Goal: Task Accomplishment & Management: Manage account settings

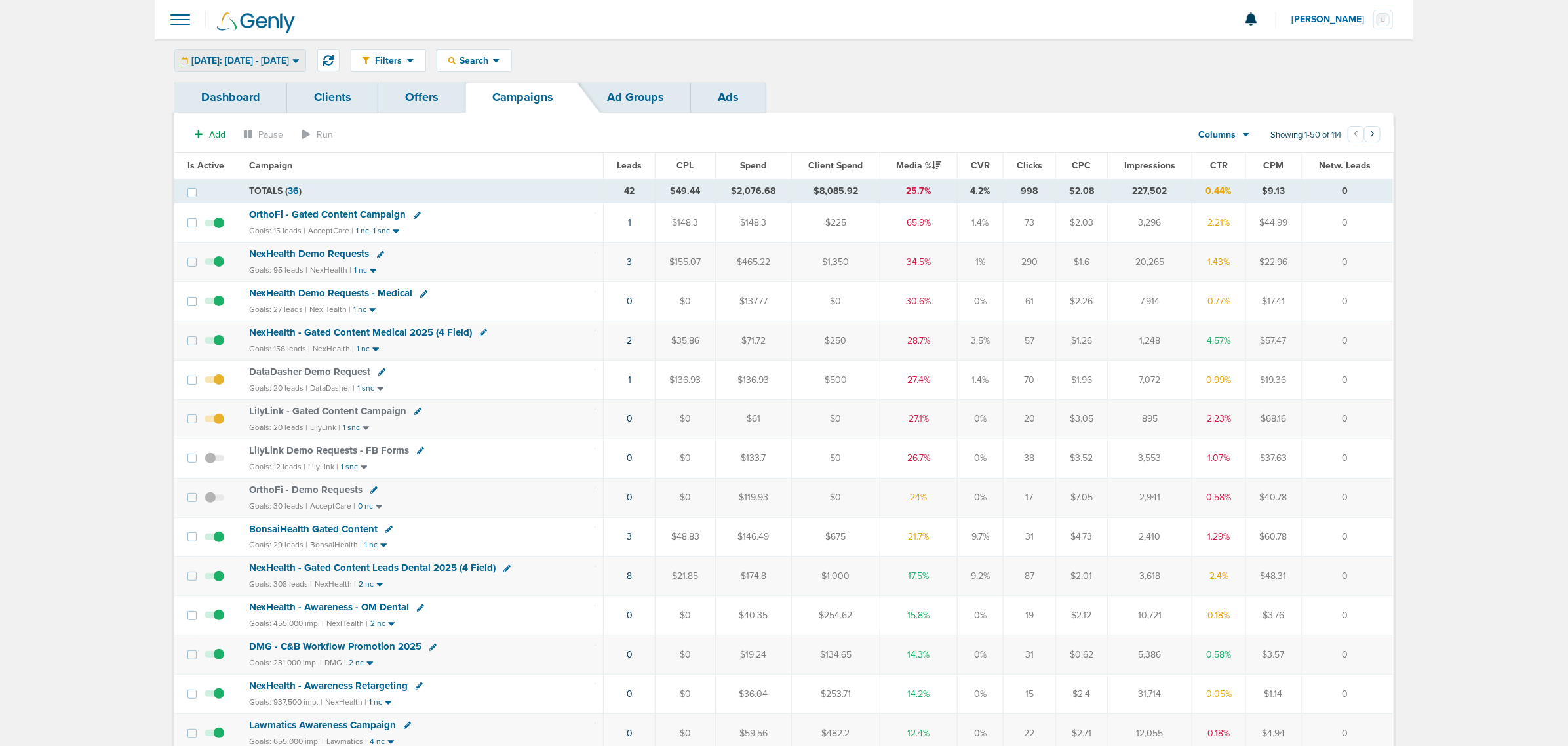
click at [261, 53] on div "Today: 10.06.2025 - 10.06.2025" at bounding box center [240, 61] width 130 height 21
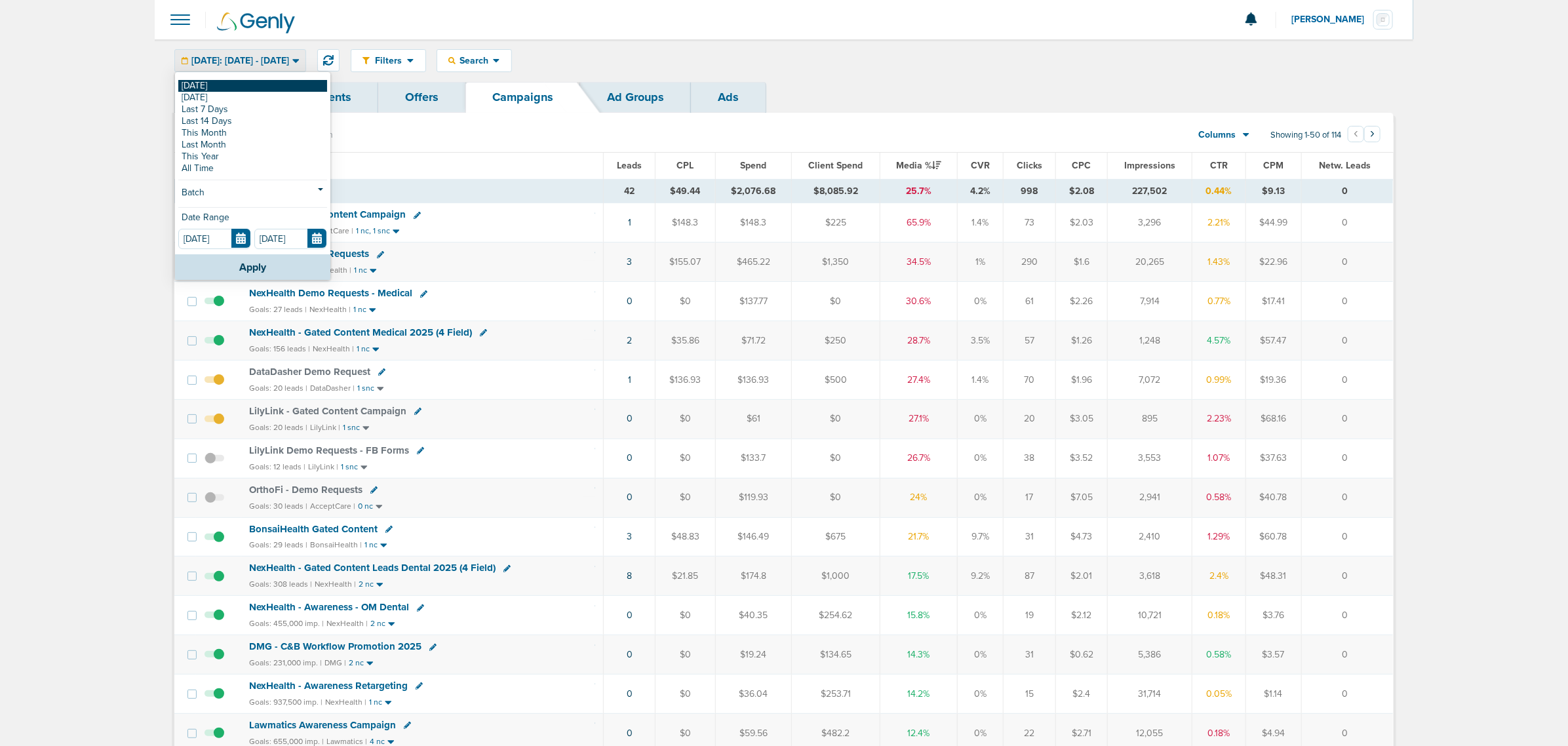
click at [206, 82] on link "[DATE]" at bounding box center [253, 86] width 149 height 11
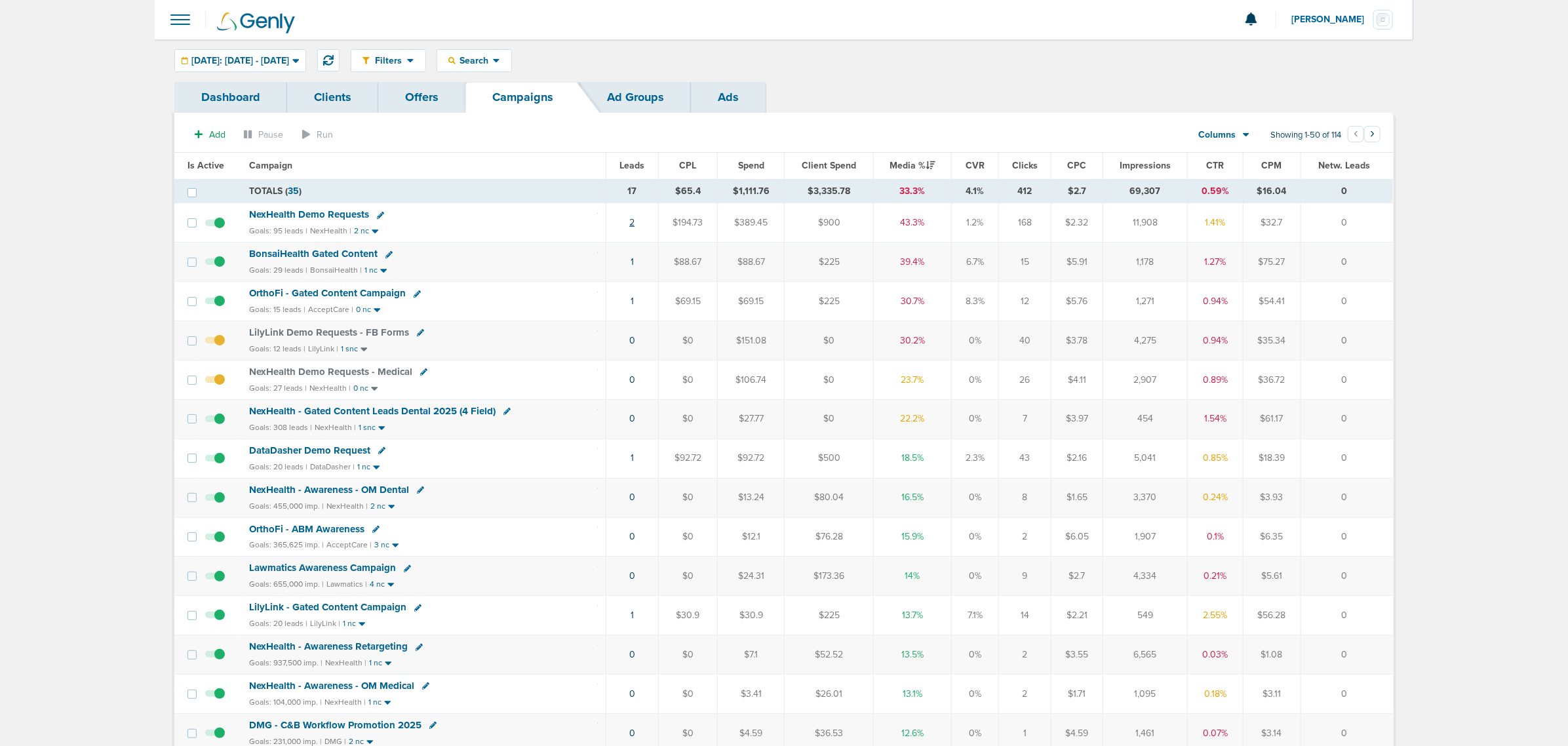
click at [634, 221] on link "2" at bounding box center [631, 223] width 5 height 11
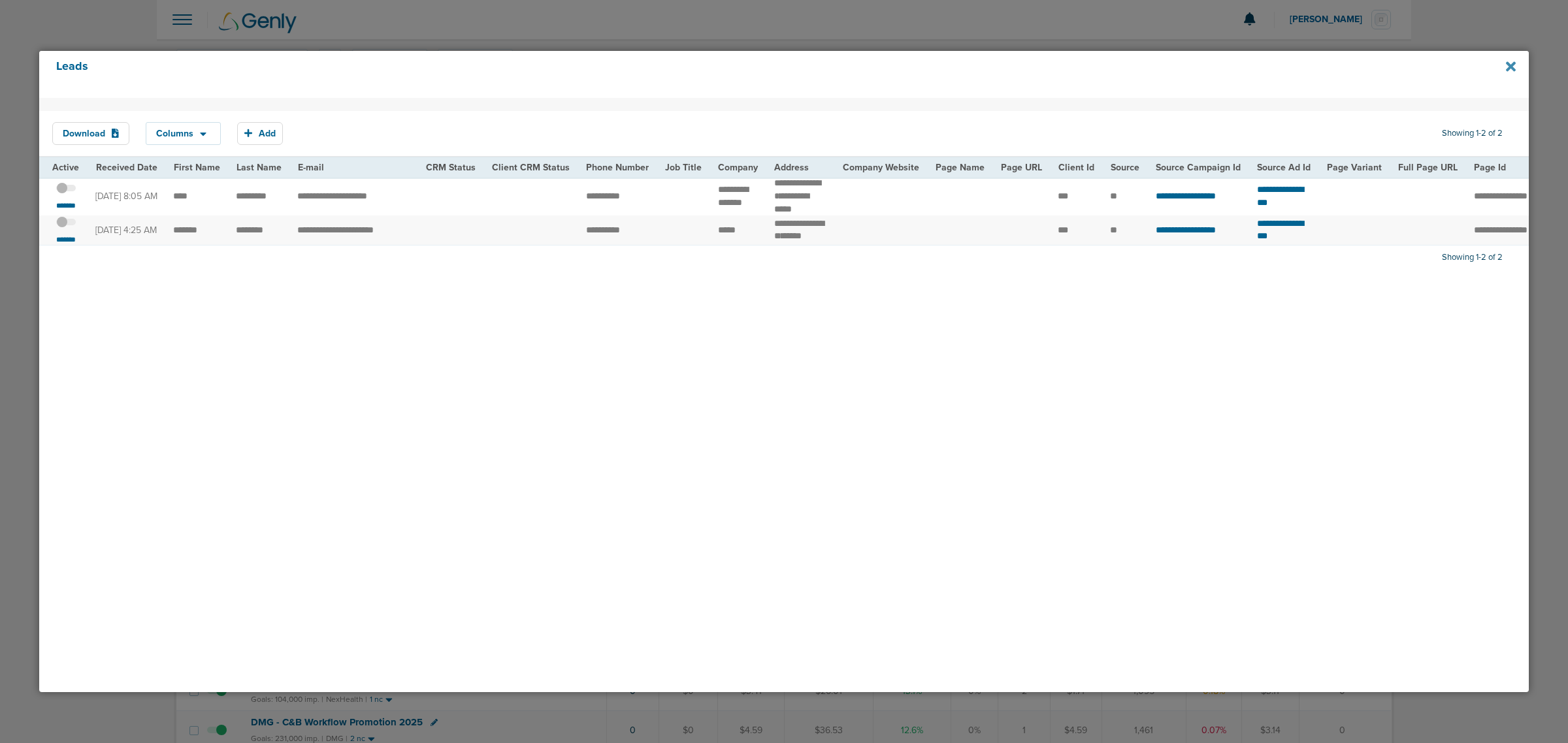
click at [1512, 67] on icon at bounding box center [1511, 66] width 10 height 10
drag, startPoint x: 778, startPoint y: 21, endPoint x: 398, endPoint y: 27, distance: 380.0
click at [775, 21] on div at bounding box center [784, 371] width 1568 height 743
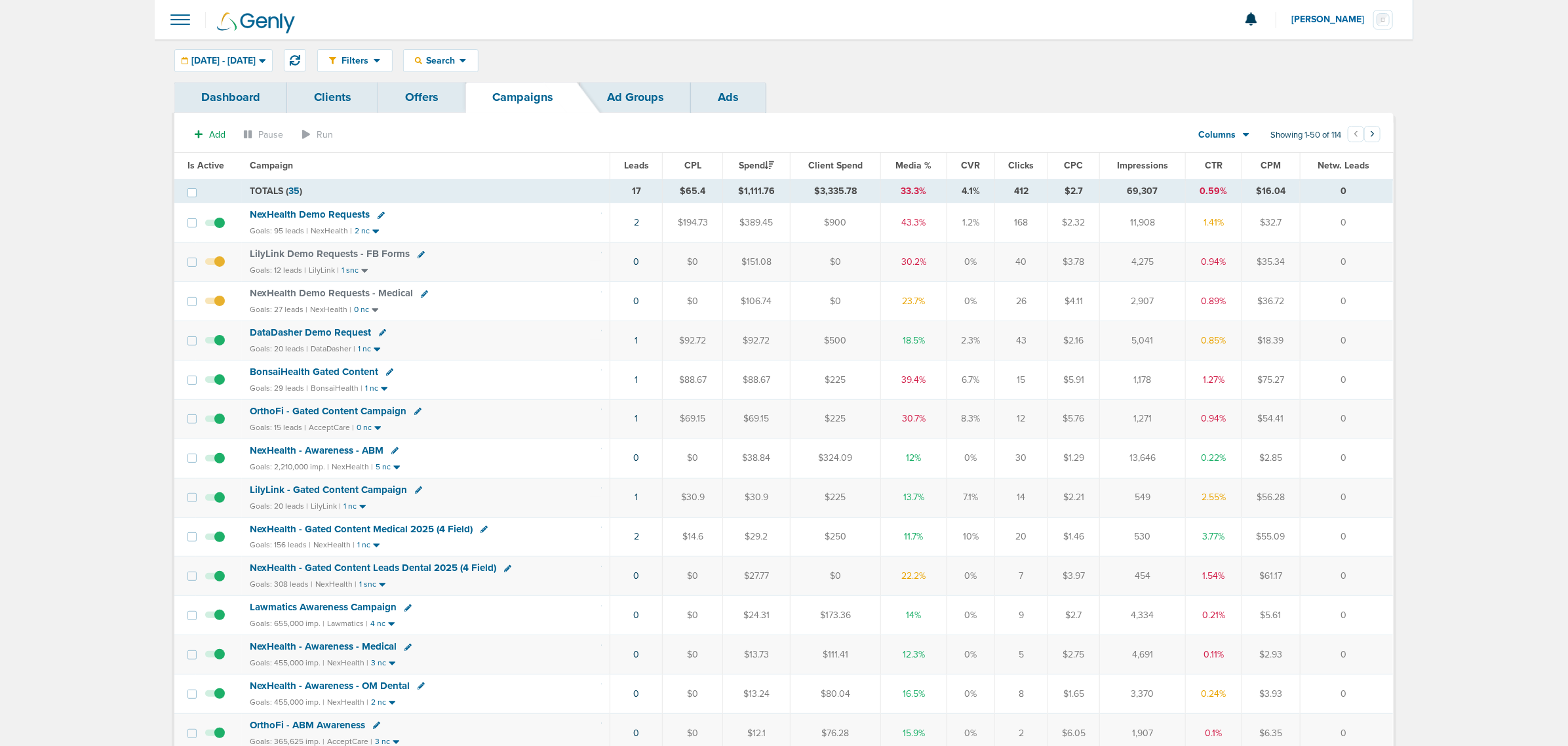
click at [915, 165] on span "Media %" at bounding box center [913, 166] width 36 height 11
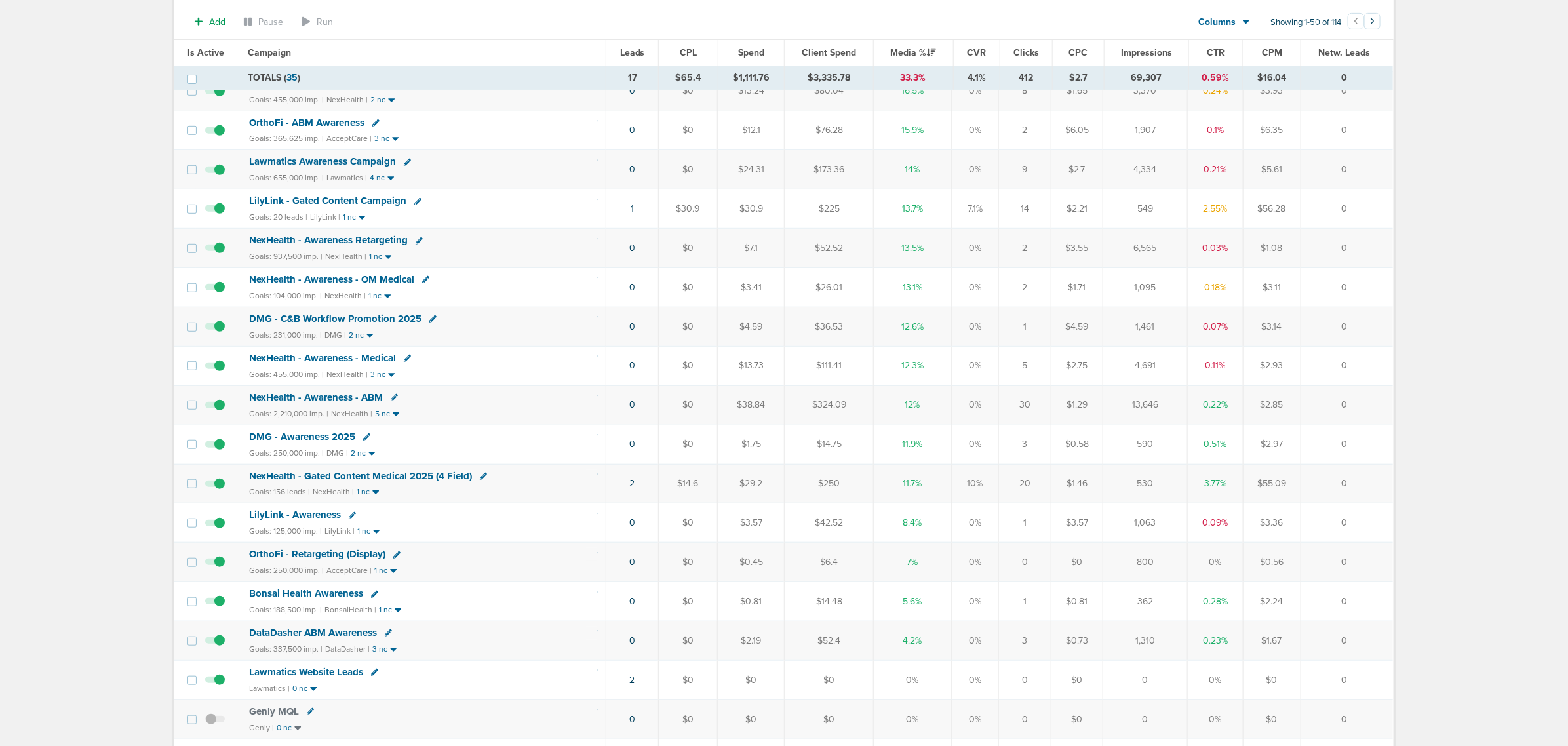
scroll to position [82, 0]
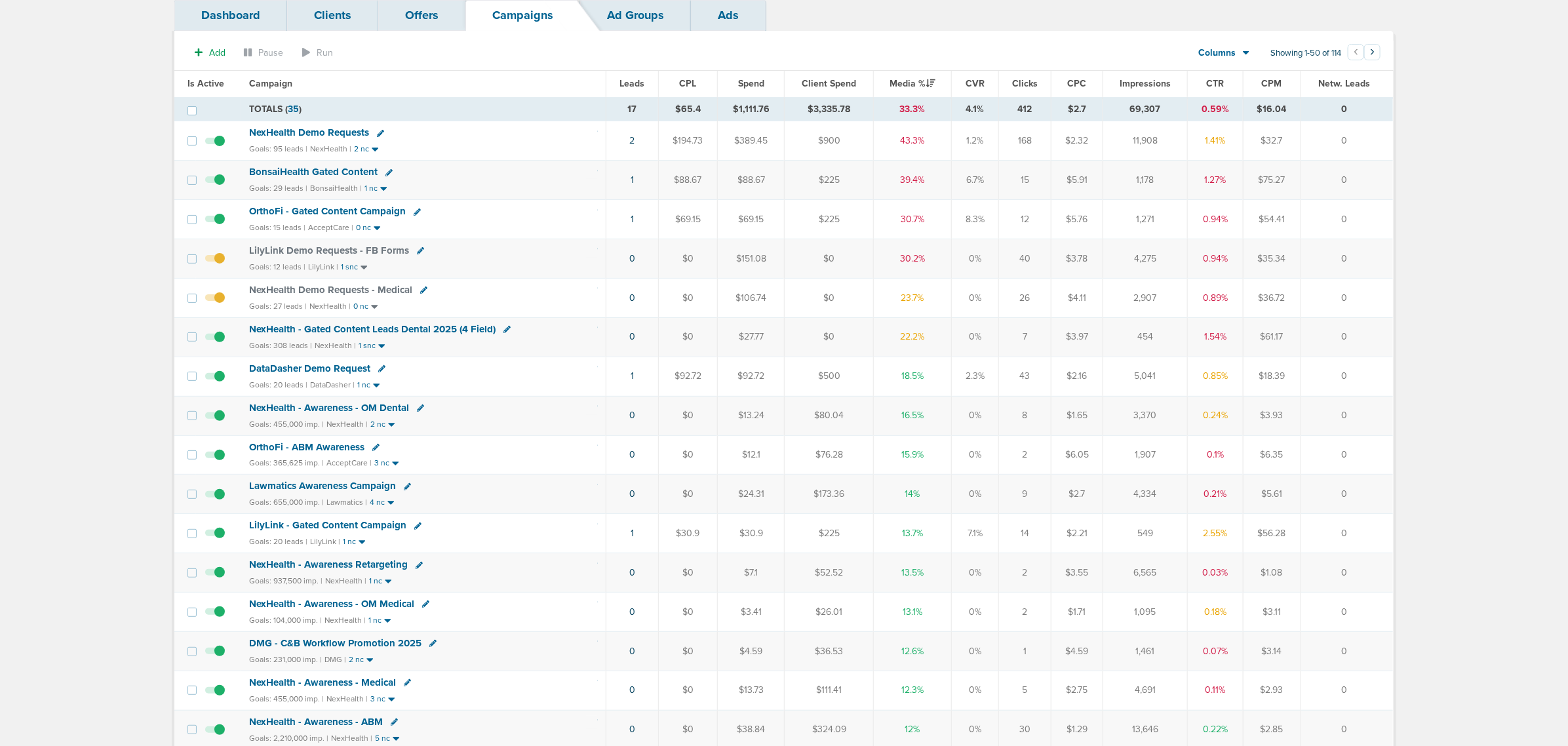
click at [336, 331] on span "NexHealth - Gated Content Leads Dental 2025 (4 Field)" at bounding box center [372, 329] width 246 height 11
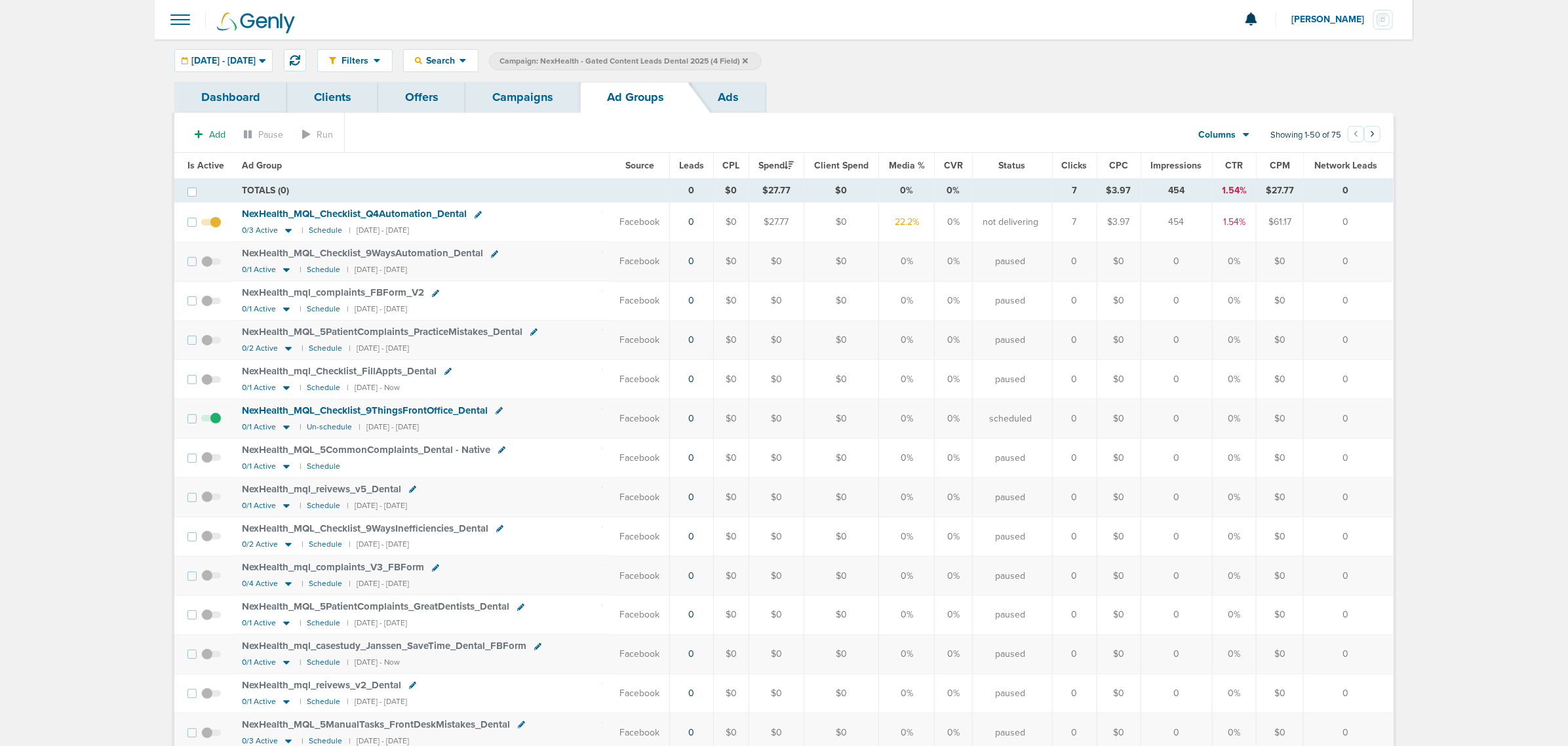
click at [501, 100] on link "Campaigns" at bounding box center [523, 97] width 115 height 31
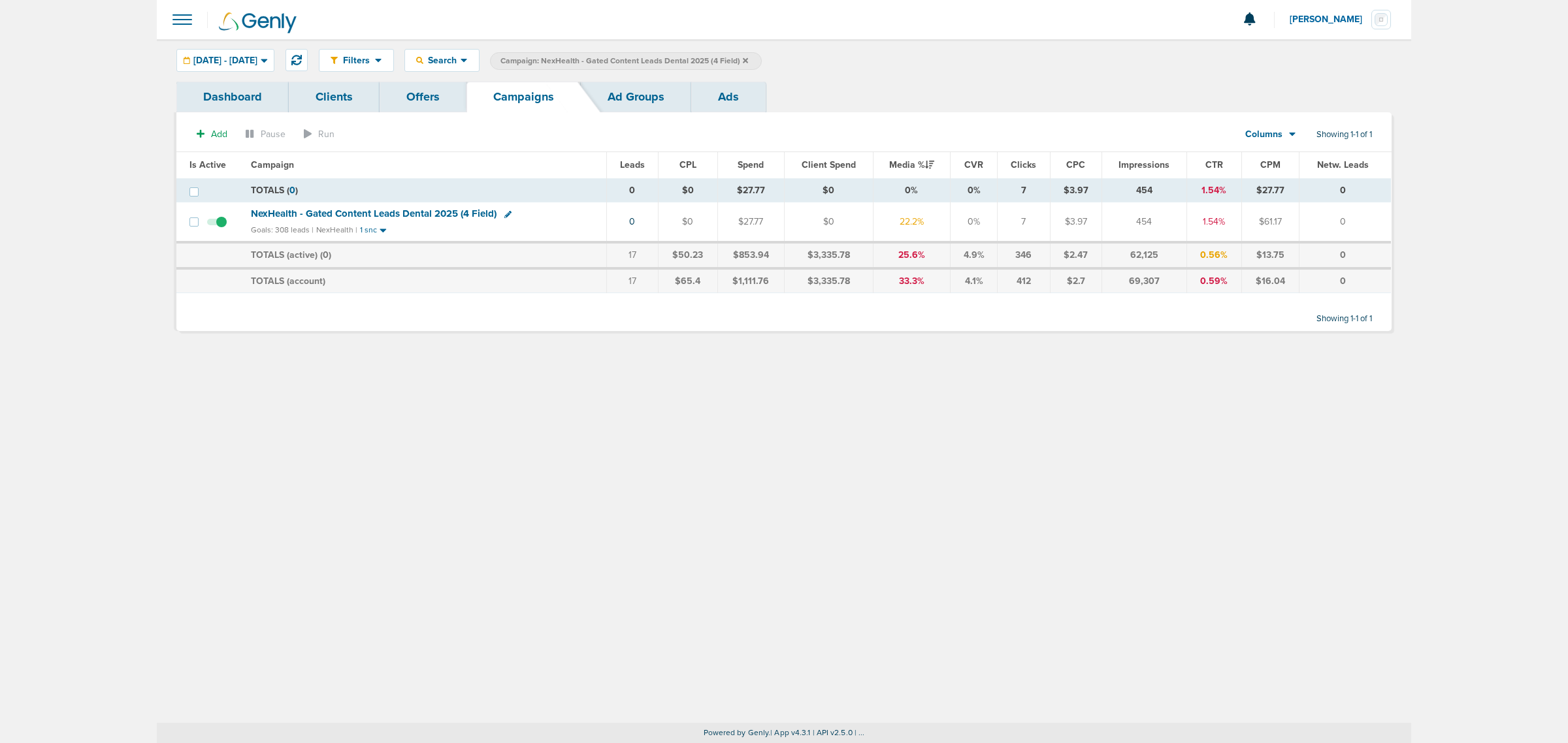
click at [748, 60] on icon at bounding box center [745, 61] width 5 height 8
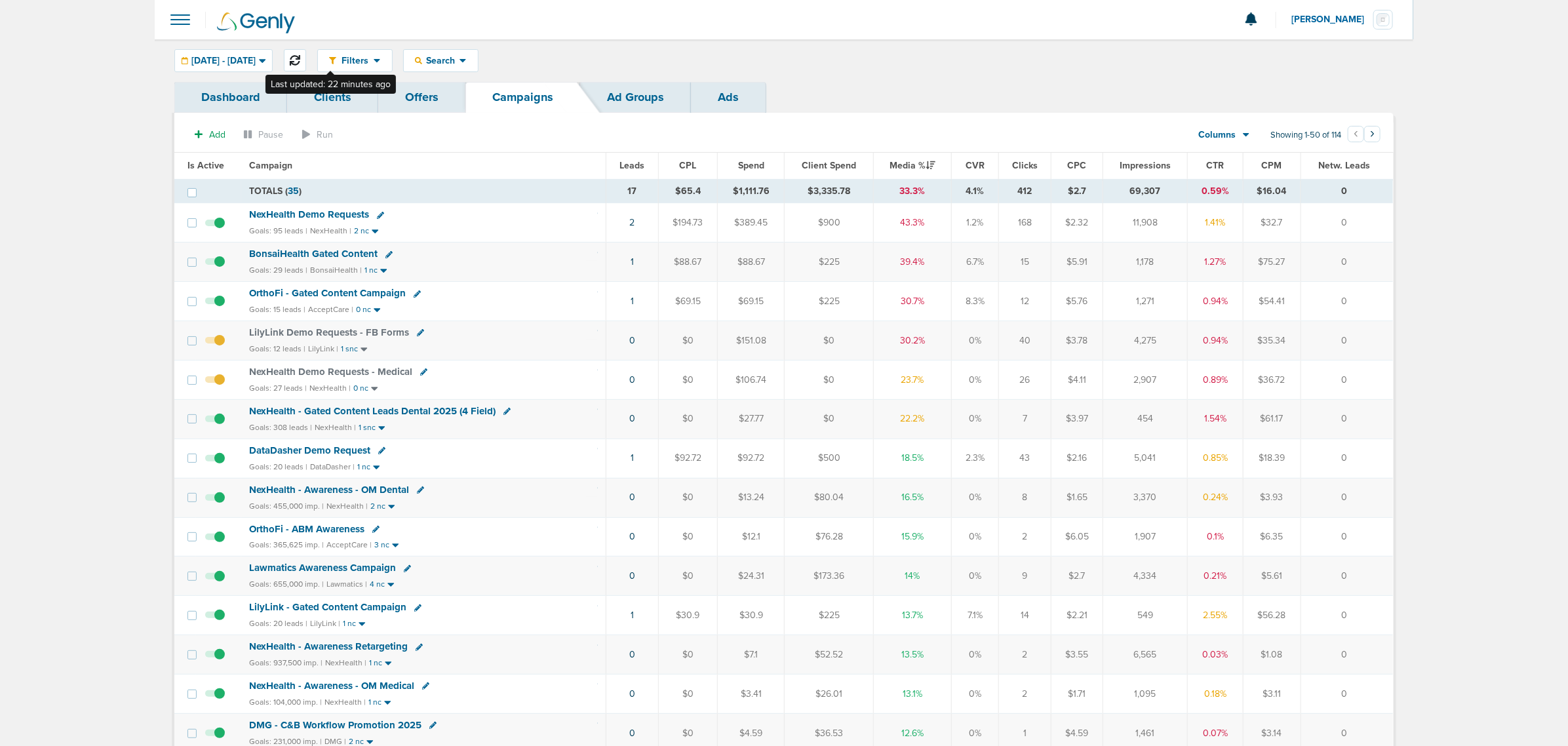
click at [300, 57] on icon at bounding box center [294, 60] width 11 height 11
click at [466, 54] on div "Search" at bounding box center [441, 61] width 74 height 21
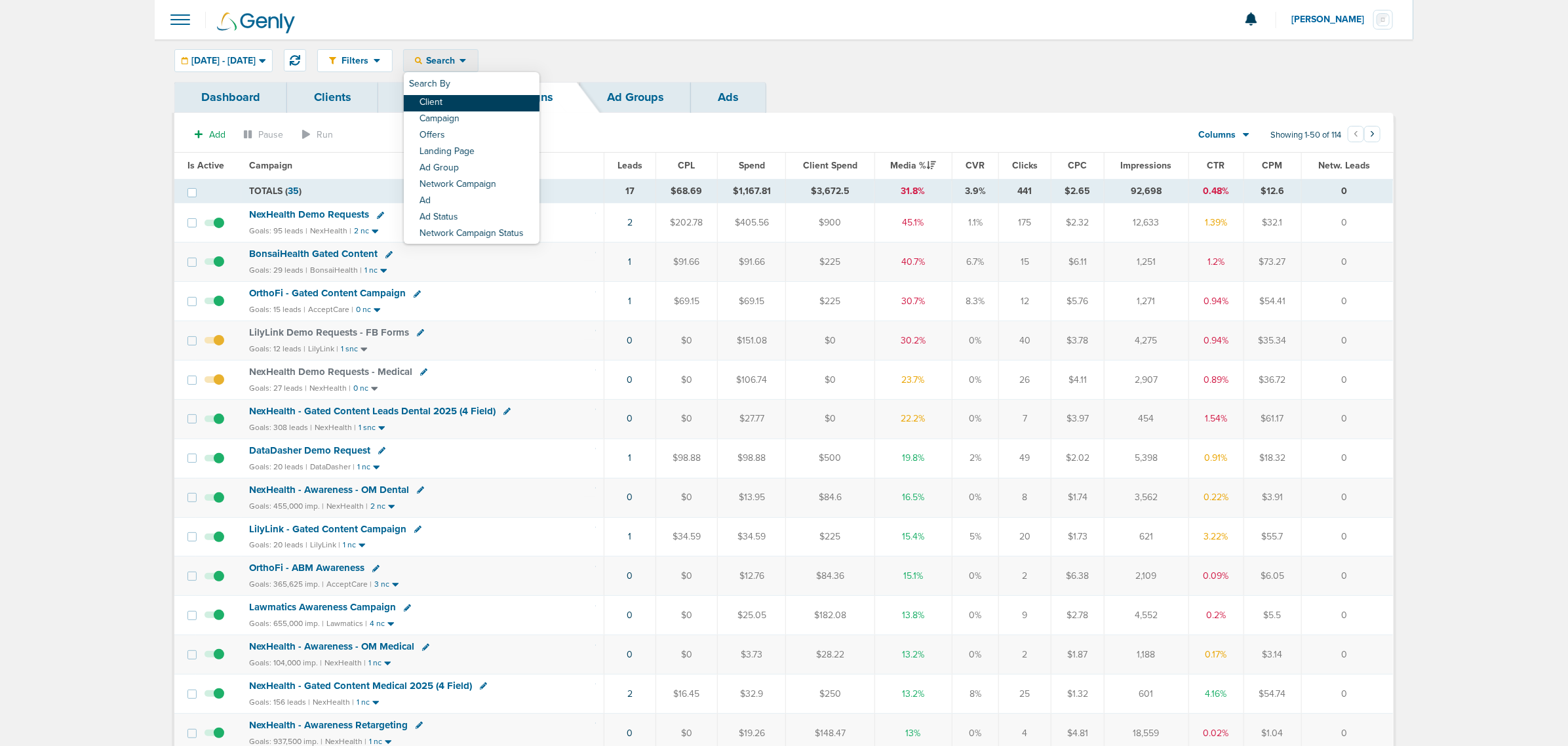
click at [485, 102] on link "Client" at bounding box center [471, 103] width 135 height 16
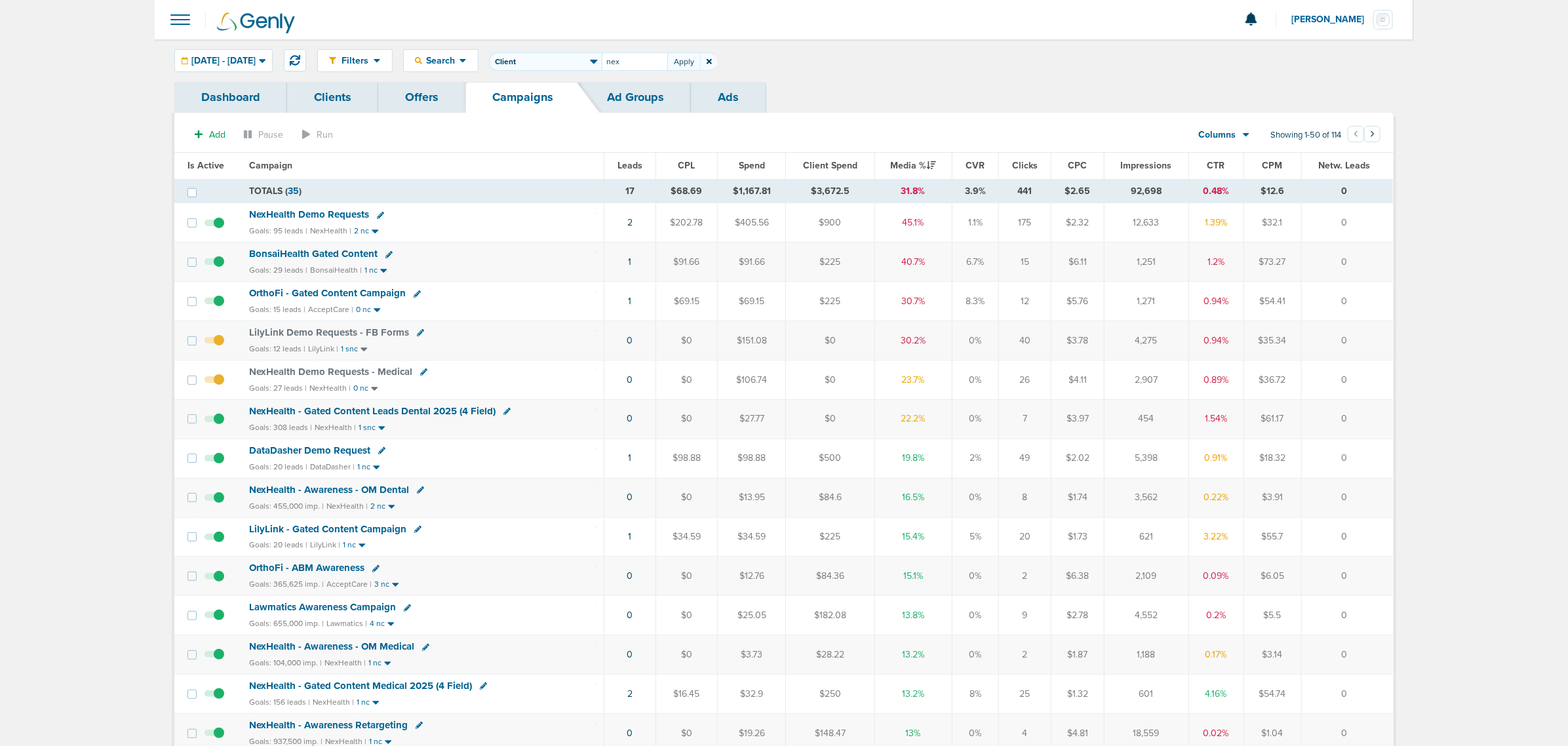
type input "nex"
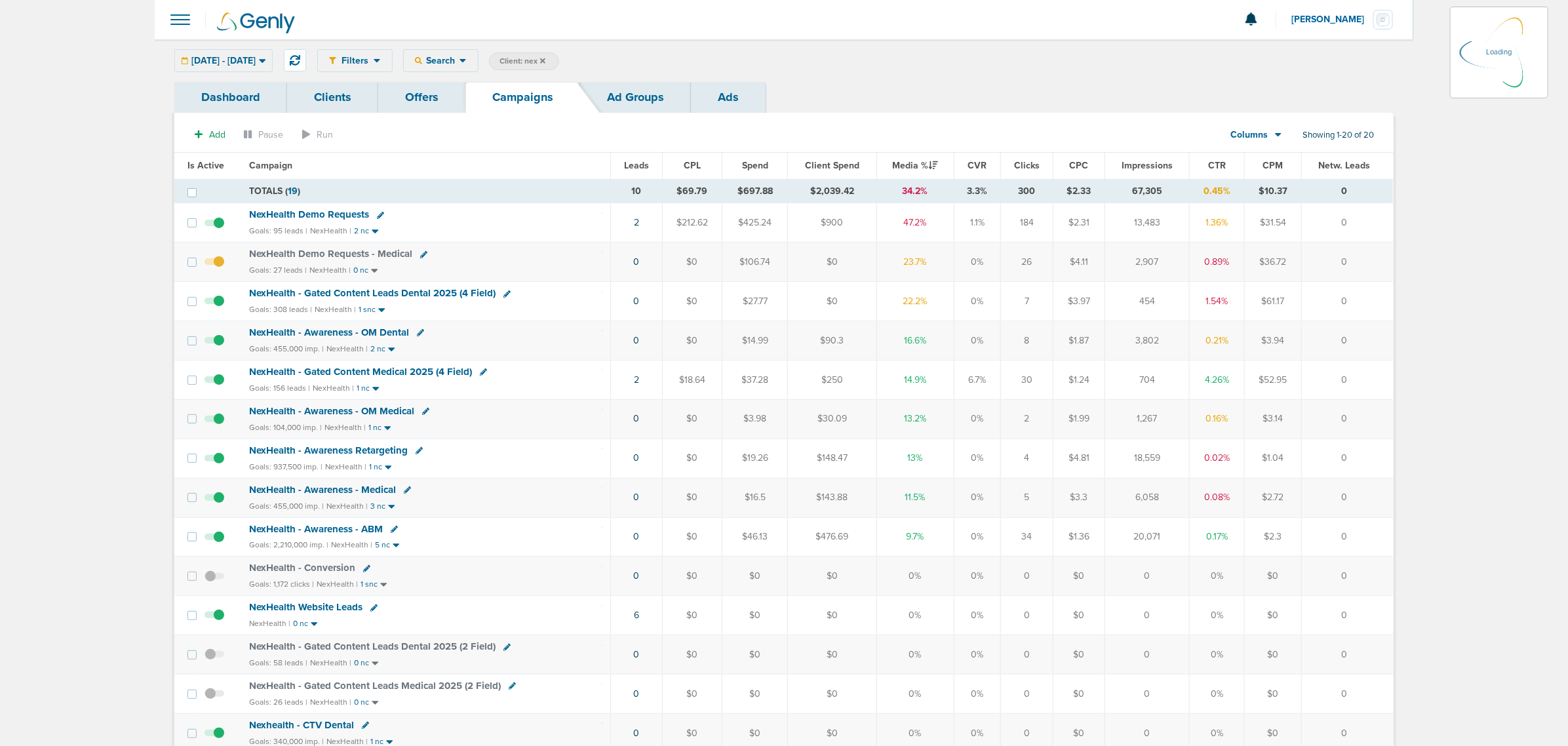
click at [266, 61] on icon at bounding box center [262, 61] width 7 height 11
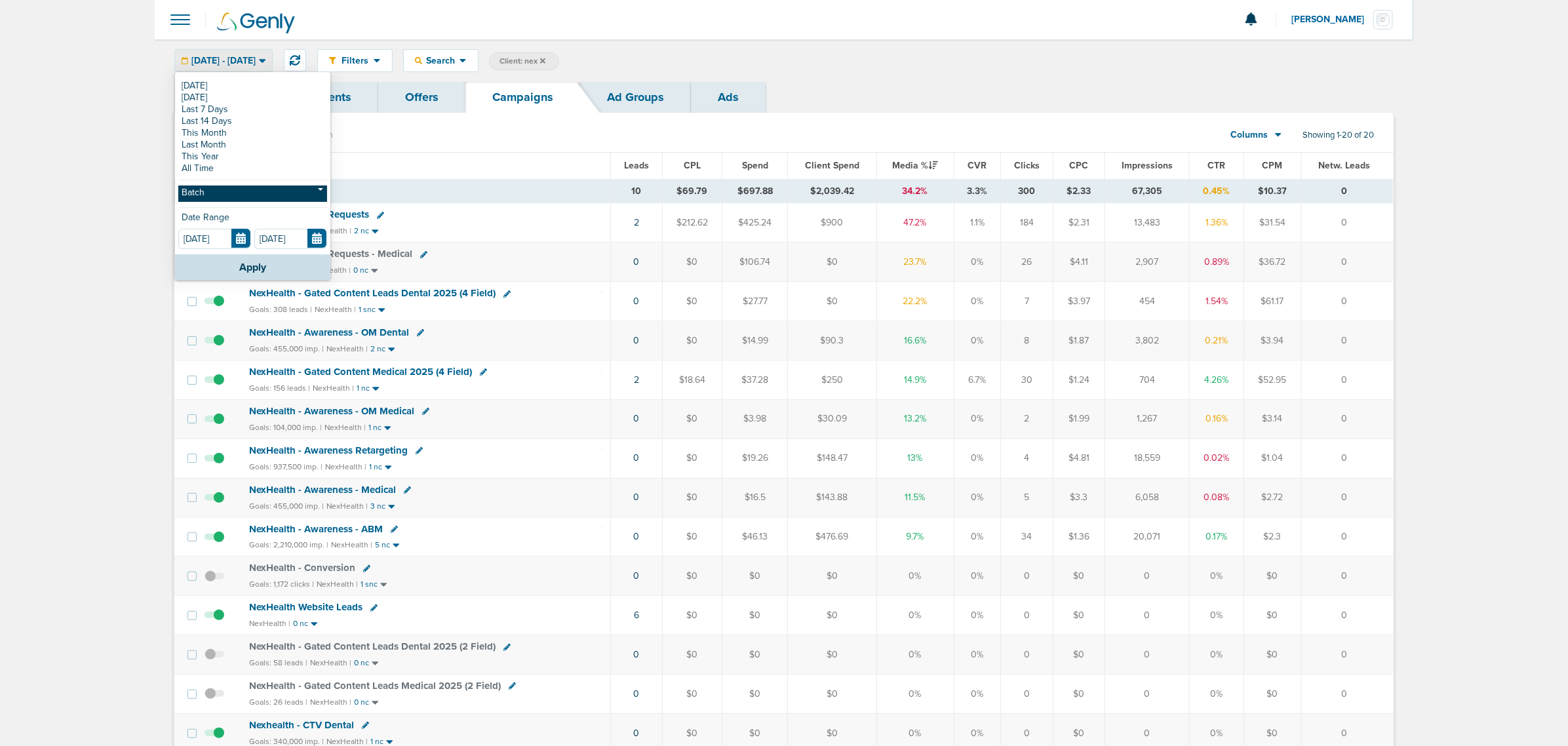
click at [309, 201] on link "Batch" at bounding box center [253, 193] width 149 height 16
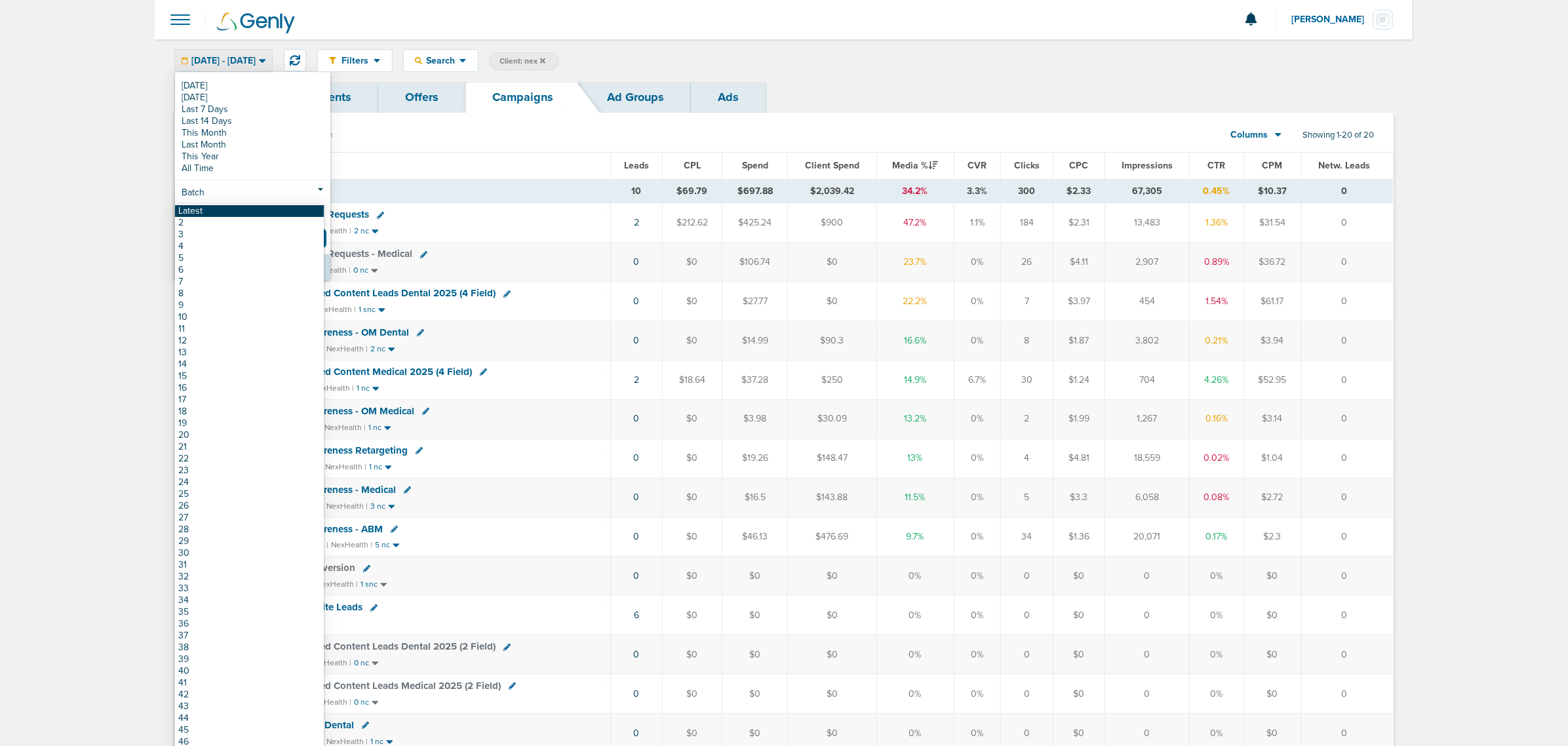
click at [231, 213] on link "Latest" at bounding box center [249, 211] width 149 height 11
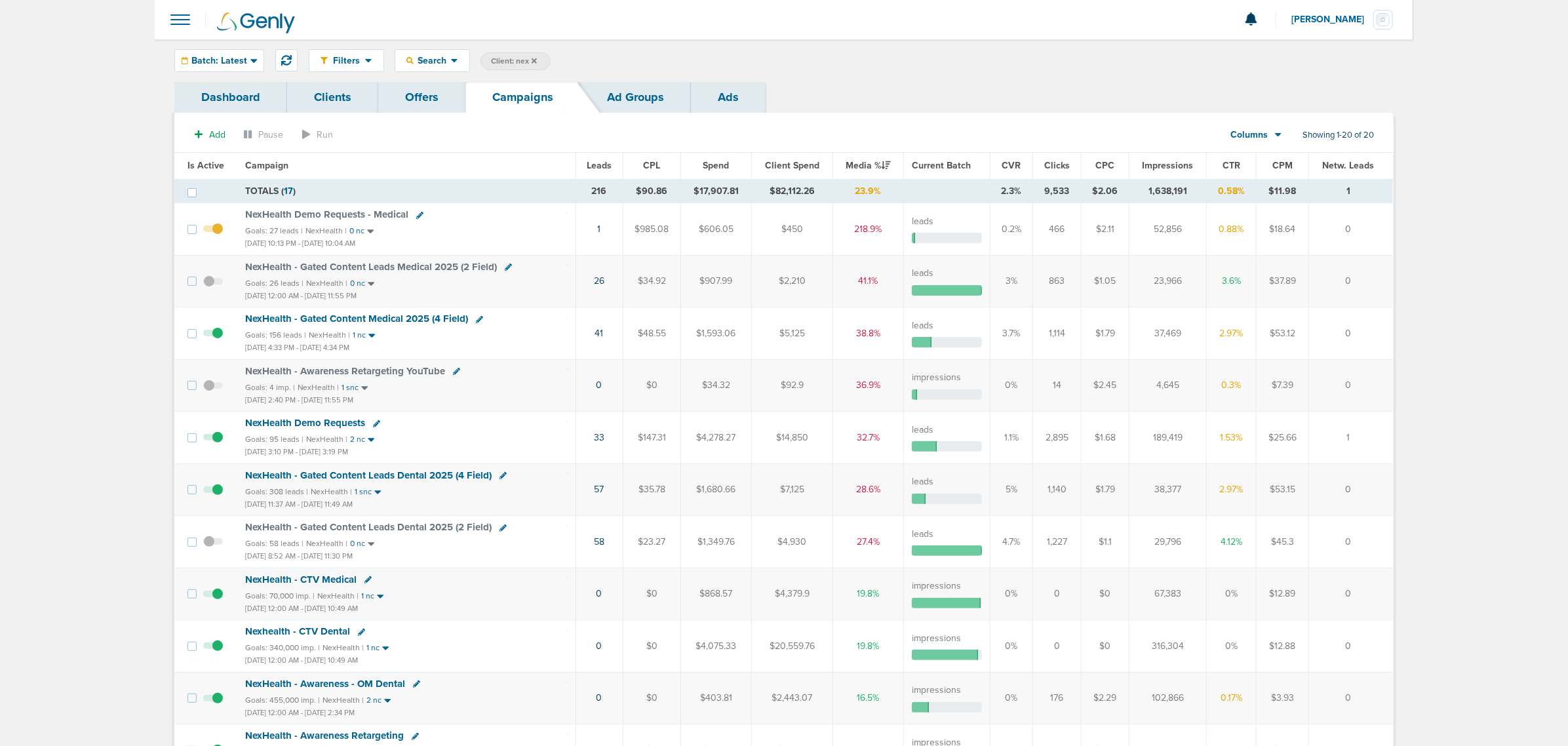
click at [1160, 160] on span "Impressions" at bounding box center [1168, 166] width 51 height 11
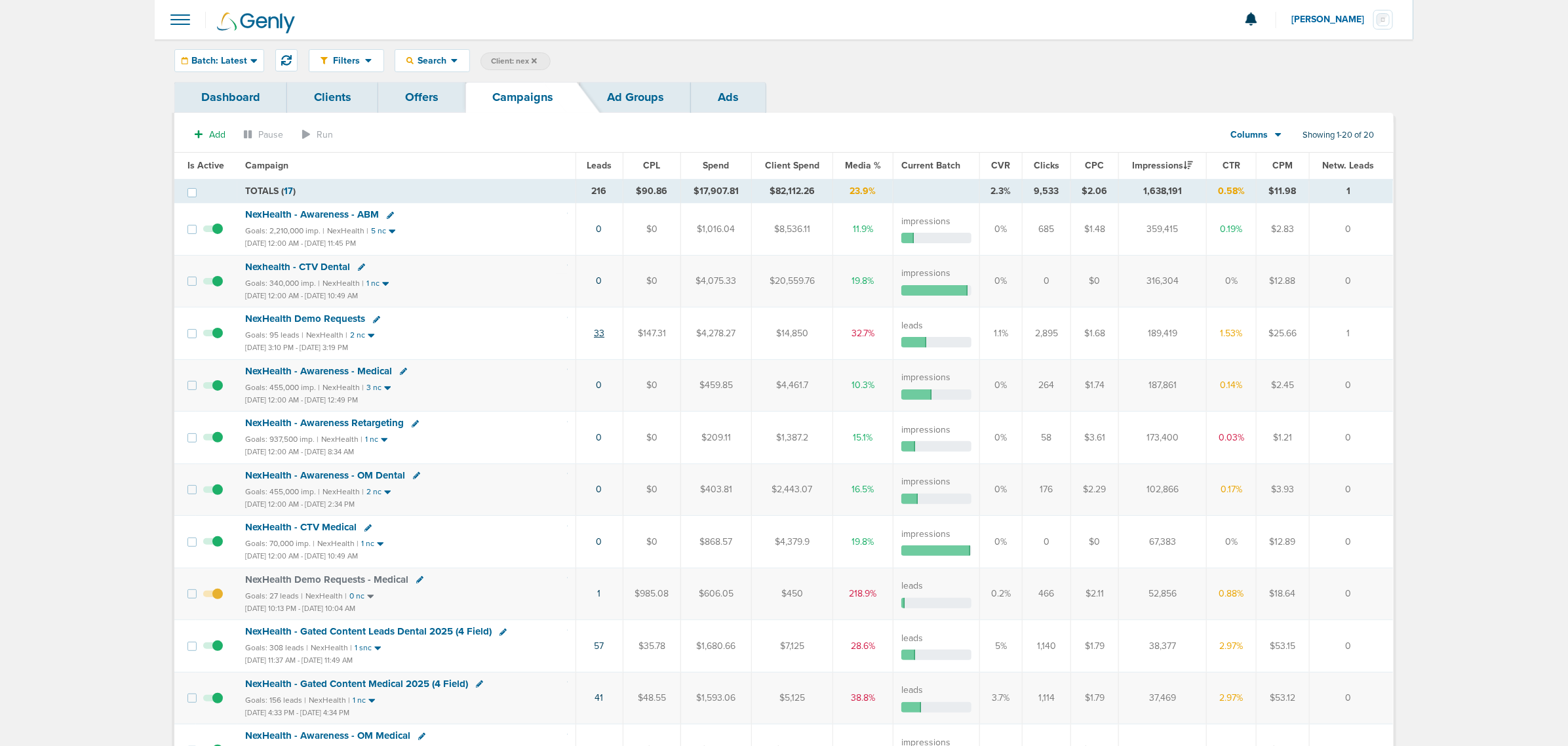
click at [600, 335] on link "33" at bounding box center [599, 334] width 11 height 11
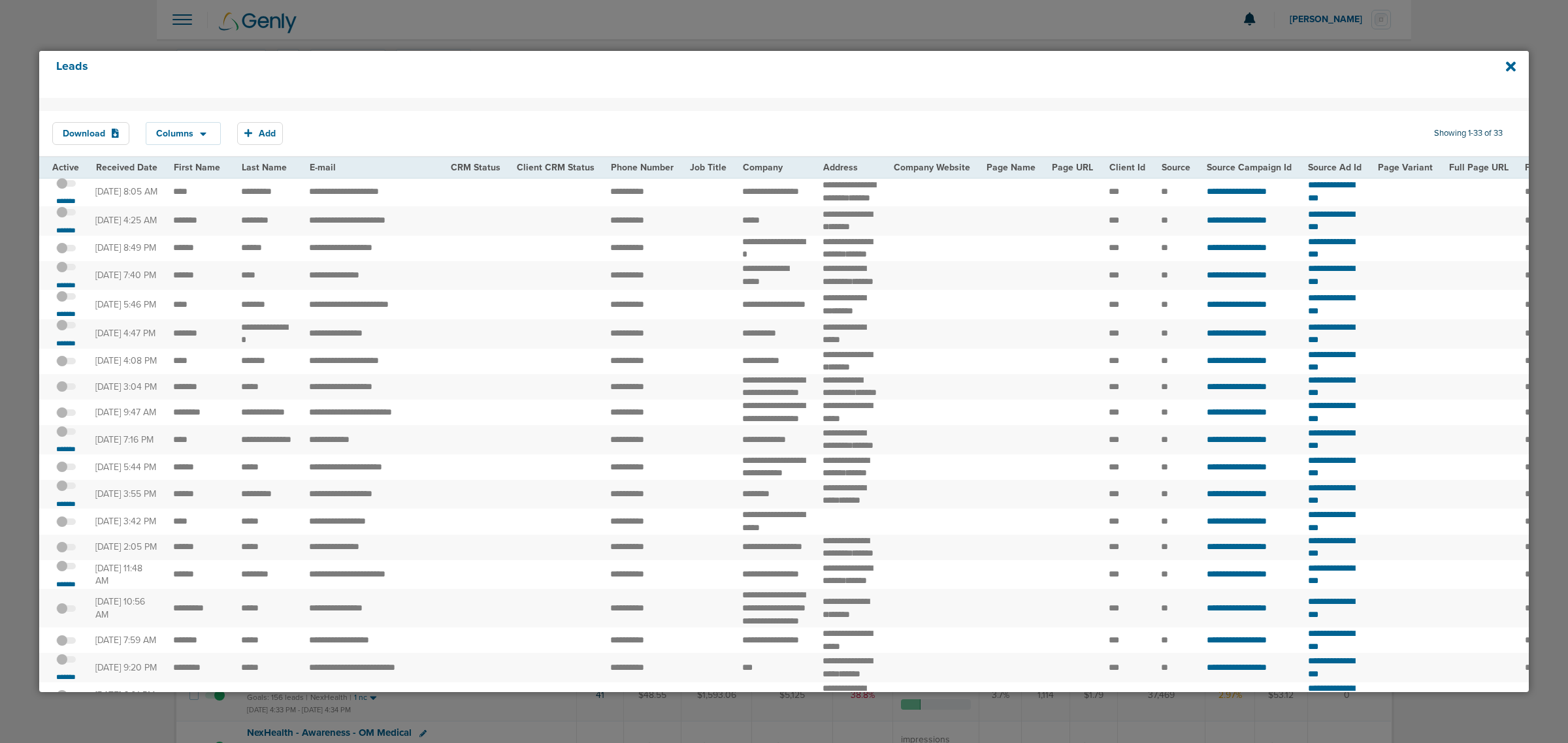
drag, startPoint x: 167, startPoint y: 568, endPoint x: 383, endPoint y: 572, distance: 216.0
click at [383, 455] on tr "**********" at bounding box center [1375, 440] width 2672 height 29
click at [383, 455] on td "**********" at bounding box center [372, 440] width 141 height 29
click at [69, 190] on span at bounding box center [66, 190] width 19 height 0
click at [66, 186] on input "checkbox" at bounding box center [66, 186] width 0 height 0
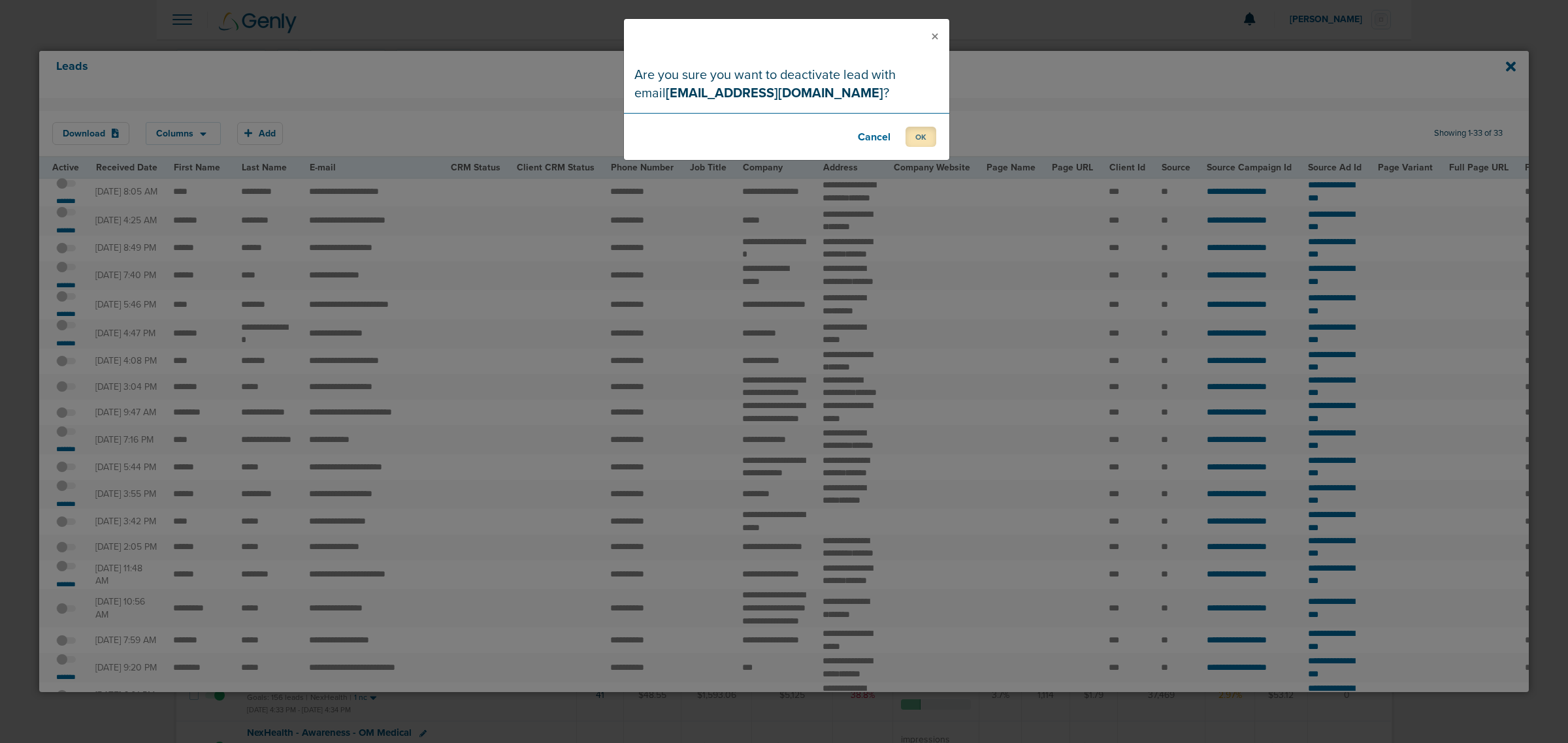
click at [923, 135] on button "OK" at bounding box center [920, 137] width 31 height 20
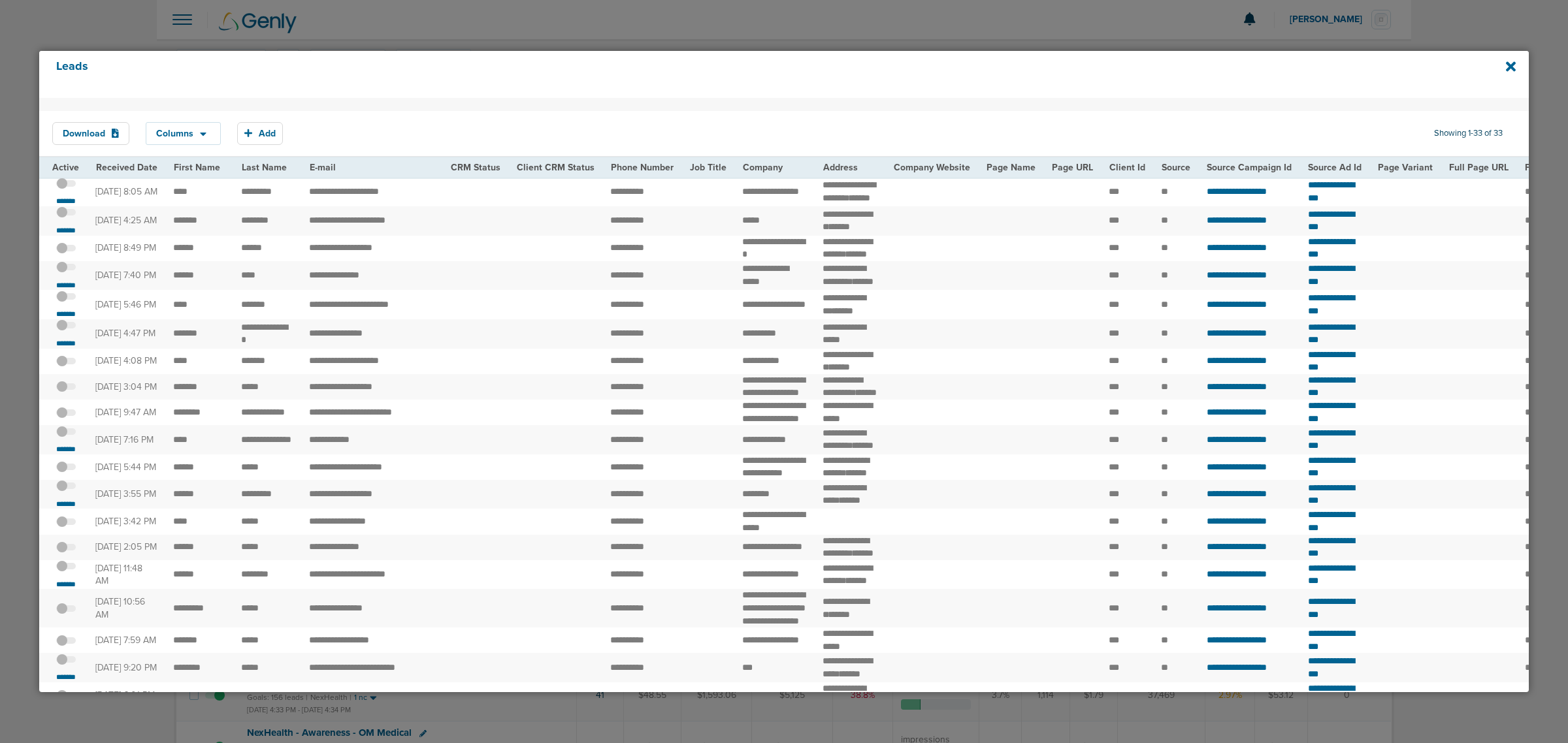
click at [66, 219] on span at bounding box center [66, 219] width 19 height 0
click at [66, 215] on input "checkbox" at bounding box center [66, 215] width 0 height 0
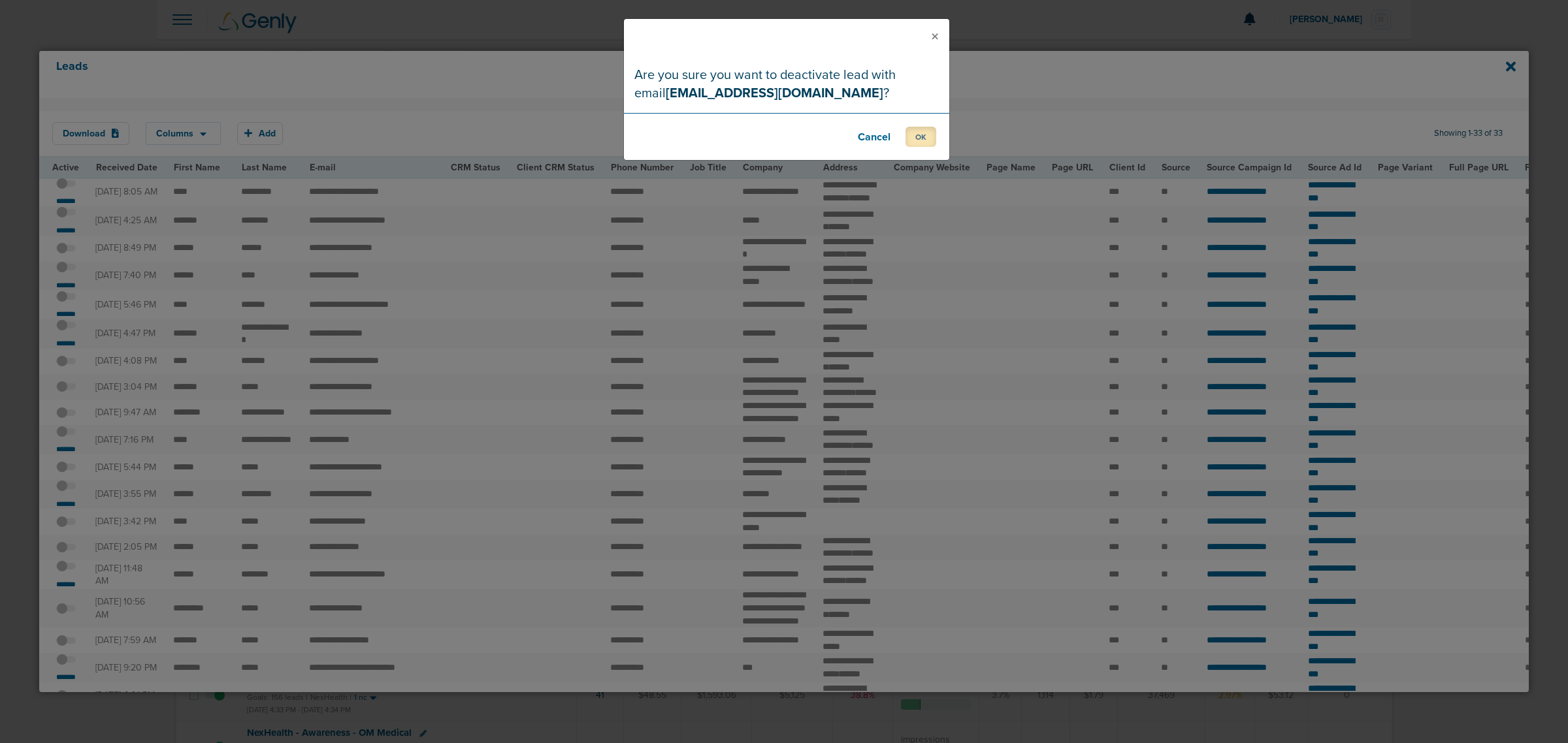
click at [906, 141] on button "OK" at bounding box center [920, 137] width 31 height 20
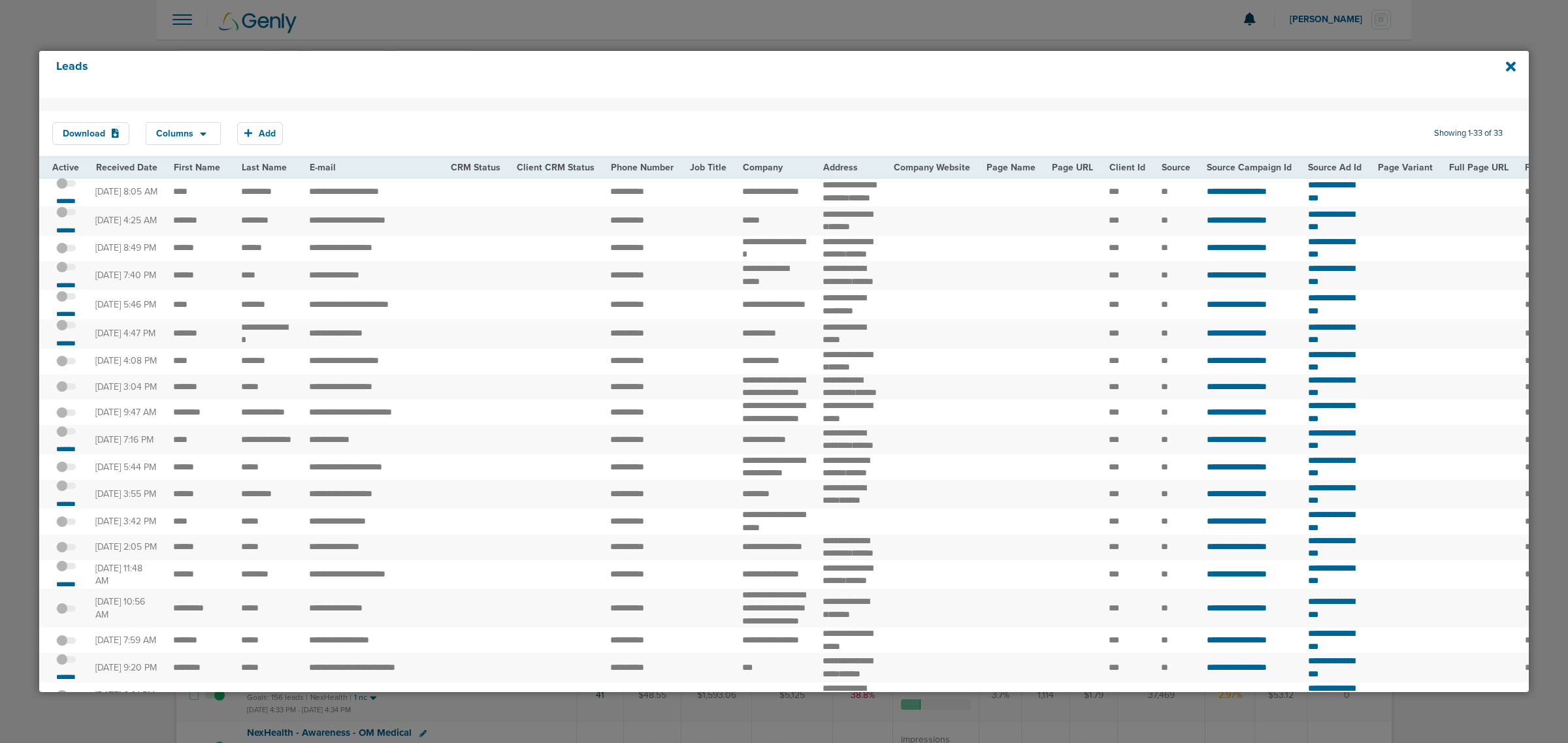
click at [66, 273] on span at bounding box center [66, 273] width 19 height 0
click at [66, 270] on input "checkbox" at bounding box center [66, 270] width 0 height 0
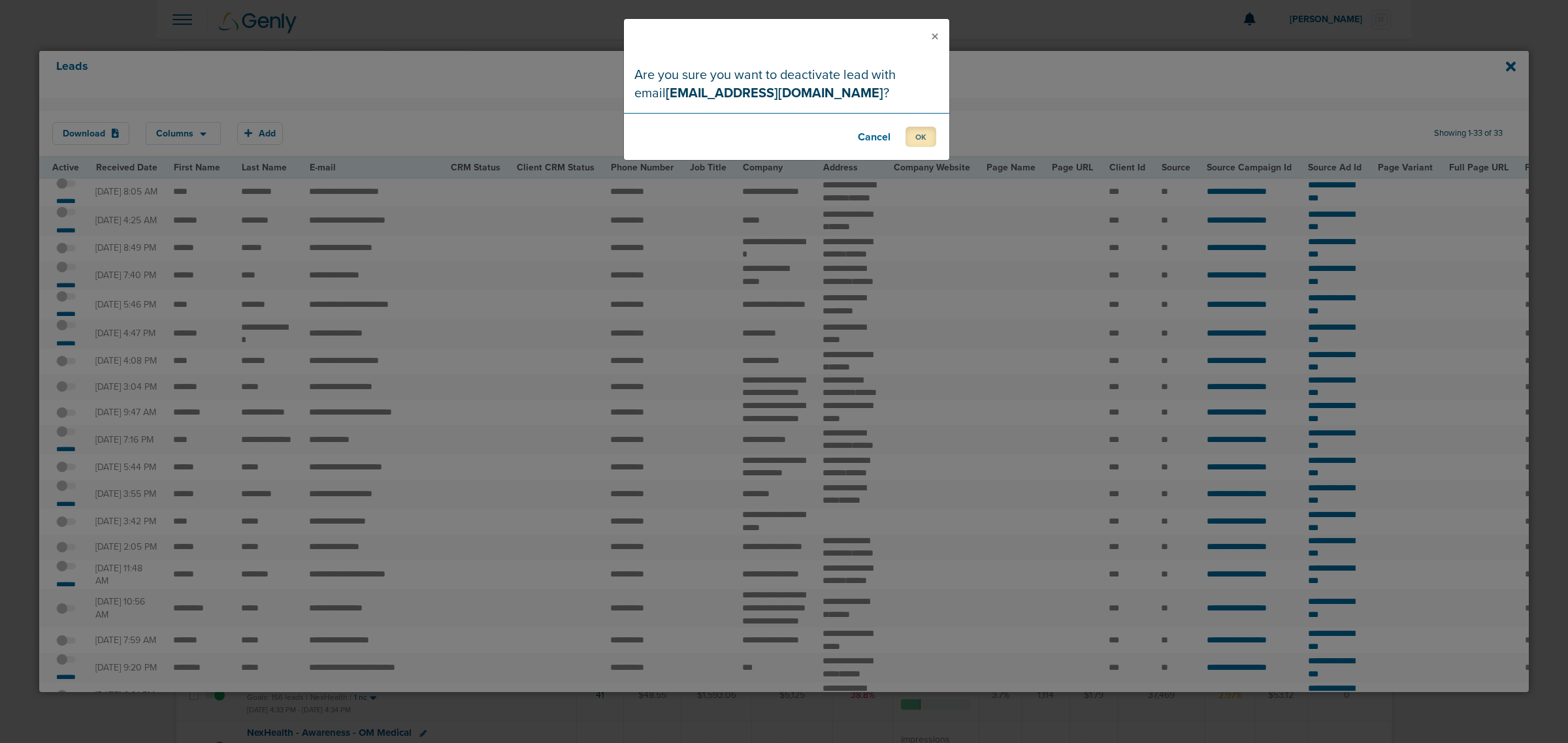
click at [915, 136] on button "OK" at bounding box center [920, 137] width 31 height 20
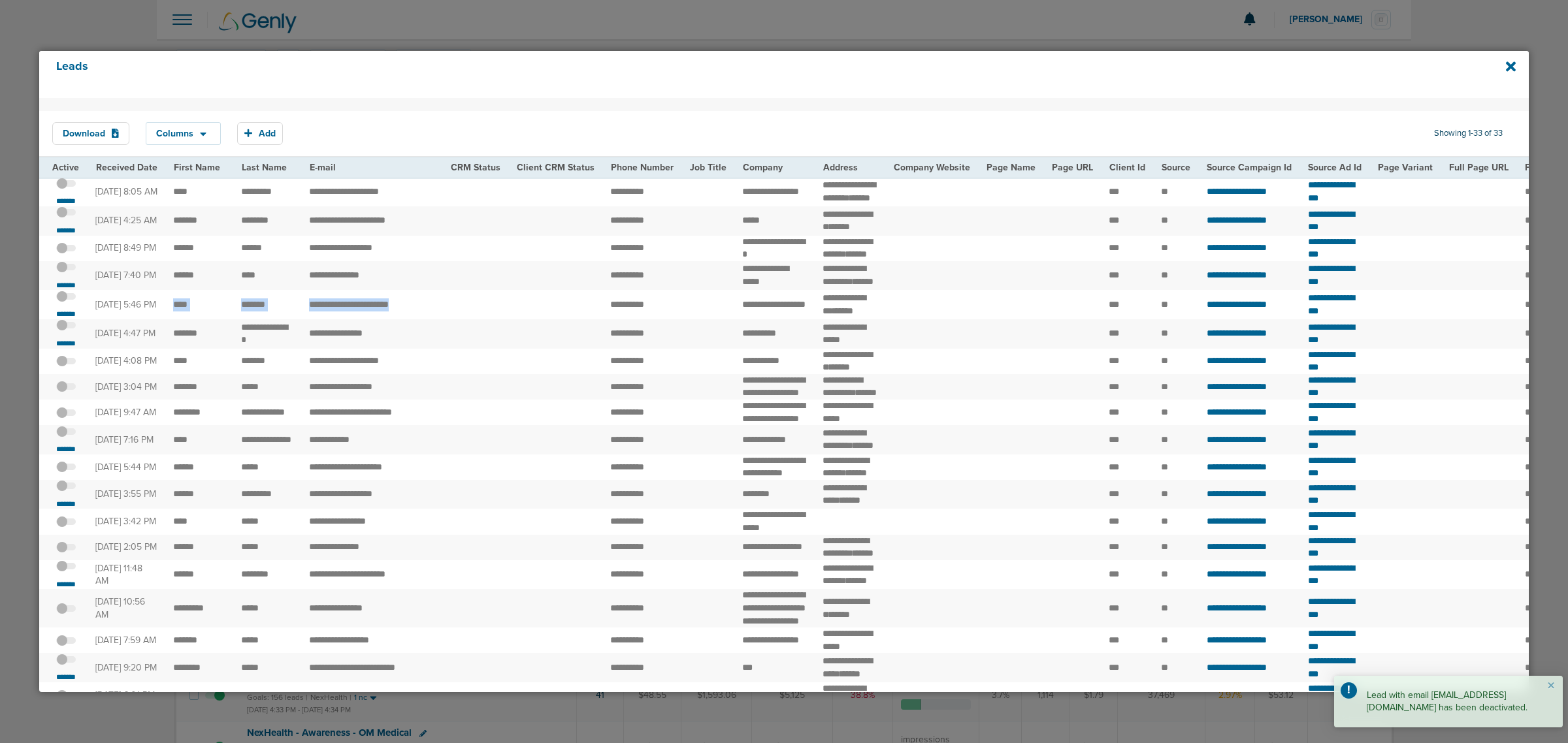
drag, startPoint x: 173, startPoint y: 374, endPoint x: 428, endPoint y: 368, distance: 255.1
click at [428, 319] on tr "**********" at bounding box center [1375, 304] width 2672 height 29
click at [428, 319] on td "**********" at bounding box center [372, 304] width 141 height 29
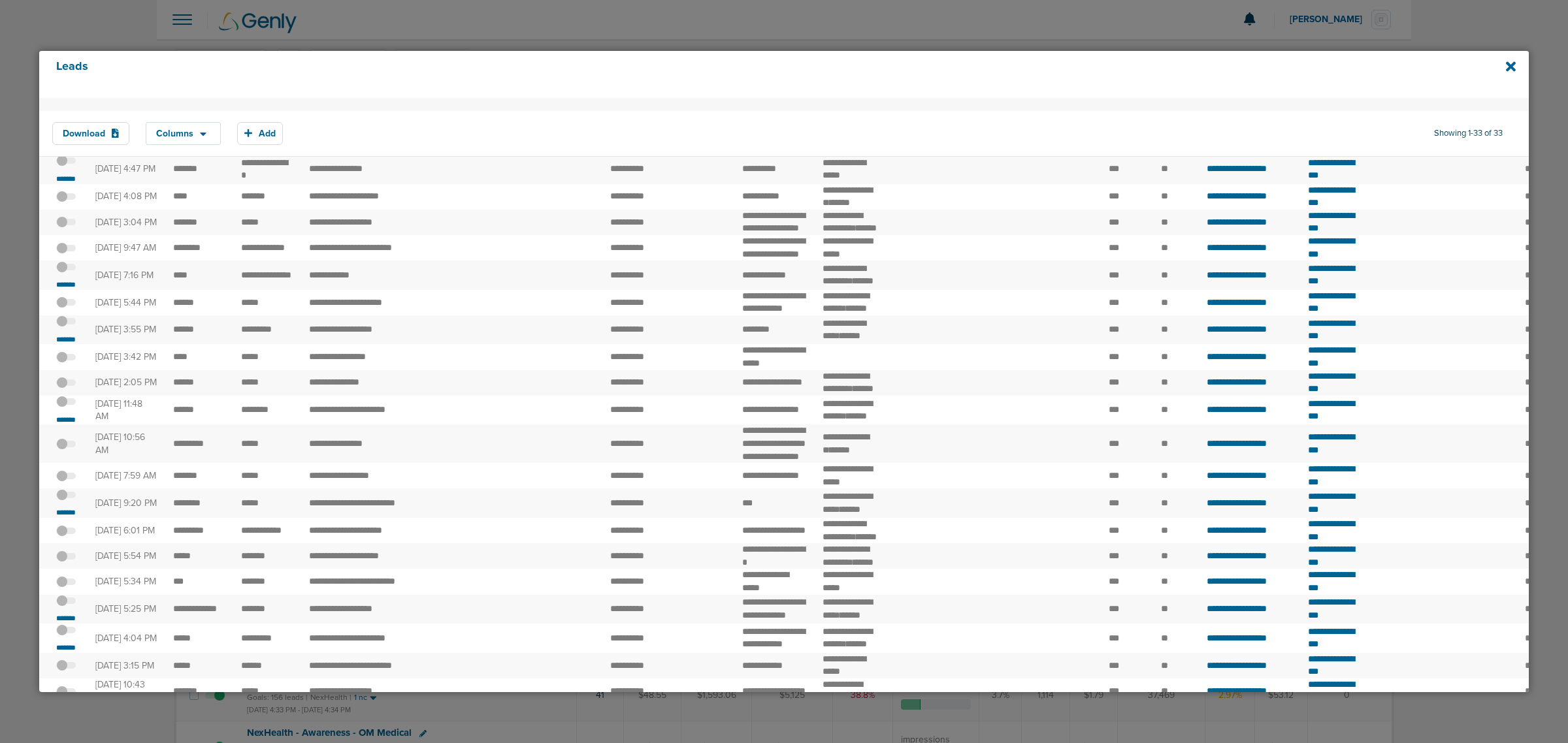
scroll to position [163, 0]
click at [69, 140] on span at bounding box center [66, 140] width 19 height 0
click at [66, 135] on input "checkbox" at bounding box center [66, 135] width 0 height 0
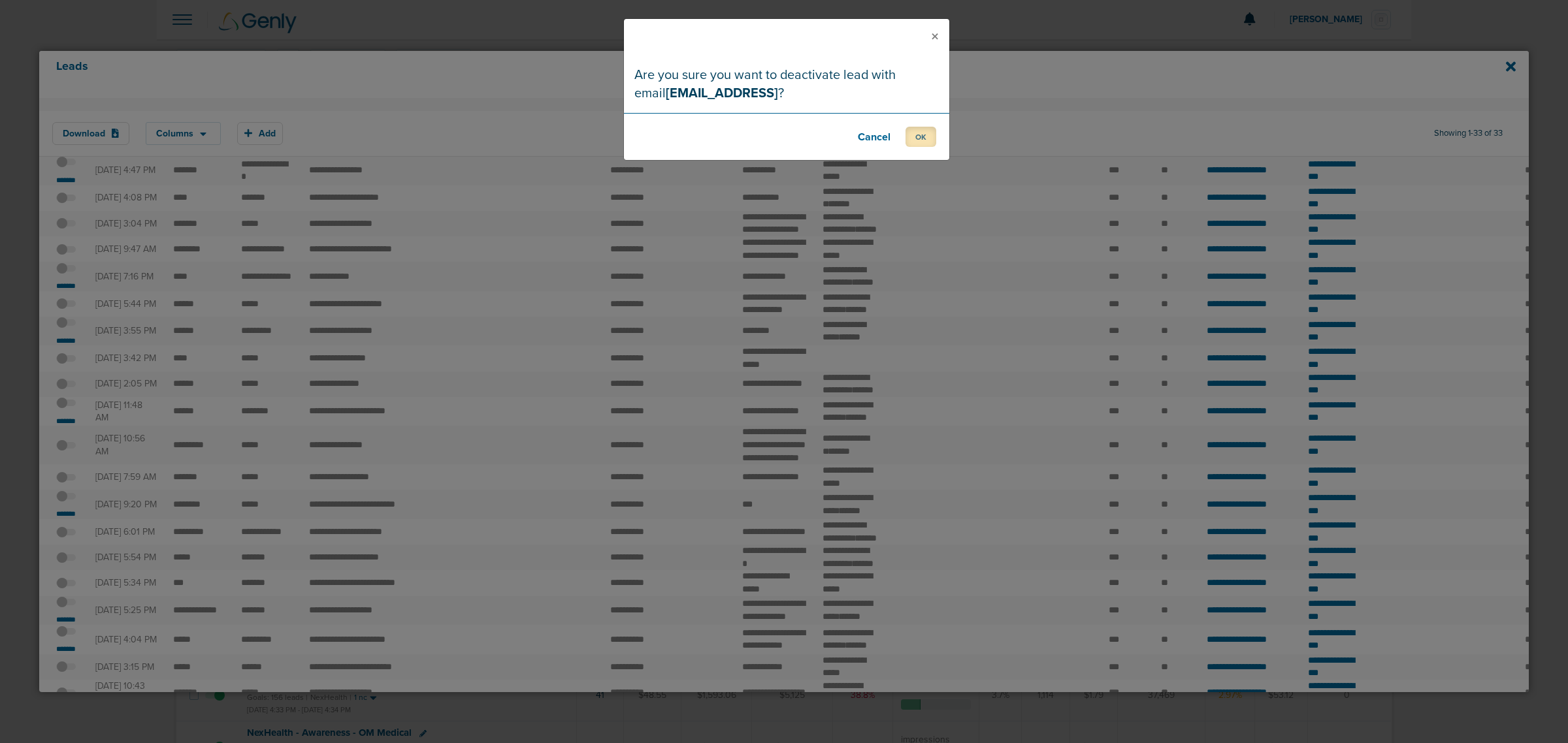
click at [916, 134] on button "OK" at bounding box center [920, 137] width 31 height 20
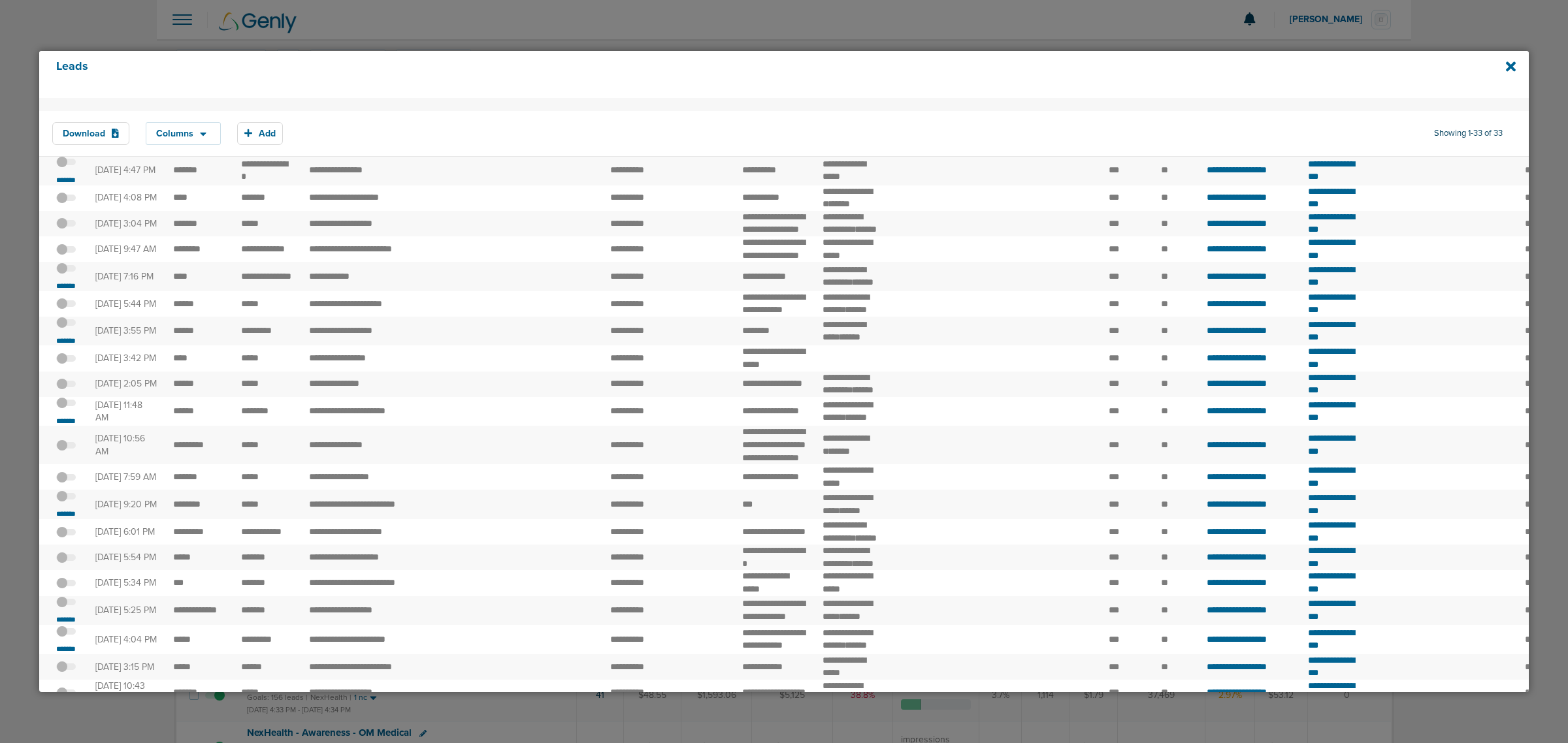
drag, startPoint x: 160, startPoint y: 238, endPoint x: 303, endPoint y: 240, distance: 143.0
click at [303, 186] on tr "**********" at bounding box center [1375, 171] width 2672 height 29
click at [263, 186] on td "**********" at bounding box center [267, 171] width 68 height 29
copy tr "**********"
click at [70, 169] on span at bounding box center [66, 169] width 19 height 0
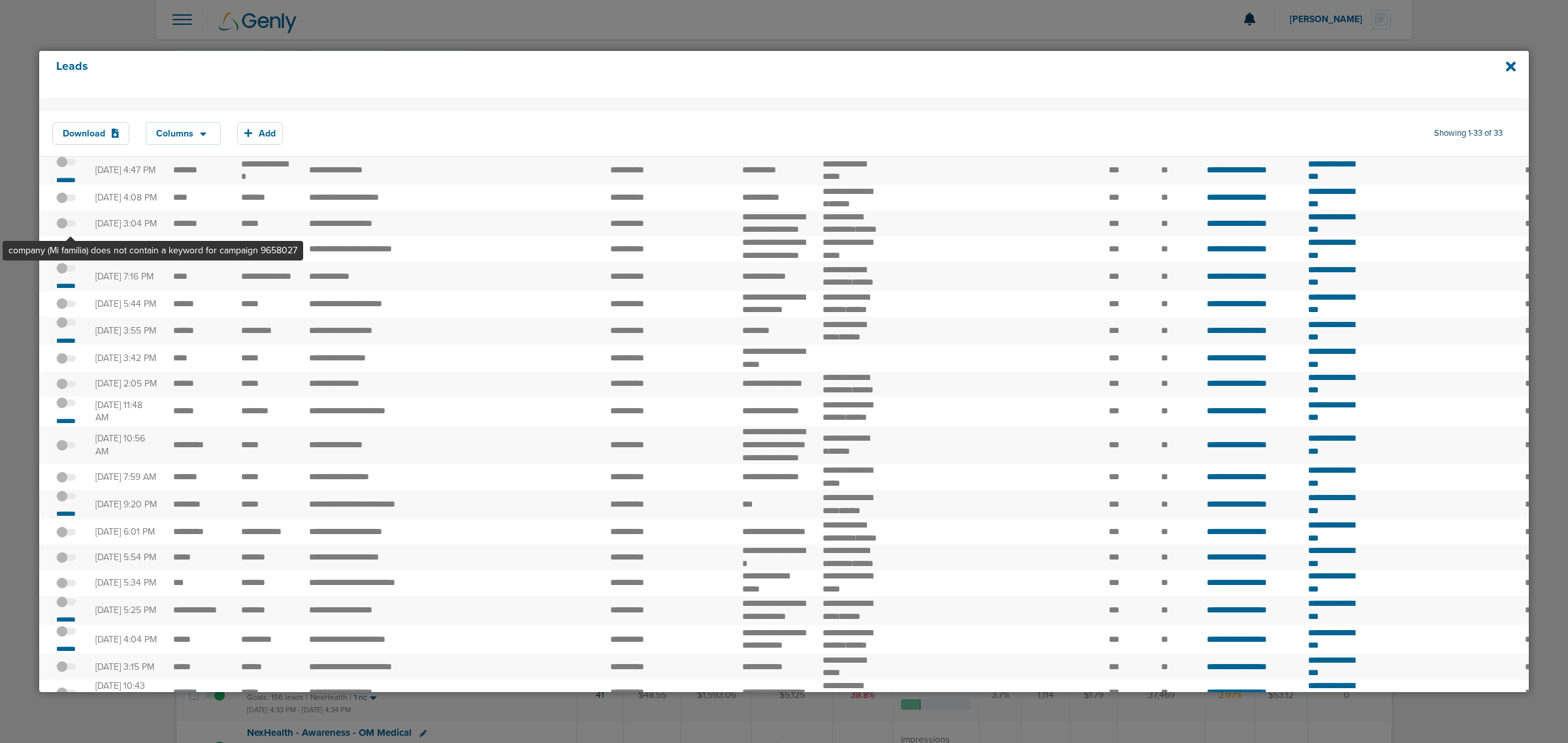
click at [66, 165] on input "checkbox" at bounding box center [66, 165] width 0 height 0
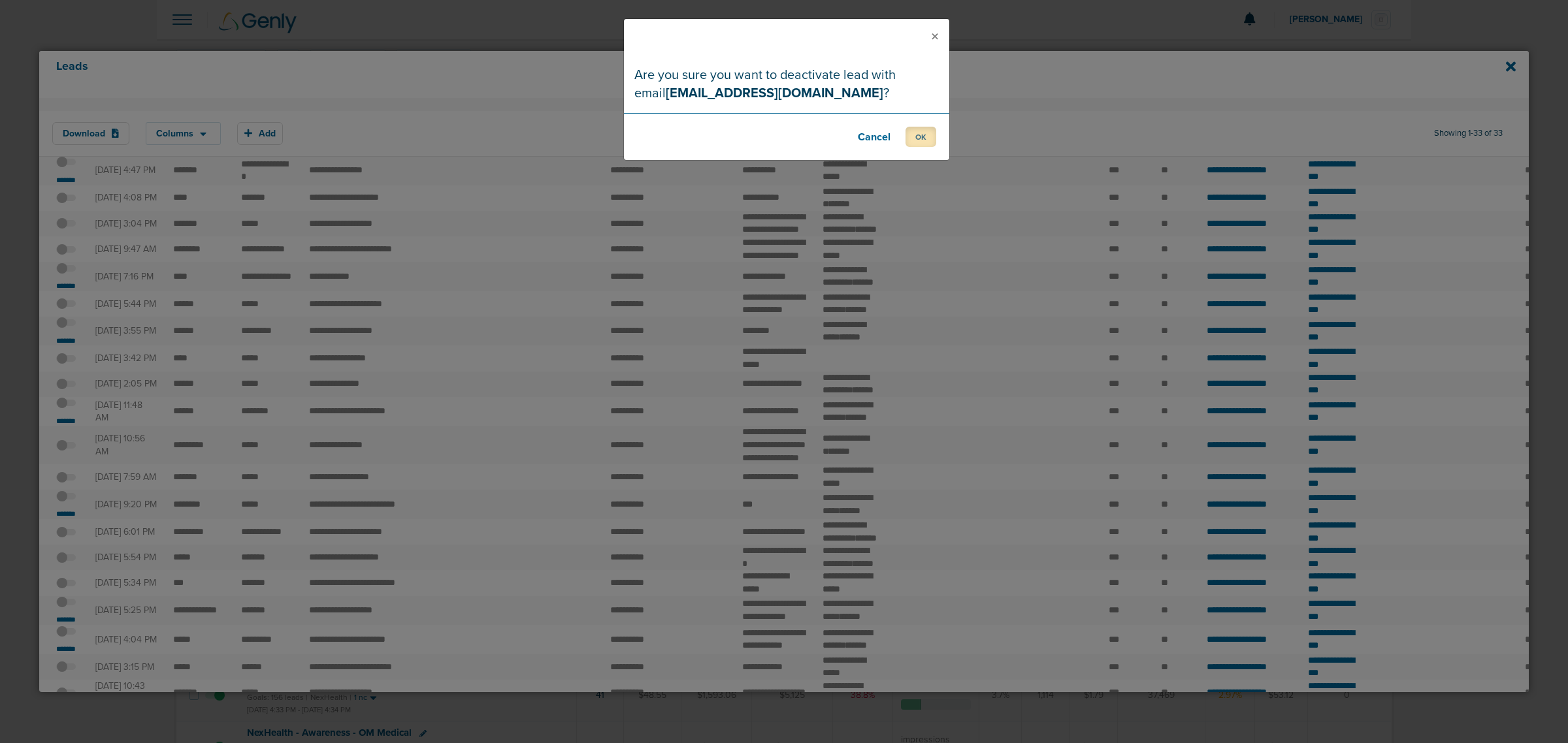
click at [916, 131] on button "OK" at bounding box center [920, 137] width 31 height 20
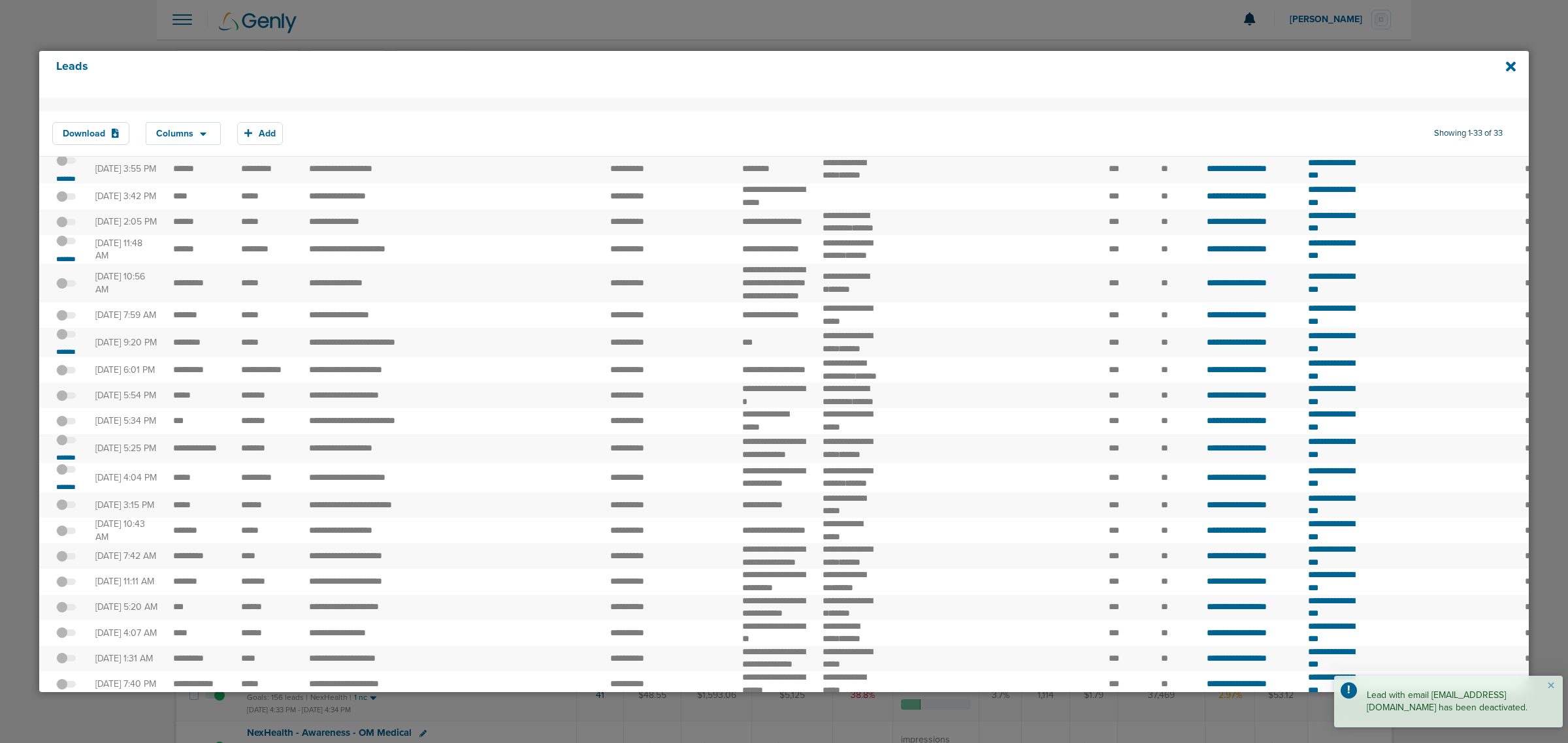
scroll to position [327, 0]
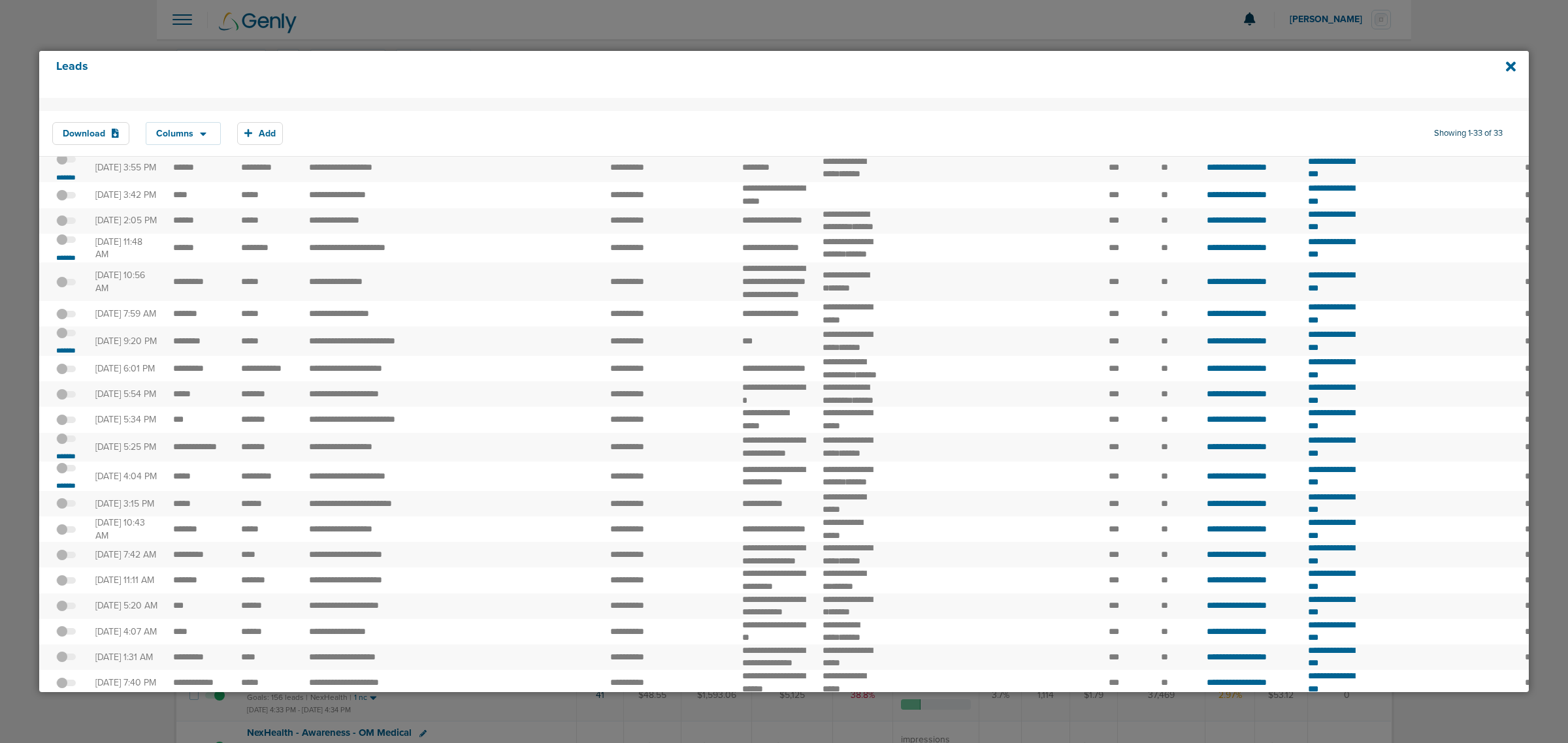
click at [396, 128] on td "**********" at bounding box center [372, 113] width 141 height 29
drag, startPoint x: 73, startPoint y: 234, endPoint x: 63, endPoint y: 237, distance: 10.4
click at [63, 111] on label at bounding box center [66, 104] width 19 height 12
click at [66, 107] on input "checkbox" at bounding box center [66, 107] width 0 height 0
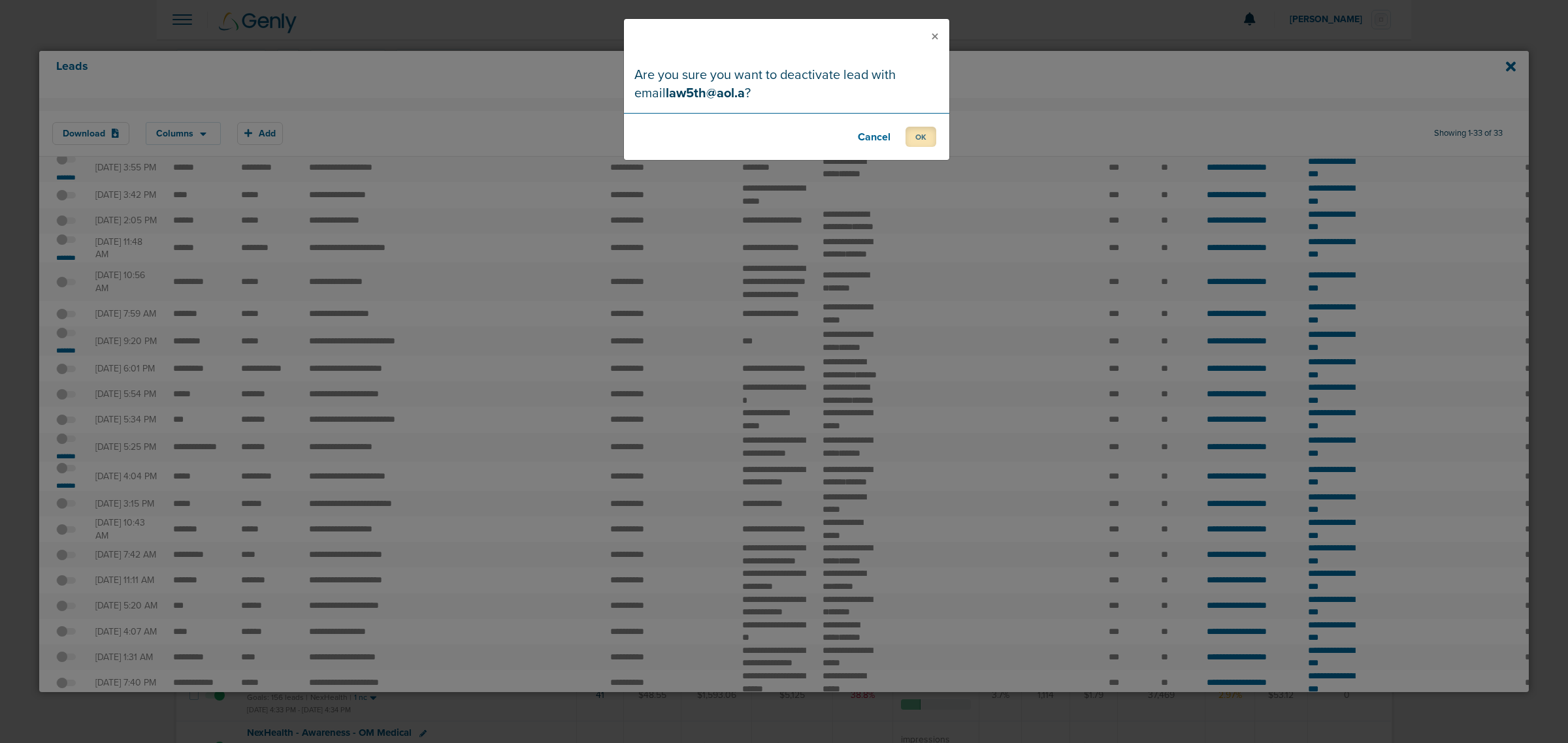
click at [930, 134] on button "OK" at bounding box center [920, 137] width 31 height 20
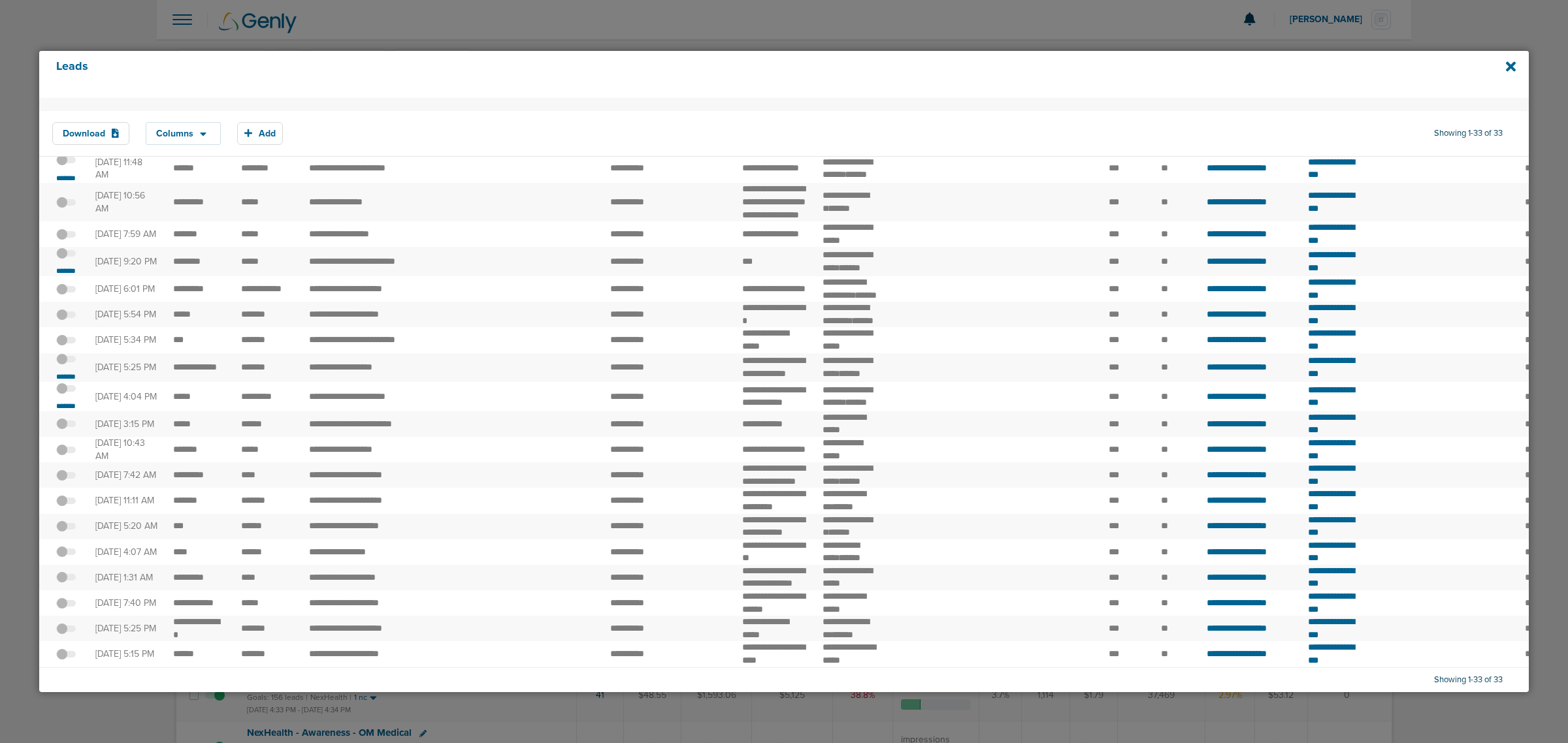
scroll to position [650, 0]
drag, startPoint x: 595, startPoint y: 256, endPoint x: 668, endPoint y: 263, distance: 73.3
click at [668, 263] on tr "**********" at bounding box center [1375, 261] width 2672 height 29
click at [71, 260] on span at bounding box center [66, 260] width 19 height 0
click at [66, 256] on input "checkbox" at bounding box center [66, 256] width 0 height 0
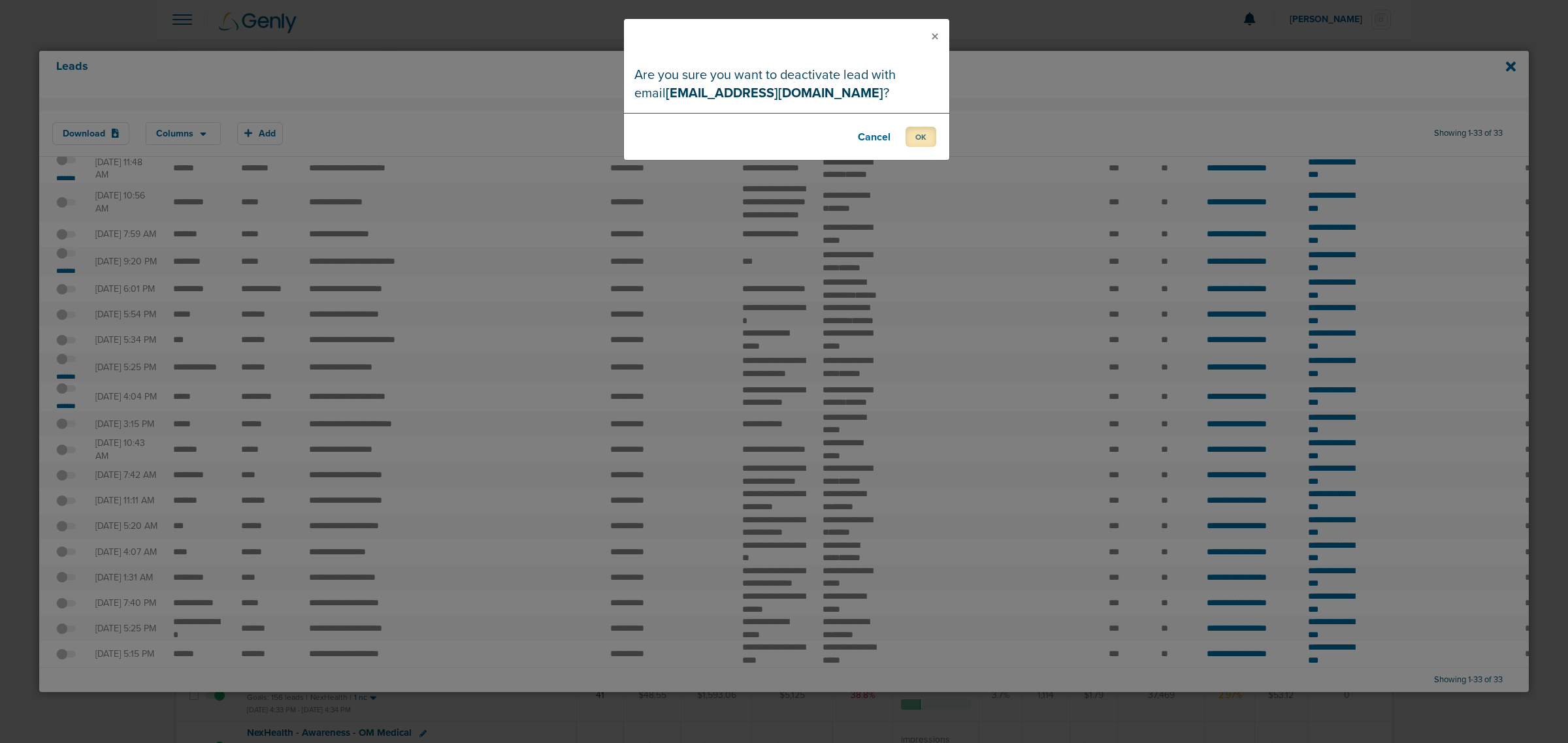
click at [935, 134] on button "OK" at bounding box center [920, 137] width 31 height 20
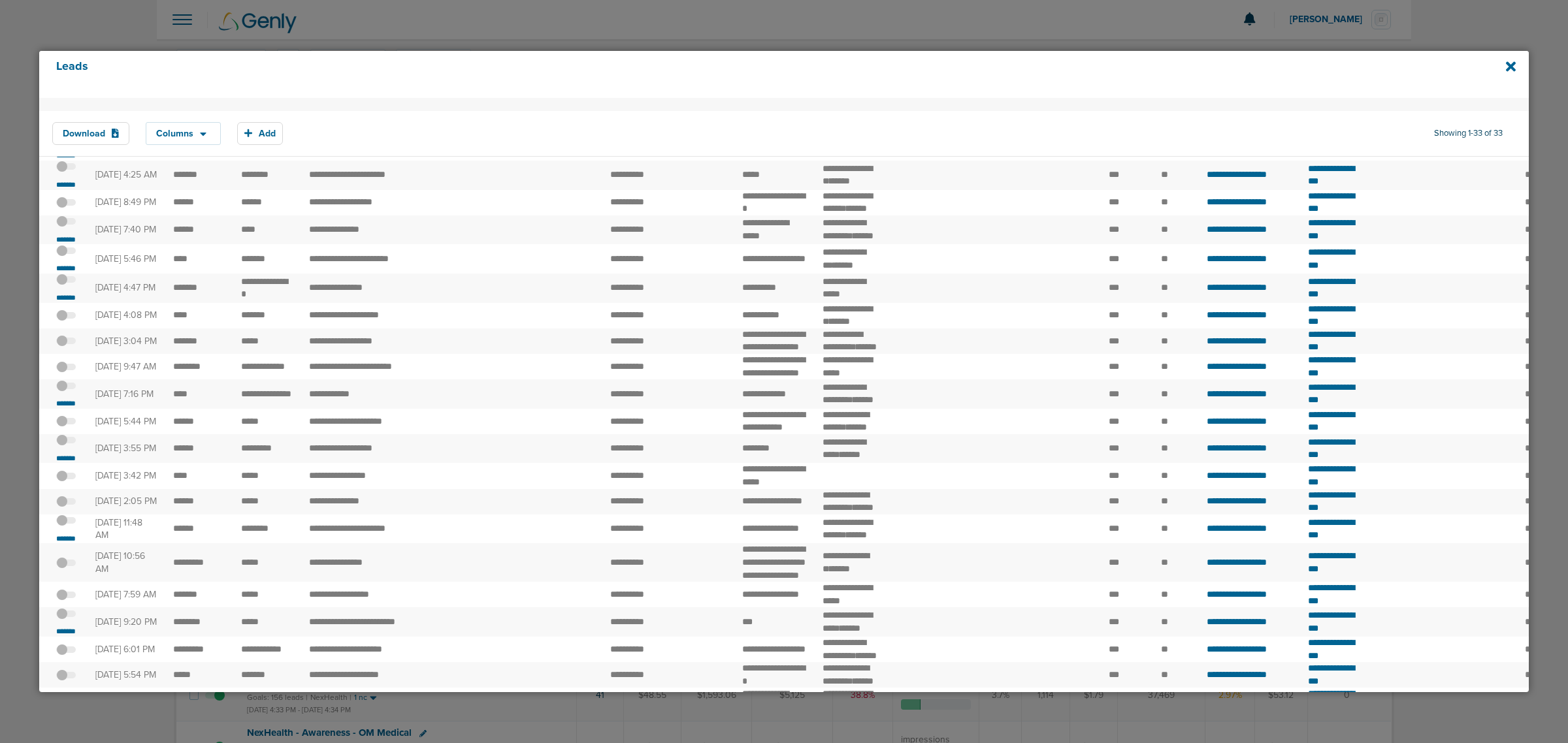
scroll to position [81, 0]
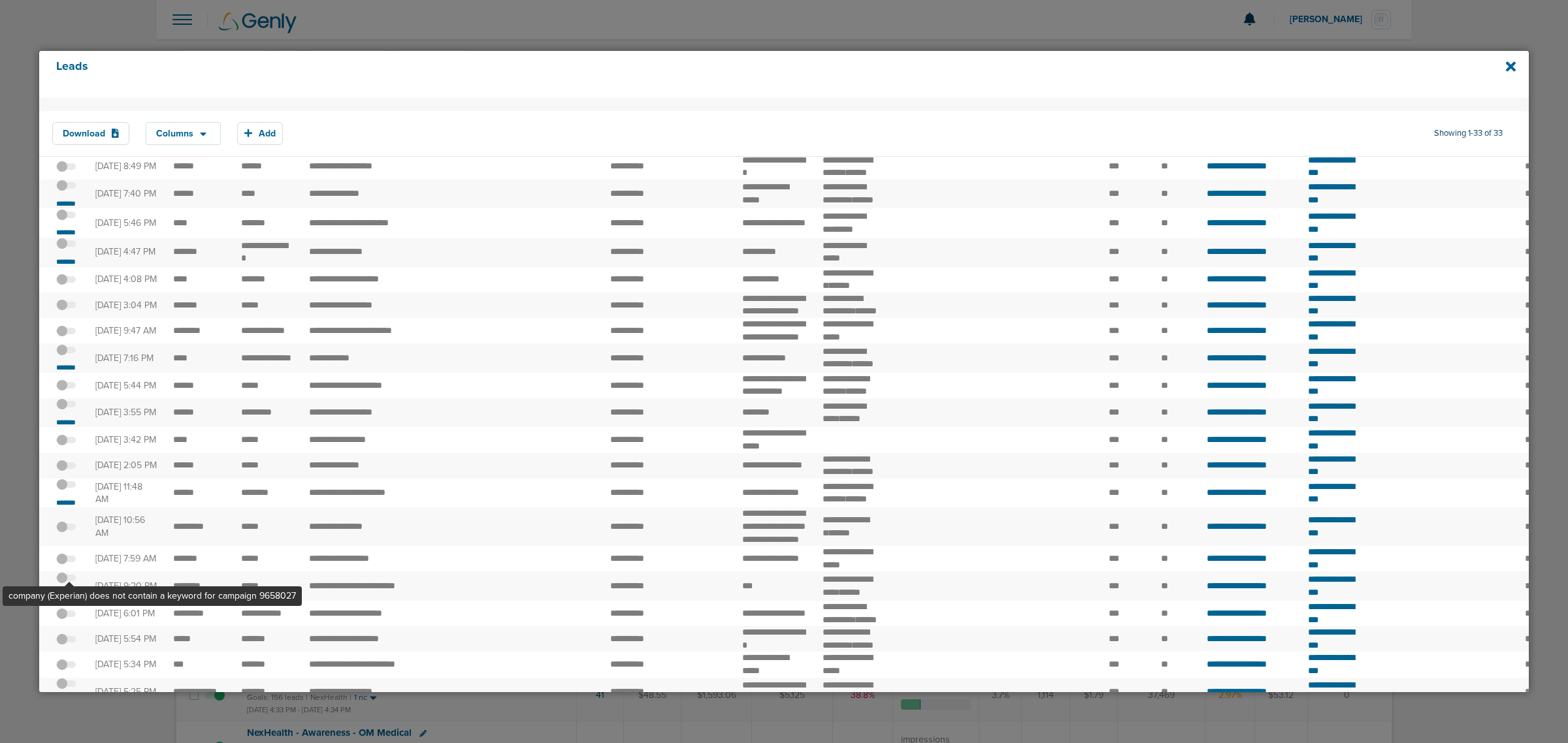
click at [72, 411] on span at bounding box center [66, 411] width 19 height 0
click at [66, 407] on input "checkbox" at bounding box center [66, 407] width 0 height 0
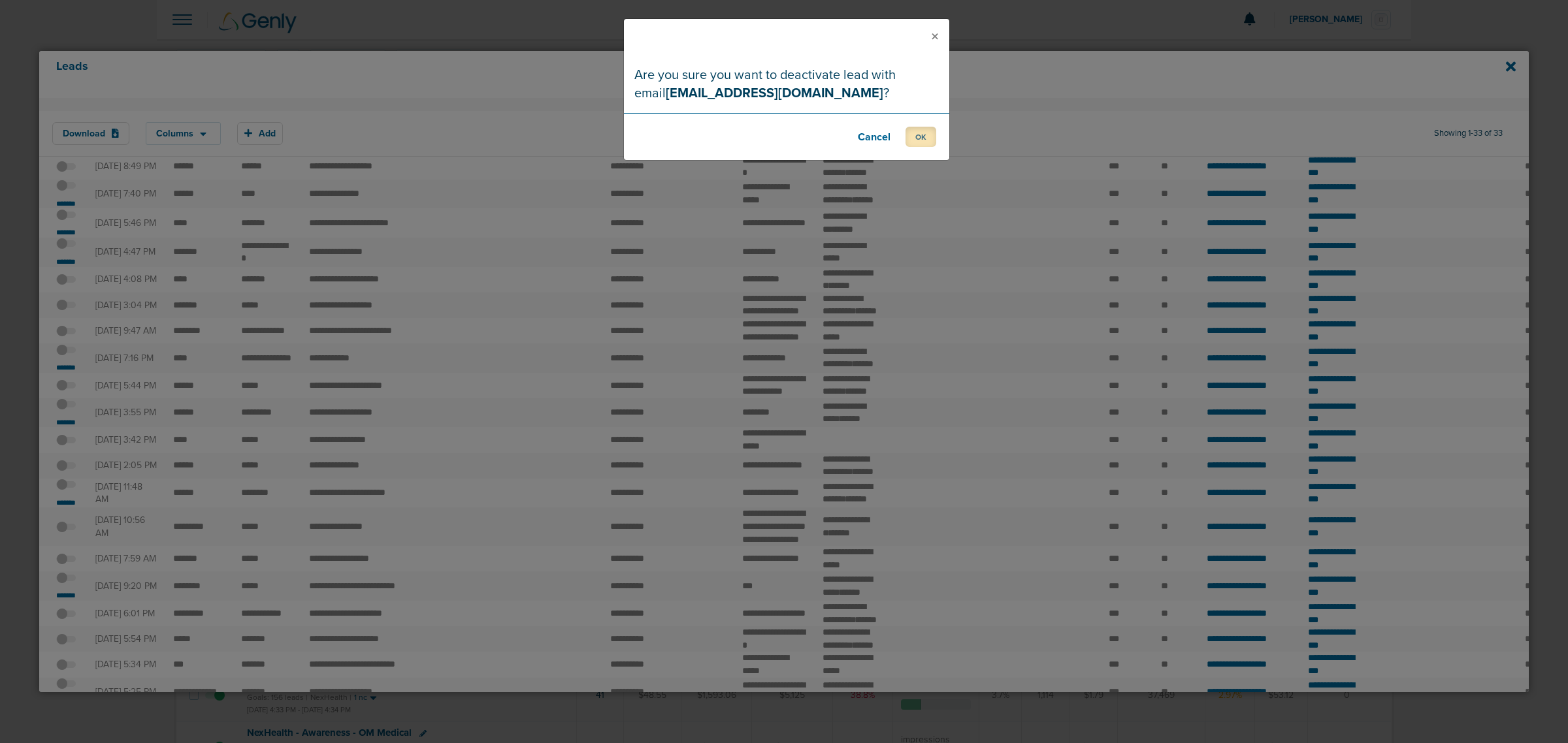
click at [922, 131] on button "OK" at bounding box center [920, 137] width 31 height 20
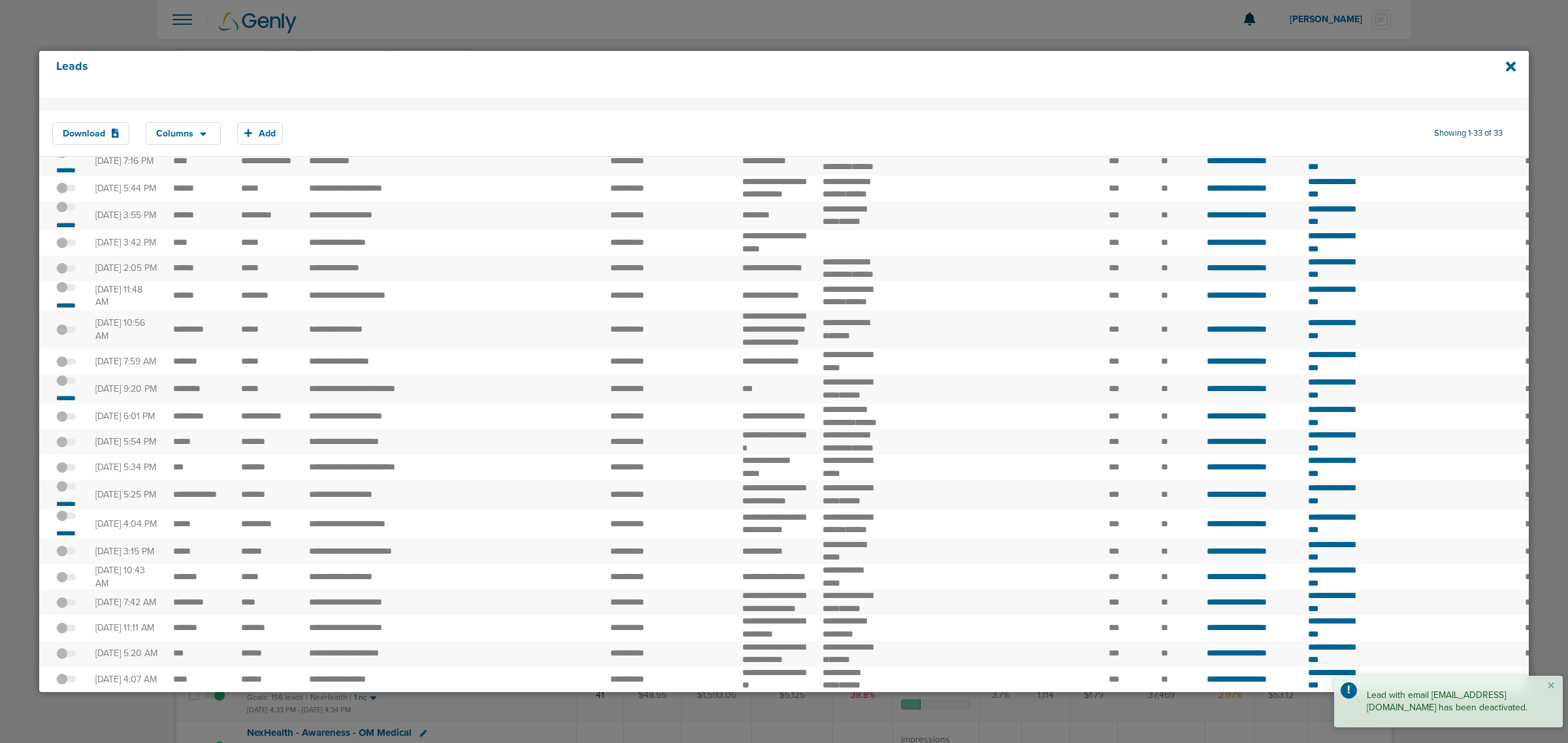
scroll to position [327, 0]
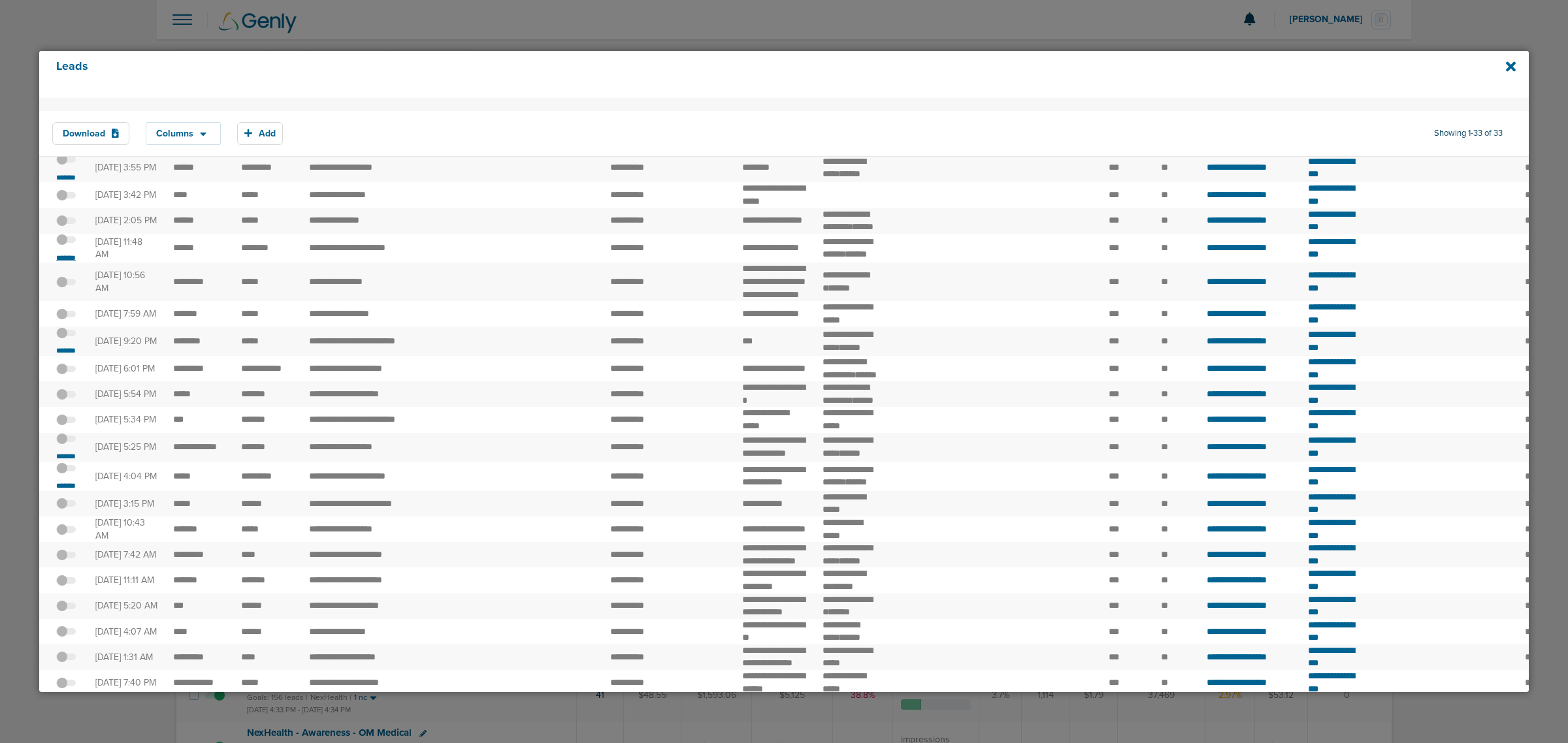
click at [70, 263] on small "*******" at bounding box center [66, 258] width 27 height 11
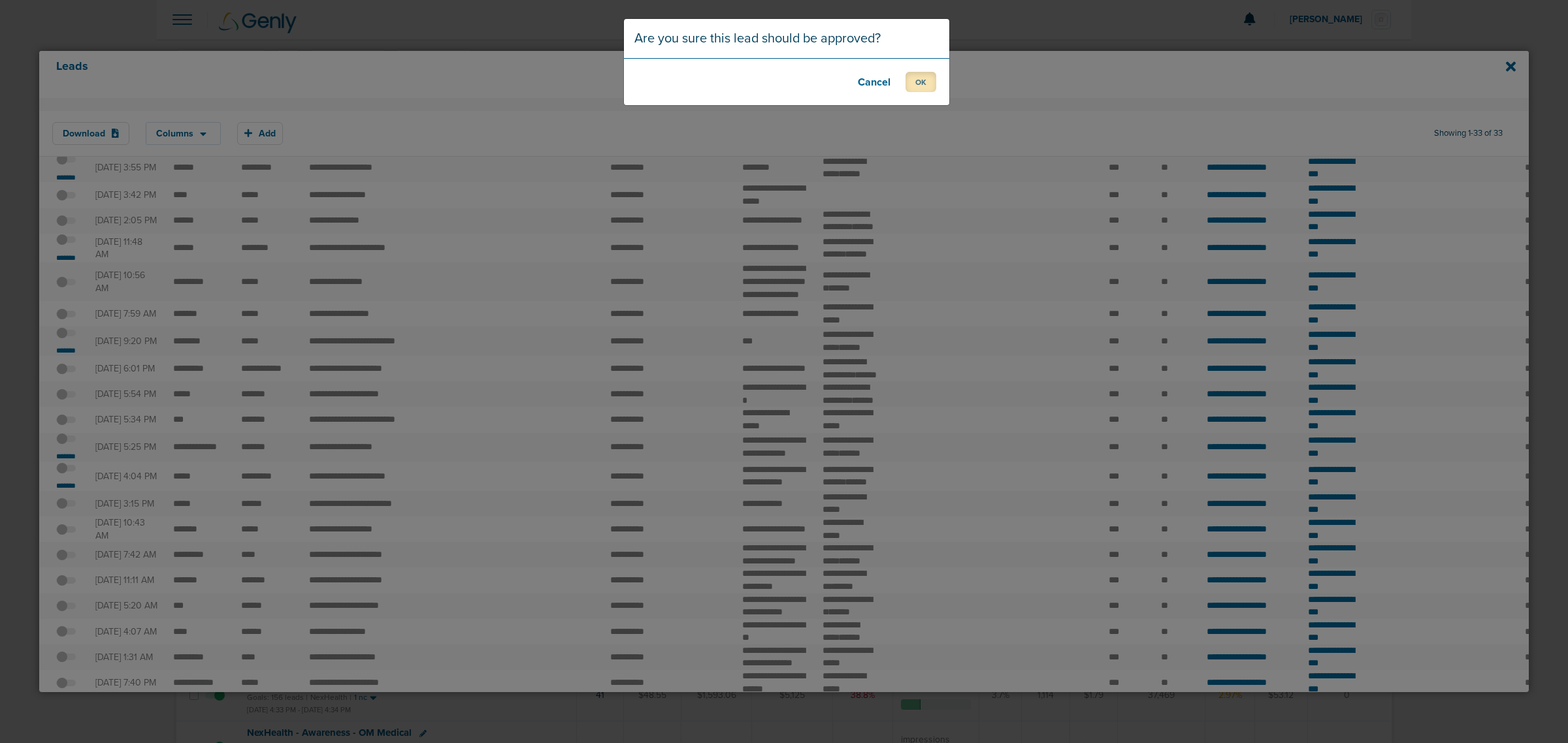
click at [908, 75] on button "OK" at bounding box center [920, 82] width 31 height 20
click at [906, 85] on button "OK" at bounding box center [920, 82] width 31 height 20
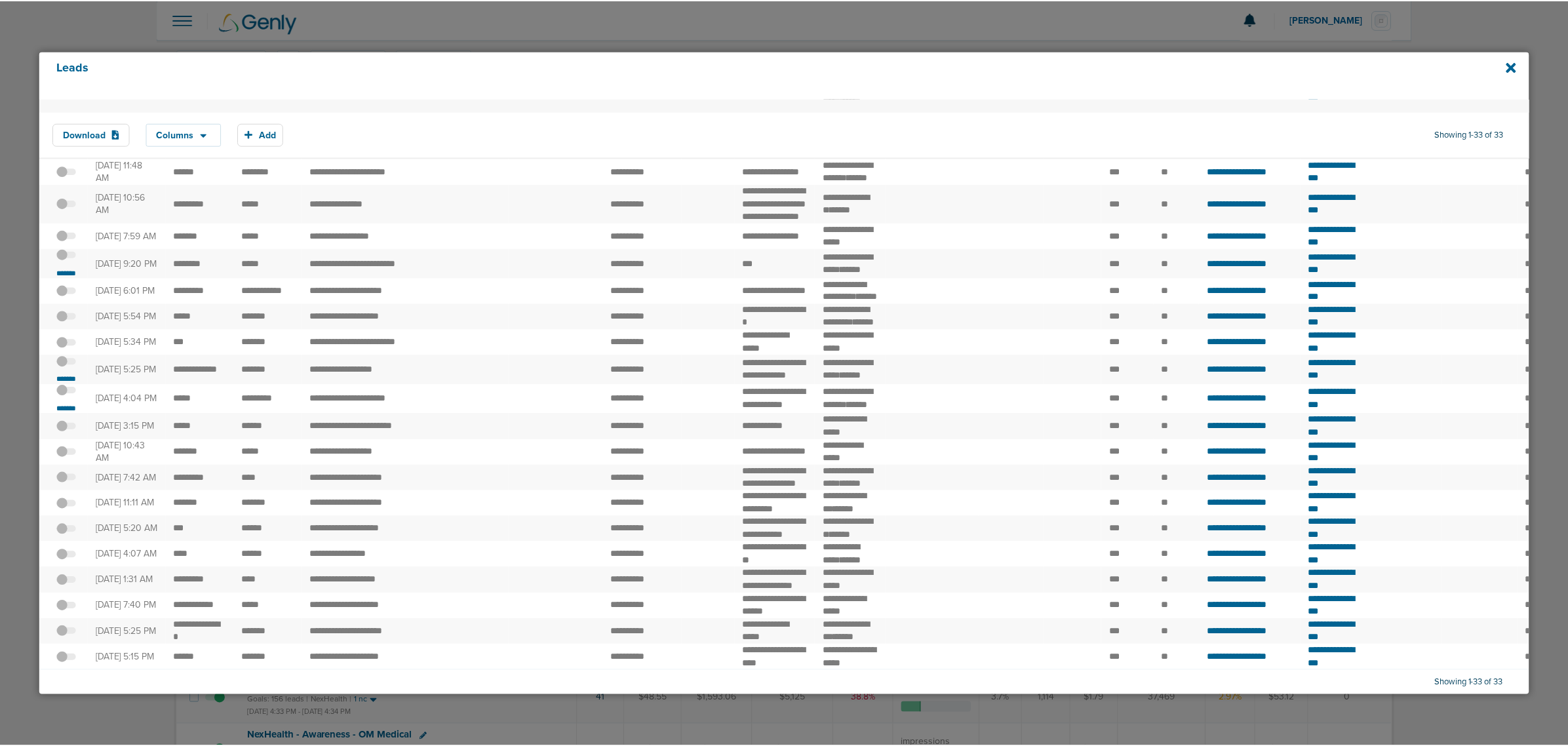
scroll to position [816, 0]
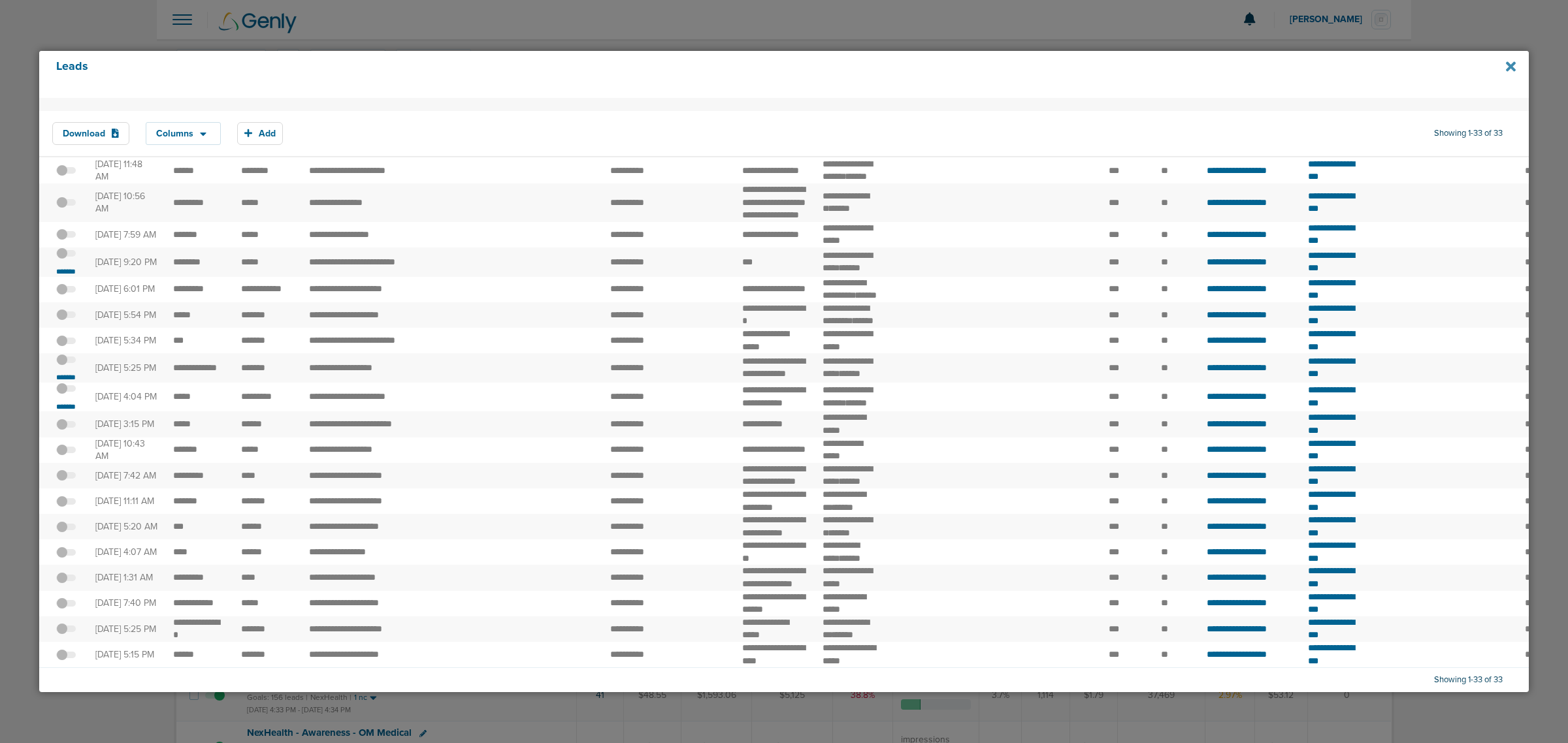
click at [1506, 66] on icon at bounding box center [1511, 66] width 10 height 14
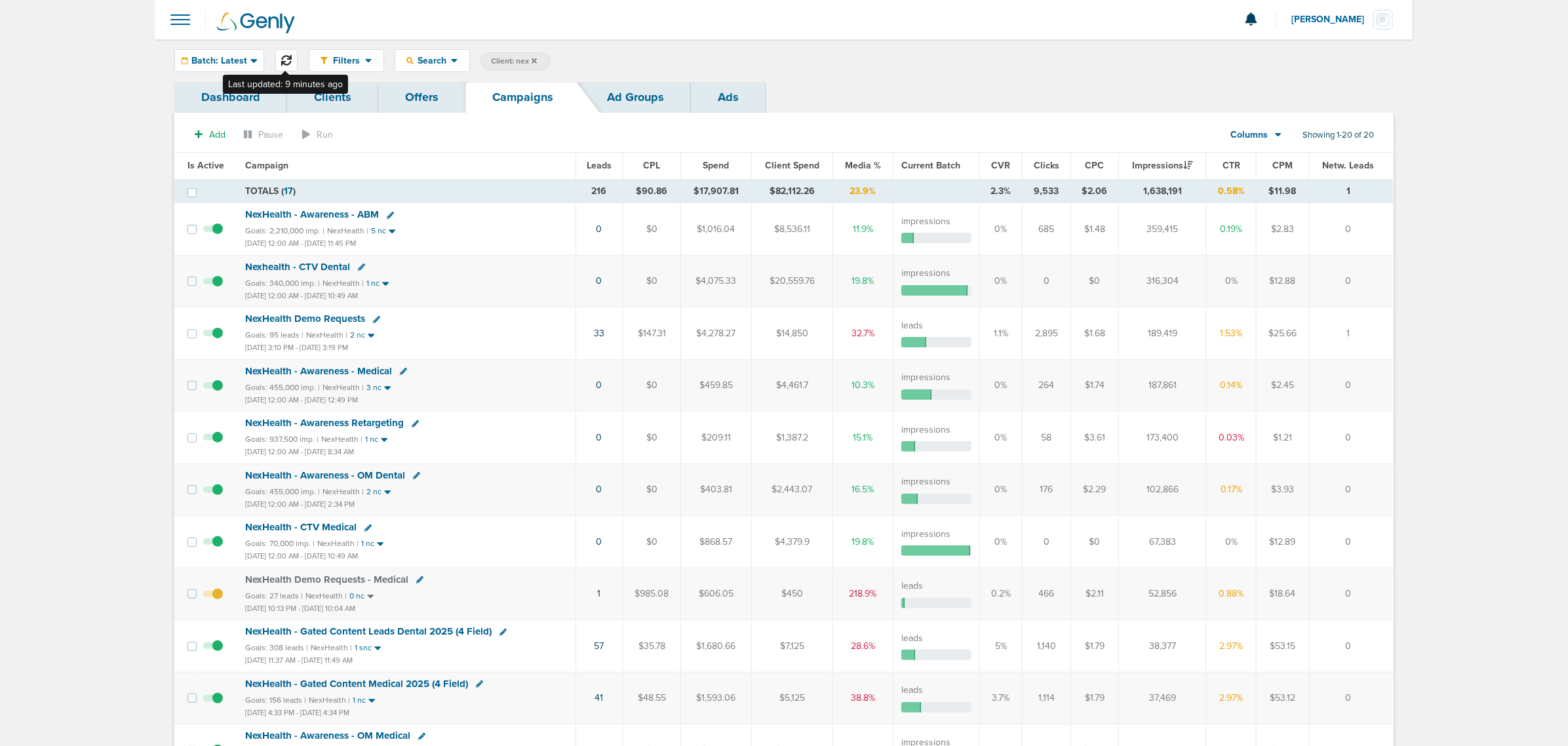
click at [284, 51] on button at bounding box center [286, 60] width 22 height 22
click at [602, 599] on link "1" at bounding box center [600, 594] width 4 height 11
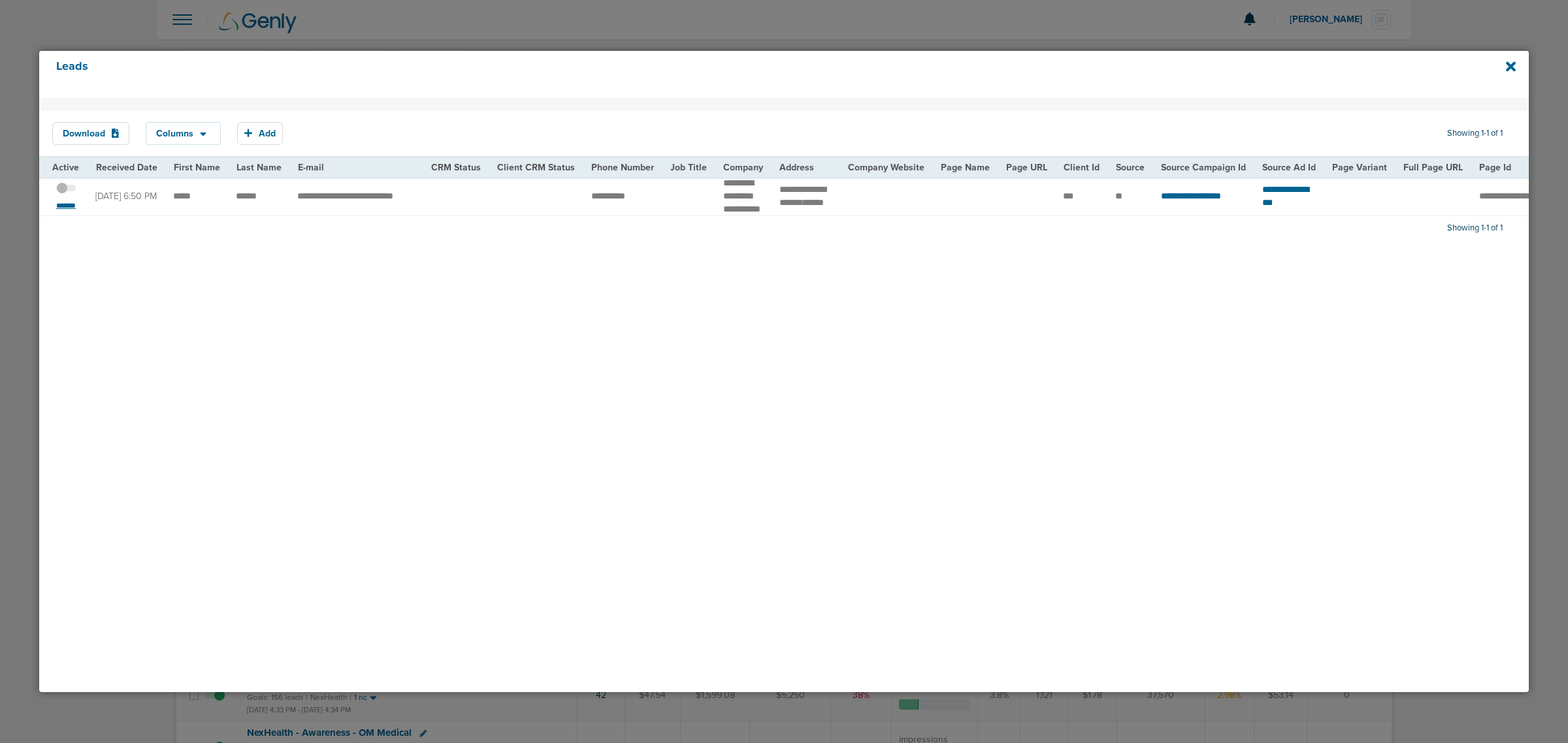
click at [66, 211] on small "*******" at bounding box center [66, 206] width 27 height 11
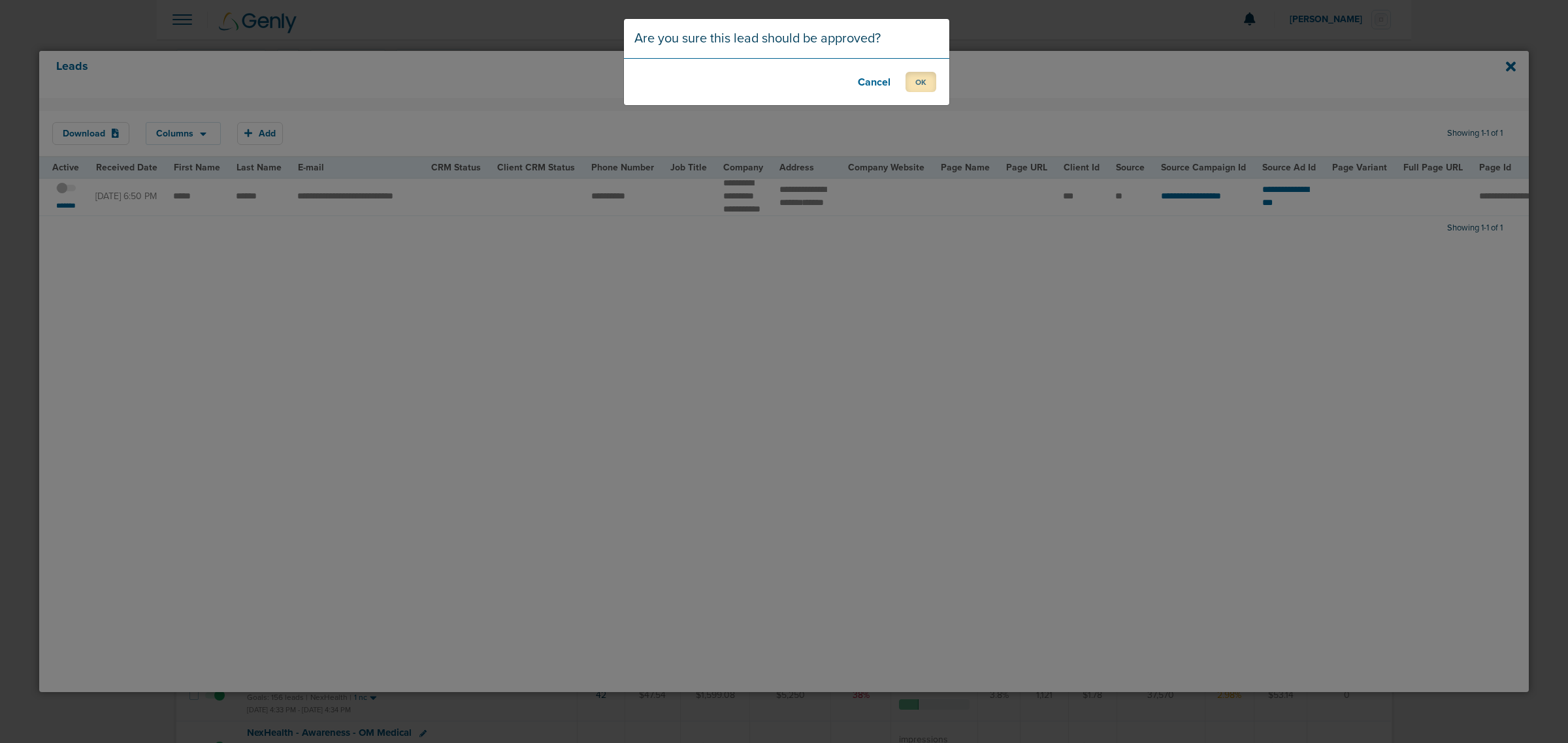
click at [933, 84] on button "OK" at bounding box center [920, 82] width 31 height 20
click at [919, 81] on button "OK" at bounding box center [920, 82] width 31 height 20
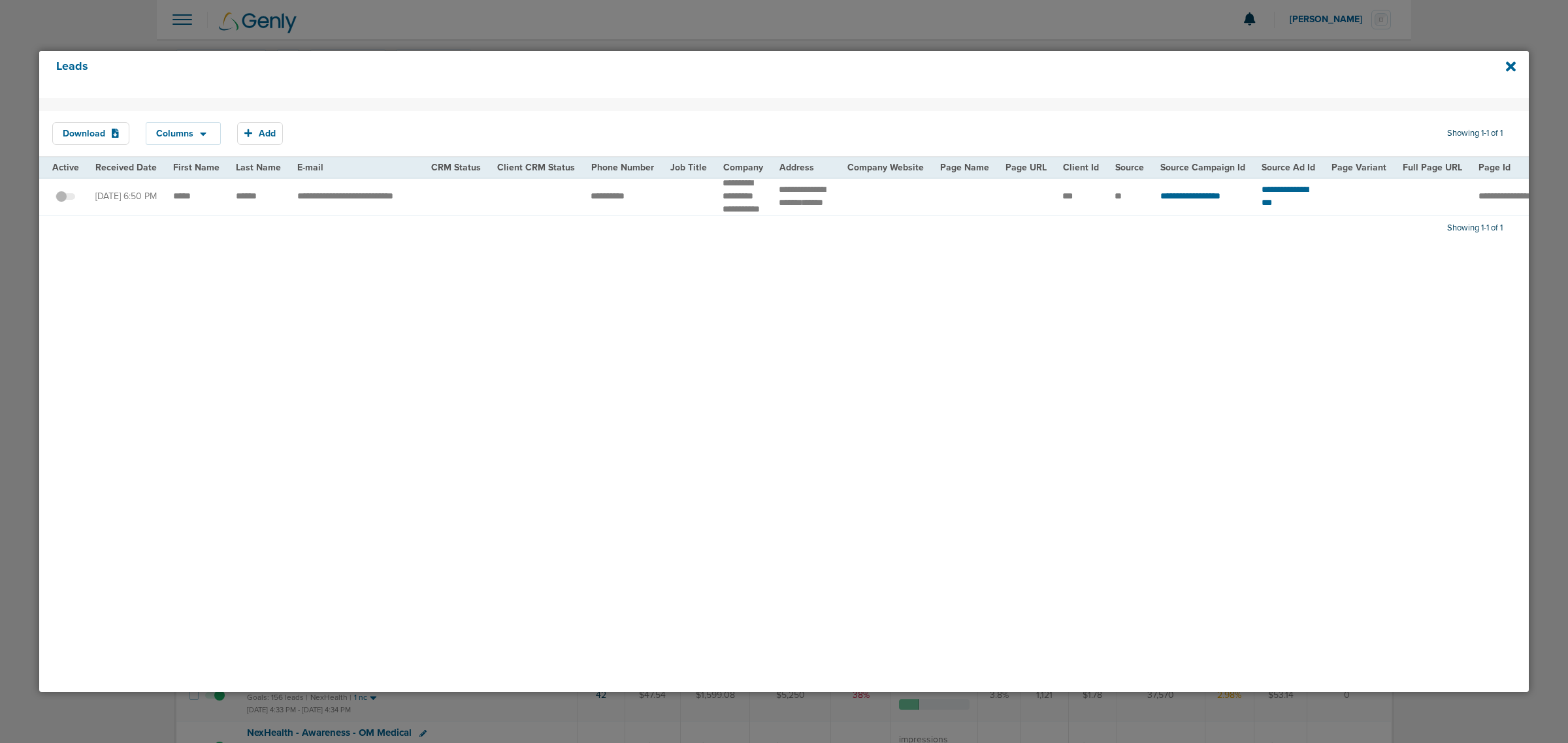
click at [1521, 61] on div "Leads" at bounding box center [784, 74] width 1489 height 47
click at [1508, 64] on icon at bounding box center [1511, 66] width 10 height 10
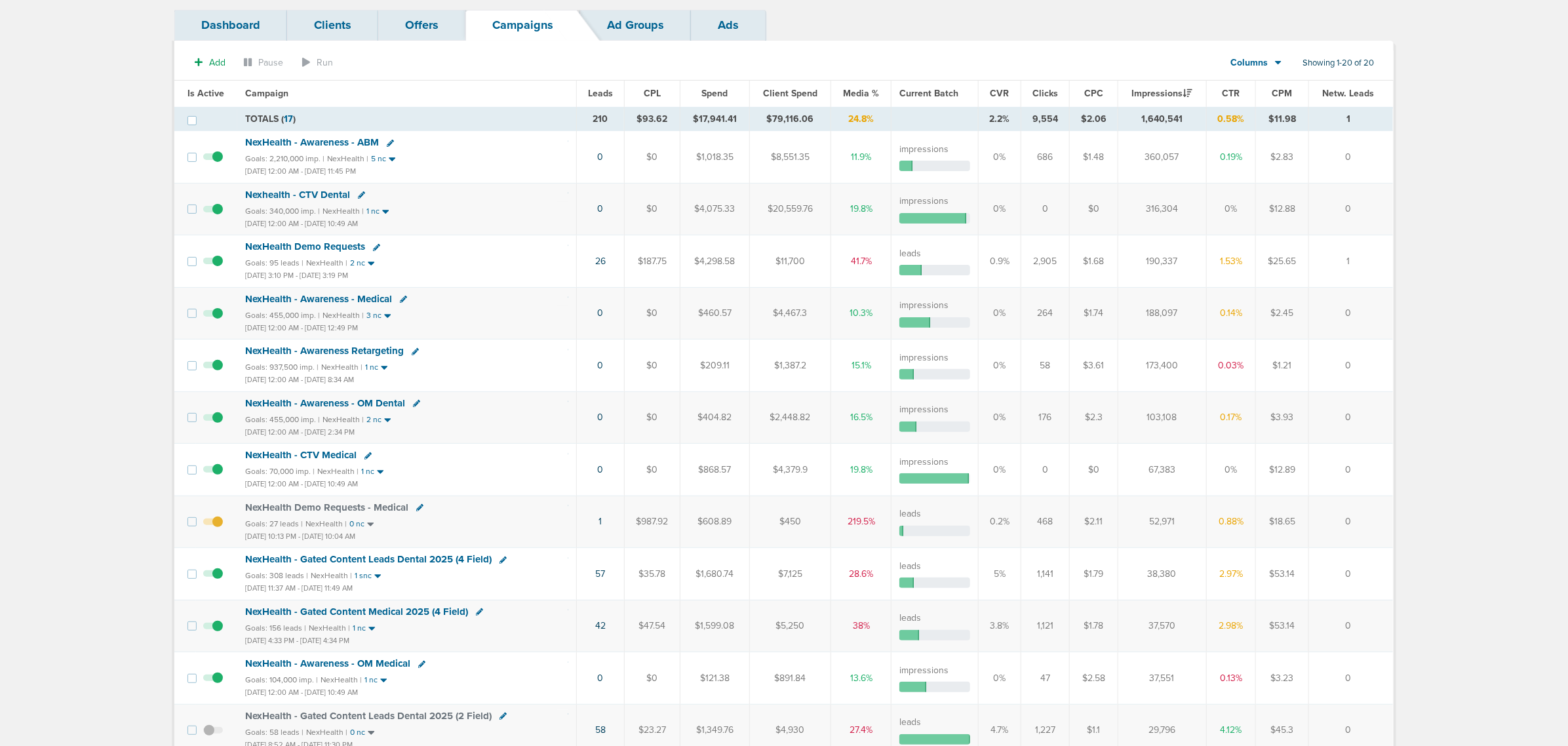
scroll to position [0, 0]
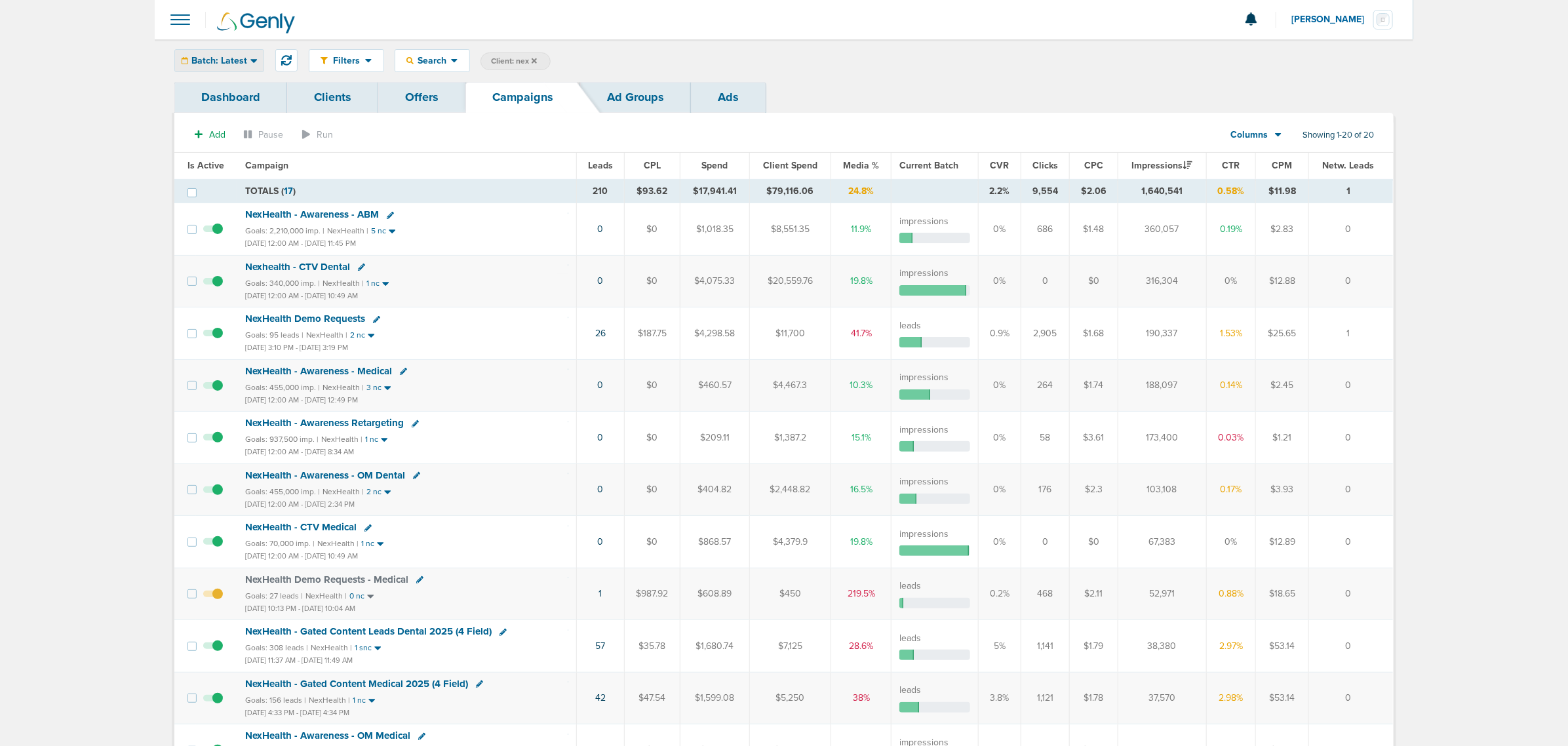
click at [238, 57] on span "Batch: Latest" at bounding box center [219, 61] width 56 height 9
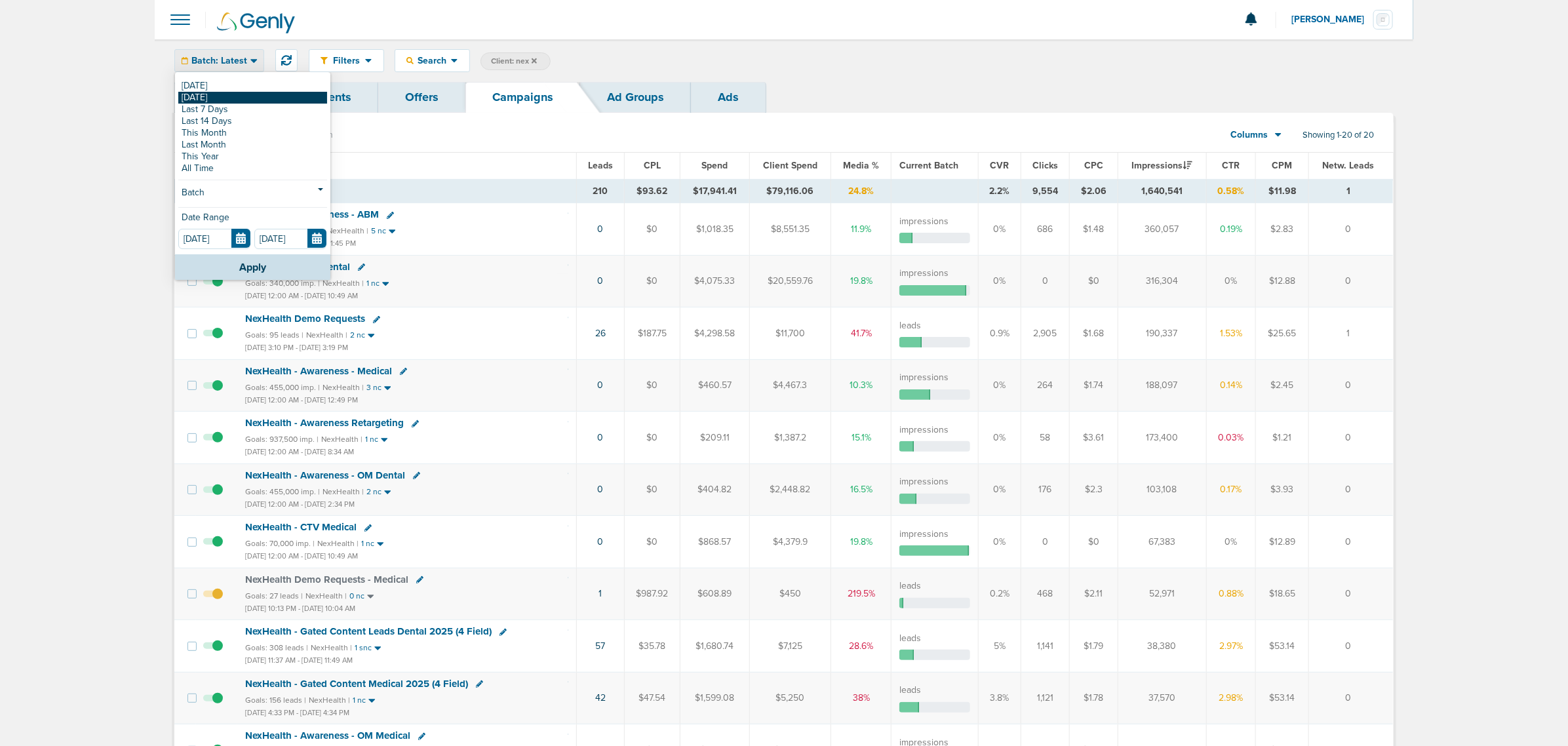
click at [215, 99] on link "[DATE]" at bounding box center [253, 97] width 149 height 11
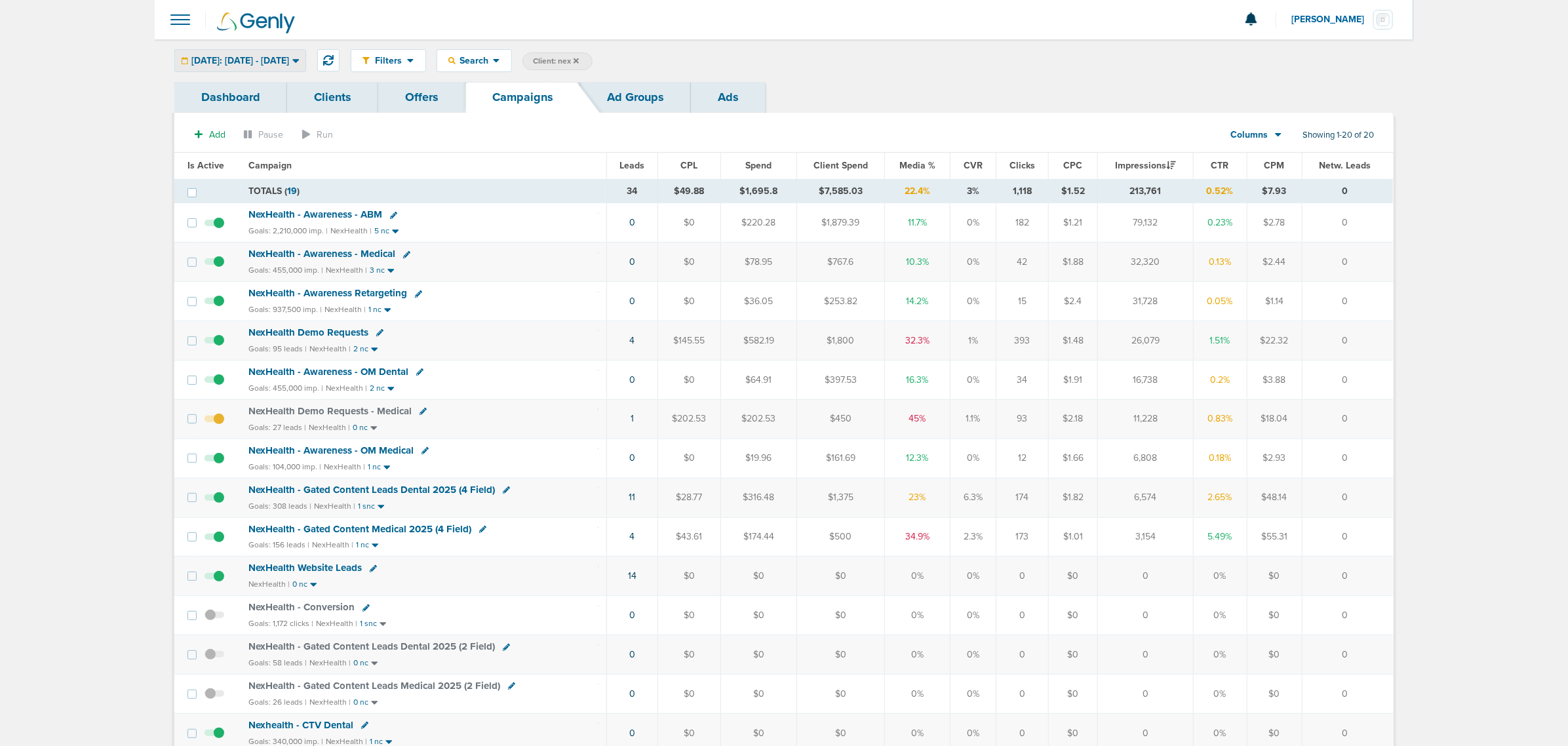
click at [289, 57] on span "[DATE]: [DATE] - [DATE]" at bounding box center [240, 61] width 97 height 9
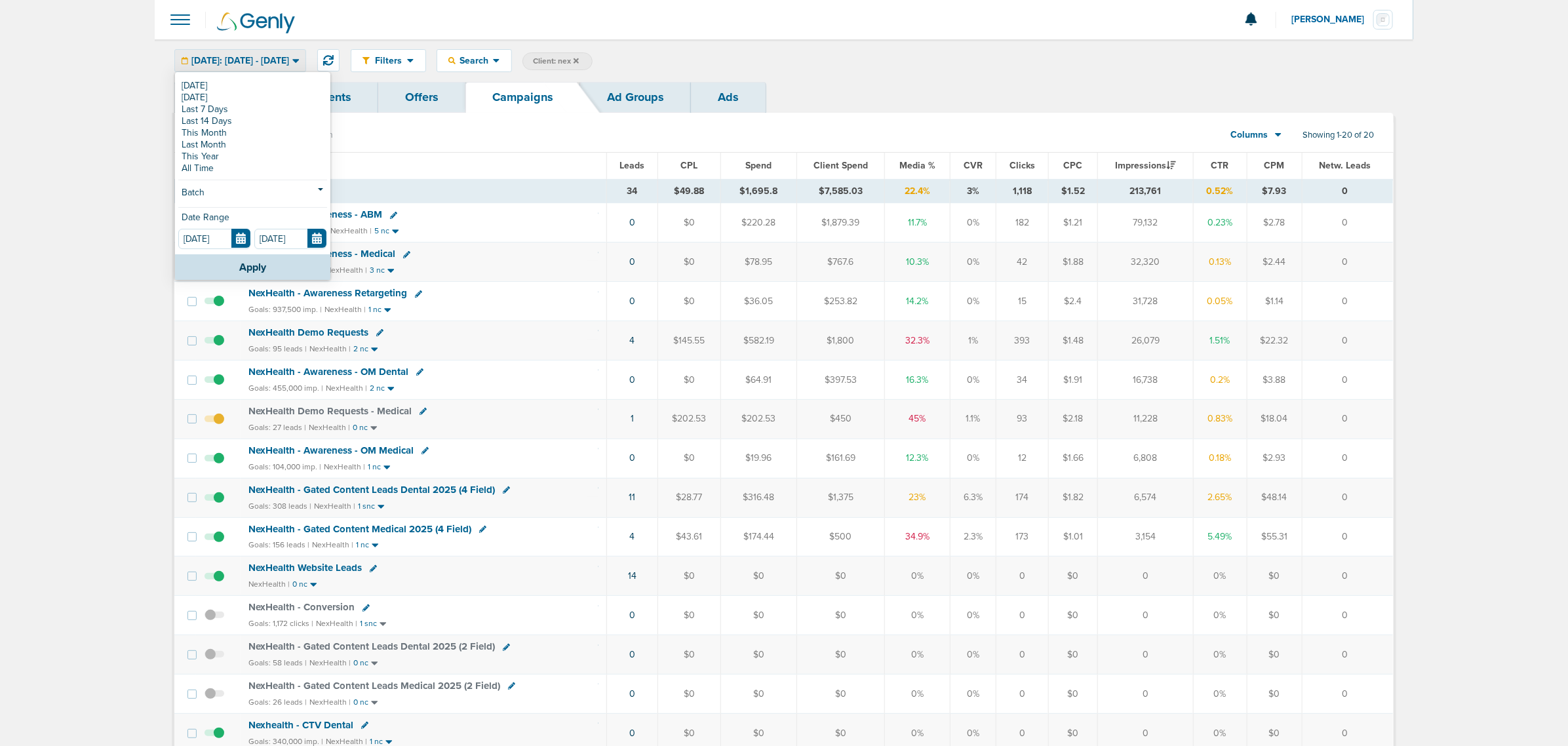
click at [1139, 81] on div "Filters Active Only Settings Status Active Inactive Objectives MQL SQL Traffic …" at bounding box center [784, 60] width 1259 height 42
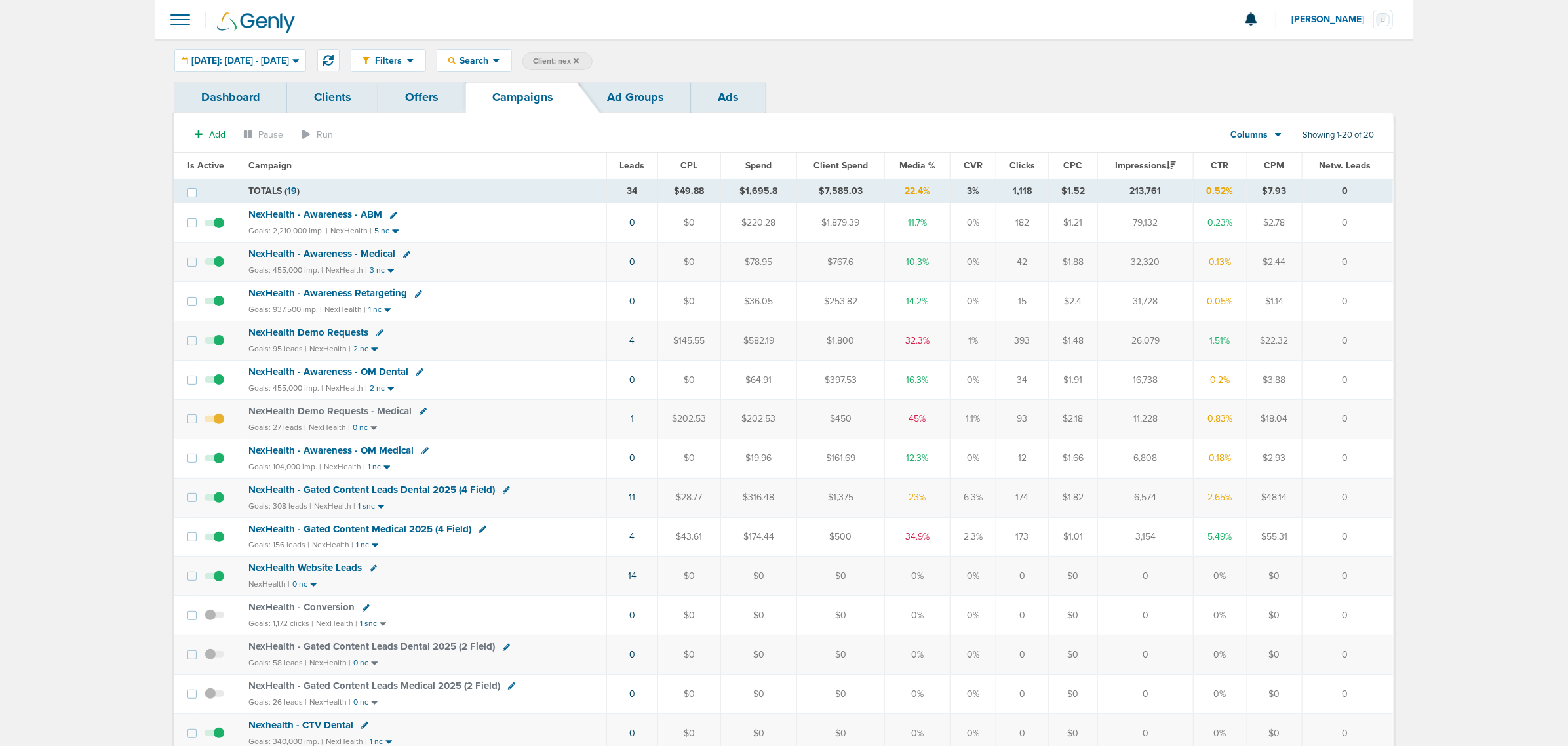
click at [579, 58] on span "Client: nex" at bounding box center [556, 62] width 46 height 11
drag, startPoint x: 716, startPoint y: 64, endPoint x: 627, endPoint y: 62, distance: 89.0
click at [627, 62] on span "Client Campaign Offers Landing Page Ad Group Network Campaign Ad Ad Status Netw…" at bounding box center [636, 62] width 229 height 19
type input "accept"
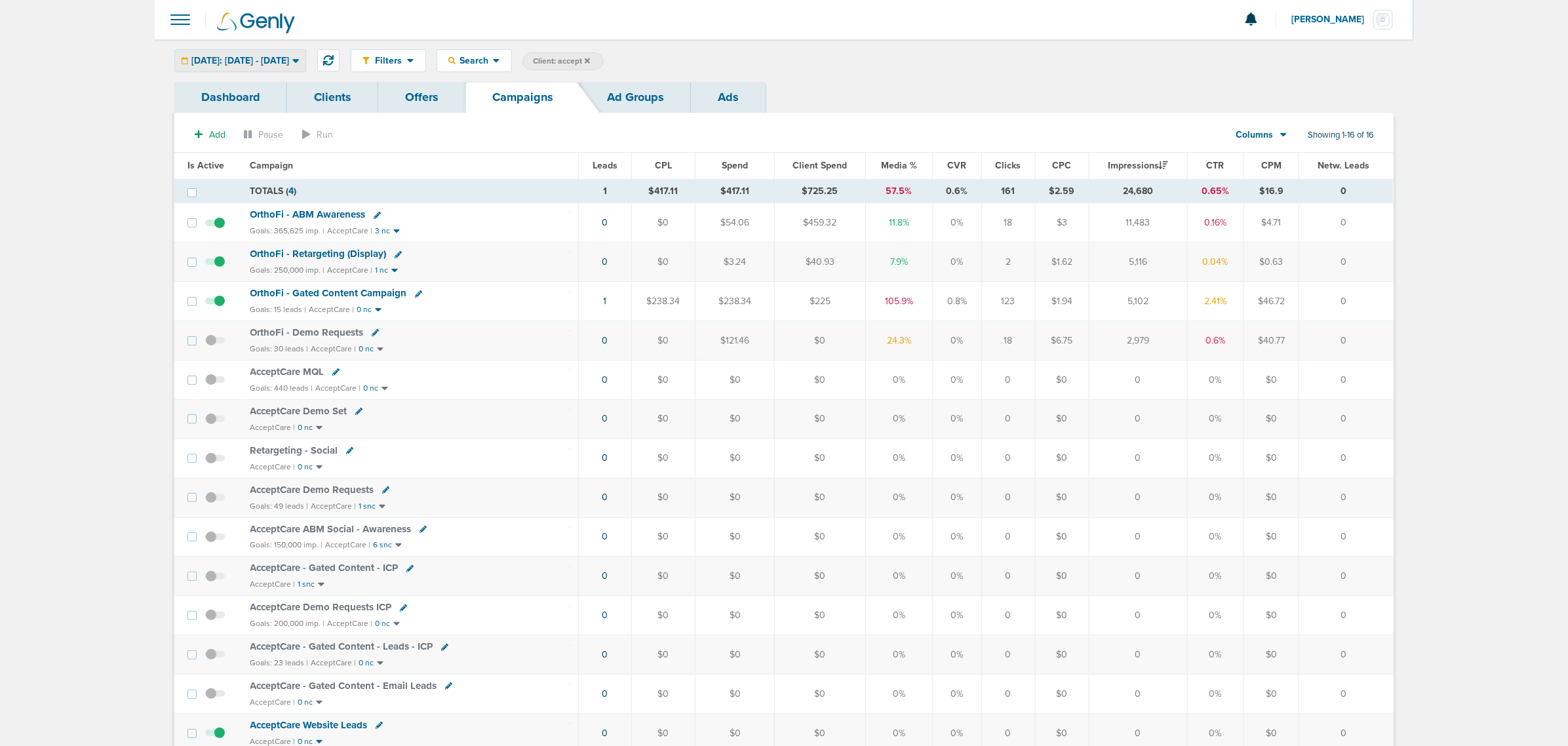
click at [287, 49] on div "[DATE]: [DATE] - [DATE] [DATE] [DATE] Last 7 Days Last 14 Days This Month Last …" at bounding box center [240, 61] width 132 height 23
click at [279, 58] on span "[DATE]: [DATE] - [DATE]" at bounding box center [240, 61] width 97 height 9
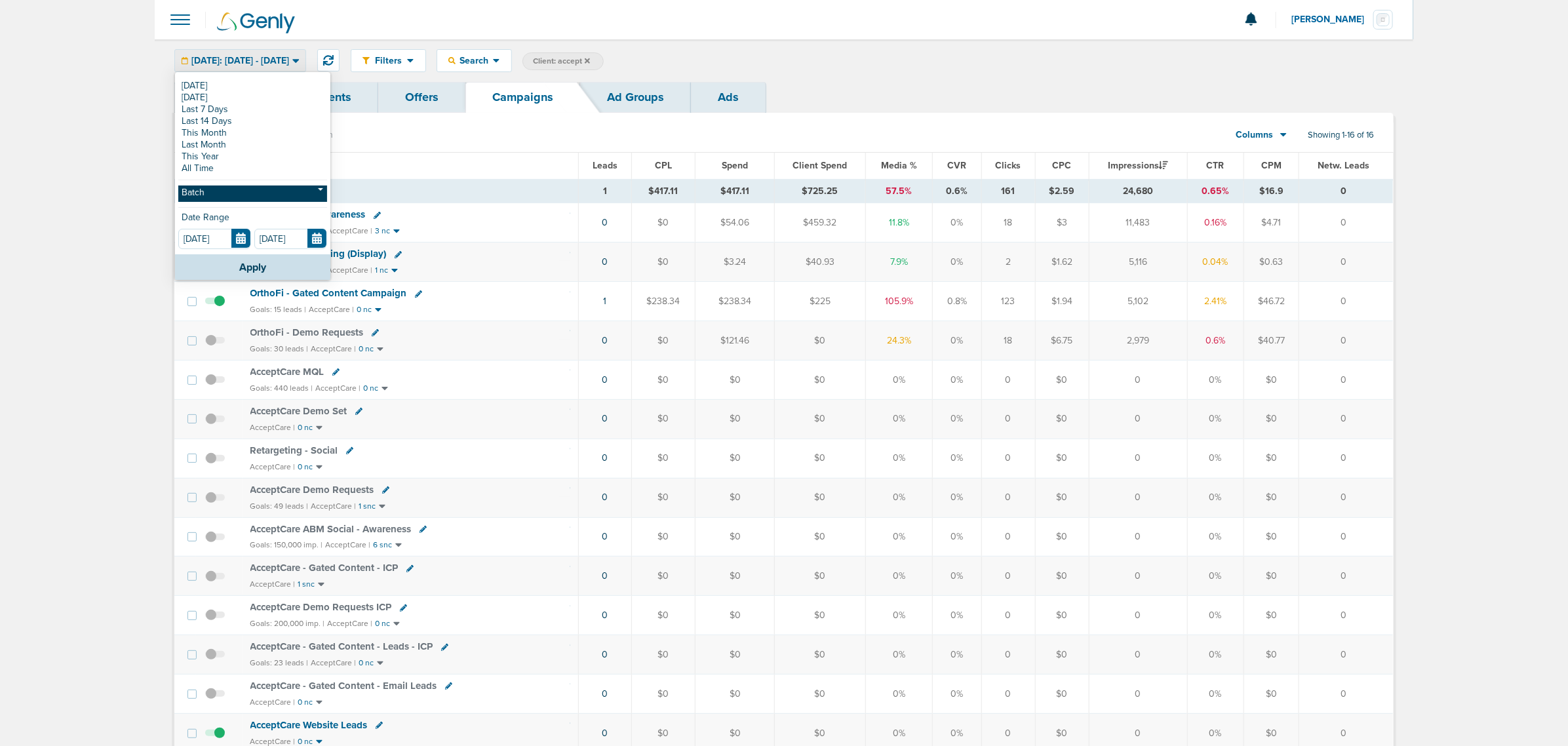
click at [208, 197] on link "Batch" at bounding box center [253, 193] width 149 height 16
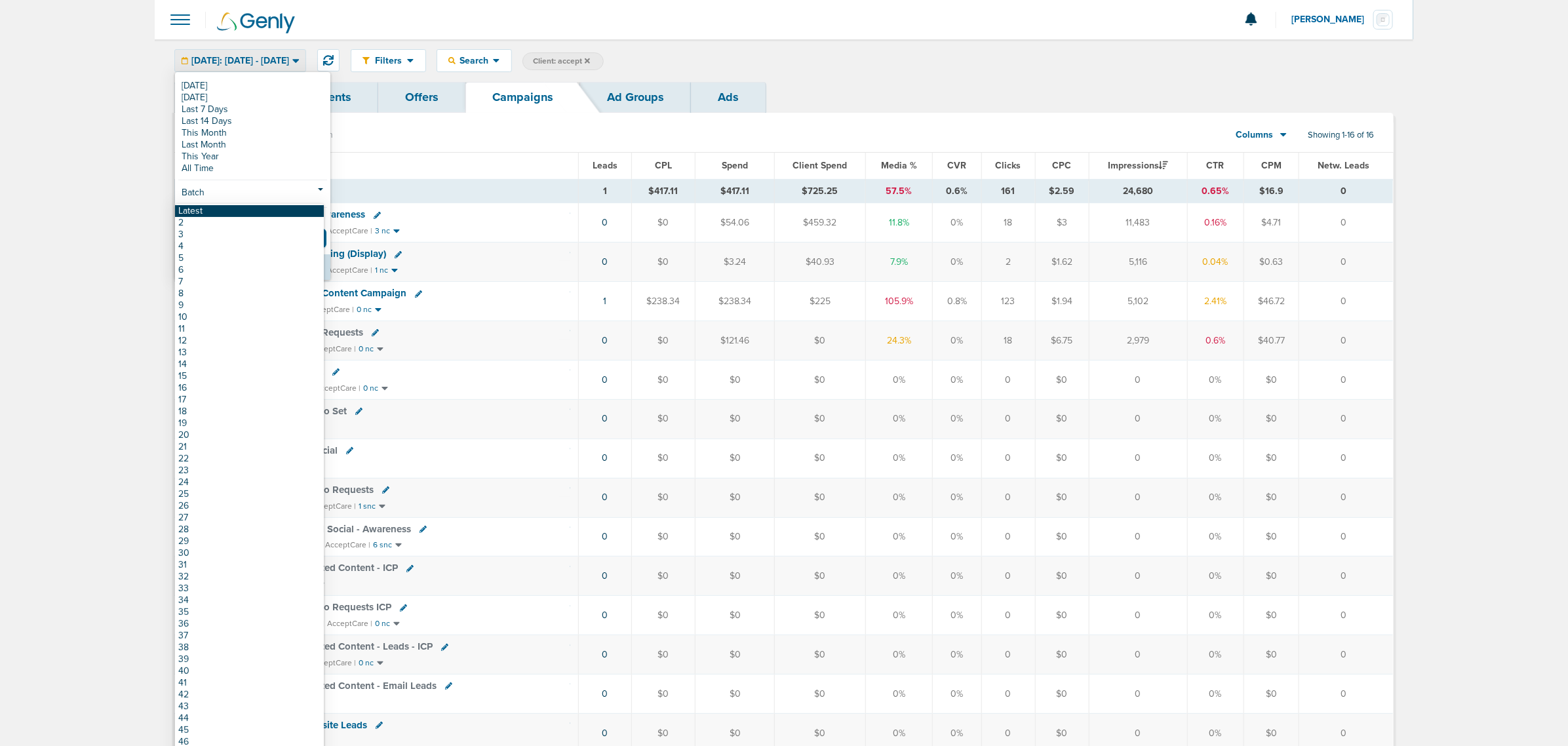
click at [208, 211] on link "Latest" at bounding box center [249, 211] width 149 height 11
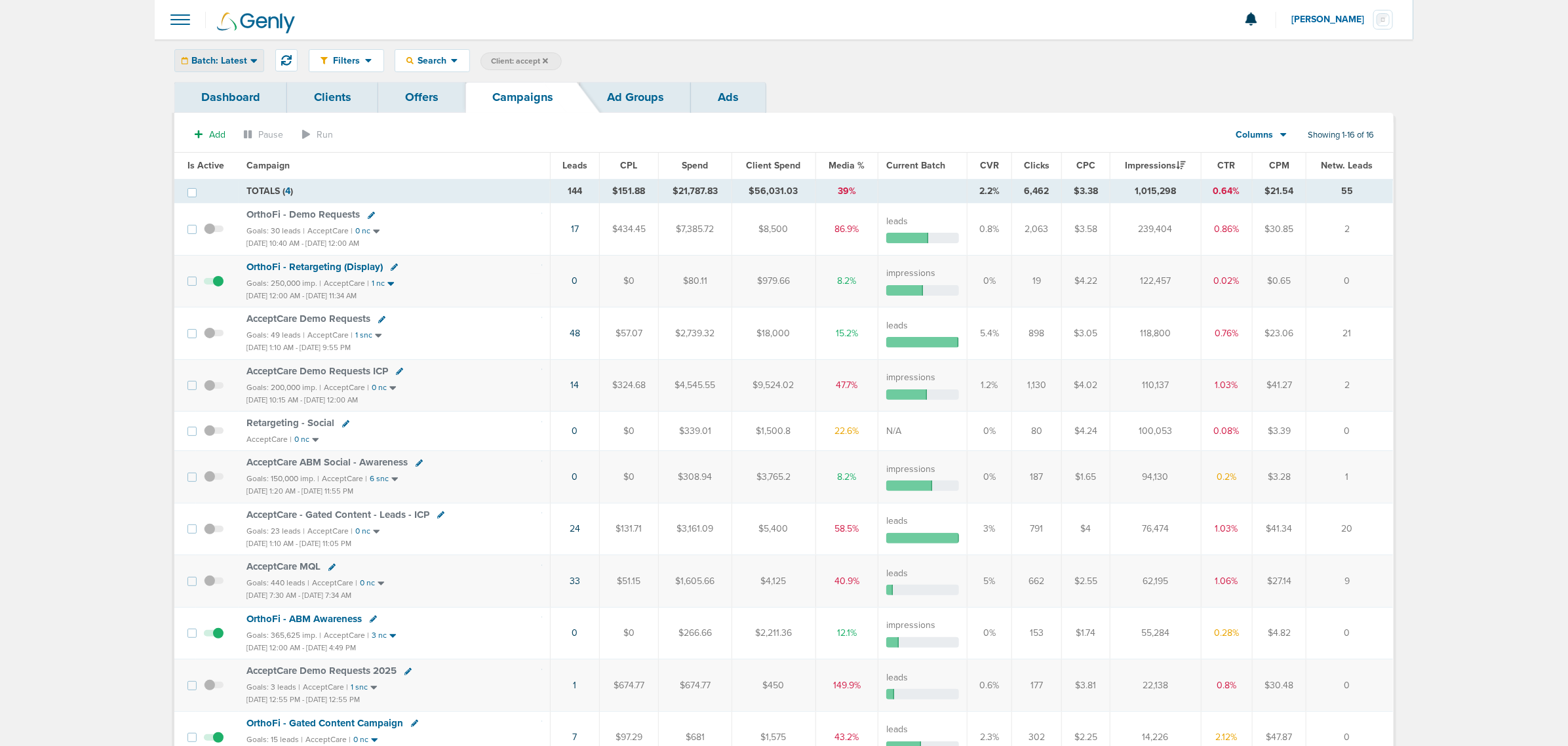
click at [235, 54] on div "Batch: Latest" at bounding box center [219, 61] width 89 height 21
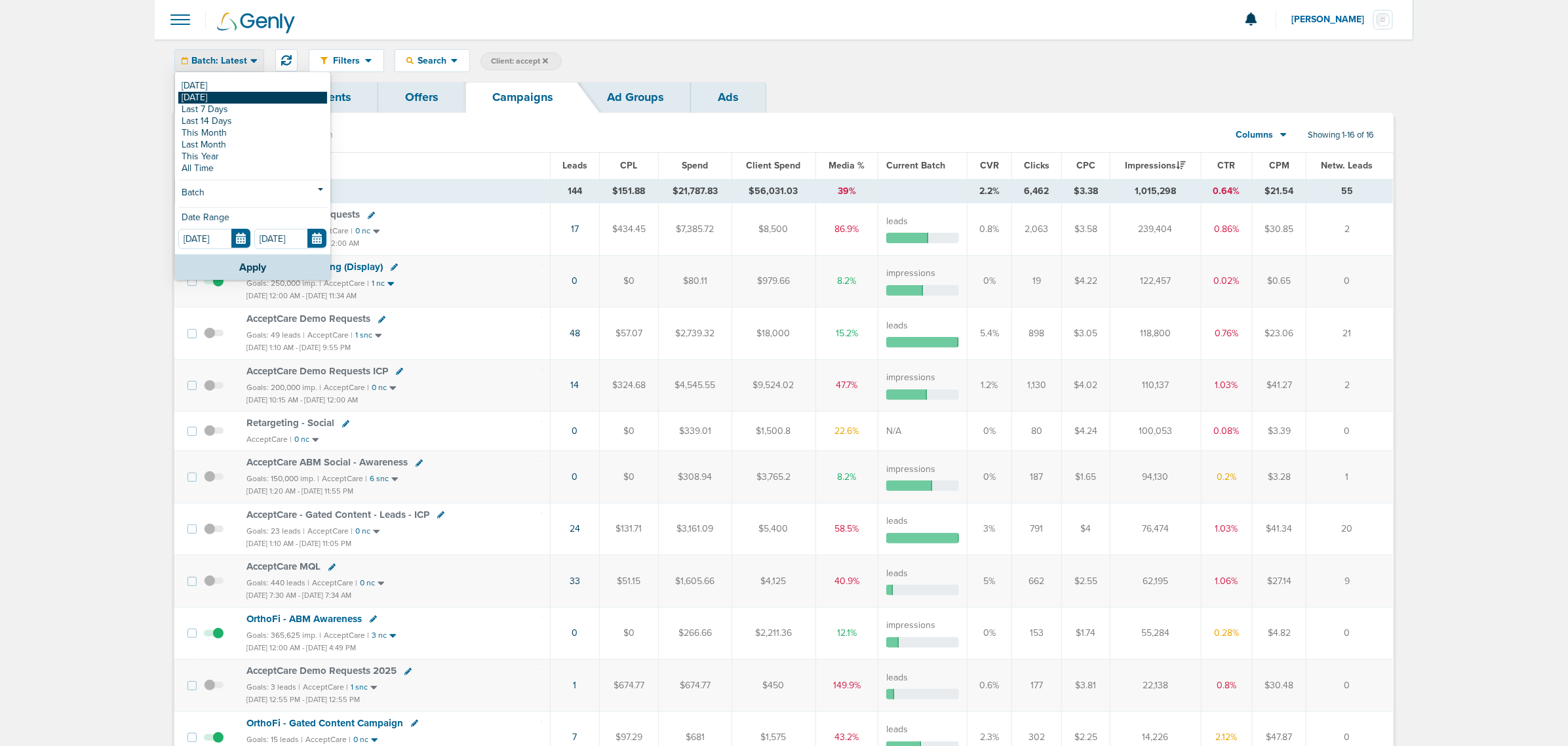
click at [220, 100] on link "[DATE]" at bounding box center [253, 97] width 149 height 11
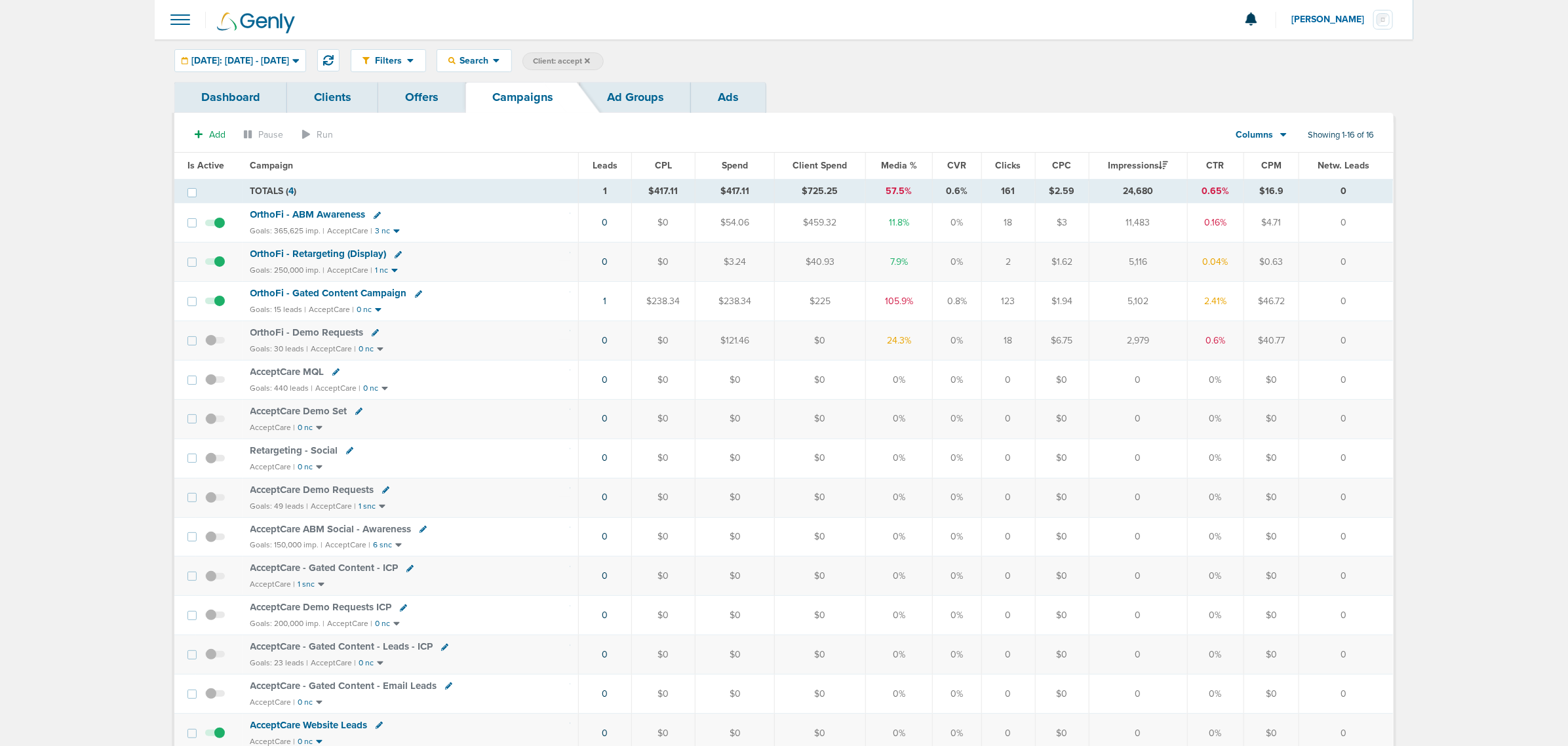
click at [590, 62] on span "Client: accept" at bounding box center [562, 62] width 57 height 11
drag, startPoint x: 733, startPoint y: 62, endPoint x: 628, endPoint y: 63, distance: 105.0
click at [628, 63] on span "Client Campaign Offers Landing Page Ad Group Network Campaign Ad Ad Status Netw…" at bounding box center [636, 62] width 229 height 19
type input "law"
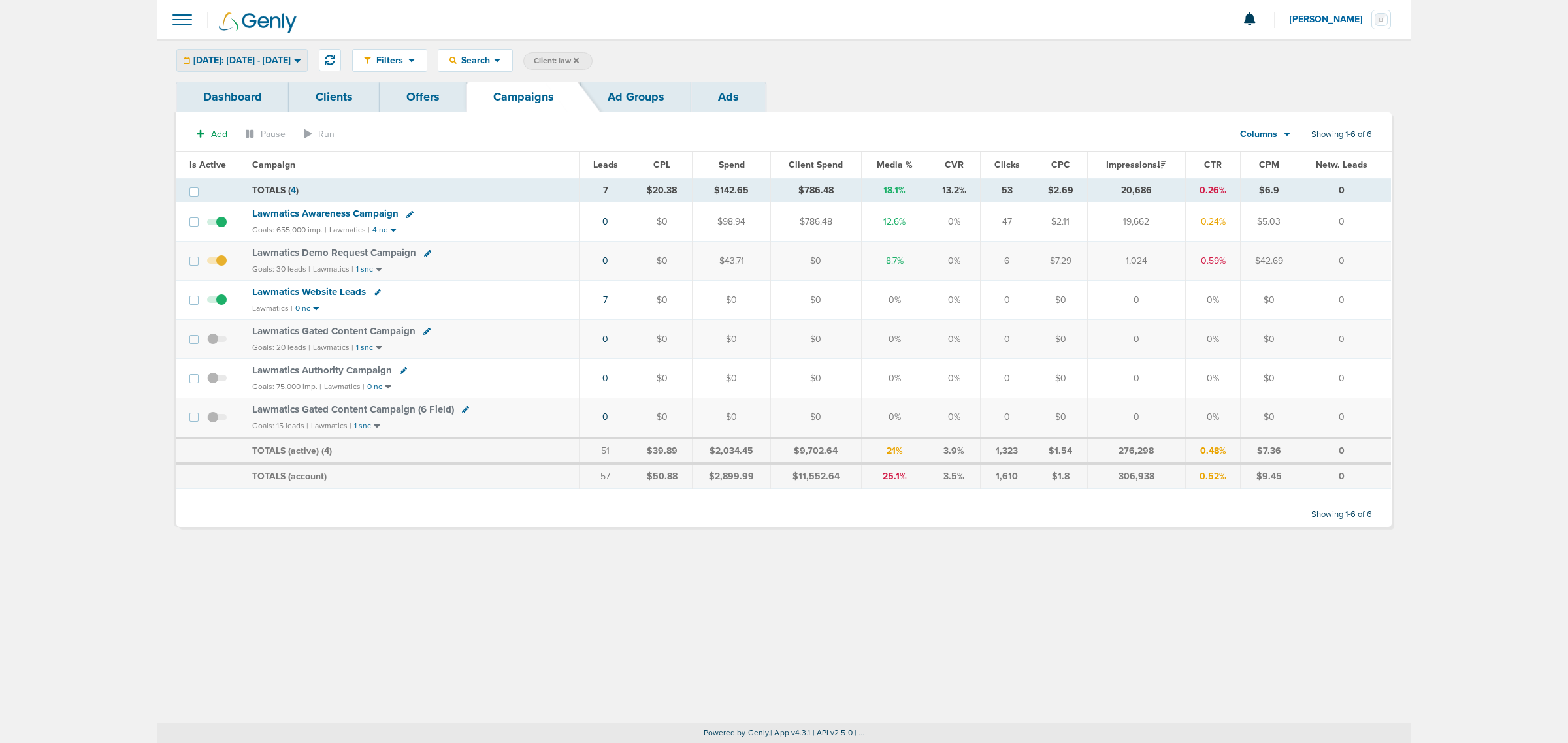
click at [307, 69] on div "[DATE]: [DATE] - [DATE]" at bounding box center [242, 61] width 130 height 21
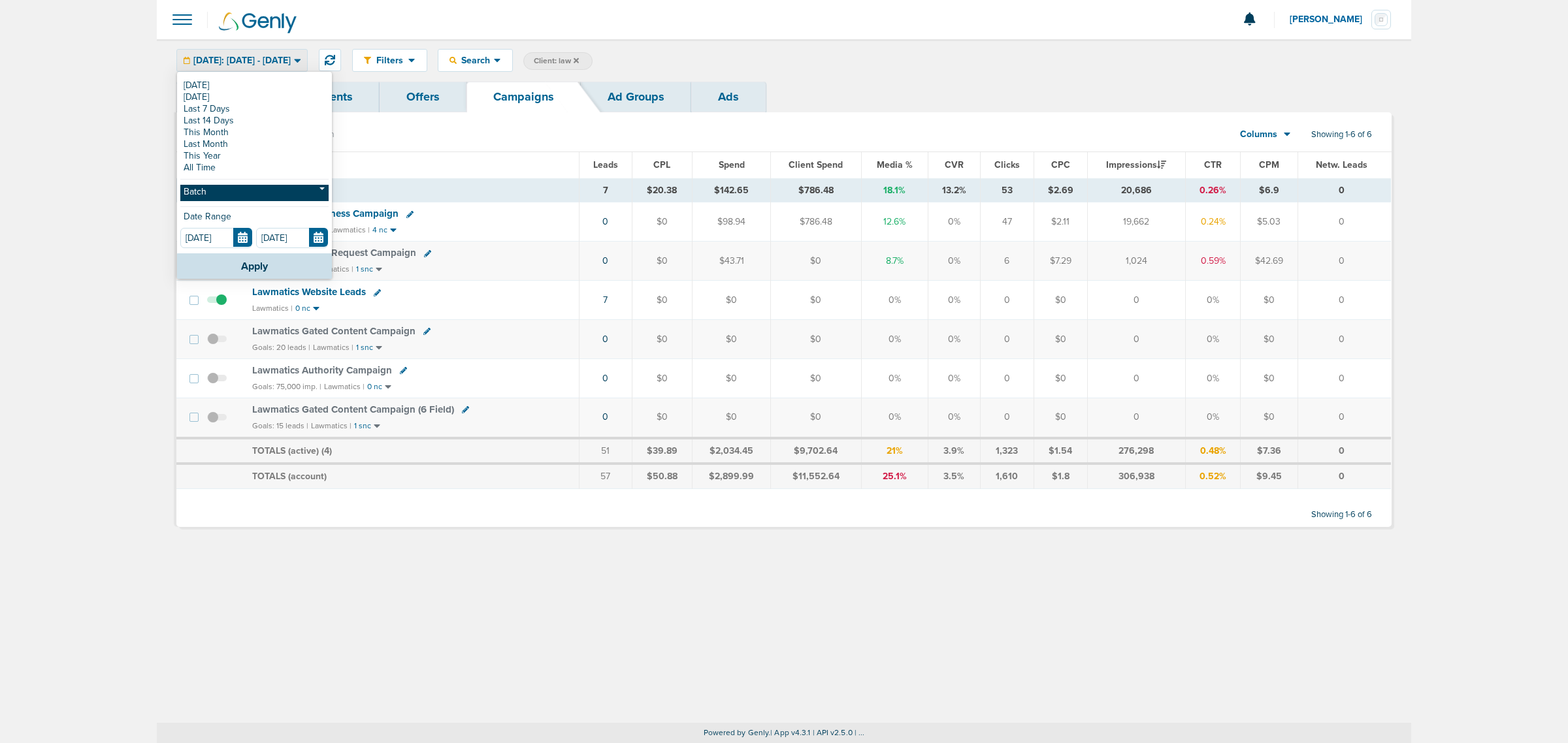
click at [233, 196] on link "Batch" at bounding box center [255, 193] width 149 height 16
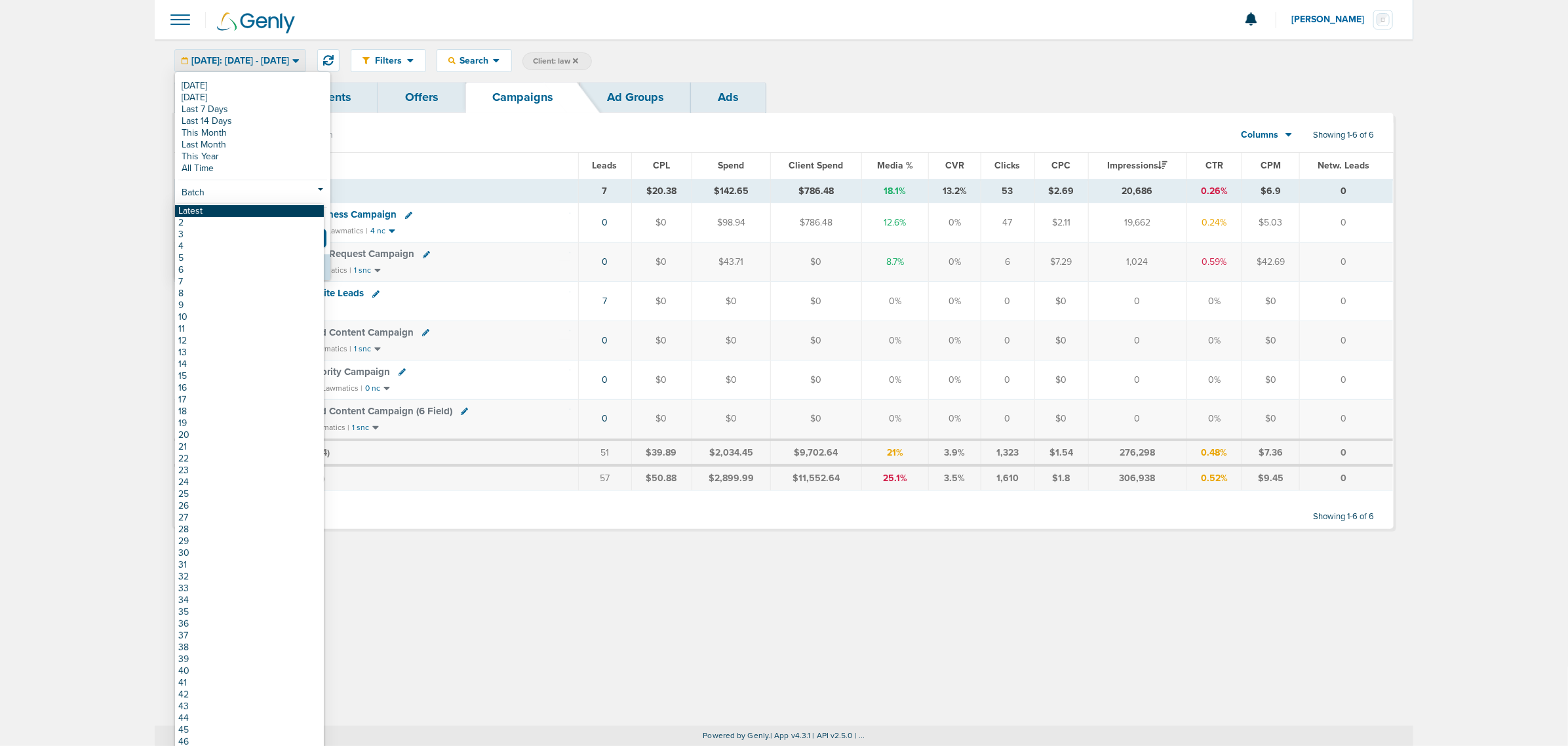
click at [203, 214] on link "Latest" at bounding box center [249, 211] width 149 height 11
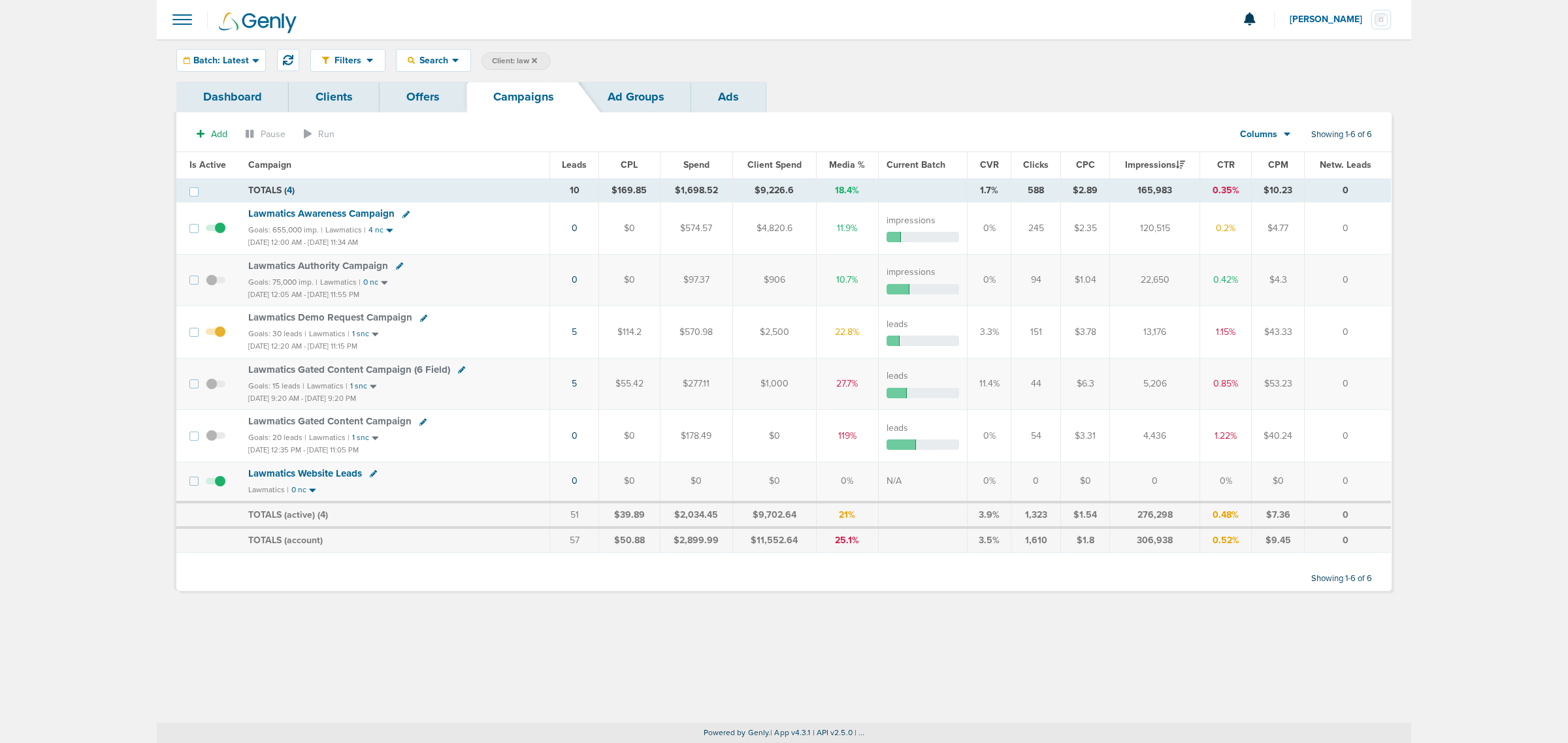
click at [498, 59] on span "Client: law" at bounding box center [514, 61] width 45 height 11
drag, startPoint x: 595, startPoint y: 58, endPoint x: 549, endPoint y: 58, distance: 46.0
click at [549, 58] on span "Client Campaign Offers Landing Page Ad Group Network Campaign Ad Ad Status Netw…" at bounding box center [595, 61] width 228 height 19
type input "lily"
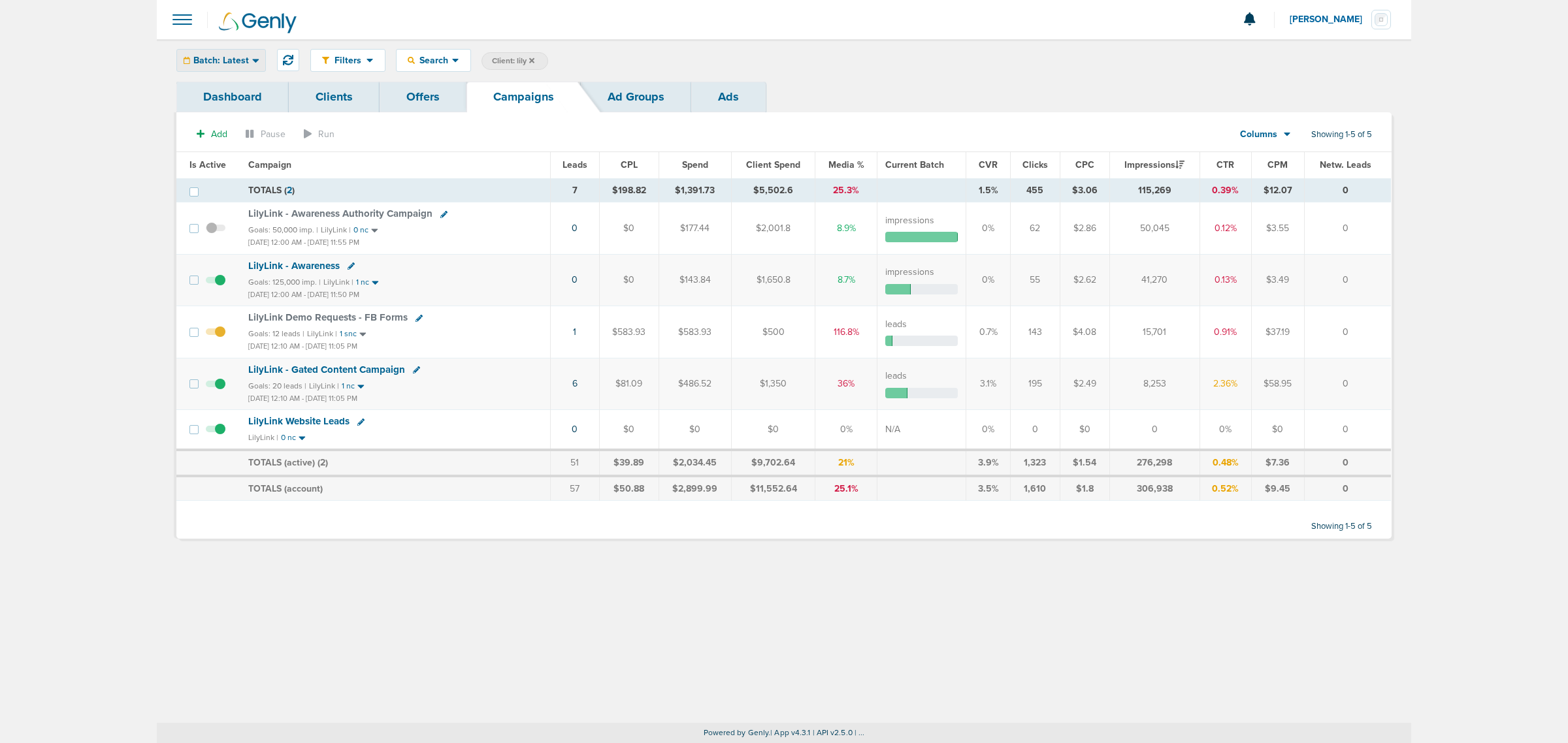
click at [258, 66] on div "Batch: Latest" at bounding box center [221, 61] width 89 height 21
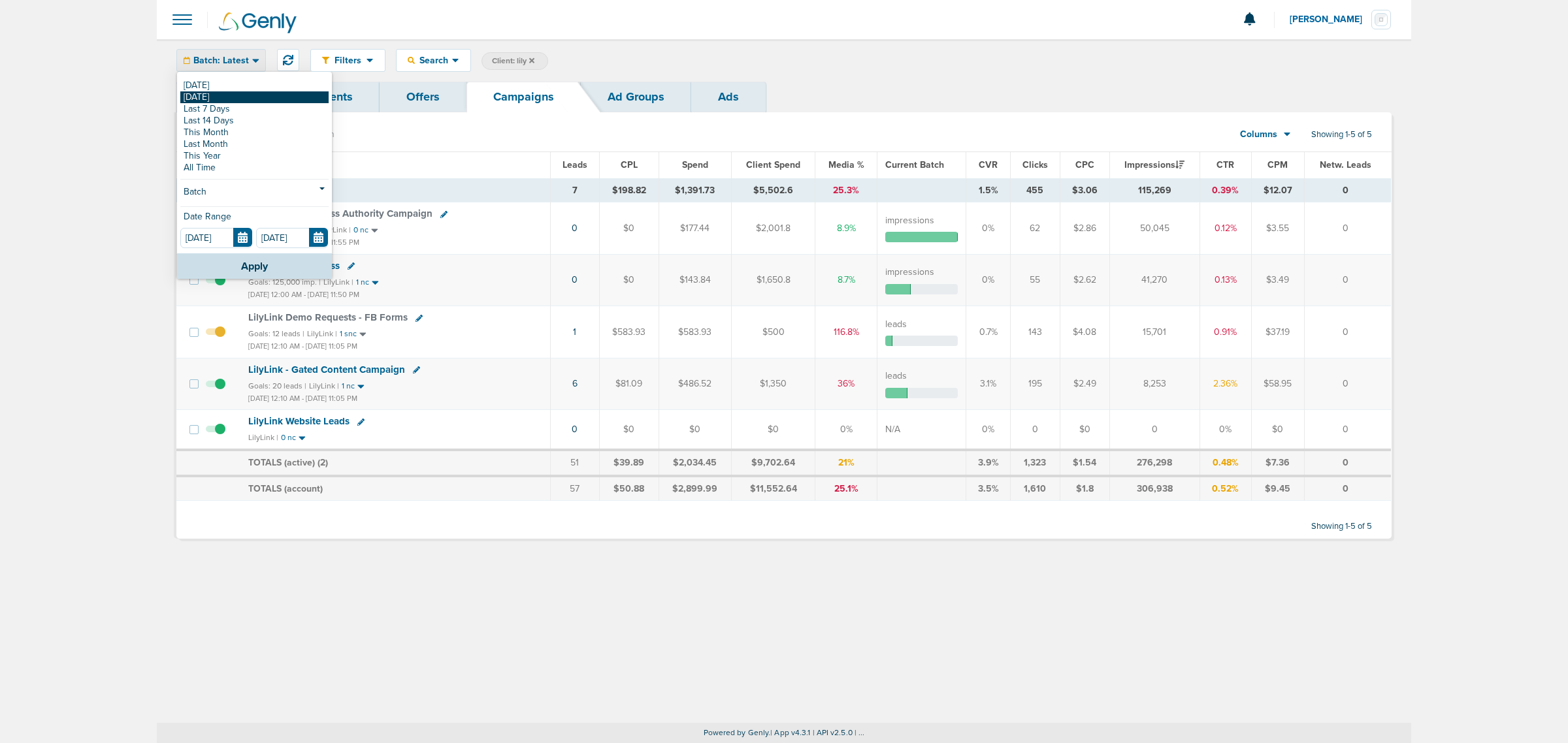
click at [226, 98] on link "[DATE]" at bounding box center [255, 97] width 149 height 11
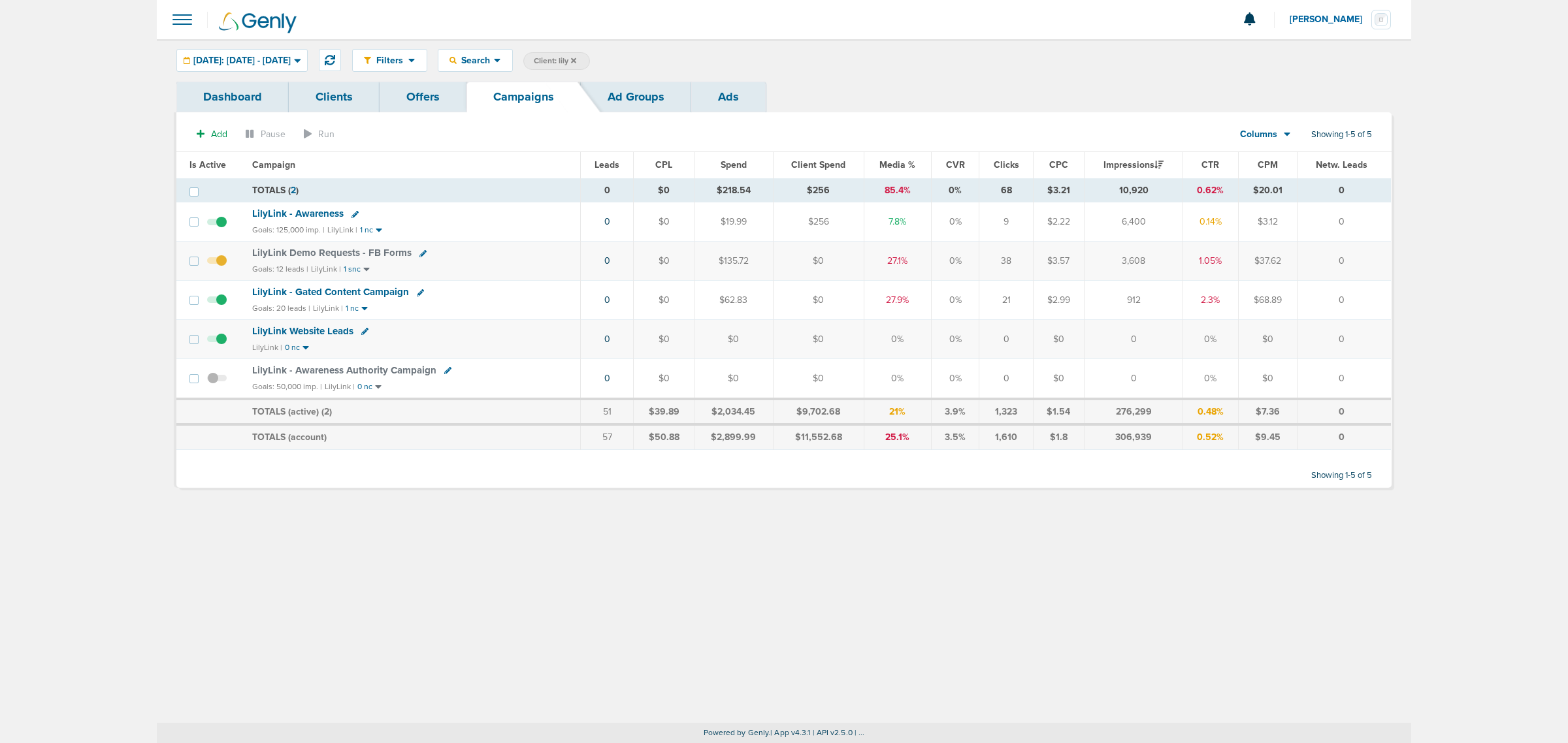
click at [576, 59] on span "Client: lily" at bounding box center [555, 61] width 42 height 11
drag, startPoint x: 705, startPoint y: 60, endPoint x: 625, endPoint y: 59, distance: 80.0
click at [625, 59] on span "Client Campaign Offers Landing Page Ad Group Network Campaign Ad Ad Status Netw…" at bounding box center [637, 61] width 228 height 19
type input "a"
type input "d"
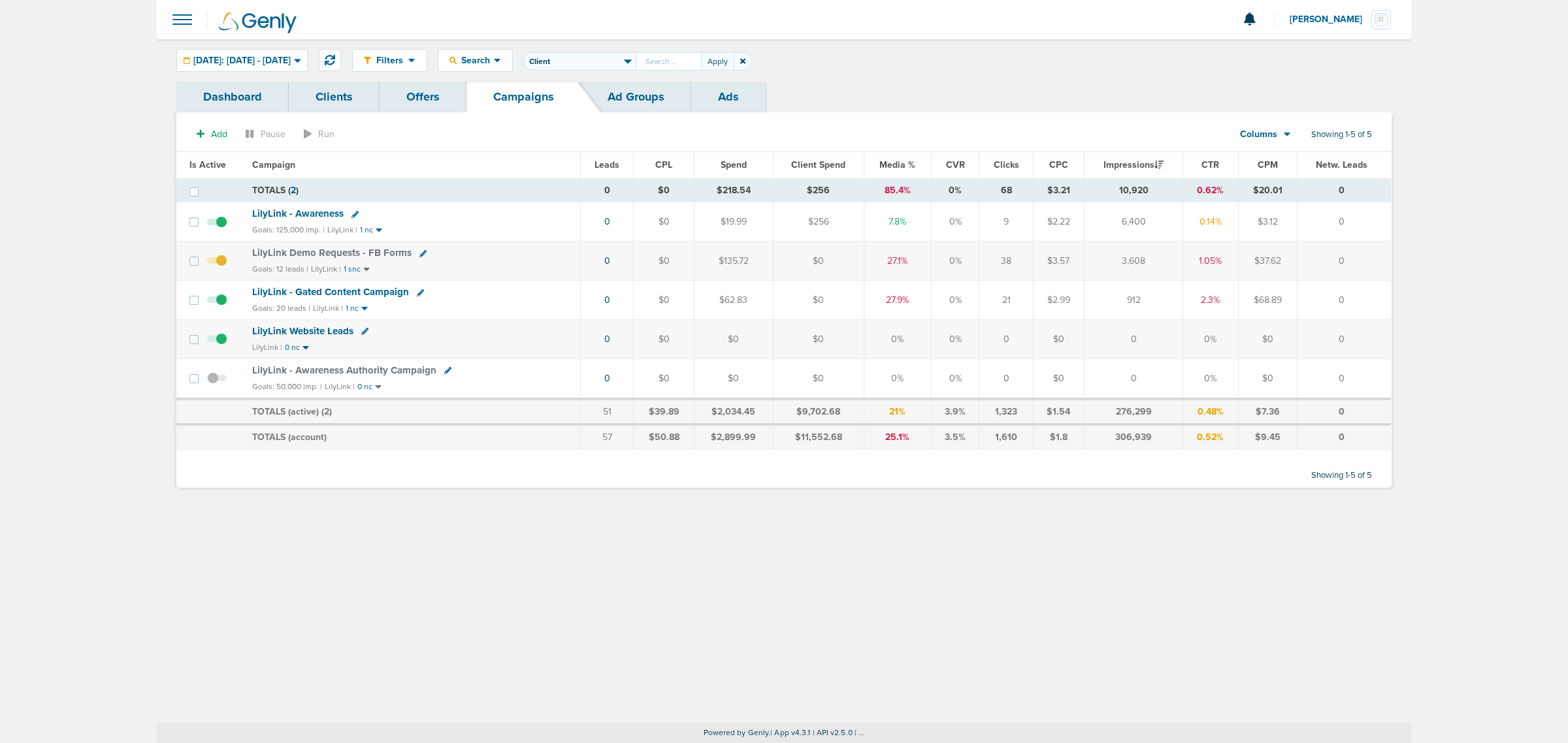
type input "t"
type input "data"
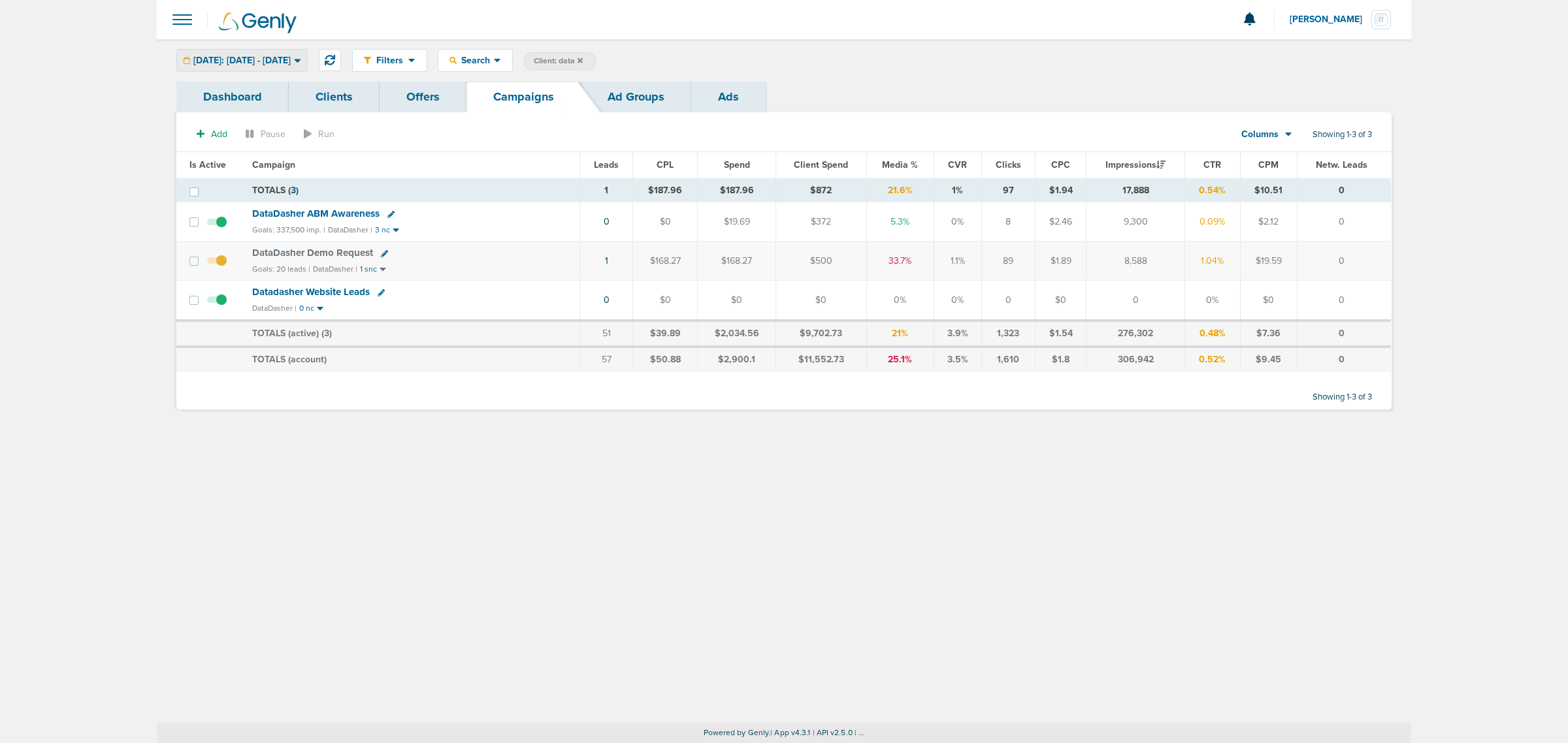
click at [266, 66] on div "[DATE]: [DATE] - [DATE]" at bounding box center [242, 61] width 130 height 21
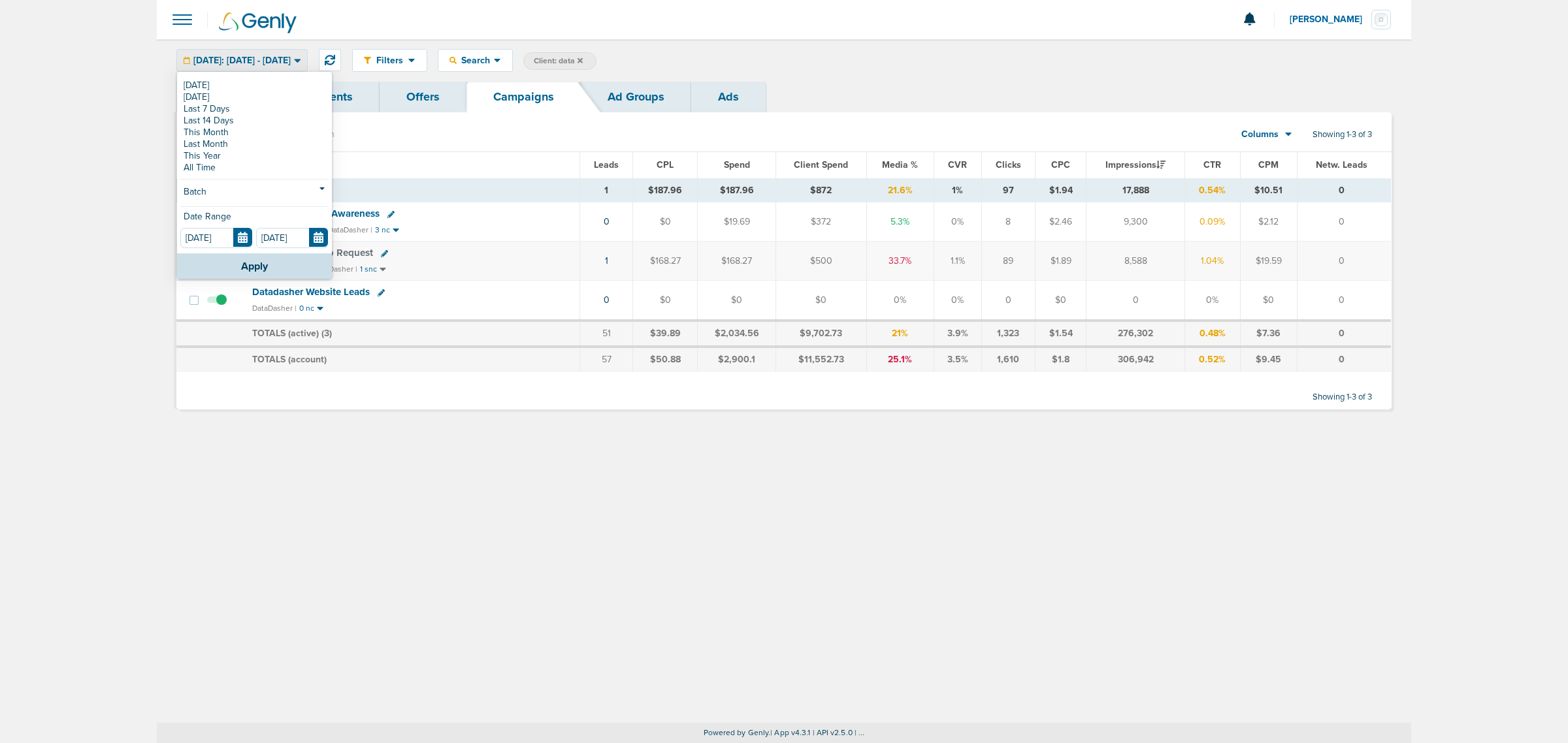
click at [234, 183] on div "[DATE] [DATE] Last 7 Days Last 14 Days This Month Last Month This Year All Time…" at bounding box center [254, 163] width 155 height 181
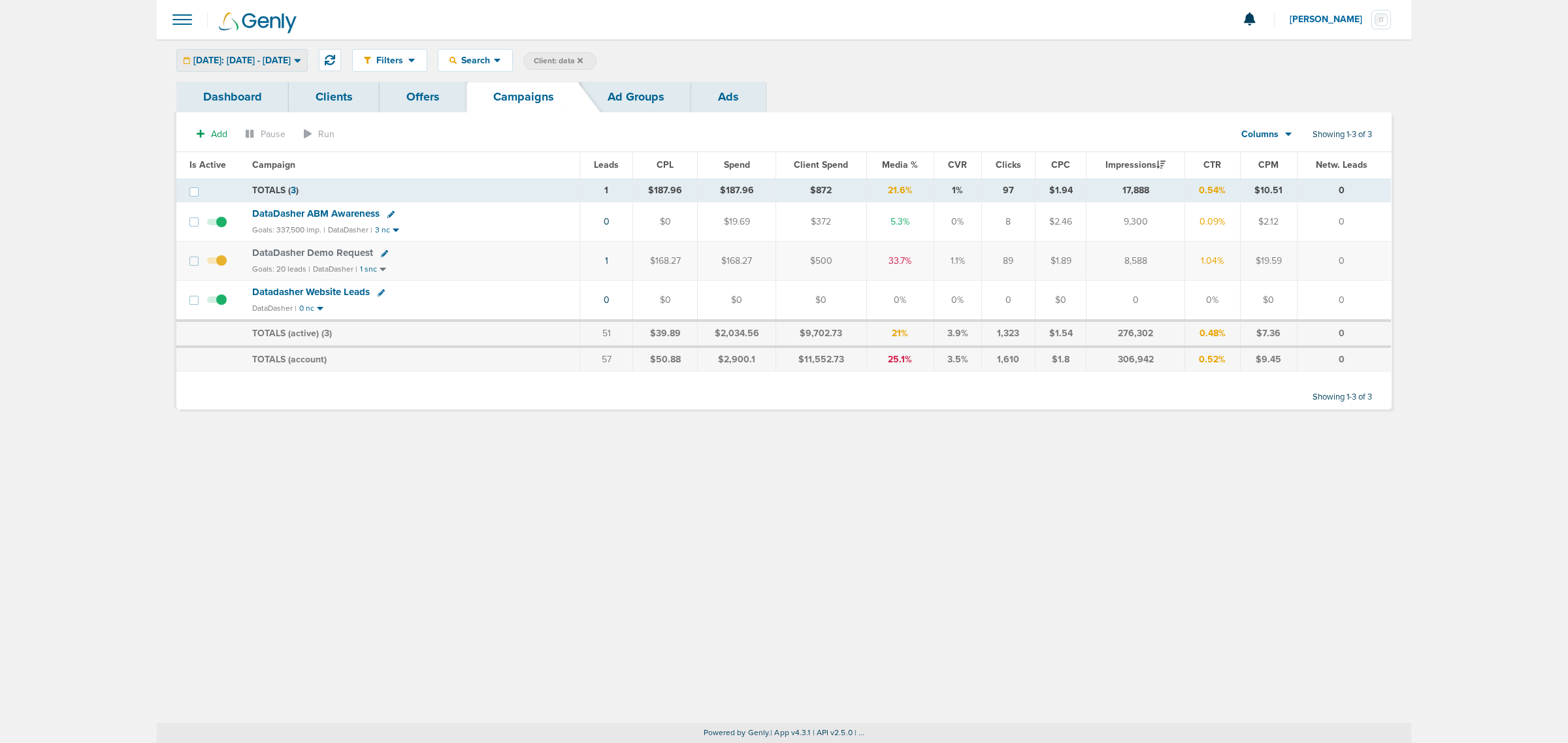
click at [258, 59] on span "[DATE]: [DATE] - [DATE]" at bounding box center [242, 61] width 97 height 9
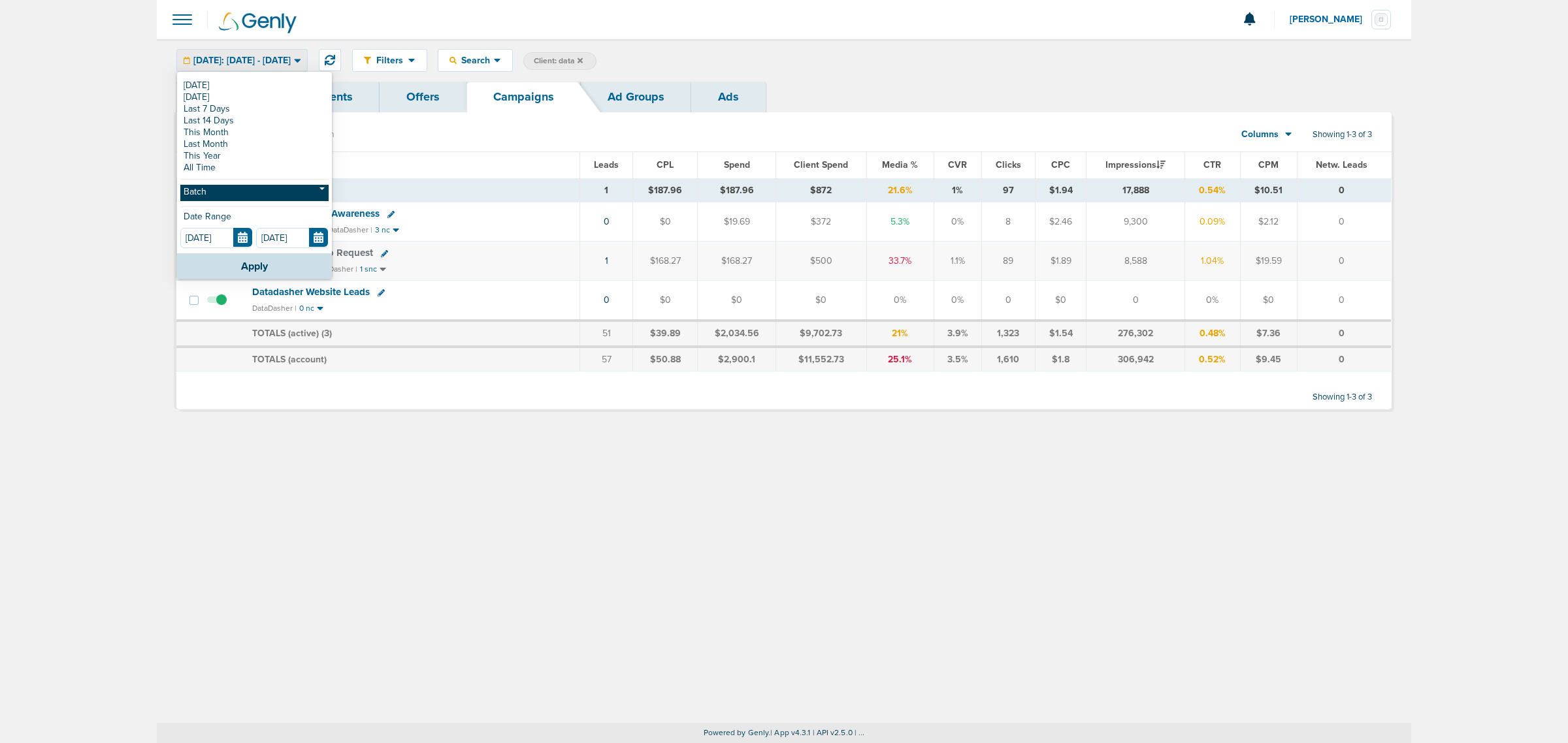
click at [203, 194] on link "Batch" at bounding box center [255, 193] width 149 height 16
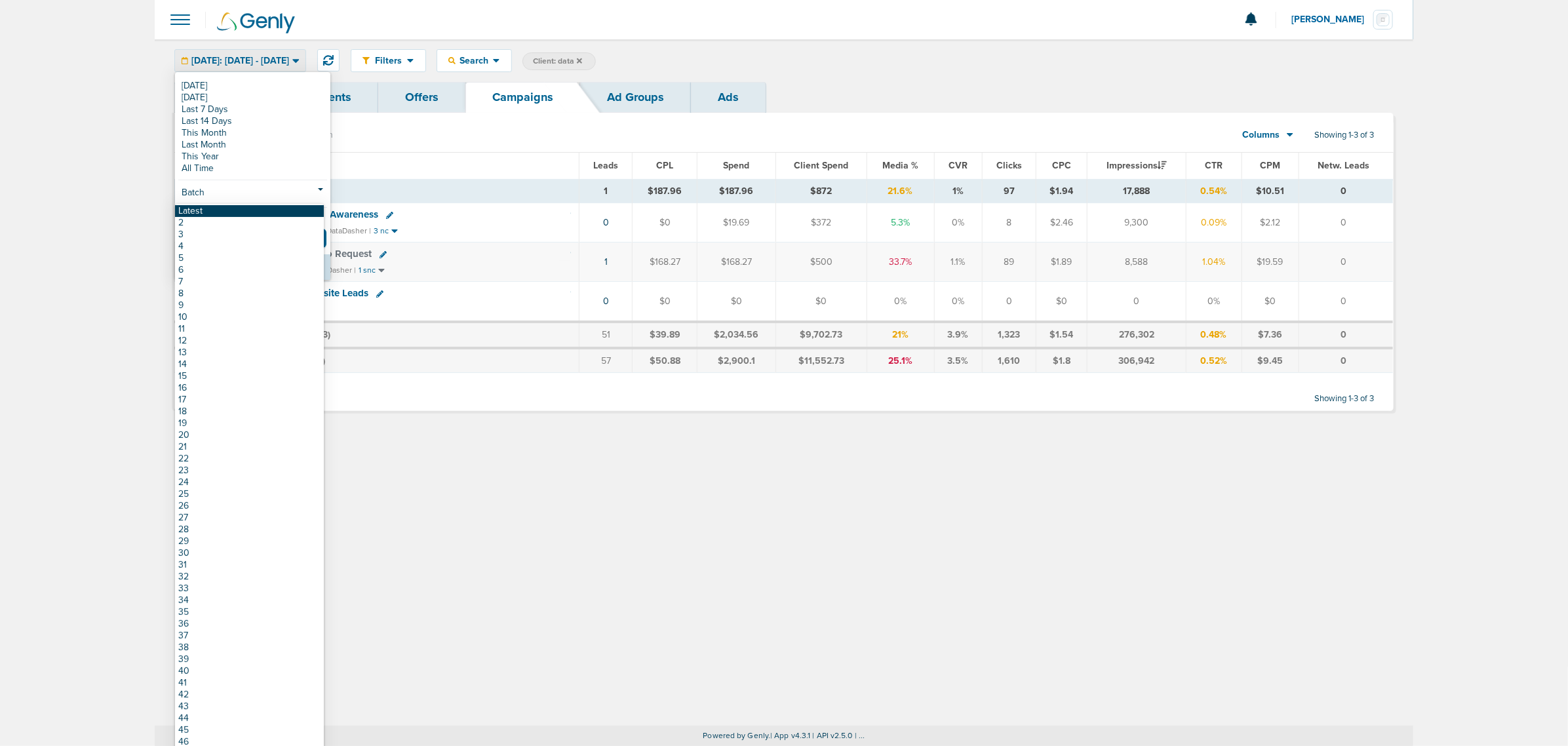
click at [201, 211] on link "Latest" at bounding box center [249, 211] width 149 height 11
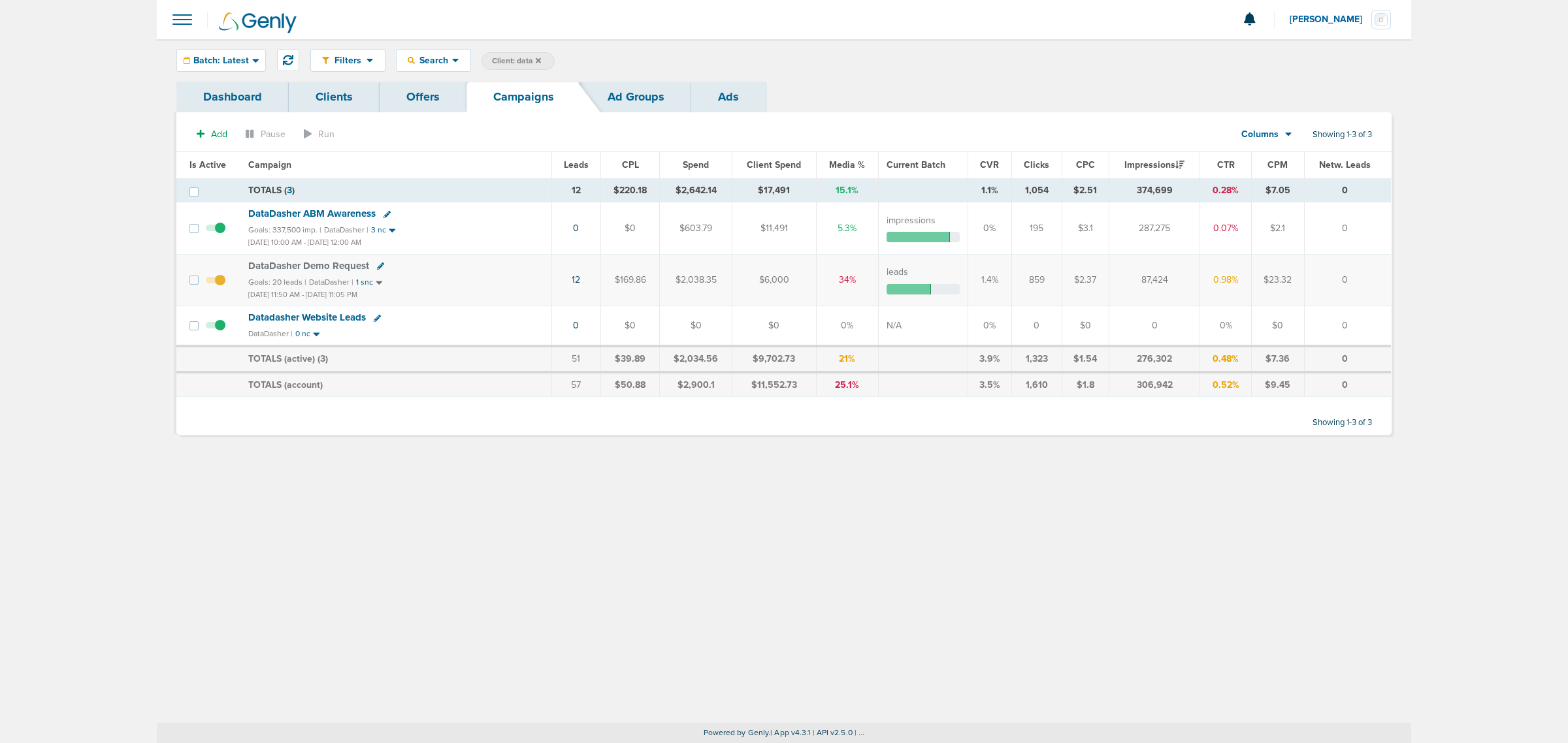
click at [539, 60] on icon at bounding box center [538, 60] width 5 height 5
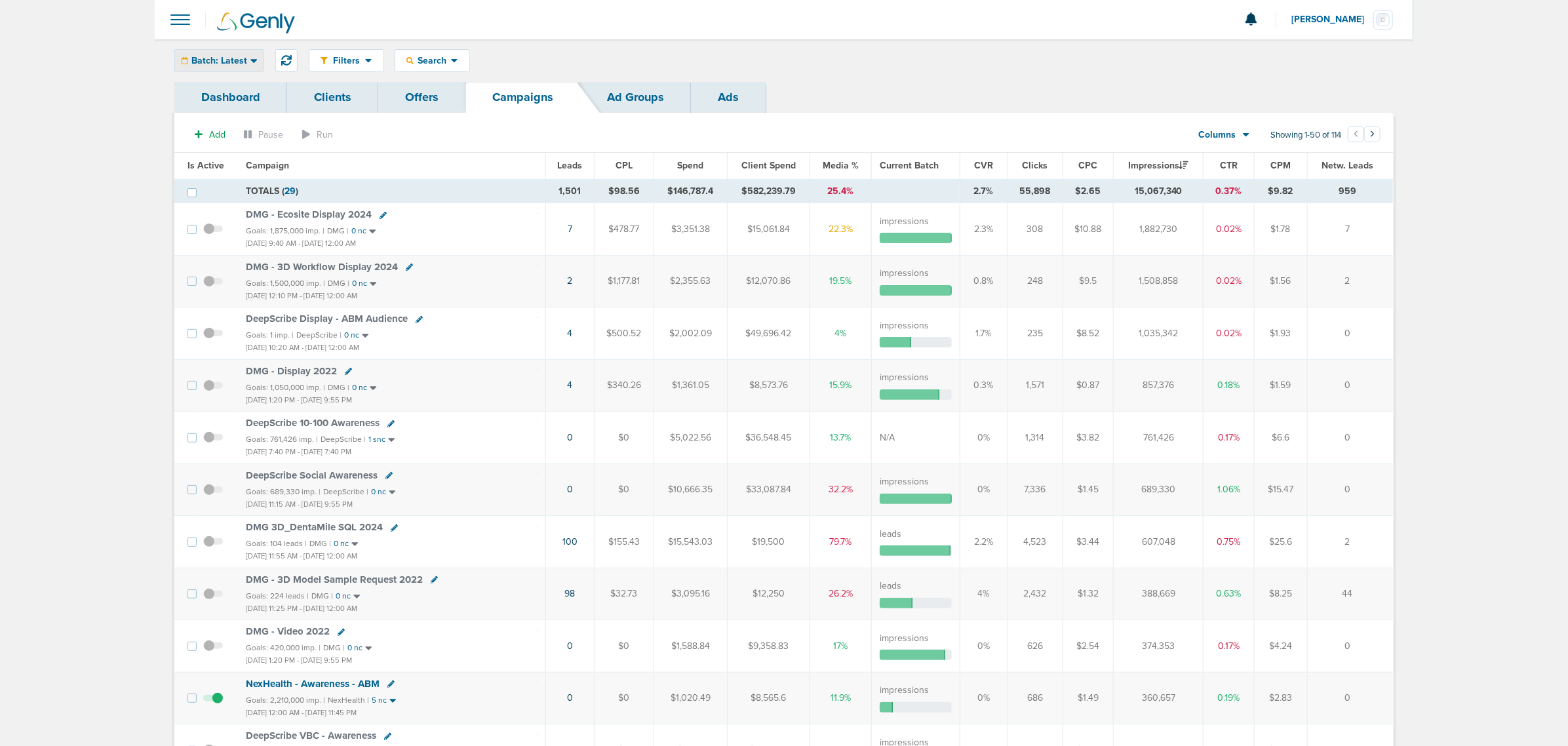
click at [234, 62] on span "Batch: Latest" at bounding box center [219, 61] width 56 height 9
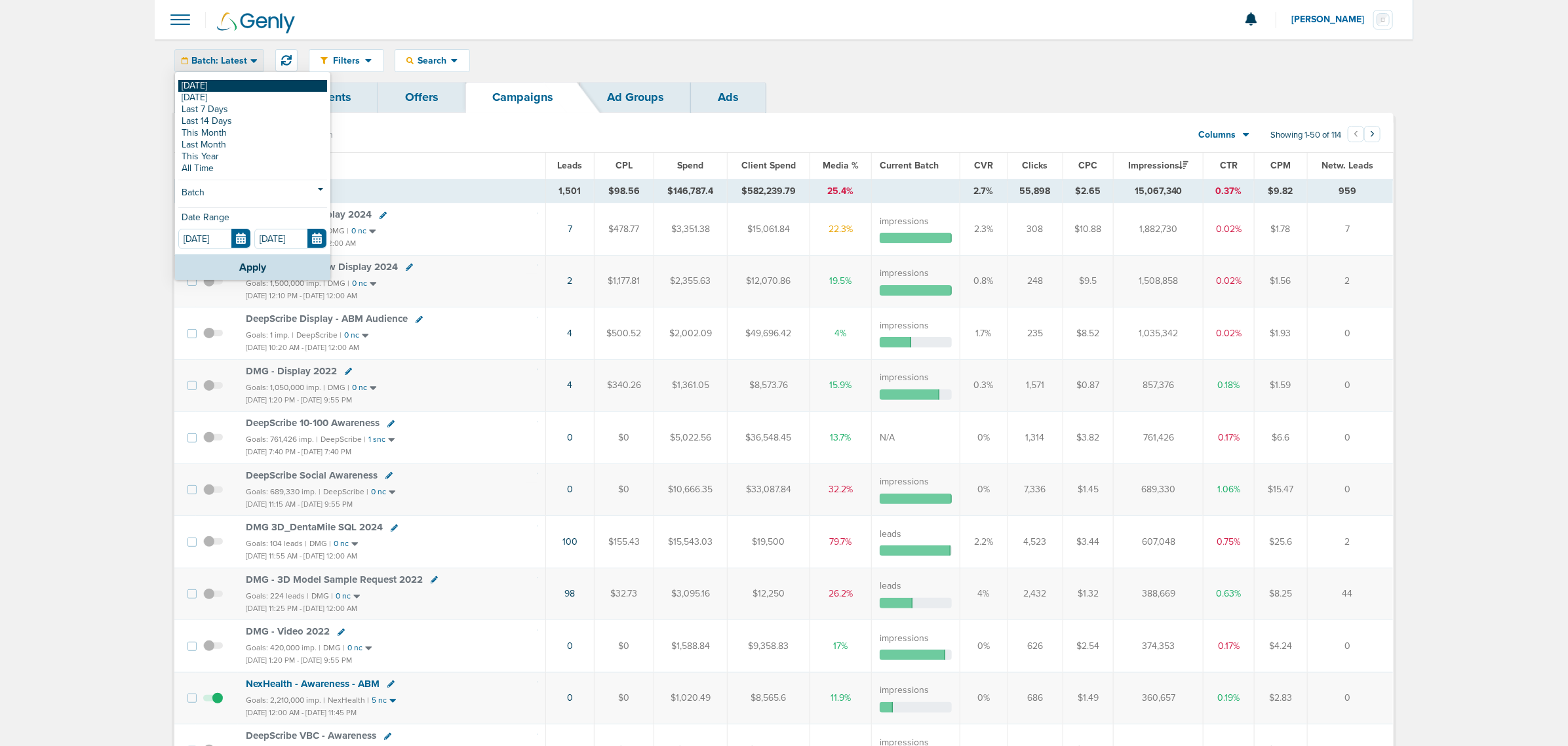
click at [217, 86] on link "[DATE]" at bounding box center [253, 86] width 149 height 11
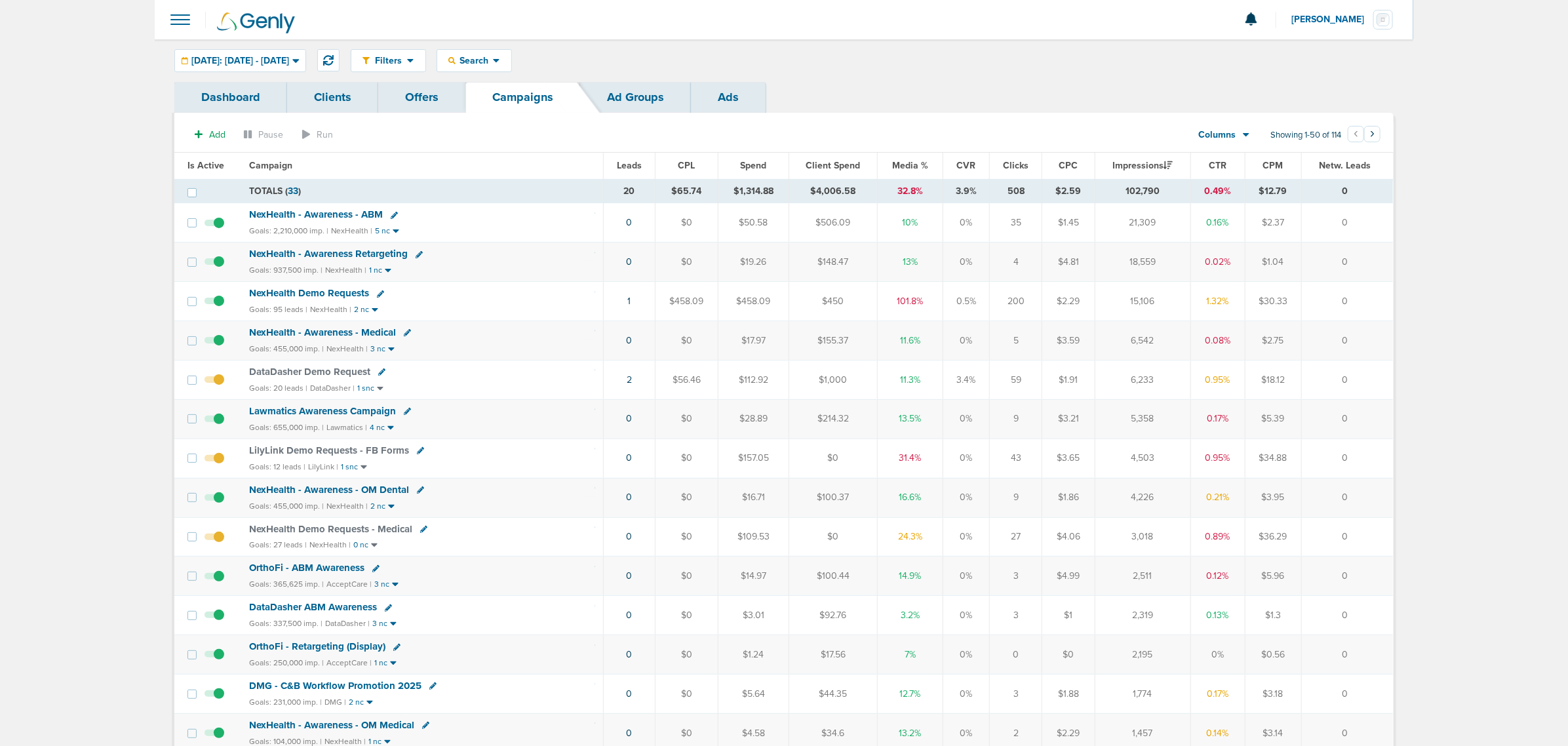
click at [900, 166] on span "Media %" at bounding box center [910, 166] width 36 height 11
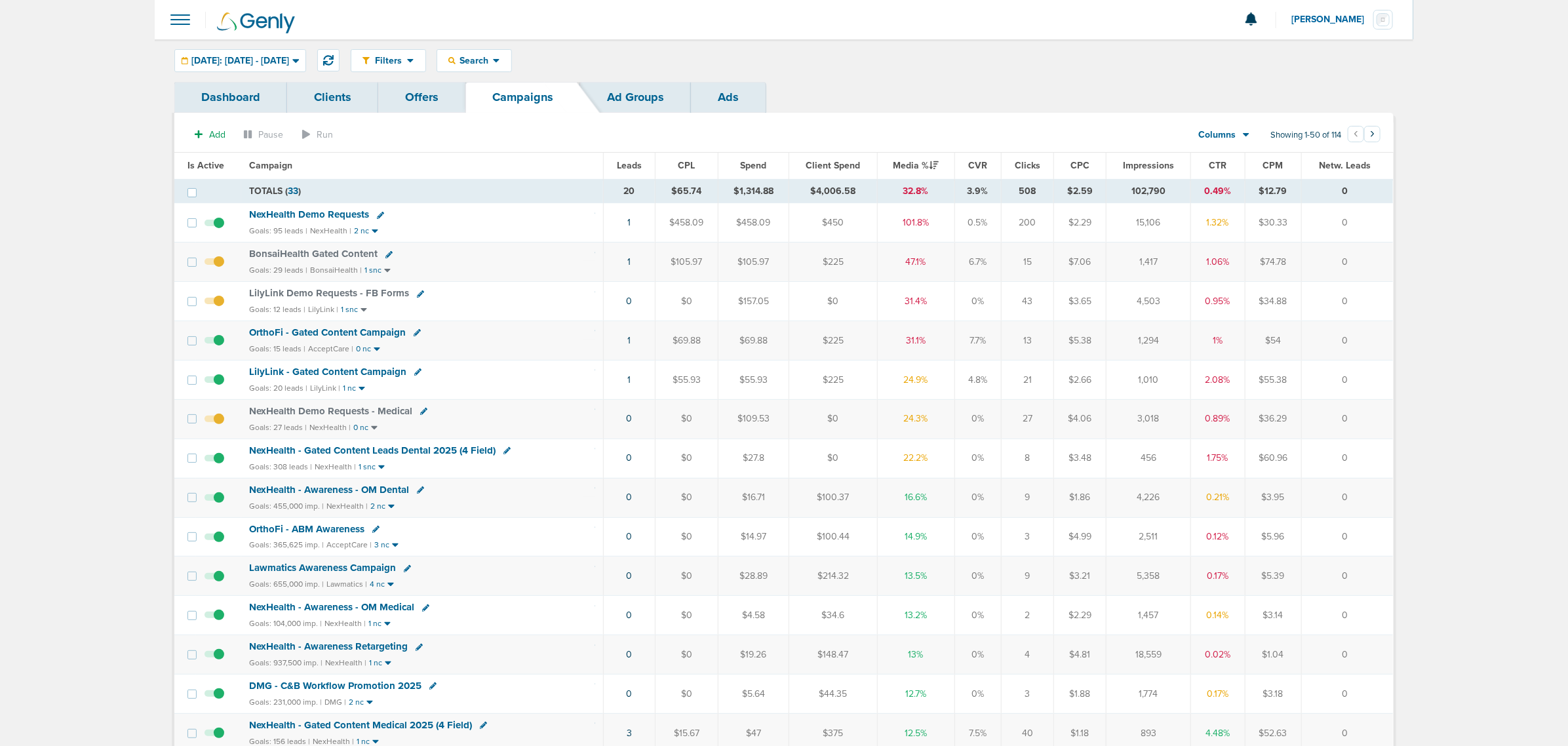
drag, startPoint x: 585, startPoint y: 467, endPoint x: 1357, endPoint y: 456, distance: 772.1
click at [1357, 456] on tr "NexHealth - Gated Content Leads Dental 2025 (4 Field) Goals: 308 leads | NexHea…" at bounding box center [783, 458] width 1218 height 39
click at [1357, 456] on td "0" at bounding box center [1347, 458] width 92 height 39
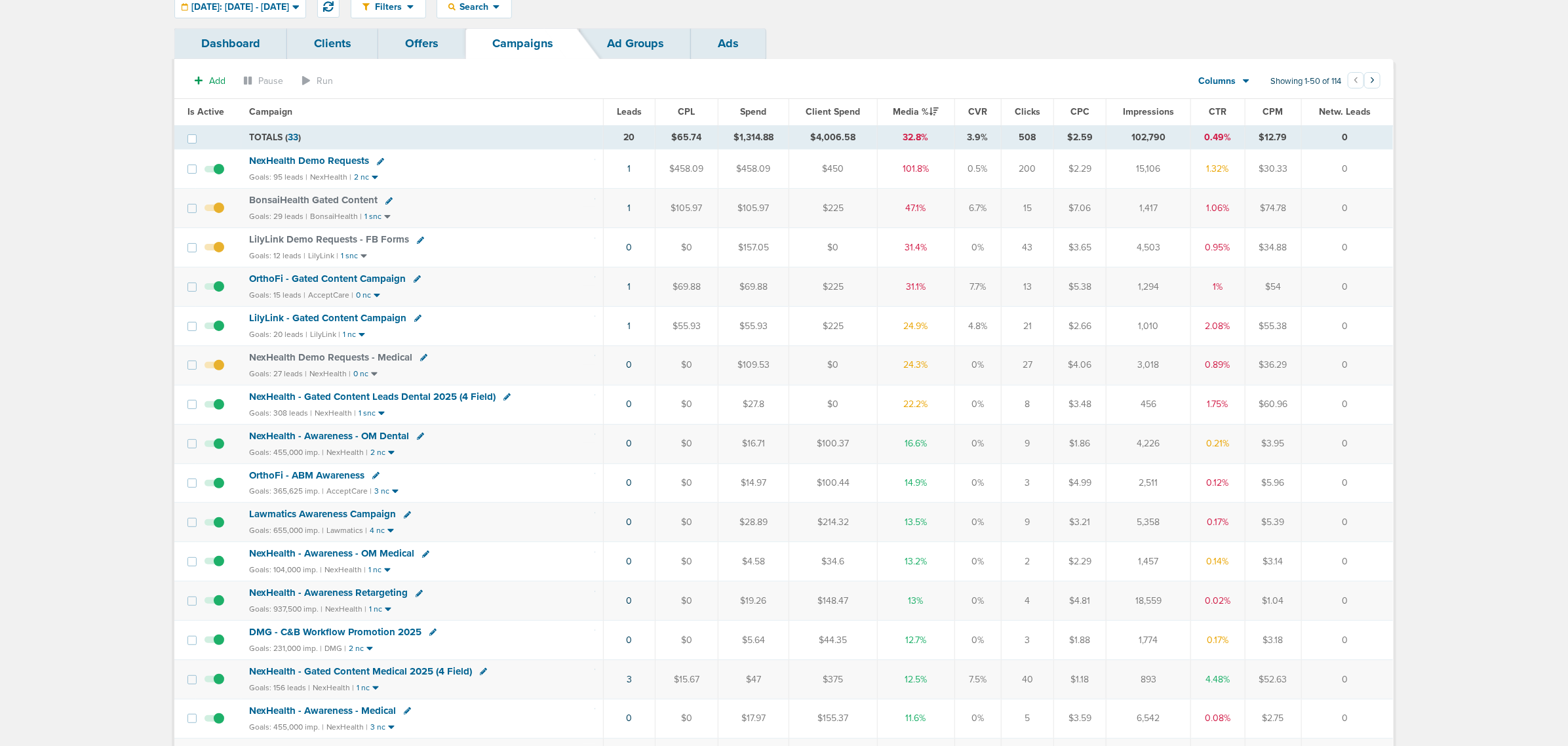
scroll to position [82, 0]
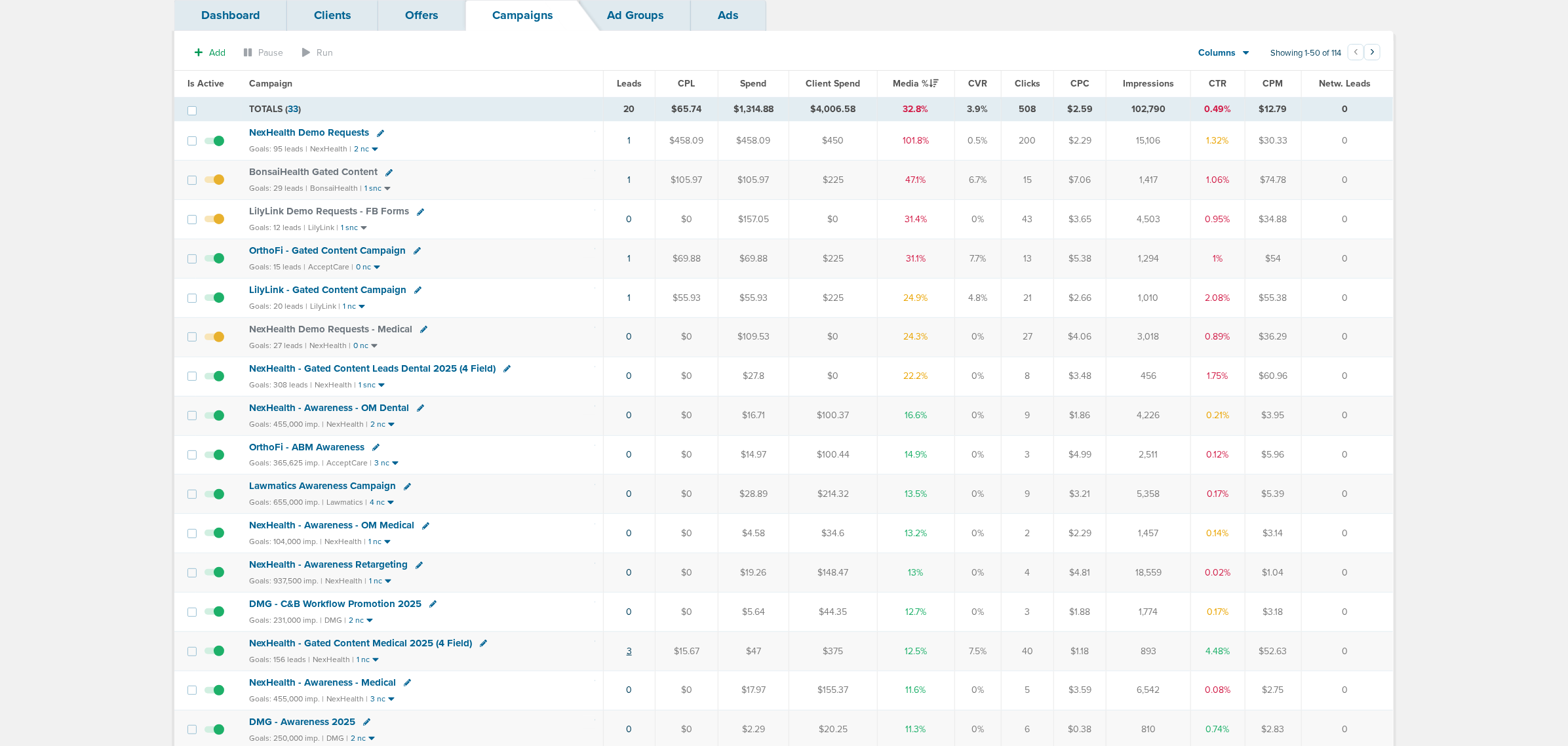
click at [627, 657] on link "3" at bounding box center [629, 651] width 5 height 11
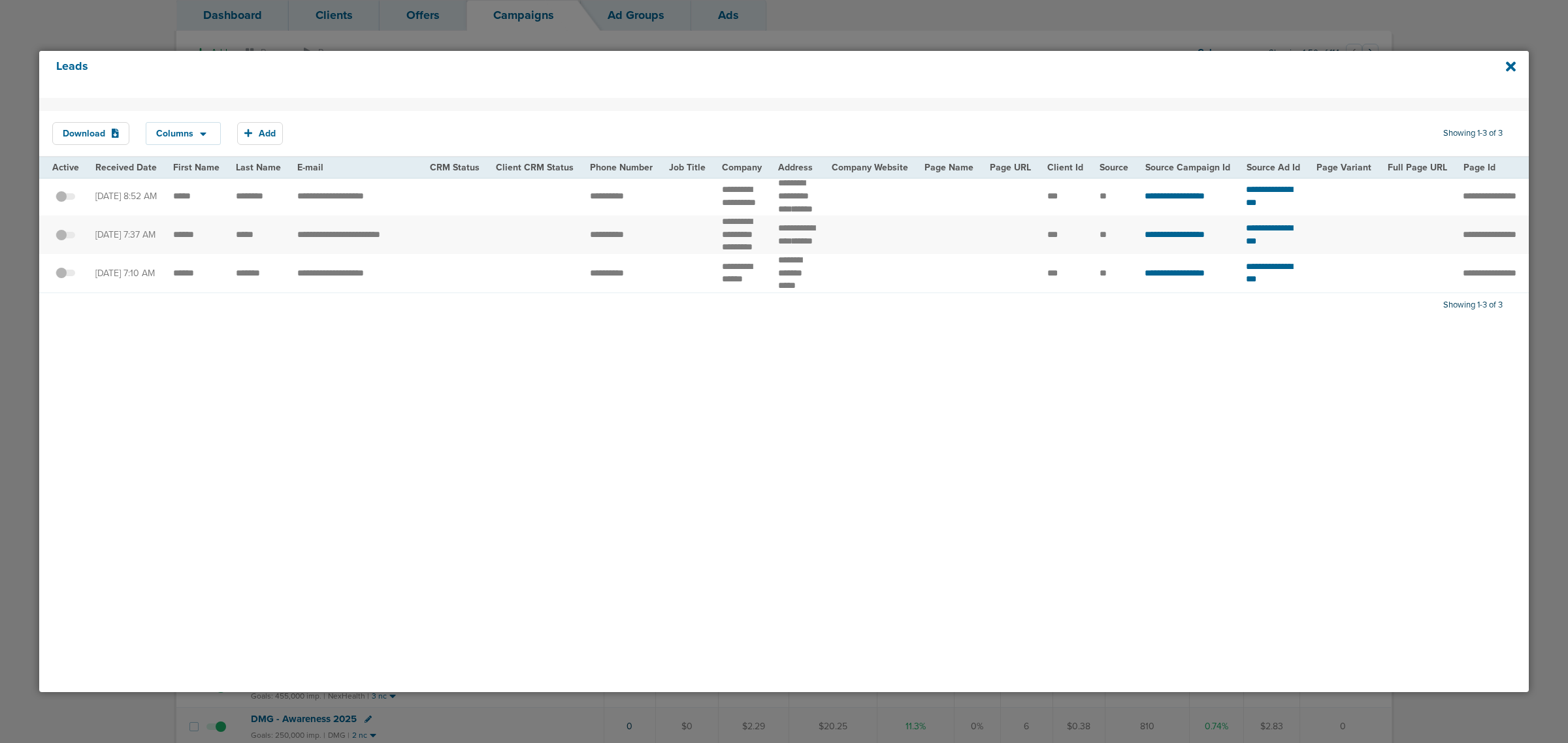
click at [1504, 66] on div "Leads" at bounding box center [784, 74] width 1489 height 47
click at [1513, 66] on icon at bounding box center [1511, 66] width 10 height 14
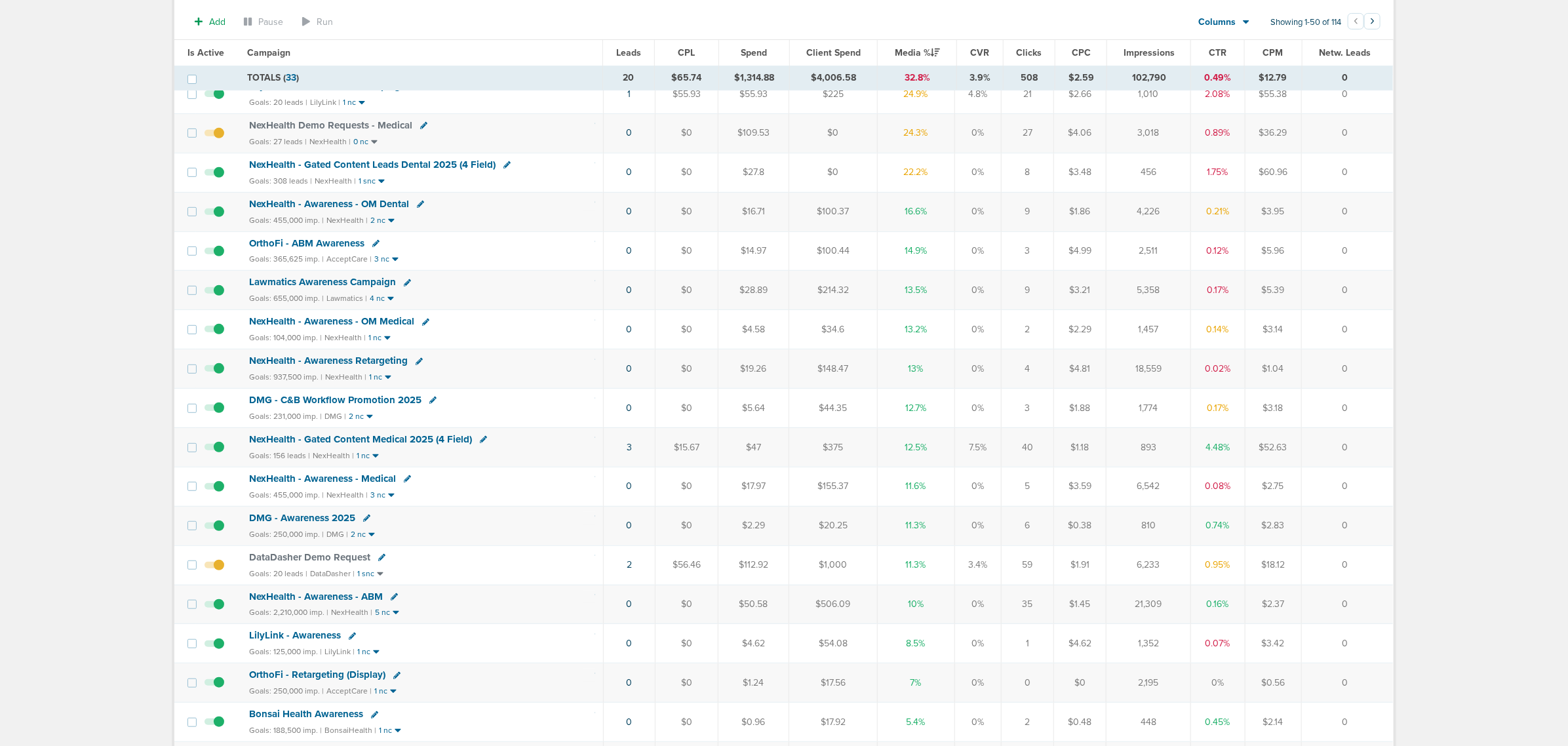
scroll to position [328, 0]
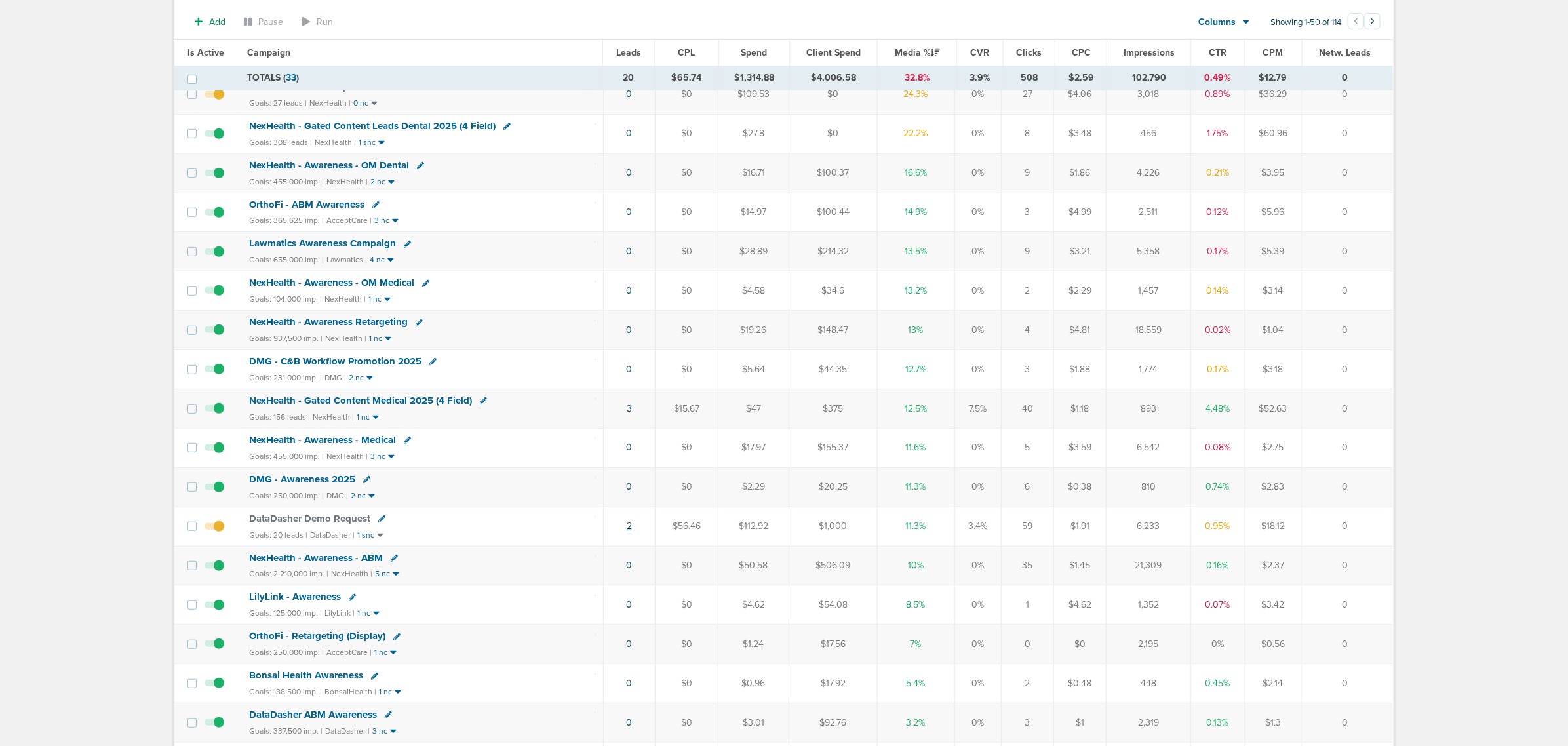
click at [627, 532] on link "2" at bounding box center [629, 527] width 5 height 11
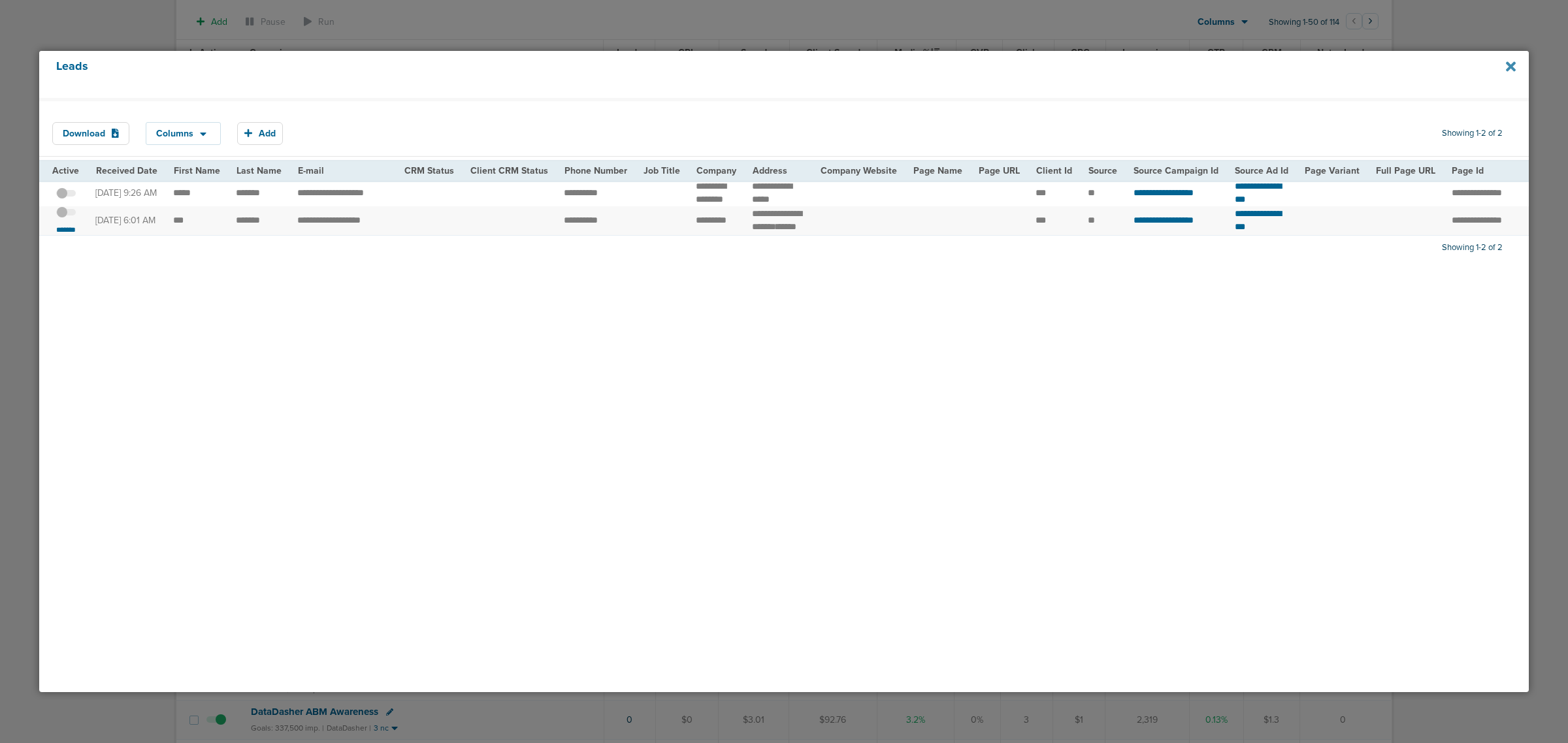
click at [1507, 64] on icon at bounding box center [1511, 66] width 10 height 10
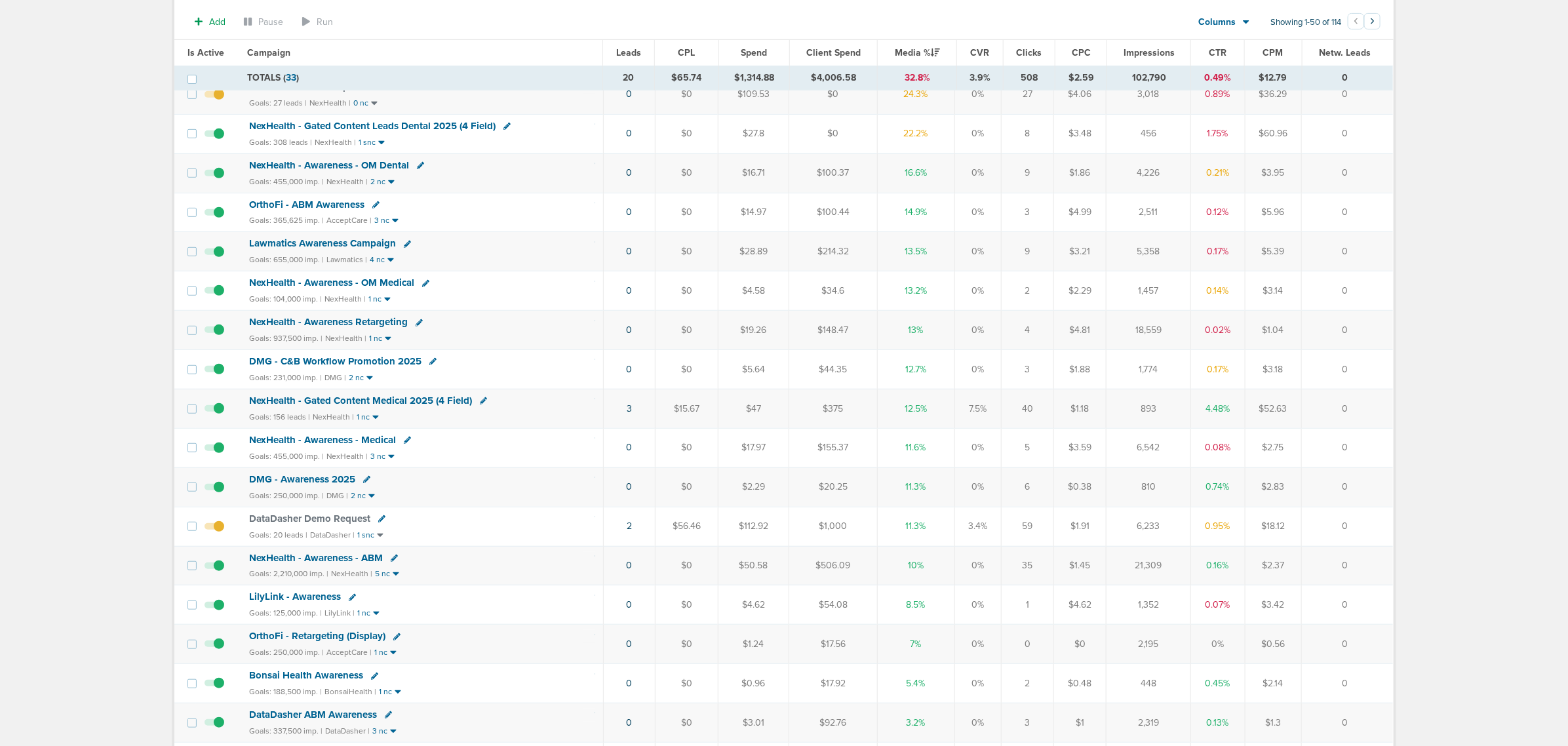
scroll to position [246, 0]
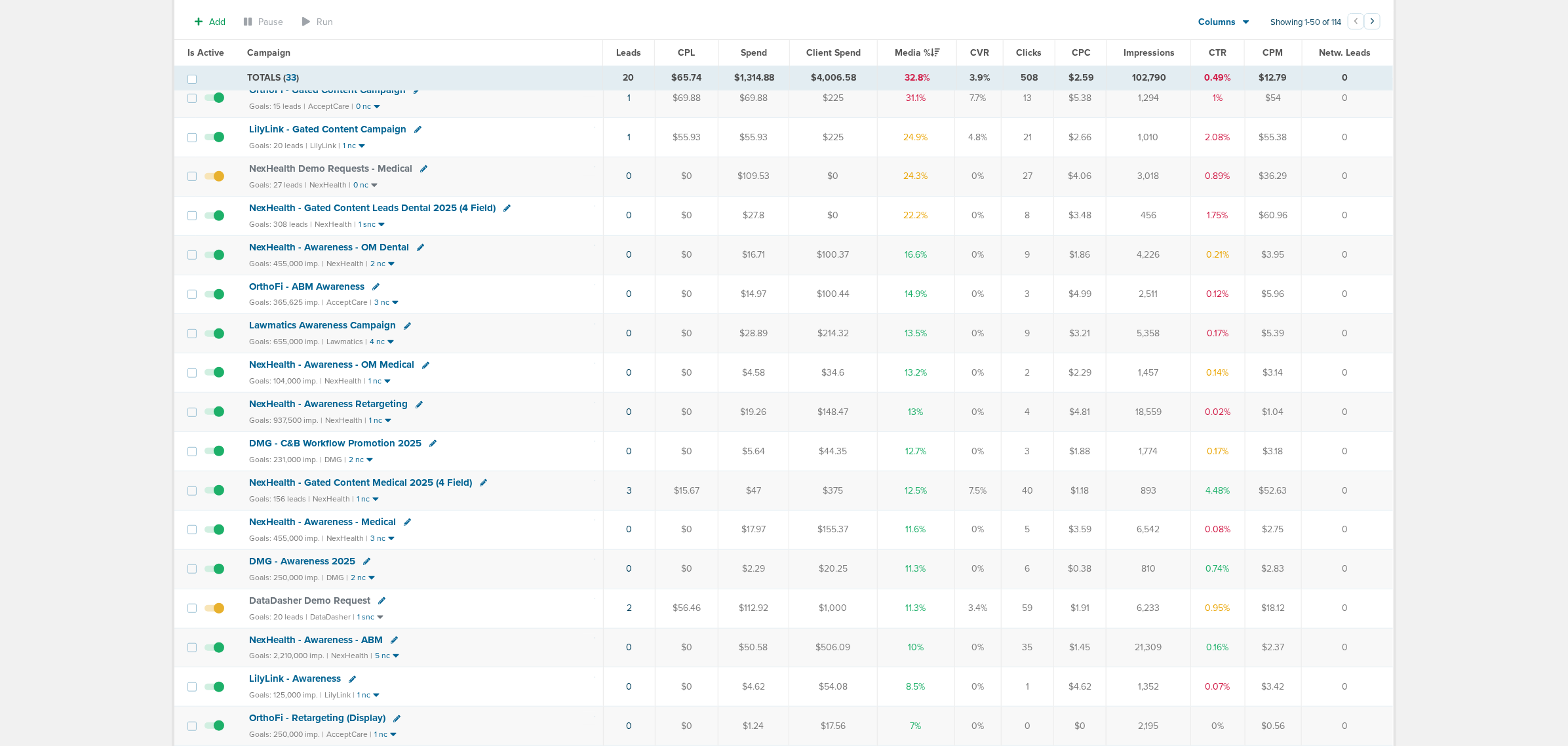
click at [427, 212] on span "NexHealth - Gated Content Leads Dental 2025 (4 Field)" at bounding box center [372, 208] width 246 height 11
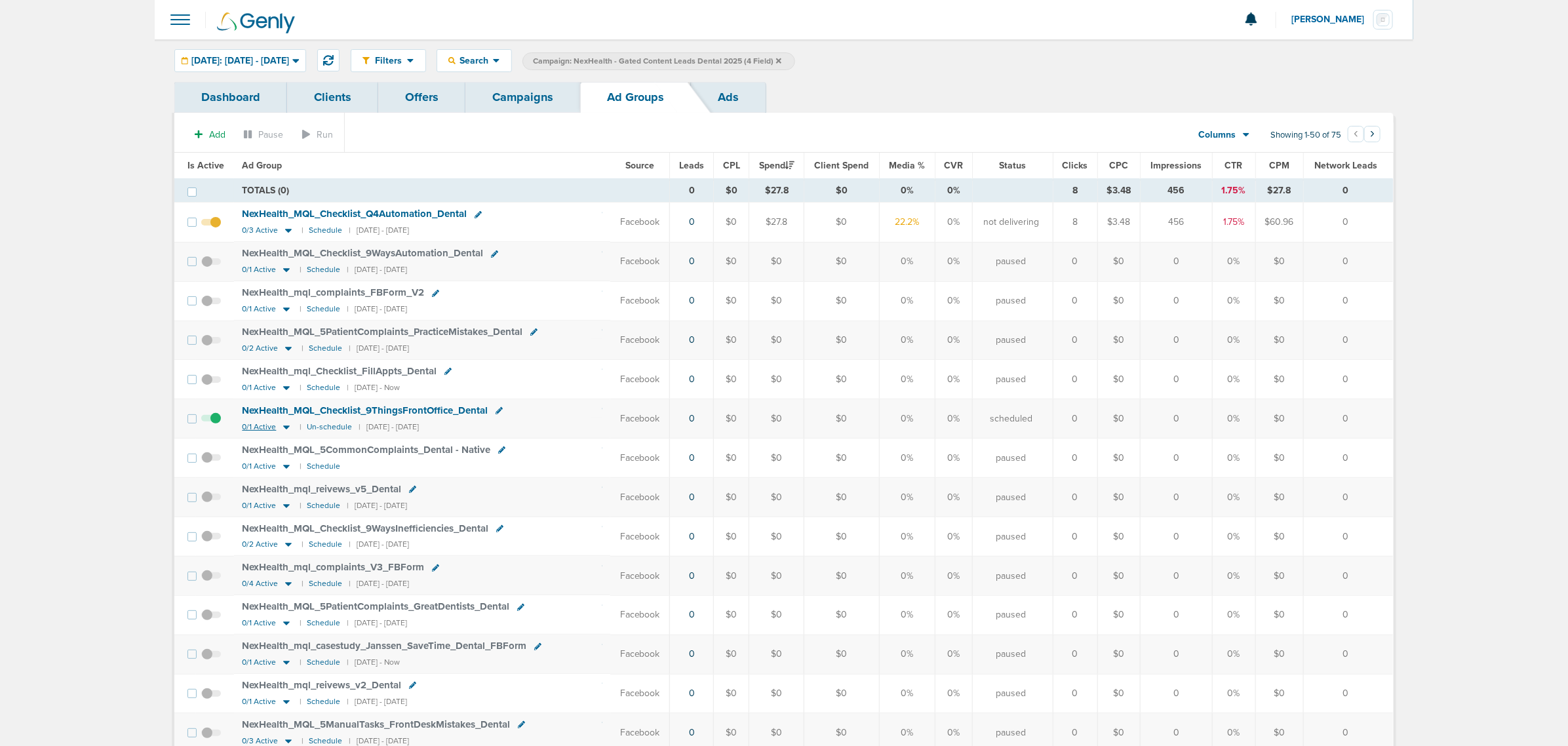
click at [286, 429] on icon at bounding box center [286, 427] width 6 height 4
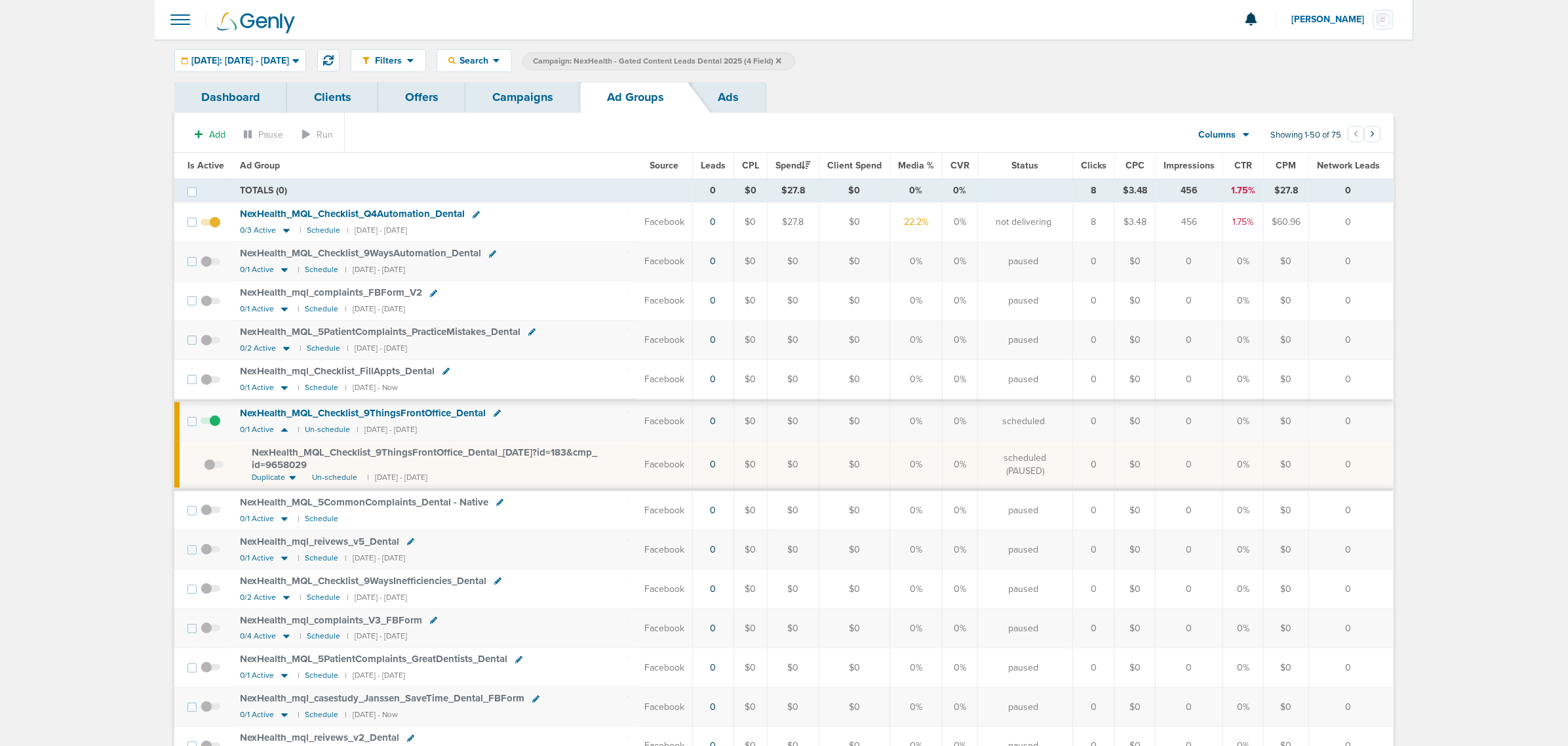
click at [208, 472] on span at bounding box center [213, 472] width 19 height 0
click at [204, 467] on input "checkbox" at bounding box center [204, 467] width 0 height 0
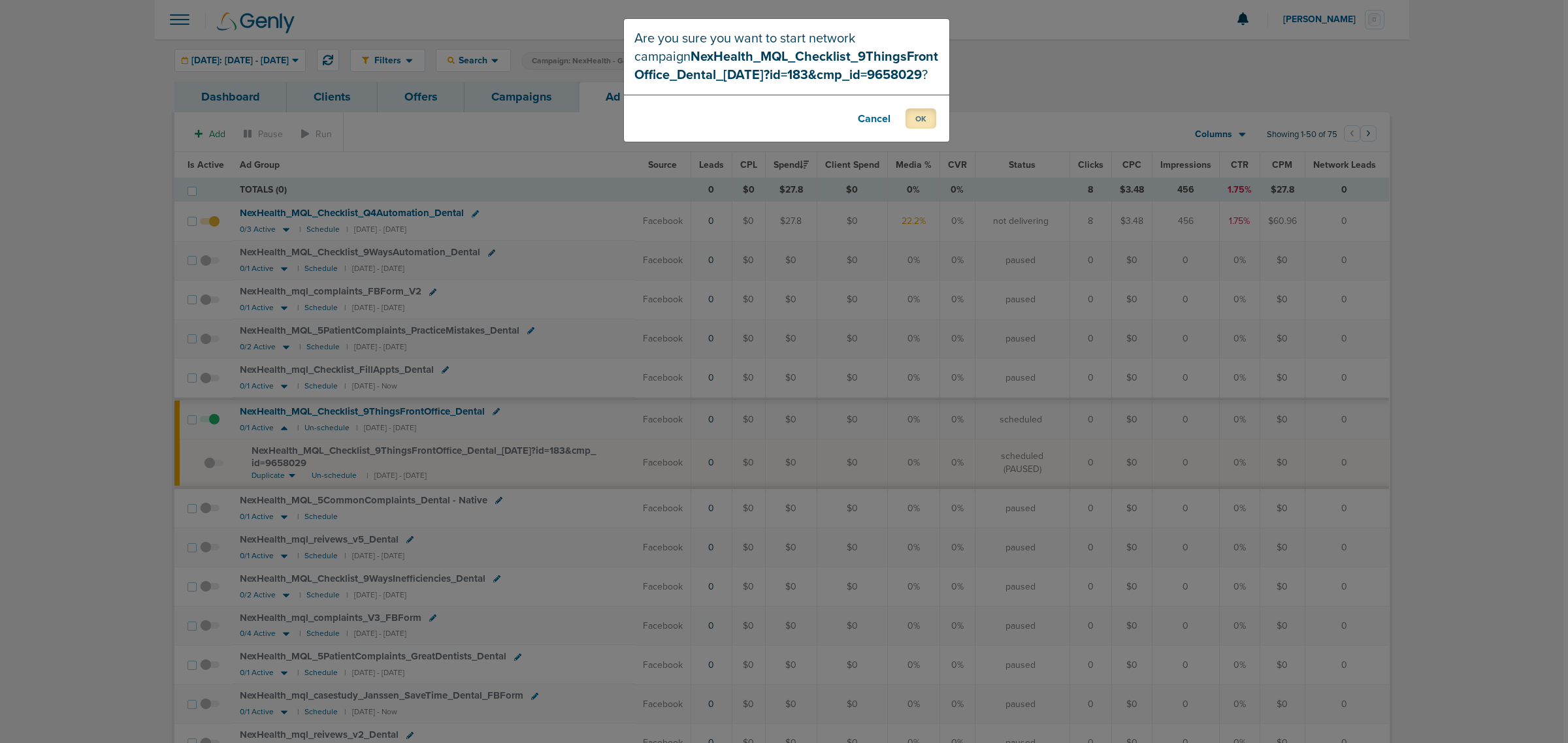
click at [918, 116] on button "OK" at bounding box center [920, 118] width 31 height 20
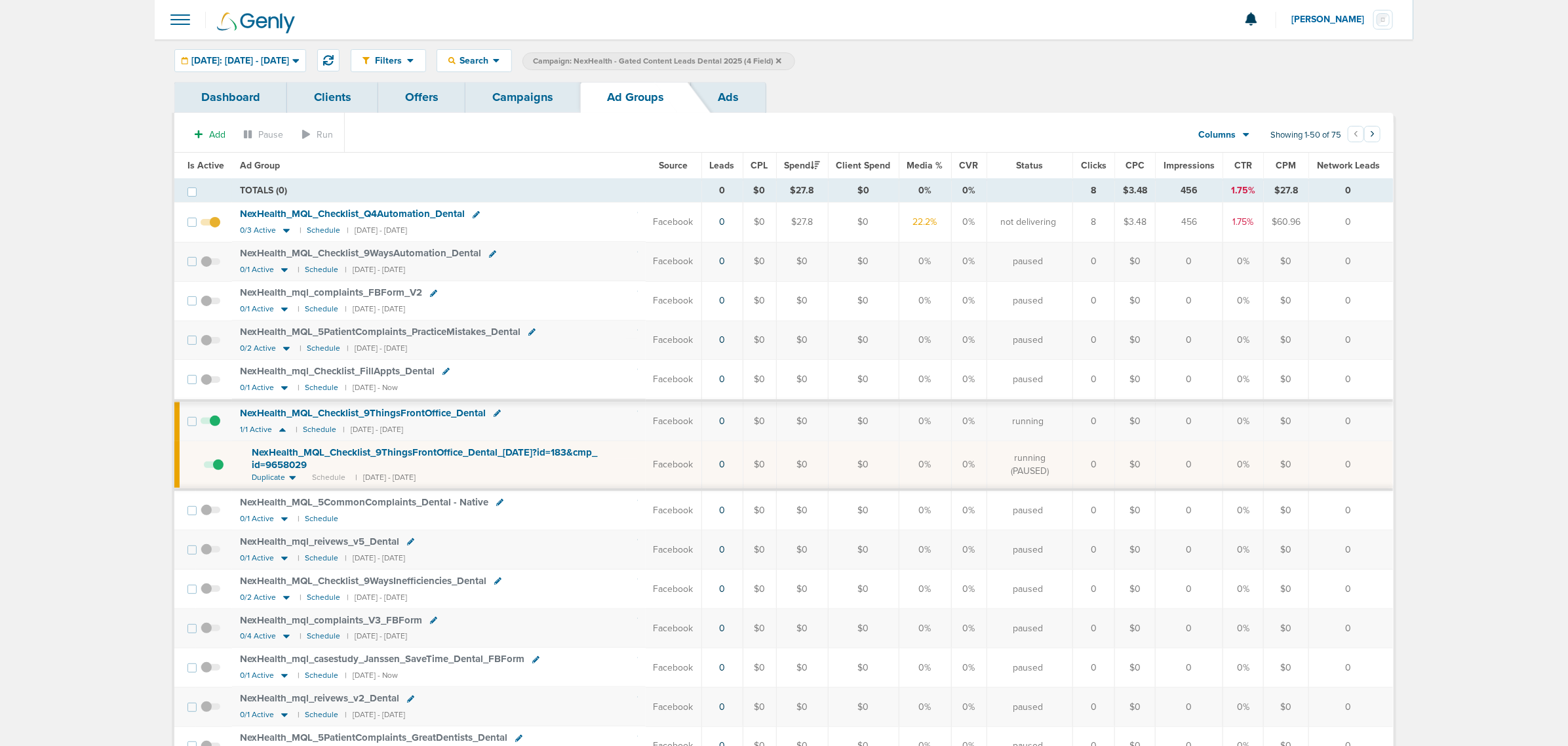
click at [548, 103] on link "Campaigns" at bounding box center [523, 97] width 115 height 31
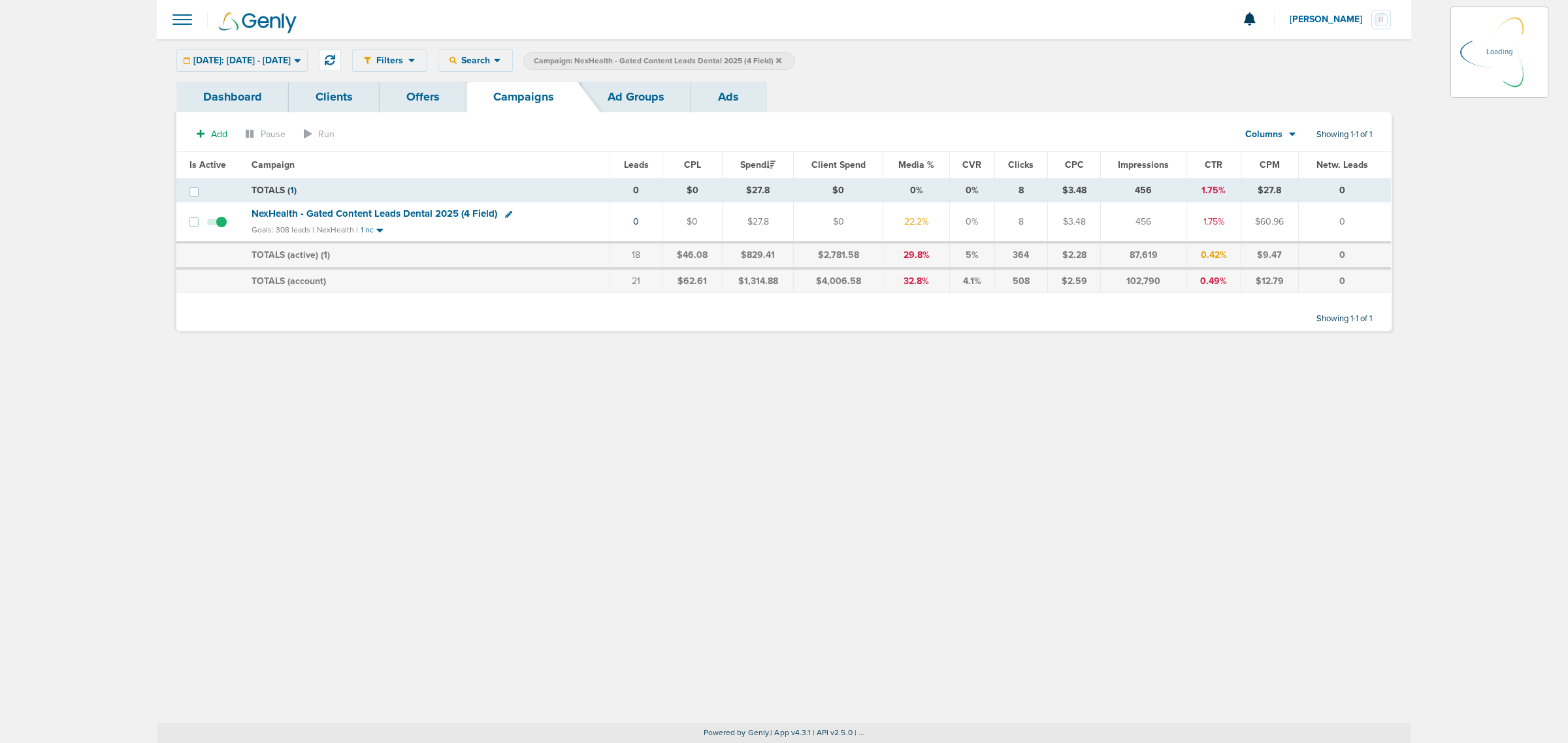
click at [781, 62] on icon at bounding box center [778, 60] width 5 height 5
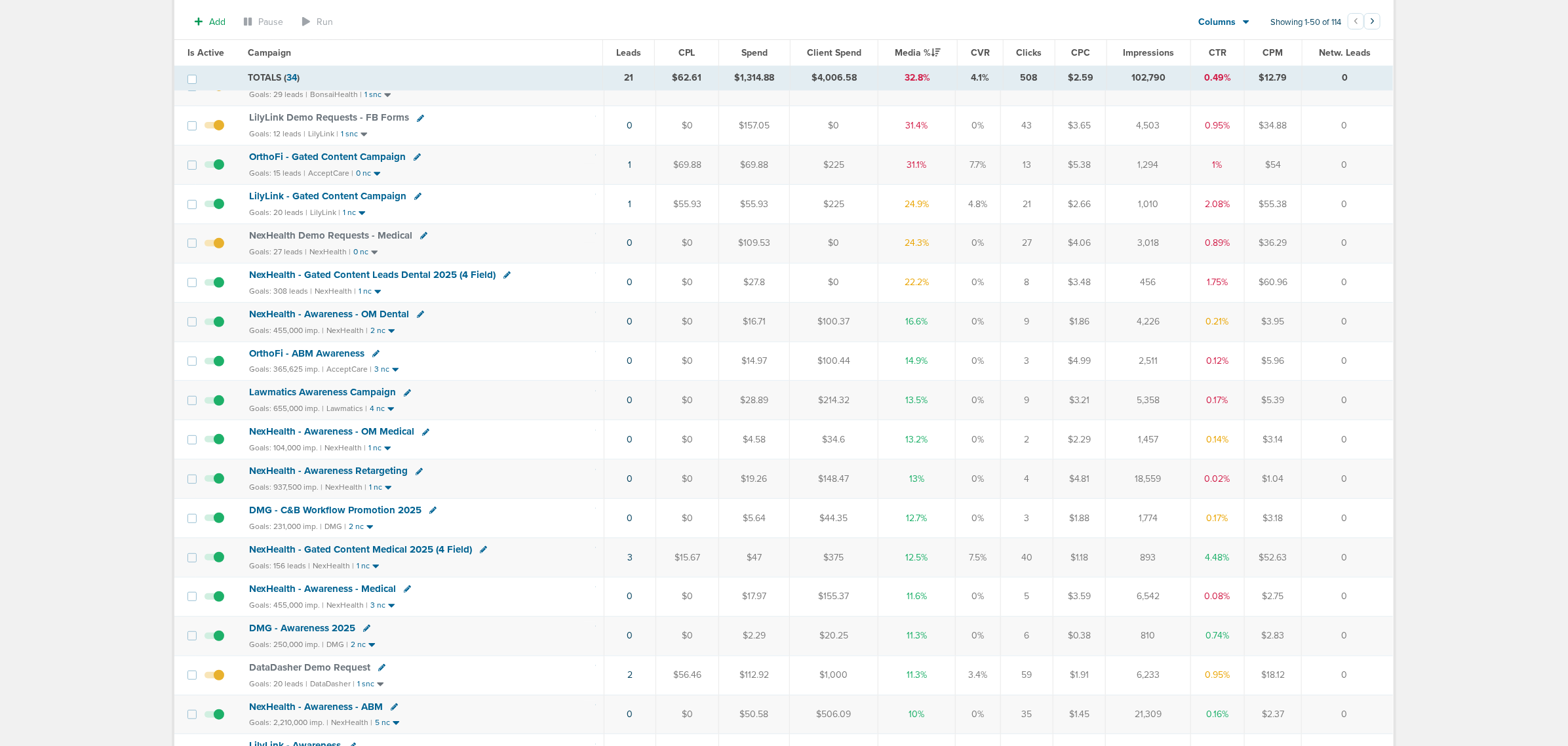
scroll to position [246, 0]
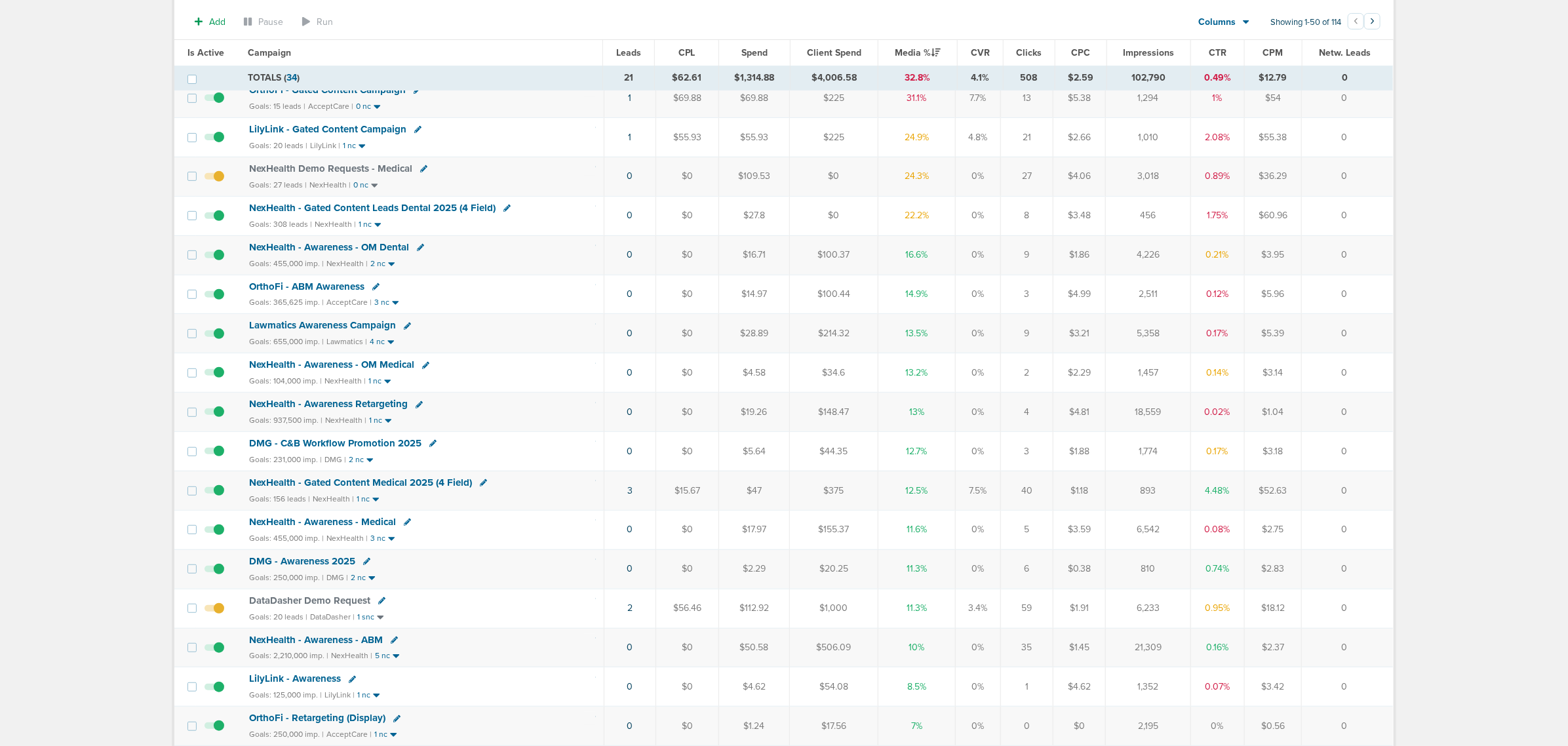
click at [348, 489] on span "NexHealth - Gated Content Medical 2025 (4 Field)" at bounding box center [360, 482] width 223 height 11
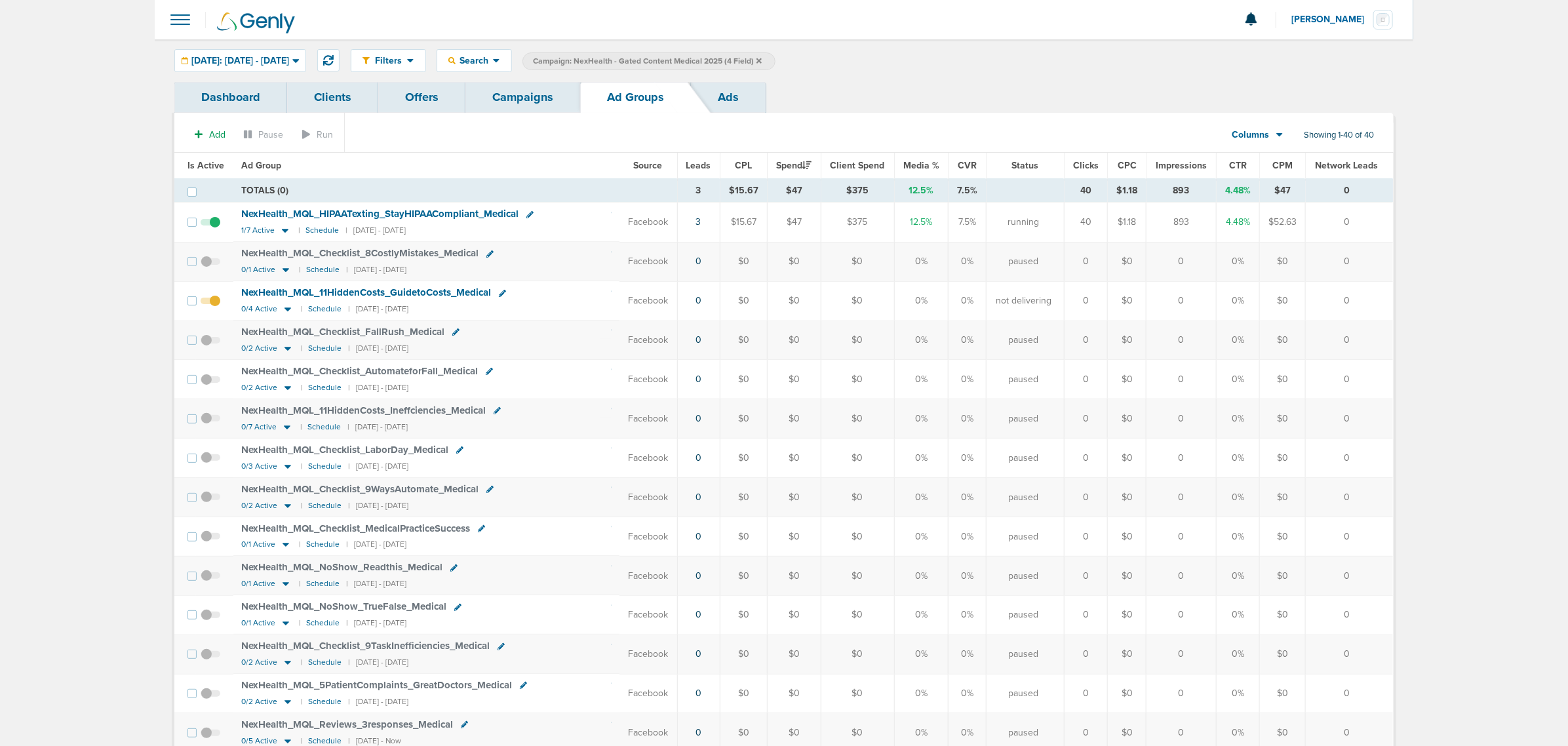
click at [514, 97] on link "Campaigns" at bounding box center [523, 97] width 115 height 31
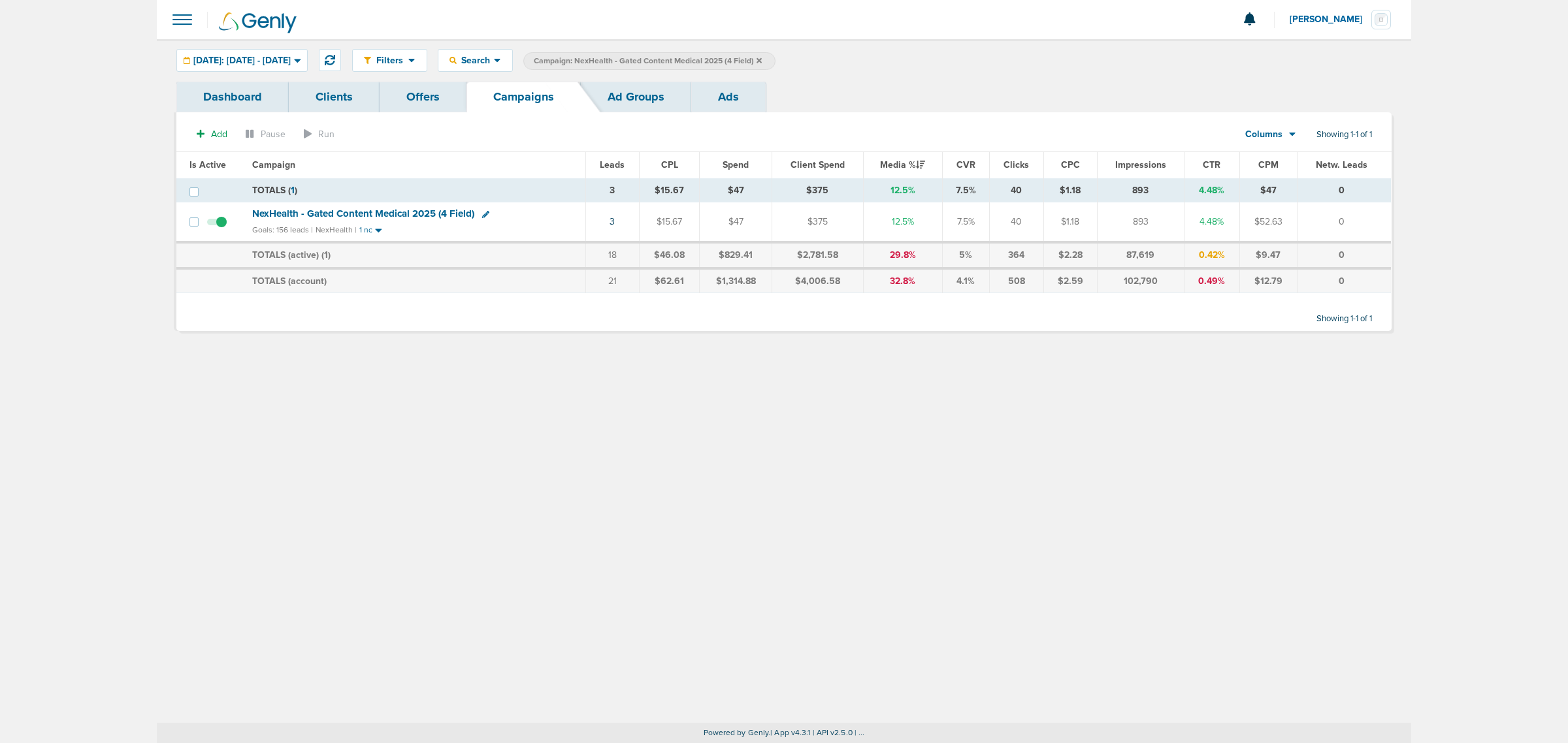
click at [762, 58] on icon at bounding box center [759, 61] width 5 height 8
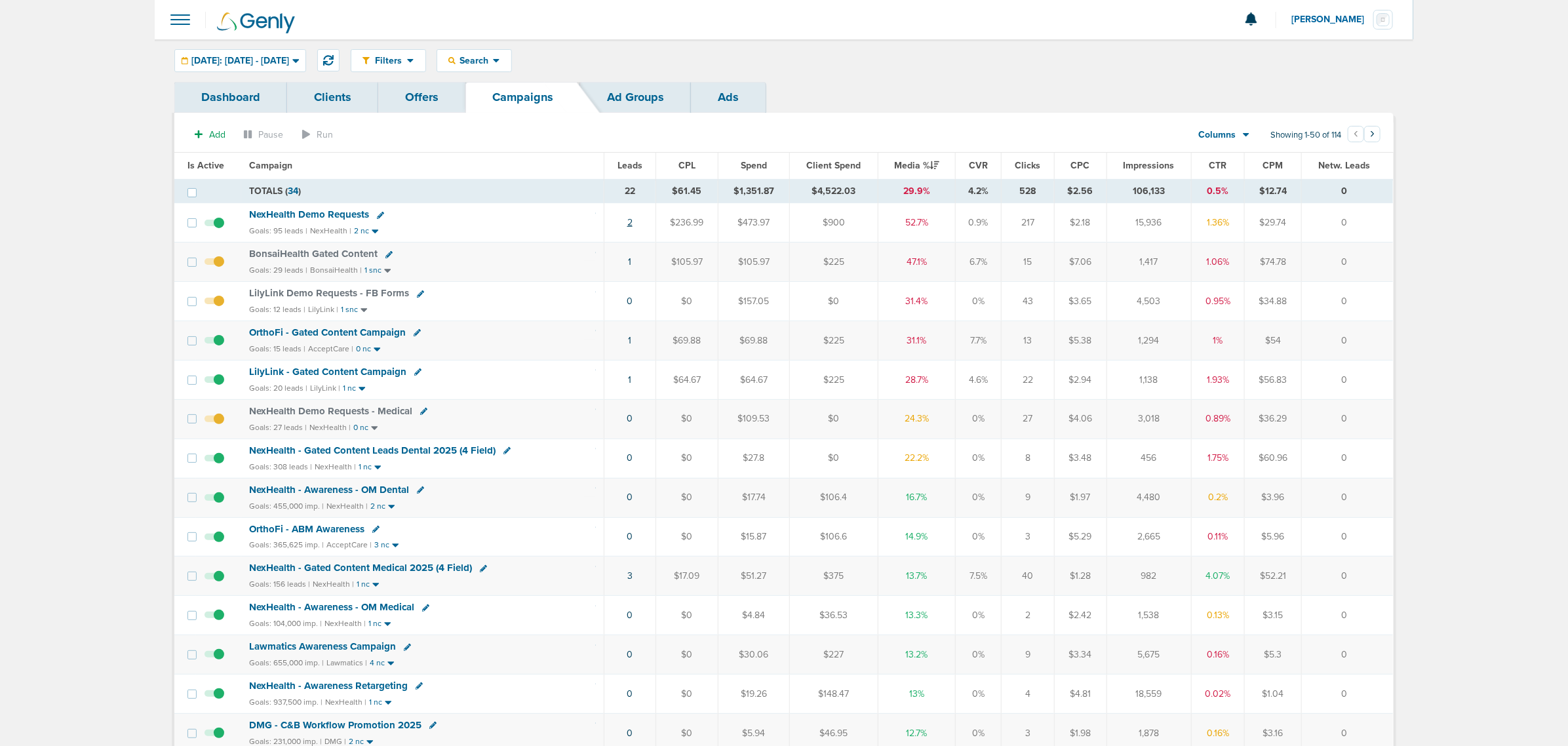
click at [631, 226] on td "2" at bounding box center [630, 223] width 52 height 39
click at [625, 224] on td "2" at bounding box center [630, 223] width 52 height 39
click at [627, 226] on link "2" at bounding box center [630, 223] width 5 height 11
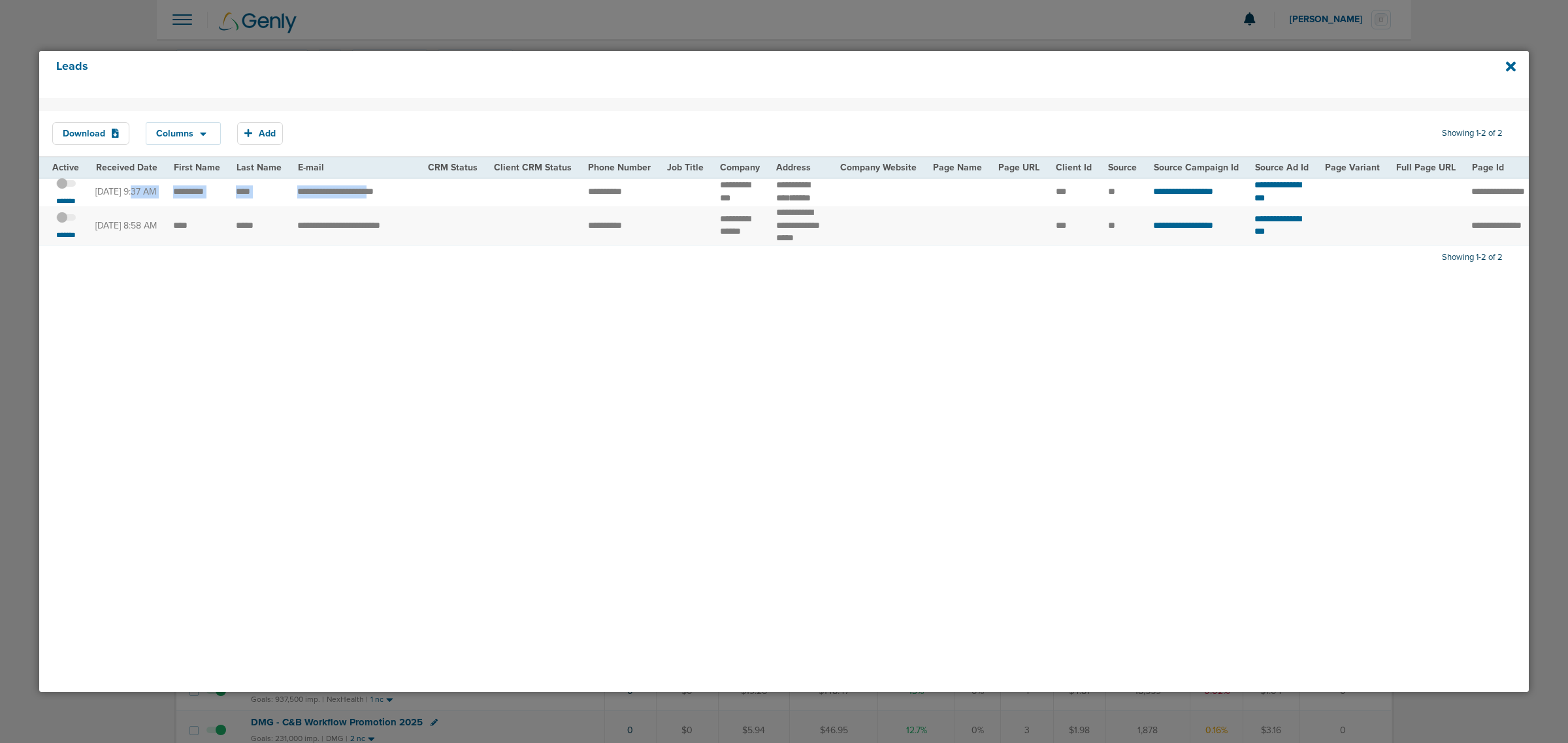
drag, startPoint x: 98, startPoint y: 191, endPoint x: 435, endPoint y: 191, distance: 337.0
click at [411, 191] on tr "**********" at bounding box center [1348, 191] width 2618 height 29
click at [1510, 63] on icon at bounding box center [1511, 66] width 10 height 14
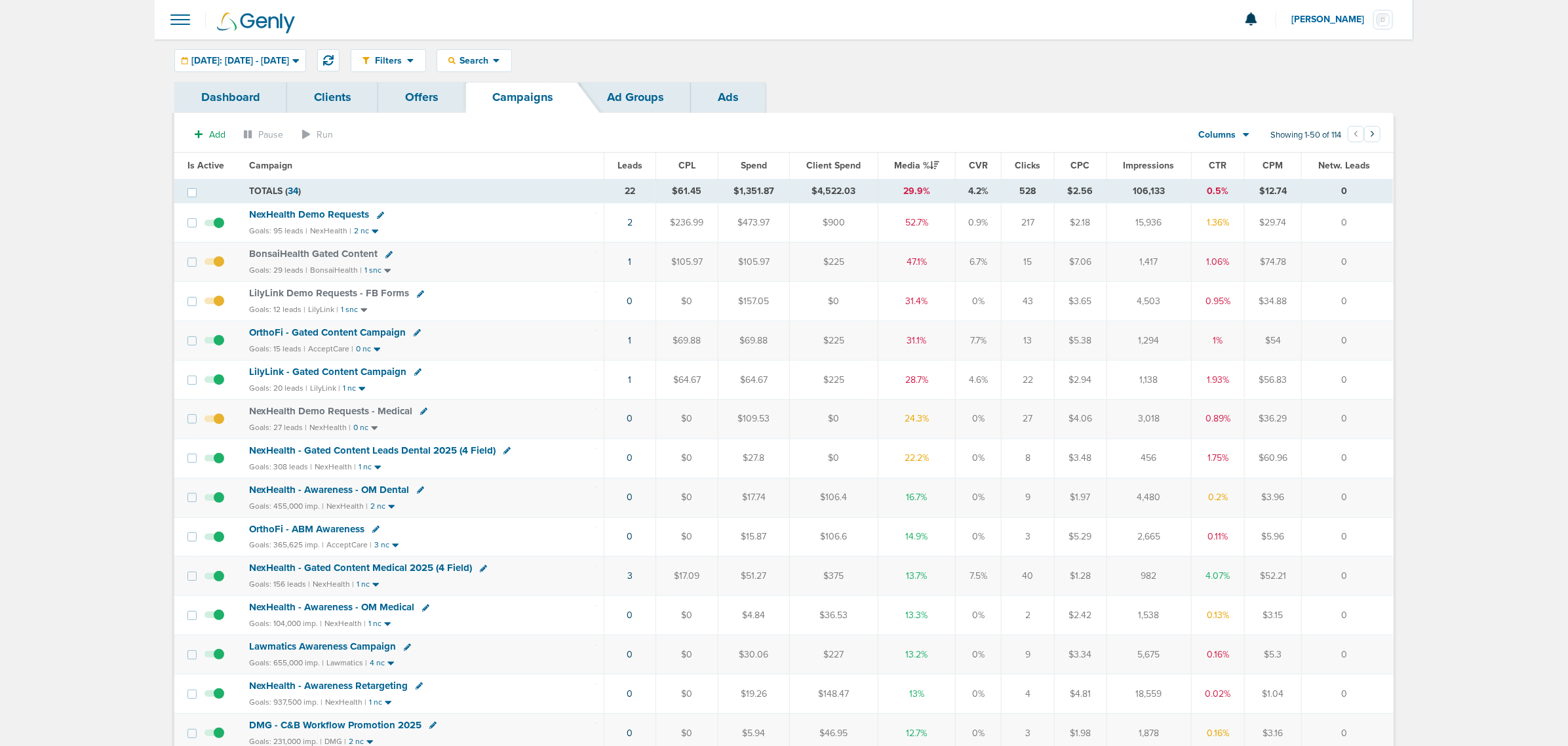
click at [414, 371] on icon at bounding box center [418, 372] width 7 height 7
select select
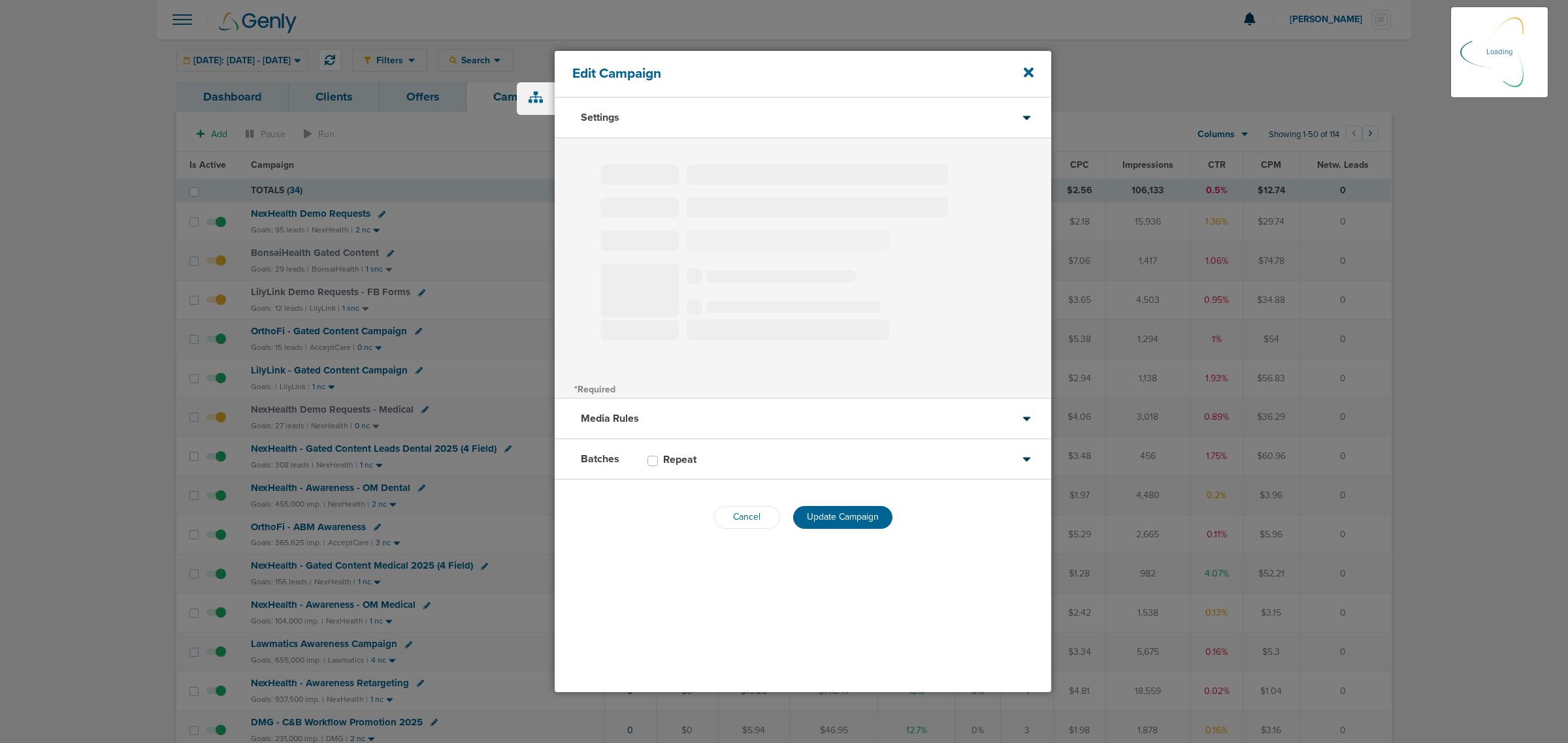
type input "LilyLink - Gated Content Campaign"
select select "Leads"
radio input "true"
select select "readOnly"
select select "1"
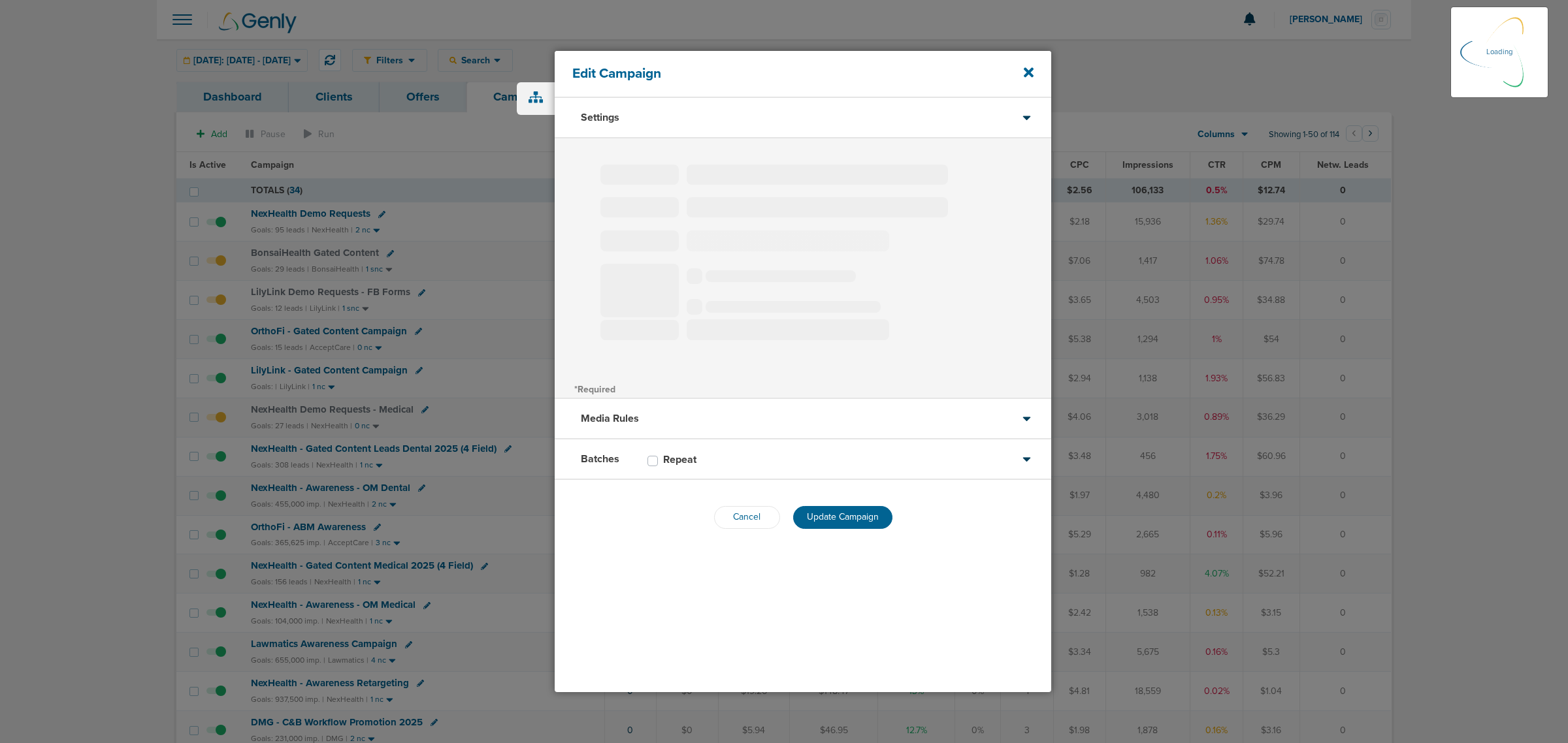
select select "2"
select select "3"
select select "4"
select select "6"
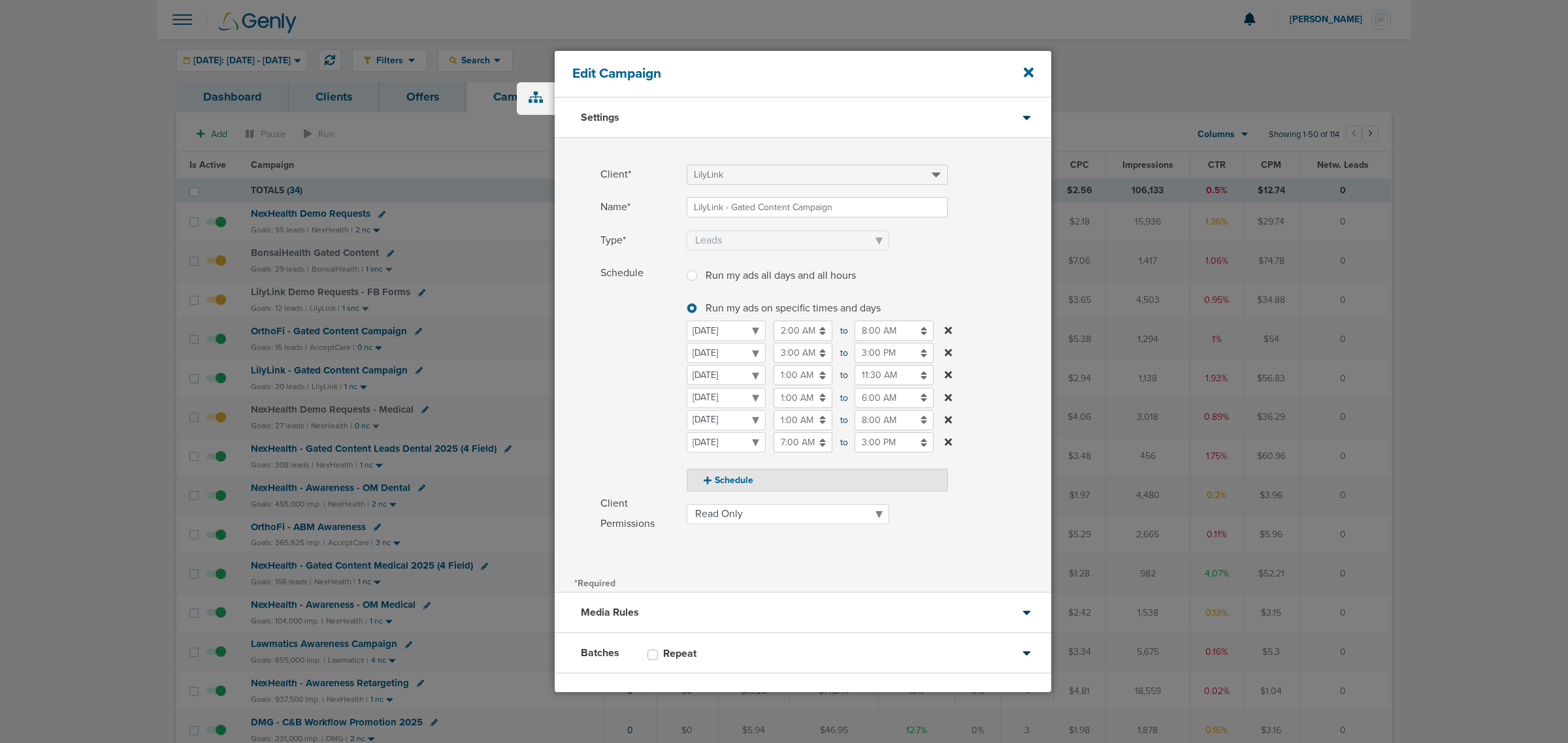
click at [738, 373] on select "[DATE] [DATE] [DATE] [DATE] [DATE] [DATE] [DATE]" at bounding box center [726, 375] width 79 height 20
select select "1"
click at [798, 373] on input "1:00 AM" at bounding box center [803, 375] width 59 height 20
click at [878, 356] on input "3:00 PM" at bounding box center [894, 353] width 79 height 20
click at [857, 417] on span "03" at bounding box center [860, 415] width 19 height 19
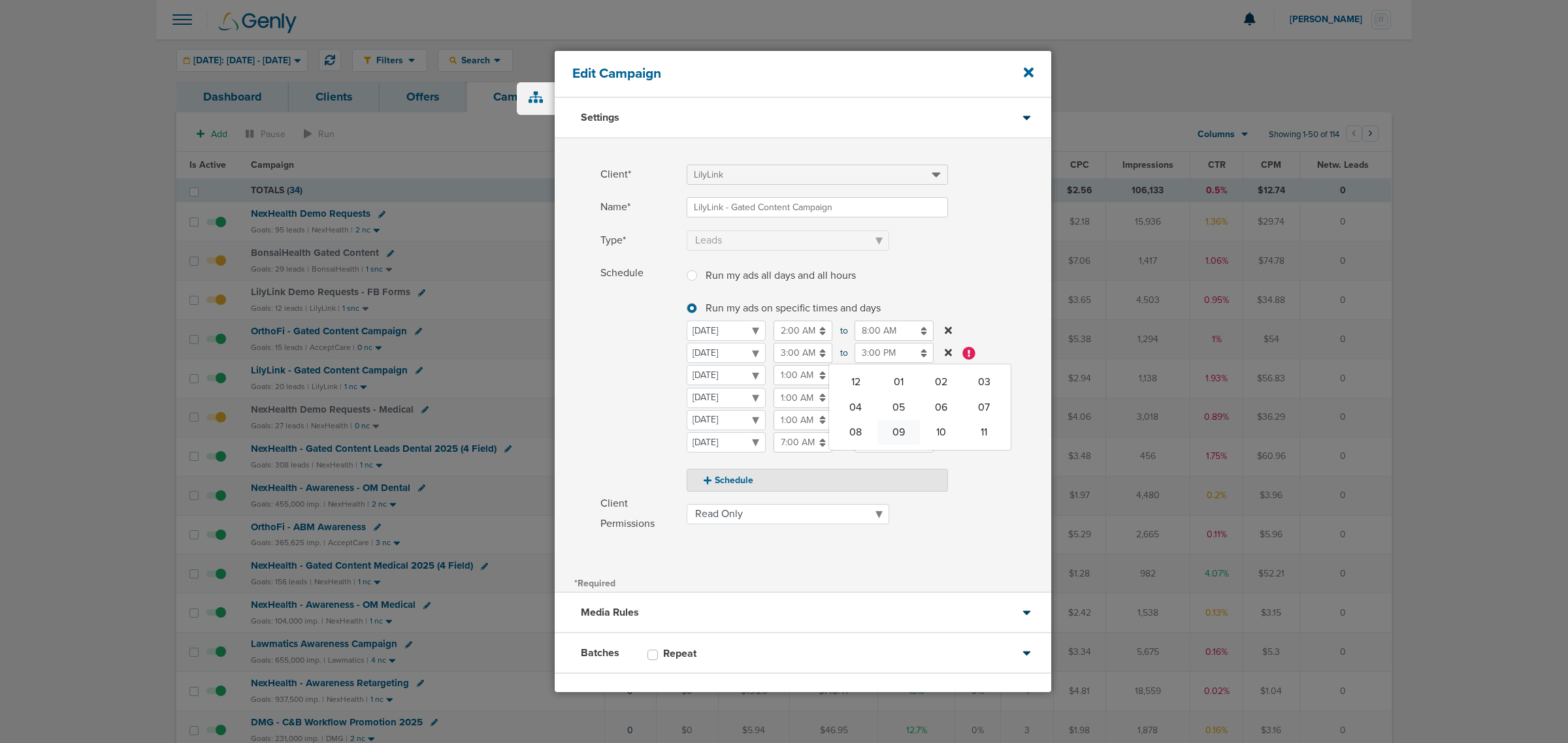
click at [888, 433] on td "09" at bounding box center [899, 432] width 43 height 25
click at [980, 416] on button "PM" at bounding box center [982, 415] width 19 height 20
type input "9:00 AM"
click at [990, 275] on label "Schedule Run my ads all days and all hours Run my ads all days and all hours Ru…" at bounding box center [825, 378] width 451 height 228
click at [796, 379] on input "1:00 AM" at bounding box center [803, 375] width 59 height 20
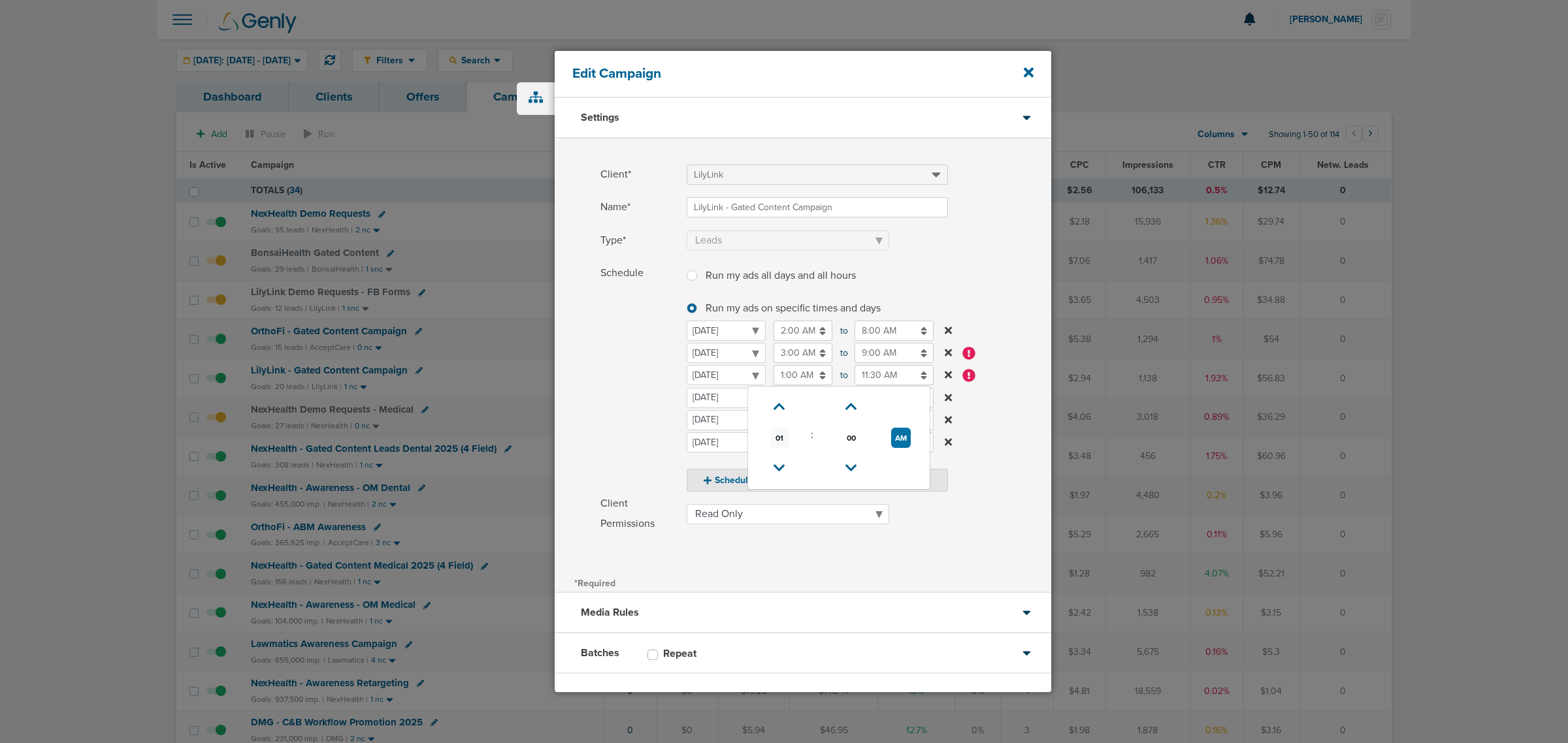
click at [780, 433] on span "01" at bounding box center [779, 438] width 19 height 19
click at [913, 458] on td "11" at bounding box center [903, 454] width 43 height 25
type input "11:00 AM"
click at [871, 380] on input "11:30 AM" at bounding box center [894, 375] width 79 height 20
click at [850, 438] on span "11" at bounding box center [860, 438] width 19 height 19
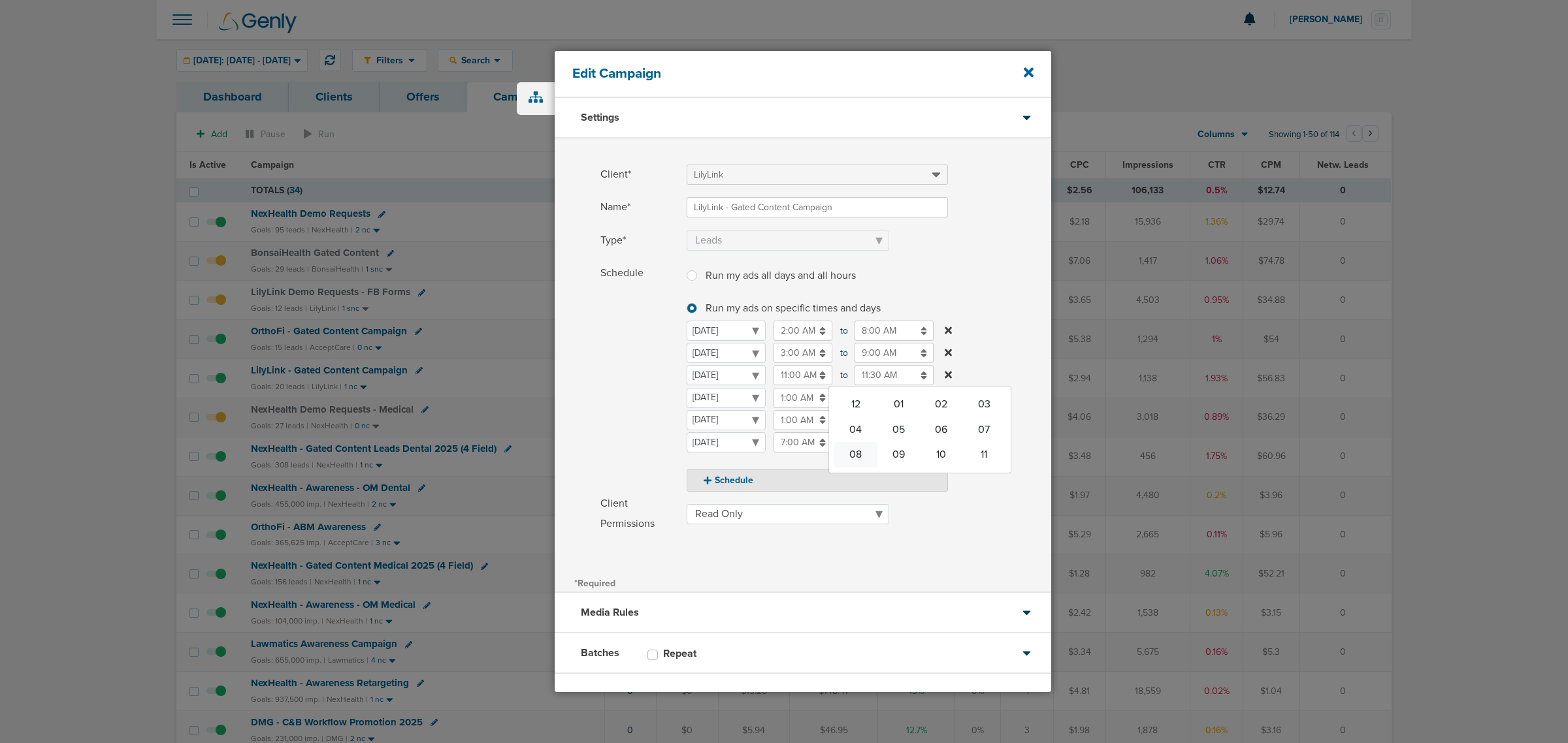
click at [859, 450] on td "08" at bounding box center [856, 454] width 43 height 25
click at [977, 439] on button "AM" at bounding box center [982, 438] width 19 height 20
type input "8:30 PM"
click at [1008, 305] on label "Schedule Run my ads all days and all hours Run my ads all days and all hours Ru…" at bounding box center [825, 378] width 451 height 228
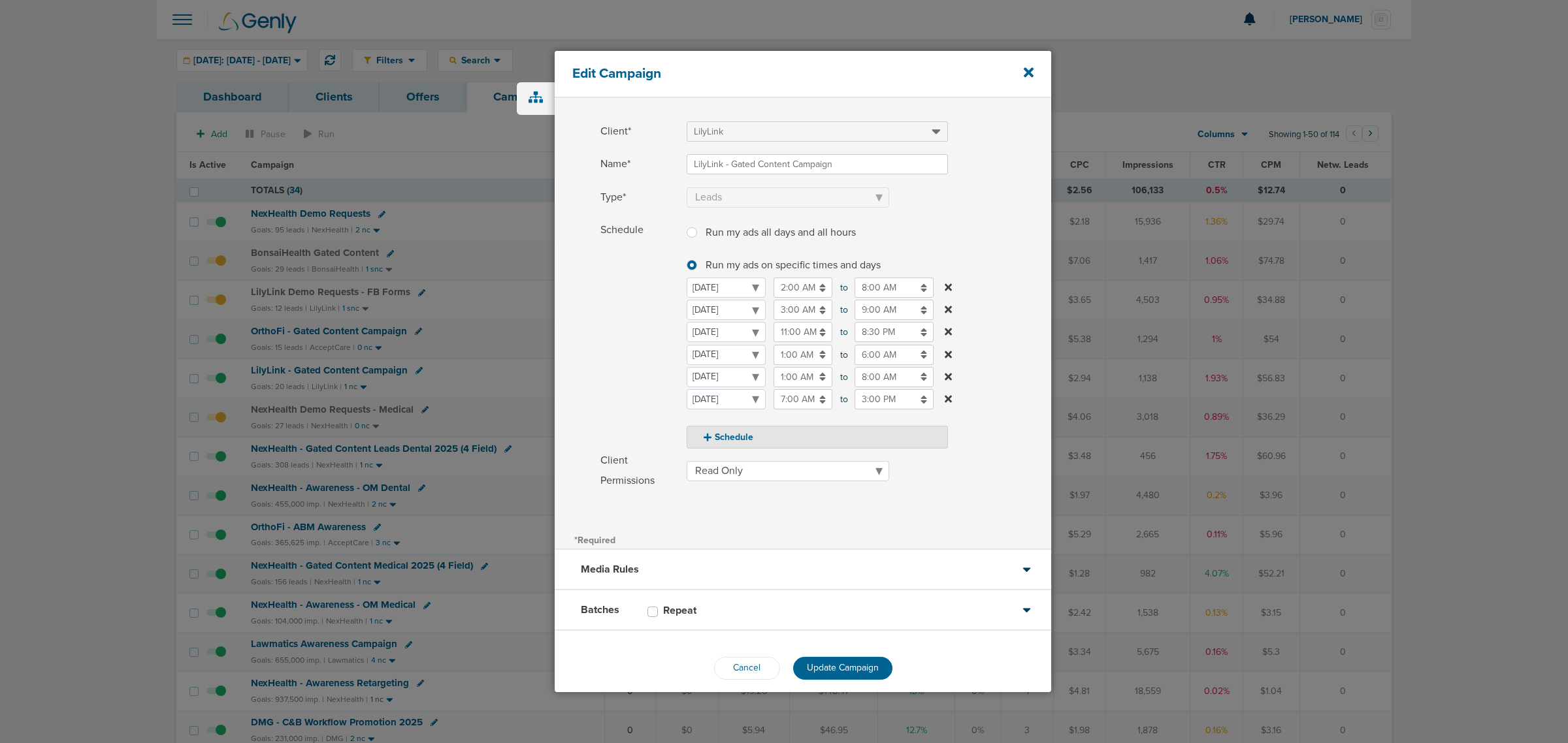
scroll to position [56, 0]
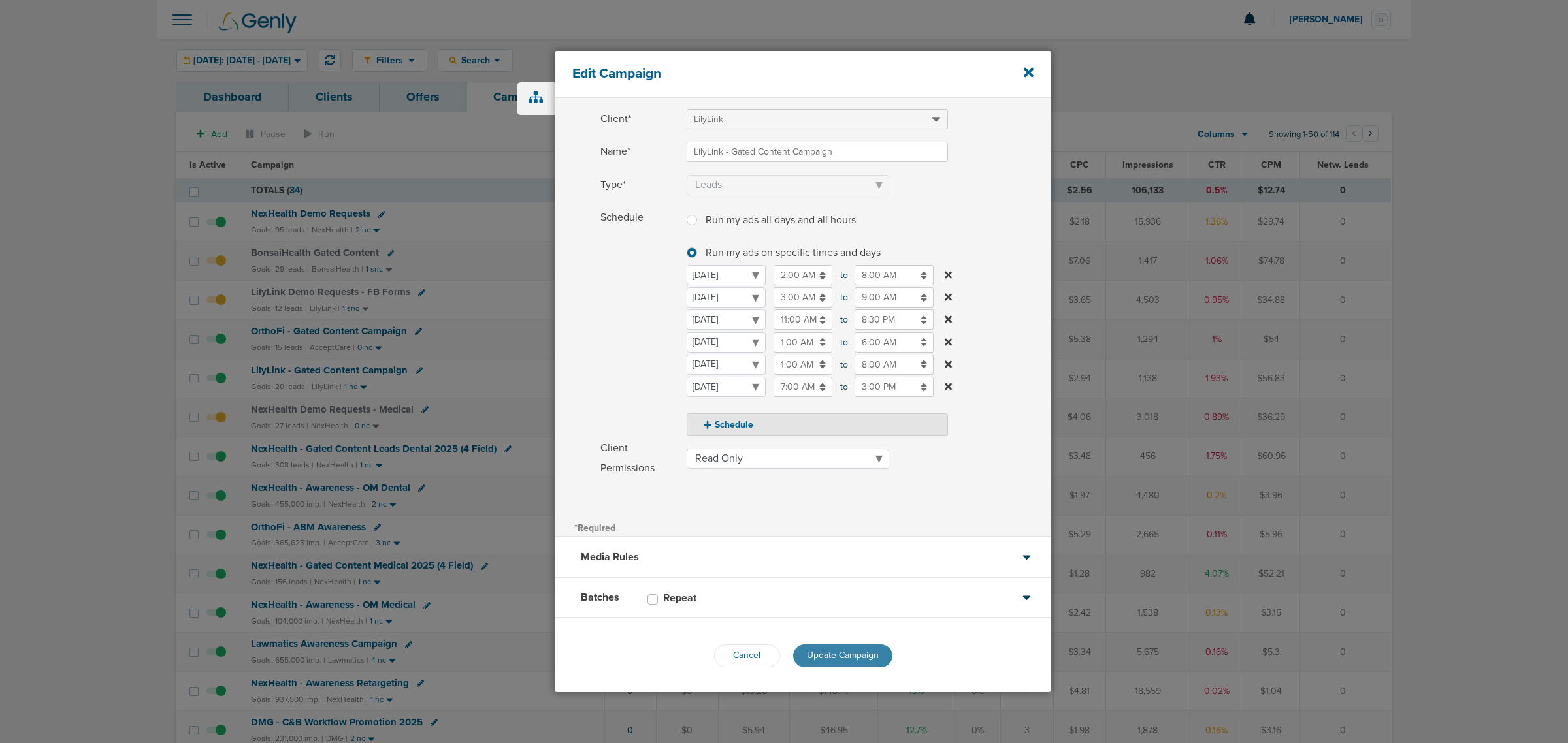
click at [866, 663] on button "Update Campaign" at bounding box center [843, 656] width 99 height 23
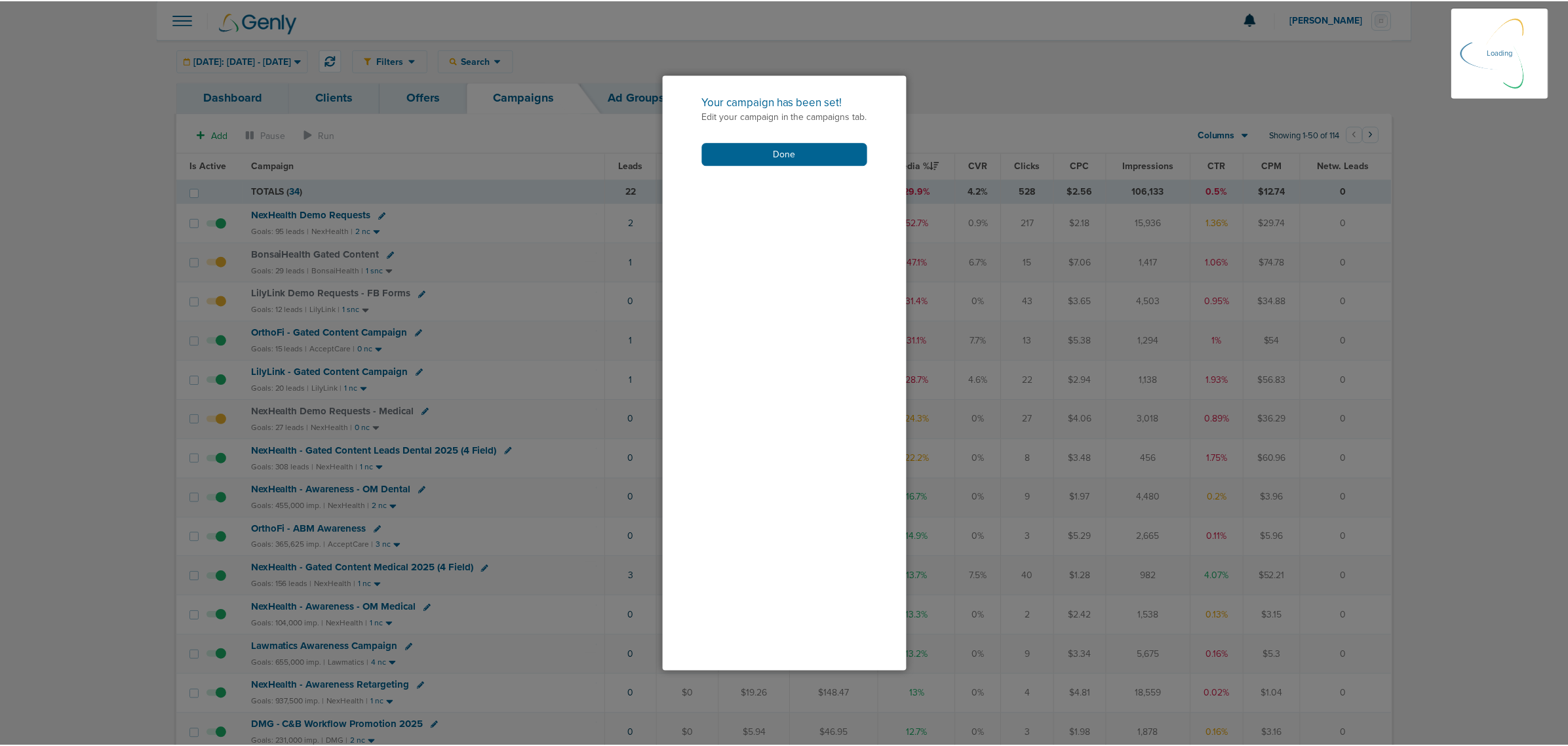
scroll to position [14, 0]
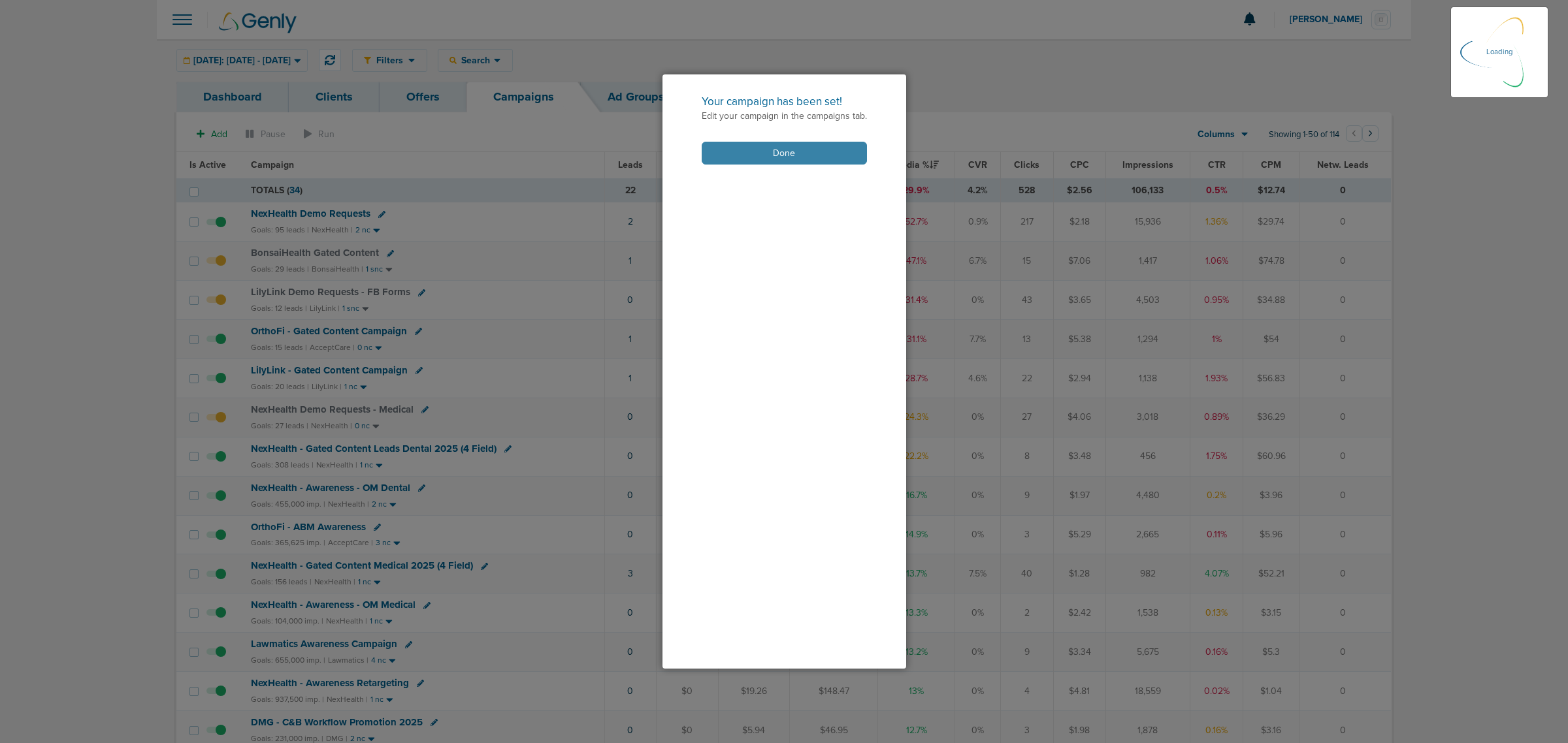
click at [827, 152] on button "Done" at bounding box center [785, 153] width 166 height 23
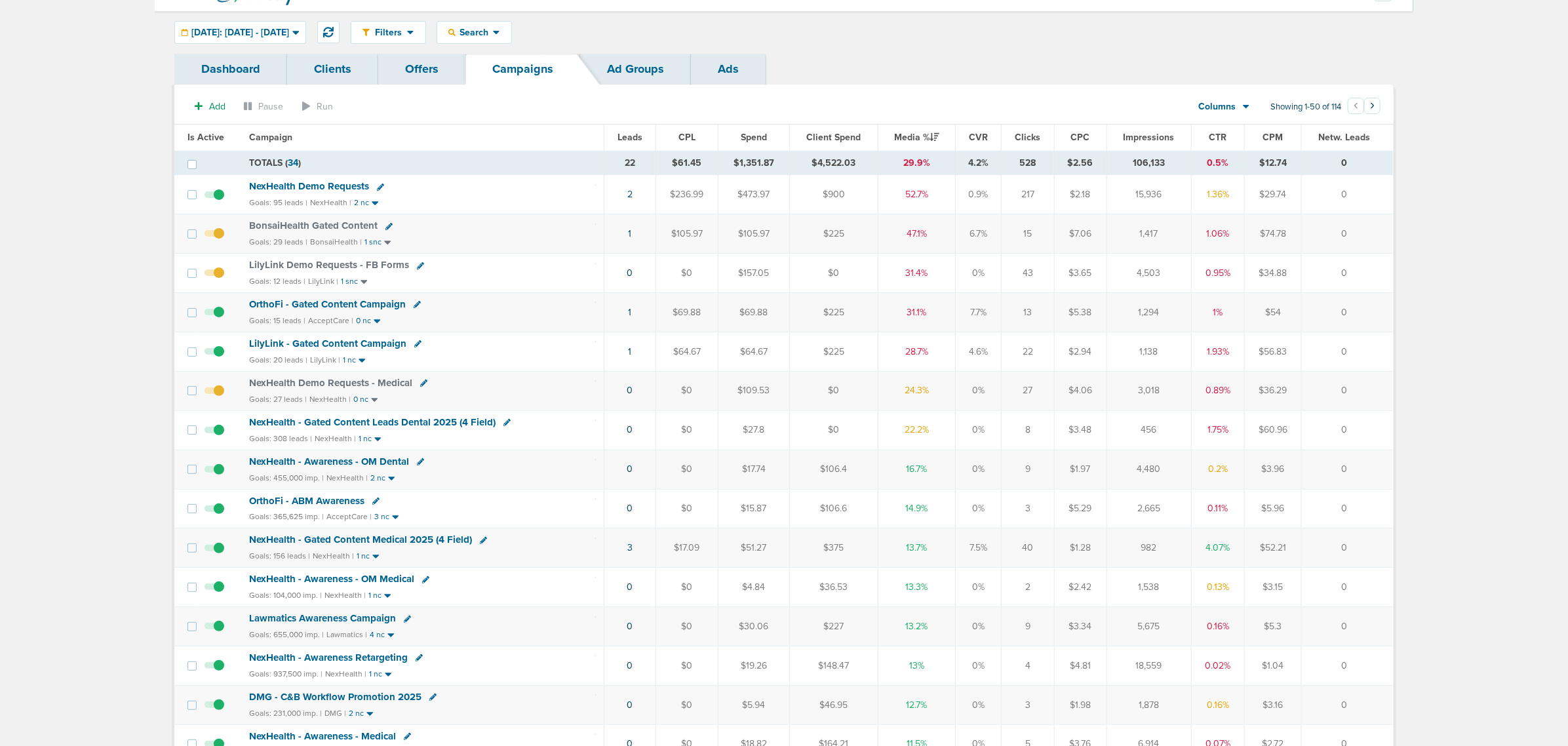
scroll to position [0, 0]
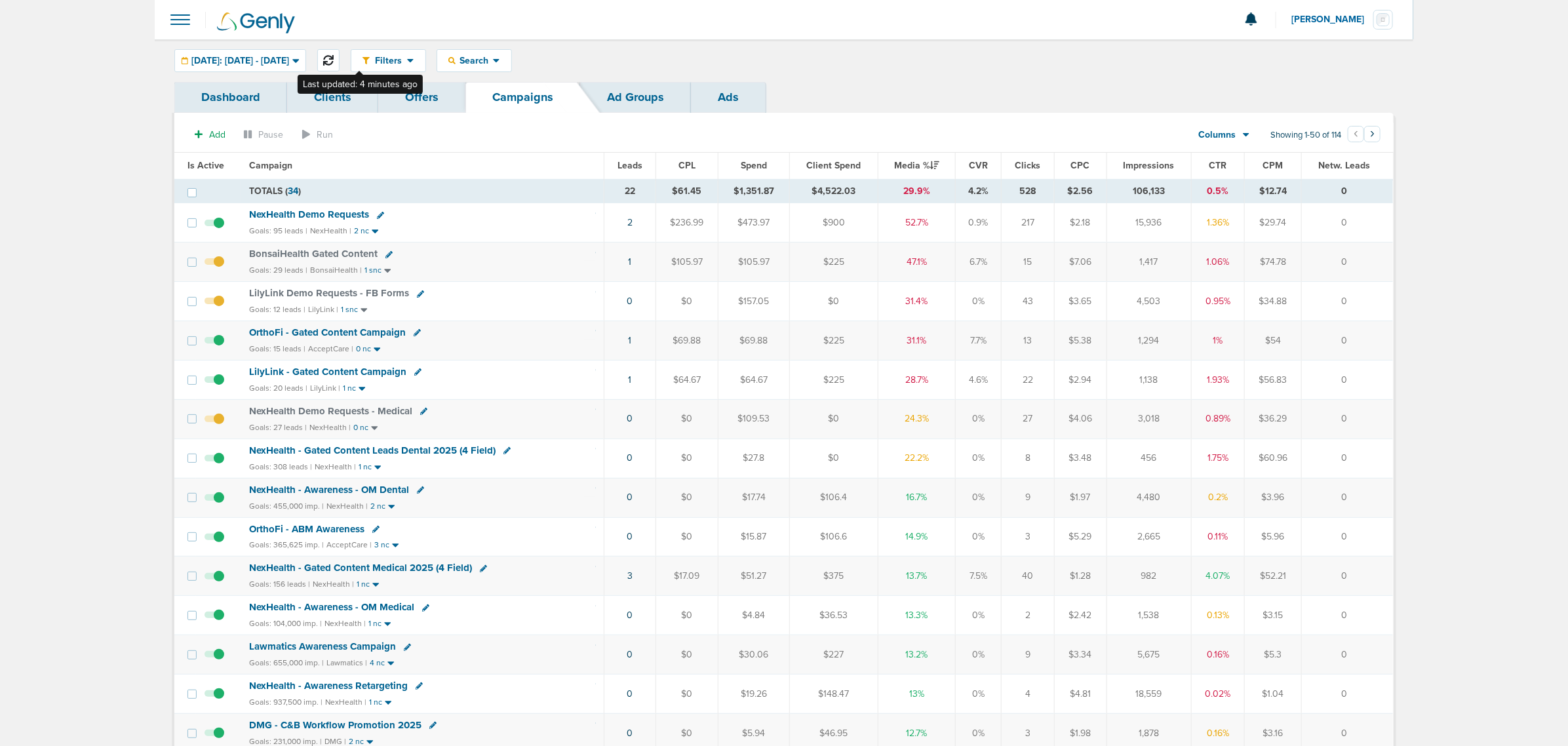
click at [334, 59] on icon at bounding box center [328, 60] width 11 height 11
drag, startPoint x: 595, startPoint y: 234, endPoint x: 1370, endPoint y: 385, distance: 789.6
click at [1370, 385] on td "0" at bounding box center [1347, 379] width 92 height 39
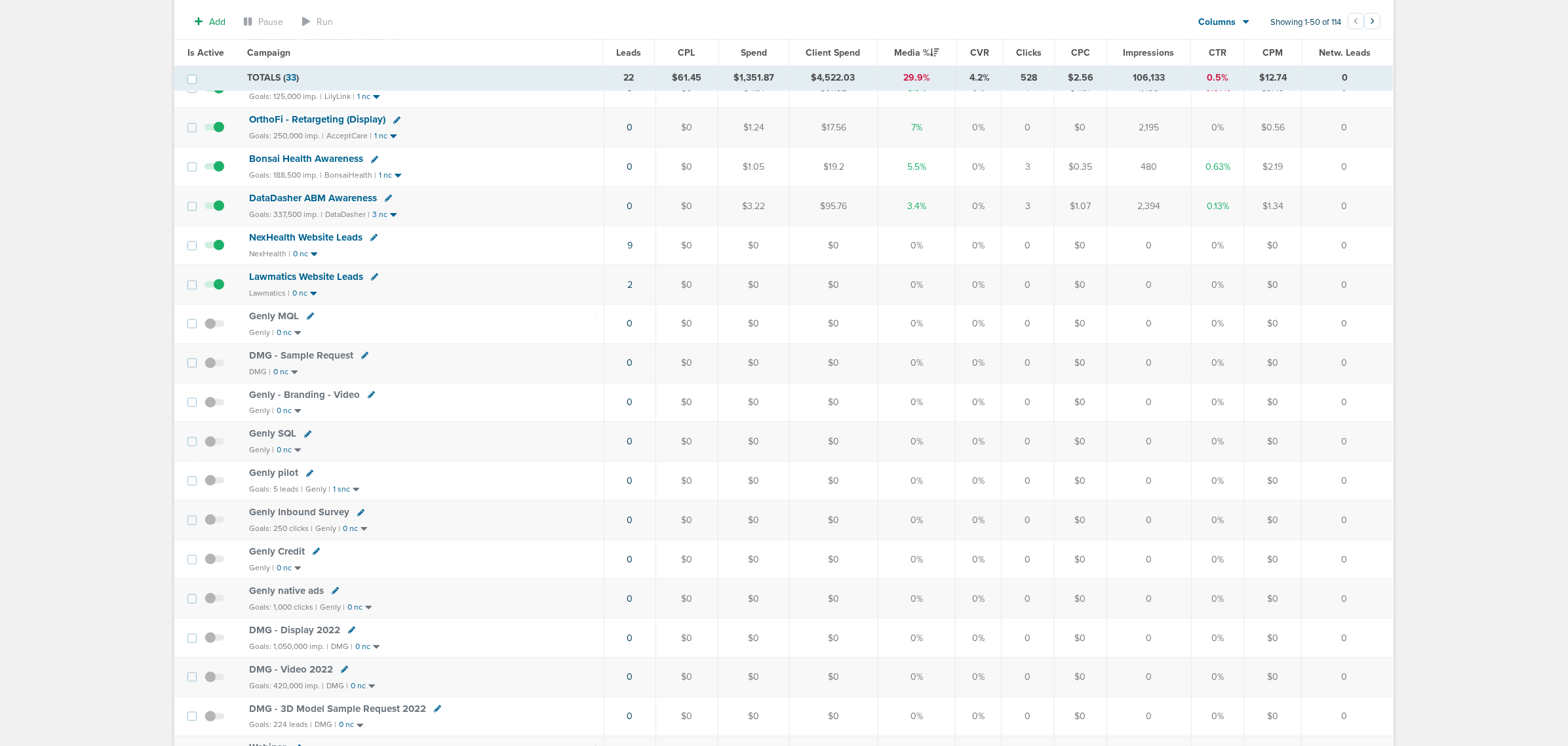
scroll to position [435, 0]
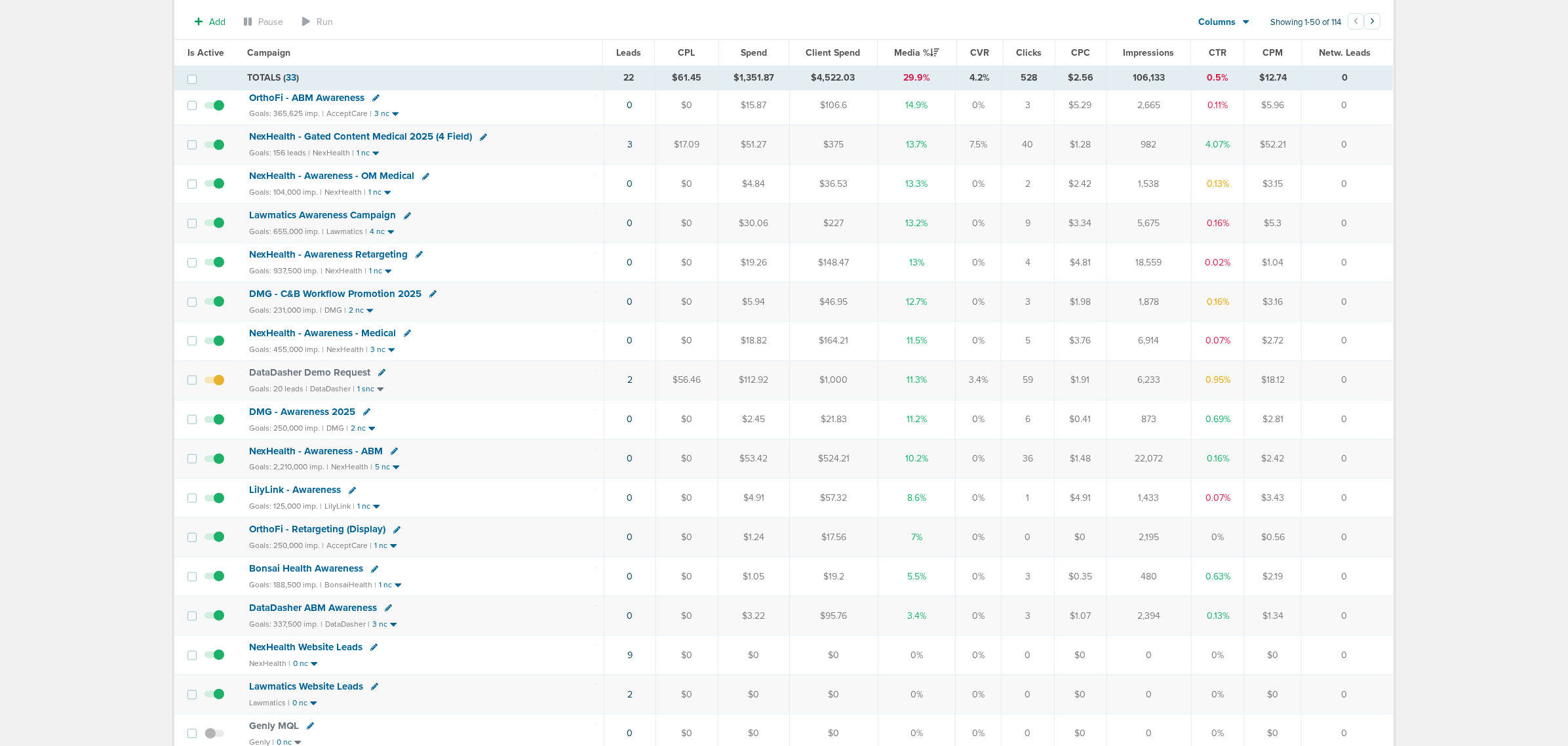
click at [392, 143] on span "NexHealth - Gated Content Medical 2025 (4 Field)" at bounding box center [360, 136] width 223 height 11
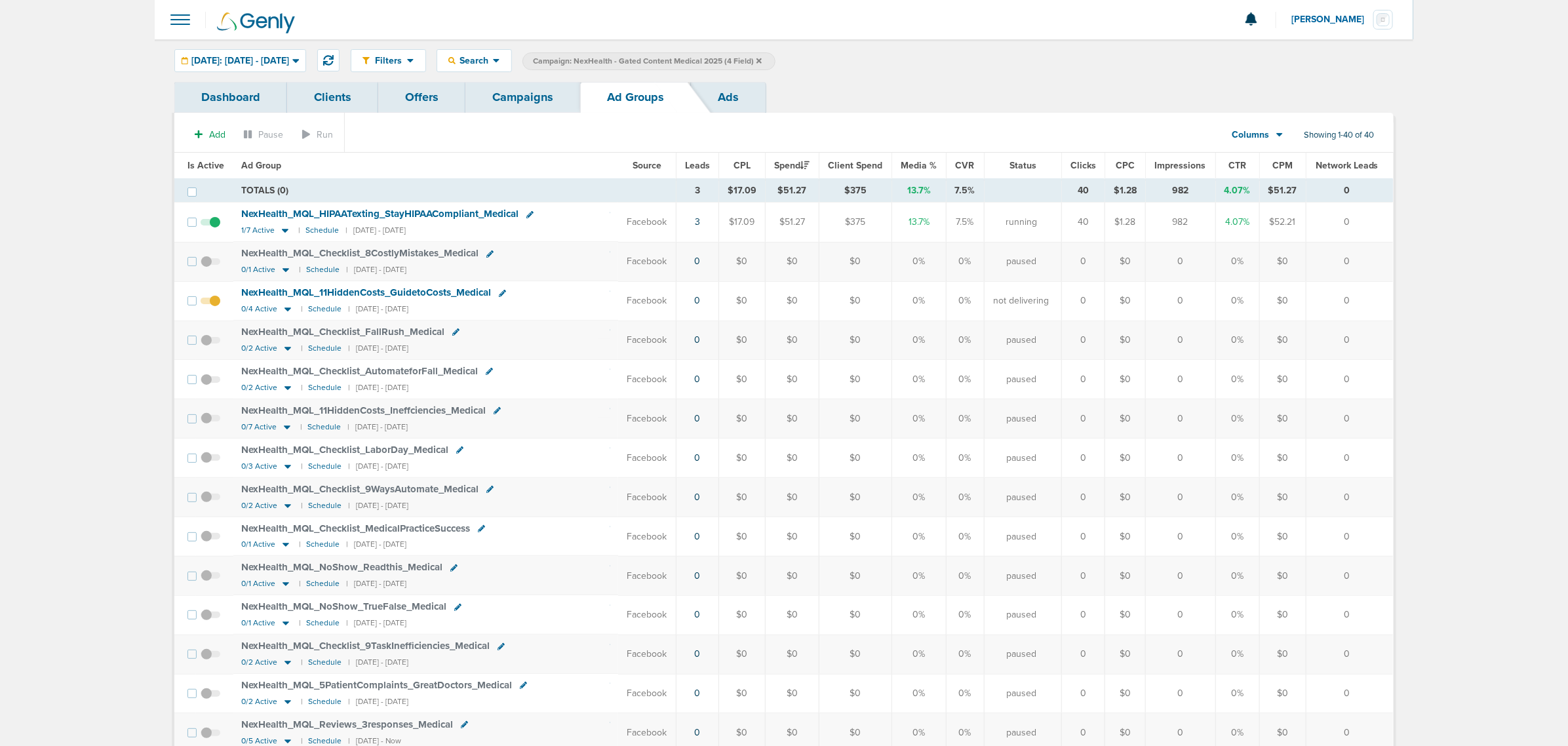
click at [372, 214] on span "NexHealth_ MQL_ HIPAATexting_ StayHIPAACompliant_ Medical" at bounding box center [380, 214] width 277 height 11
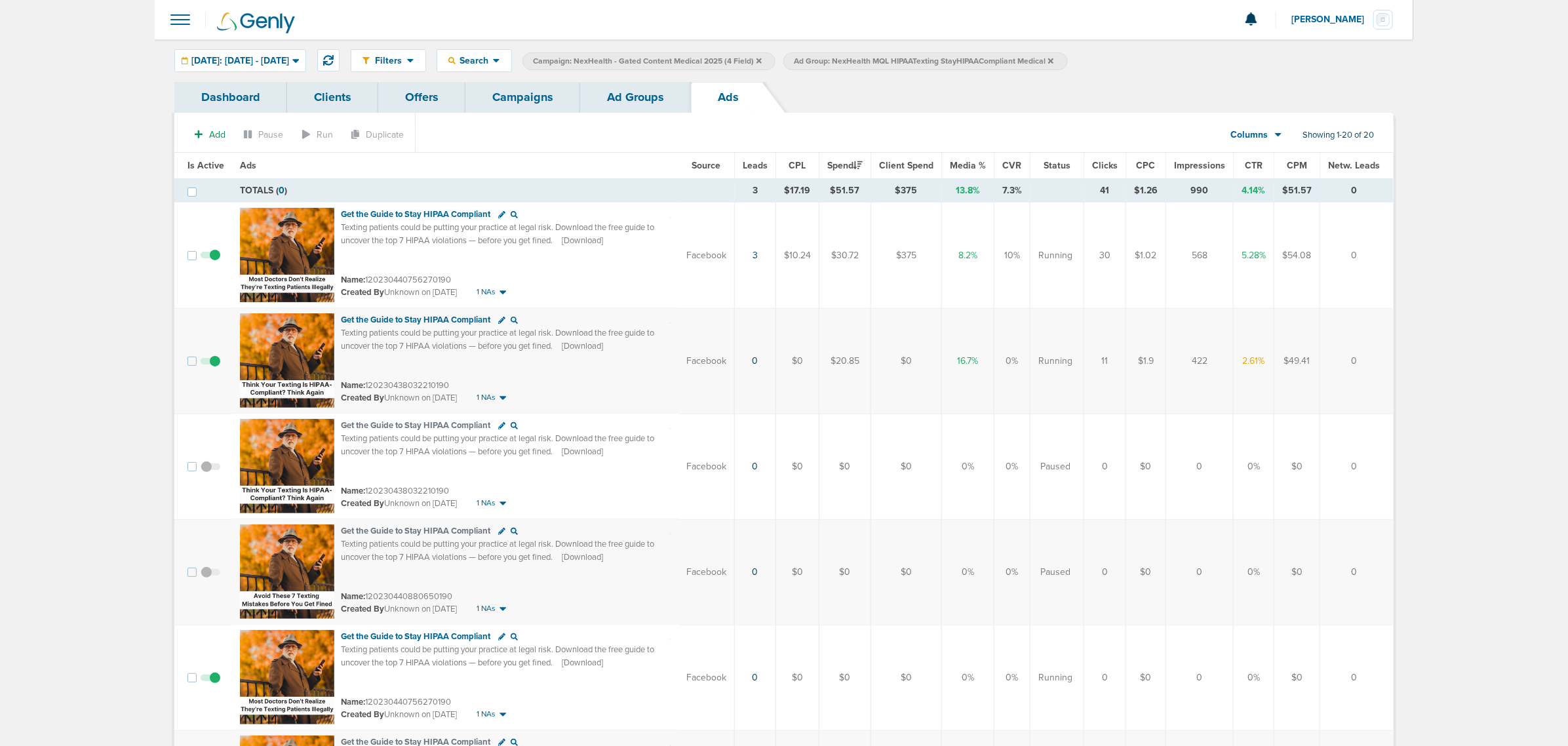
click at [217, 355] on label at bounding box center [210, 360] width 19 height 12
click at [211, 364] on input "checkbox" at bounding box center [211, 364] width 0 height 0
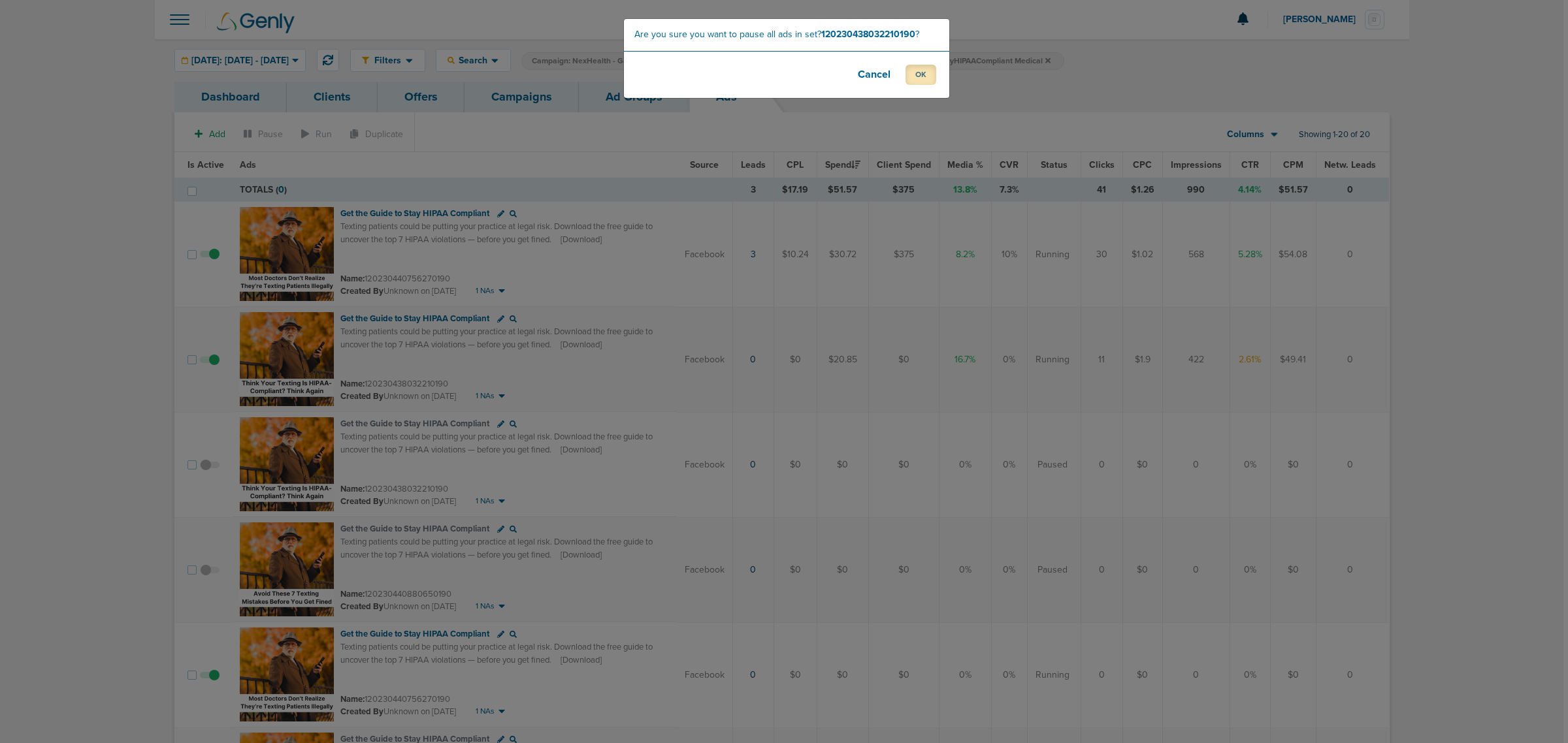
click at [913, 82] on button "OK" at bounding box center [920, 75] width 31 height 20
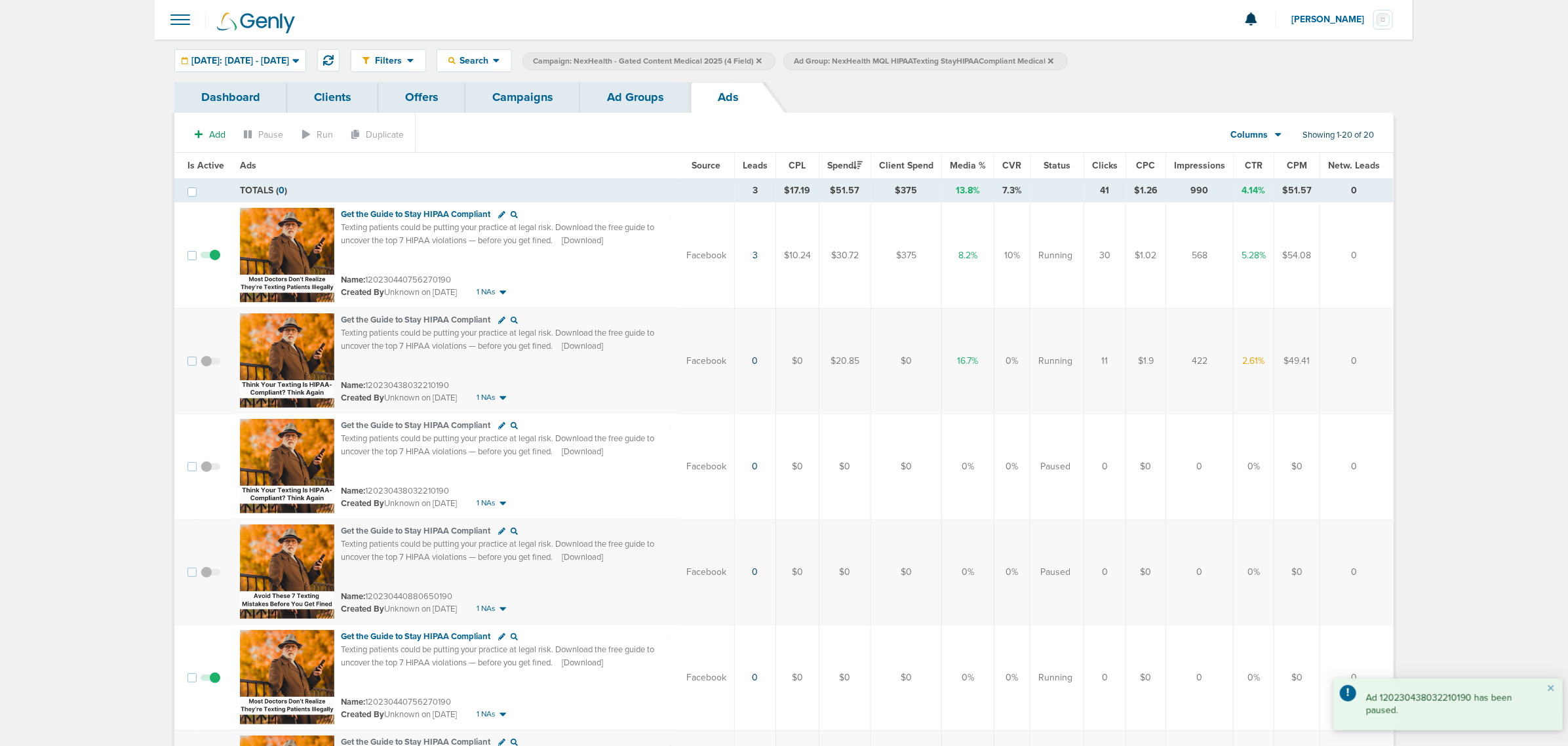
click at [643, 92] on link "Ad Groups" at bounding box center [635, 97] width 111 height 31
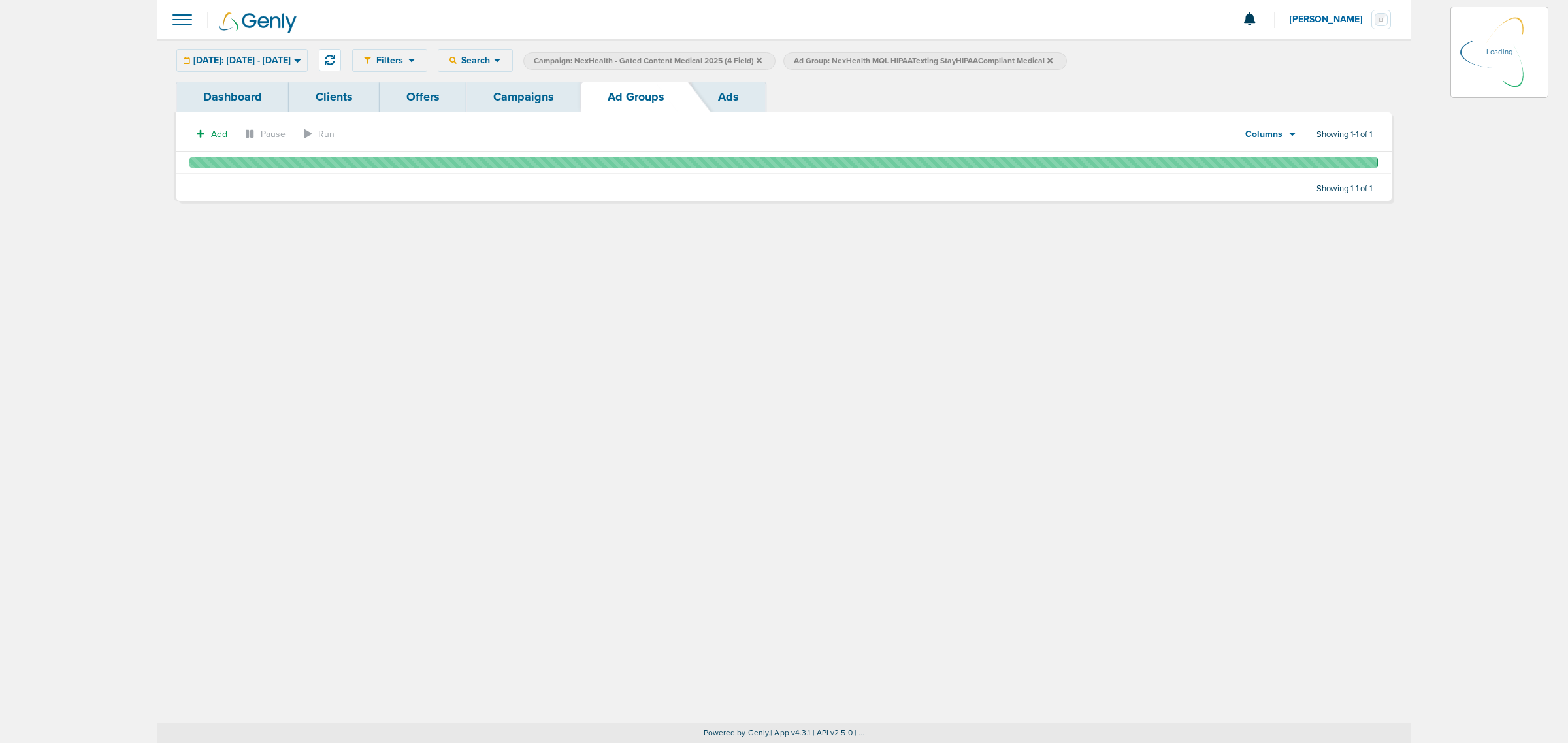
click at [542, 96] on link "Campaigns" at bounding box center [523, 96] width 114 height 31
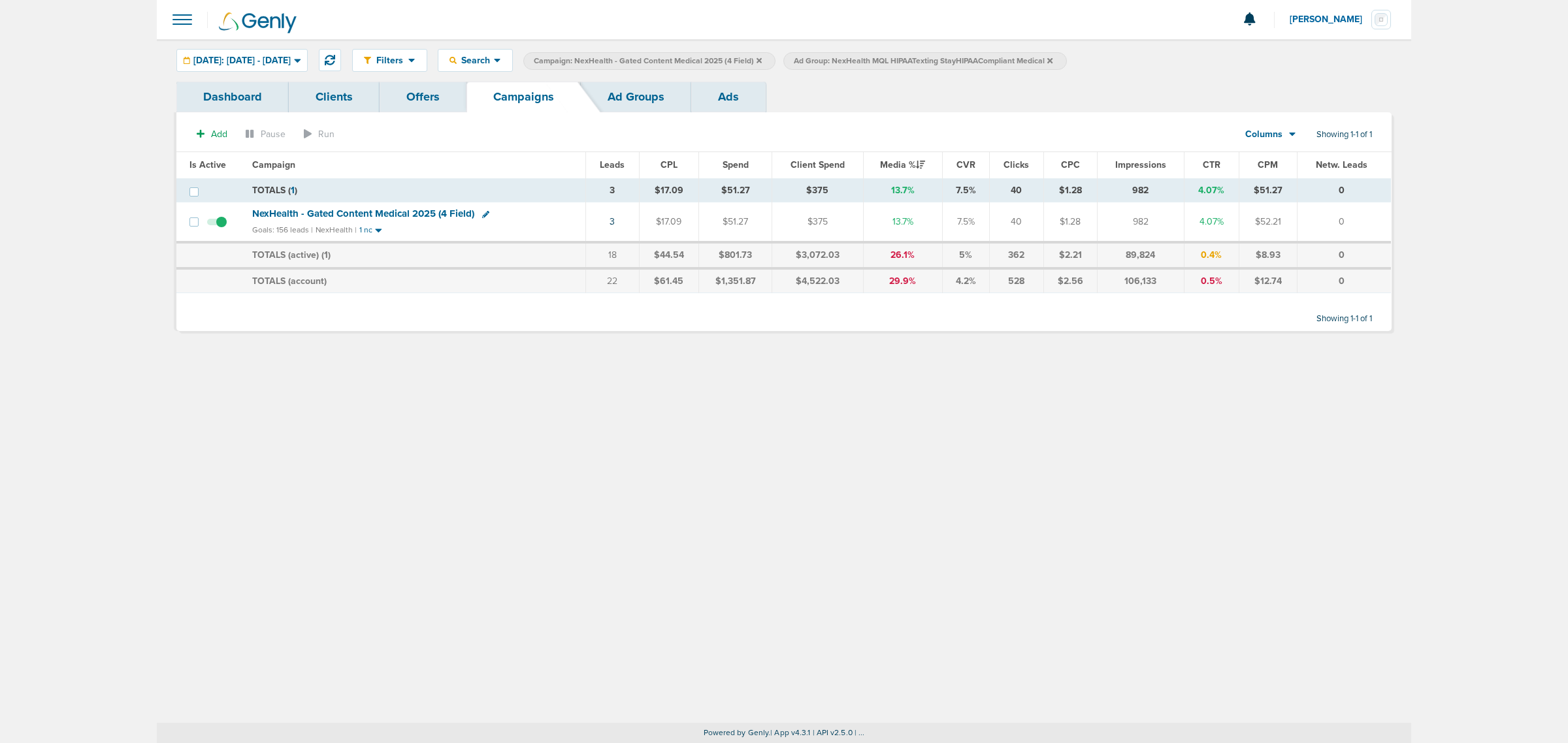
click at [1052, 58] on icon at bounding box center [1050, 60] width 5 height 5
click at [762, 58] on span "Campaign: NexHealth - Gated Content Medical 2025 (4 Field)" at bounding box center [648, 61] width 228 height 11
click at [762, 59] on icon at bounding box center [759, 61] width 5 height 8
click at [762, 59] on icon at bounding box center [759, 60] width 5 height 5
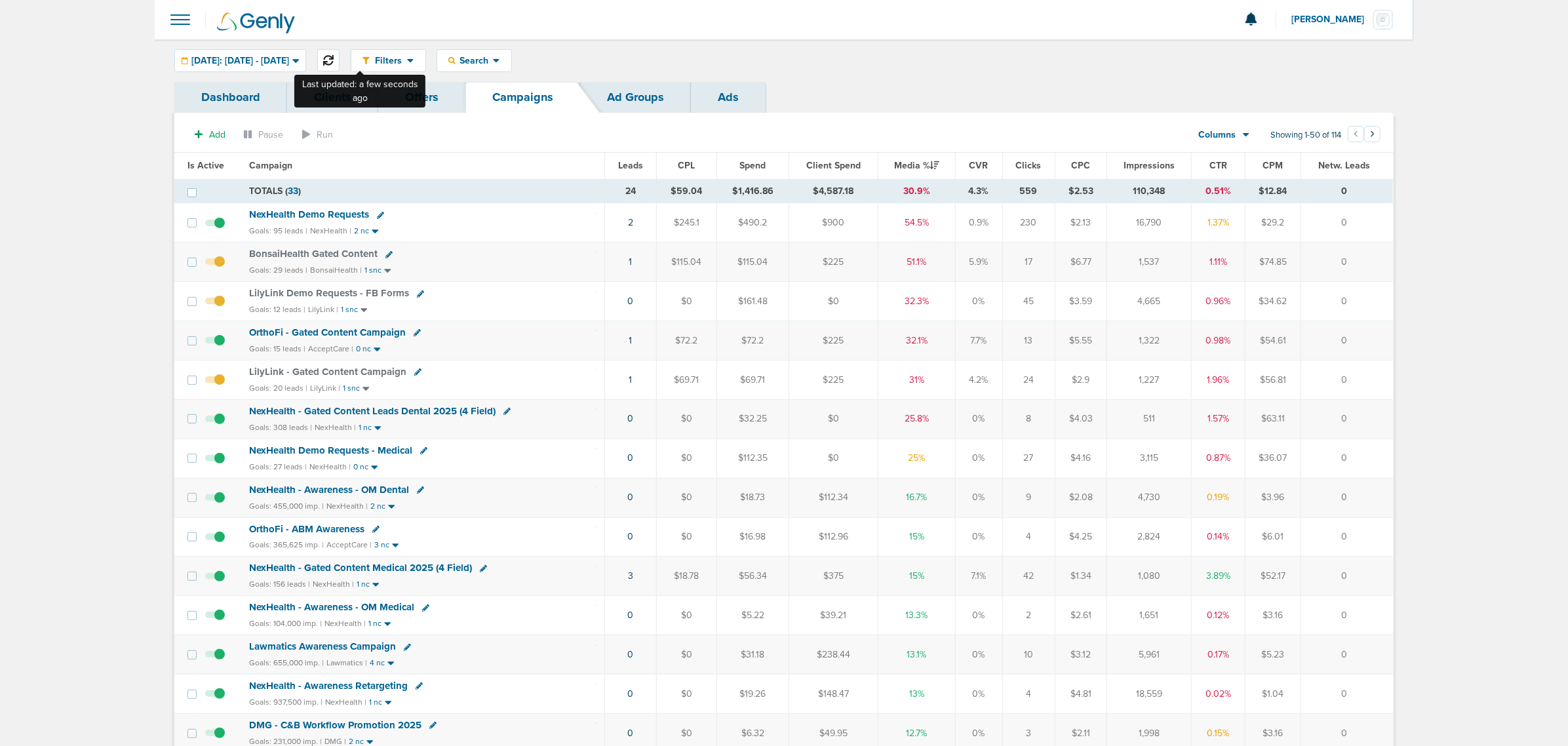
click at [334, 59] on icon at bounding box center [328, 60] width 11 height 11
drag, startPoint x: 504, startPoint y: 58, endPoint x: 504, endPoint y: 71, distance: 13.0
click at [493, 59] on span "Search" at bounding box center [474, 61] width 37 height 11
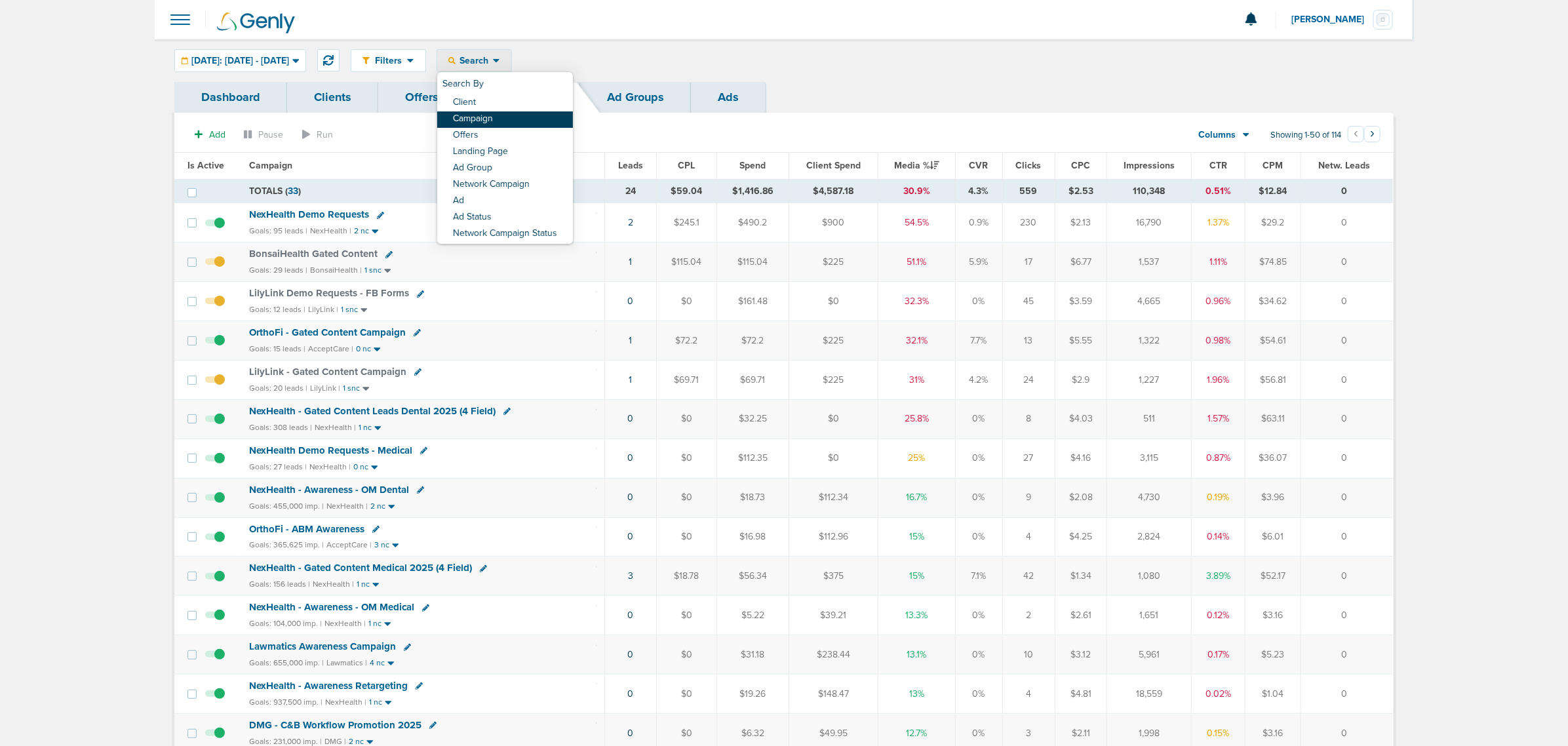
click at [509, 113] on link "Campaign" at bounding box center [504, 120] width 135 height 16
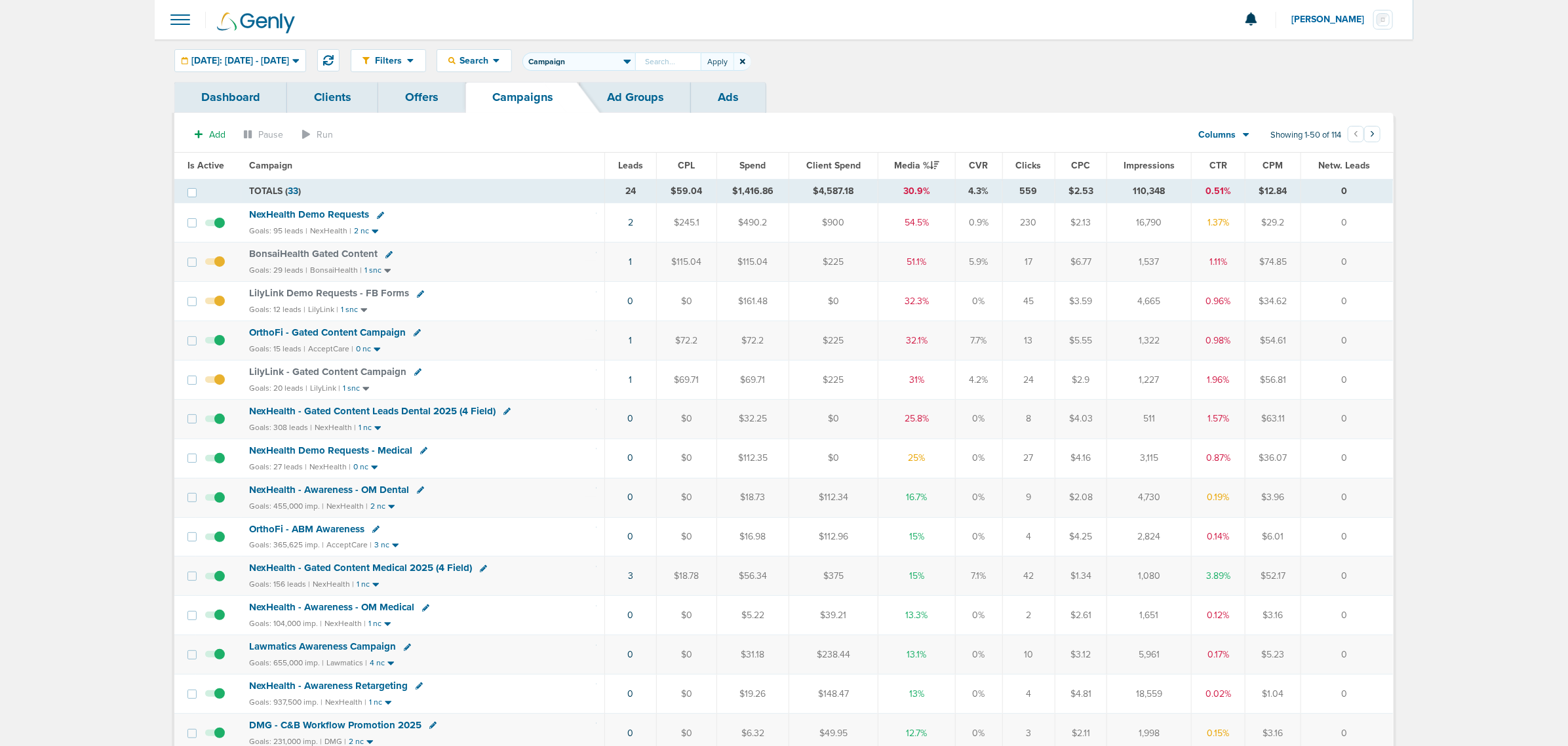
click at [635, 66] on select "Client Campaign Offers Landing Page Ad Group Network Campaign Ad Ad Status Netw…" at bounding box center [578, 62] width 112 height 19
select select "clientName"
click at [554, 52] on select "Client Campaign Offers Landing Page Ad Group Network Campaign Ad Ad Status Netw…" at bounding box center [578, 62] width 112 height 19
drag, startPoint x: 713, startPoint y: 50, endPoint x: 708, endPoint y: 57, distance: 8.6
click at [710, 54] on div "Filters Active Only Settings Status Active Inactive Objectives MQL SQL Traffic …" at bounding box center [872, 61] width 1043 height 23
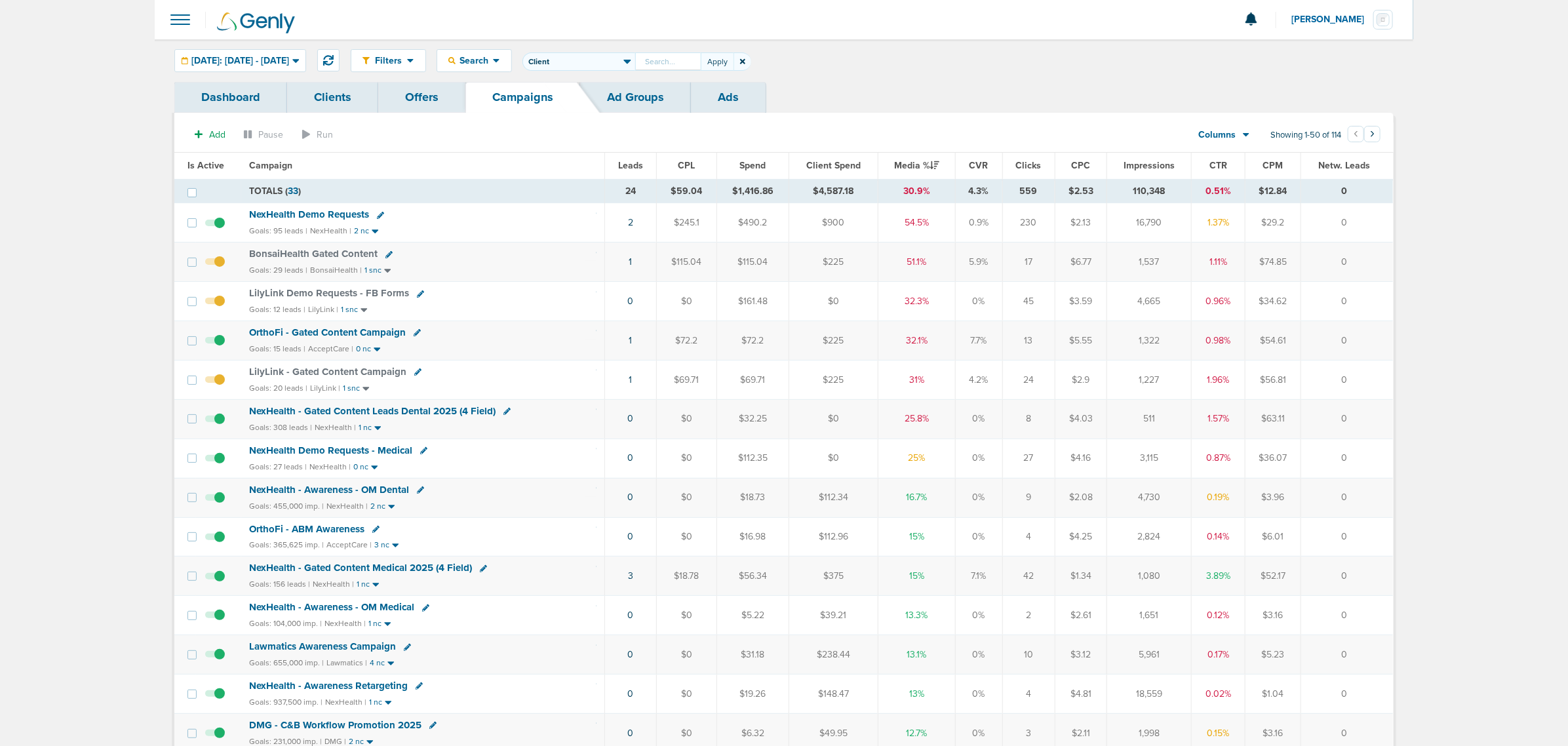
click at [701, 57] on input "text" at bounding box center [668, 62] width 66 height 19
type input "law"
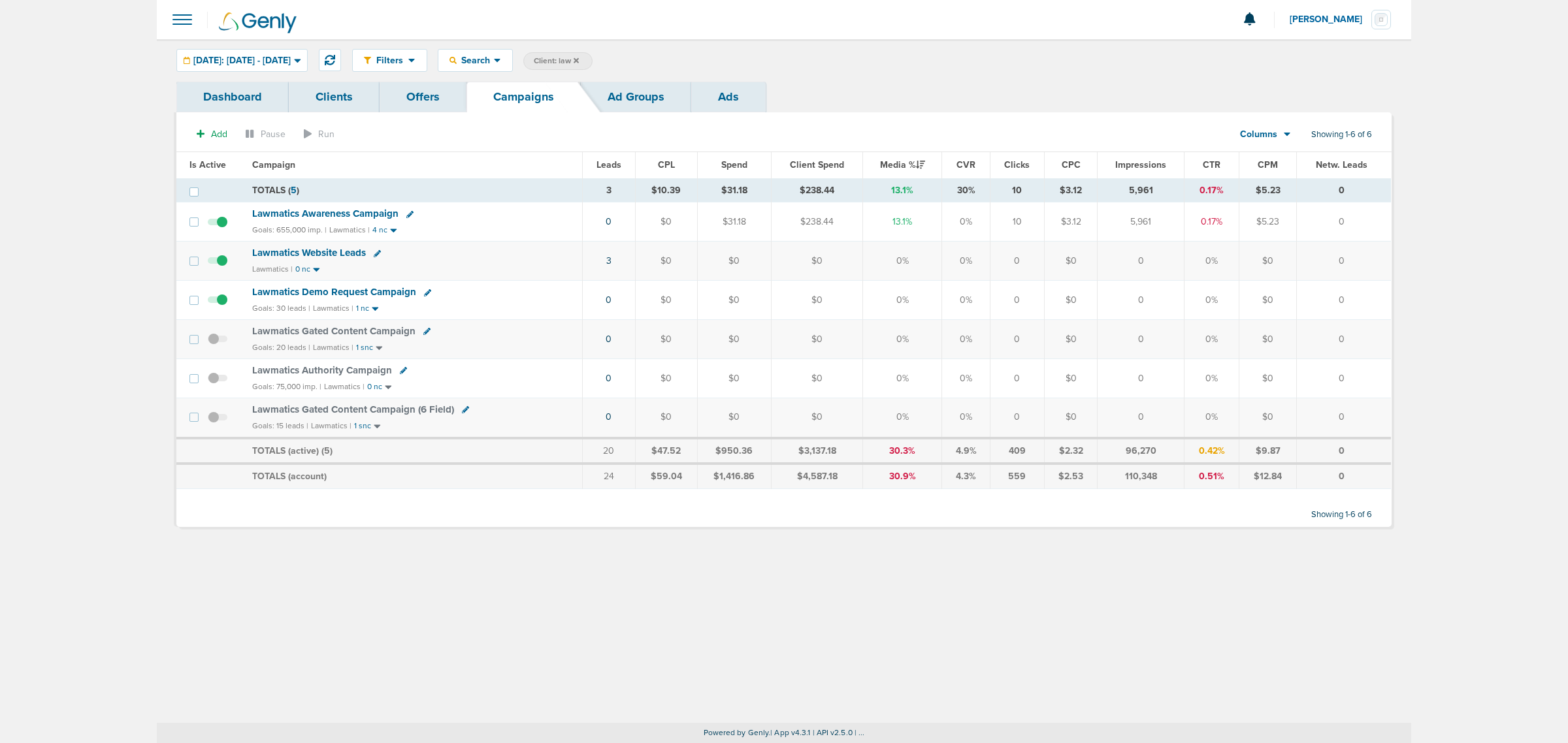
click at [426, 293] on icon at bounding box center [428, 293] width 7 height 7
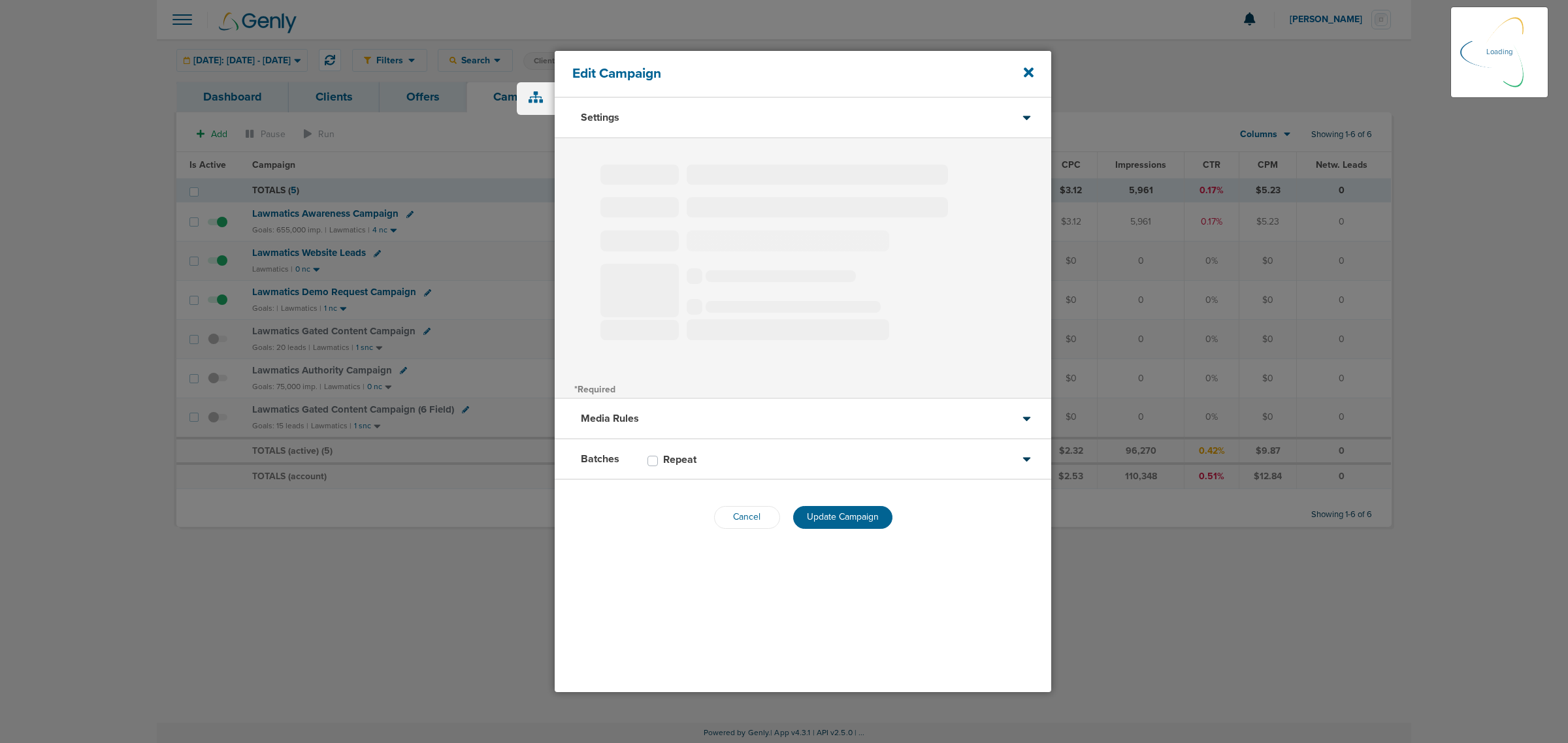
type input "Lawmatics Demo Request Campaign"
select select "Leads"
radio input "true"
select select "readWrite"
select select "1"
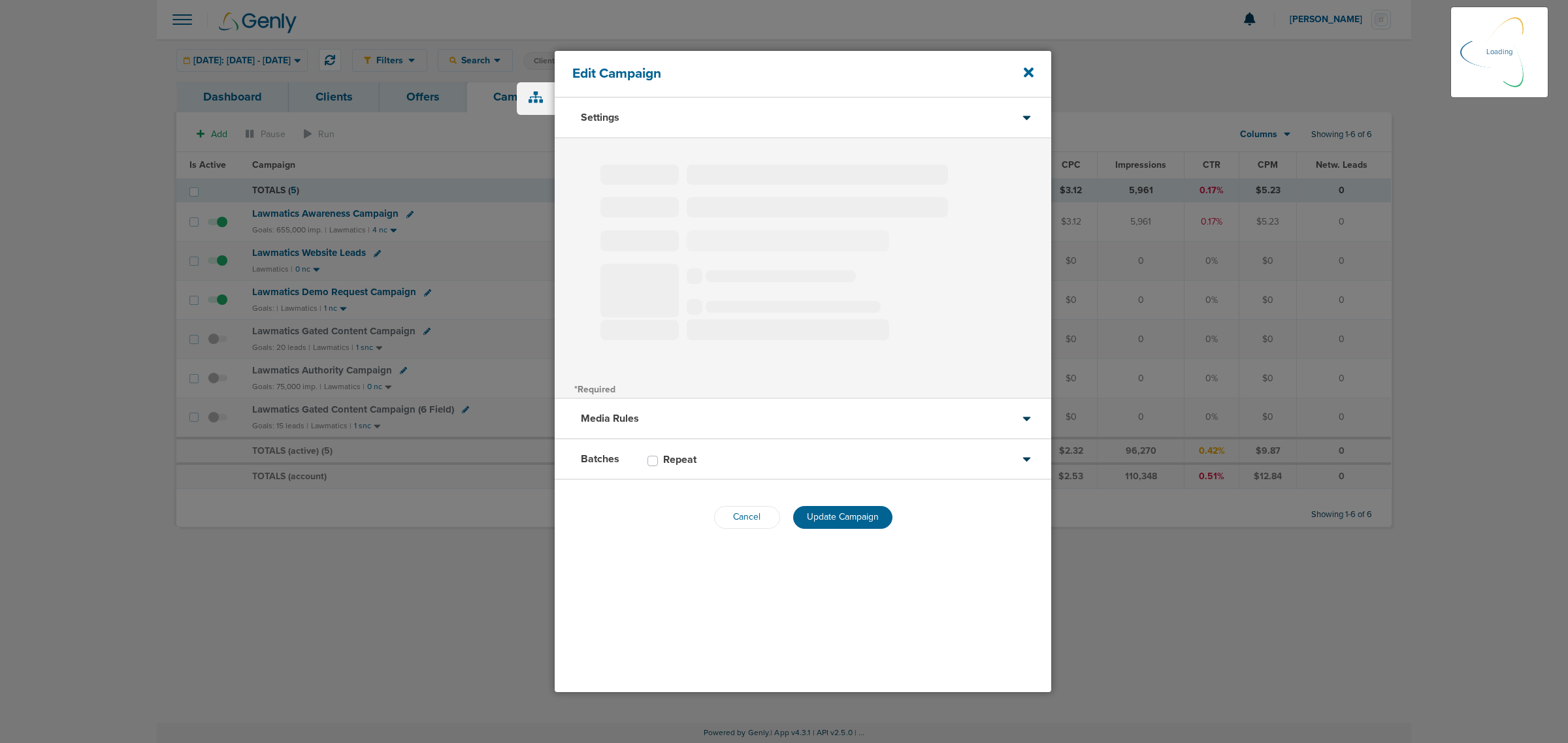
select select "1"
select select "2"
select select "3"
select select "4"
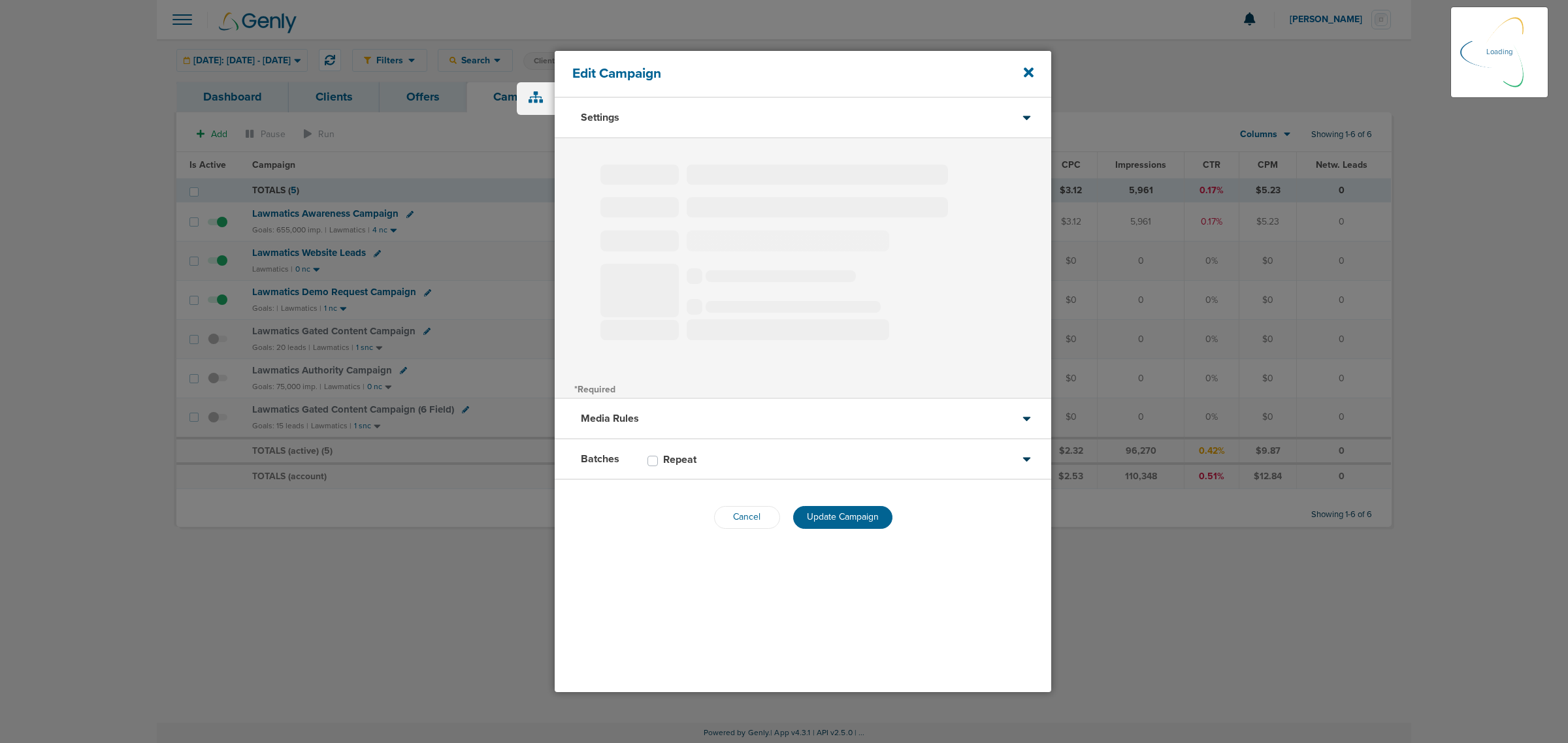
select select "6"
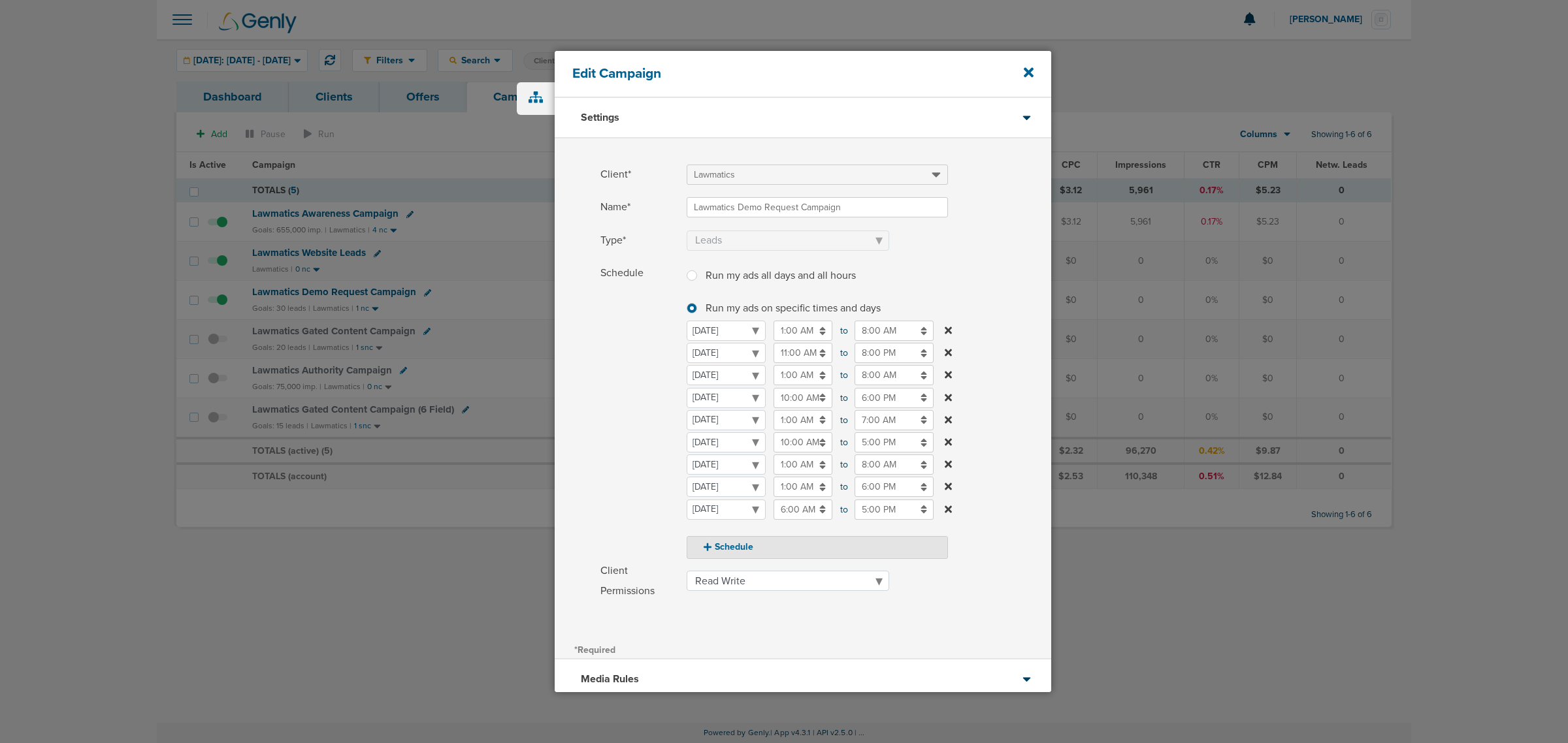
click at [804, 403] on input "10:00 AM" at bounding box center [803, 398] width 59 height 20
click at [781, 427] on icon at bounding box center [779, 430] width 11 height 8
type input "11:00 AM"
click at [1014, 307] on label "Schedule Run my ads all days and all hours Run my ads all days and all hours Ru…" at bounding box center [825, 411] width 451 height 296
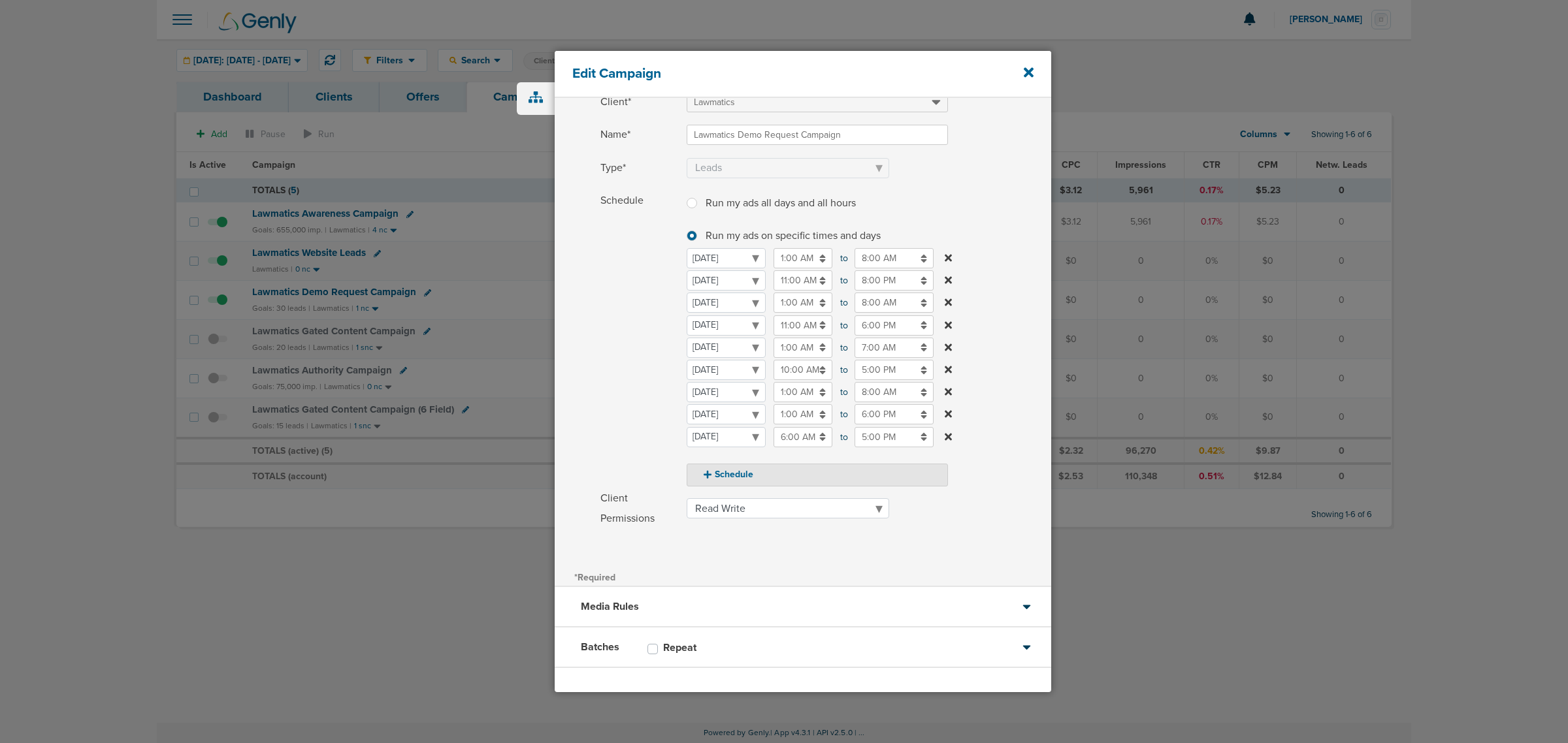
scroll to position [122, 0]
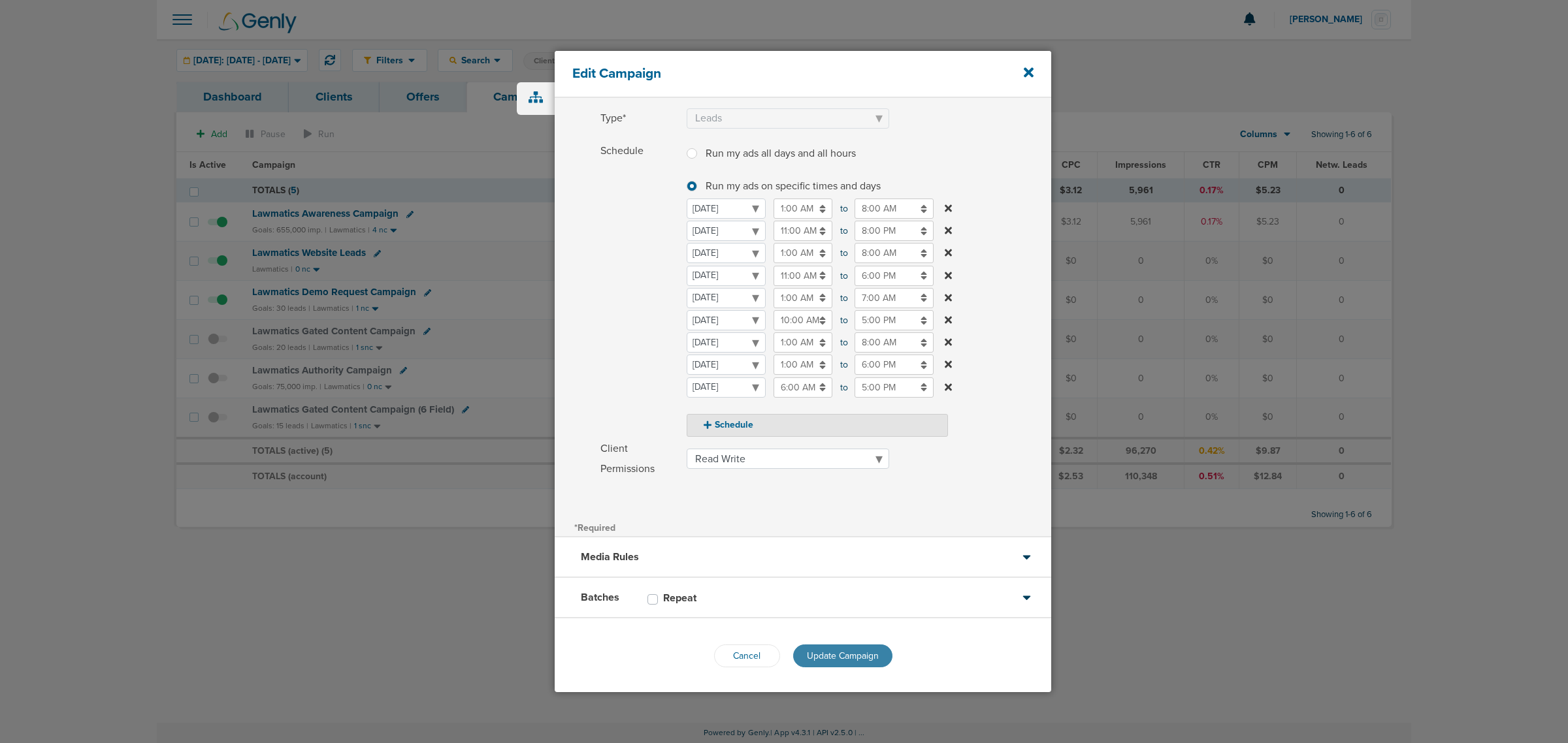
click at [855, 645] on button "Update Campaign" at bounding box center [843, 656] width 99 height 23
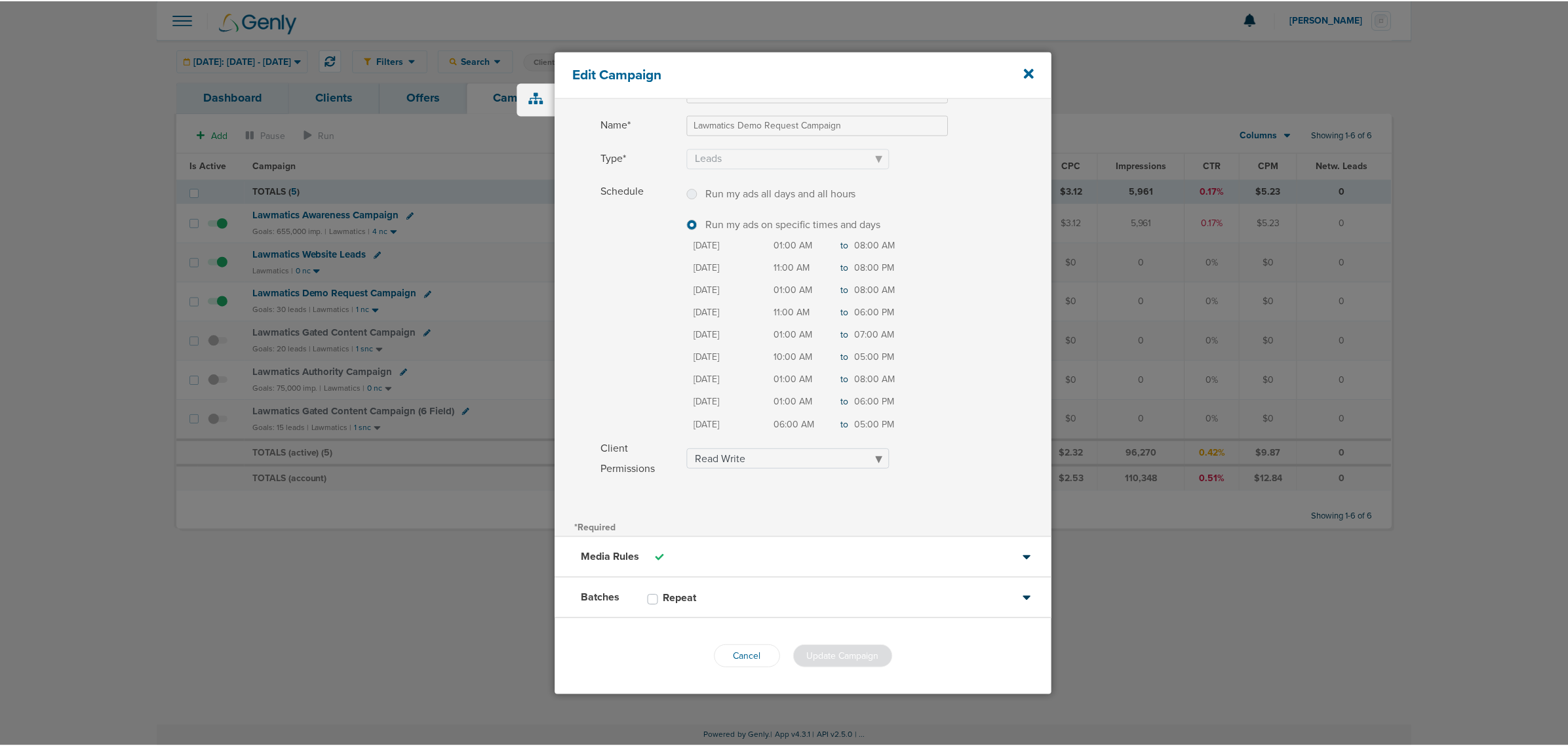
scroll to position [81, 0]
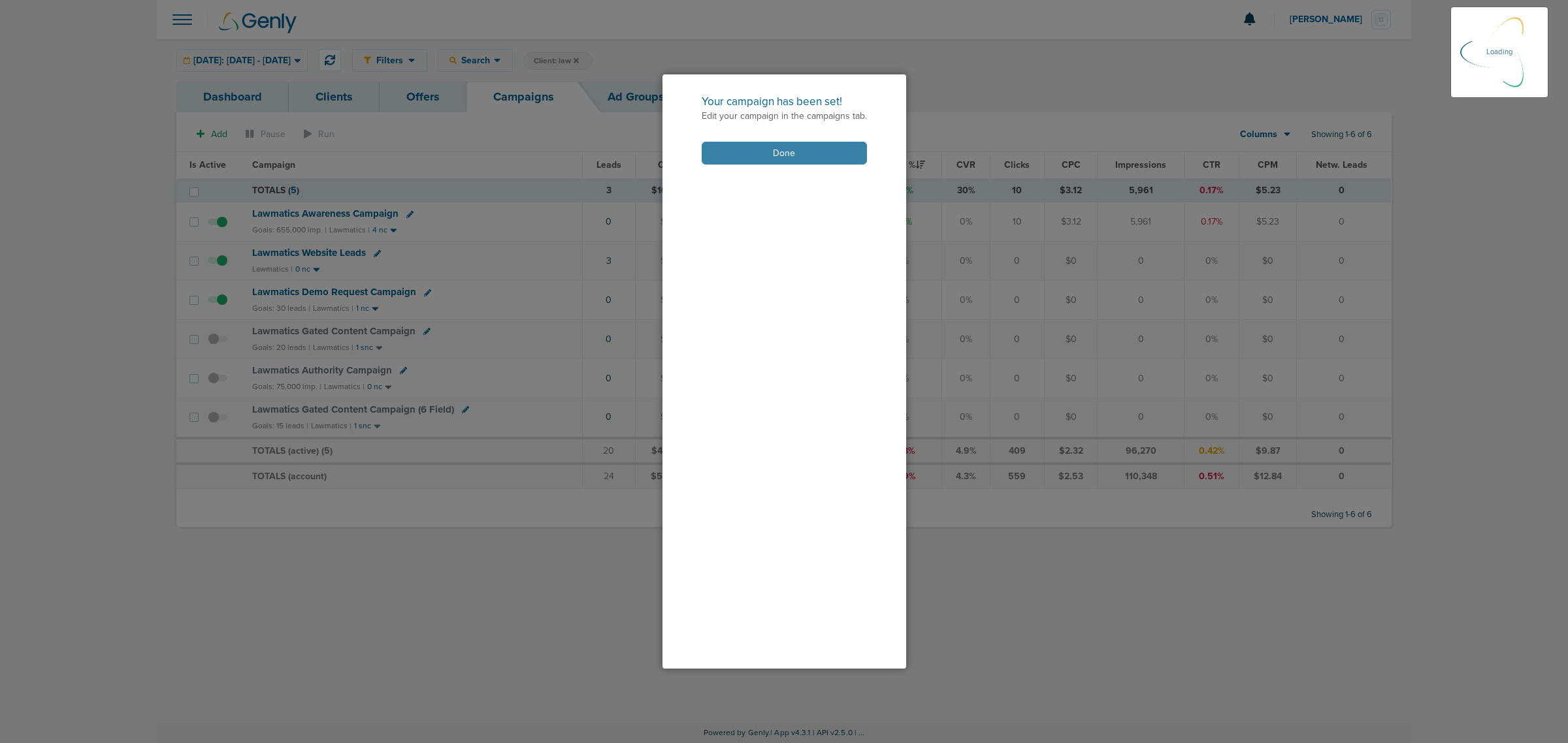
click at [765, 148] on button "Done" at bounding box center [785, 153] width 166 height 23
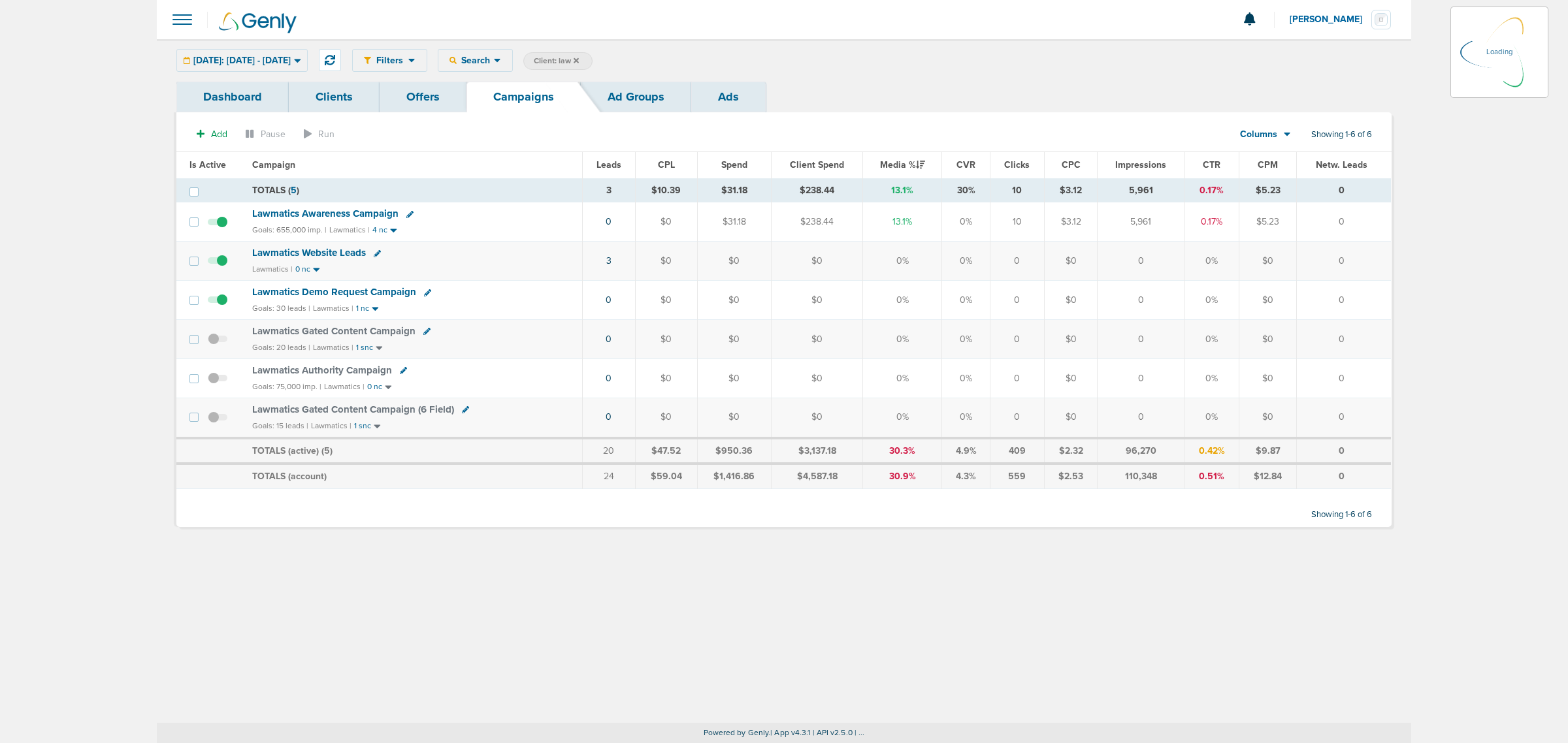
click at [353, 291] on span "Lawmatics Demo Request Campaign" at bounding box center [334, 292] width 164 height 11
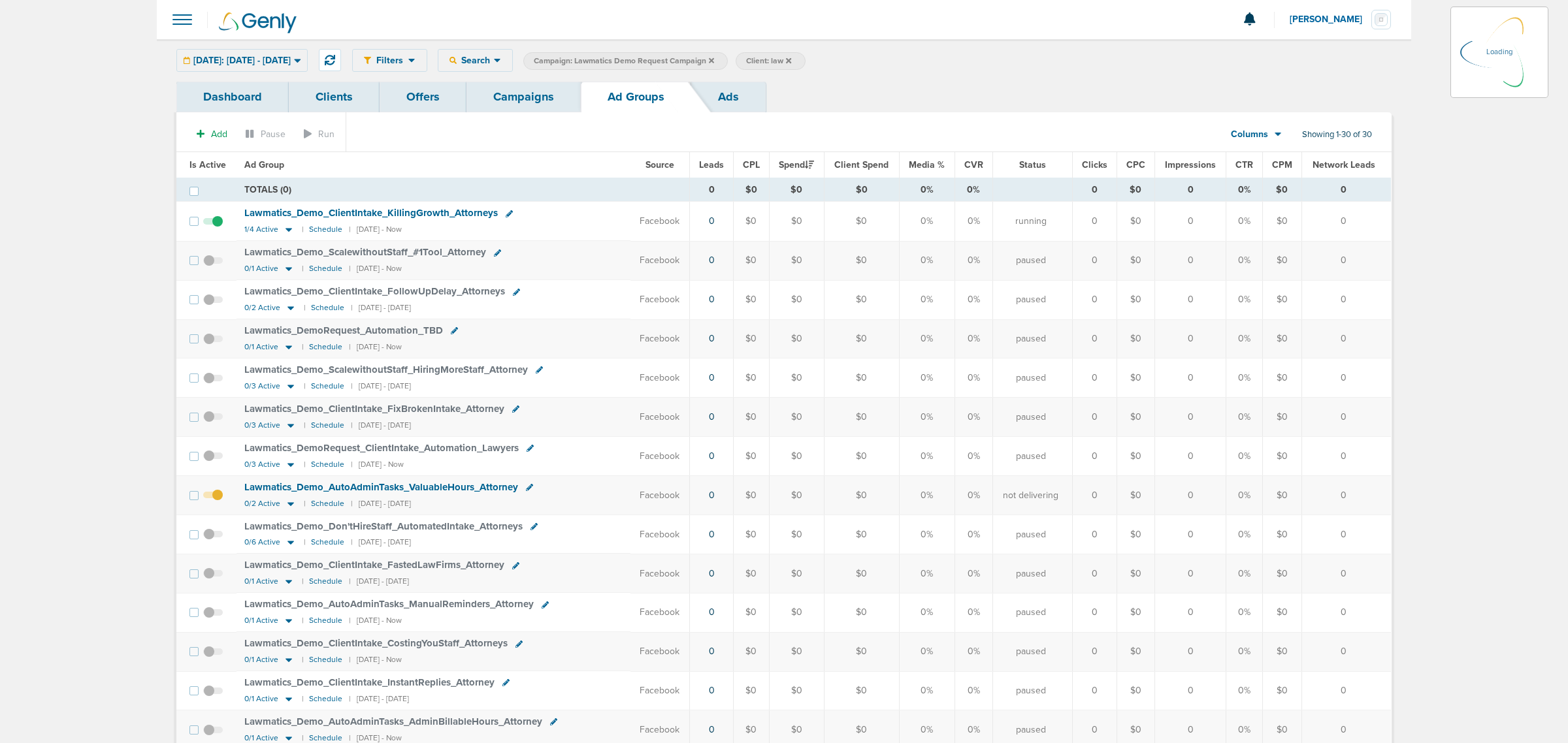
click at [431, 93] on link "Offers" at bounding box center [423, 96] width 87 height 31
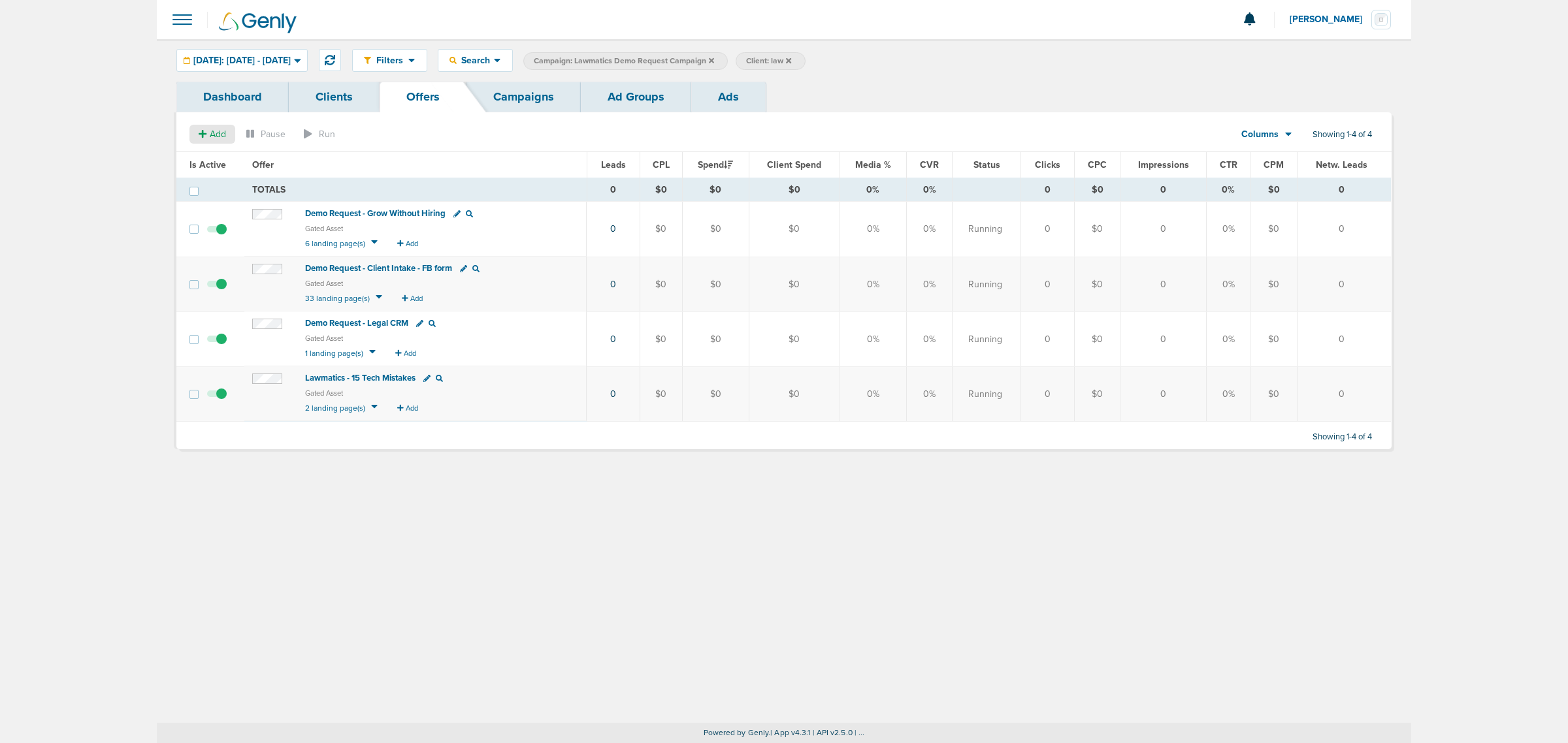
click at [216, 132] on span "Add" at bounding box center [218, 134] width 16 height 11
click at [198, 158] on span "Offer" at bounding box center [206, 159] width 21 height 11
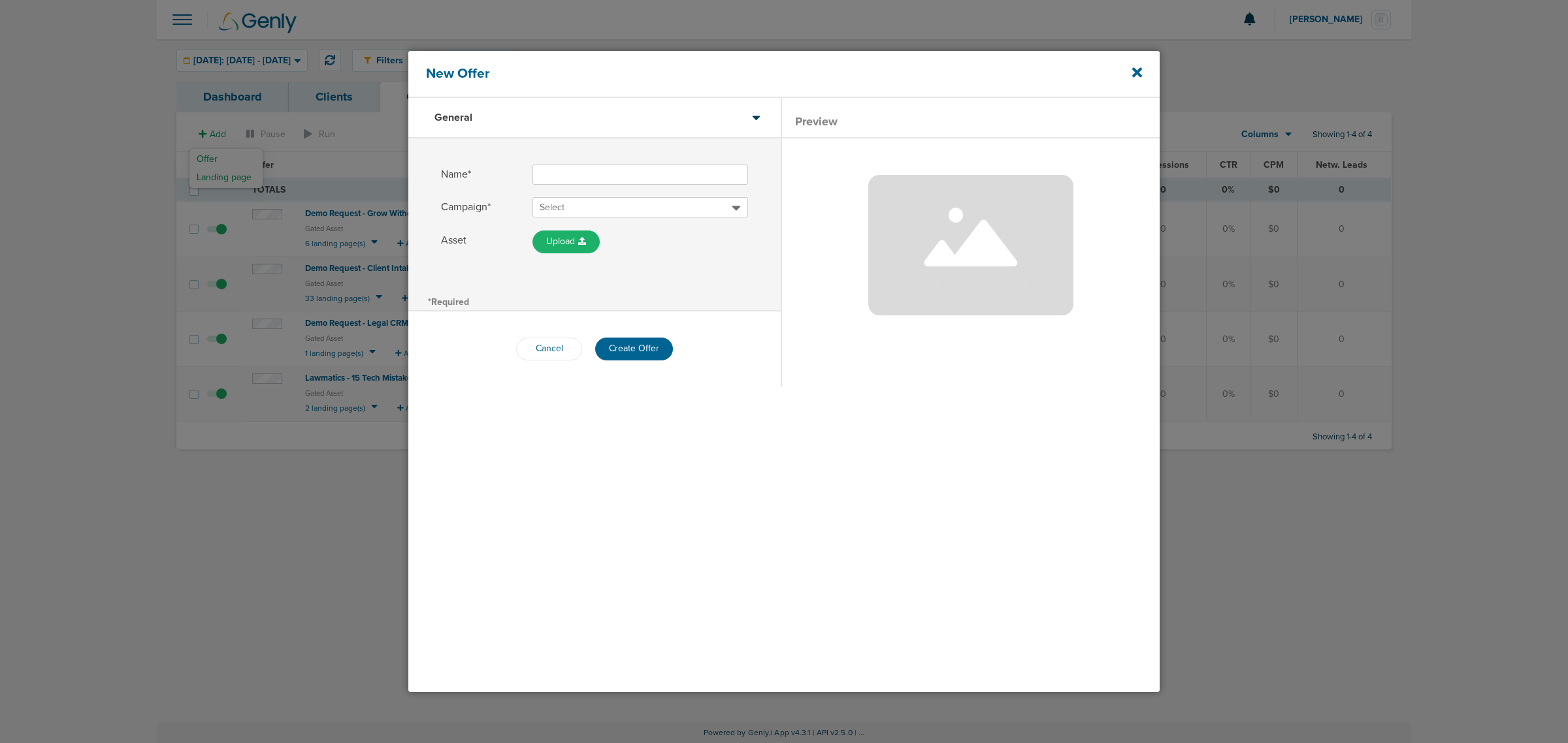
click at [612, 176] on input "Name*" at bounding box center [640, 175] width 216 height 20
type input "Demo Request - Missed Revenue Leakage"
click at [603, 201] on span "Select" at bounding box center [635, 208] width 192 height 13
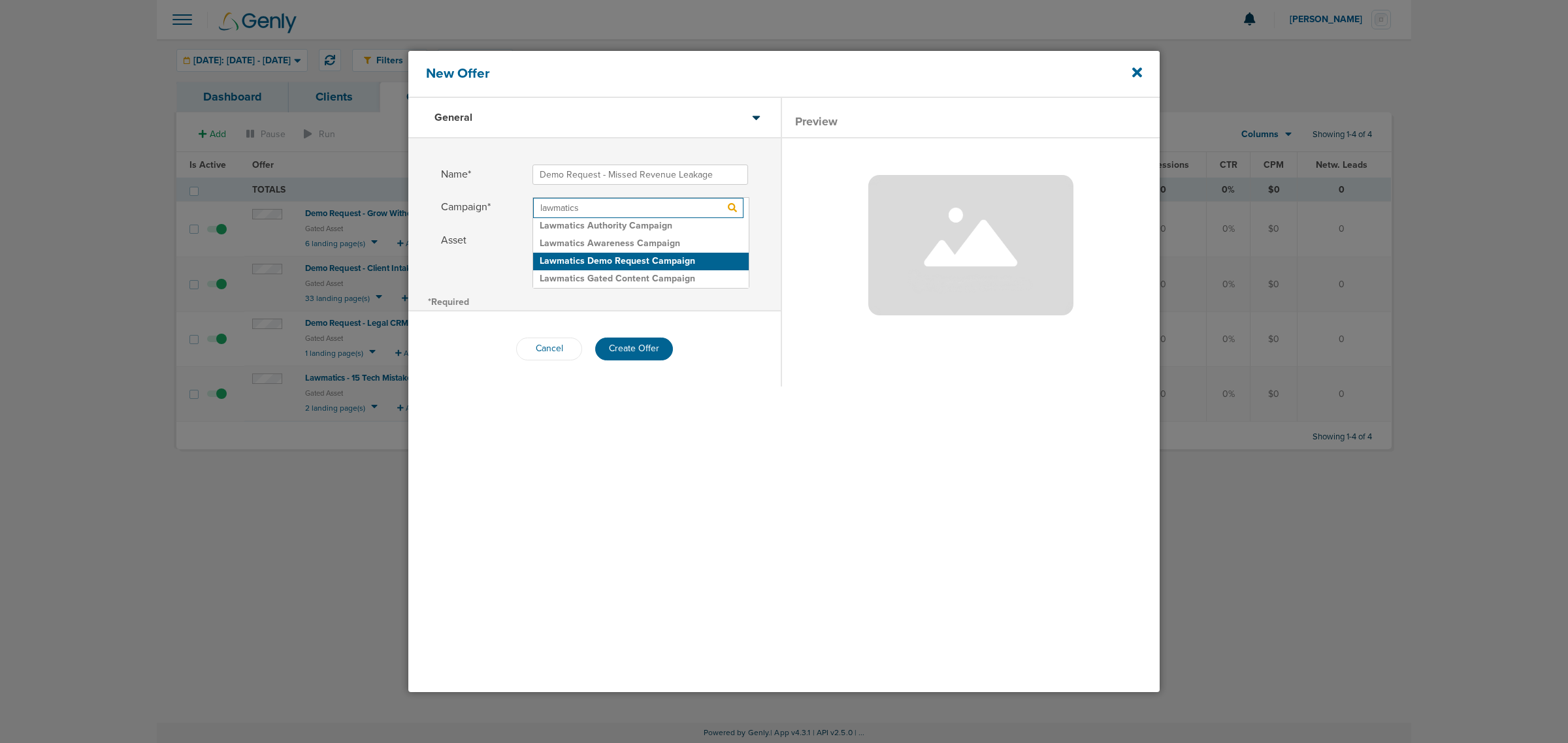
type input "lawmatics"
click at [673, 263] on h2 "Lawmatics Demo Request Campaign" at bounding box center [641, 261] width 216 height 18
click at [750, 305] on div "*Required" at bounding box center [595, 301] width 373 height 19
click at [641, 344] on button "Create Offer" at bounding box center [634, 349] width 78 height 23
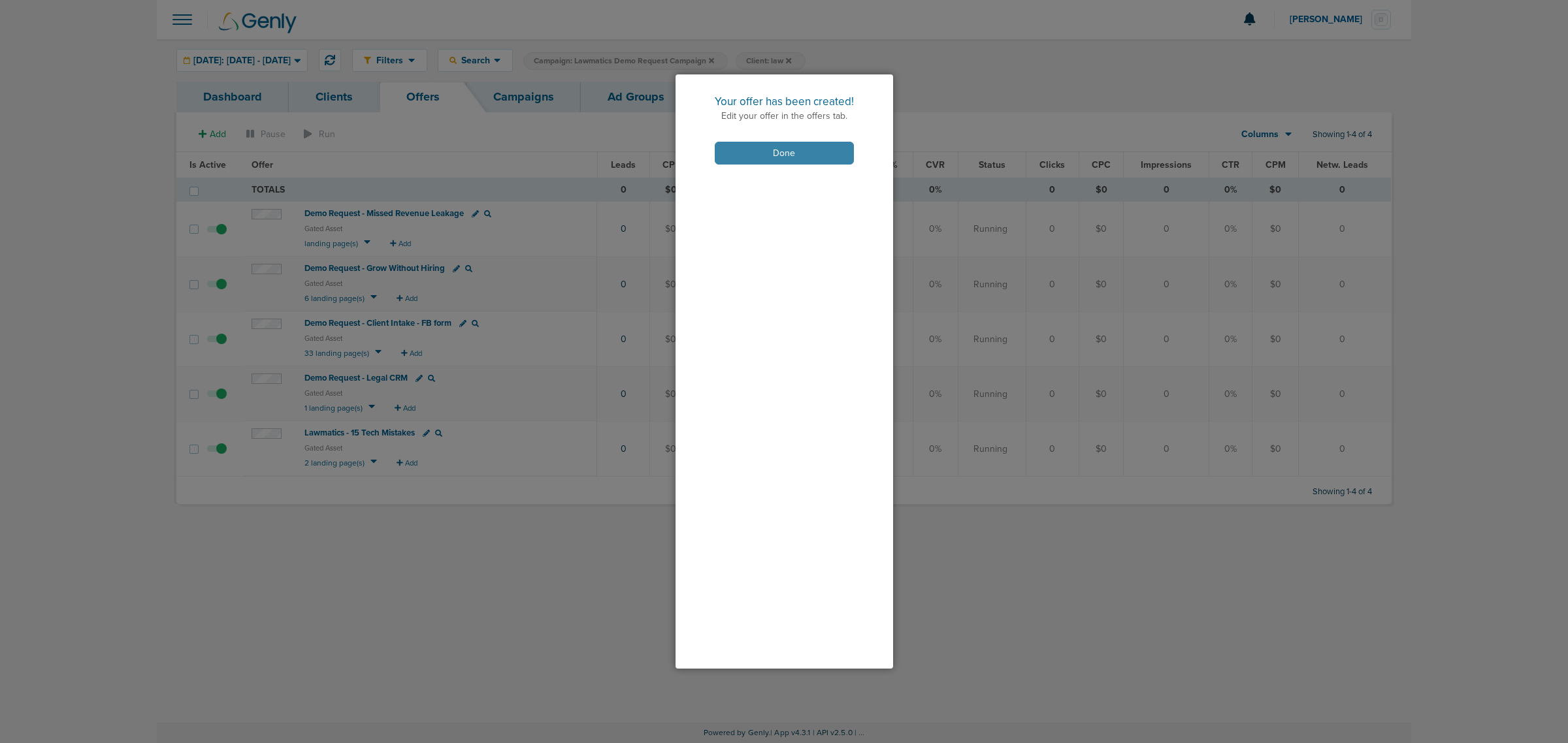
click at [782, 156] on button "Done" at bounding box center [784, 153] width 139 height 23
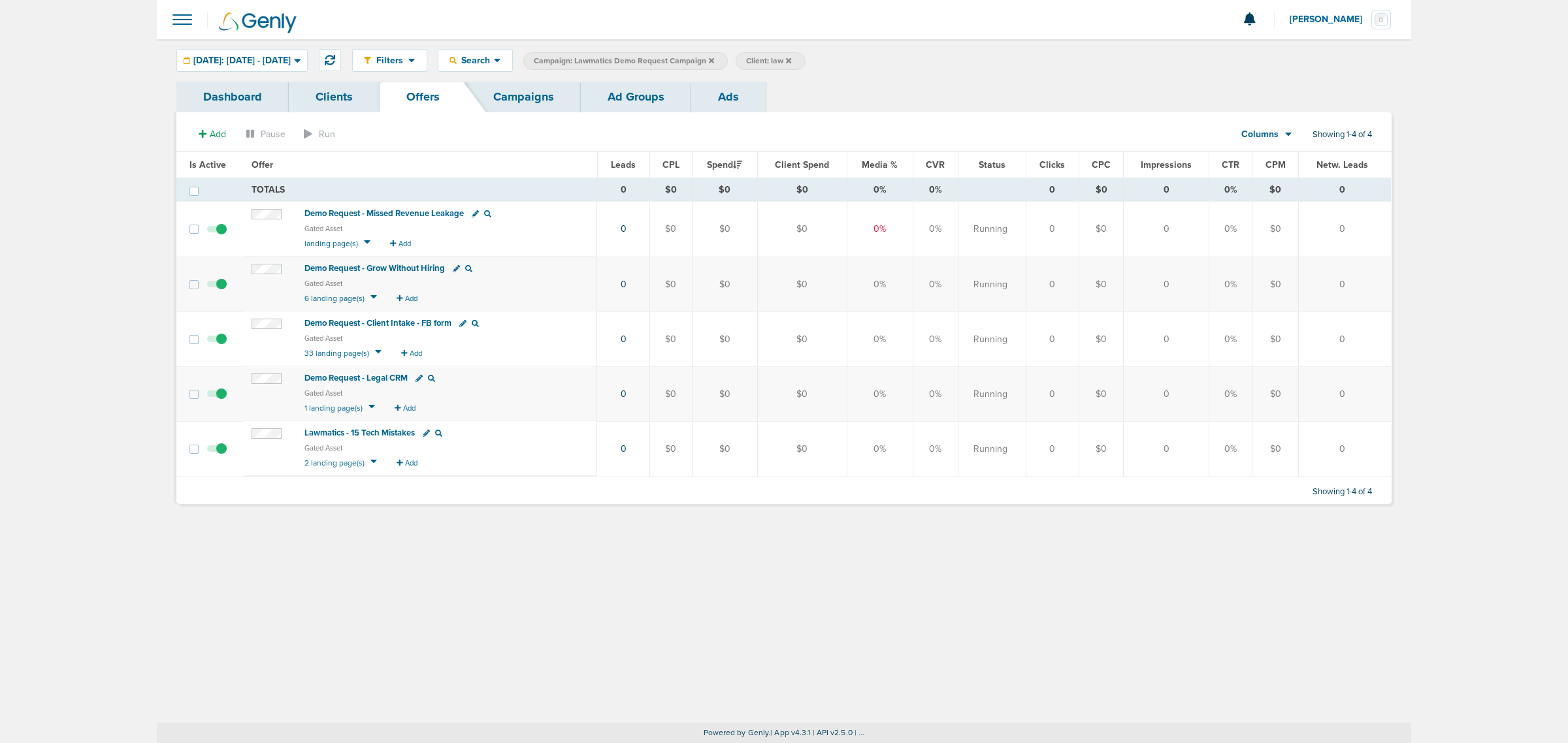
click at [409, 216] on span "Demo Request - Missed Revenue Leakage" at bounding box center [383, 213] width 159 height 11
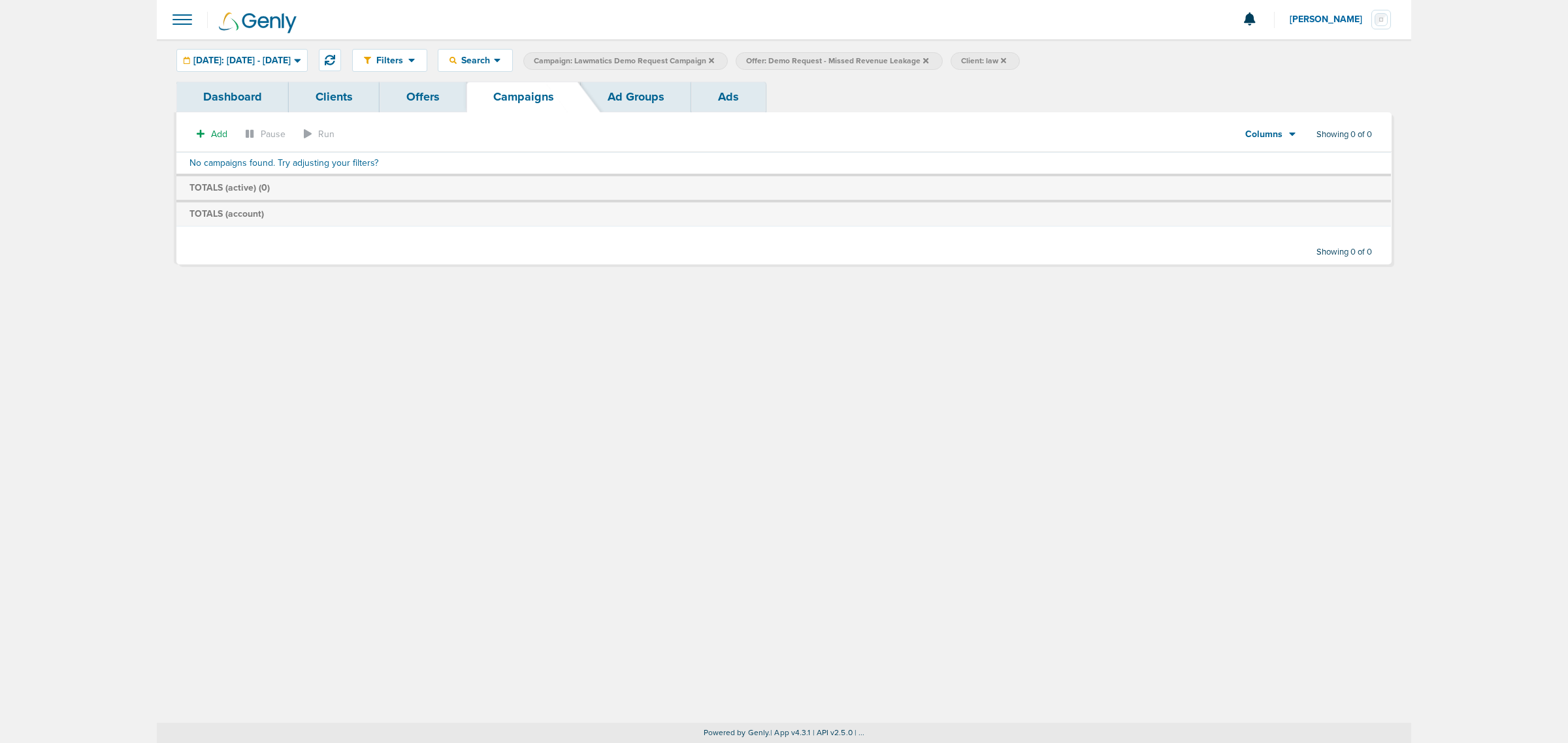
click at [714, 59] on icon at bounding box center [711, 61] width 5 height 8
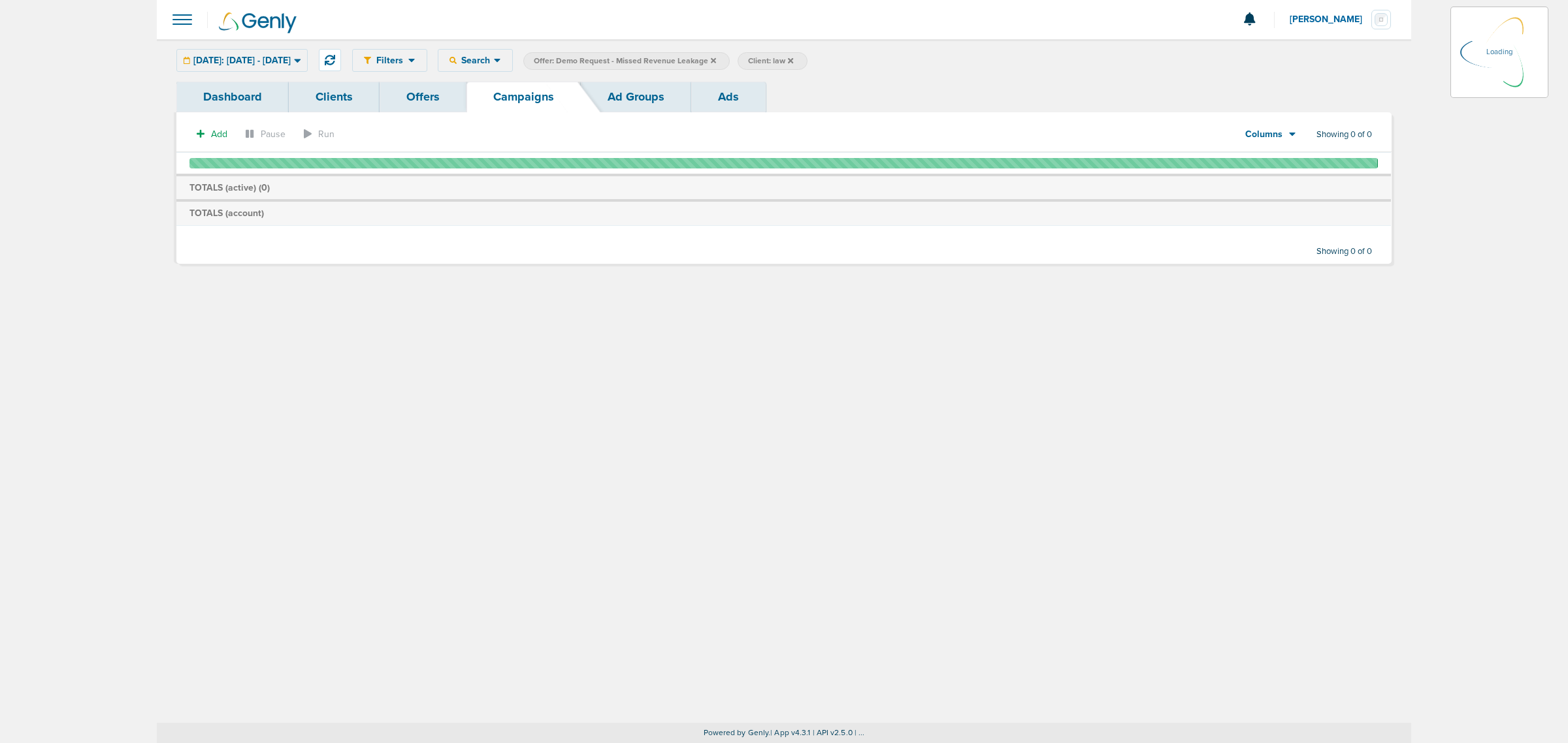
click at [716, 59] on icon at bounding box center [713, 60] width 5 height 5
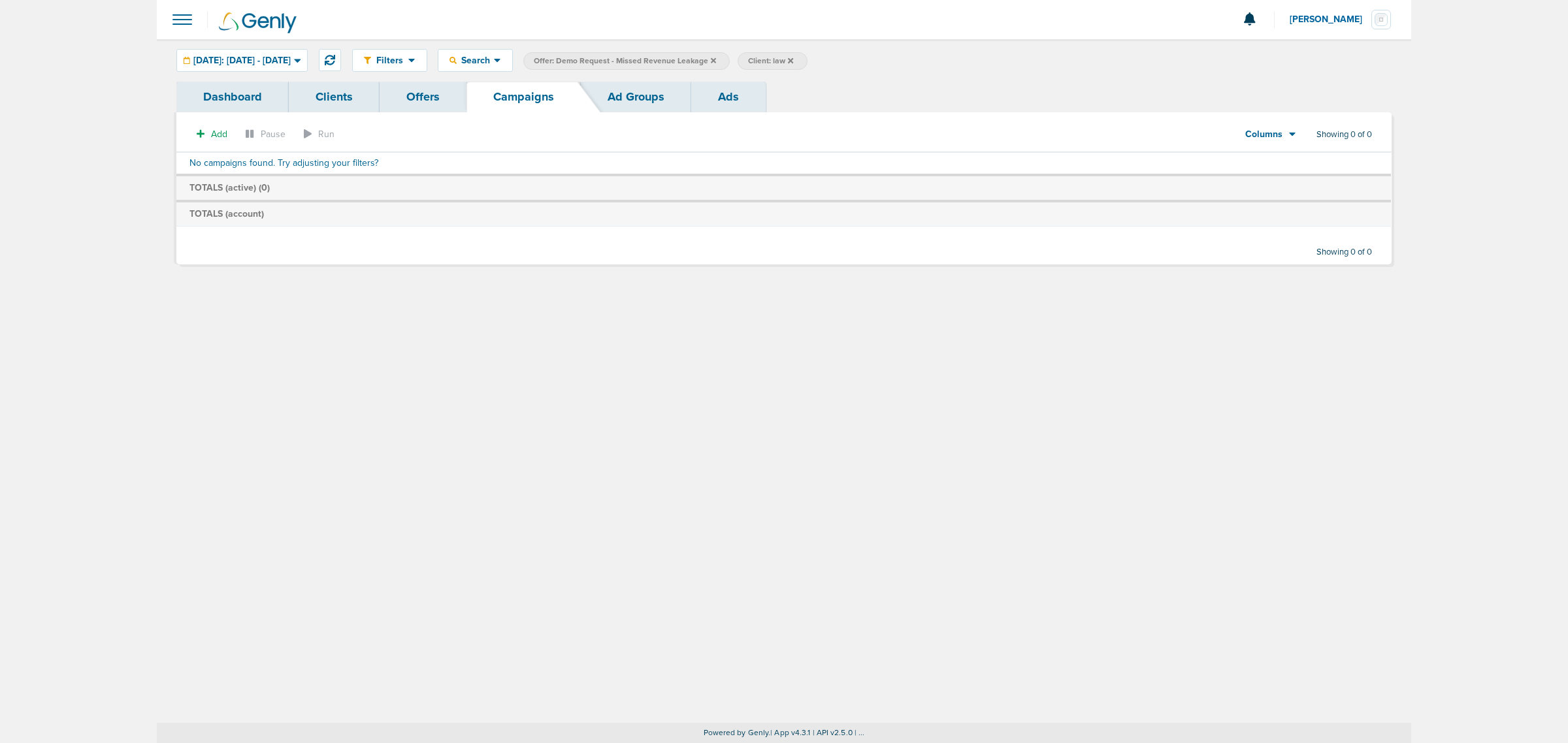
click at [716, 59] on icon at bounding box center [713, 60] width 5 height 5
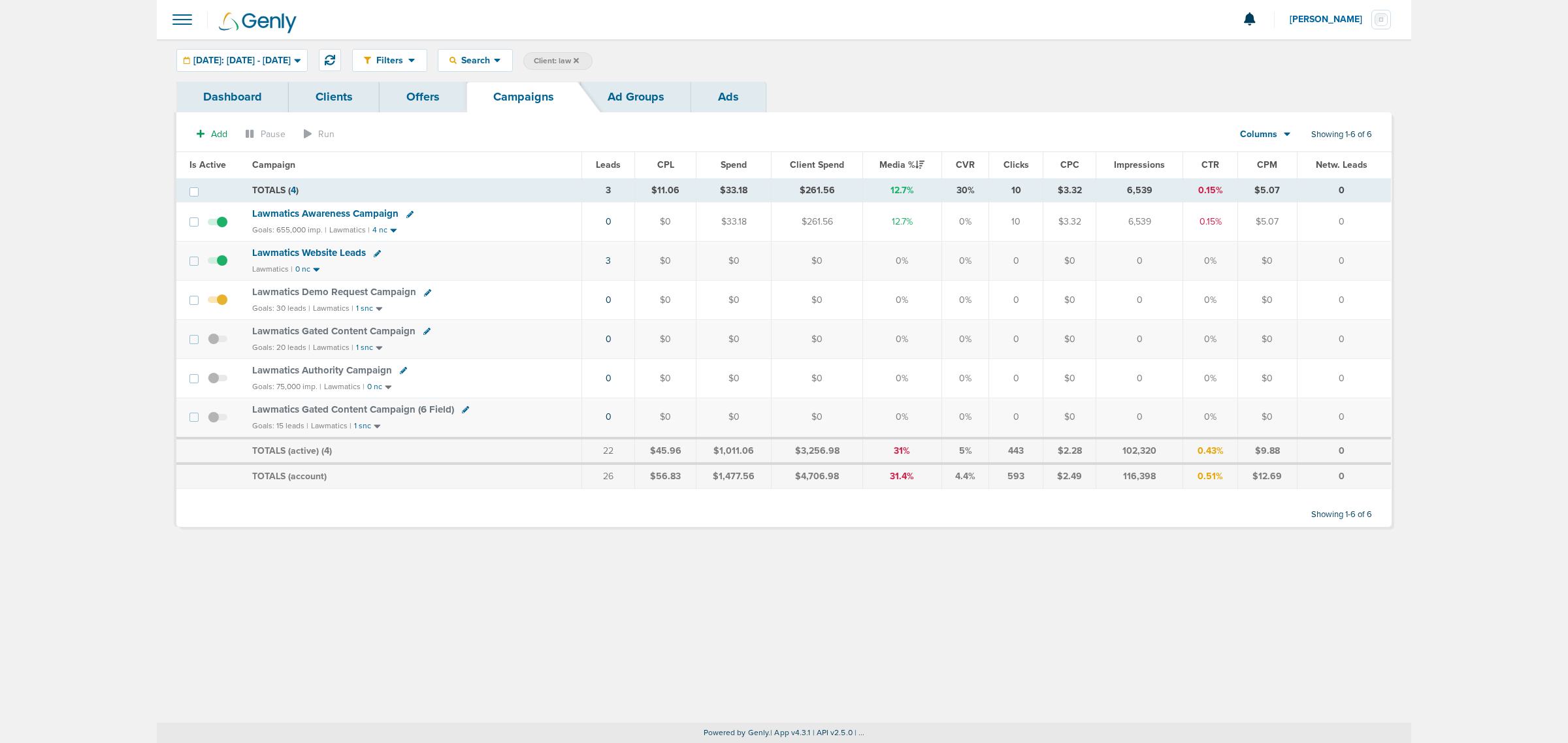
click at [579, 62] on icon at bounding box center [576, 61] width 5 height 8
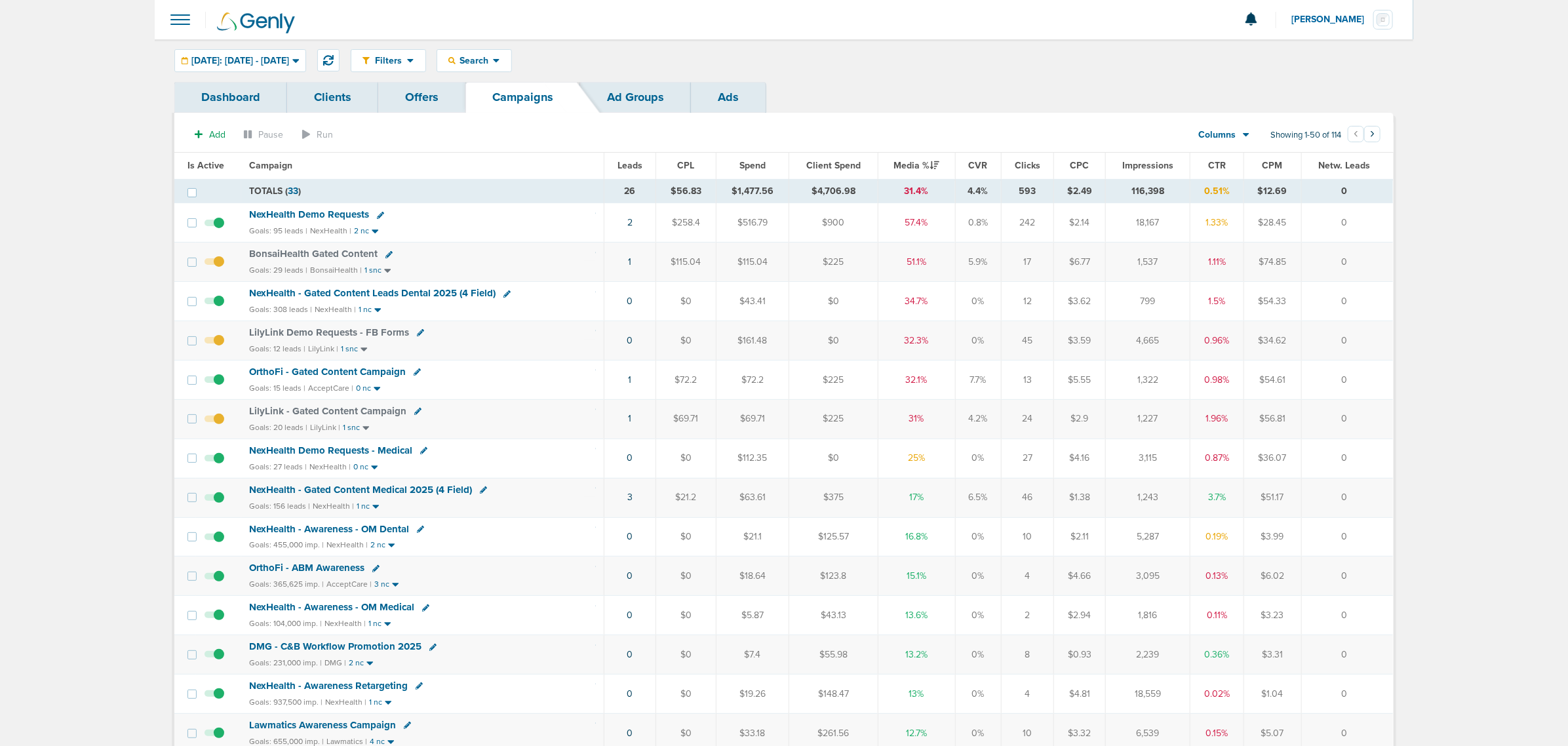
click at [951, 54] on div "Filters Active Only Settings Status Active Inactive Objectives MQL SQL Traffic …" at bounding box center [872, 61] width 1043 height 23
click at [334, 57] on icon at bounding box center [328, 60] width 11 height 11
click at [456, 297] on span "NexHealth - Gated Content Leads Dental 2025 (4 Field)" at bounding box center [372, 293] width 246 height 11
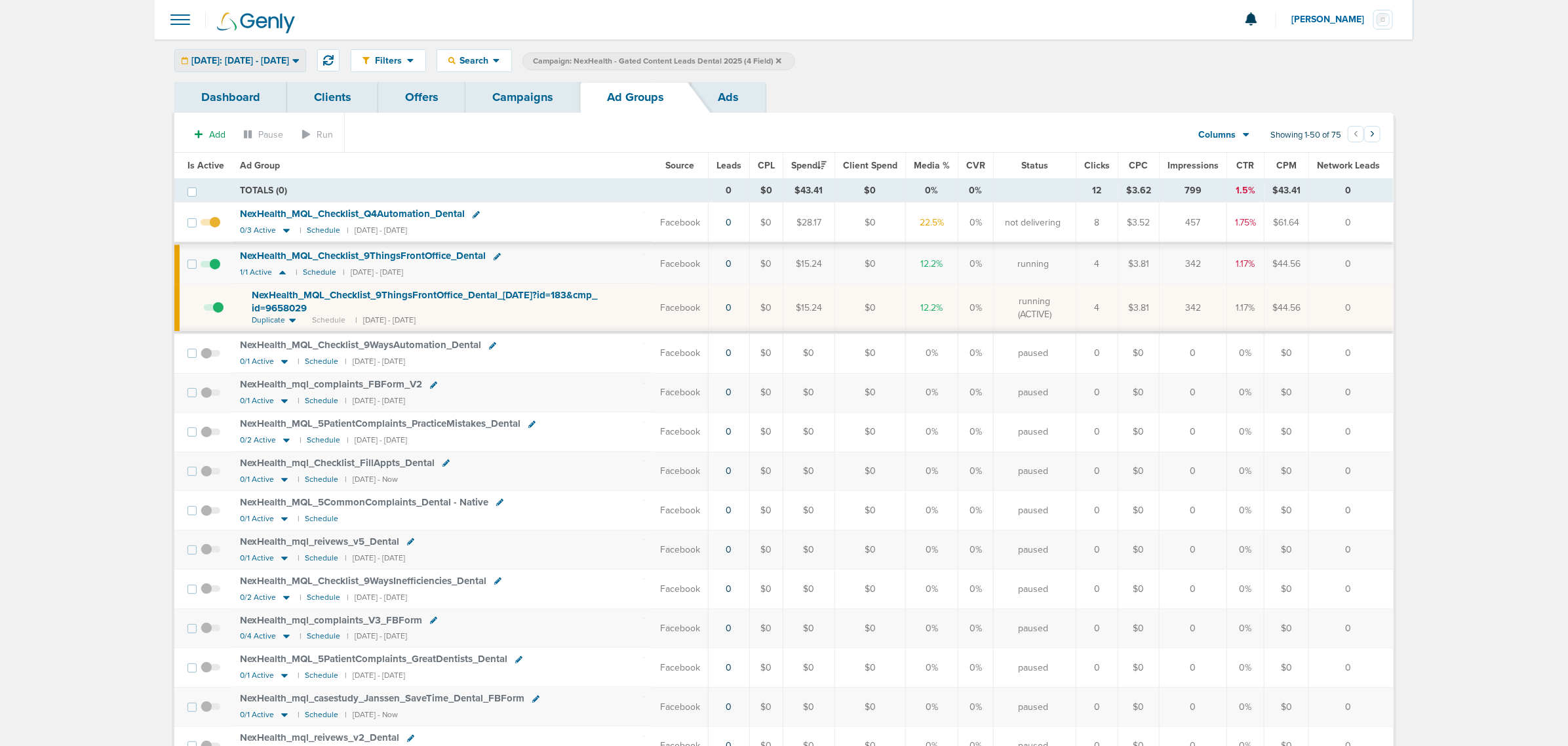
click at [279, 63] on span "[DATE]: [DATE] - [DATE]" at bounding box center [240, 61] width 97 height 9
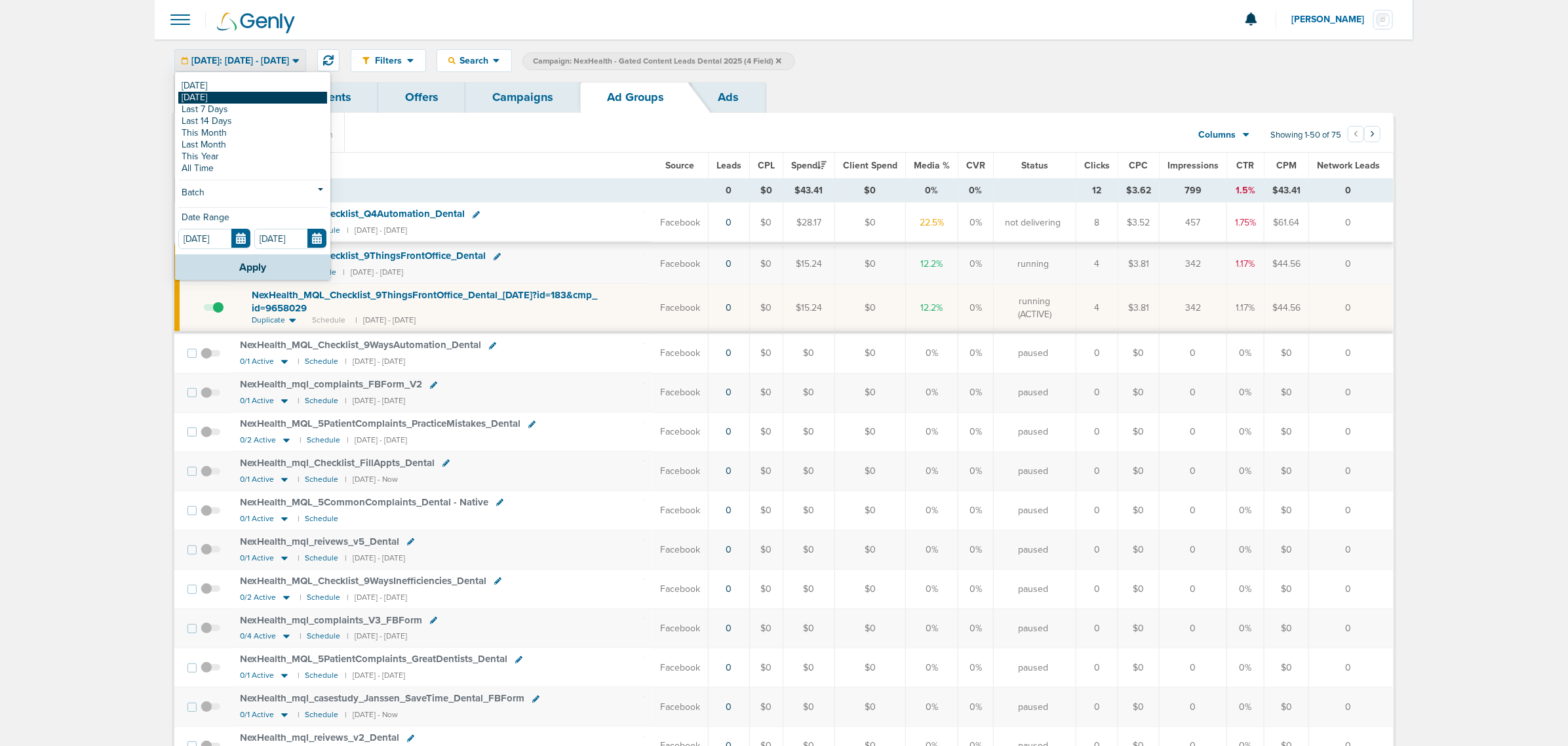
click at [247, 97] on link "[DATE]" at bounding box center [253, 97] width 149 height 11
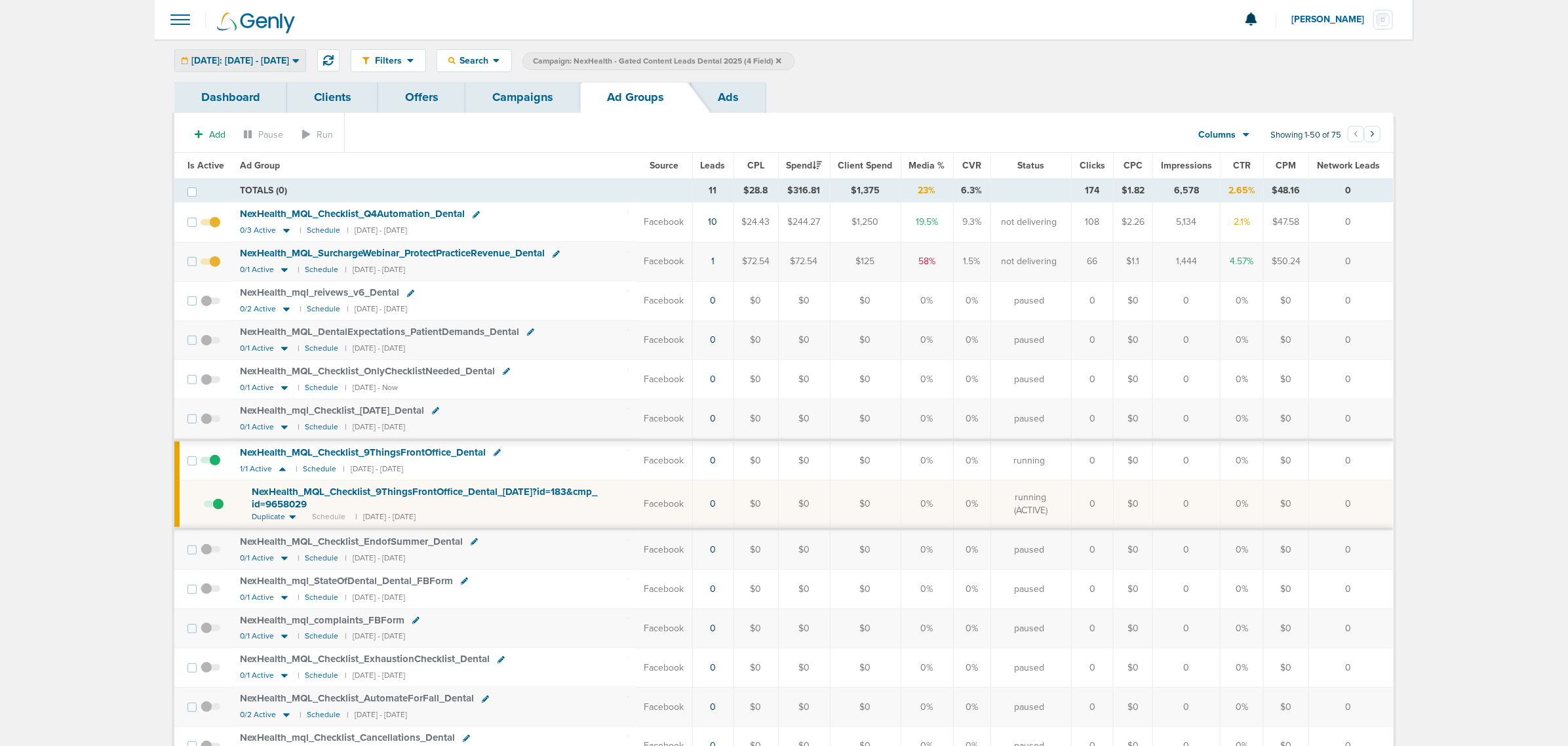
click at [305, 54] on div "[DATE]: [DATE] - [DATE]" at bounding box center [240, 61] width 130 height 21
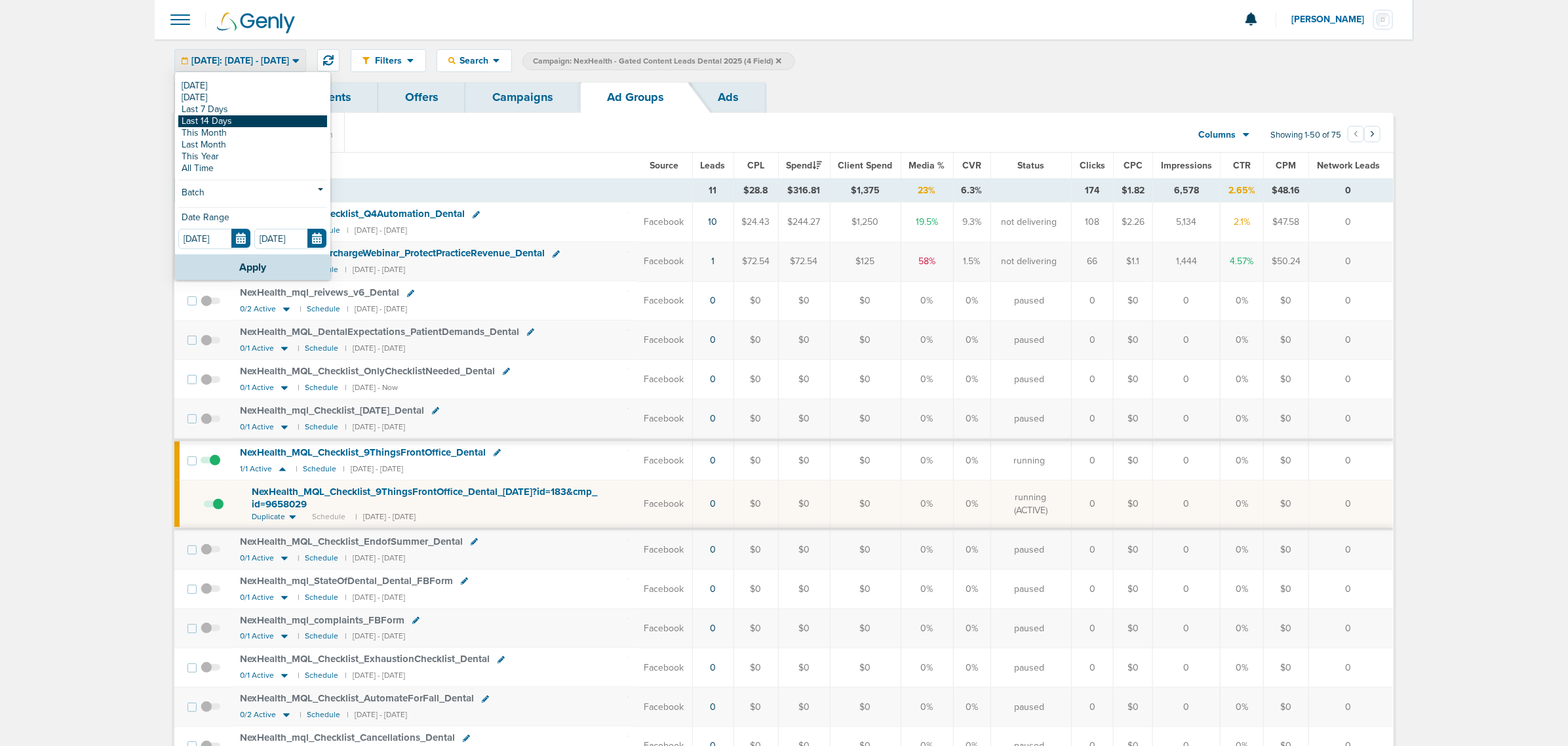
click at [260, 116] on link "Last 14 Days" at bounding box center [253, 121] width 149 height 11
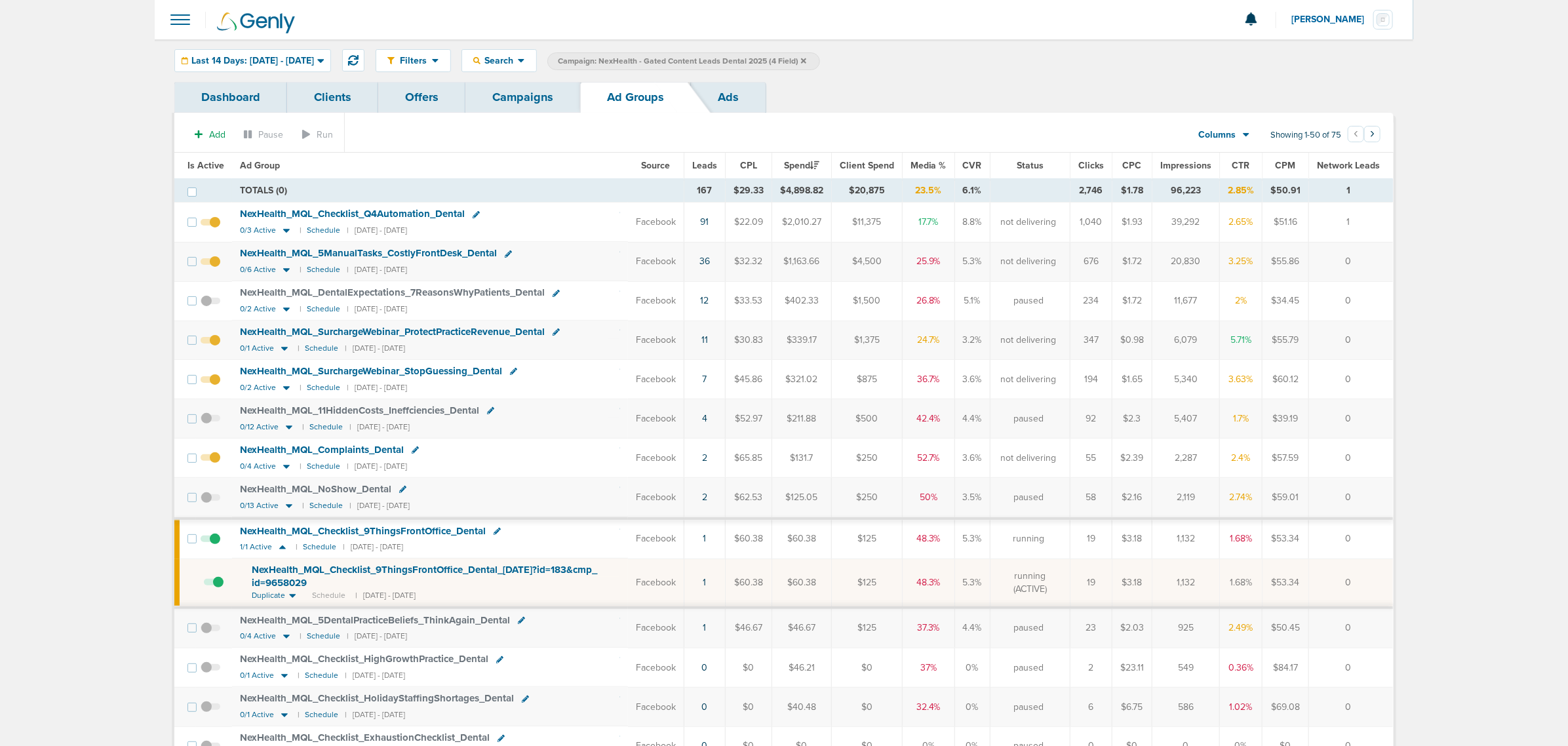
click at [706, 163] on span "Leads" at bounding box center [704, 166] width 25 height 11
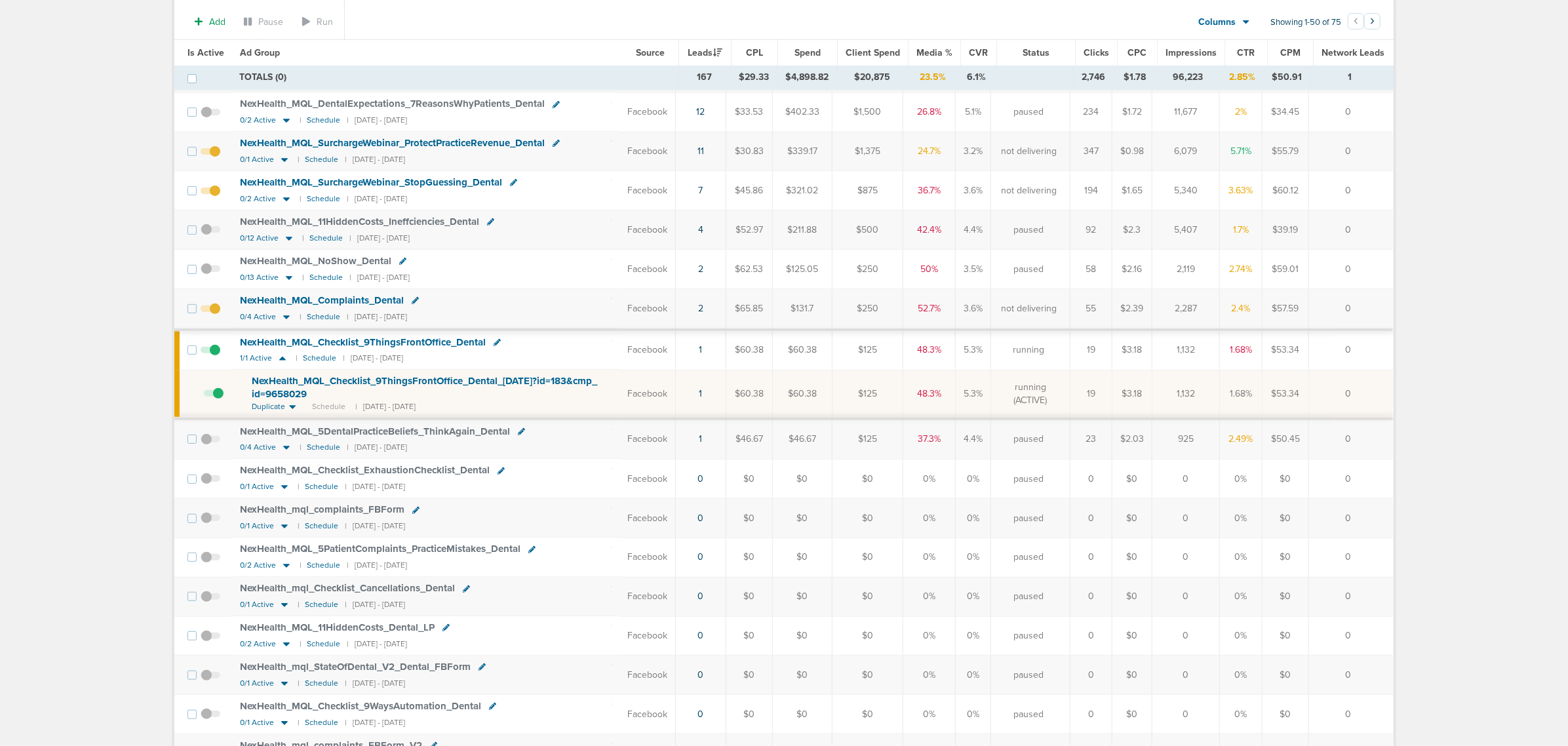
scroll to position [164, 0]
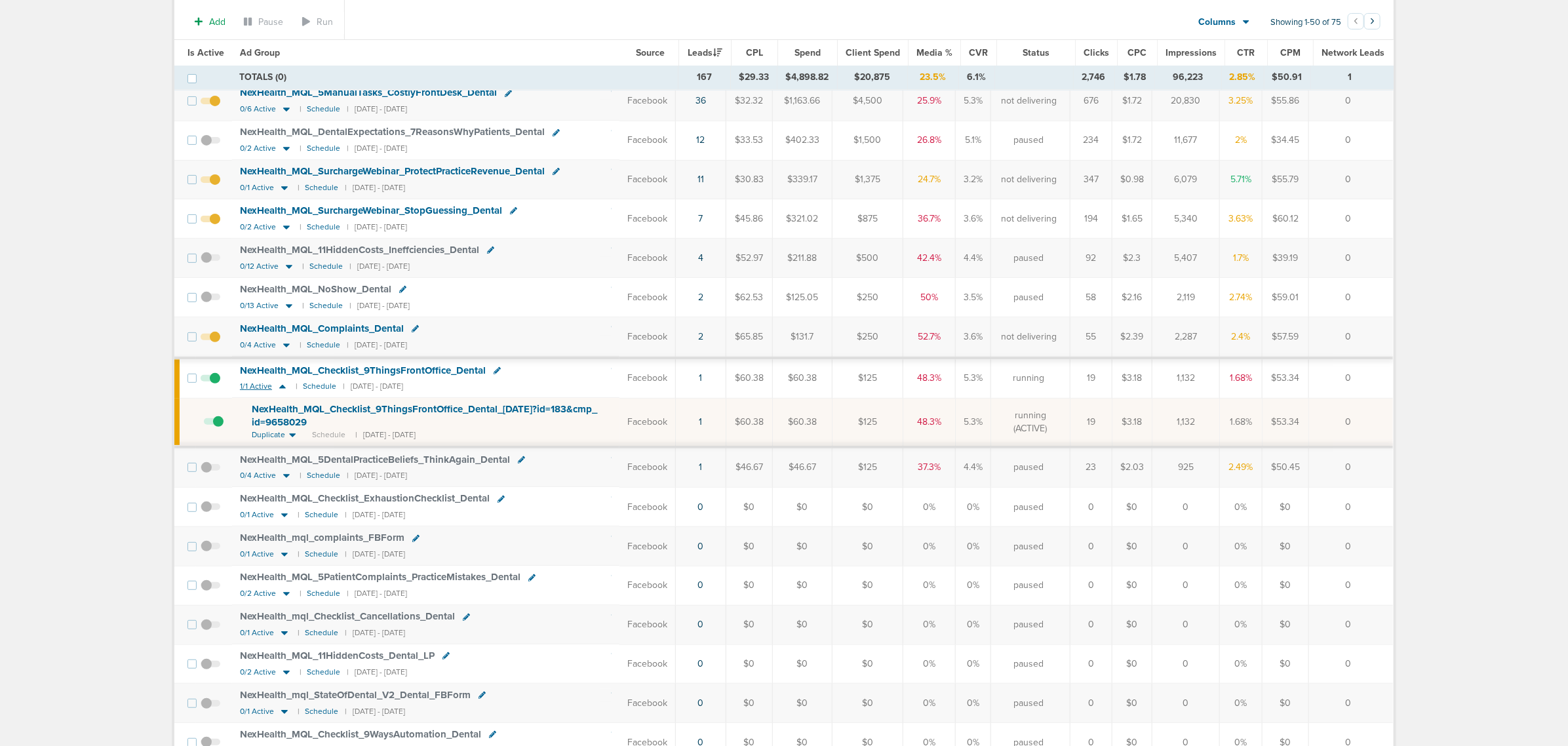
click at [279, 389] on icon at bounding box center [282, 387] width 13 height 11
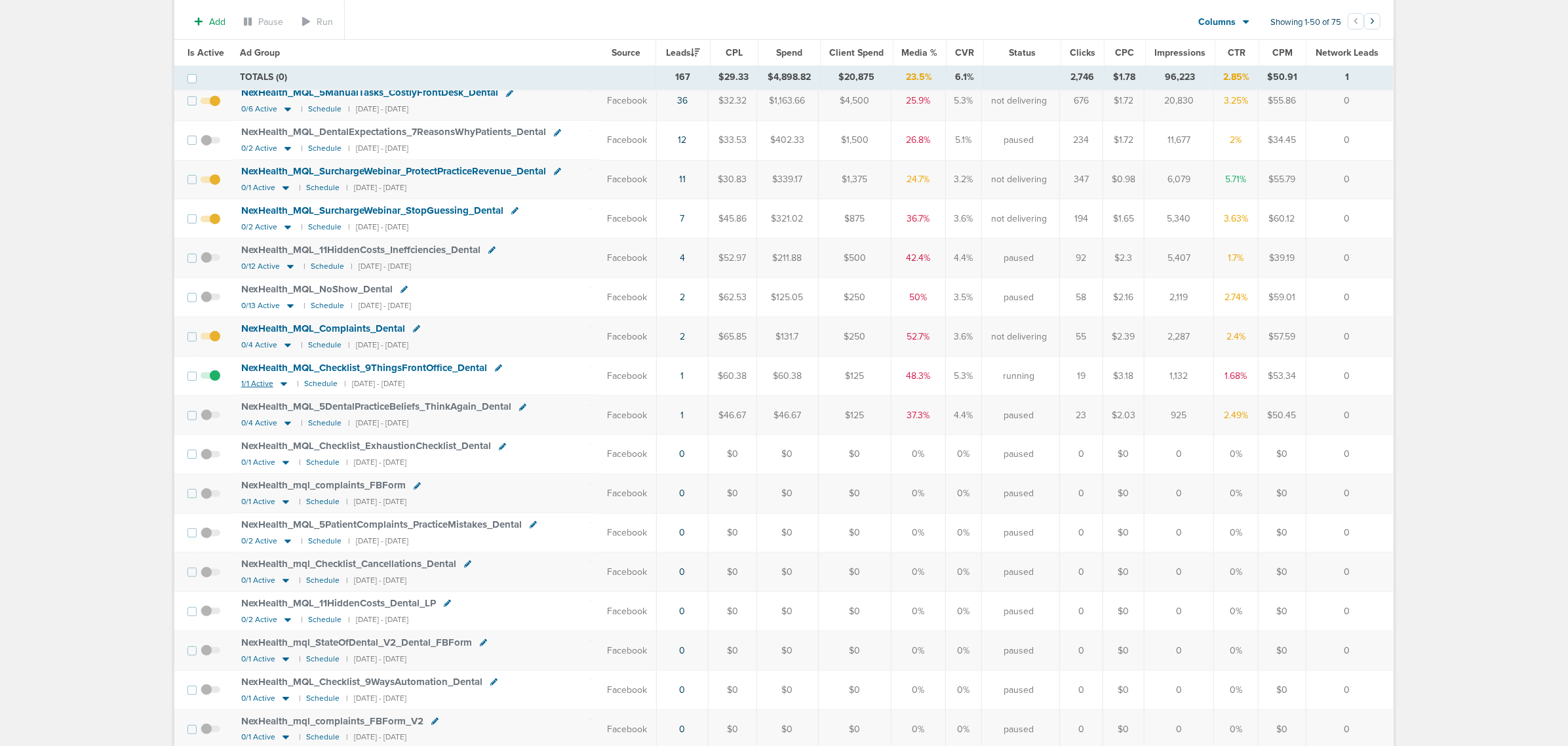
click at [284, 390] on icon at bounding box center [284, 384] width 13 height 11
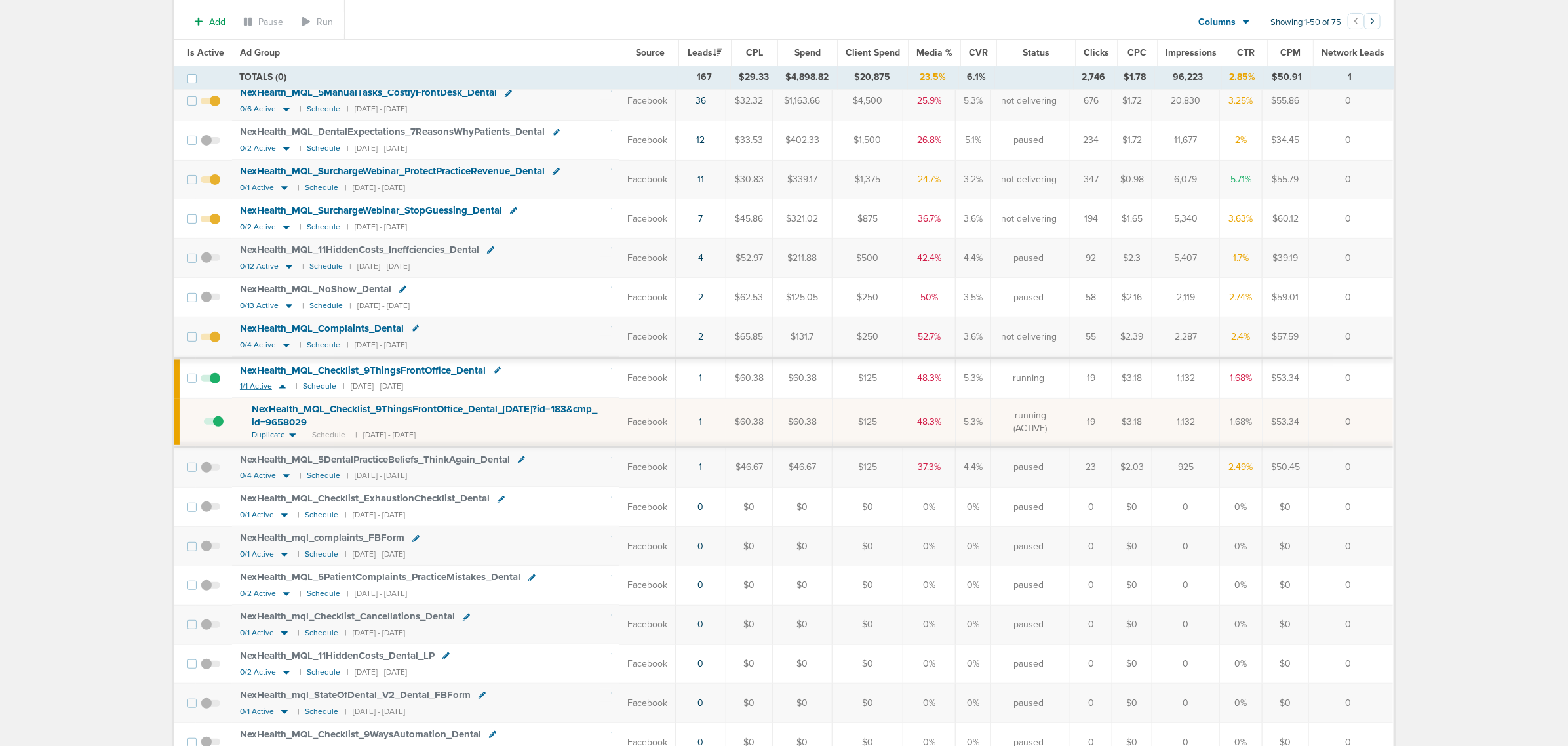
click at [282, 391] on icon at bounding box center [282, 387] width 13 height 11
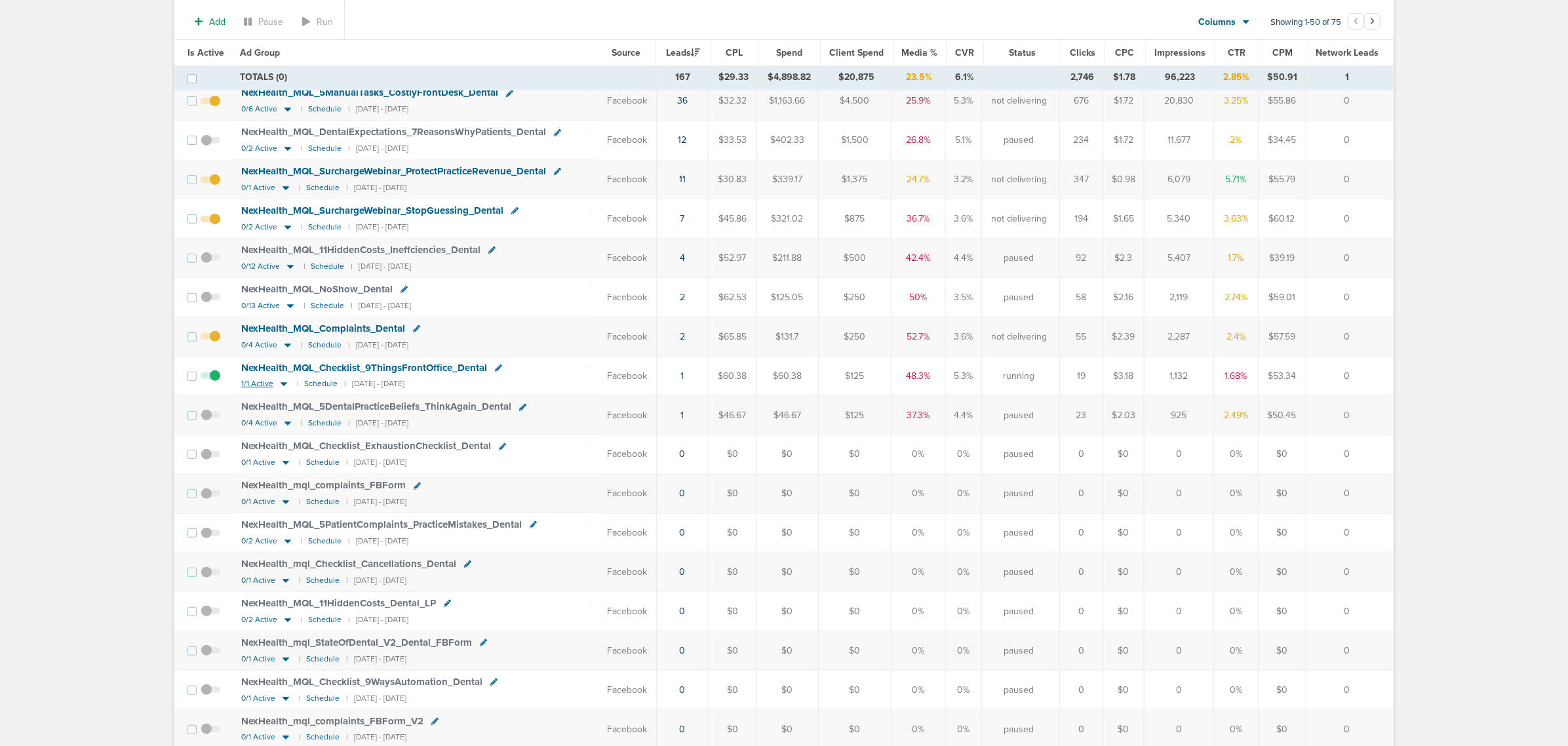
click at [285, 390] on icon at bounding box center [284, 384] width 13 height 11
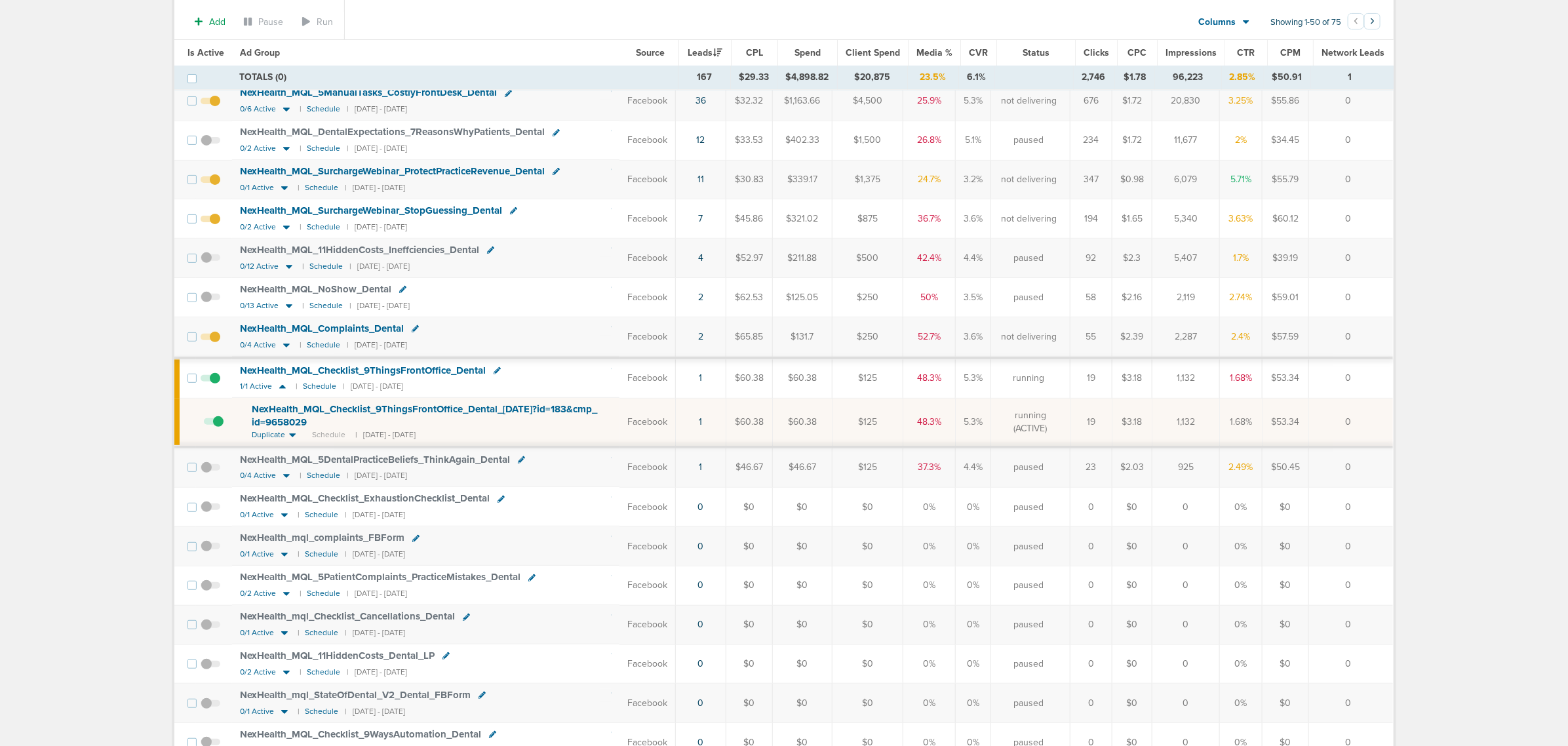
click at [214, 429] on span at bounding box center [213, 429] width 19 height 0
click at [204, 425] on input "checkbox" at bounding box center [204, 425] width 0 height 0
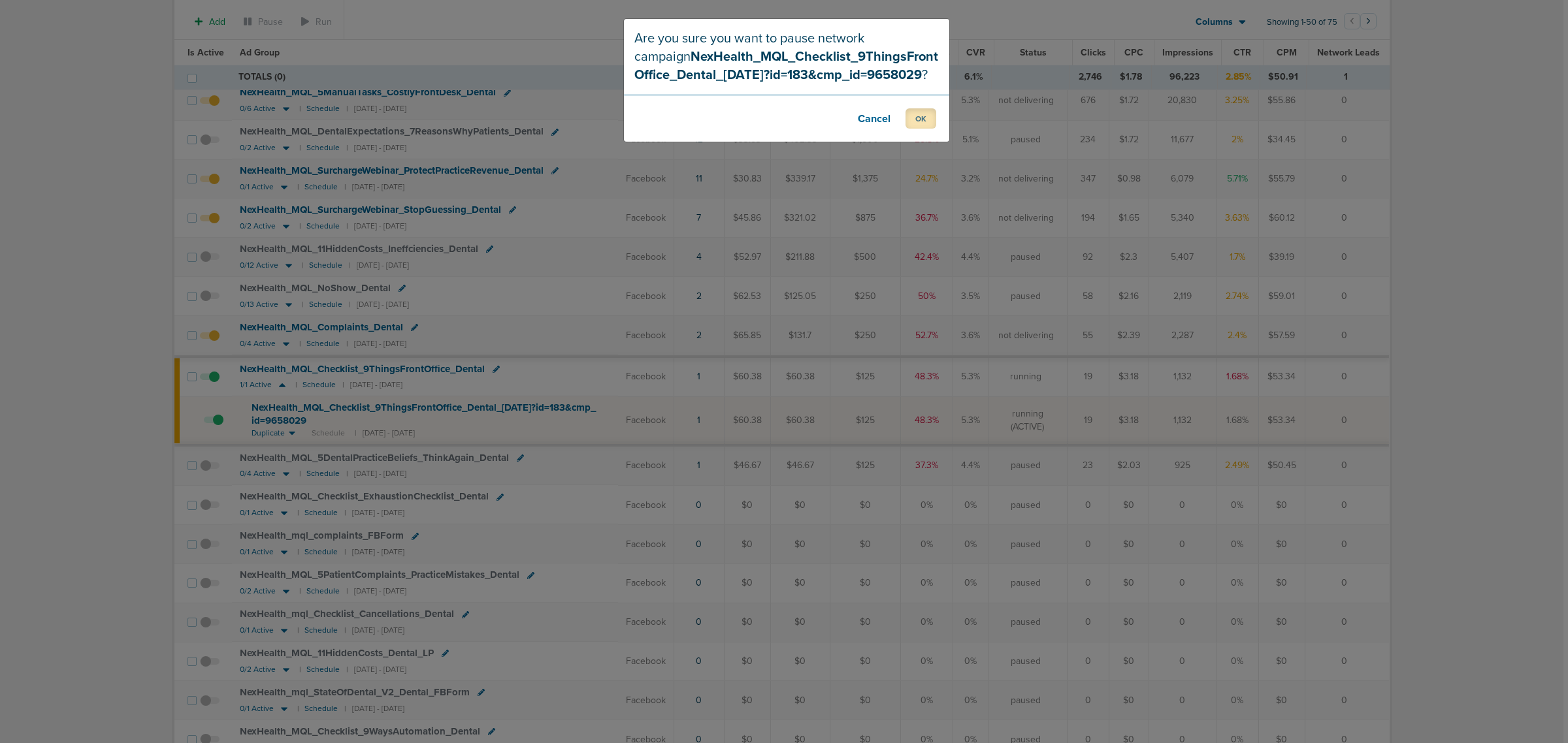
click at [909, 116] on button "OK" at bounding box center [920, 118] width 31 height 20
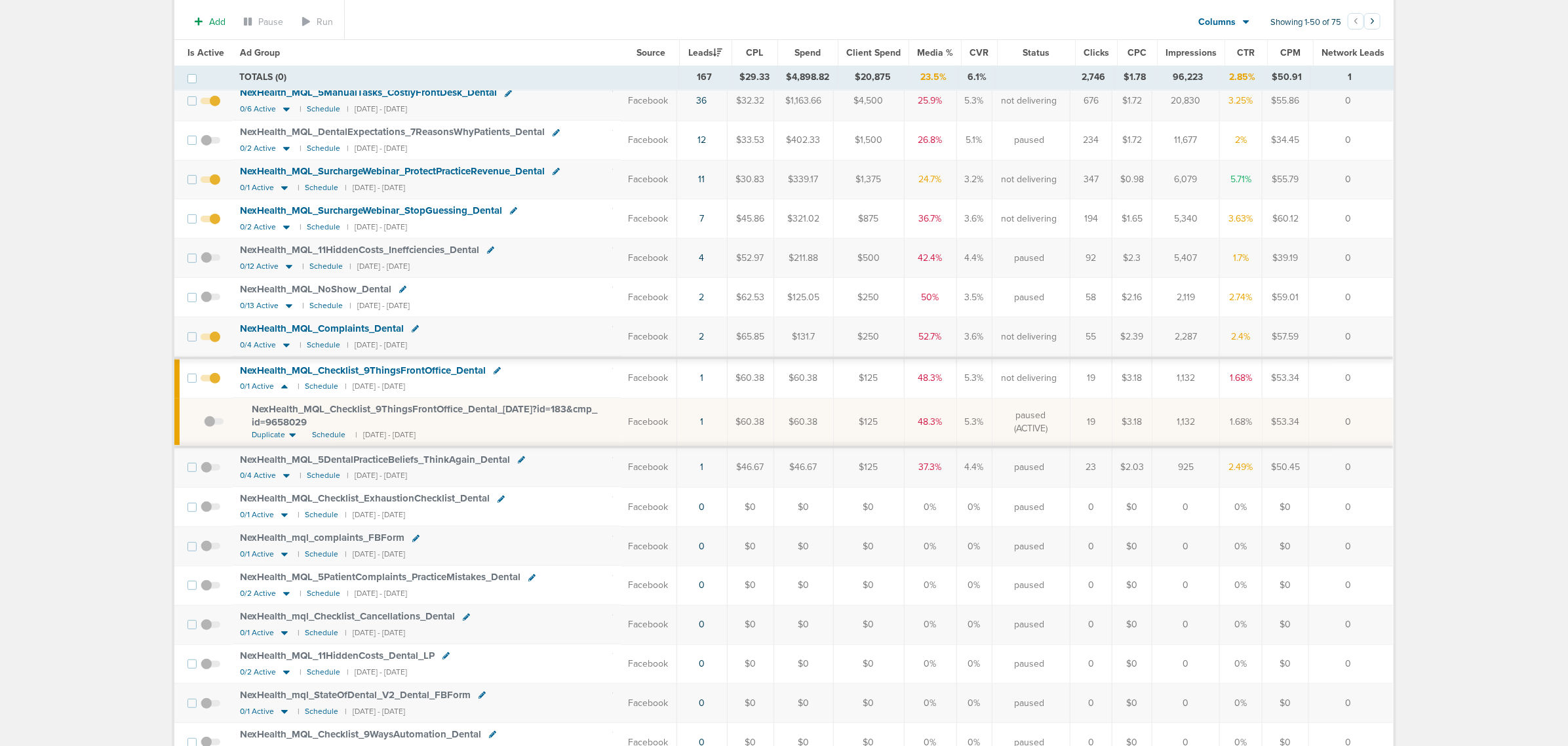
click at [545, 506] on div "NexHealth_ MQL_ Checklist_ ExhaustionChecklist_ Dental" at bounding box center [426, 499] width 373 height 13
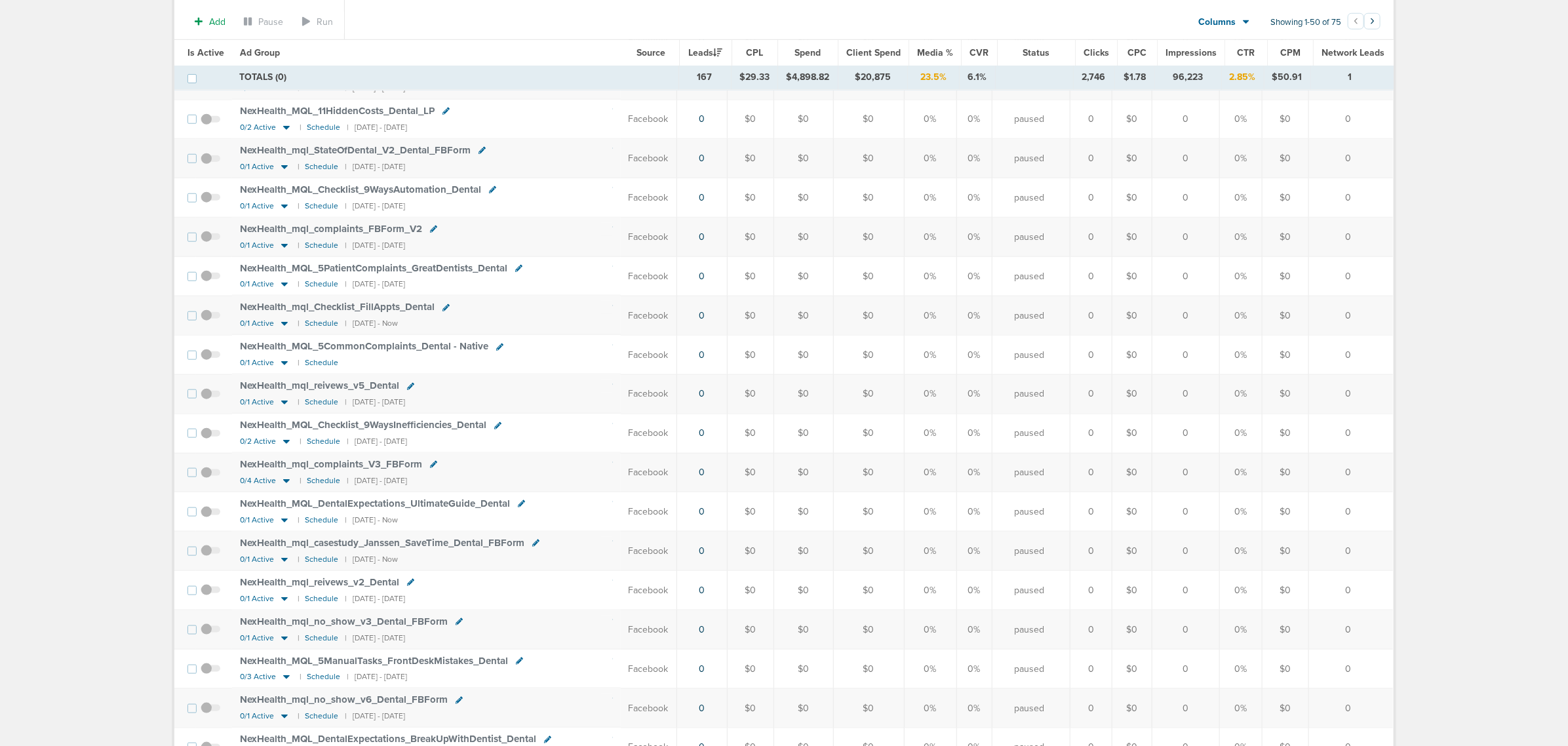
scroll to position [737, 0]
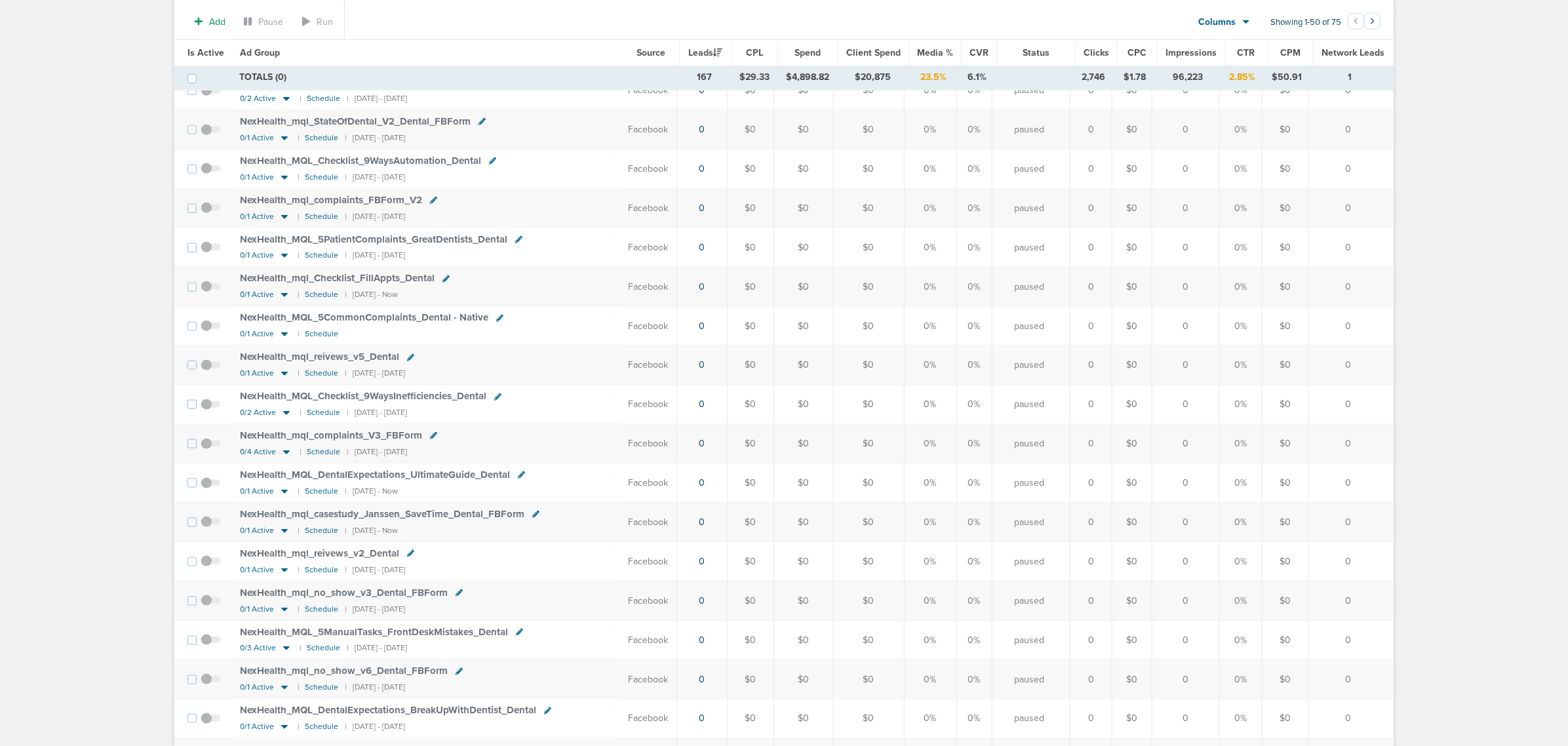
click at [296, 638] on span "NexHealth_ MQL_ 5ManualTasks_ FrontDeskMistakes_ Dental" at bounding box center [374, 632] width 268 height 11
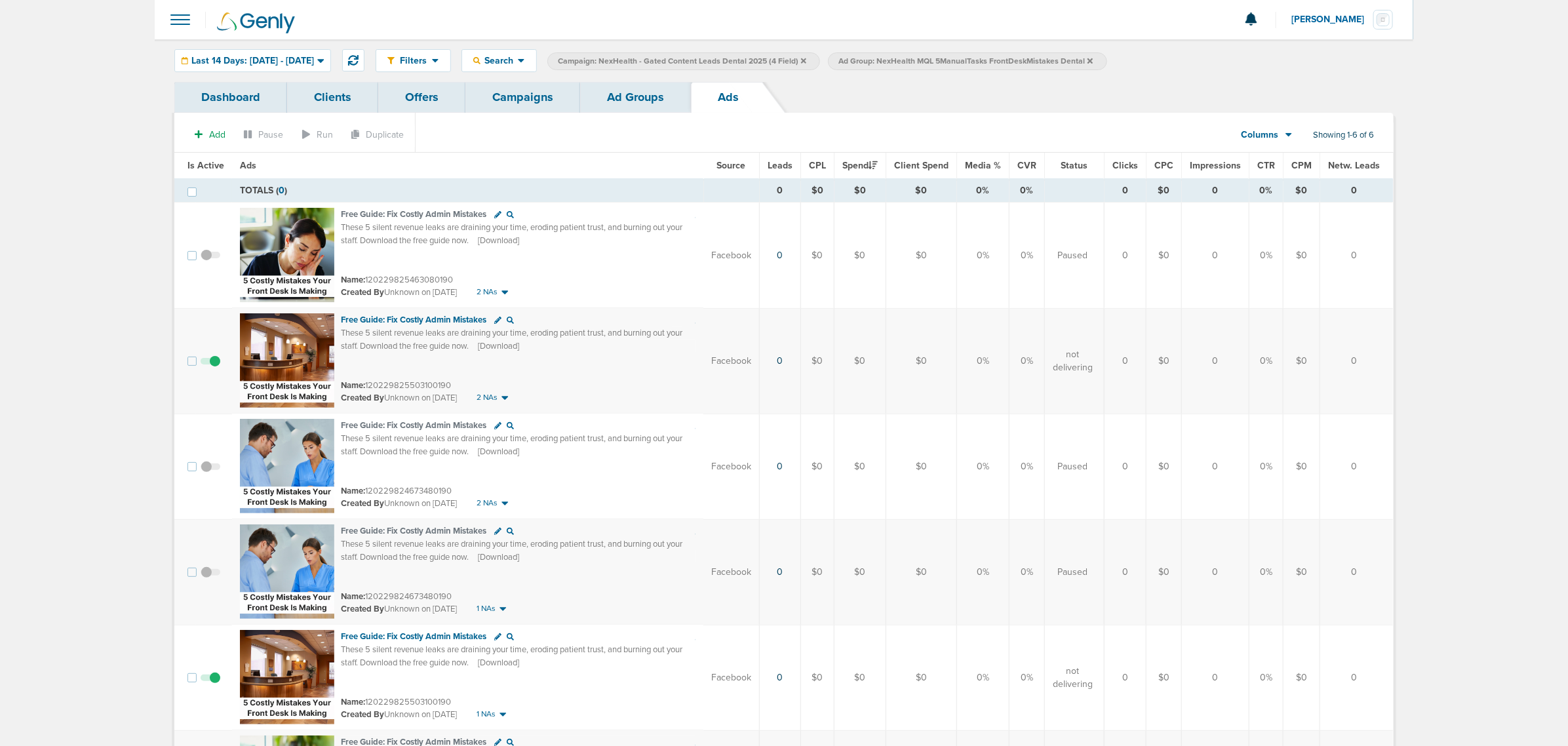
click at [620, 95] on link "Ad Groups" at bounding box center [635, 97] width 111 height 31
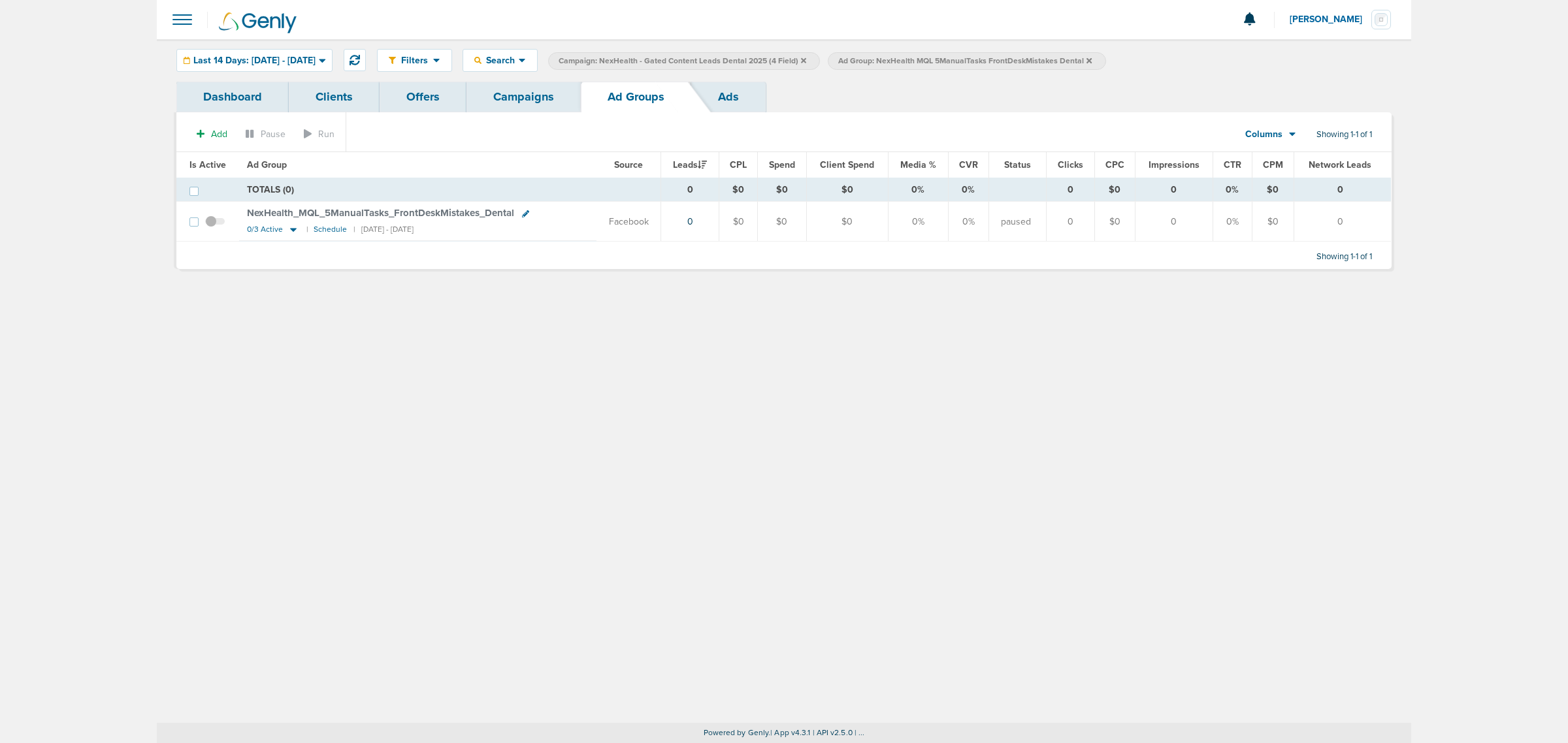
click at [498, 108] on link "Campaigns" at bounding box center [523, 96] width 114 height 31
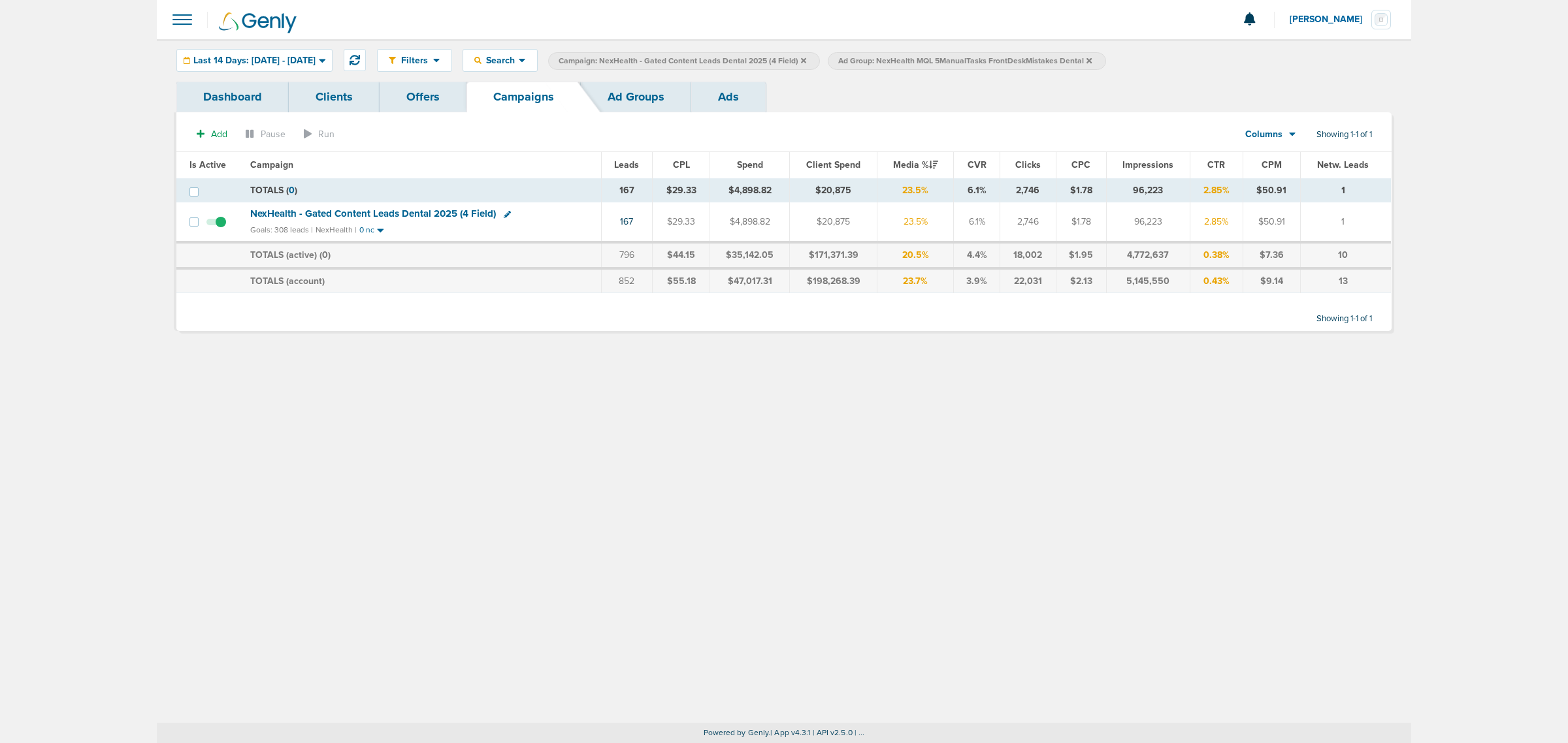
click at [1092, 59] on icon at bounding box center [1089, 60] width 5 height 5
click at [642, 99] on link "Ad Groups" at bounding box center [635, 96] width 111 height 31
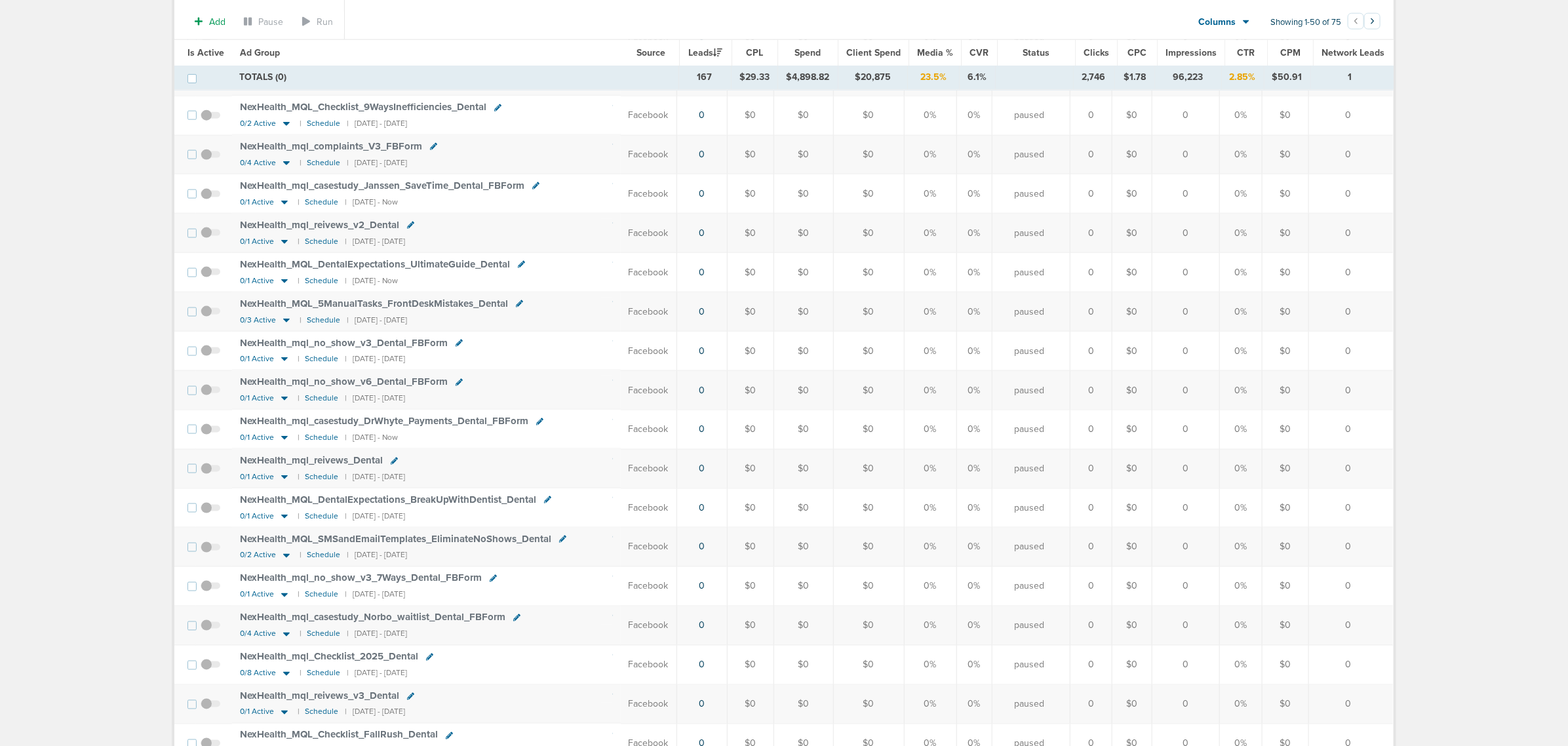
scroll to position [1066, 0]
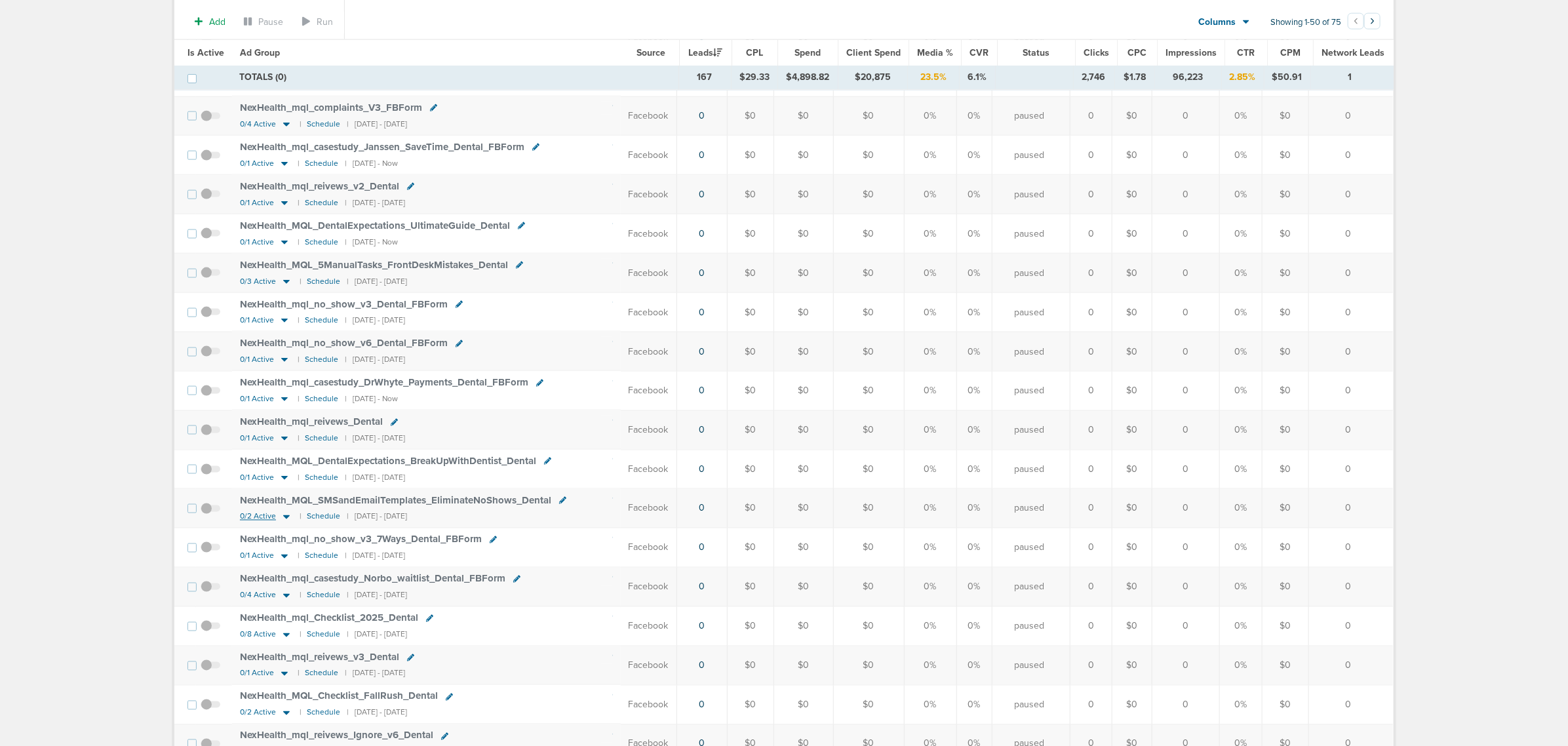
click at [283, 520] on icon at bounding box center [286, 517] width 6 height 4
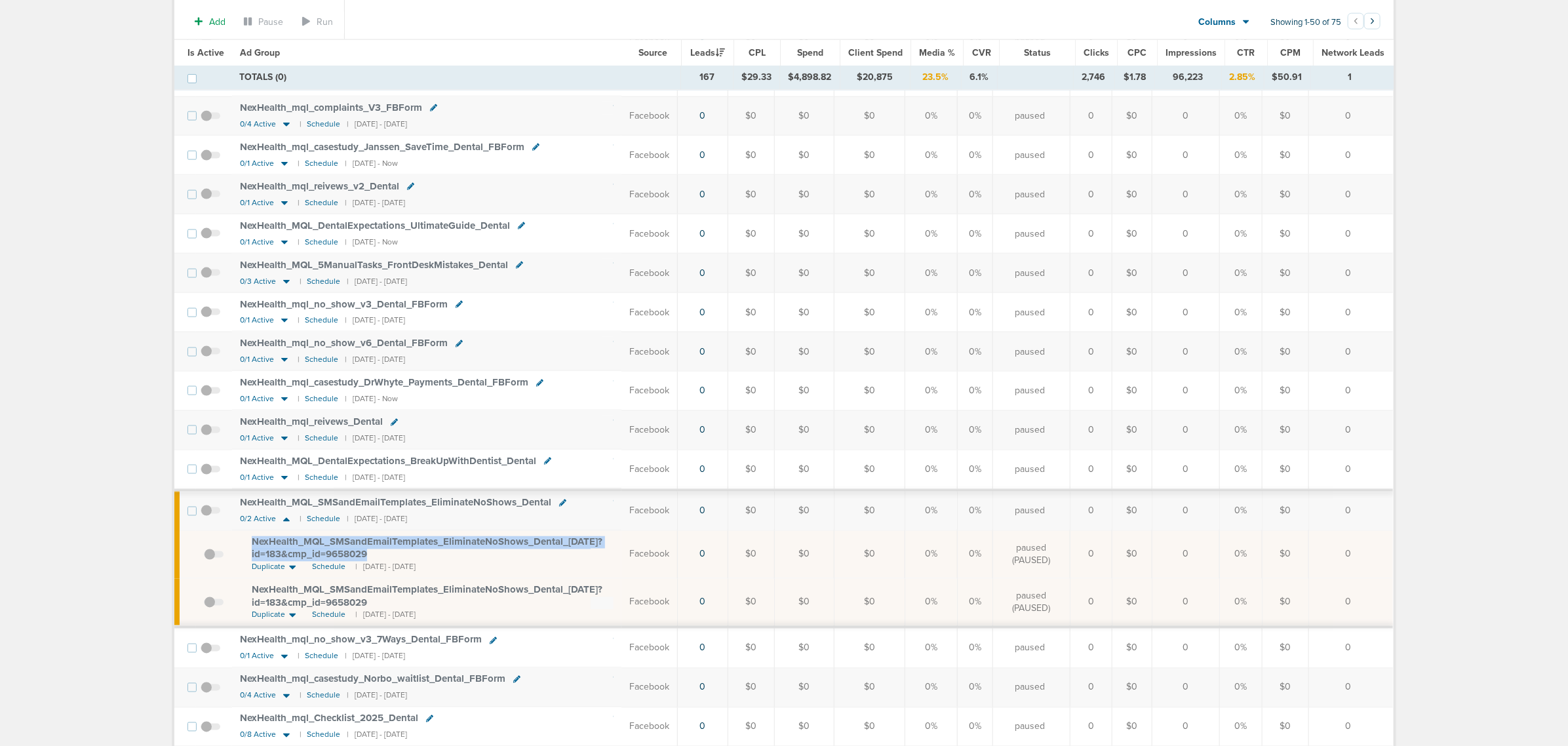
drag, startPoint x: 381, startPoint y: 575, endPoint x: 247, endPoint y: 564, distance: 134.5
click at [247, 564] on td "NexHealth_ MQL_ SMSandEmailTemplates_ EliminateNoShows_ Dental_ [DATE]?id=183&c…" at bounding box center [427, 555] width 390 height 48
copy span "NexHealth_ MQL_ SMSandEmailTemplates_ EliminateNoShows_ Dental_ [DATE]?id=183&c…"
click at [542, 562] on div "NexHealth_ MQL_ SMSandEmailTemplates_ EliminateNoShows_ Dental_ [DATE]?id=183&c…" at bounding box center [432, 550] width 362 height 26
click at [208, 561] on span at bounding box center [213, 561] width 19 height 0
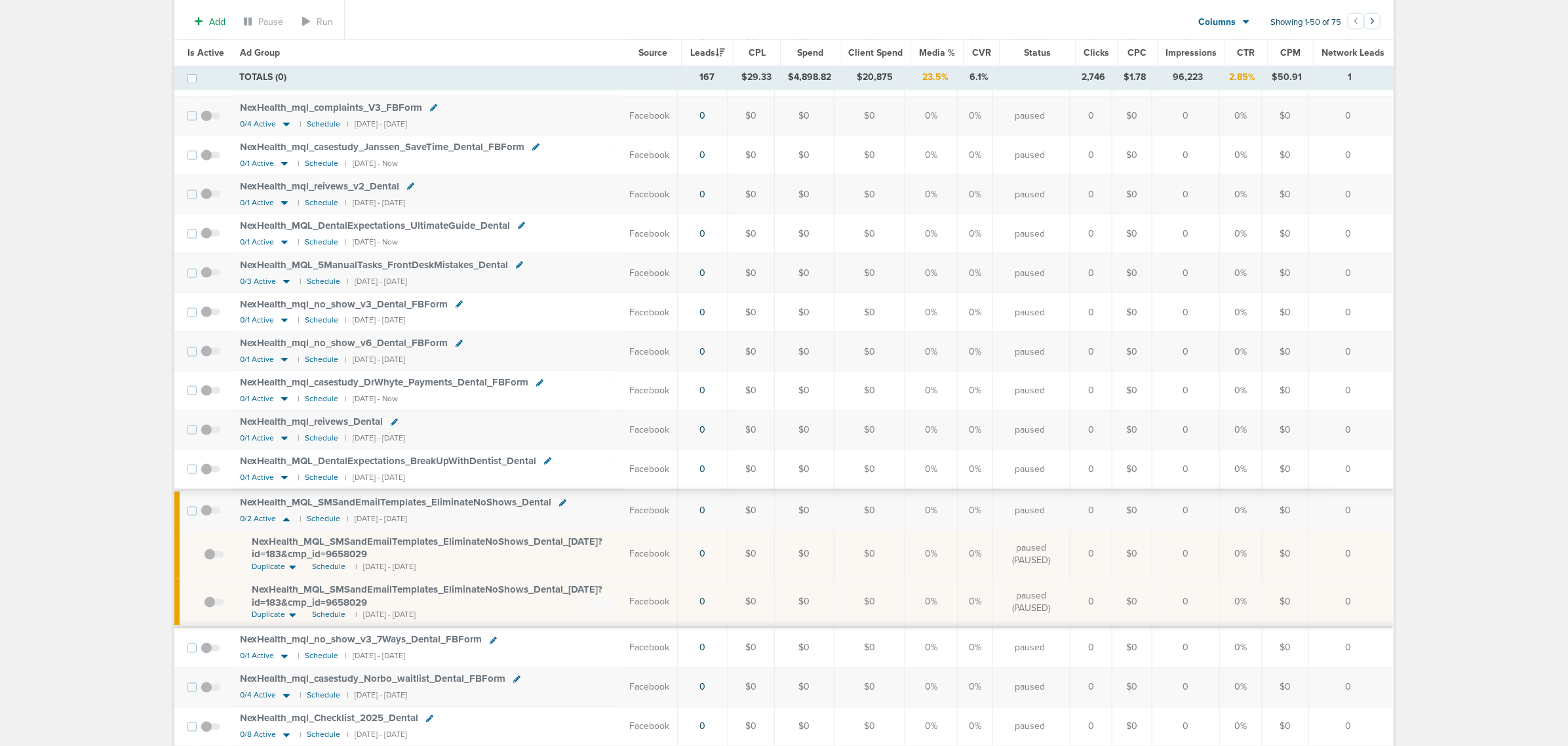
click at [204, 558] on input "checkbox" at bounding box center [204, 558] width 0 height 0
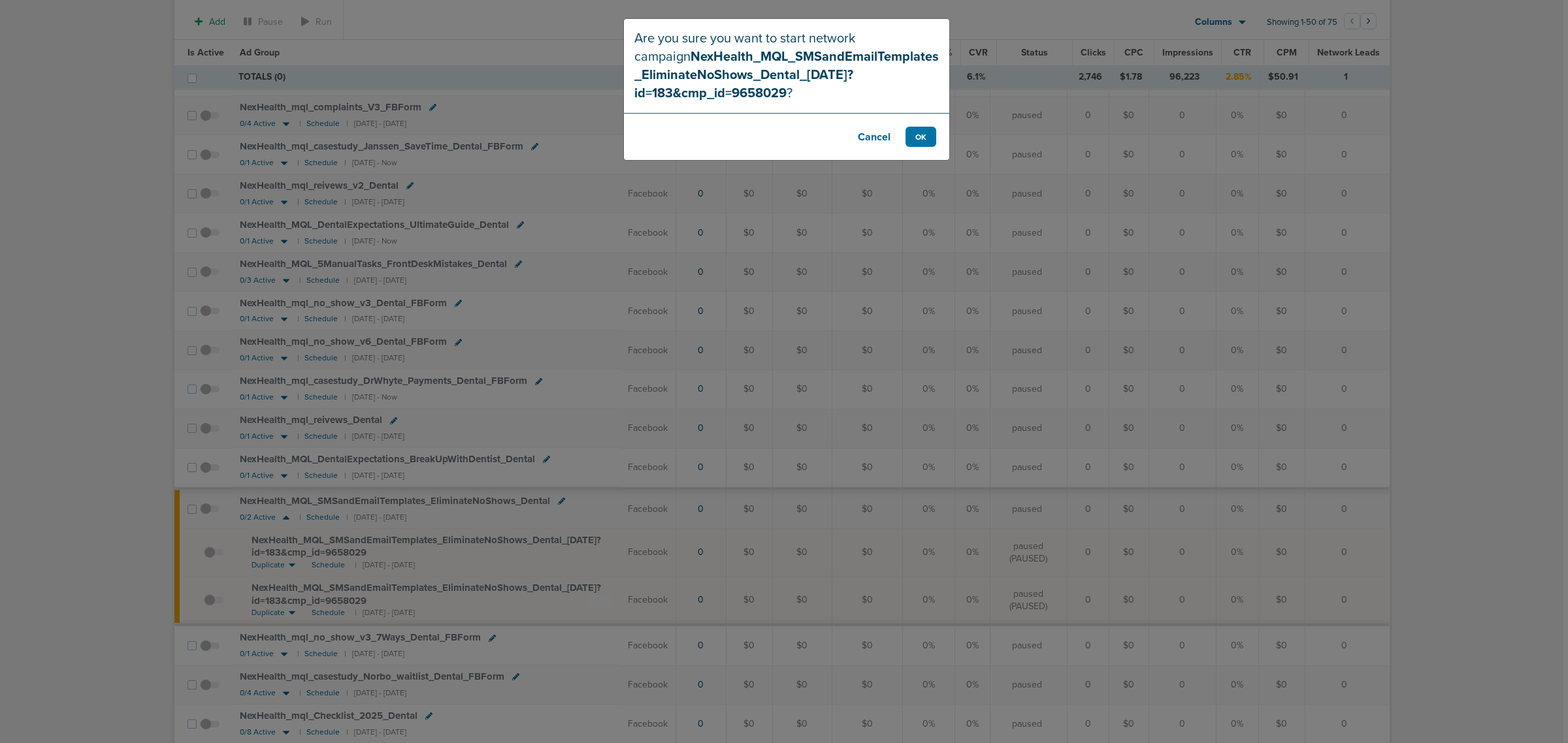
click at [858, 134] on button "Cancel" at bounding box center [874, 137] width 52 height 20
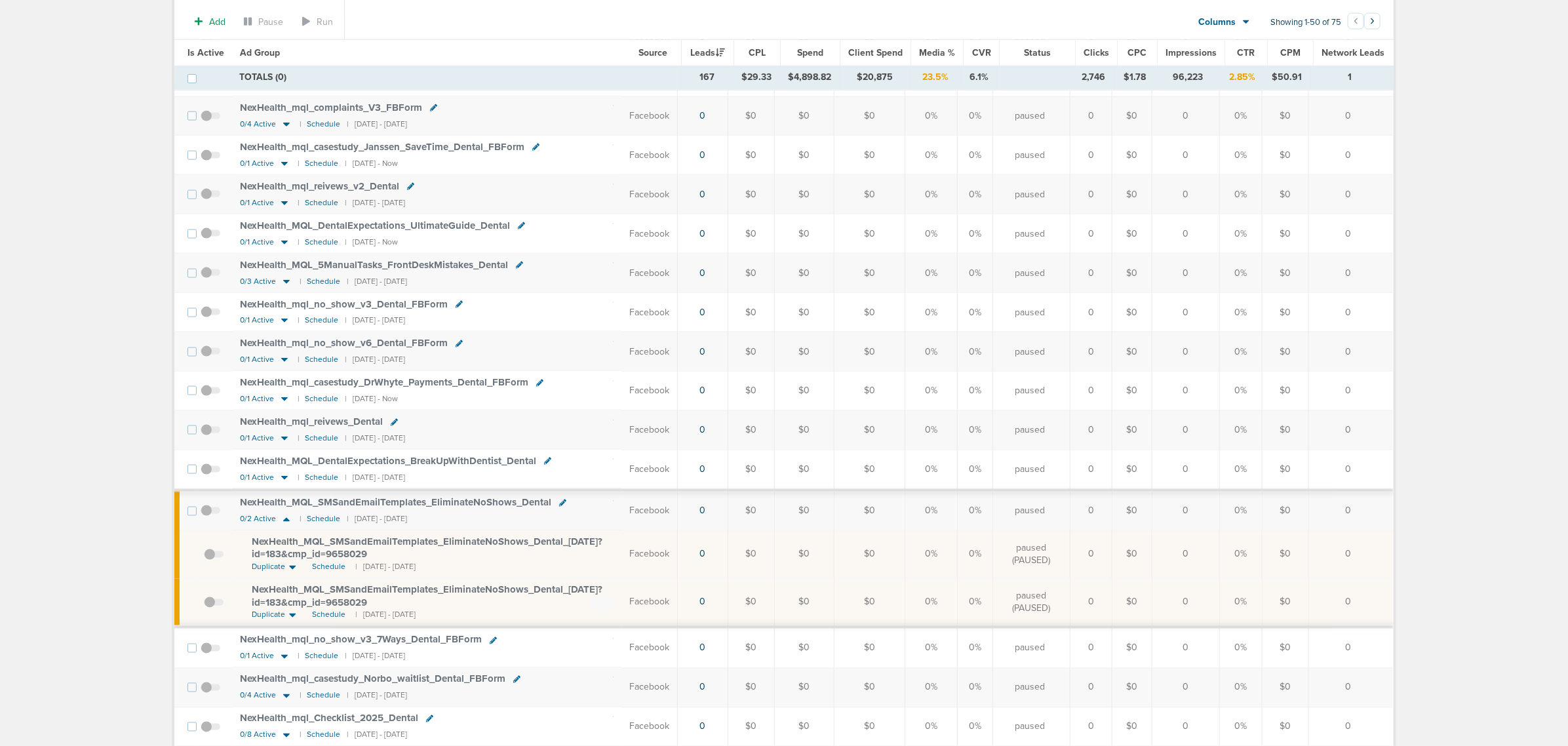
click at [416, 561] on span "NexHealth_ MQL_ SMSandEmailTemplates_ EliminateNoShows_ Dental_ [DATE]?id=183&c…" at bounding box center [427, 549] width 351 height 25
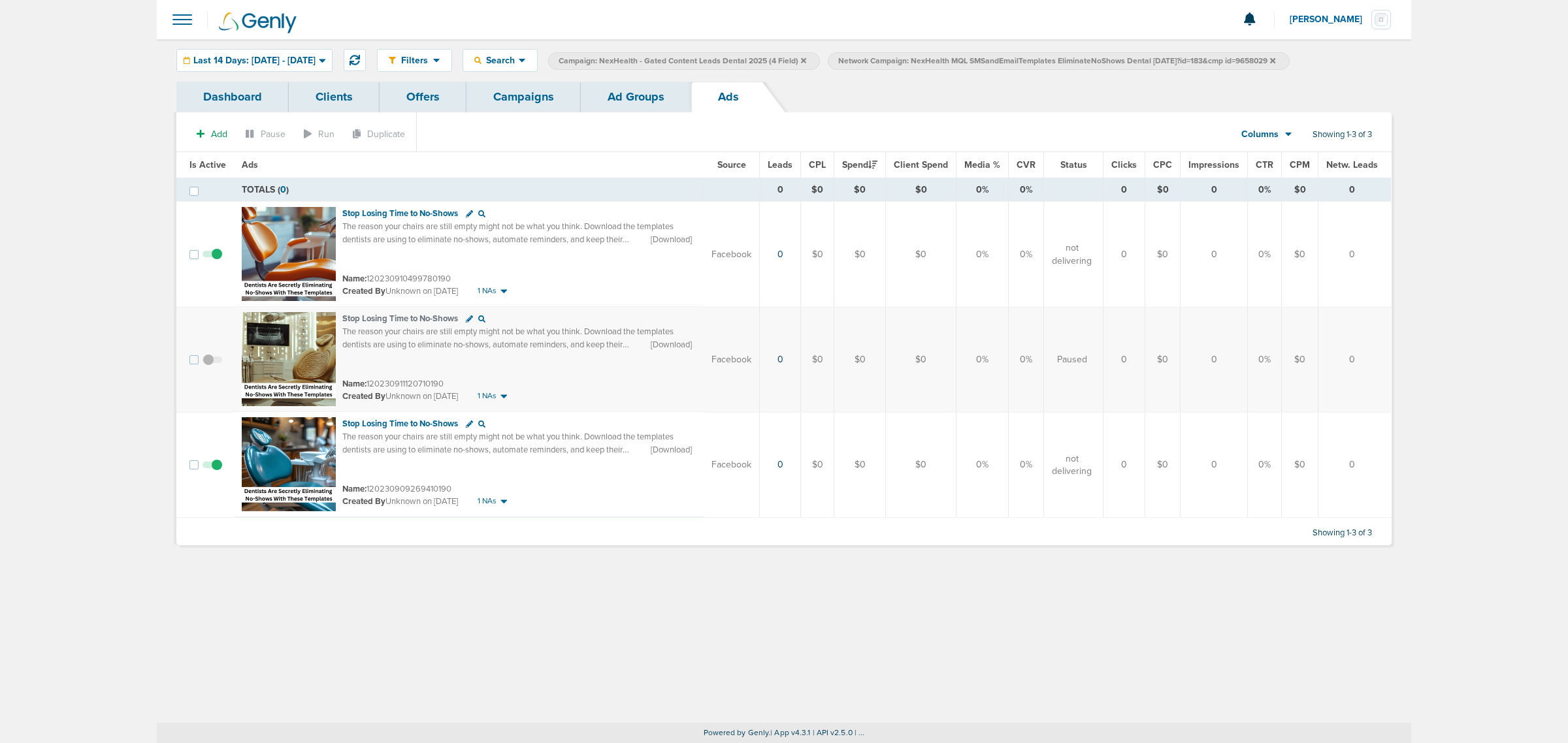
click at [642, 100] on link "Ad Groups" at bounding box center [635, 96] width 111 height 31
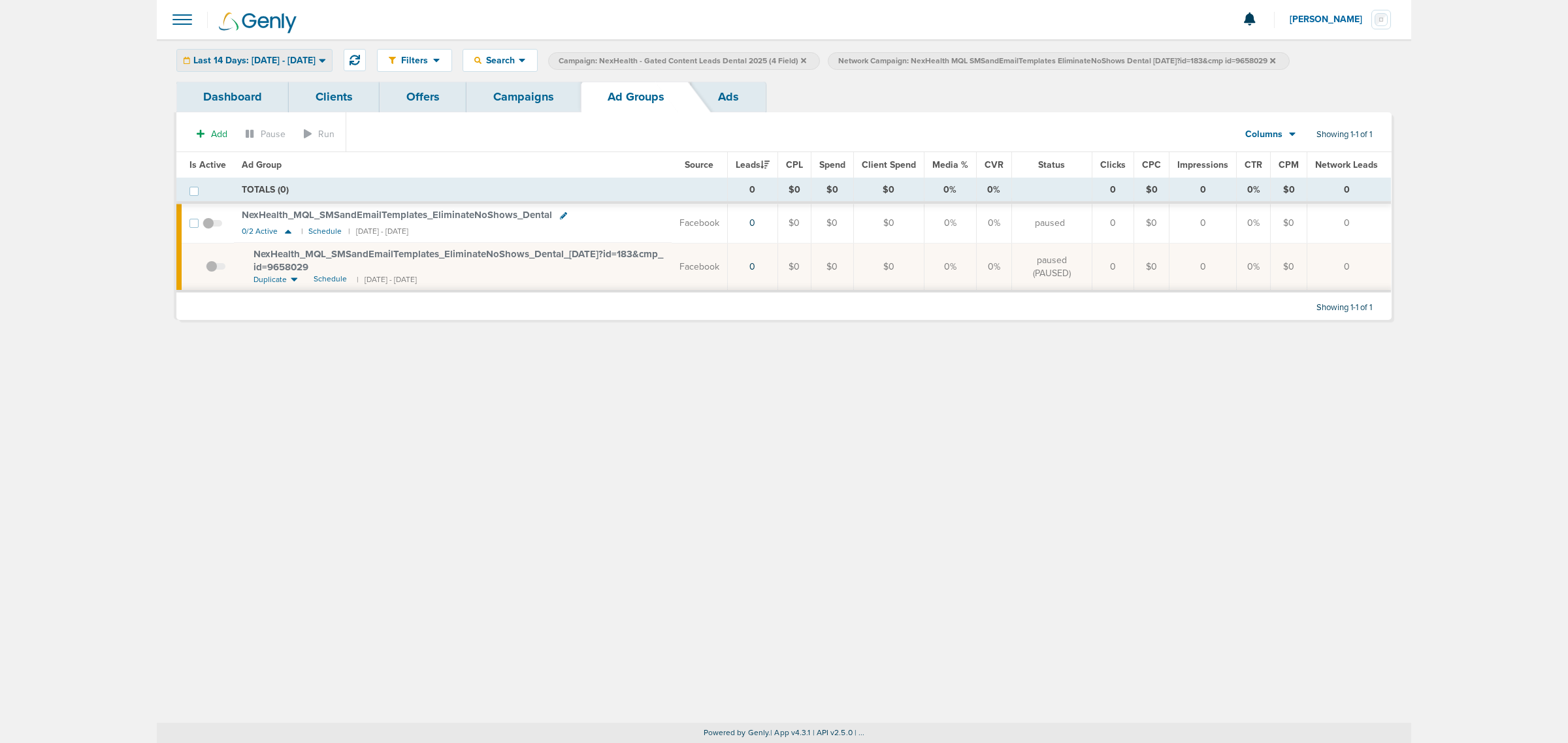
click at [313, 59] on span "Last 14 Days: [DATE] - [DATE]" at bounding box center [254, 61] width 122 height 9
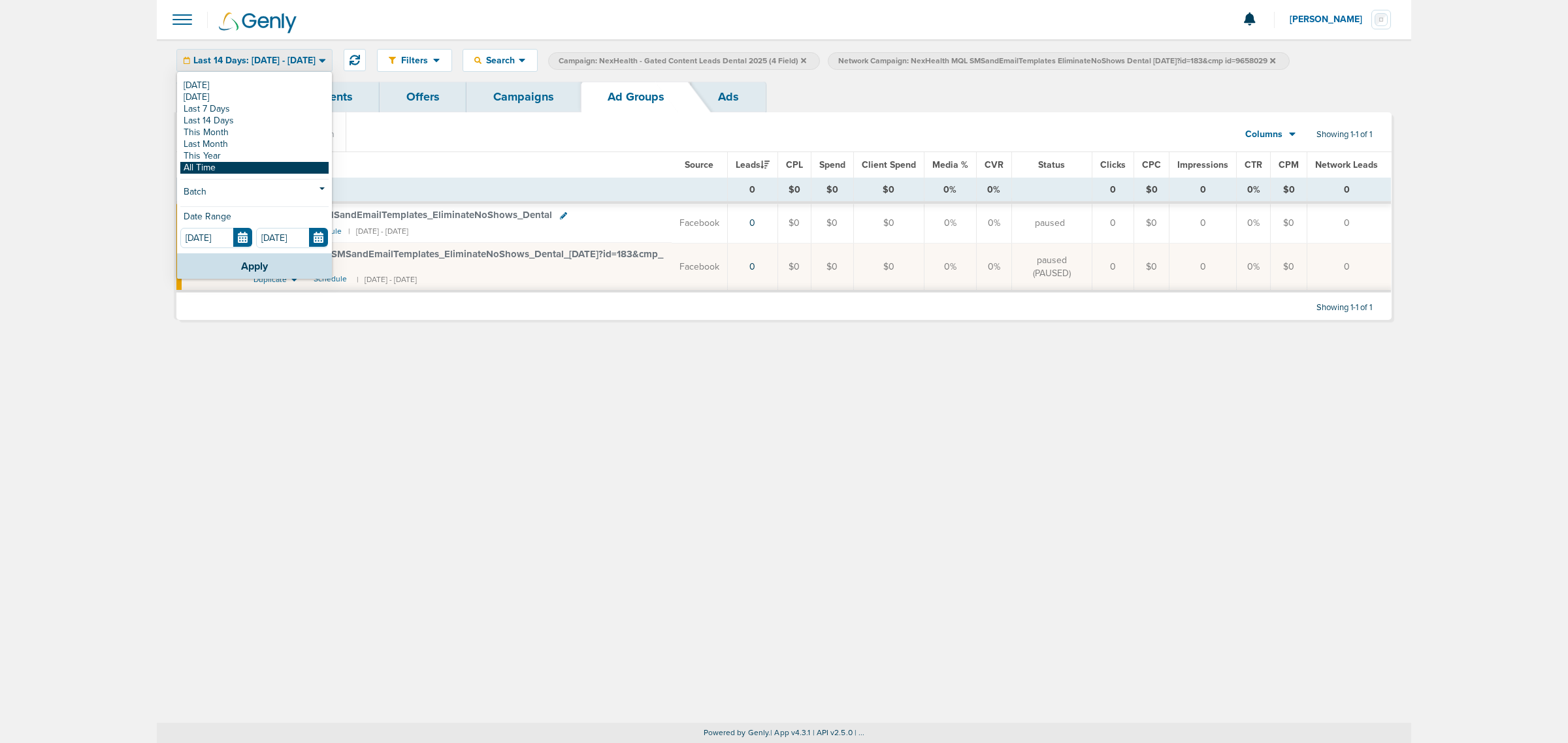
click at [207, 168] on link "All Time" at bounding box center [255, 168] width 149 height 11
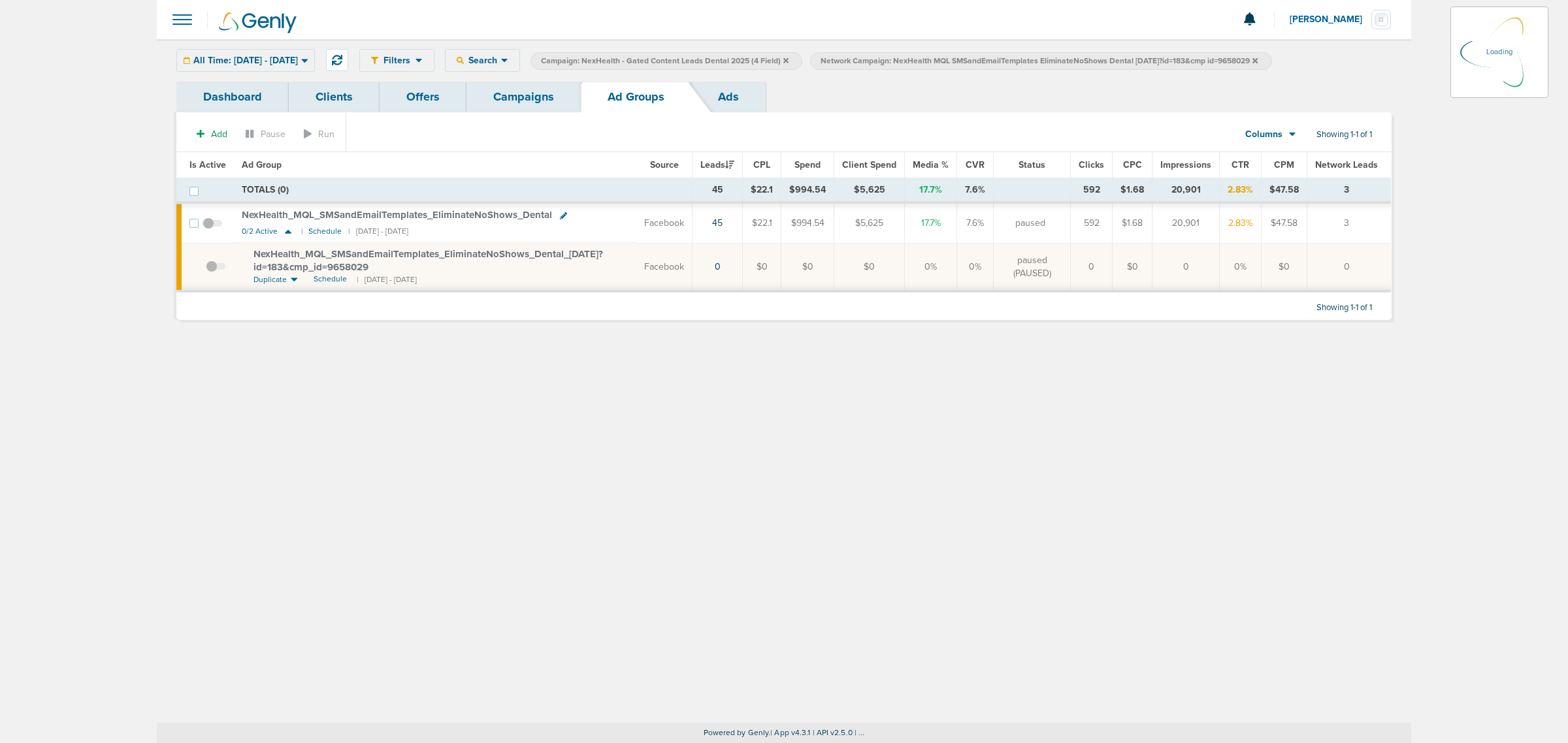
click at [209, 270] on td at bounding box center [216, 267] width 36 height 49
click at [210, 273] on span at bounding box center [215, 273] width 19 height 0
click at [206, 270] on input "checkbox" at bounding box center [206, 270] width 0 height 0
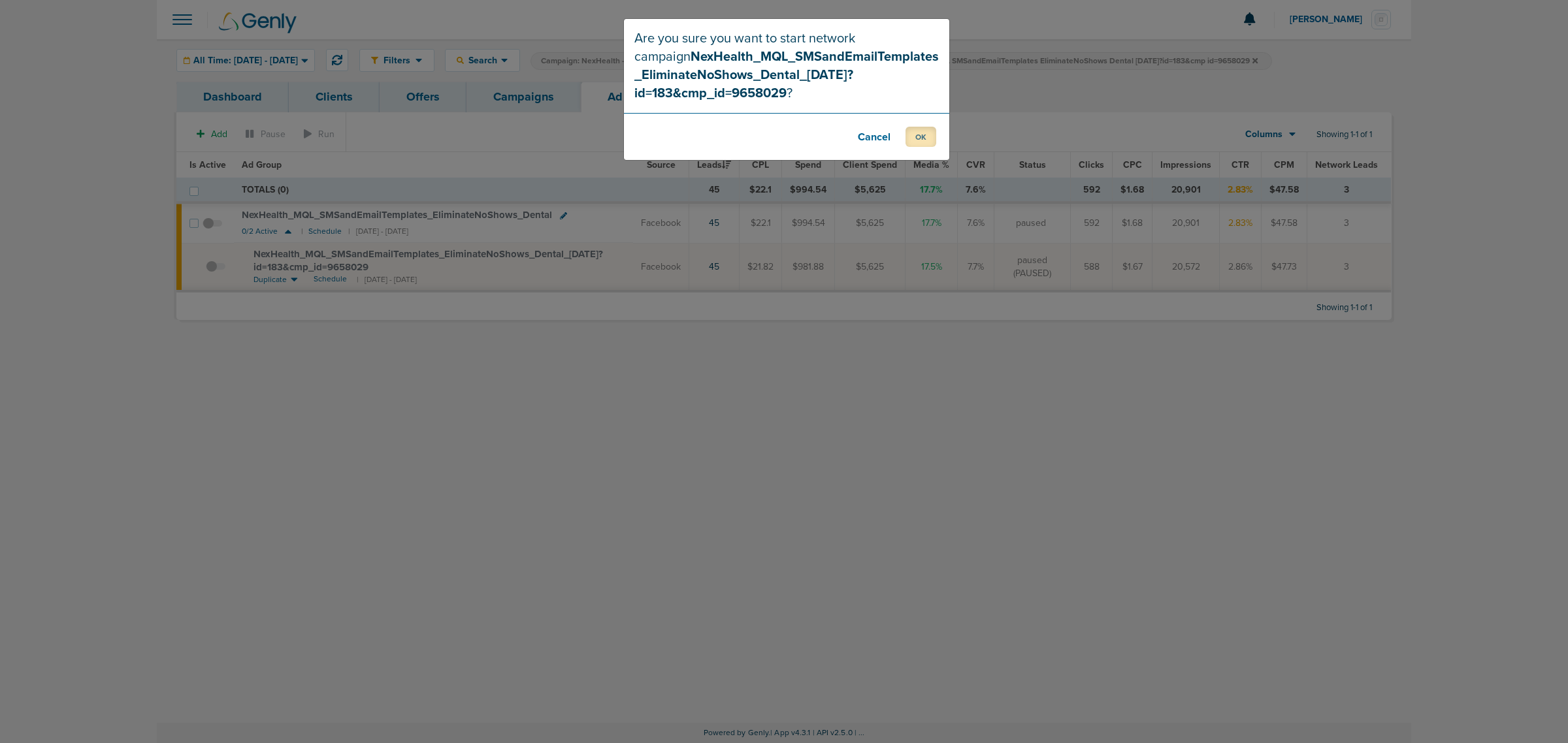
click at [923, 135] on button "OK" at bounding box center [920, 137] width 31 height 20
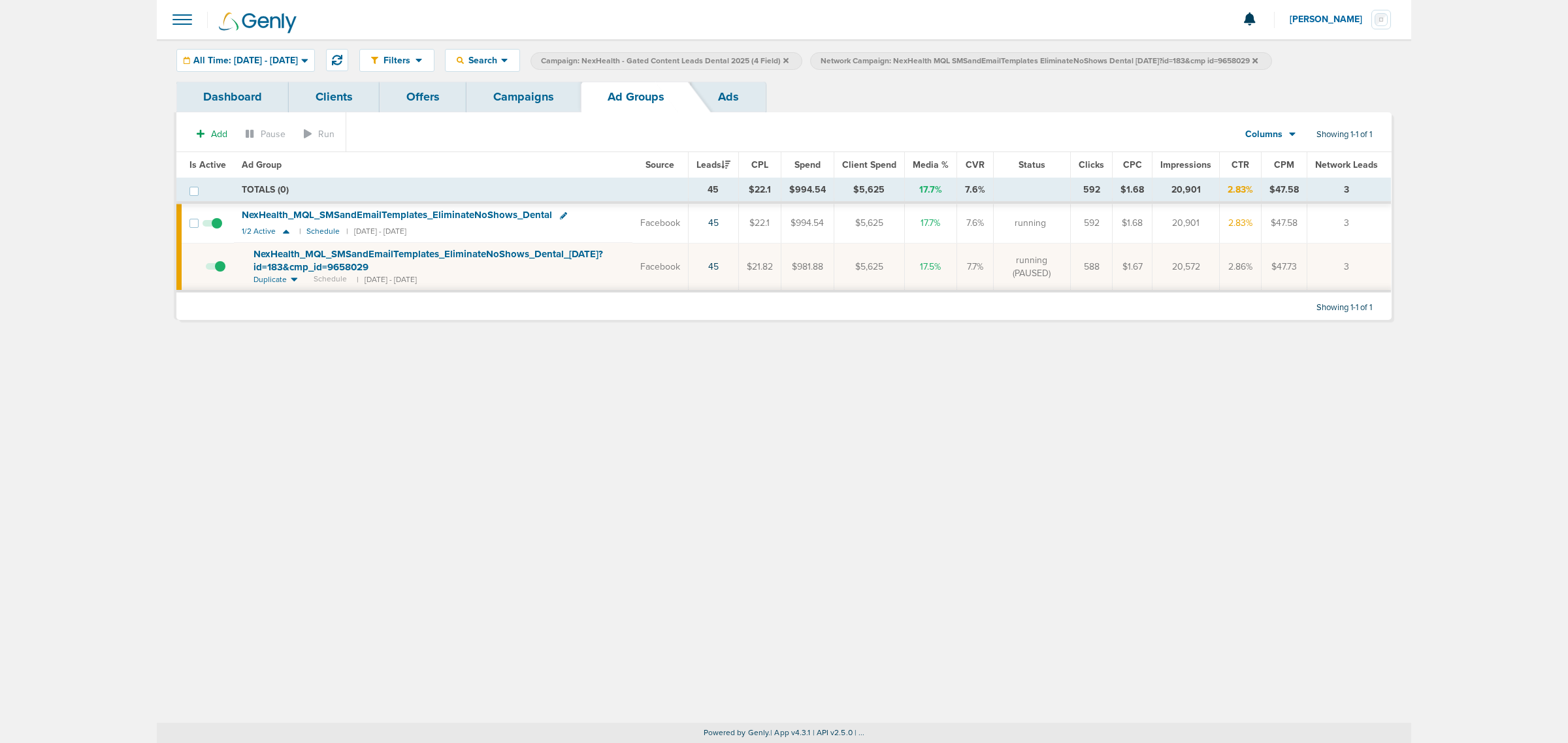
click at [540, 99] on link "Campaigns" at bounding box center [523, 96] width 114 height 31
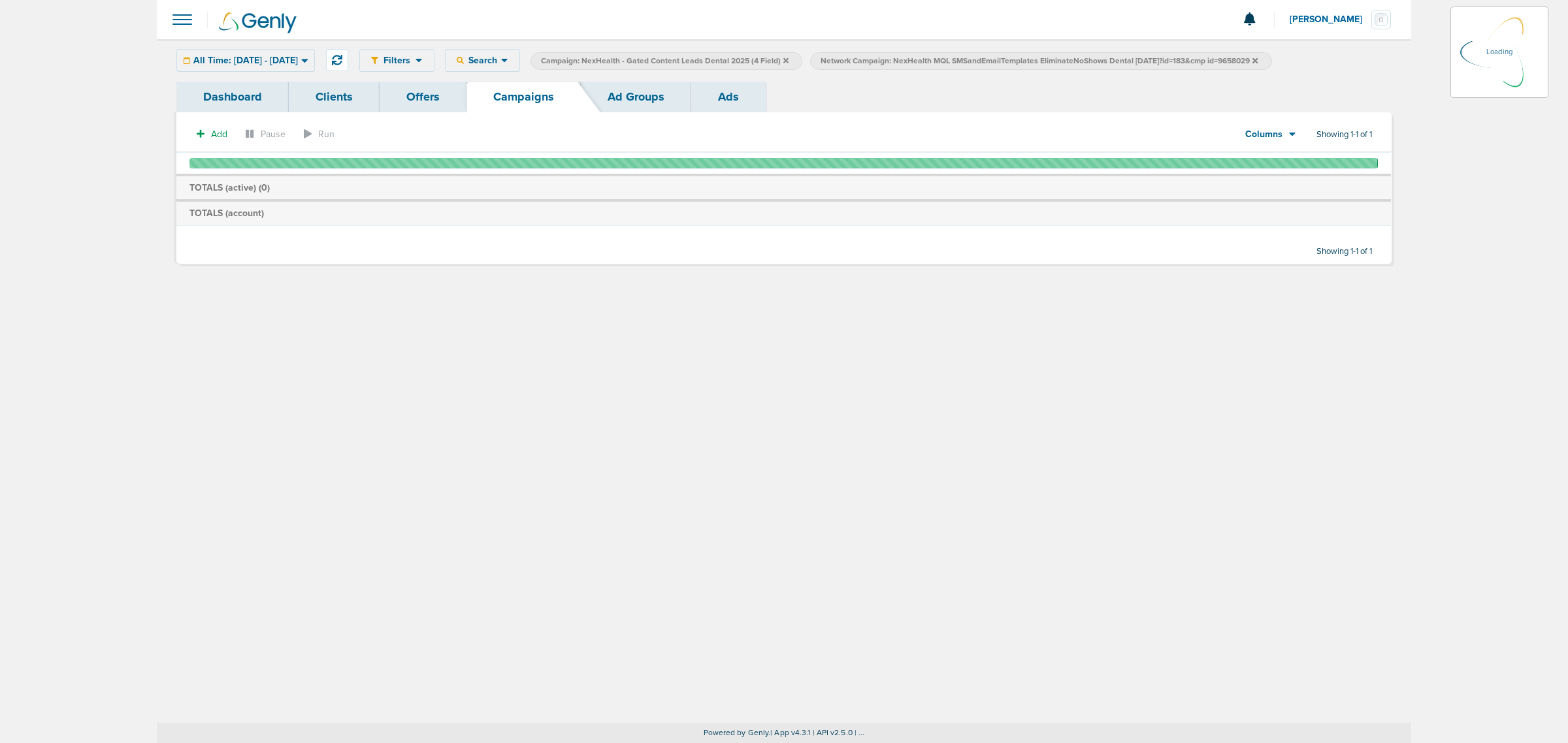
click at [788, 58] on icon at bounding box center [785, 60] width 5 height 5
click at [788, 59] on icon at bounding box center [785, 60] width 5 height 5
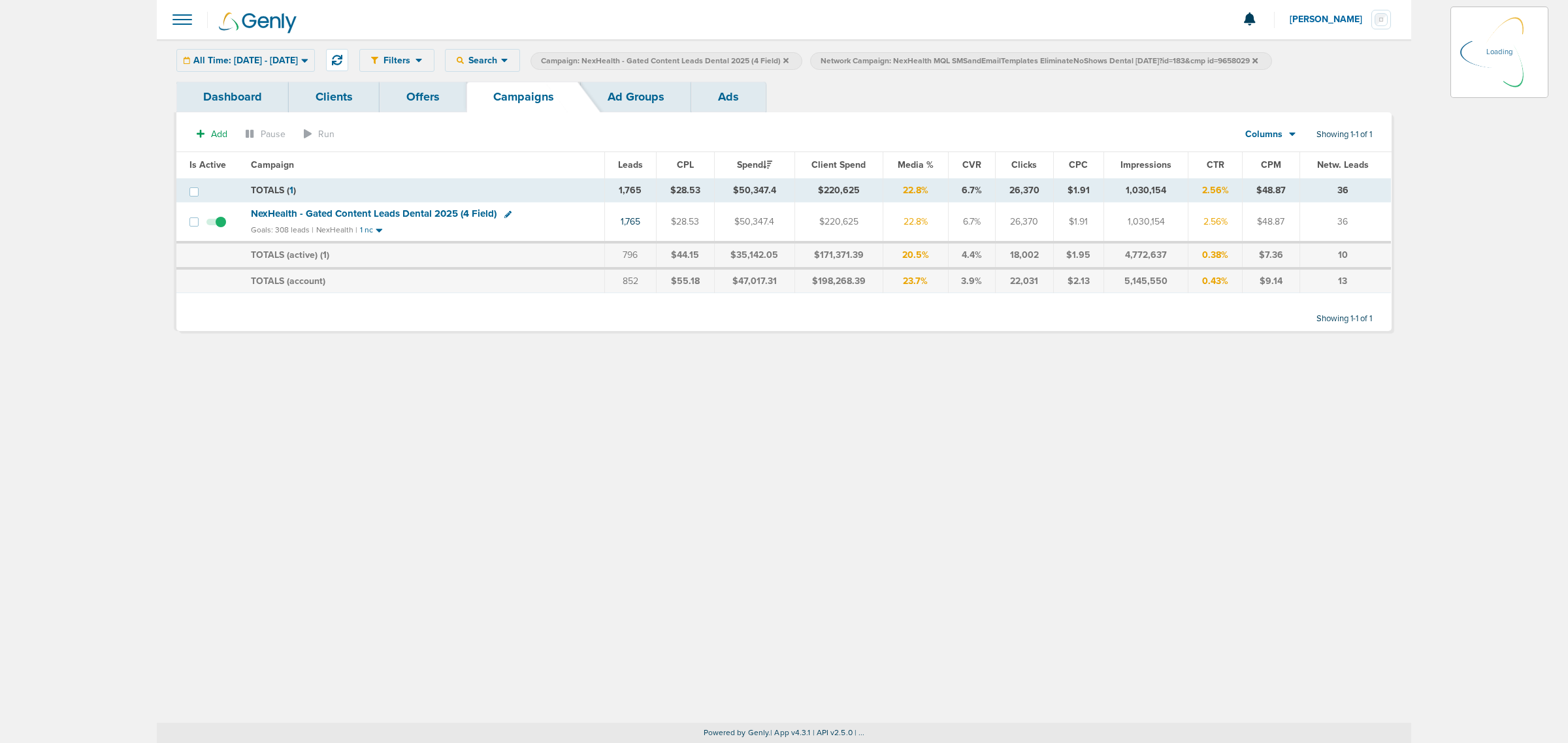
click at [788, 59] on icon at bounding box center [785, 60] width 5 height 5
click at [314, 50] on div "All Time: [DATE] - [DATE]" at bounding box center [246, 61] width 137 height 21
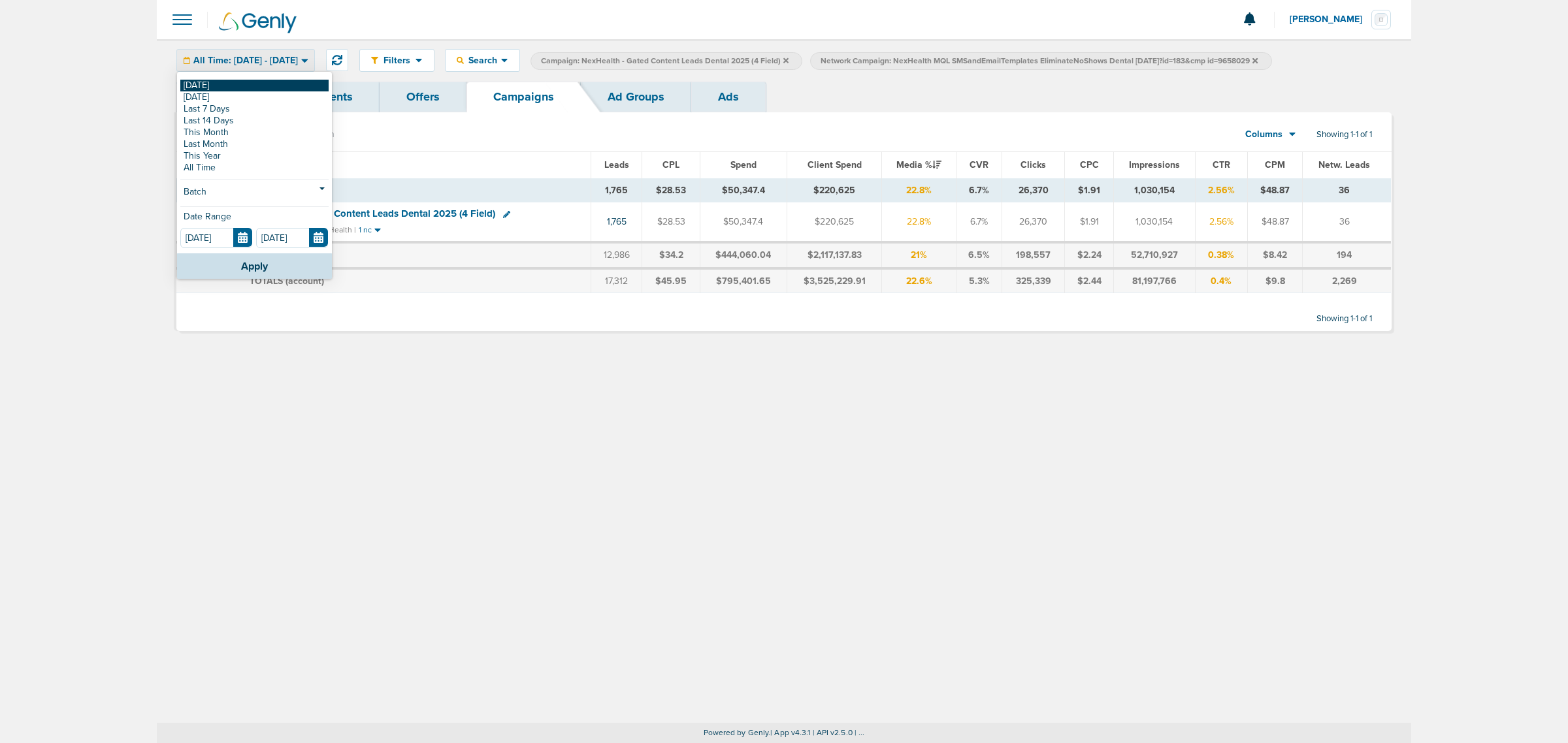
click at [231, 80] on link "[DATE]" at bounding box center [255, 86] width 149 height 11
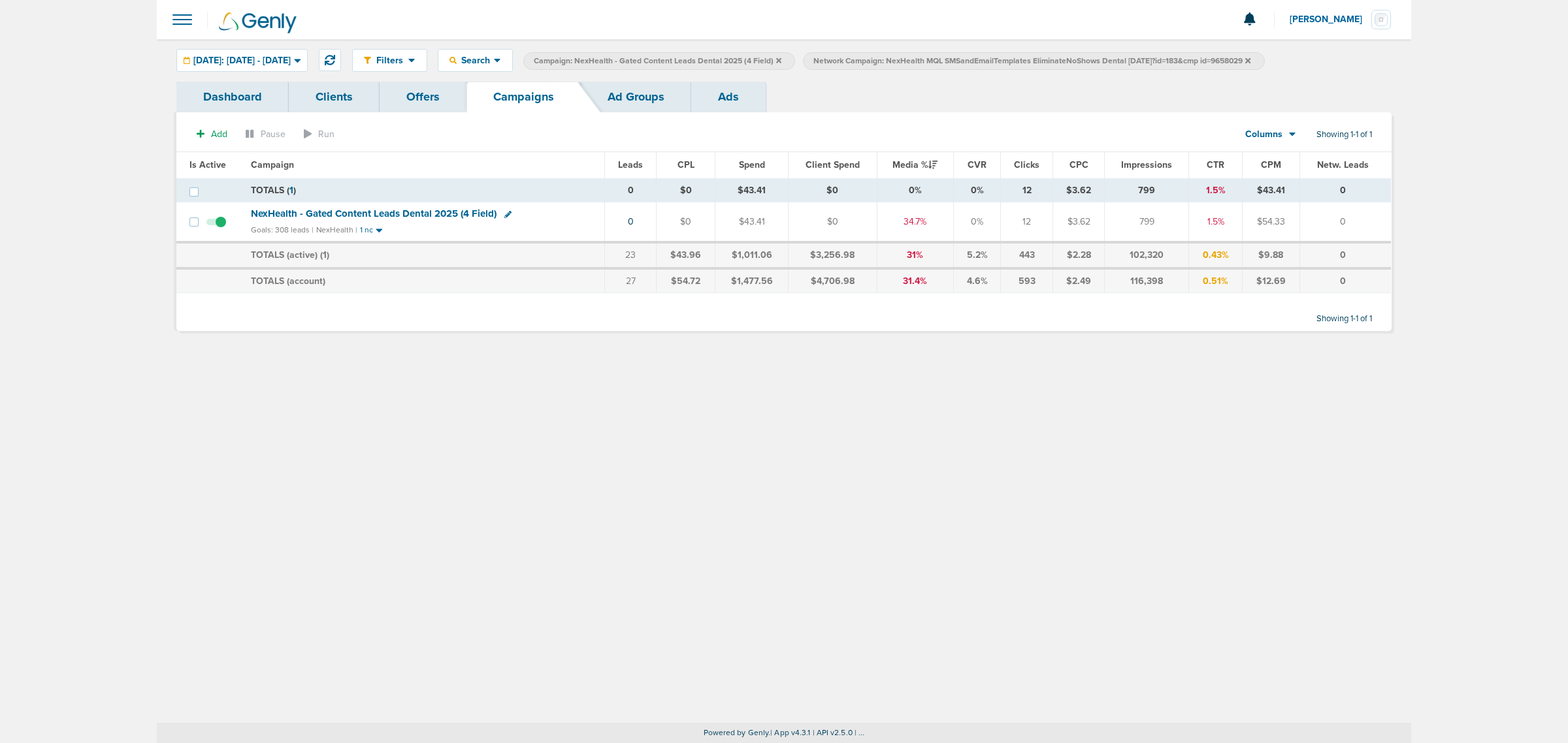
click at [1250, 59] on icon at bounding box center [1247, 60] width 5 height 5
click at [781, 59] on icon at bounding box center [778, 60] width 5 height 5
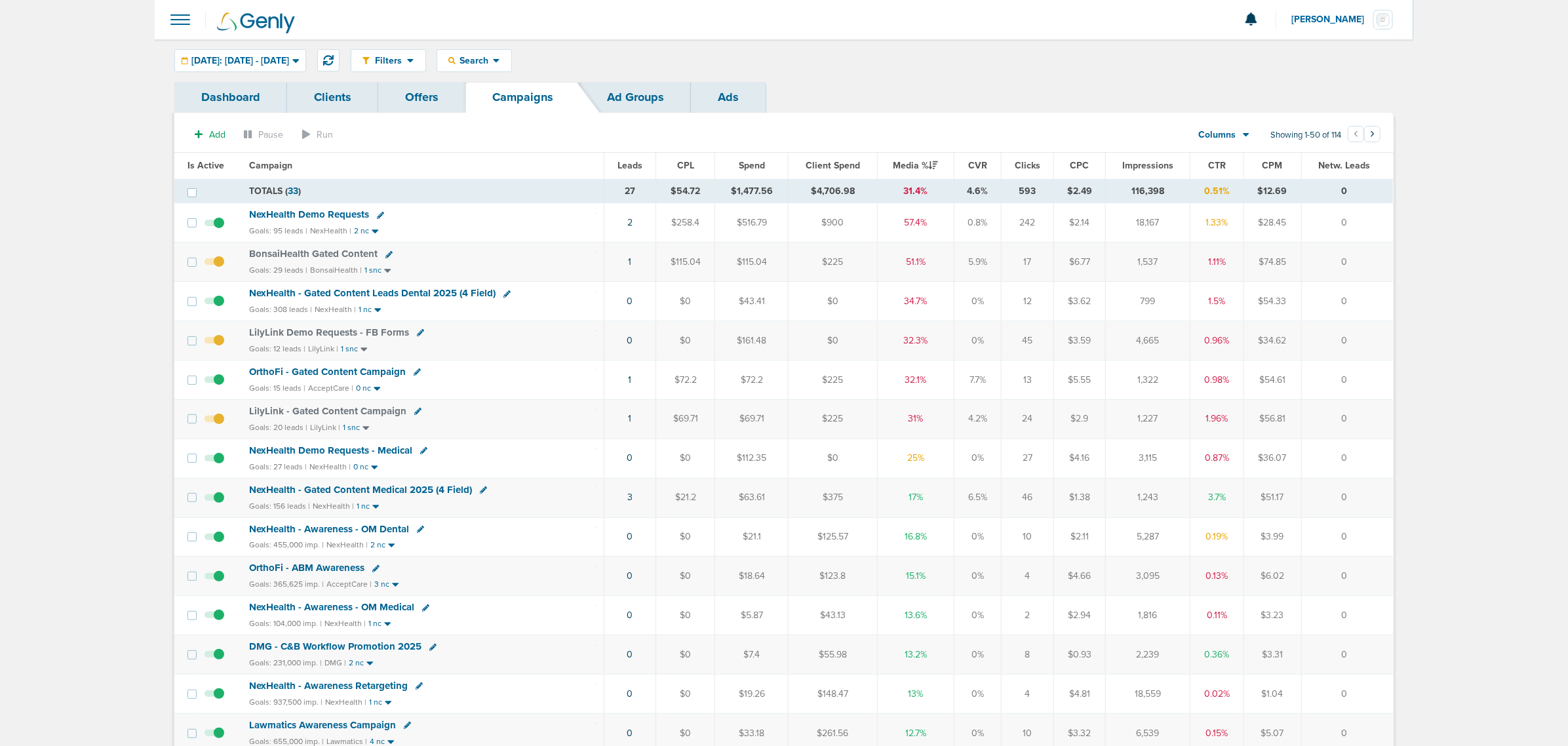
click at [1016, 62] on div "Filters Active Only Settings Status Active Inactive Objectives MQL SQL Traffic …" at bounding box center [872, 61] width 1043 height 23
click at [340, 53] on button at bounding box center [328, 60] width 22 height 22
click at [627, 261] on link "3" at bounding box center [630, 262] width 5 height 11
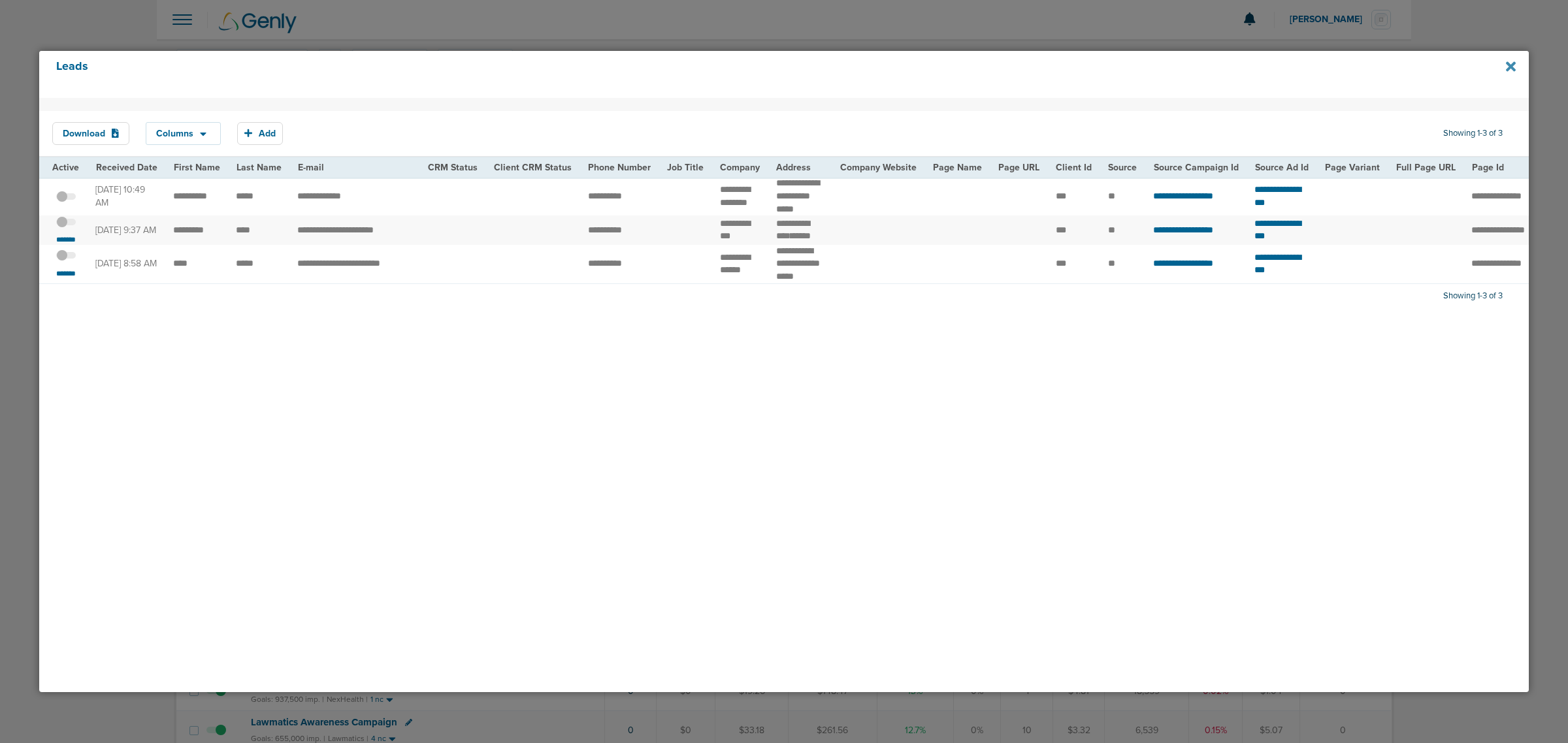
click at [1512, 66] on icon at bounding box center [1511, 66] width 10 height 10
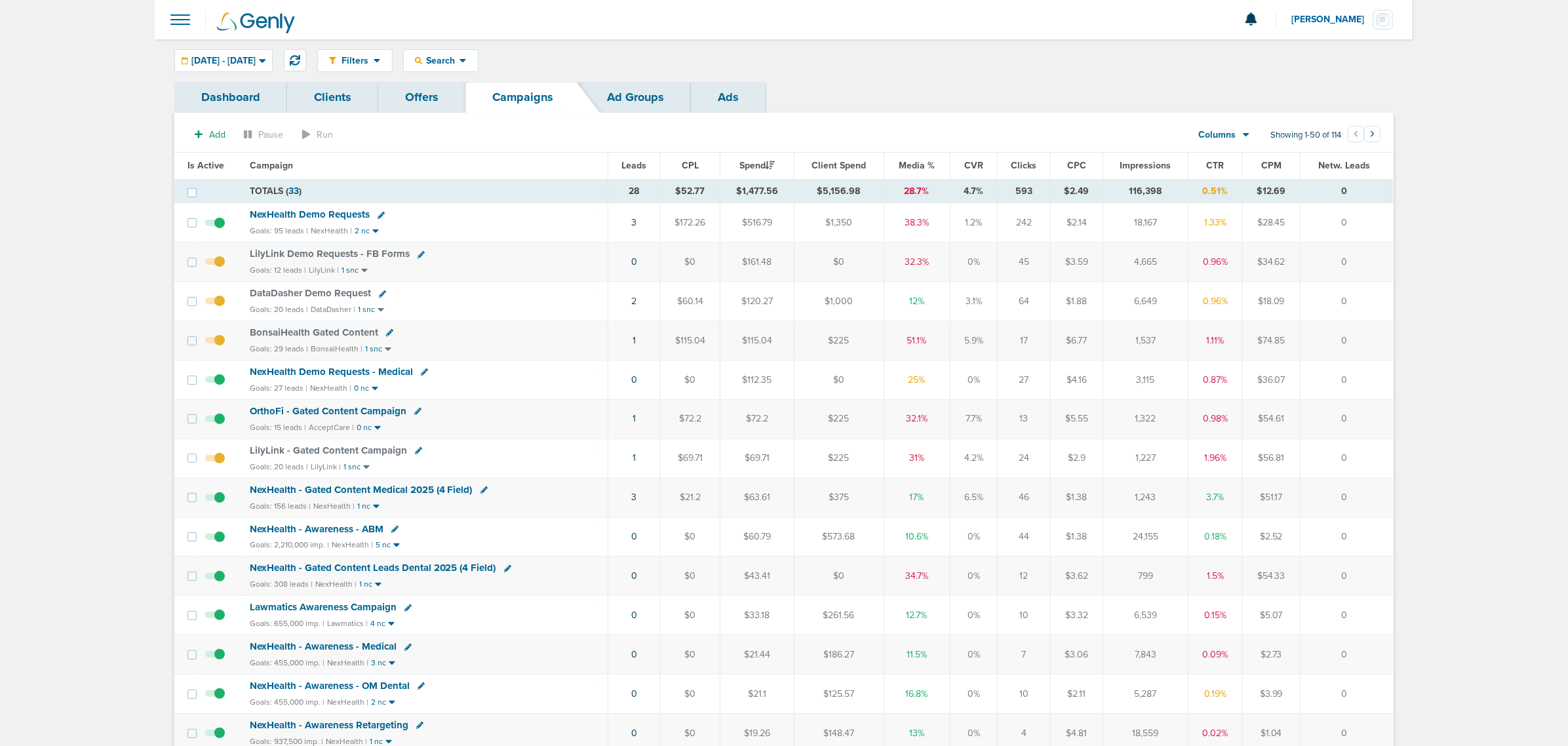
click at [910, 167] on span "Media %" at bounding box center [917, 166] width 36 height 11
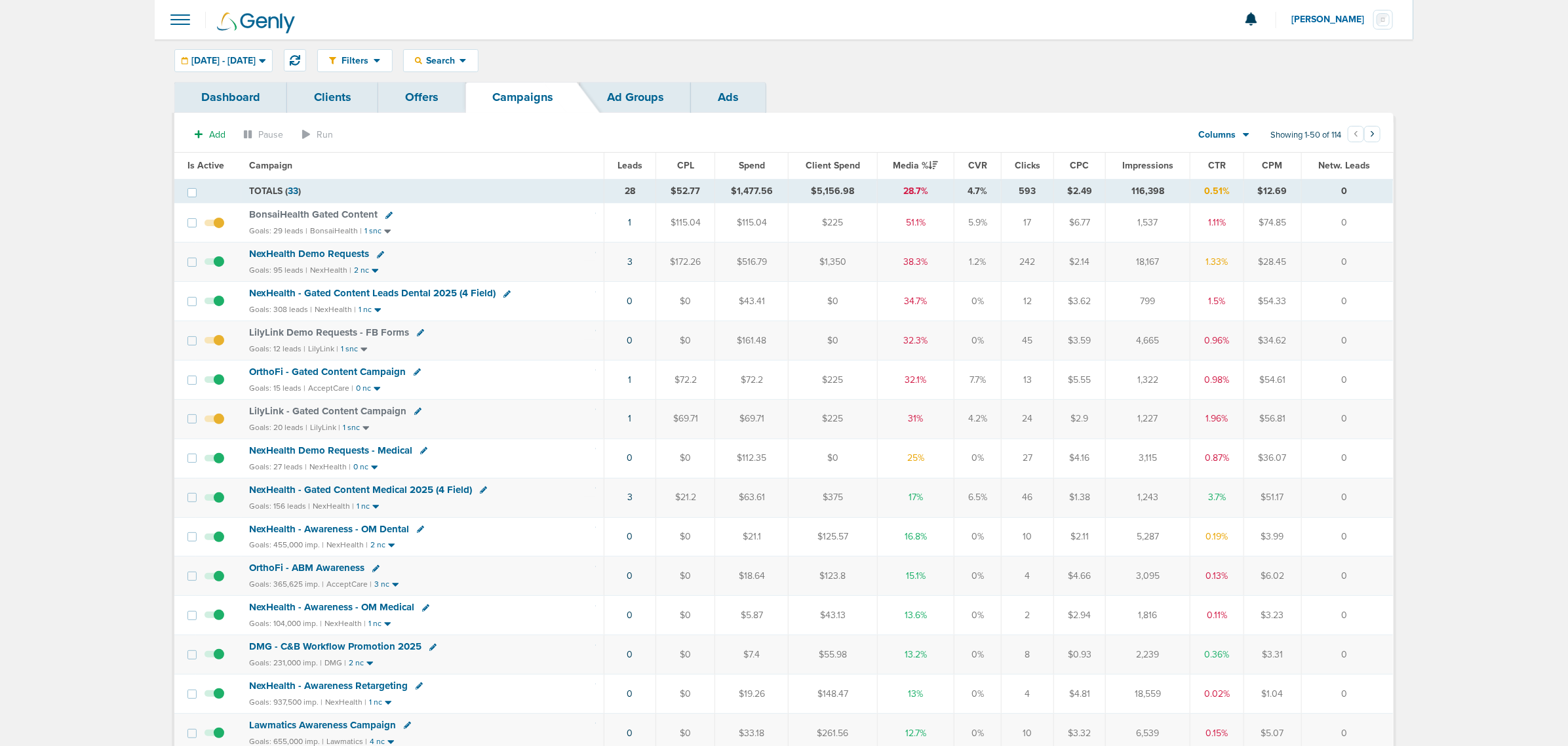
click at [352, 373] on span "OrthoFi - Gated Content Campaign" at bounding box center [327, 372] width 157 height 11
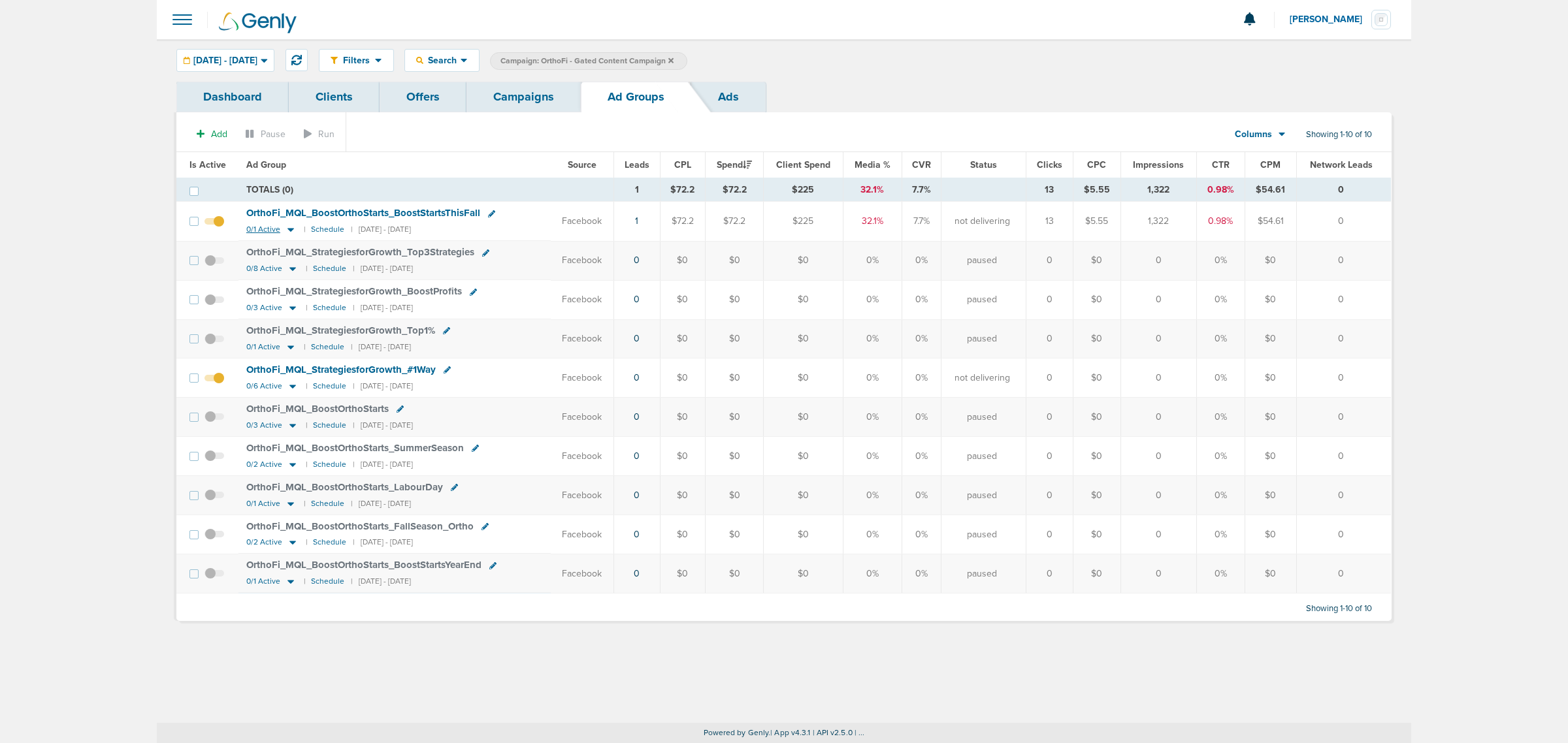
click at [286, 232] on icon at bounding box center [291, 230] width 13 height 11
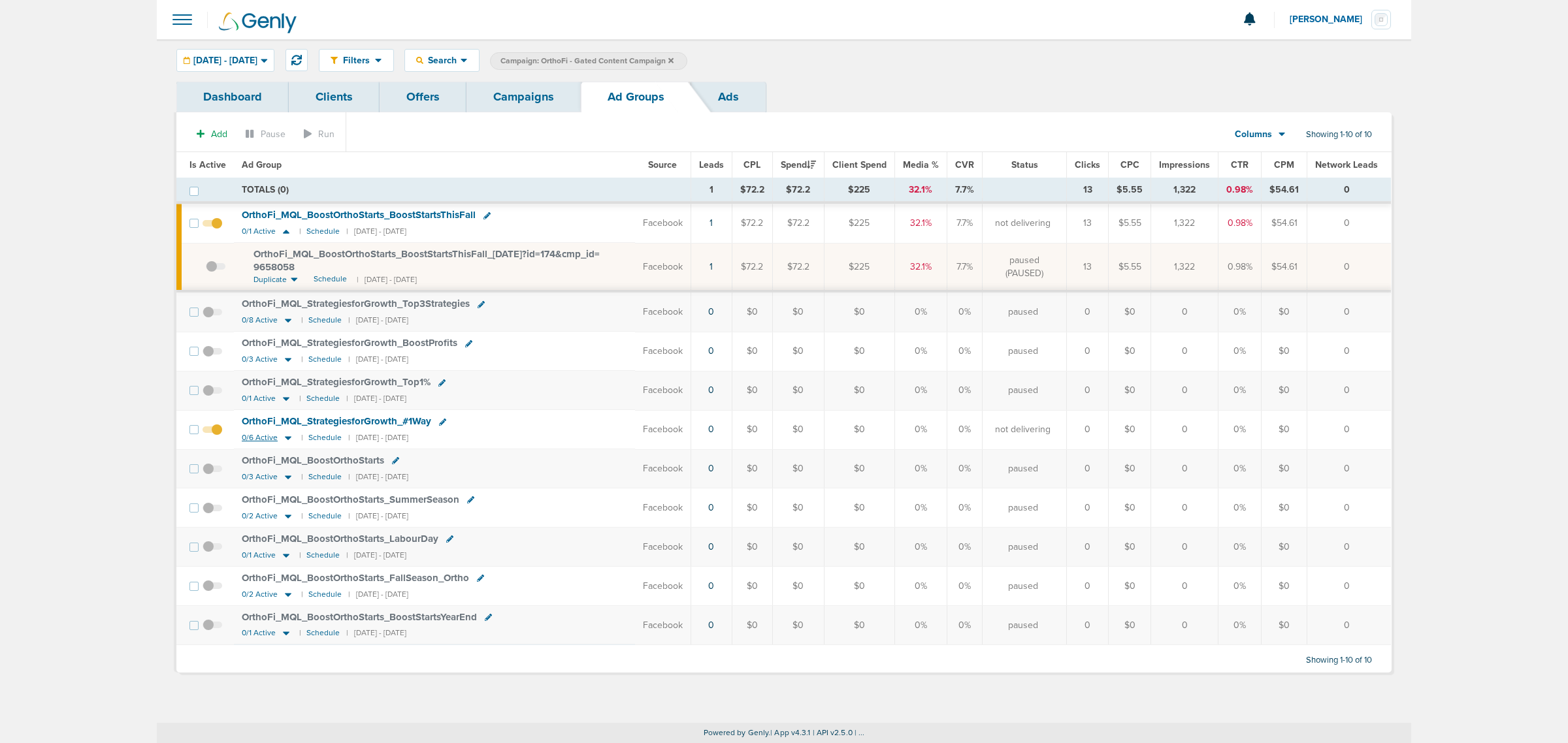
click at [285, 440] on icon at bounding box center [288, 438] width 6 height 4
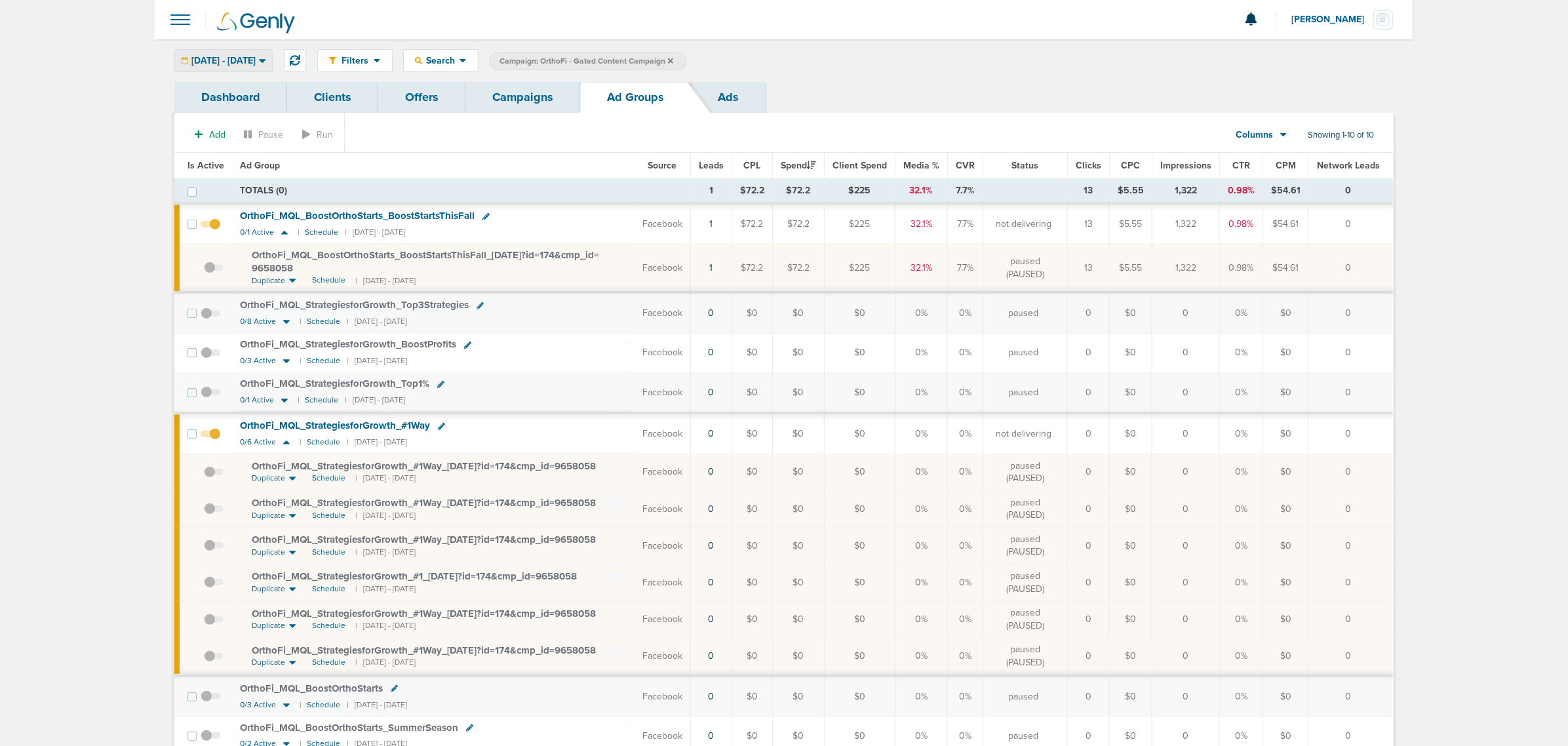
click at [266, 60] on icon at bounding box center [262, 61] width 7 height 11
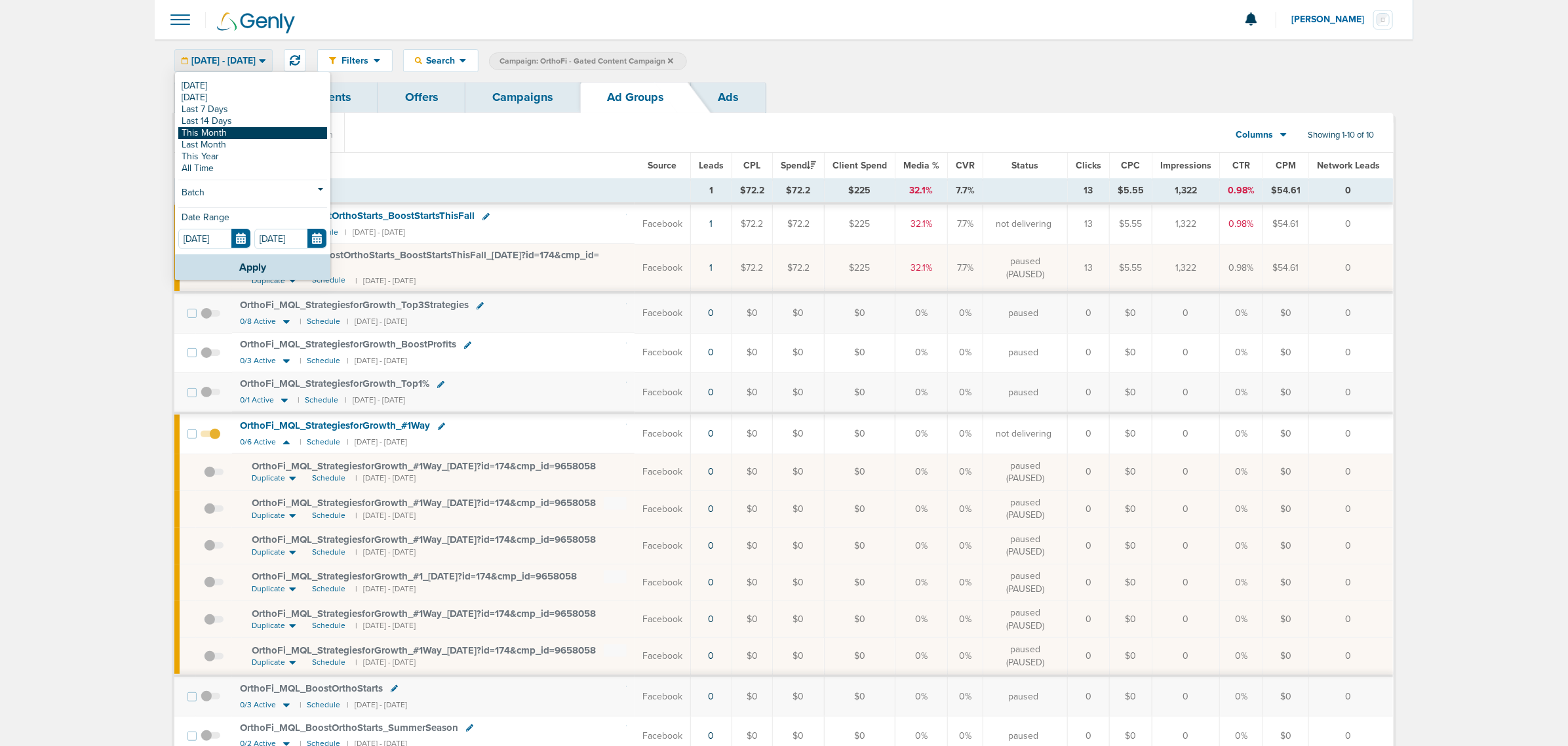
click at [244, 135] on link "This Month" at bounding box center [253, 133] width 149 height 11
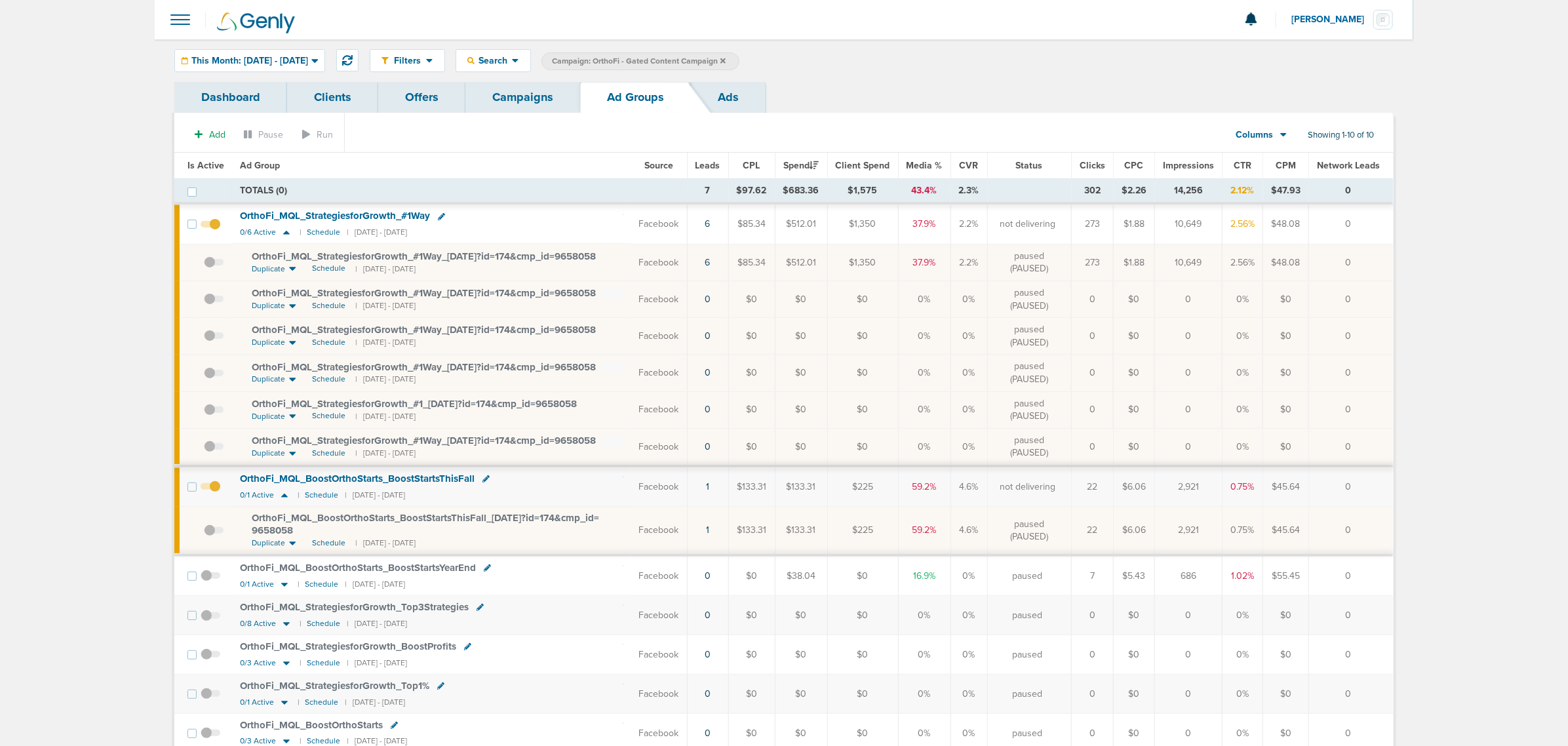
click at [567, 257] on span "OrthoFi_ MQL_ StrategiesforGrowth_ #1Way_ 07.08.25?id=174&cmp_ id=9658058" at bounding box center [423, 257] width 344 height 11
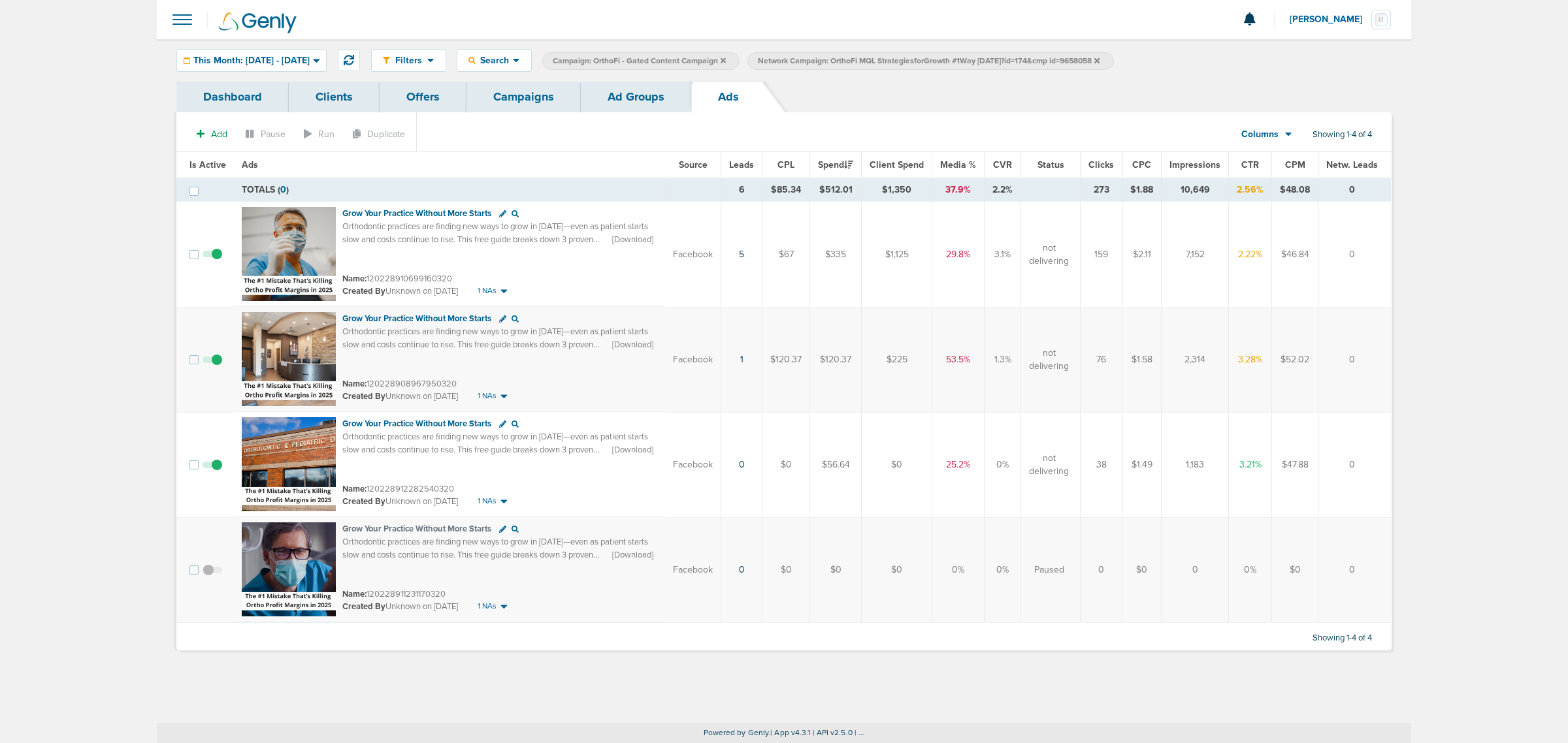
click at [605, 98] on link "Ad Groups" at bounding box center [635, 96] width 111 height 31
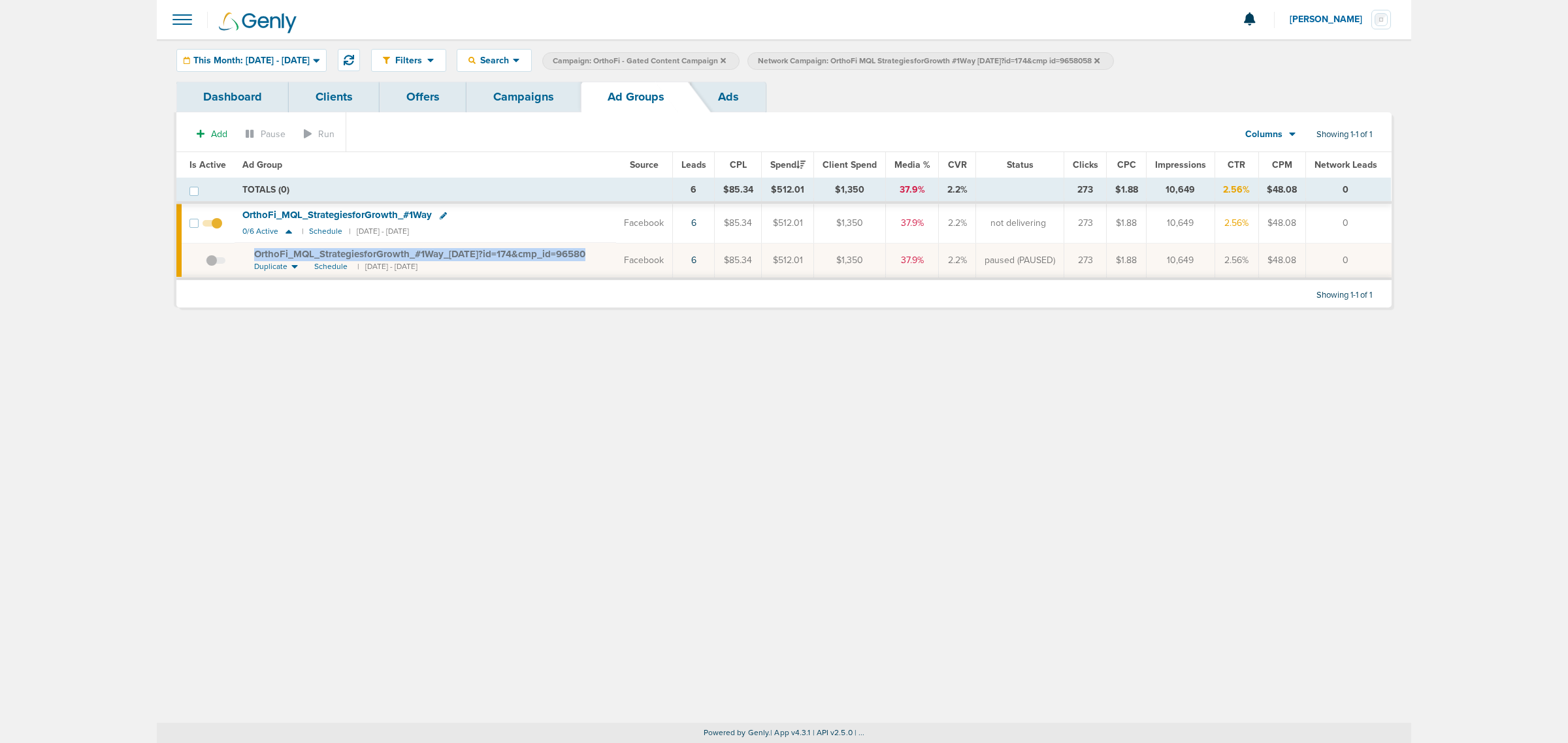
drag, startPoint x: 250, startPoint y: 252, endPoint x: 605, endPoint y: 255, distance: 355.0
click at [605, 255] on td "OrthoFi_ MQL_ StrategiesforGrowth_ #1Way_ 07.08.25?id=174&cmp_ id=9658058 Dupli…" at bounding box center [426, 261] width 381 height 36
copy td "OrthoFi_ MQL_ StrategiesforGrowth_ #1Way_ 07.08.25?id=174&cmp_ id=9658058"
click at [388, 258] on span "OrthoFi_ MQL_ StrategiesforGrowth_ #1Way_ 07.08.25?id=174&cmp_ id=9658058" at bounding box center [426, 254] width 343 height 11
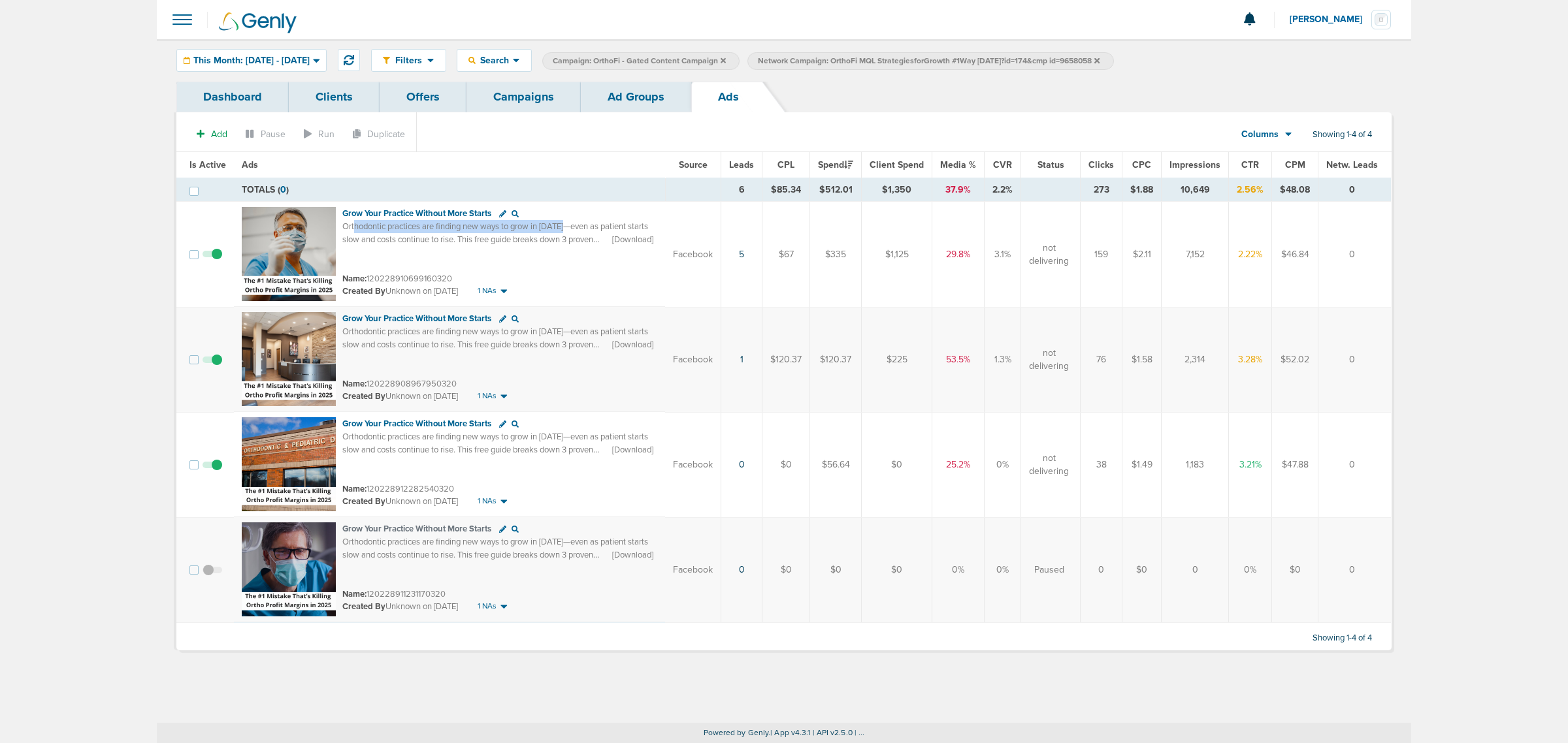
drag, startPoint x: 371, startPoint y: 230, endPoint x: 575, endPoint y: 231, distance: 204.0
click at [575, 231] on span "Orthodontic practices are finding new ways to grow in 2025—even as patient star…" at bounding box center [495, 246] width 306 height 49
click at [524, 96] on link "Campaigns" at bounding box center [523, 96] width 114 height 31
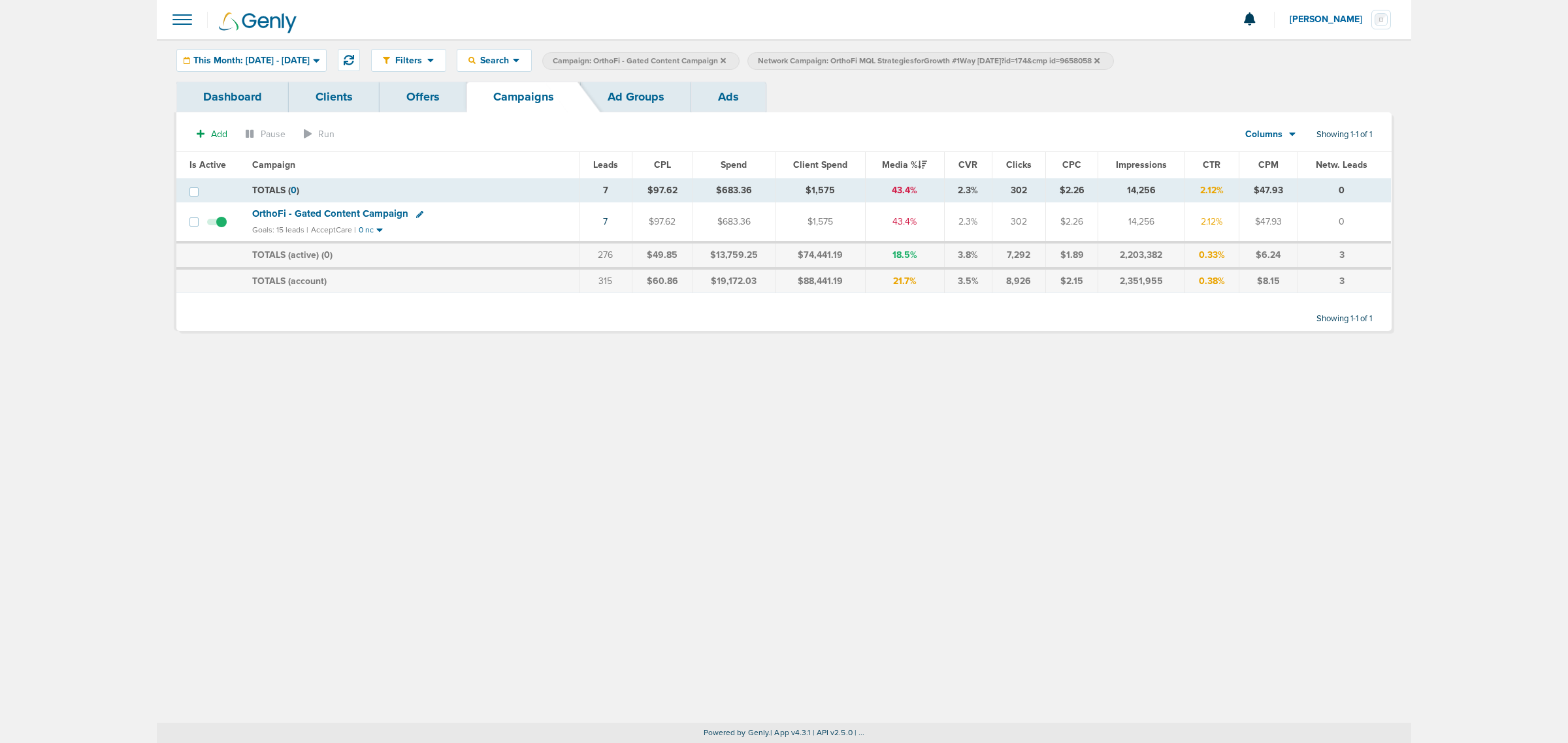
click at [726, 60] on icon at bounding box center [723, 60] width 5 height 5
click at [895, 60] on icon at bounding box center [891, 60] width 5 height 5
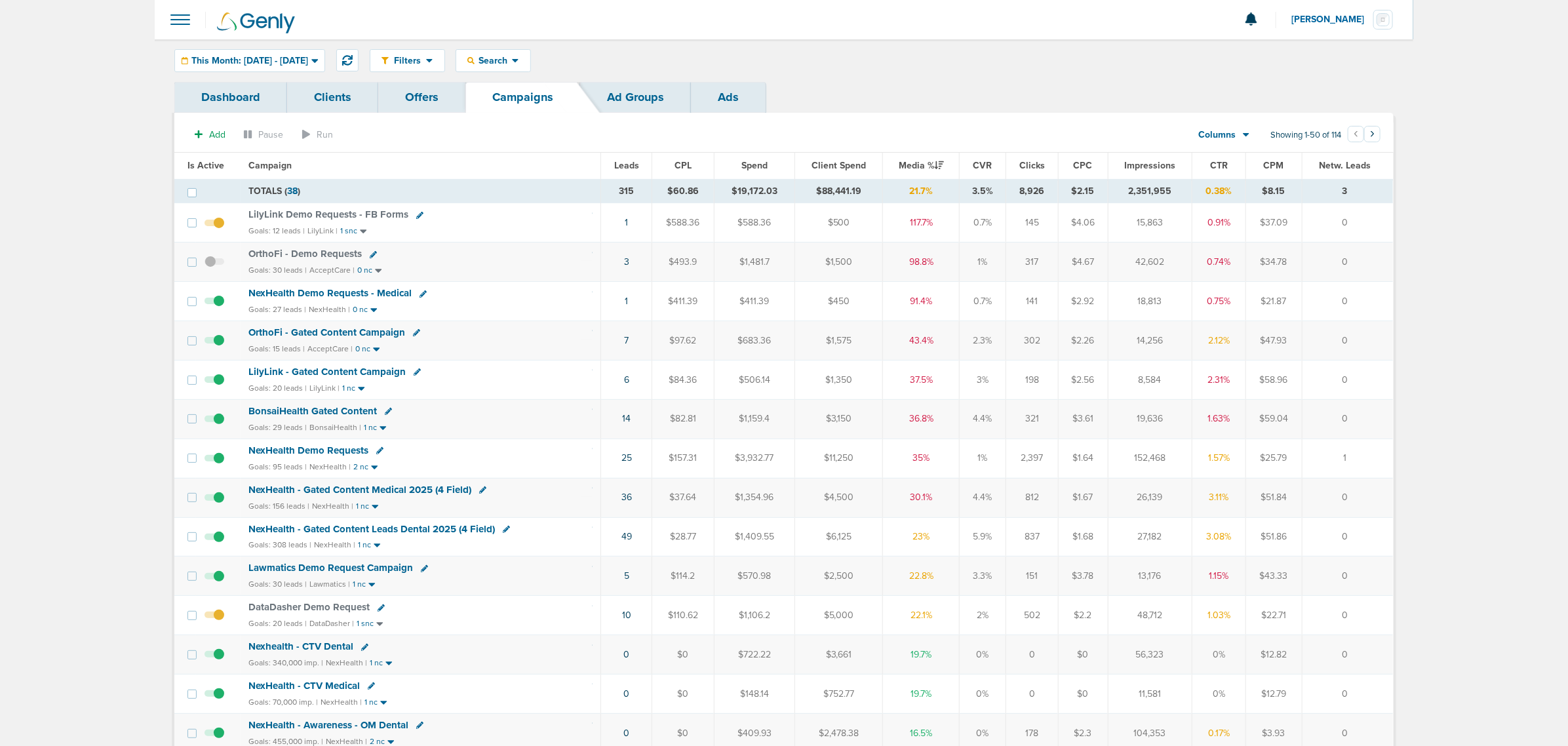
click at [346, 296] on span "NexHealth Demo Requests - Medical" at bounding box center [330, 293] width 163 height 11
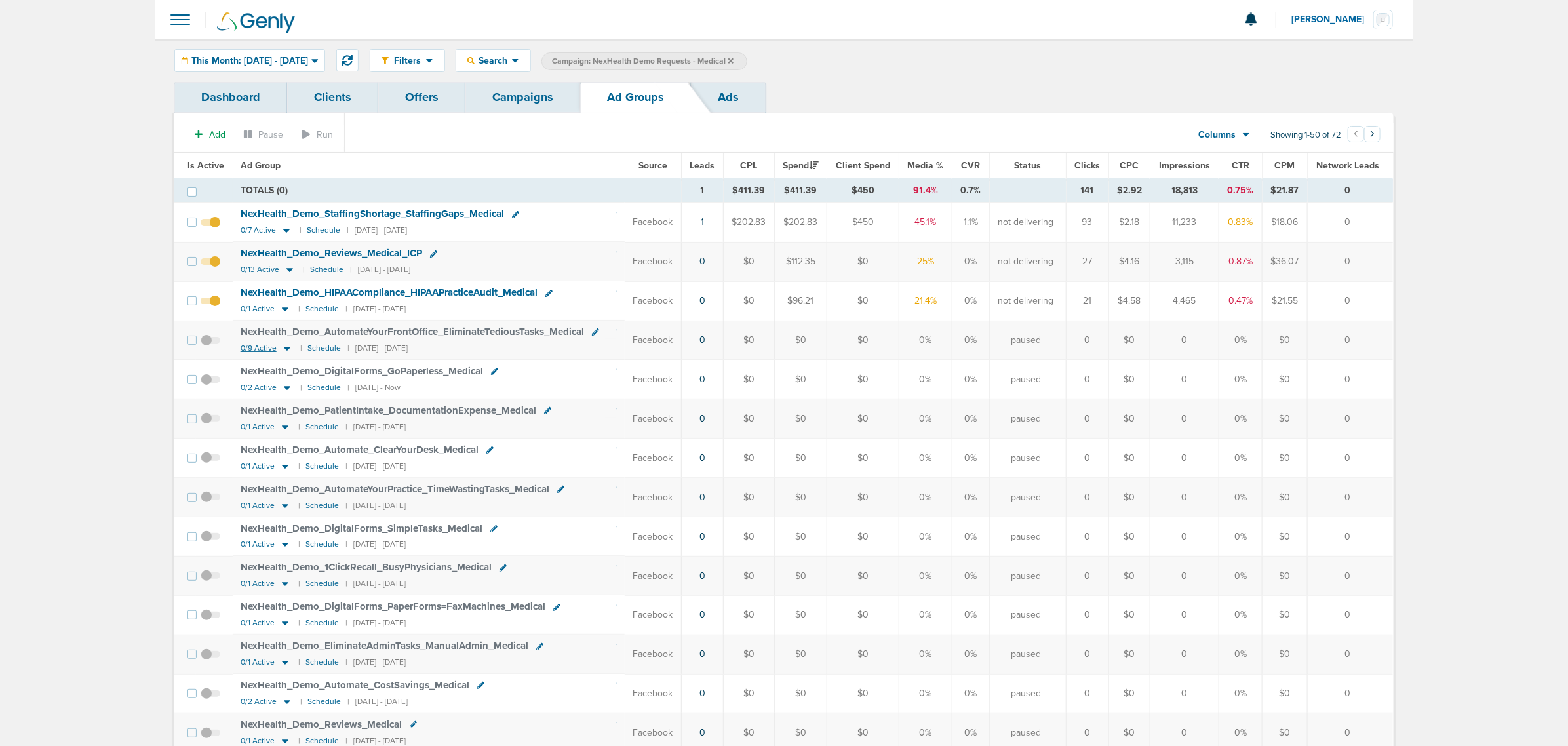
click at [285, 351] on icon at bounding box center [287, 348] width 6 height 4
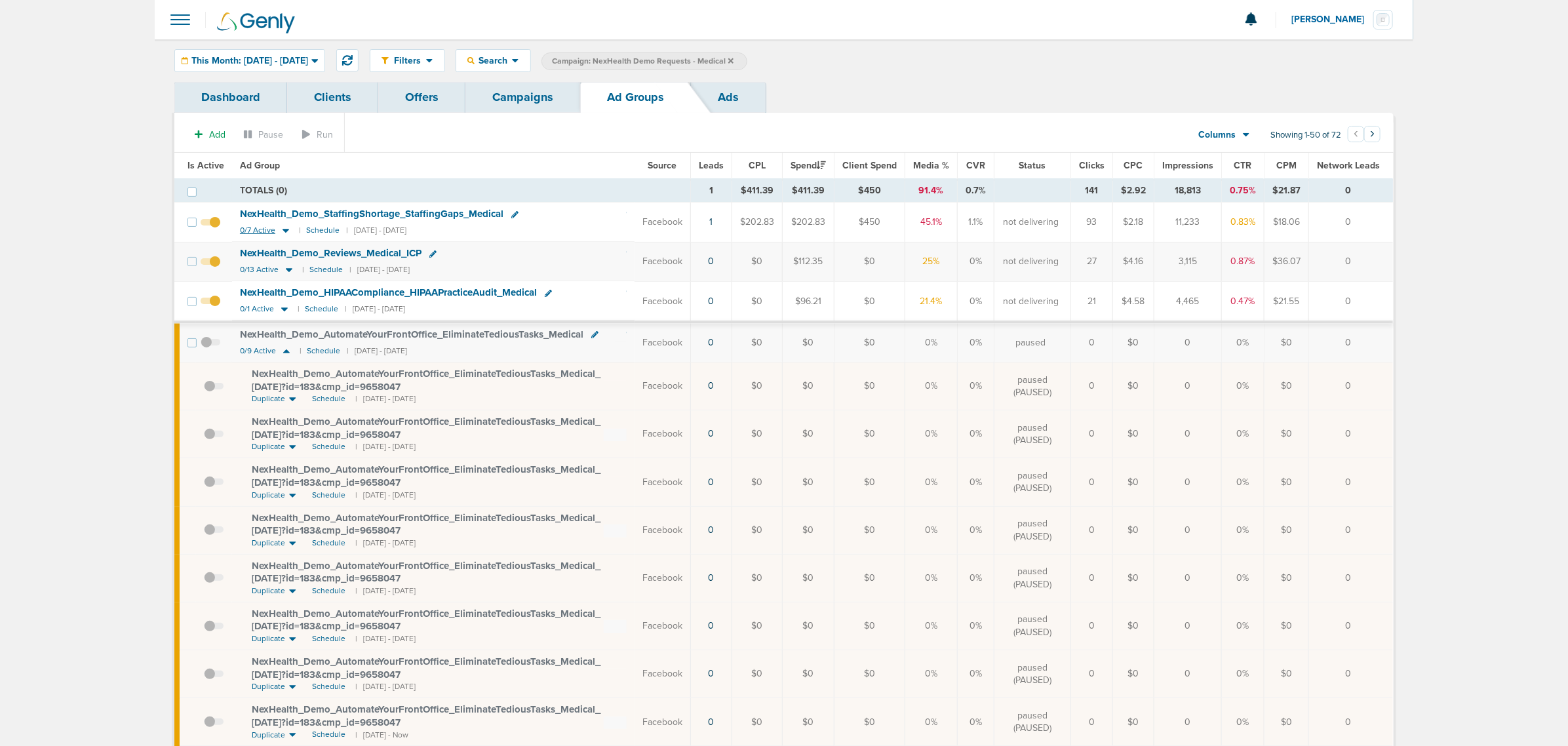
click at [283, 230] on icon at bounding box center [285, 231] width 6 height 4
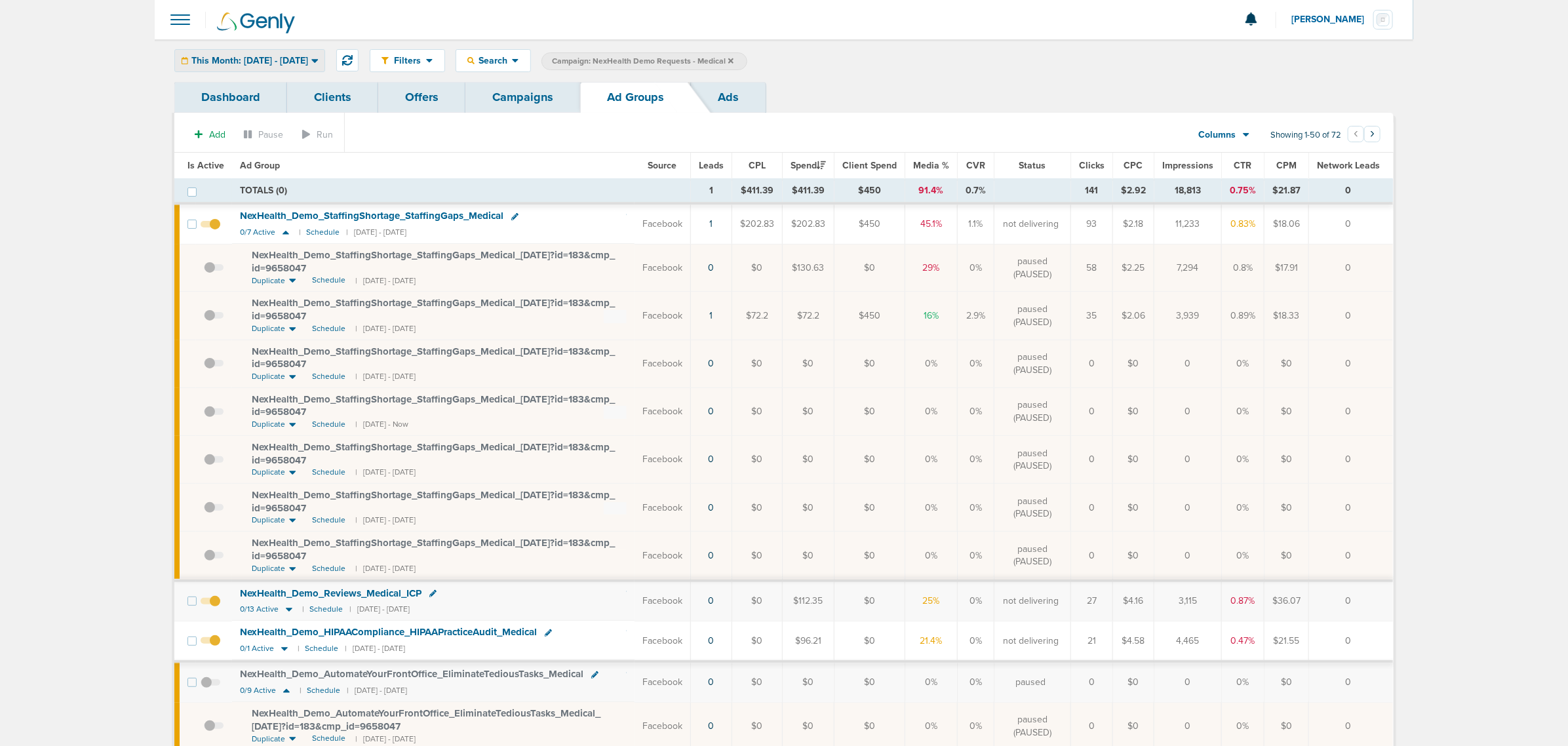
click at [270, 57] on span "This Month: 10.01.2025 - 10.31.2025" at bounding box center [249, 61] width 117 height 9
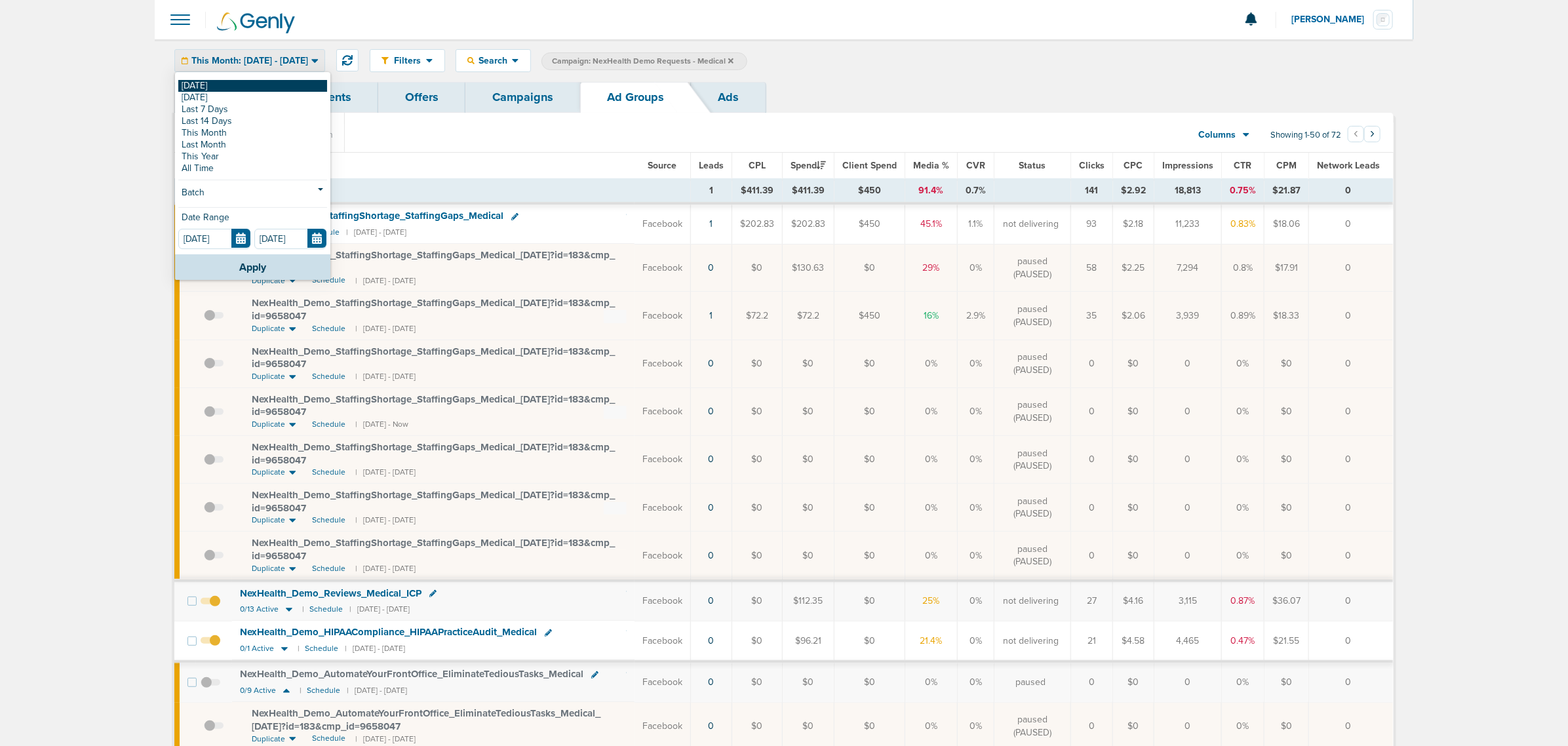
click at [235, 84] on link "[DATE]" at bounding box center [253, 86] width 149 height 11
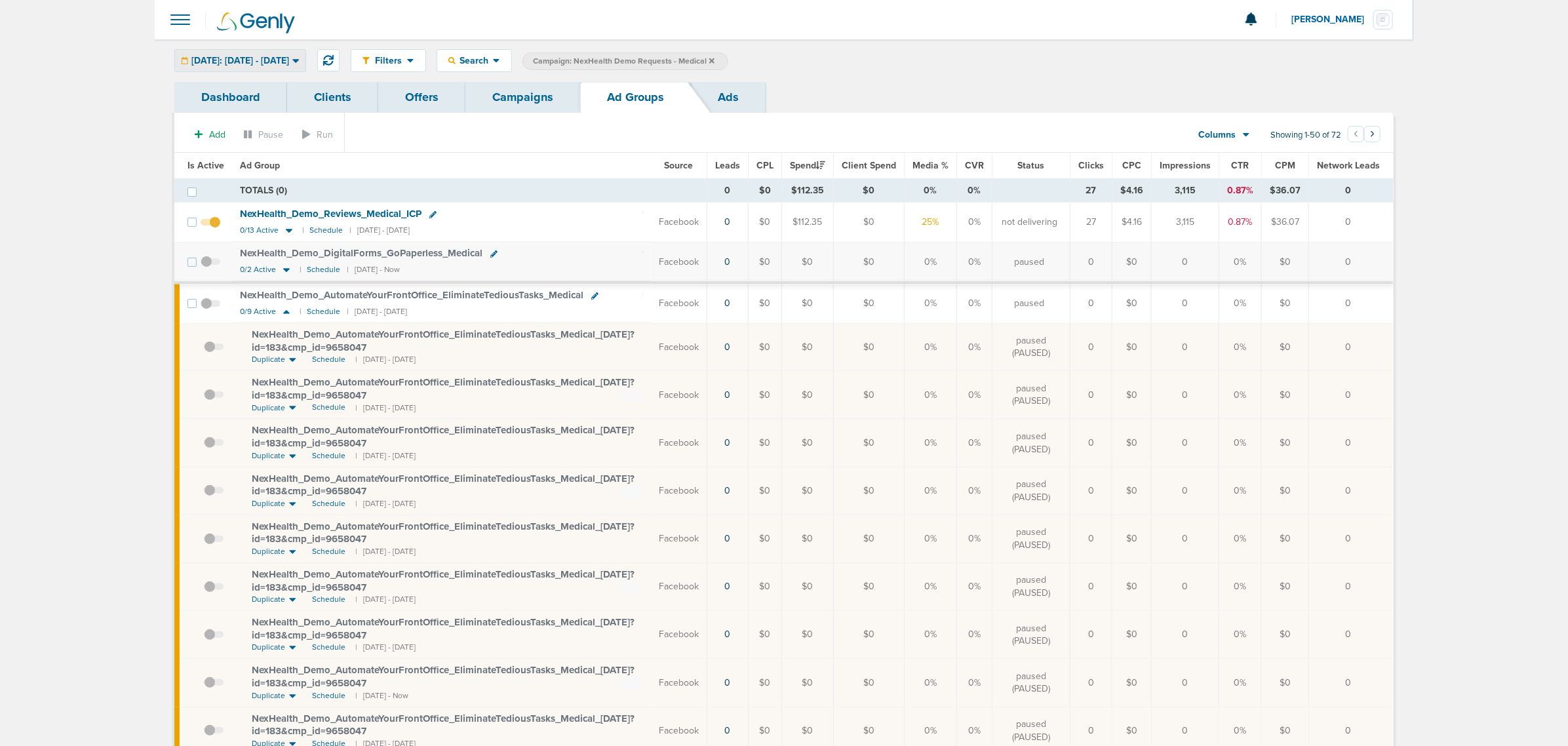
click at [261, 50] on div "[DATE]: [DATE] - [DATE]" at bounding box center [240, 61] width 130 height 21
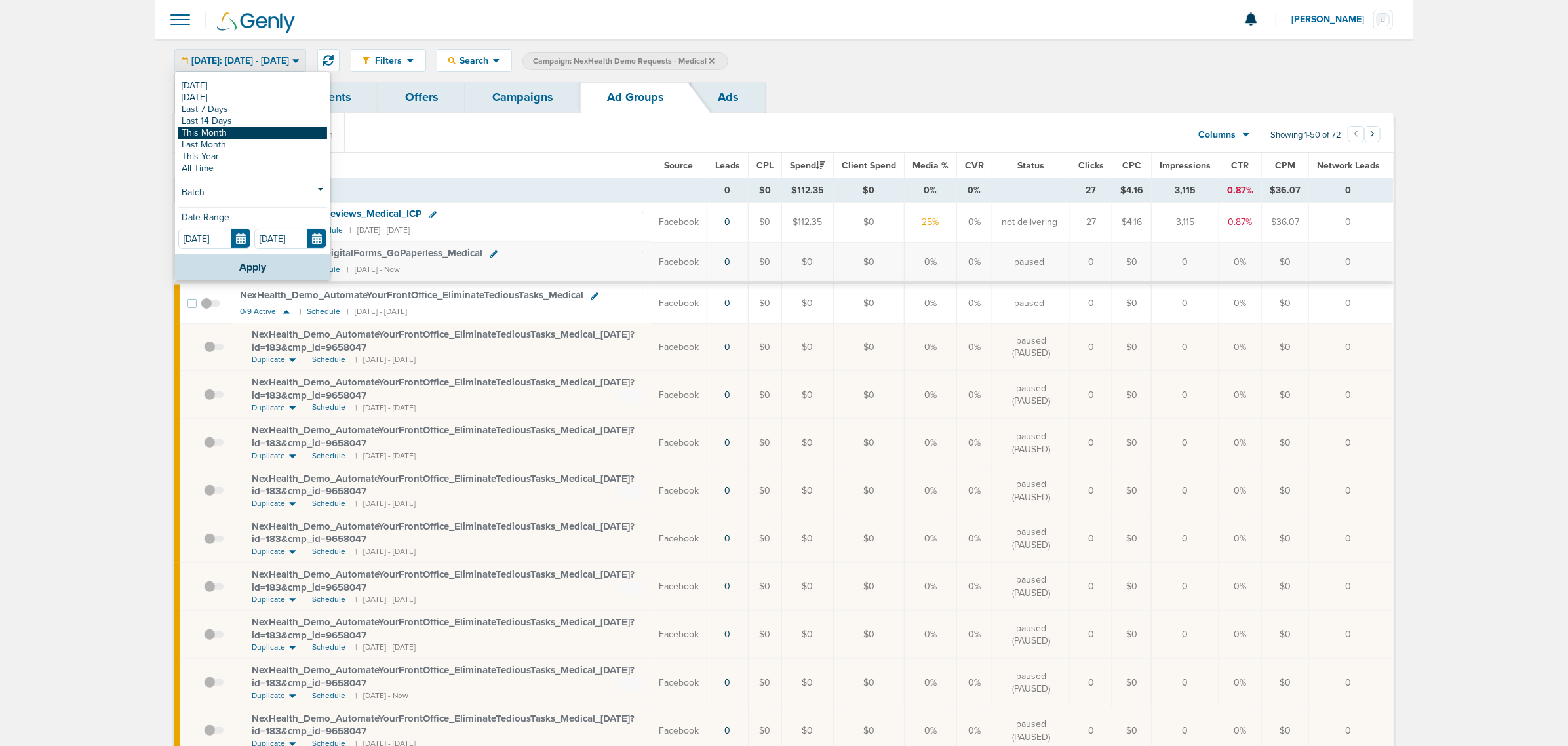
click at [221, 132] on link "This Month" at bounding box center [253, 133] width 149 height 11
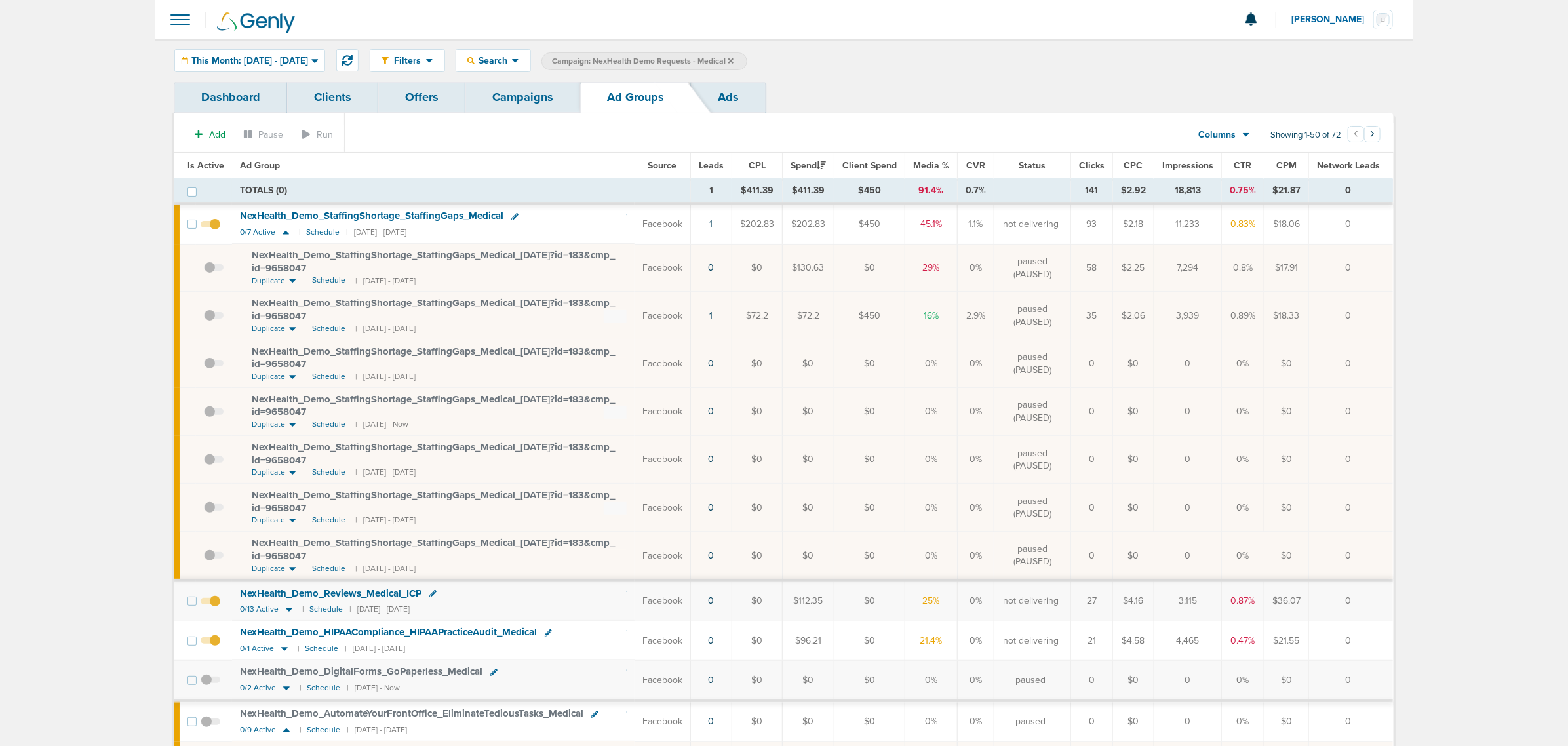
click at [205, 322] on span at bounding box center [213, 322] width 19 height 0
click at [204, 319] on input "checkbox" at bounding box center [204, 319] width 0 height 0
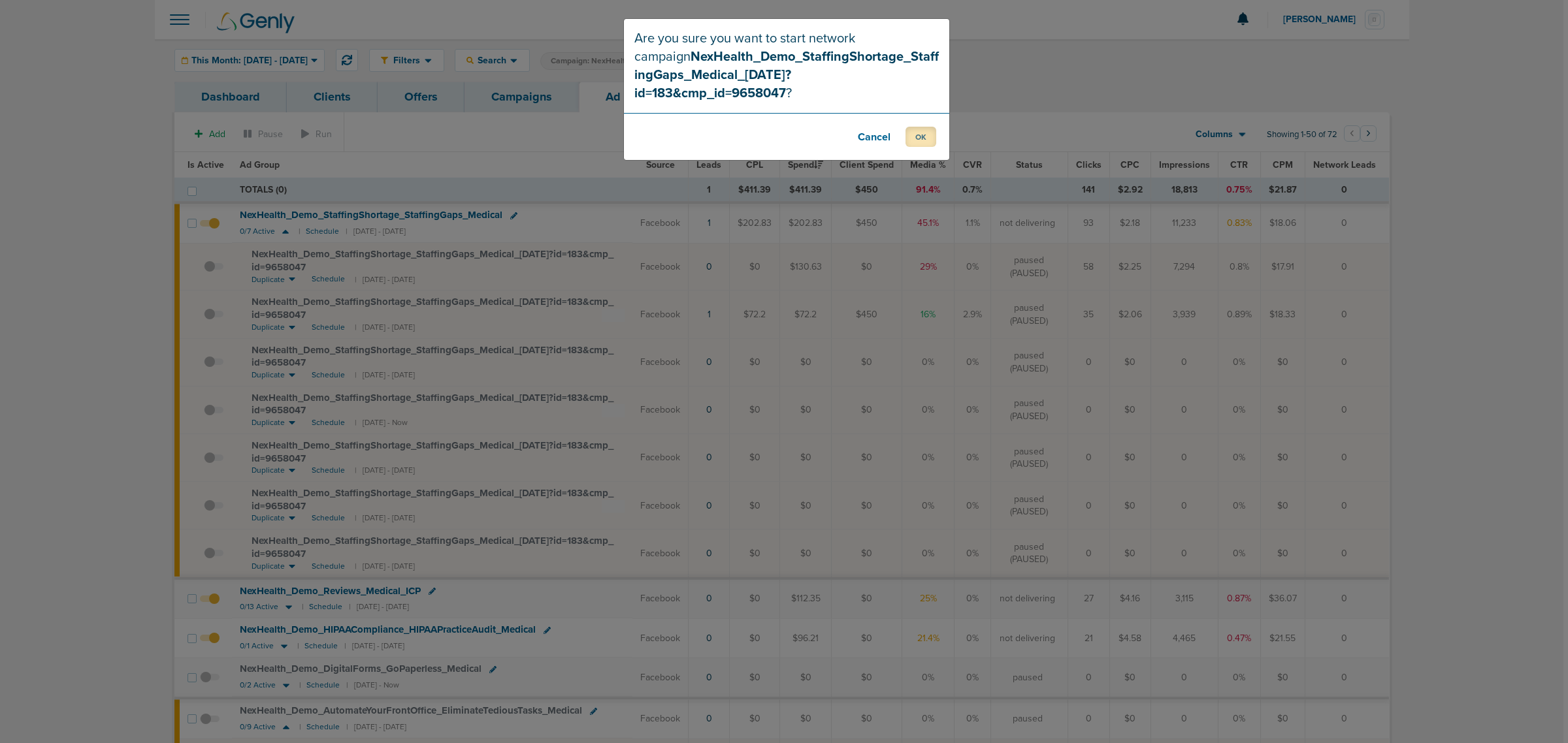
click at [919, 127] on button "OK" at bounding box center [920, 137] width 31 height 20
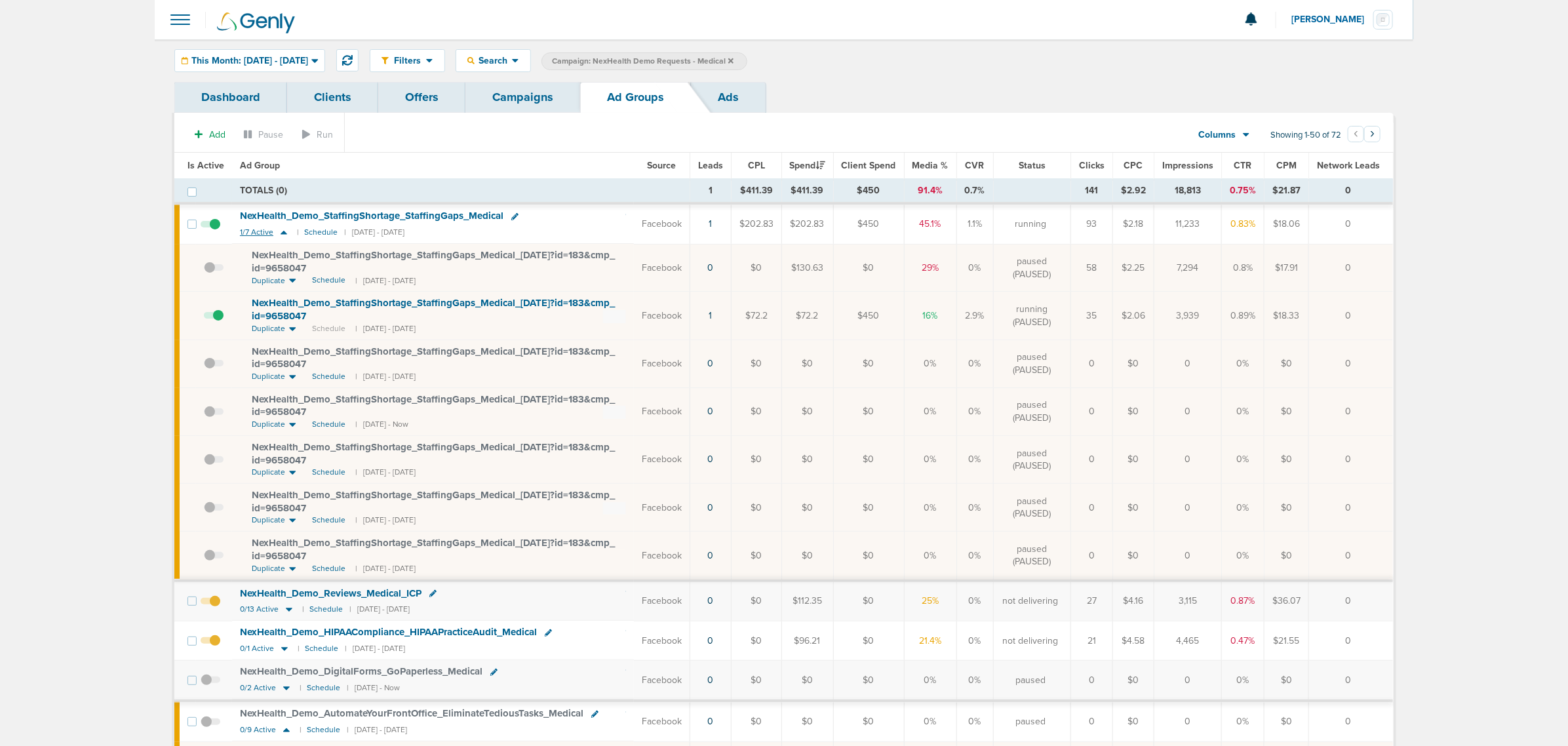
click at [282, 234] on icon at bounding box center [284, 232] width 6 height 4
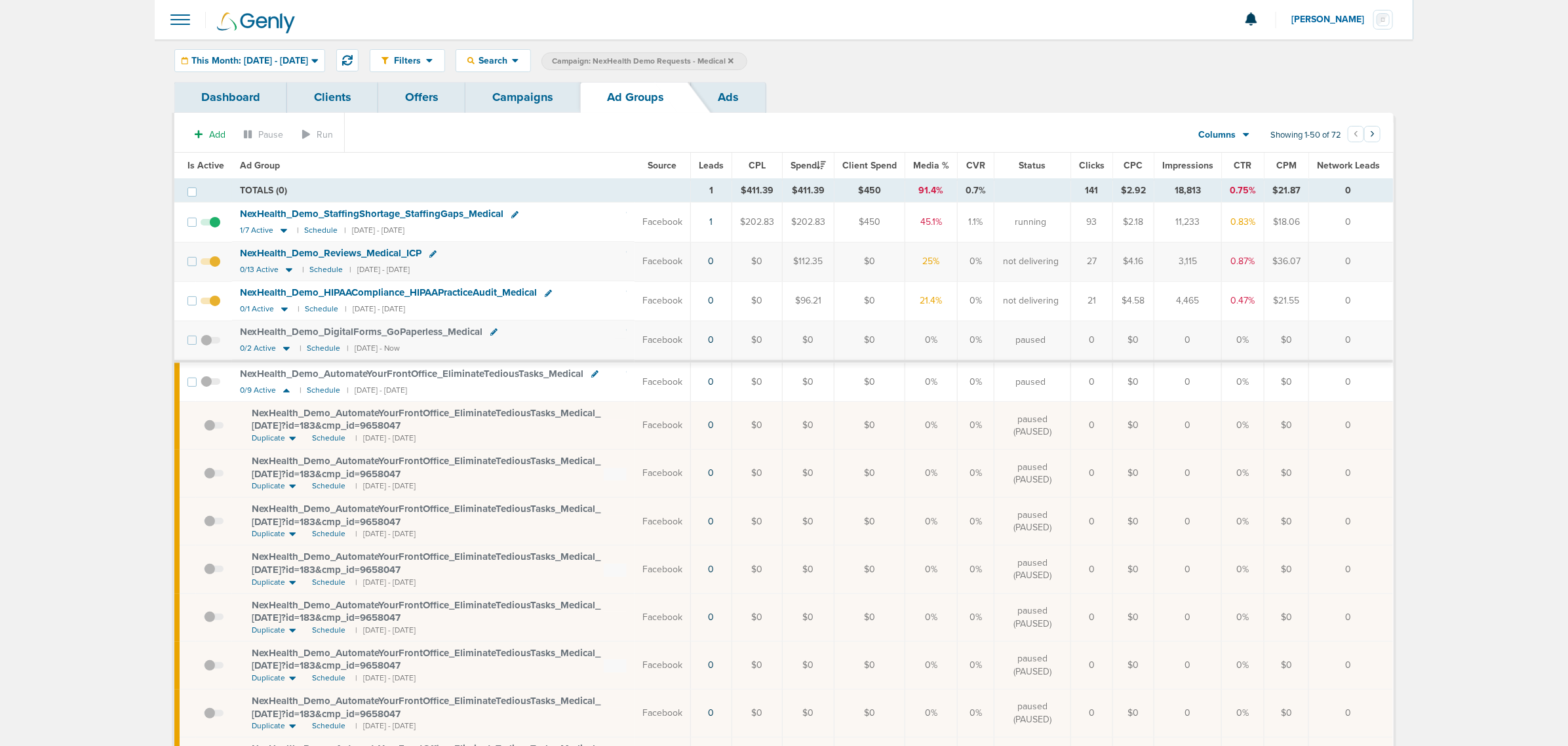
click at [525, 90] on link "Campaigns" at bounding box center [523, 97] width 115 height 31
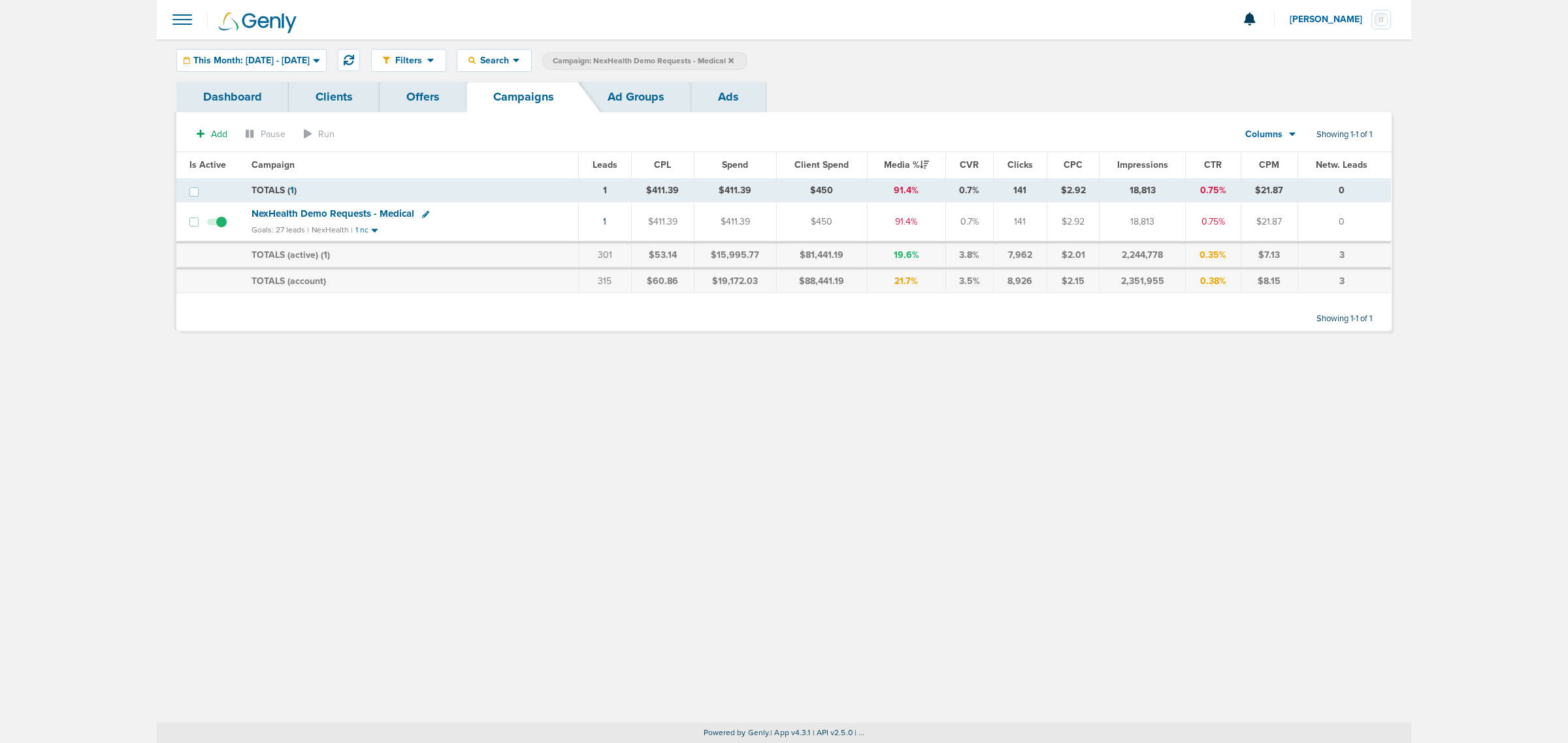
click at [734, 59] on icon at bounding box center [730, 61] width 5 height 8
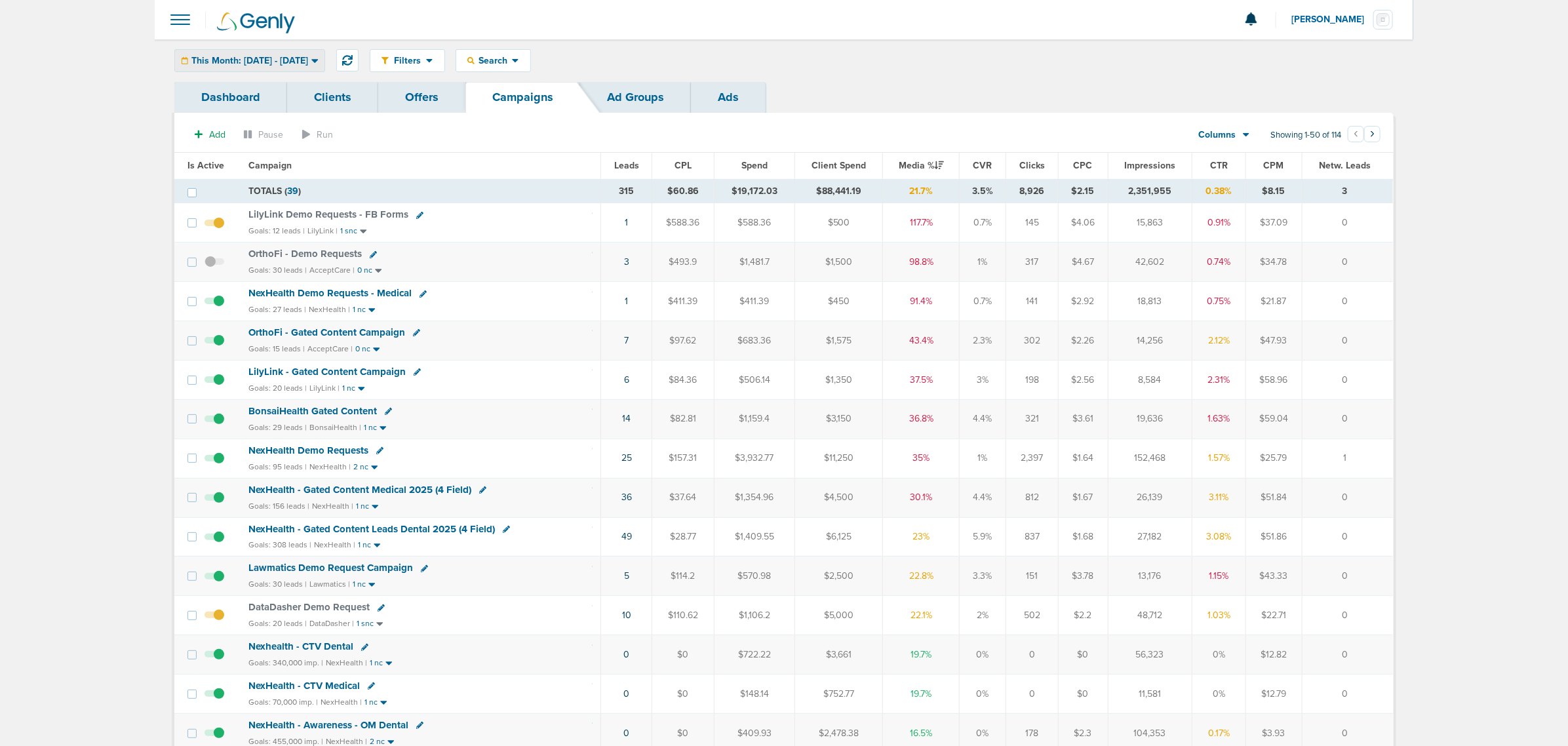
click at [299, 63] on span "This Month: 10.01.2025 - 10.31.2025" at bounding box center [249, 61] width 117 height 9
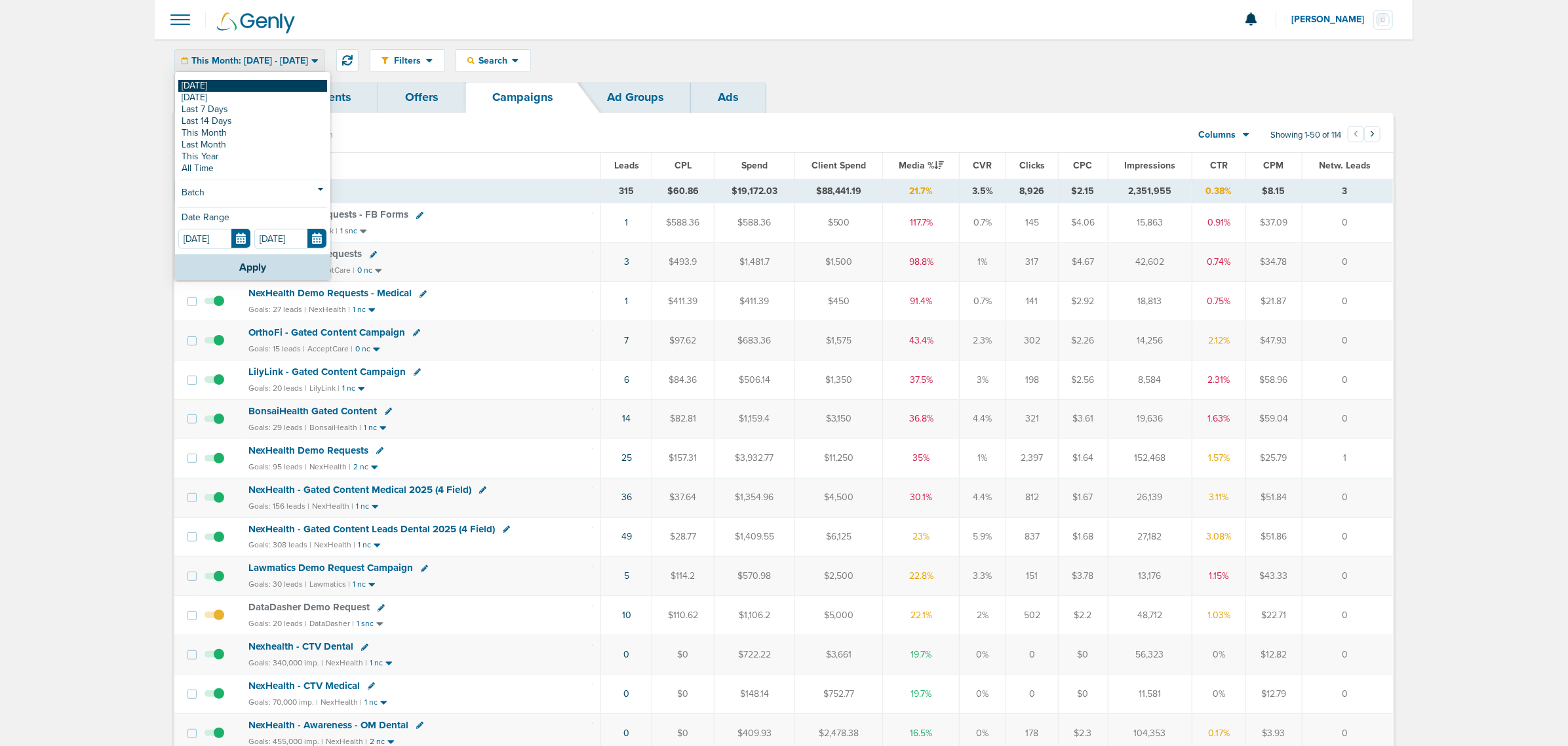
click at [234, 89] on link "[DATE]" at bounding box center [253, 86] width 149 height 11
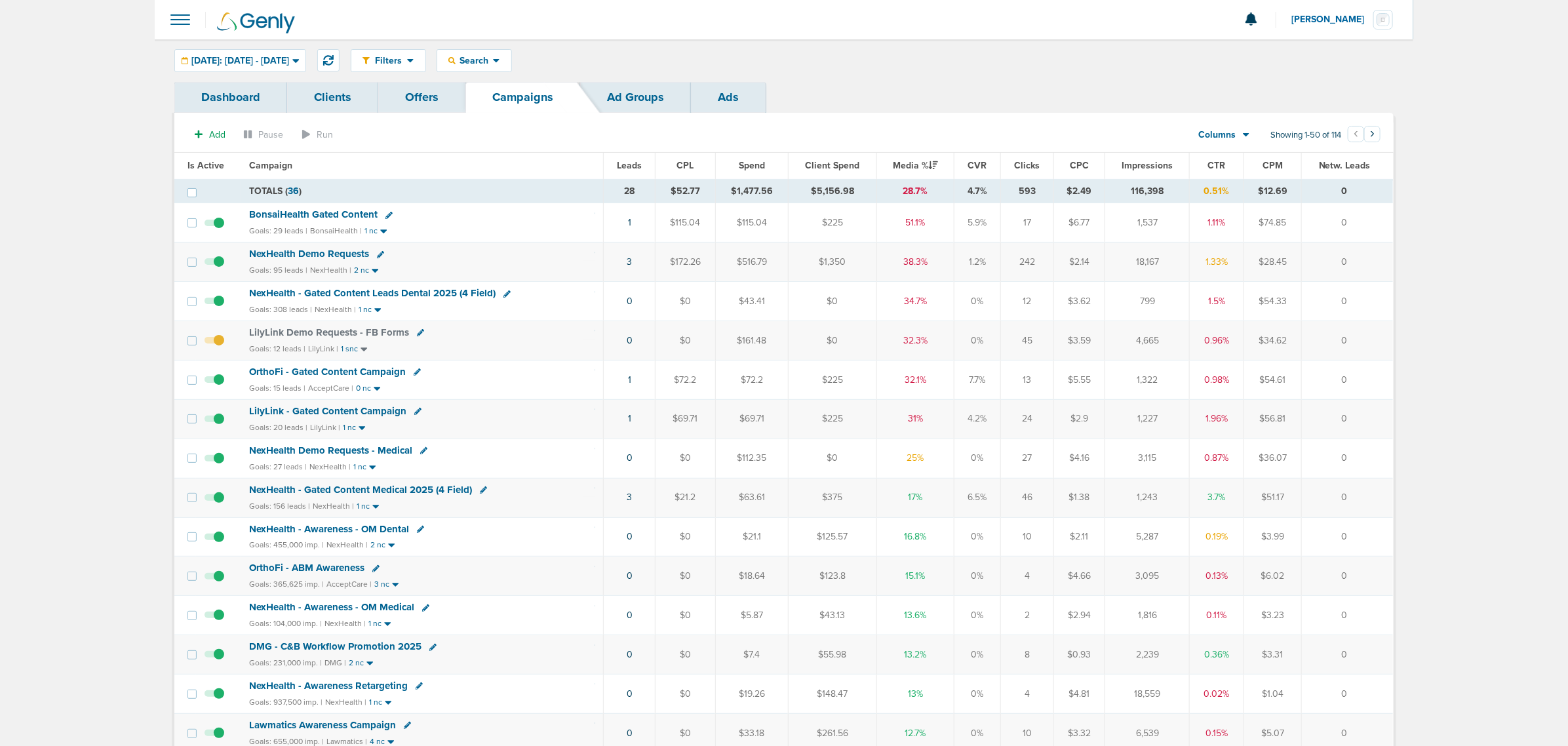
click at [370, 292] on span "NexHealth - Gated Content Leads Dental 2025 (4 Field)" at bounding box center [372, 293] width 246 height 11
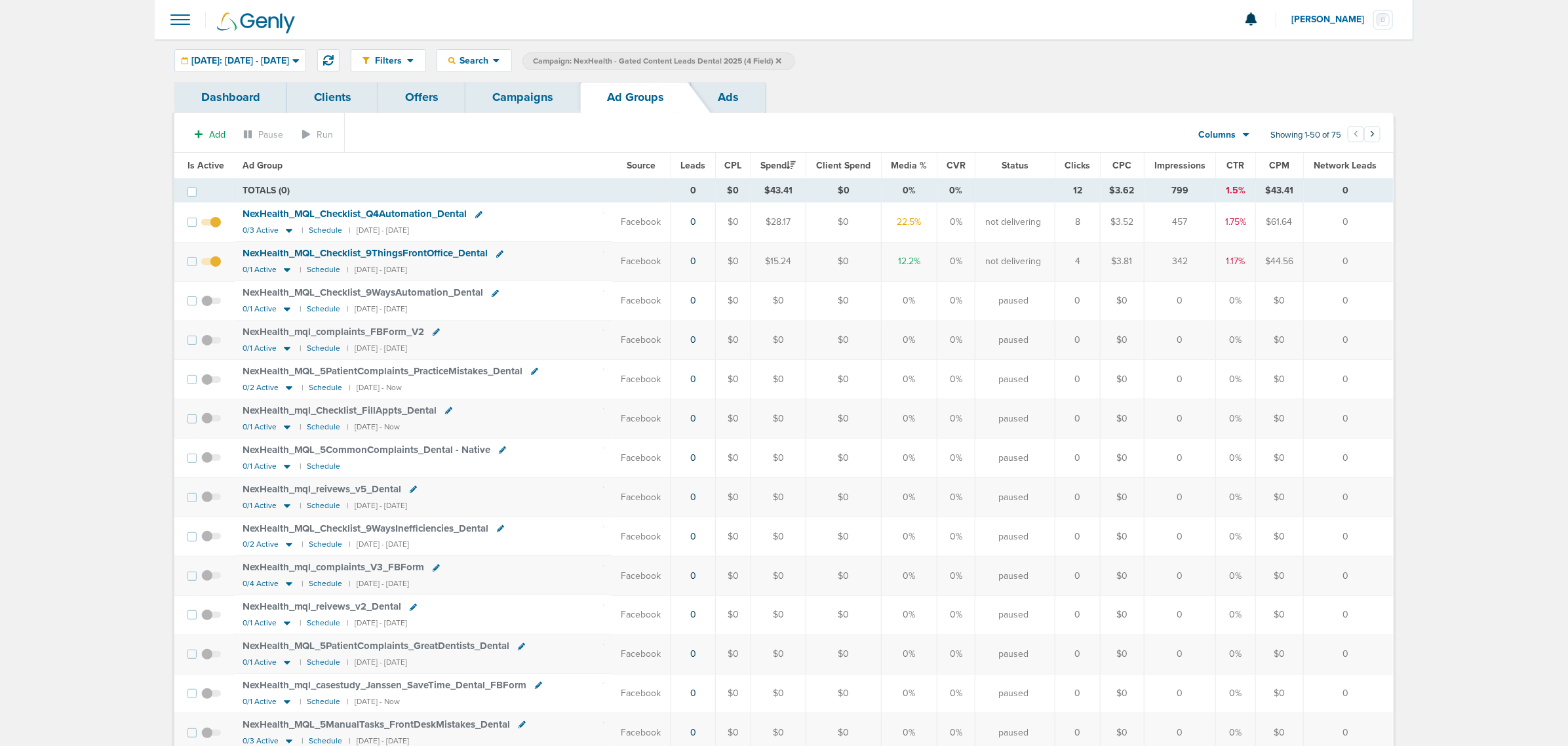
click at [195, 158] on th "Is Active" at bounding box center [204, 166] width 60 height 27
click at [197, 164] on span "Is Active" at bounding box center [206, 166] width 37 height 11
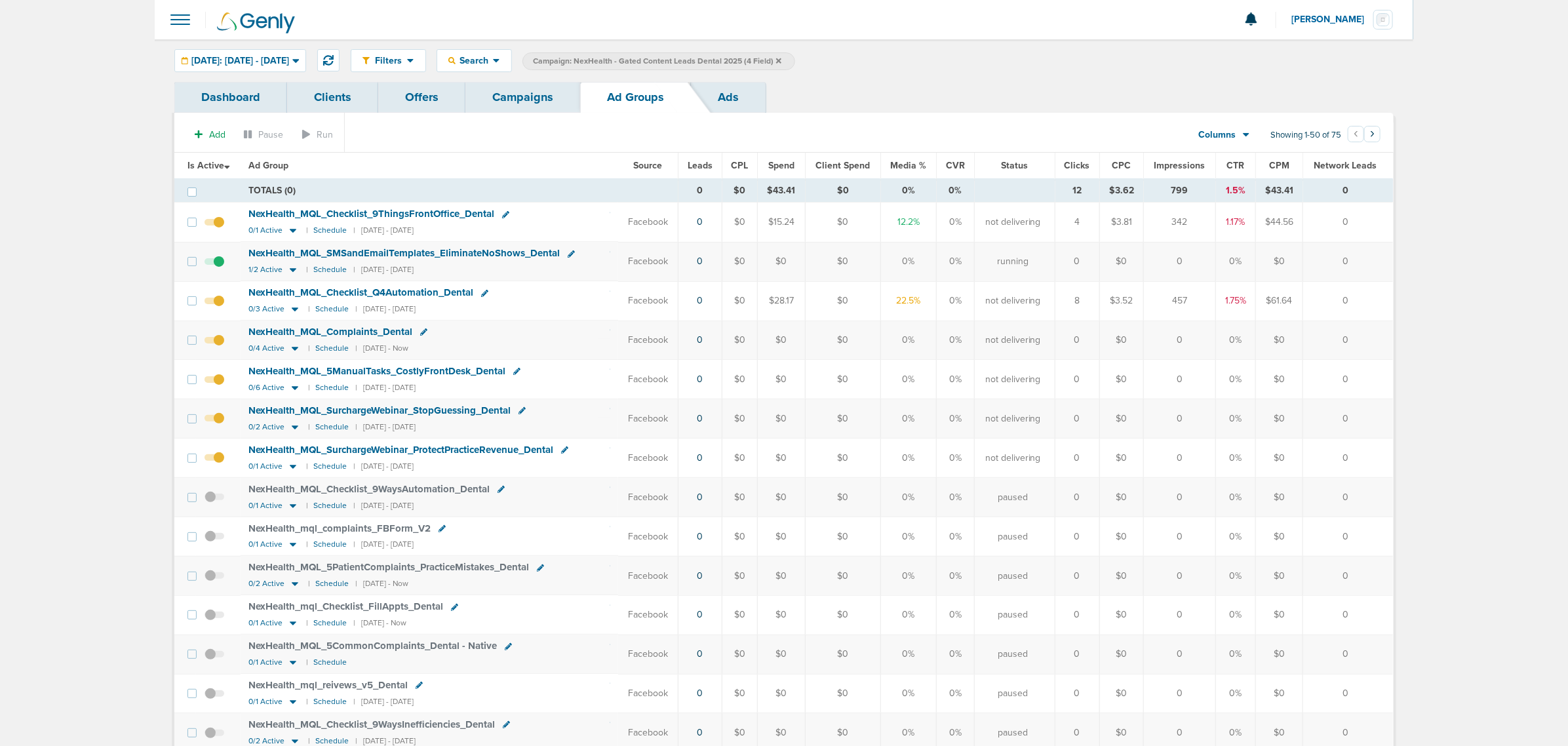
click at [223, 347] on span at bounding box center [213, 347] width 19 height 0
click at [214, 343] on input "checkbox" at bounding box center [214, 343] width 0 height 0
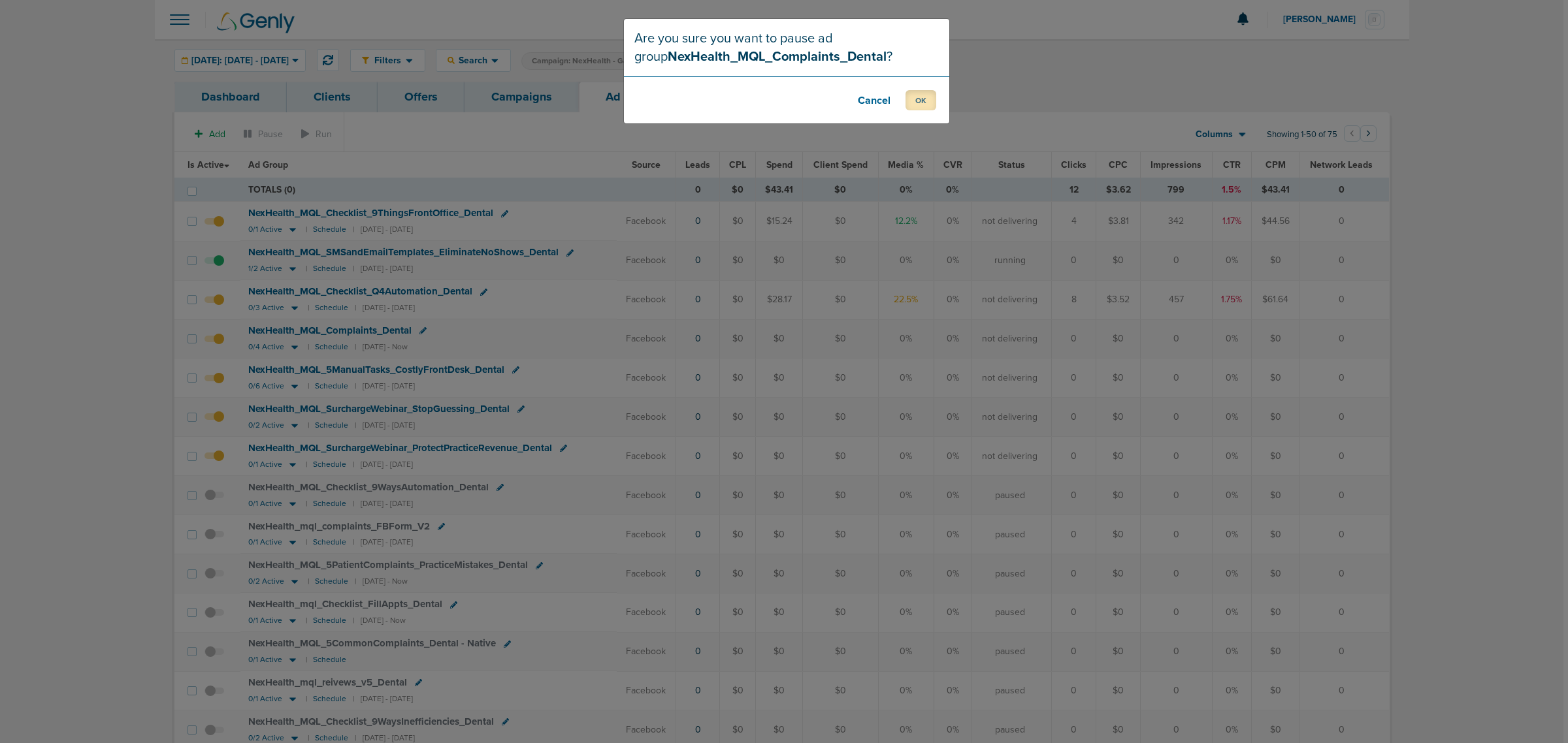
click at [918, 106] on button "OK" at bounding box center [920, 100] width 31 height 20
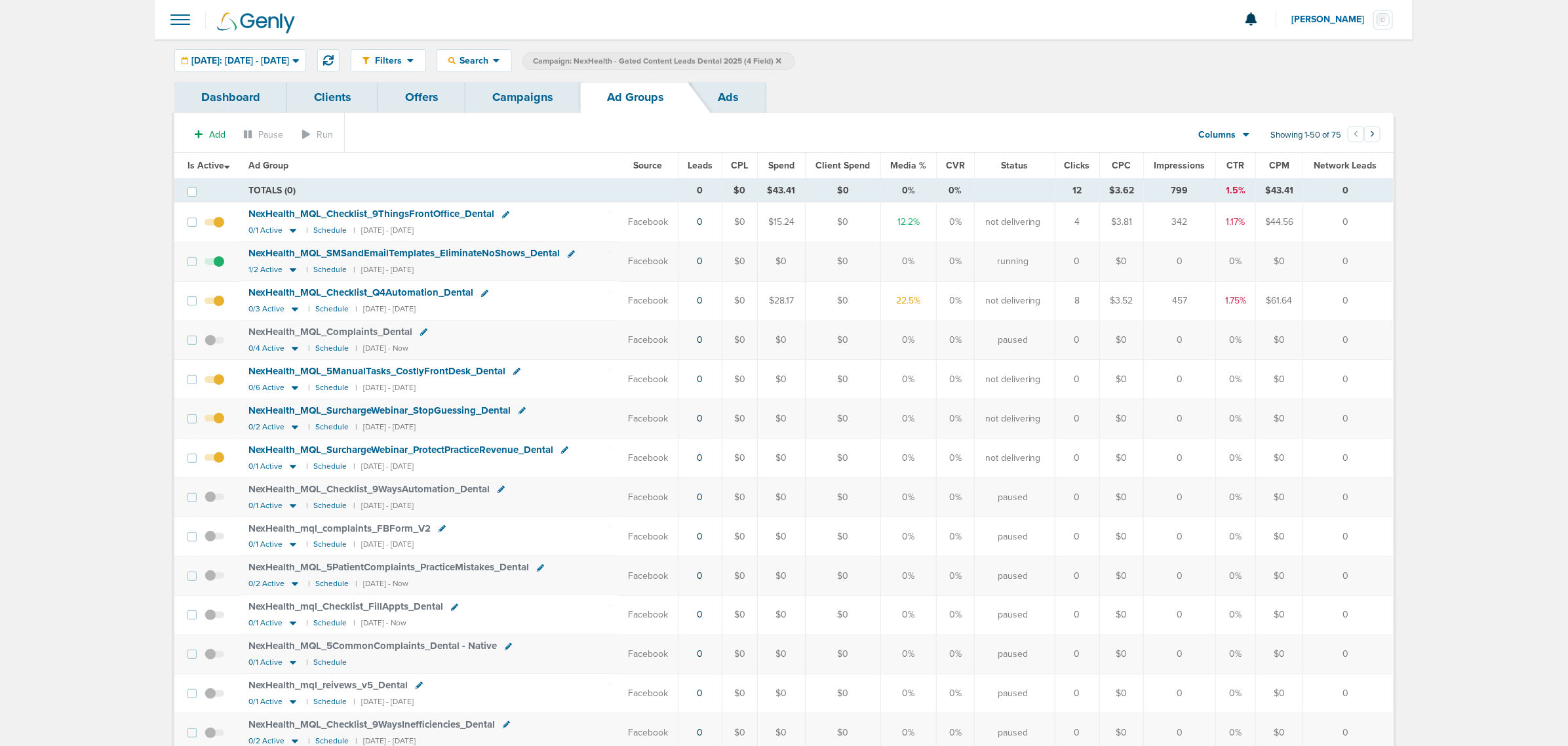
click at [539, 84] on link "Campaigns" at bounding box center [523, 97] width 115 height 31
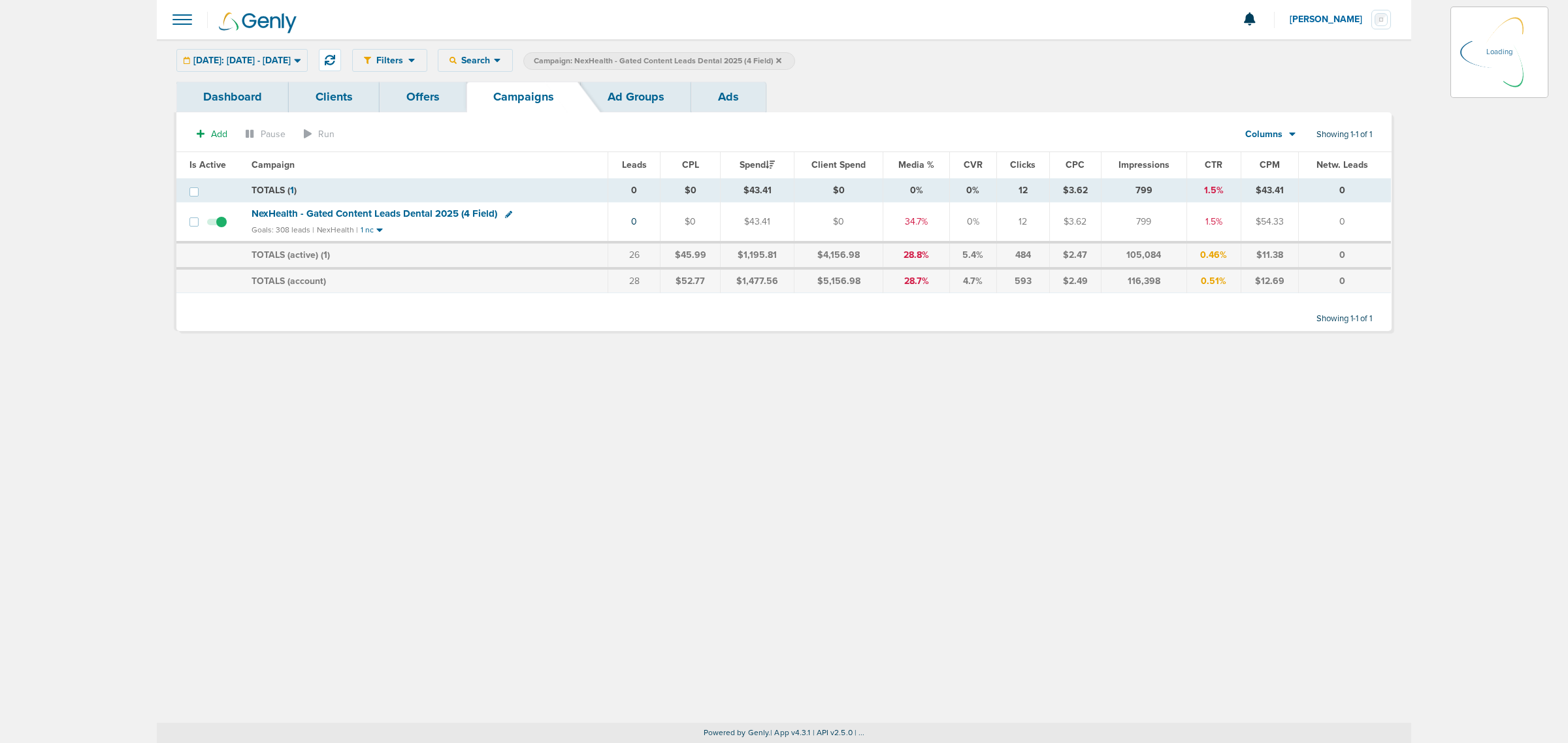
click at [781, 62] on icon at bounding box center [778, 61] width 5 height 8
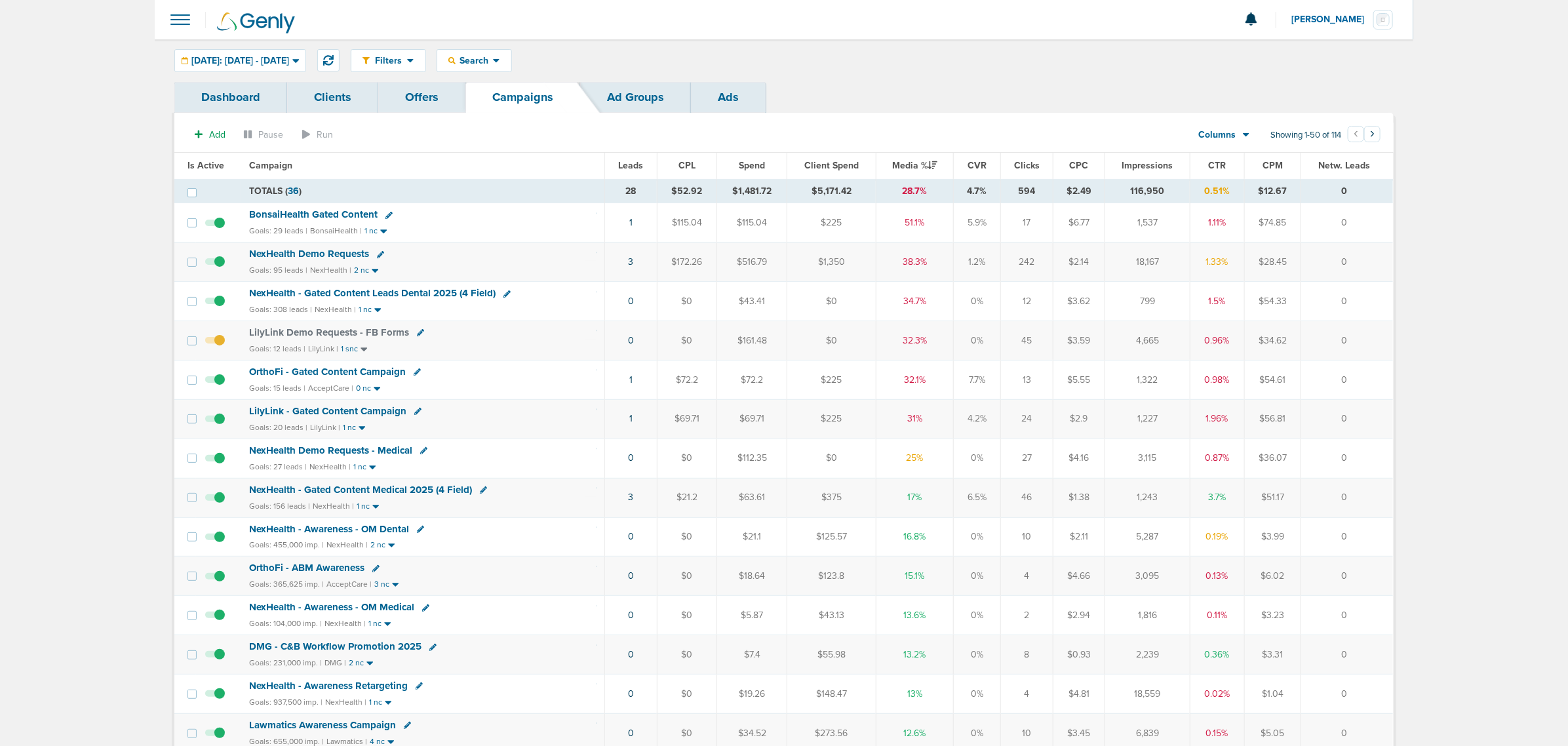
click at [330, 217] on span "BonsaiHealth Gated Content" at bounding box center [313, 214] width 128 height 11
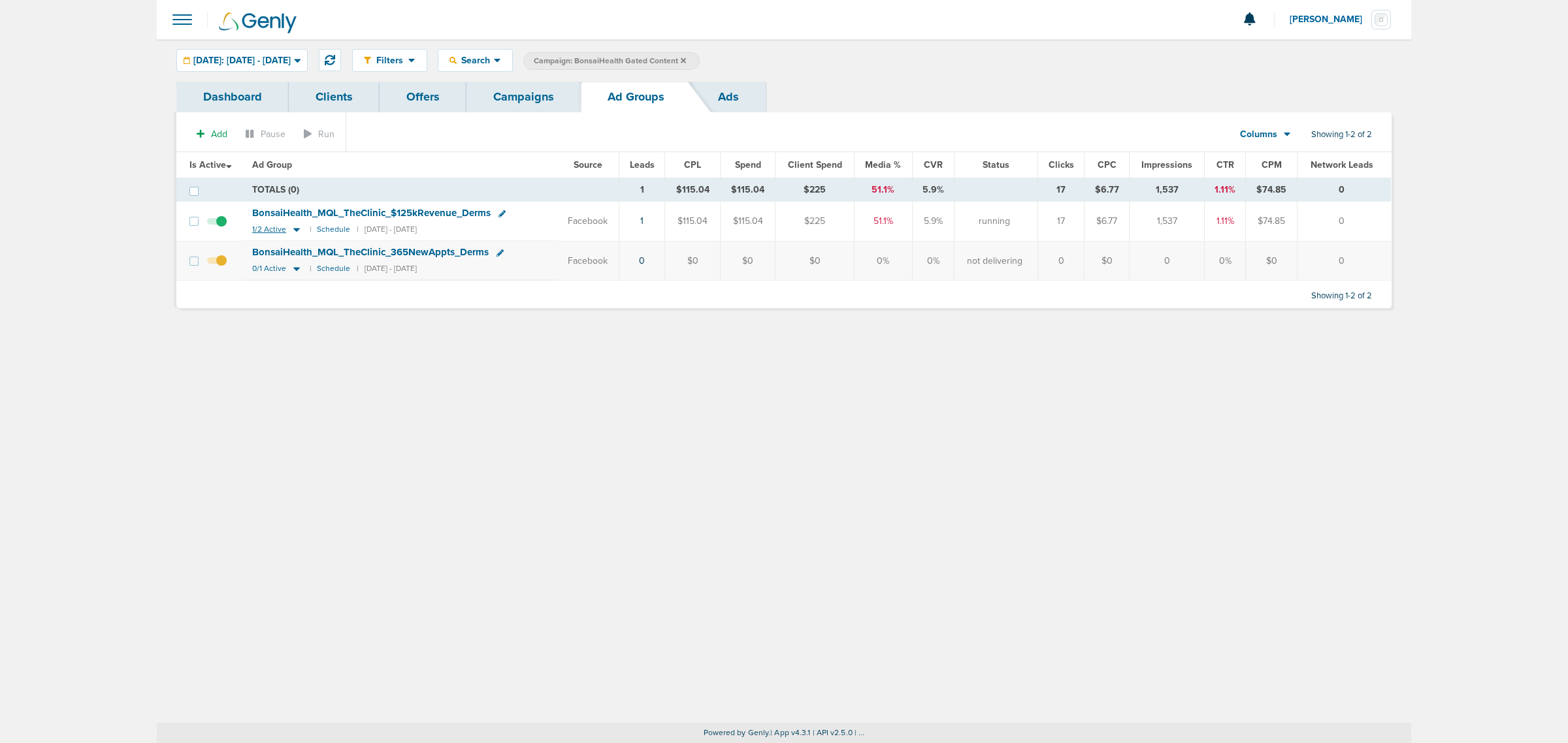
click at [298, 232] on icon at bounding box center [296, 230] width 13 height 11
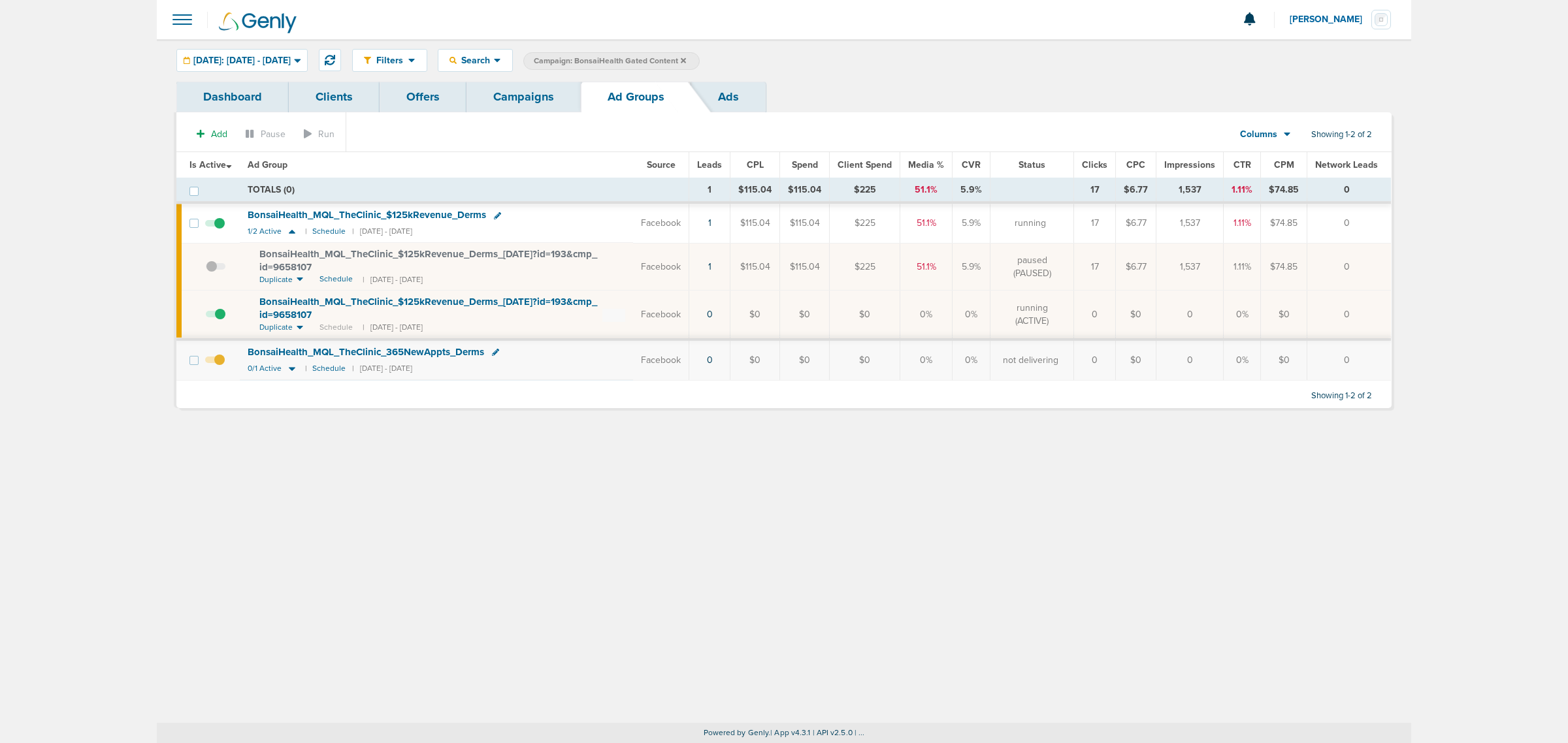
click at [530, 99] on link "Campaigns" at bounding box center [523, 96] width 114 height 31
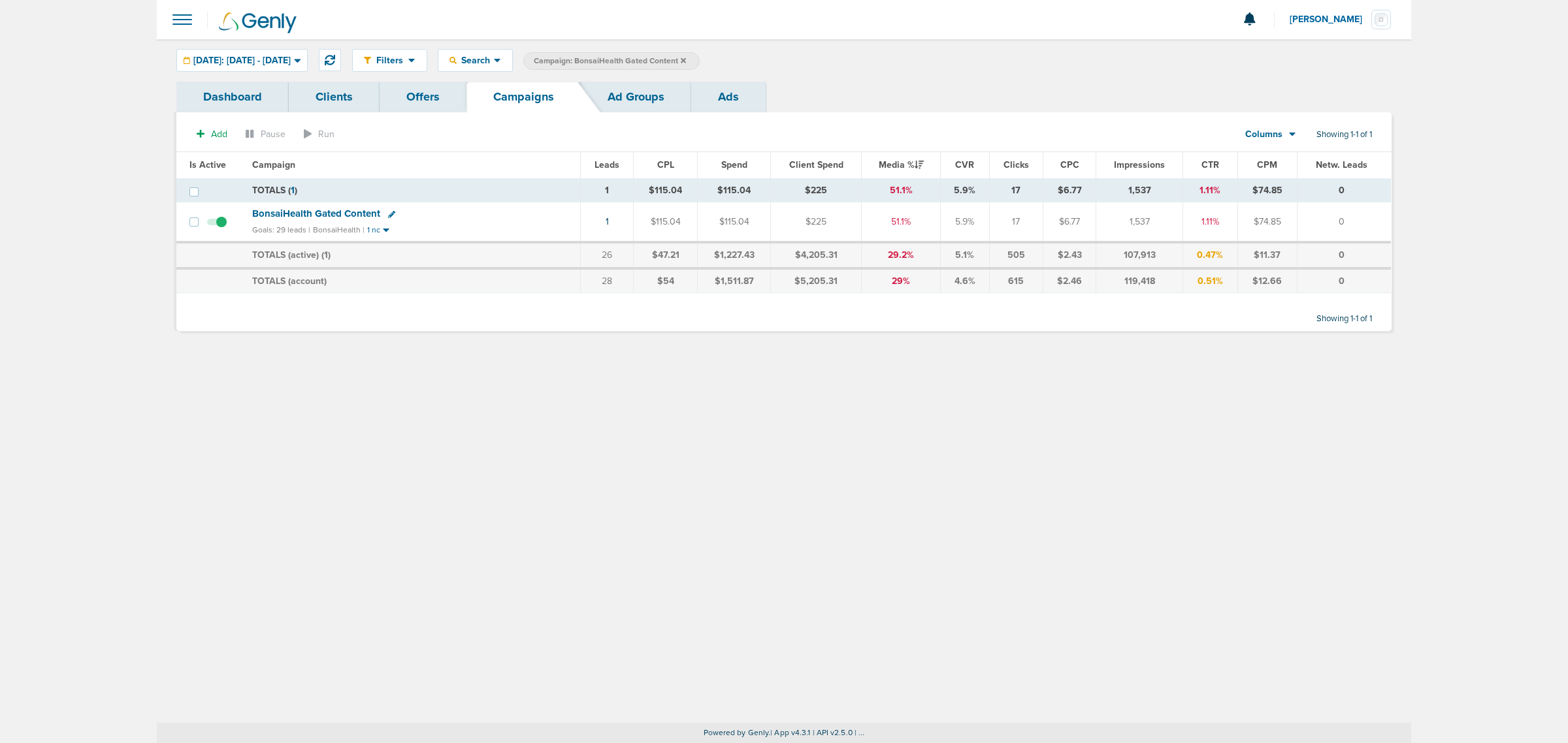
click at [686, 60] on icon at bounding box center [683, 60] width 5 height 5
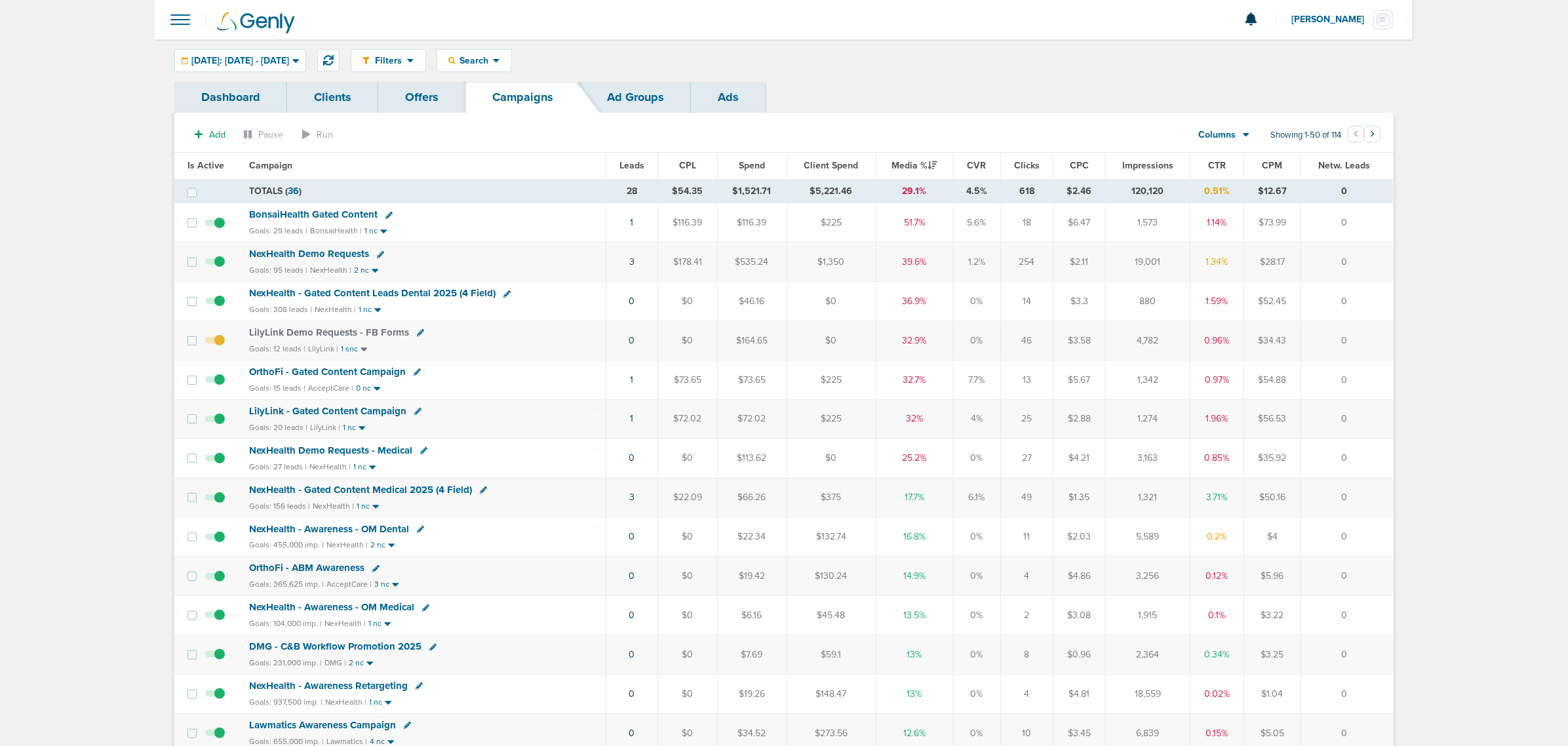
click at [448, 464] on td "NexHealth Demo Requests - Medical Goals: 27 leads | NexHealth | 1 nc" at bounding box center [423, 458] width 365 height 39
click at [269, 60] on span "[DATE]: [DATE] - [DATE]" at bounding box center [240, 61] width 97 height 9
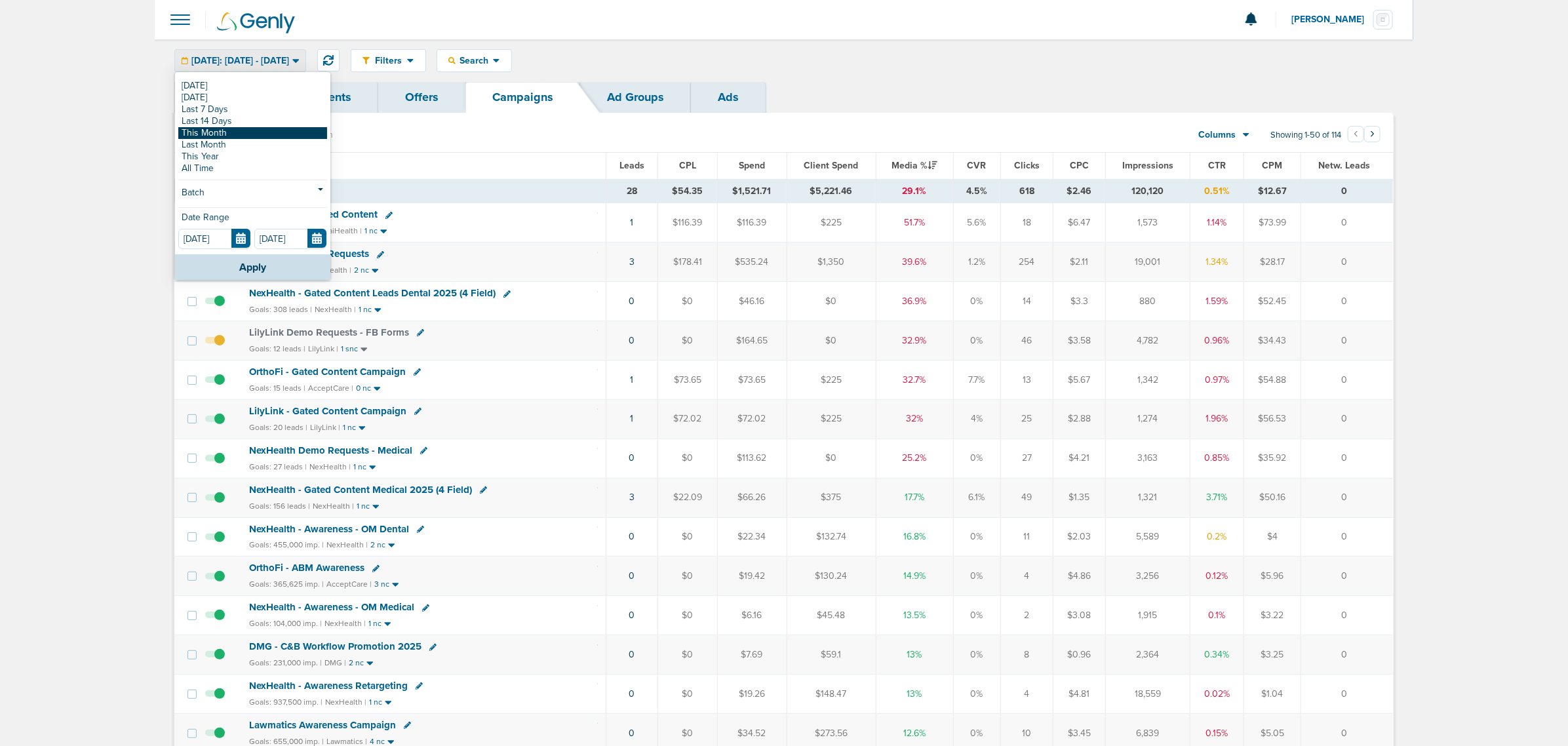
click at [221, 138] on link "This Month" at bounding box center [253, 133] width 149 height 11
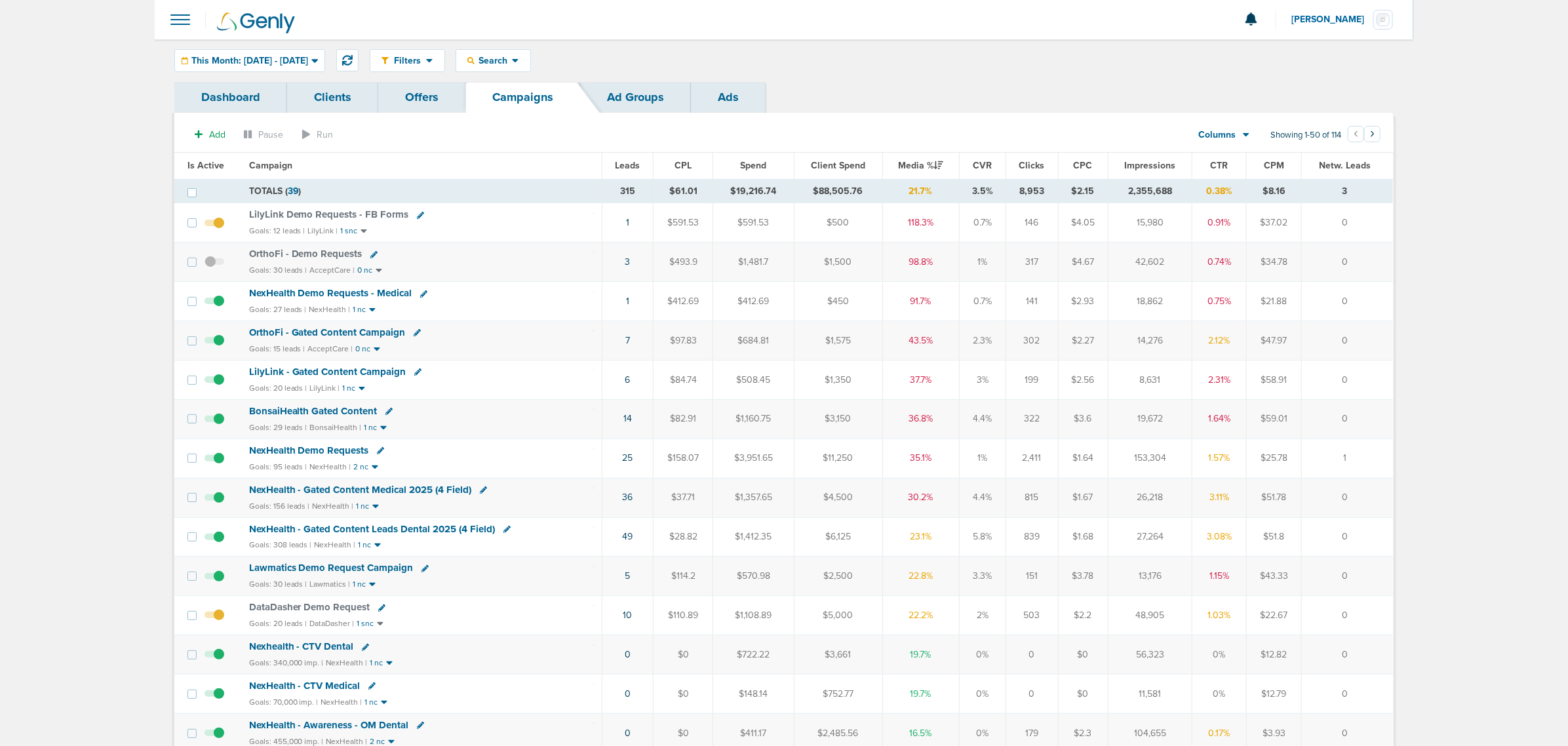
click at [362, 574] on span "Lawmatics Demo Request Campaign" at bounding box center [332, 568] width 165 height 11
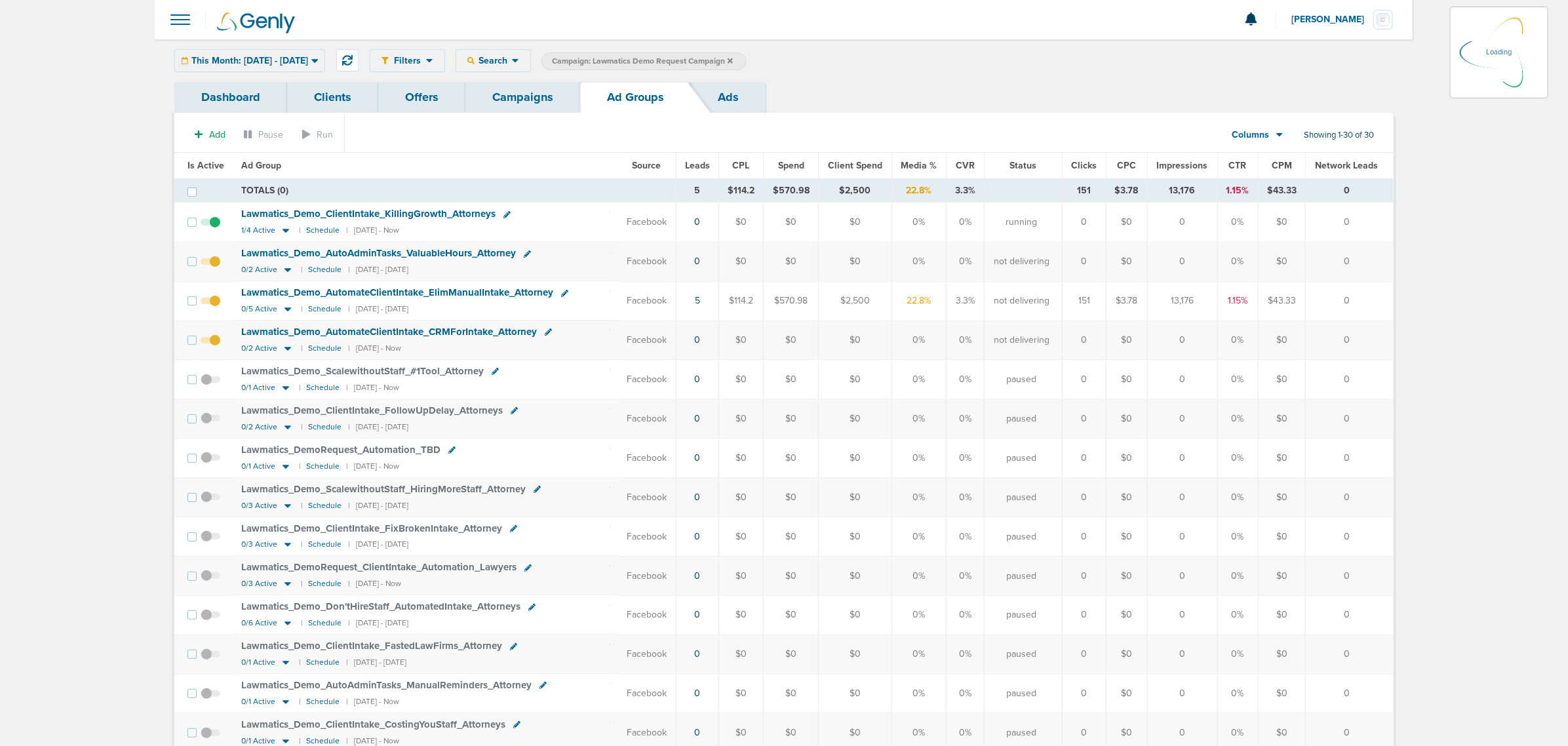
click at [308, 57] on span "This Month: 10.01.2025 - 10.31.2025" at bounding box center [249, 61] width 117 height 9
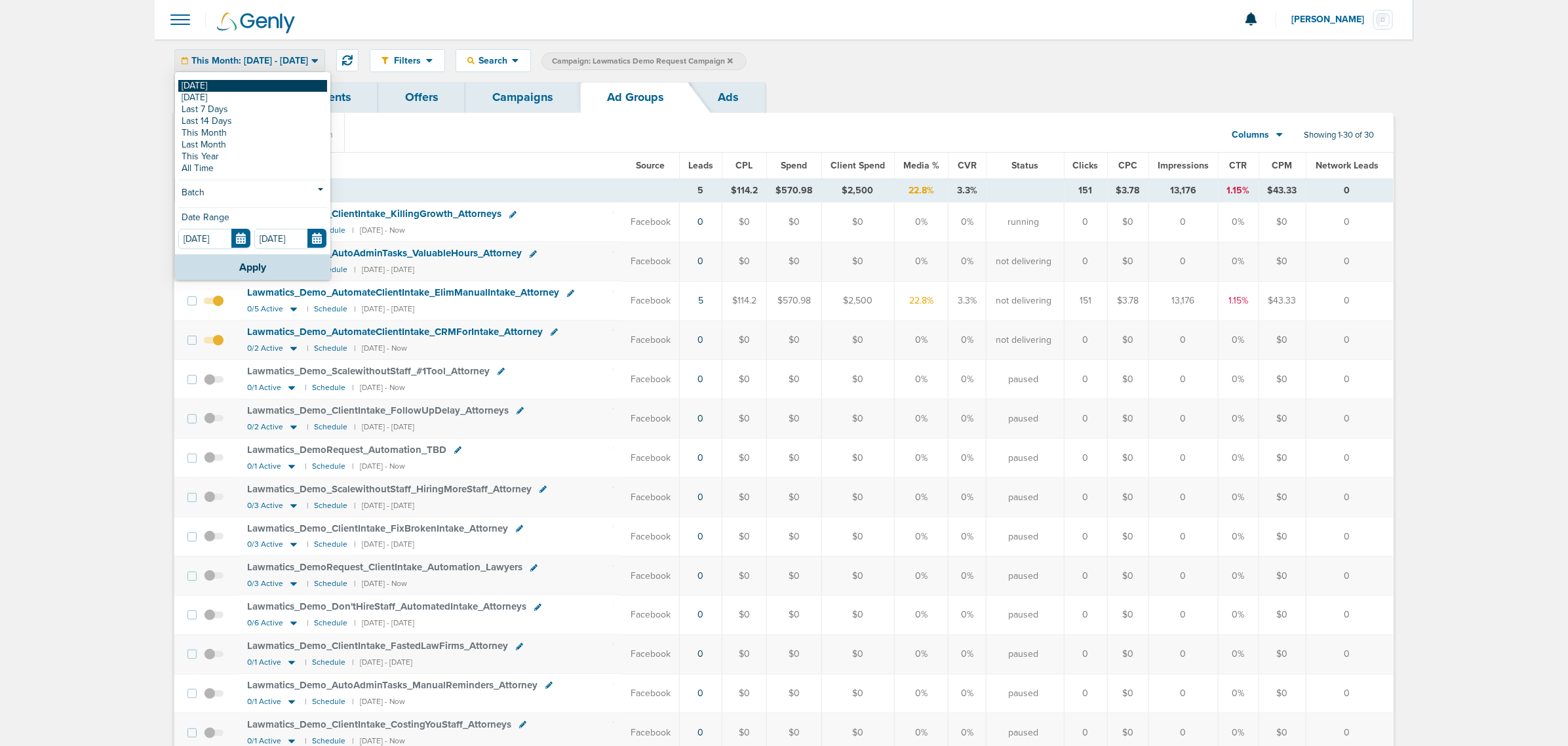
click at [211, 87] on link "[DATE]" at bounding box center [253, 86] width 149 height 11
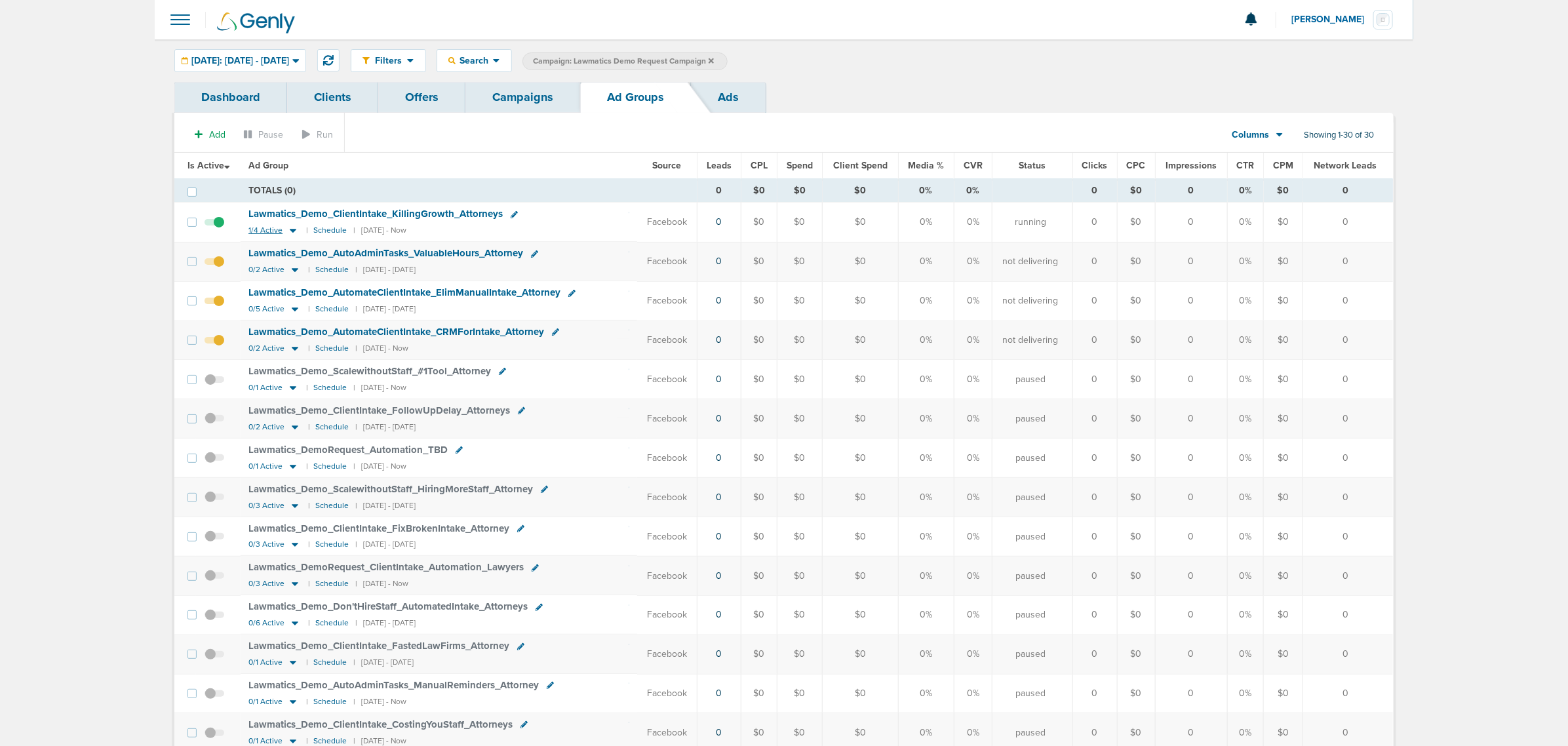
click at [296, 231] on icon at bounding box center [293, 231] width 13 height 11
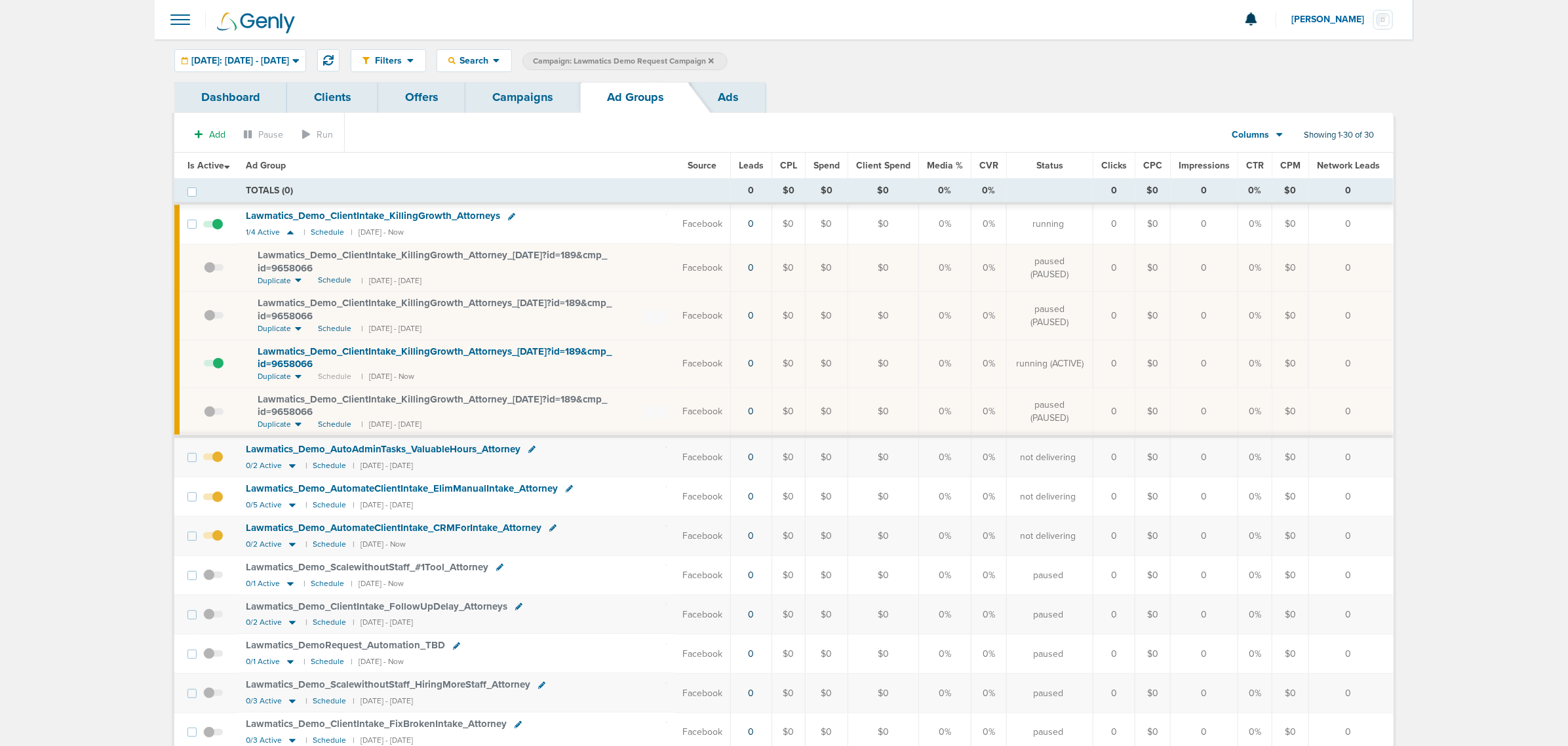
click at [531, 97] on link "Campaigns" at bounding box center [523, 97] width 115 height 31
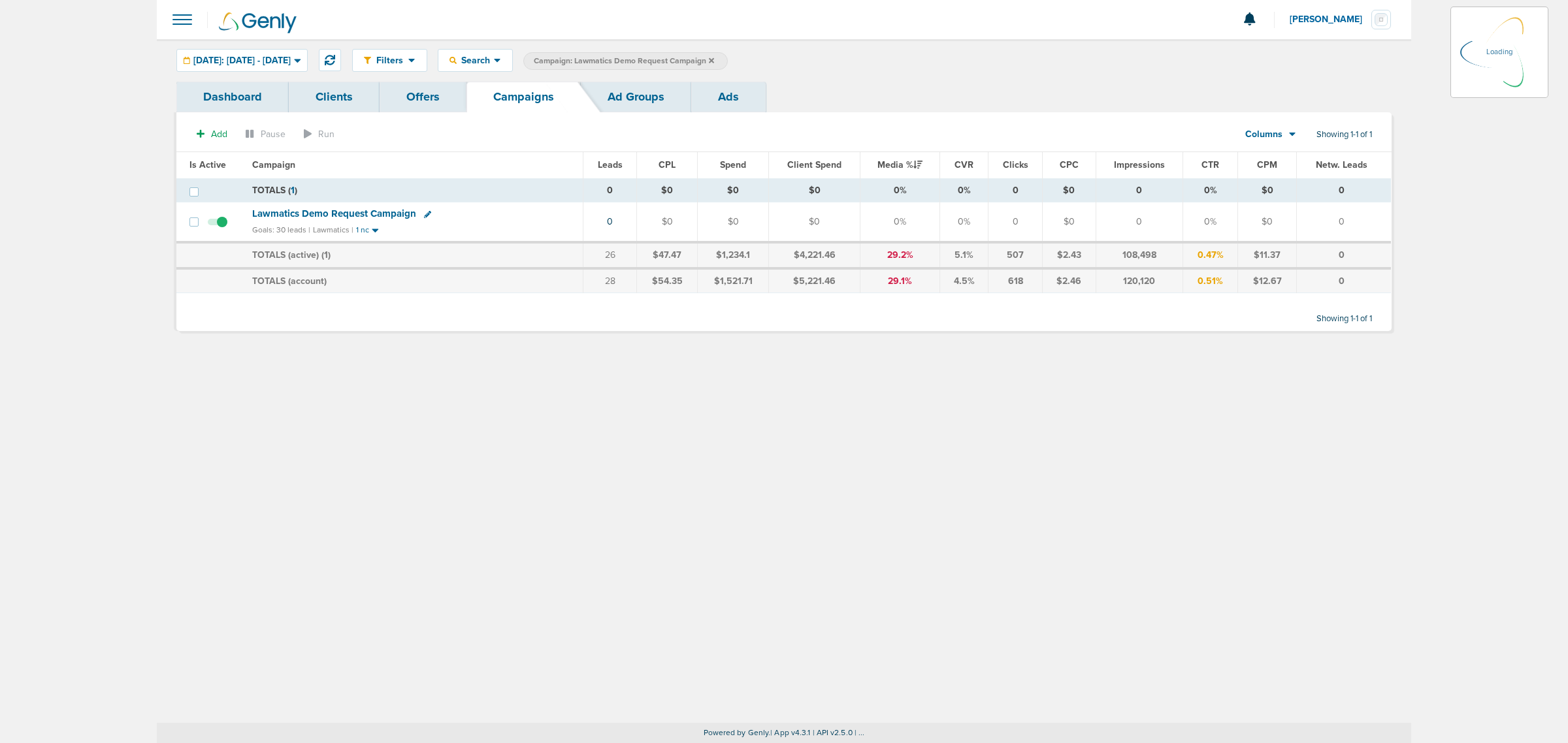
click at [714, 61] on icon at bounding box center [711, 61] width 5 height 8
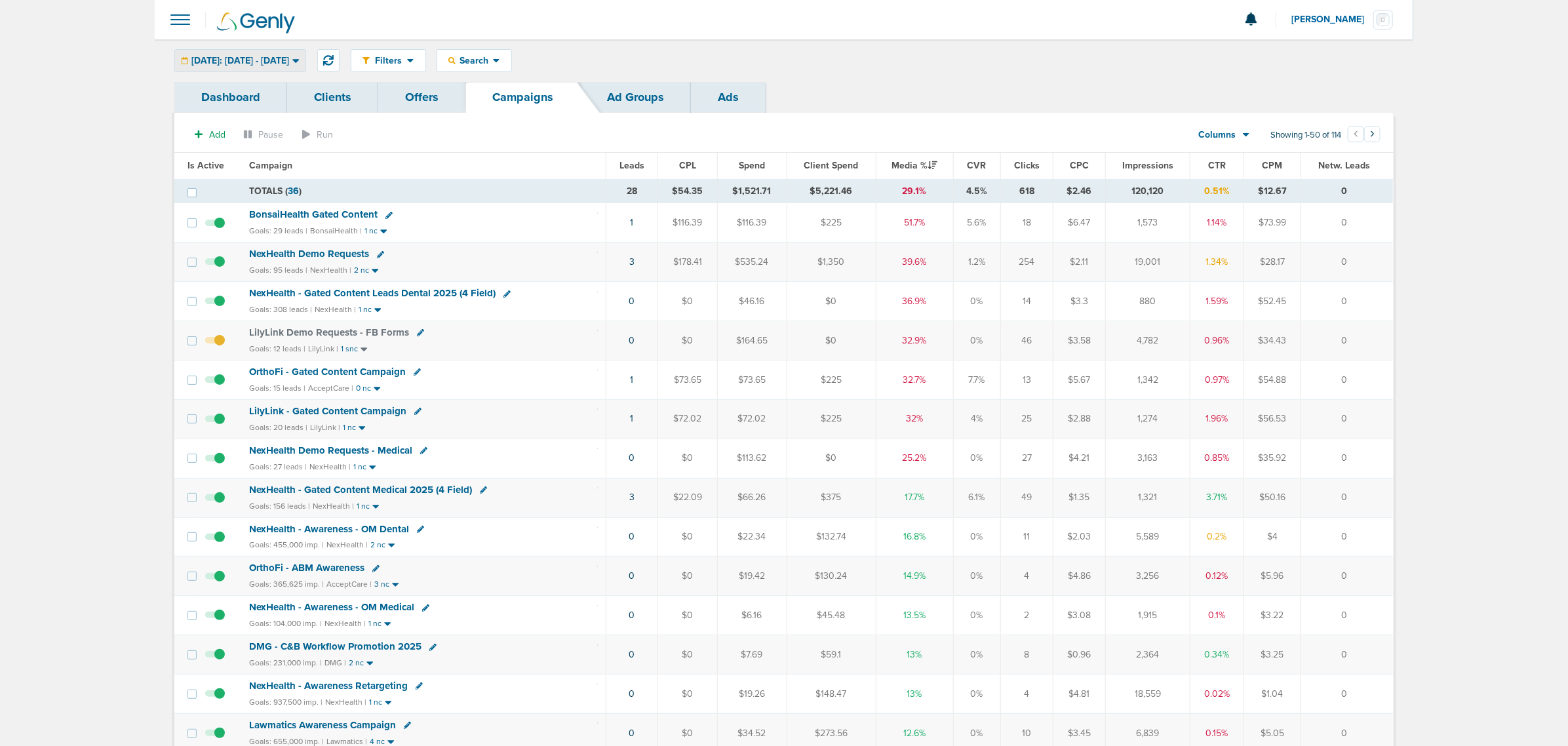
click at [274, 59] on span "[DATE]: [DATE] - [DATE]" at bounding box center [240, 61] width 97 height 9
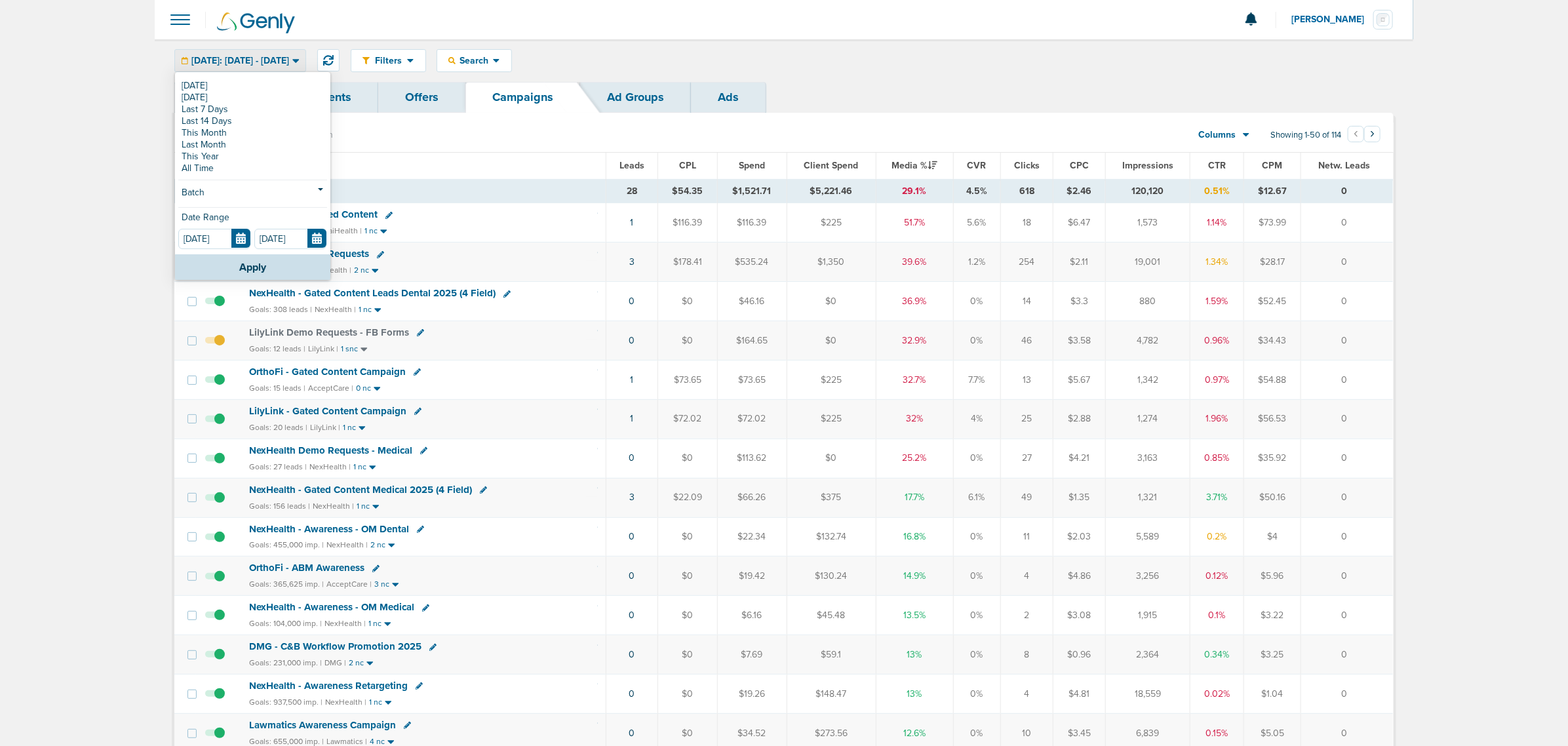
click at [857, 47] on div "Filters Active Only Settings Status Active Inactive Objectives MQL SQL Traffic …" at bounding box center [784, 60] width 1259 height 42
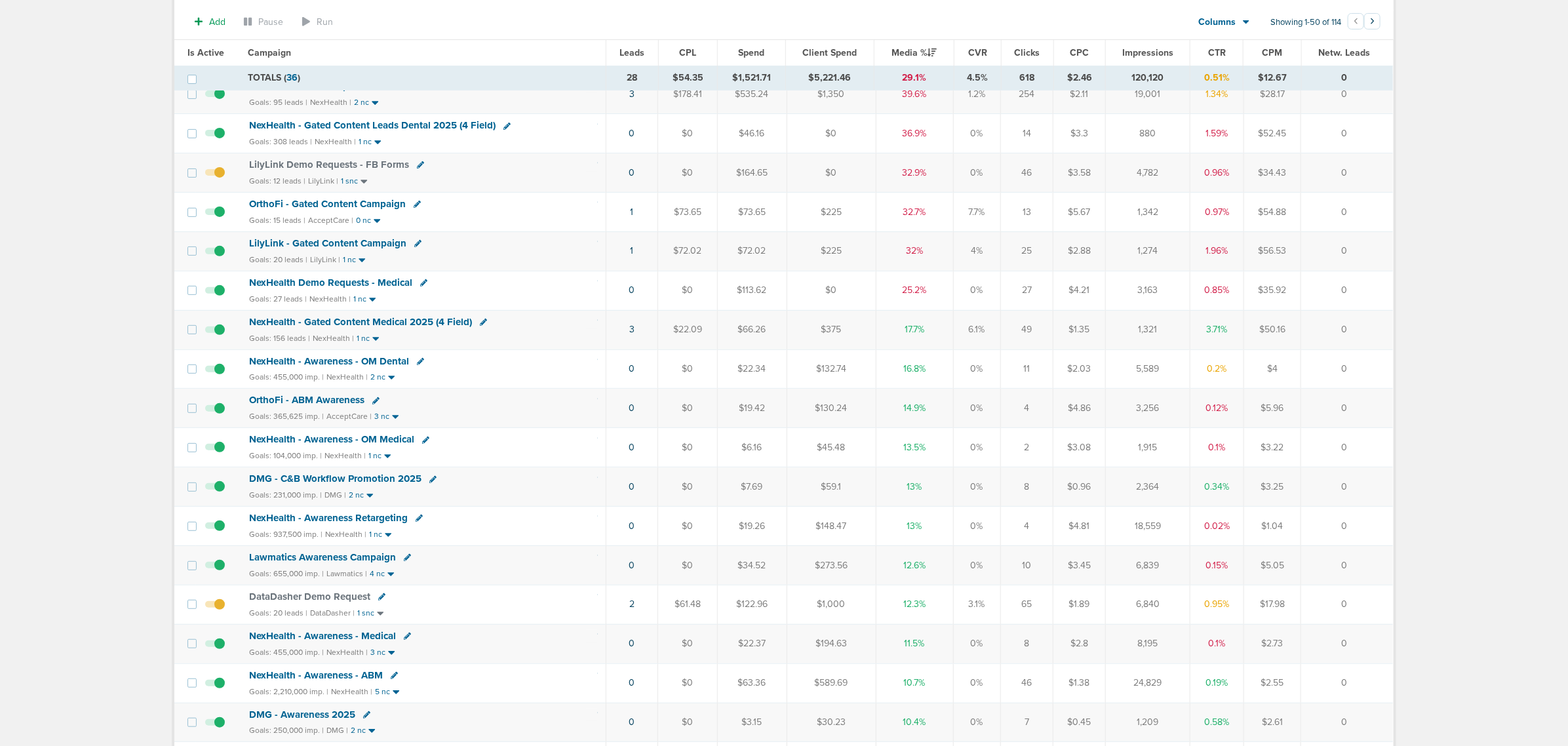
scroll to position [164, 0]
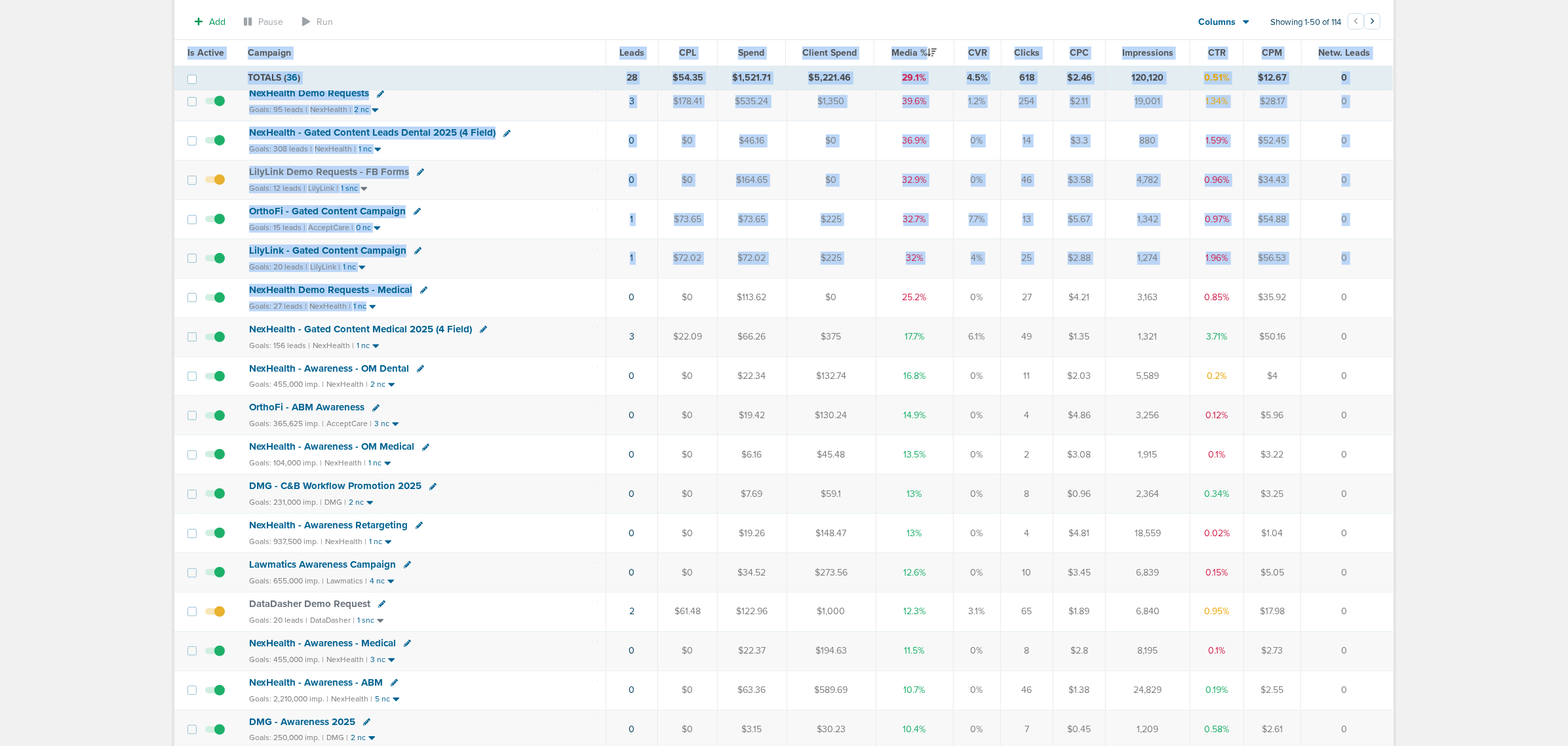
drag, startPoint x: 584, startPoint y: 310, endPoint x: 1403, endPoint y: 298, distance: 819.1
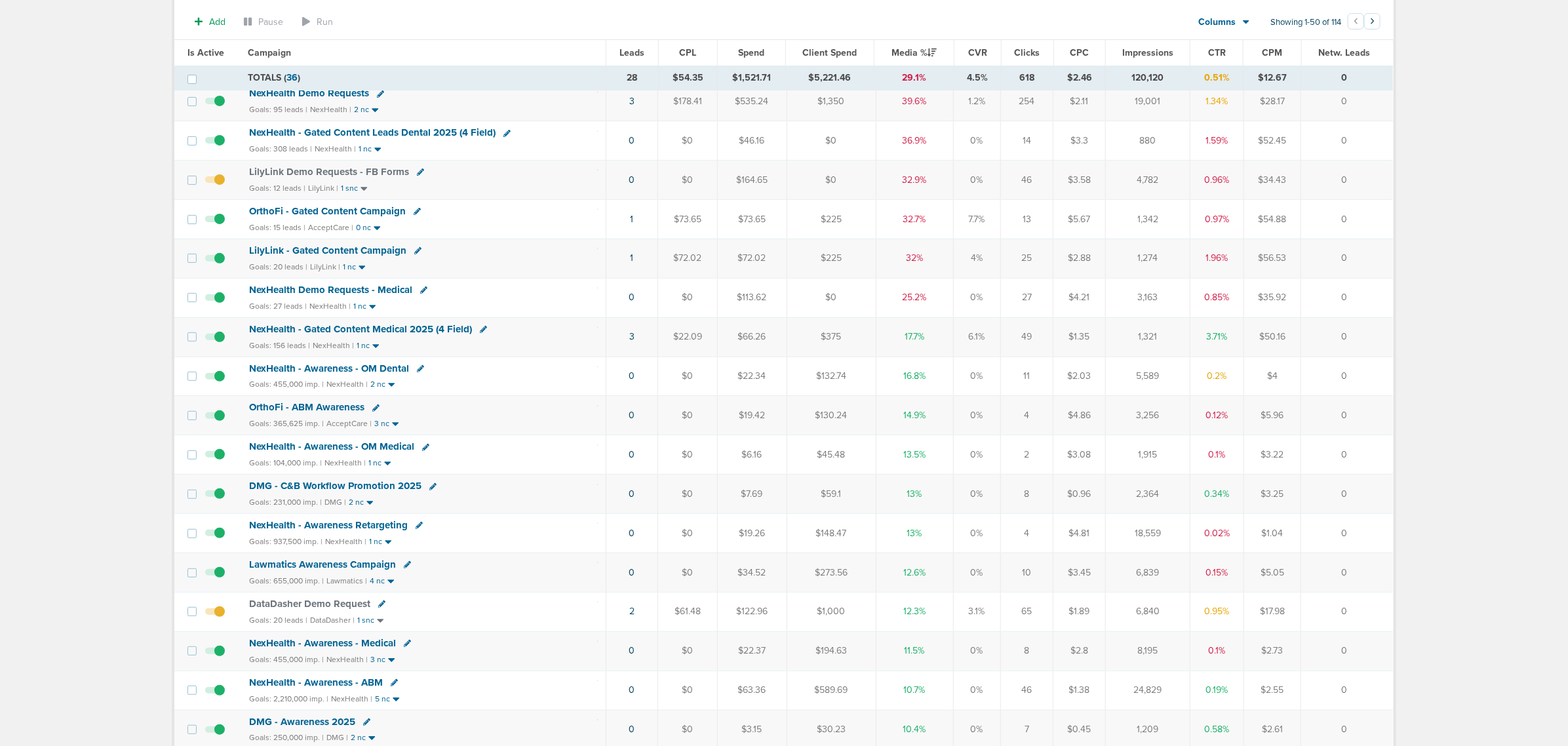
click at [342, 250] on span "LilyLink - Gated Content Campaign" at bounding box center [328, 250] width 158 height 11
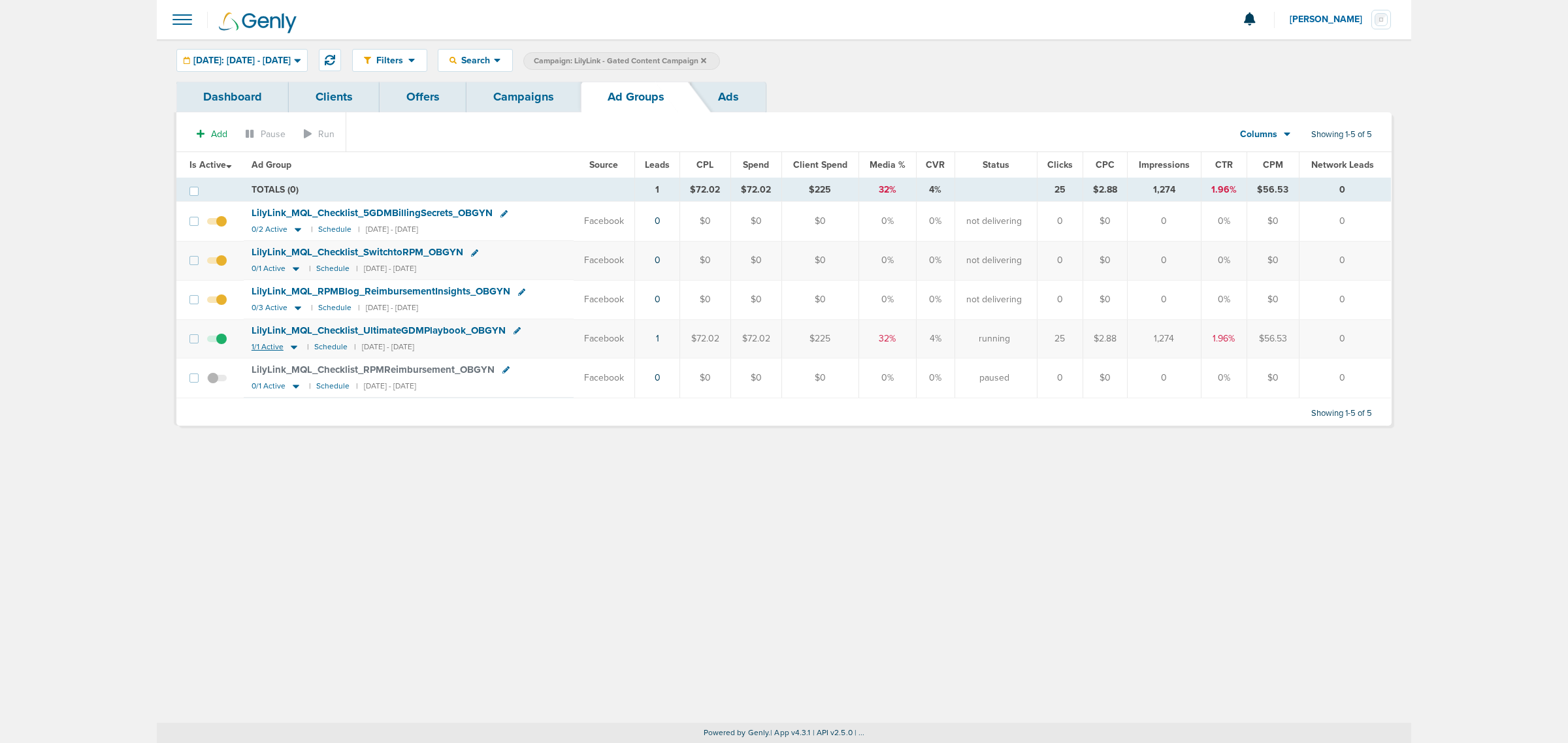
click at [296, 350] on icon at bounding box center [294, 348] width 13 height 11
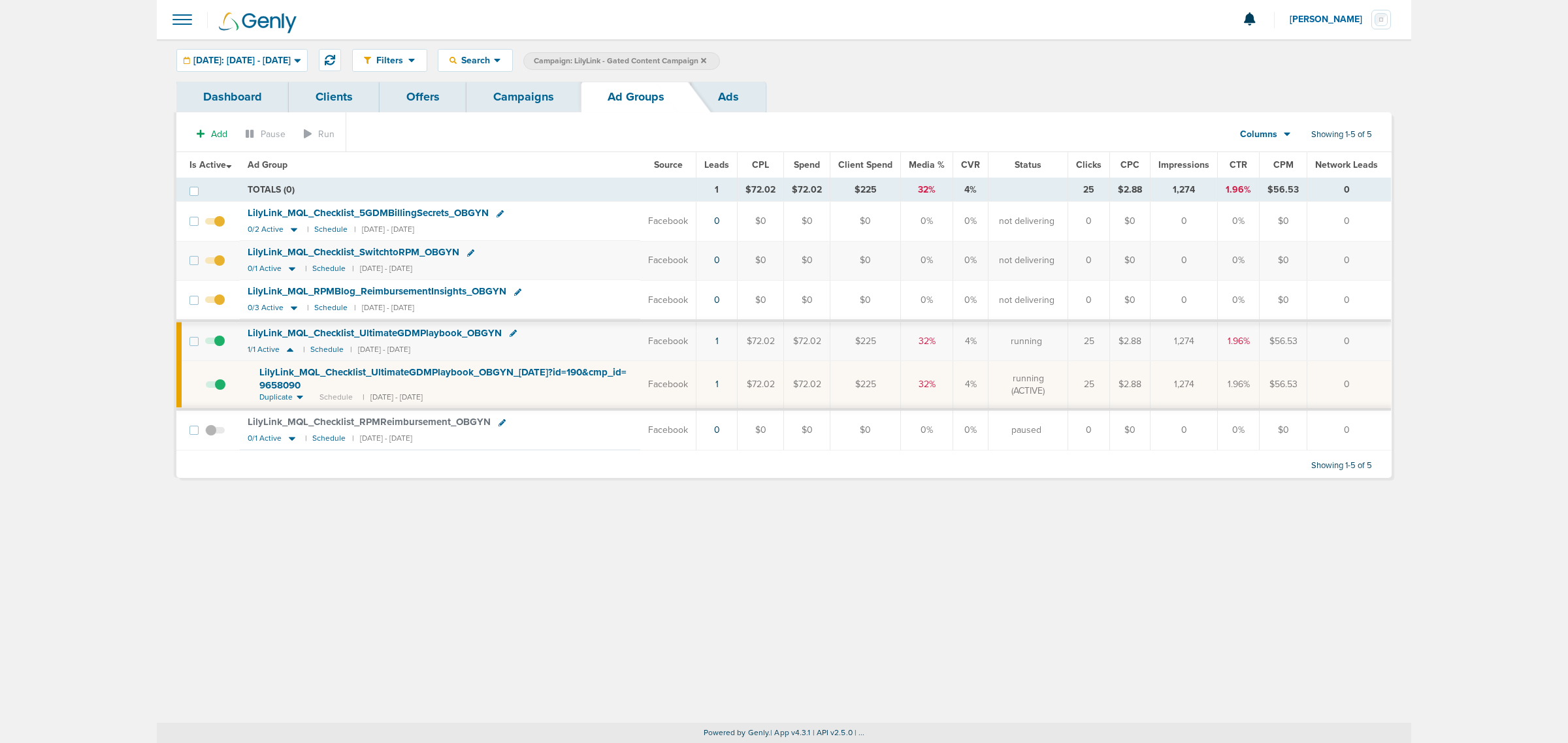
click at [546, 376] on span "LilyLink_ MQL_ Checklist_ UltimateGDMPlaybook_ OBGYN_ 10.06.25?id=190&cmp_ id= …" at bounding box center [443, 378] width 367 height 25
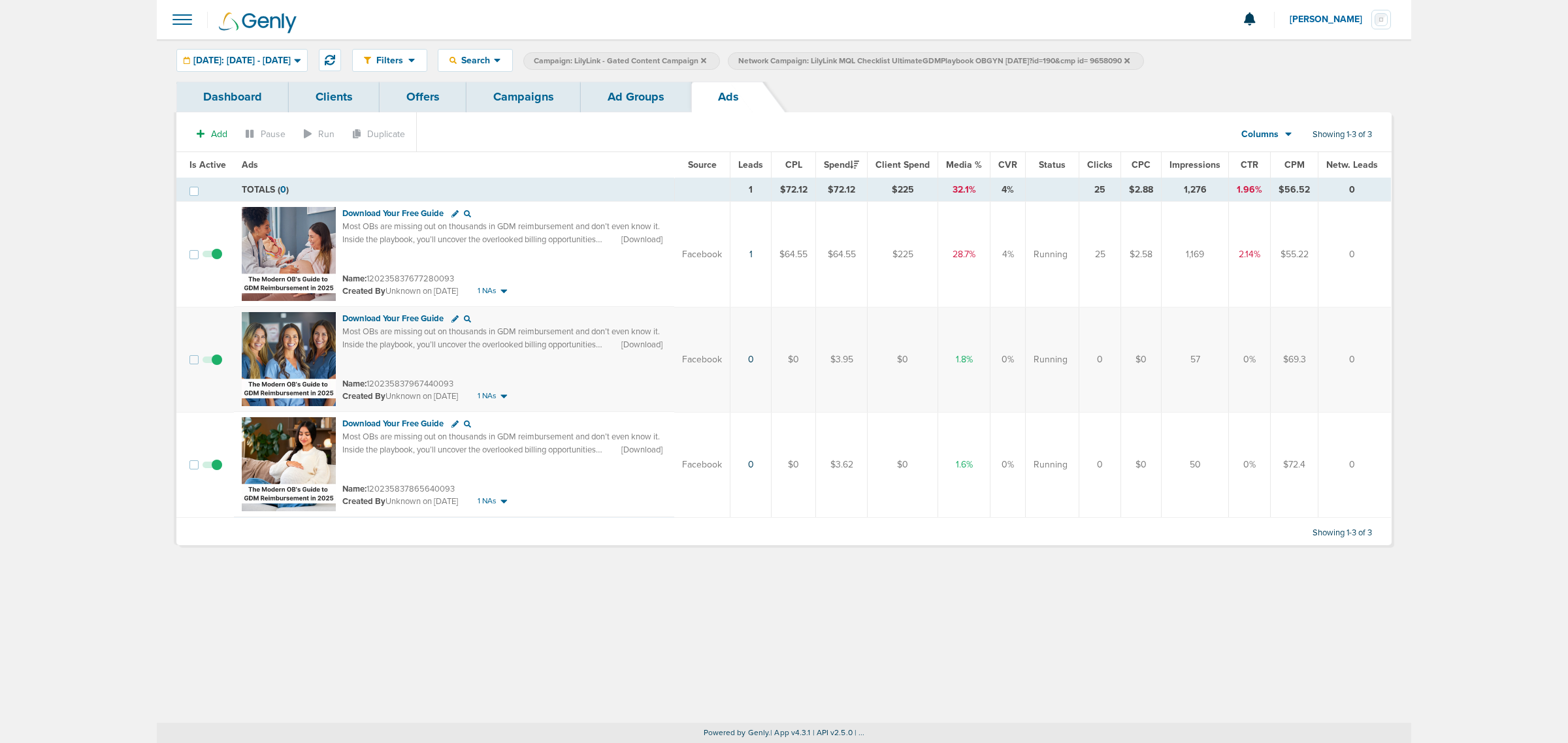
click at [664, 82] on link "Ad Groups" at bounding box center [635, 96] width 111 height 31
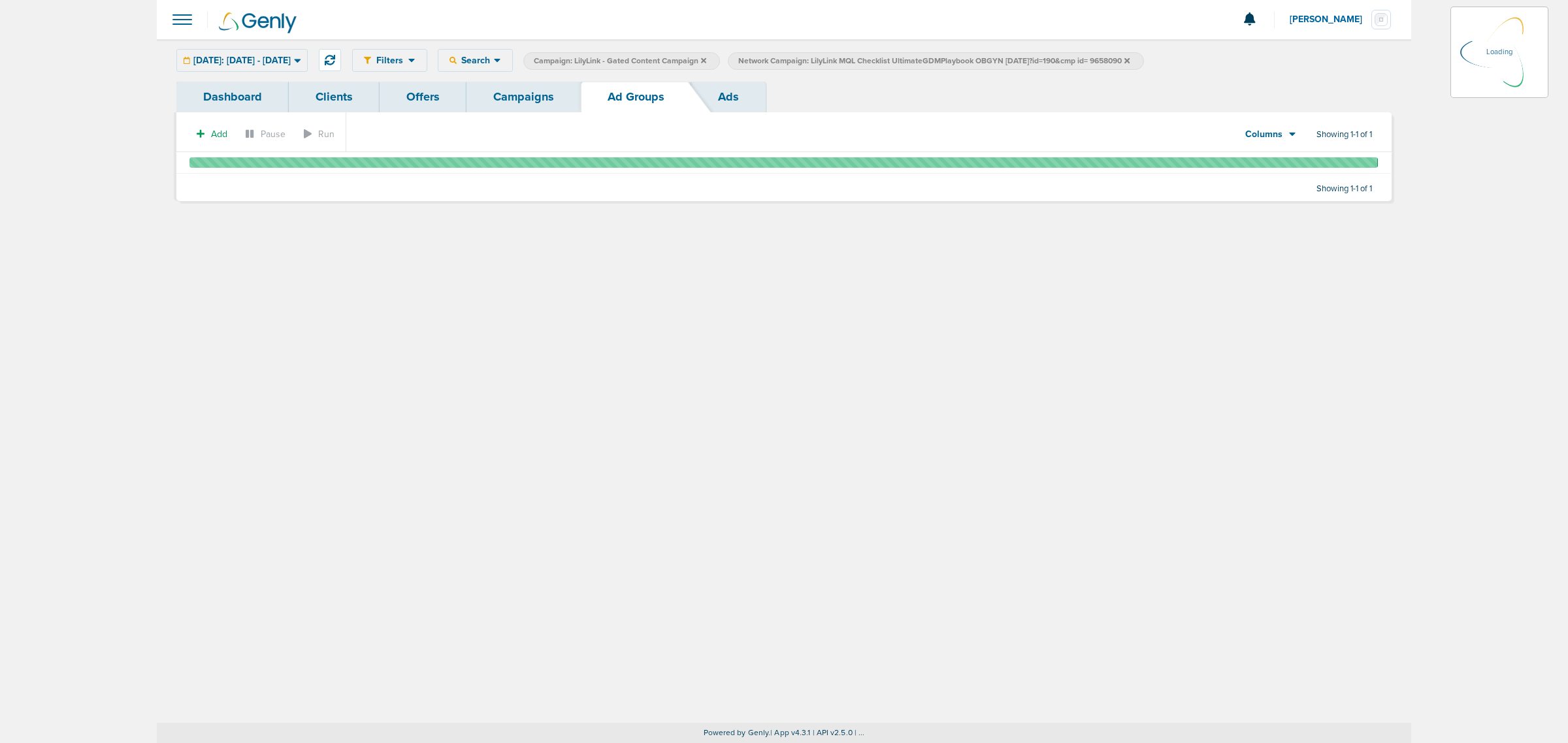
click at [500, 96] on link "Campaigns" at bounding box center [523, 96] width 114 height 31
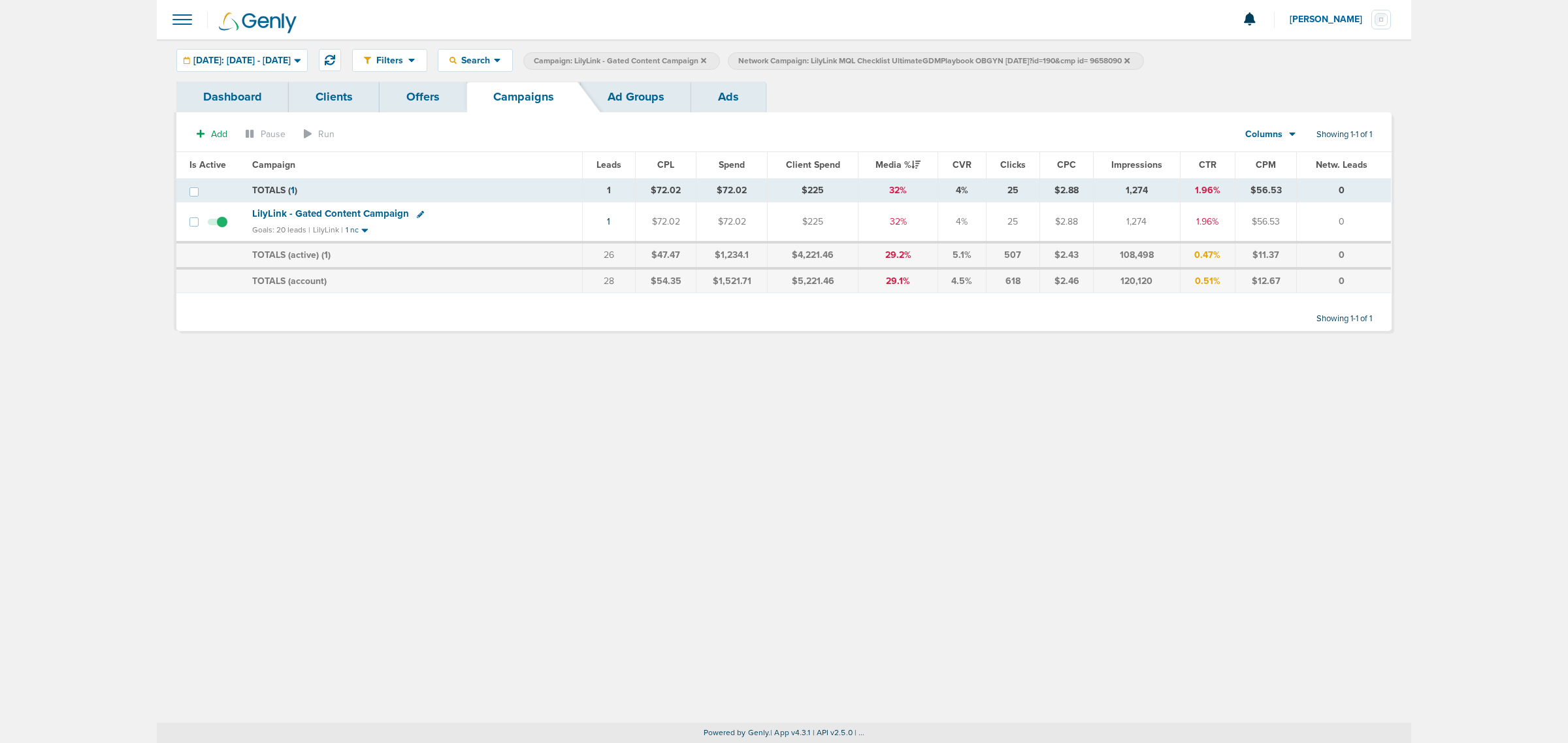
click at [1130, 61] on icon at bounding box center [1127, 60] width 5 height 5
click at [706, 59] on icon at bounding box center [703, 60] width 5 height 5
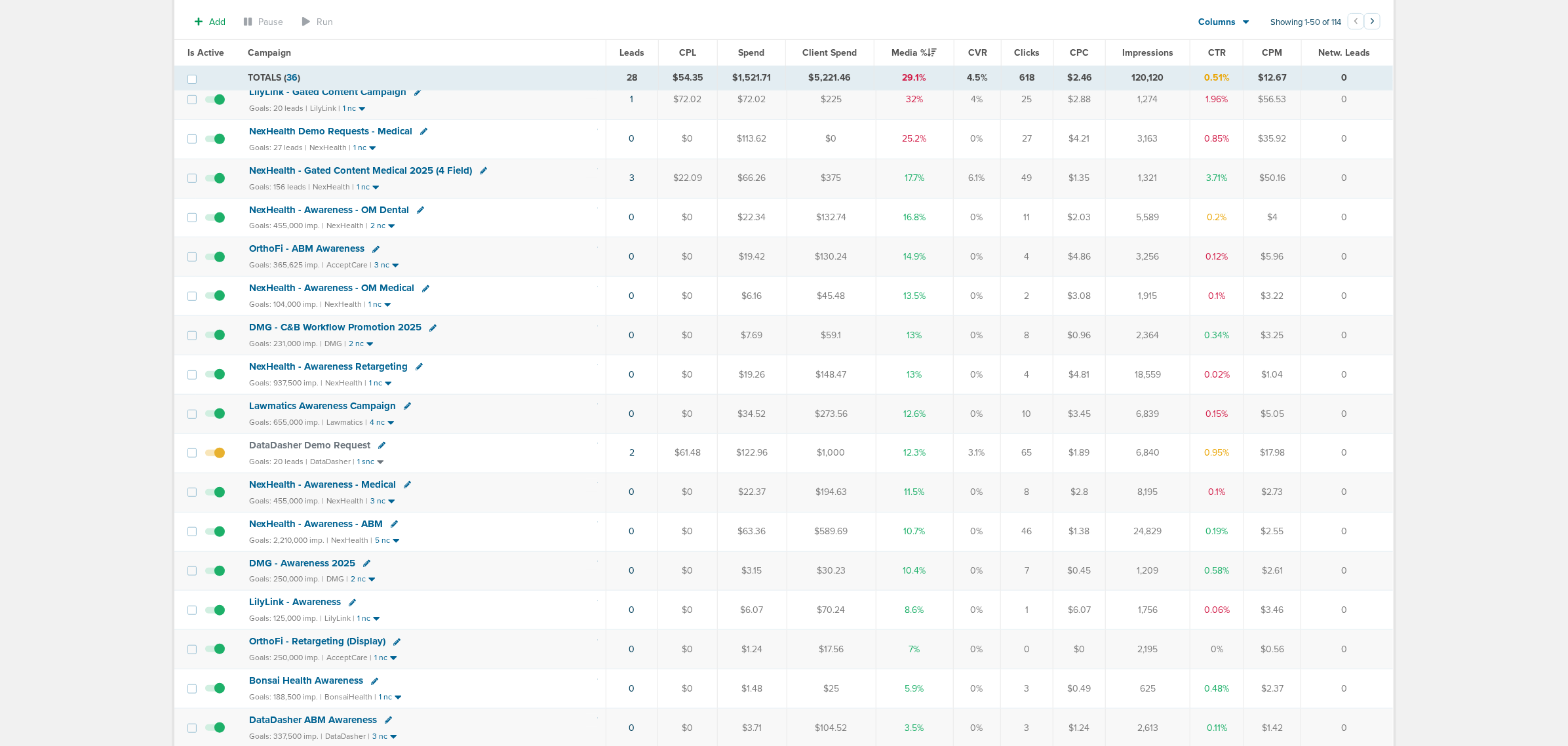
scroll to position [328, 0]
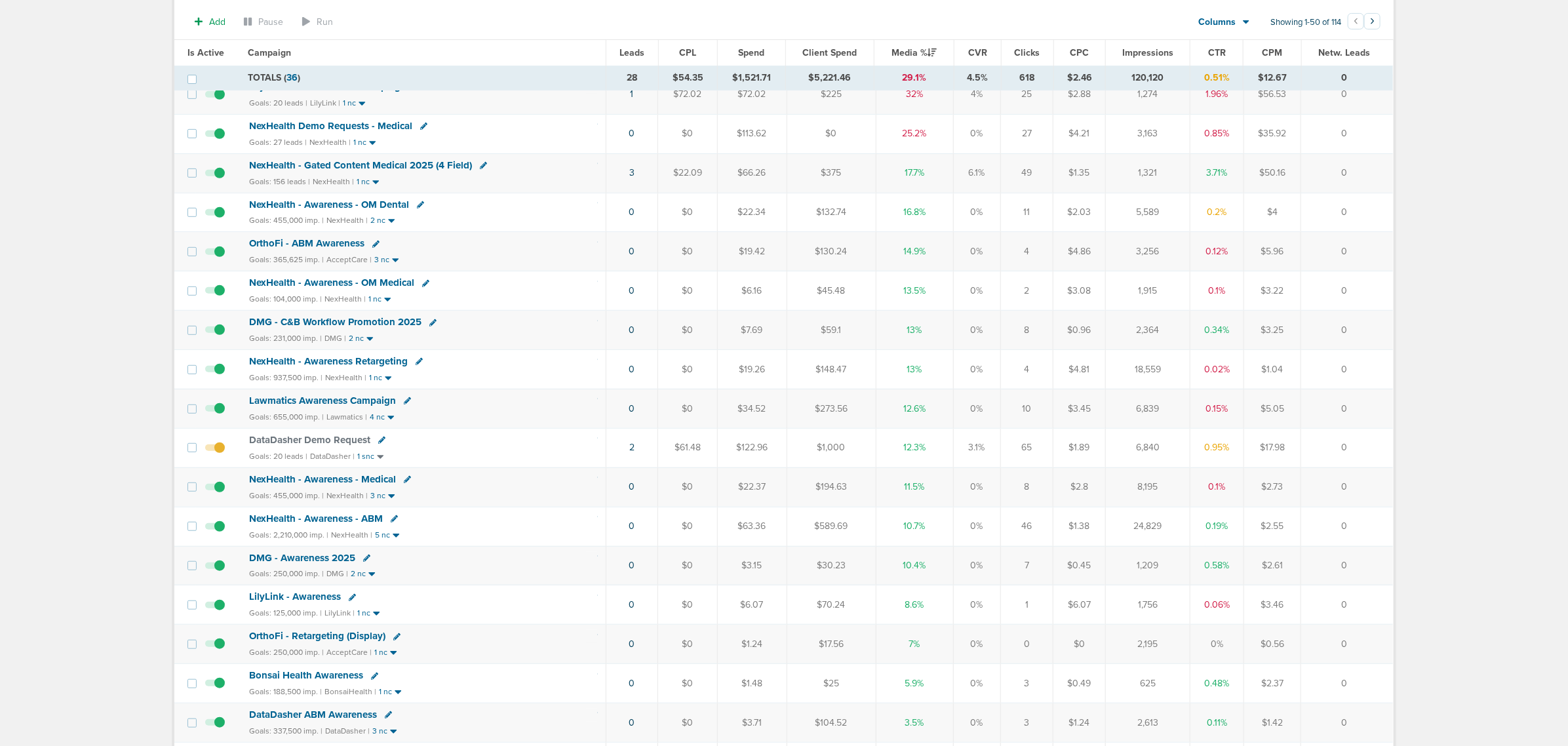
click at [319, 485] on span "NexHealth - Awareness - Medical" at bounding box center [322, 479] width 147 height 11
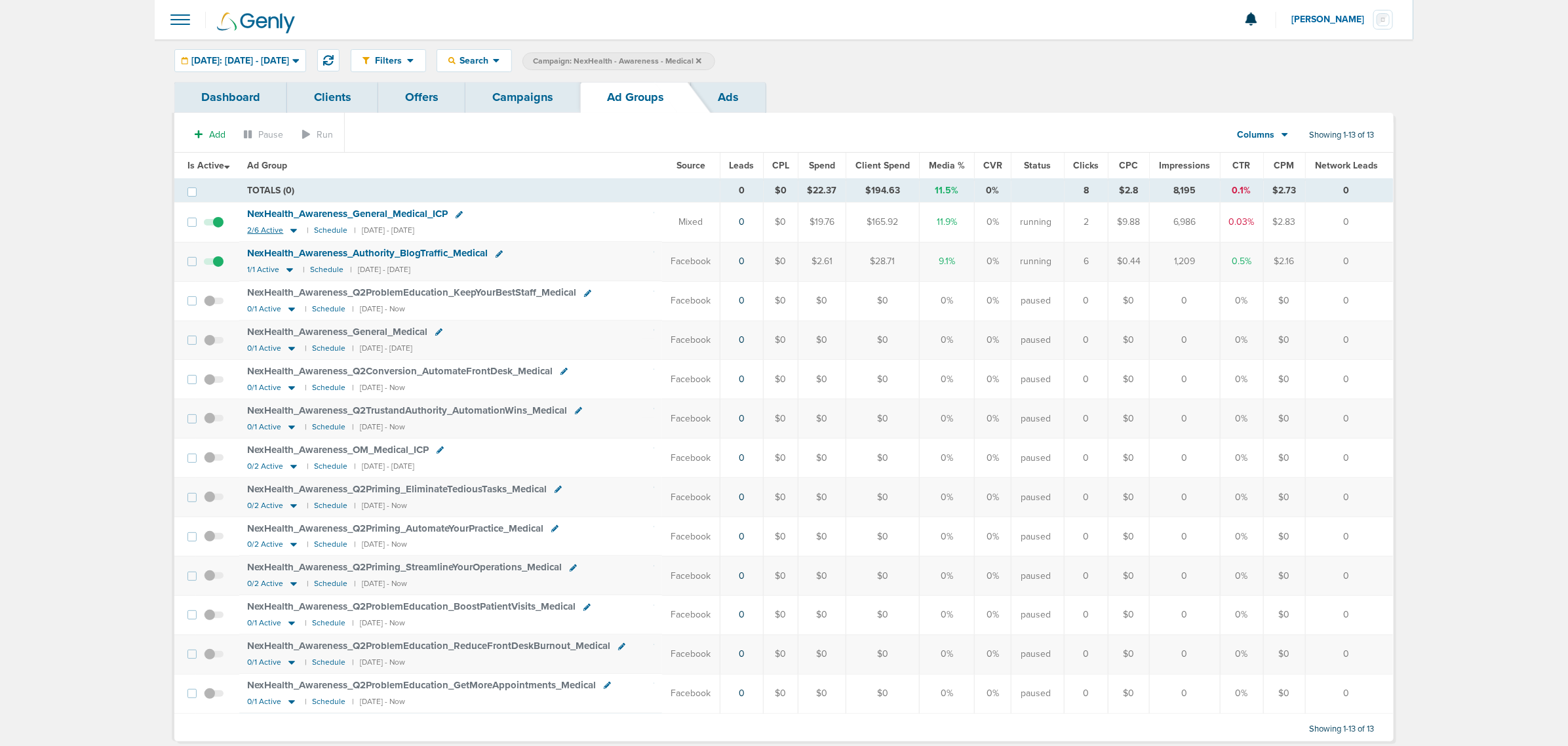
click at [293, 233] on icon at bounding box center [293, 231] width 6 height 4
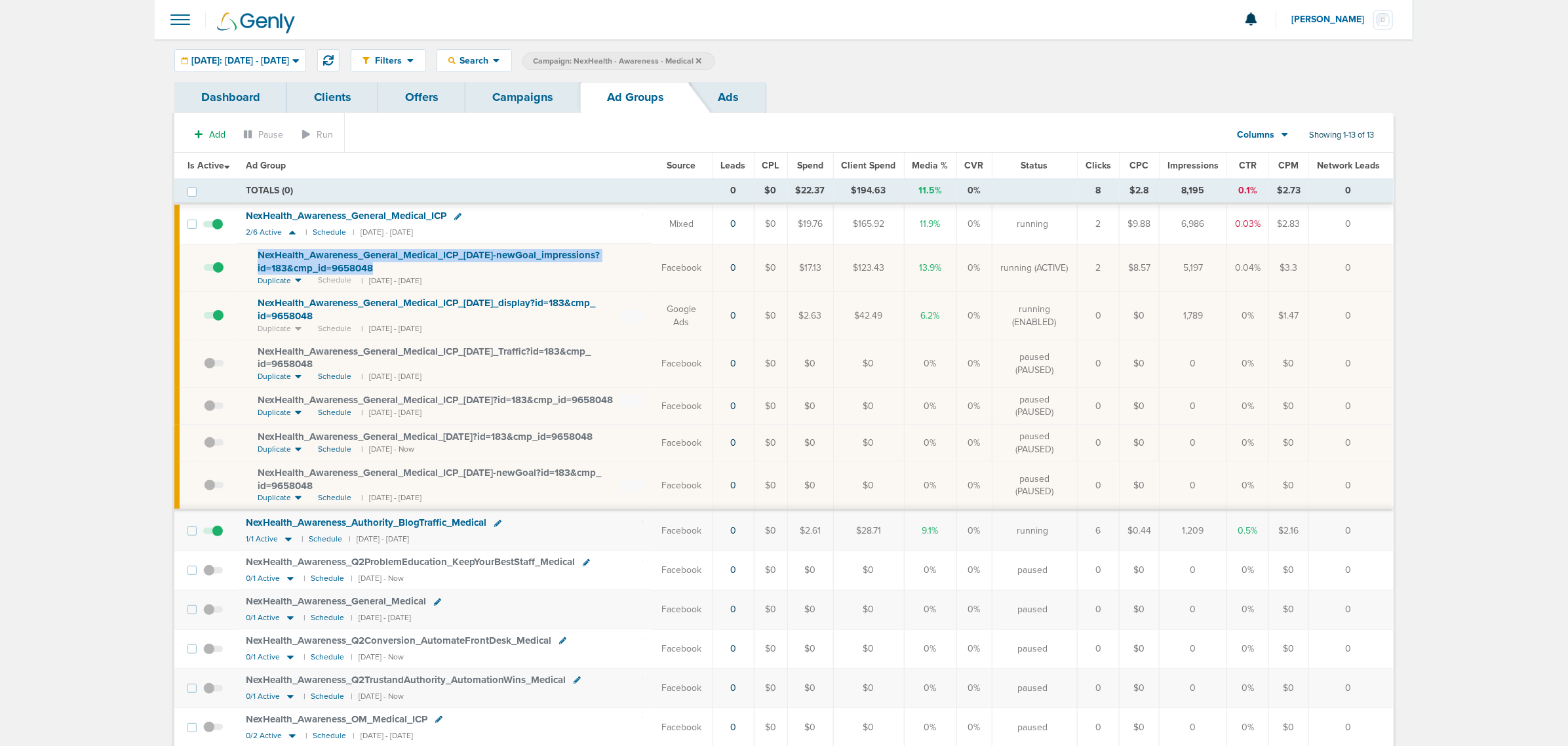
drag, startPoint x: 388, startPoint y: 271, endPoint x: 248, endPoint y: 259, distance: 140.5
click at [248, 259] on td "NexHealth_ Awareness_ General_ Medical_ ICP_ 04.29.25-newGoal_ impressions?id=1…" at bounding box center [444, 267] width 413 height 48
copy span "NexHealth_ Awareness_ General_ Medical_ ICP_ 04.29.25-newGoal_ impressions?id=1…"
click at [466, 214] on div "NexHealth_ Awareness_ General_ Medical_ ICP" at bounding box center [444, 216] width 398 height 13
click at [461, 214] on icon at bounding box center [458, 216] width 7 height 7
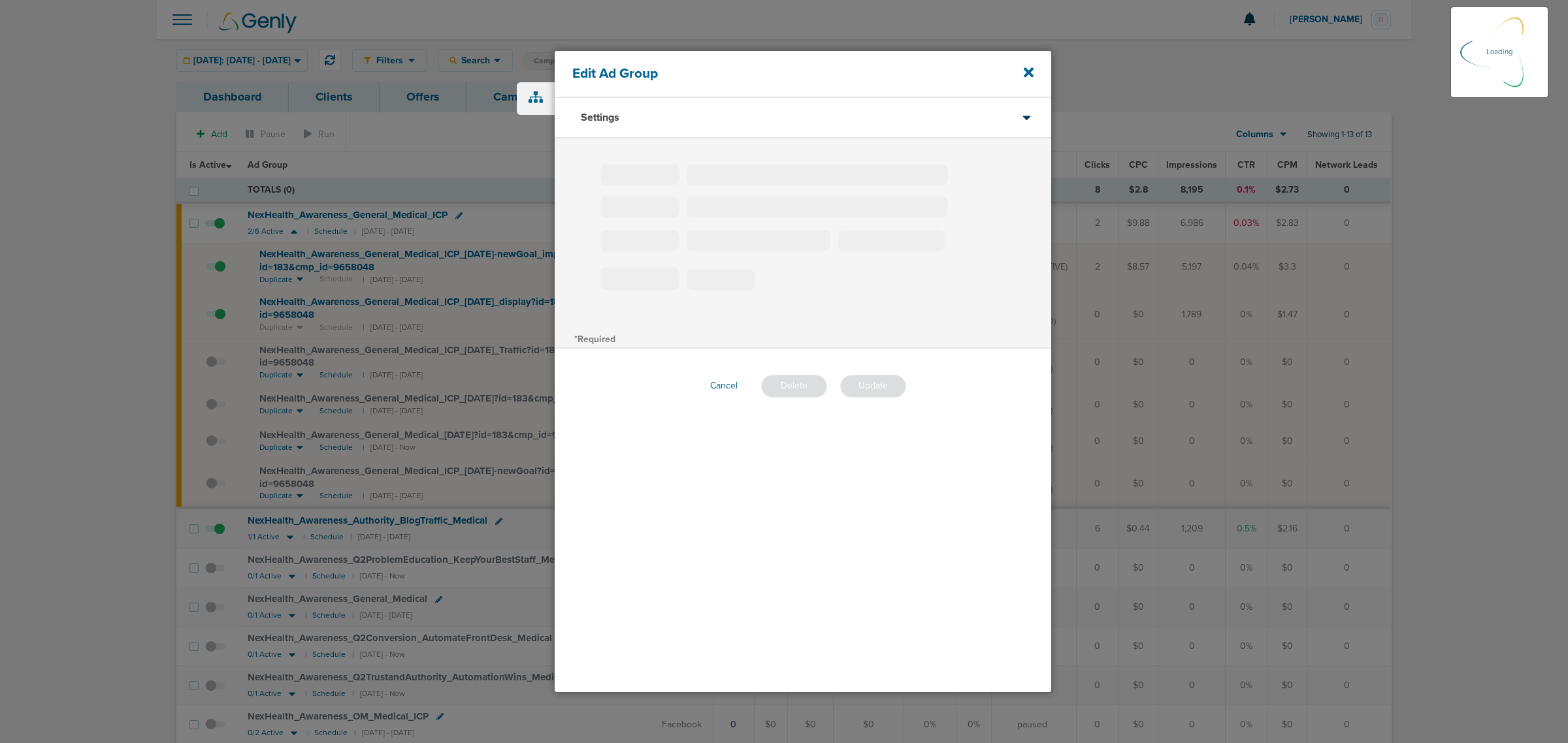
type input "NexHealth_Awareness_General_Medical_ICP"
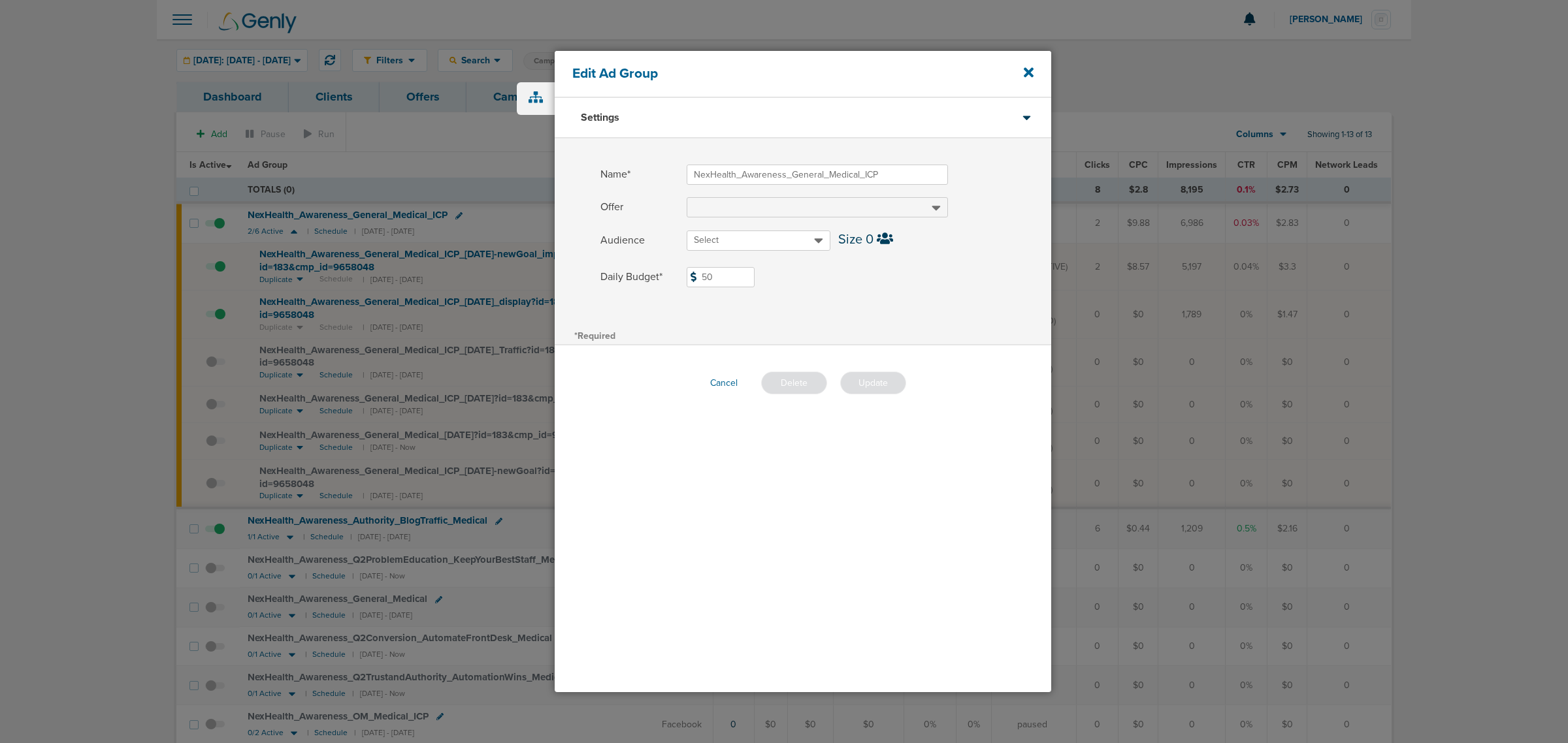
drag, startPoint x: 738, startPoint y: 276, endPoint x: 677, endPoint y: 275, distance: 61.0
click at [677, 275] on label "Daily Budget* 50 $50" at bounding box center [825, 277] width 451 height 20
type input "25"
click at [942, 338] on div "*Required" at bounding box center [803, 335] width 496 height 19
click at [870, 377] on button "Update" at bounding box center [873, 383] width 66 height 23
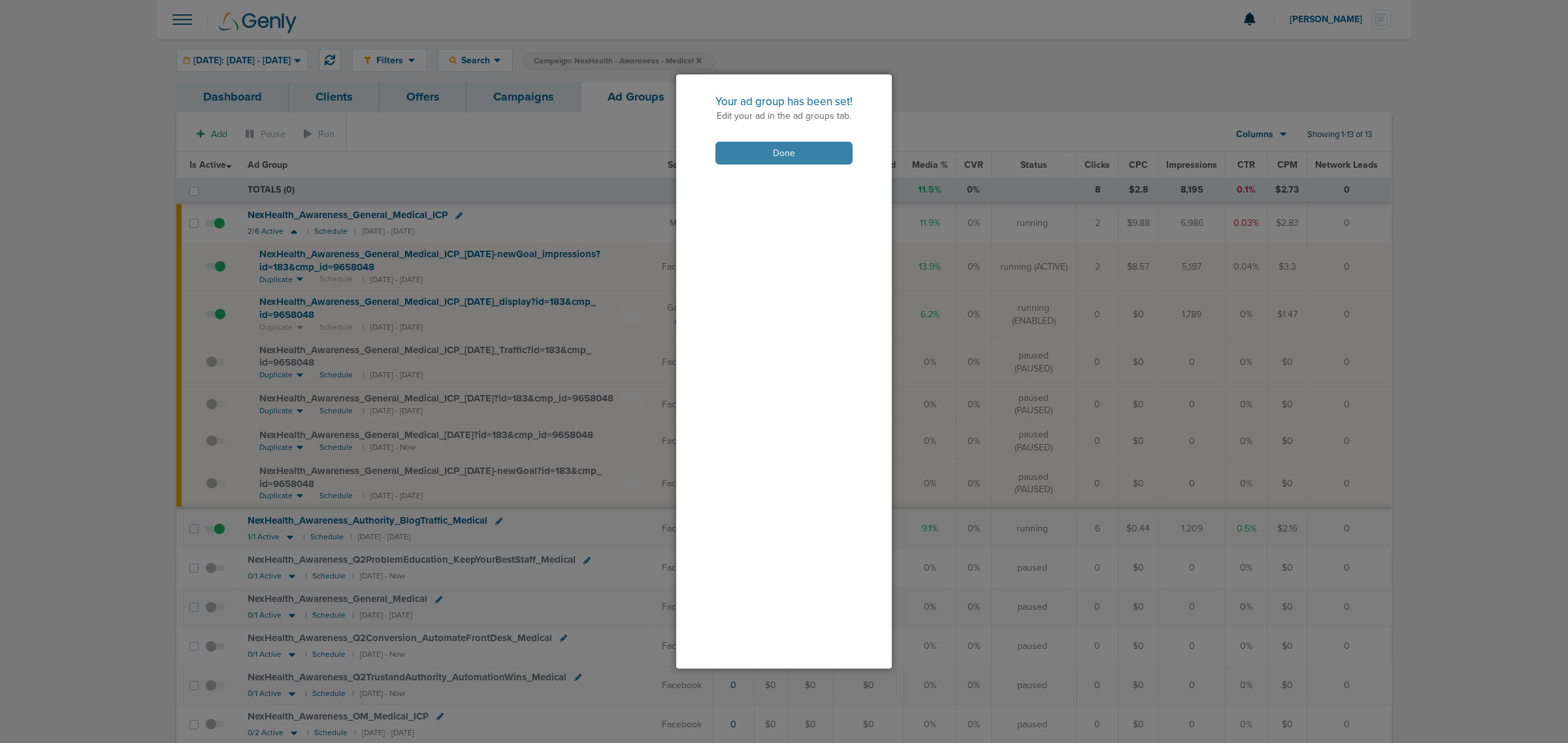
click at [813, 150] on button "Done" at bounding box center [784, 153] width 137 height 23
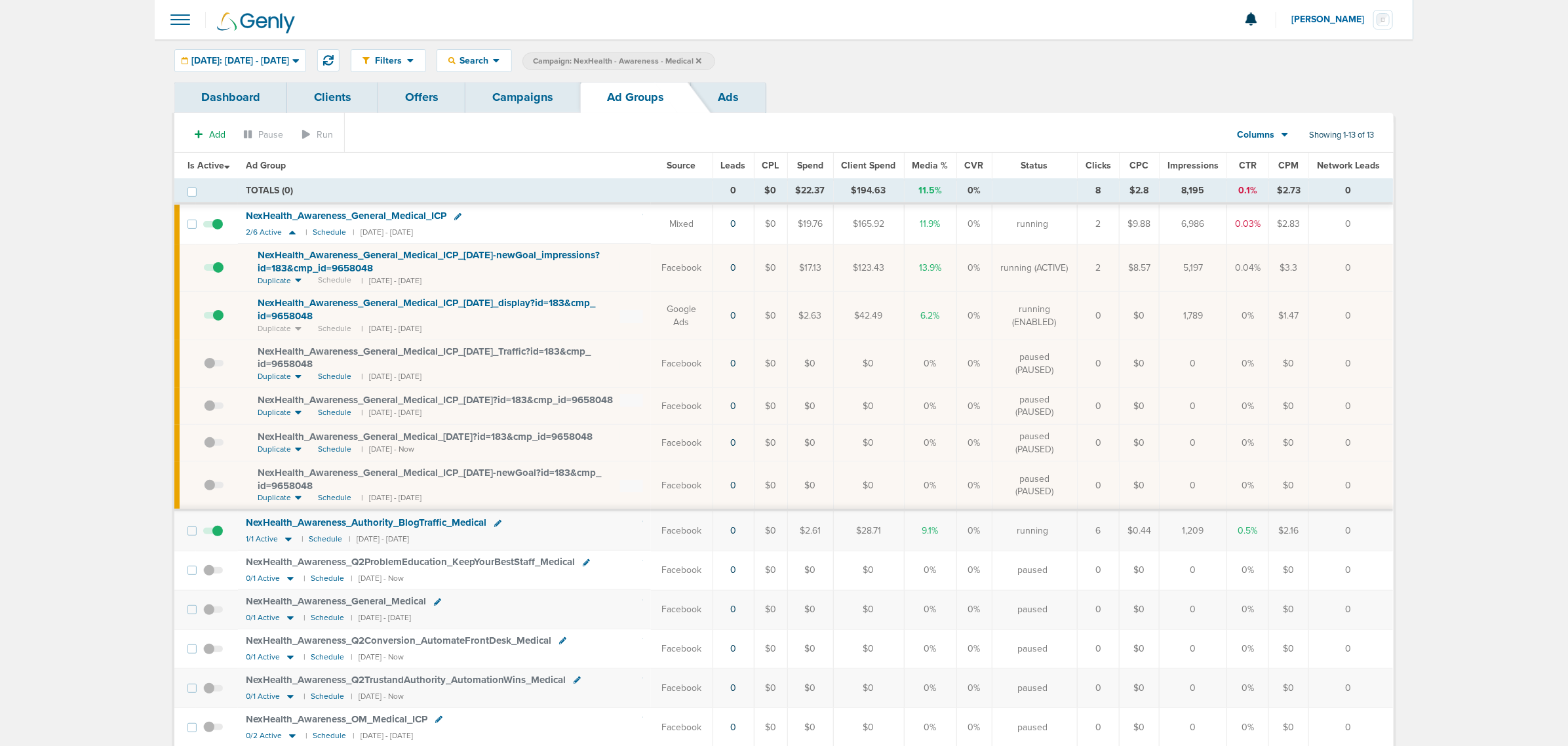
click at [542, 103] on link "Campaigns" at bounding box center [523, 97] width 115 height 31
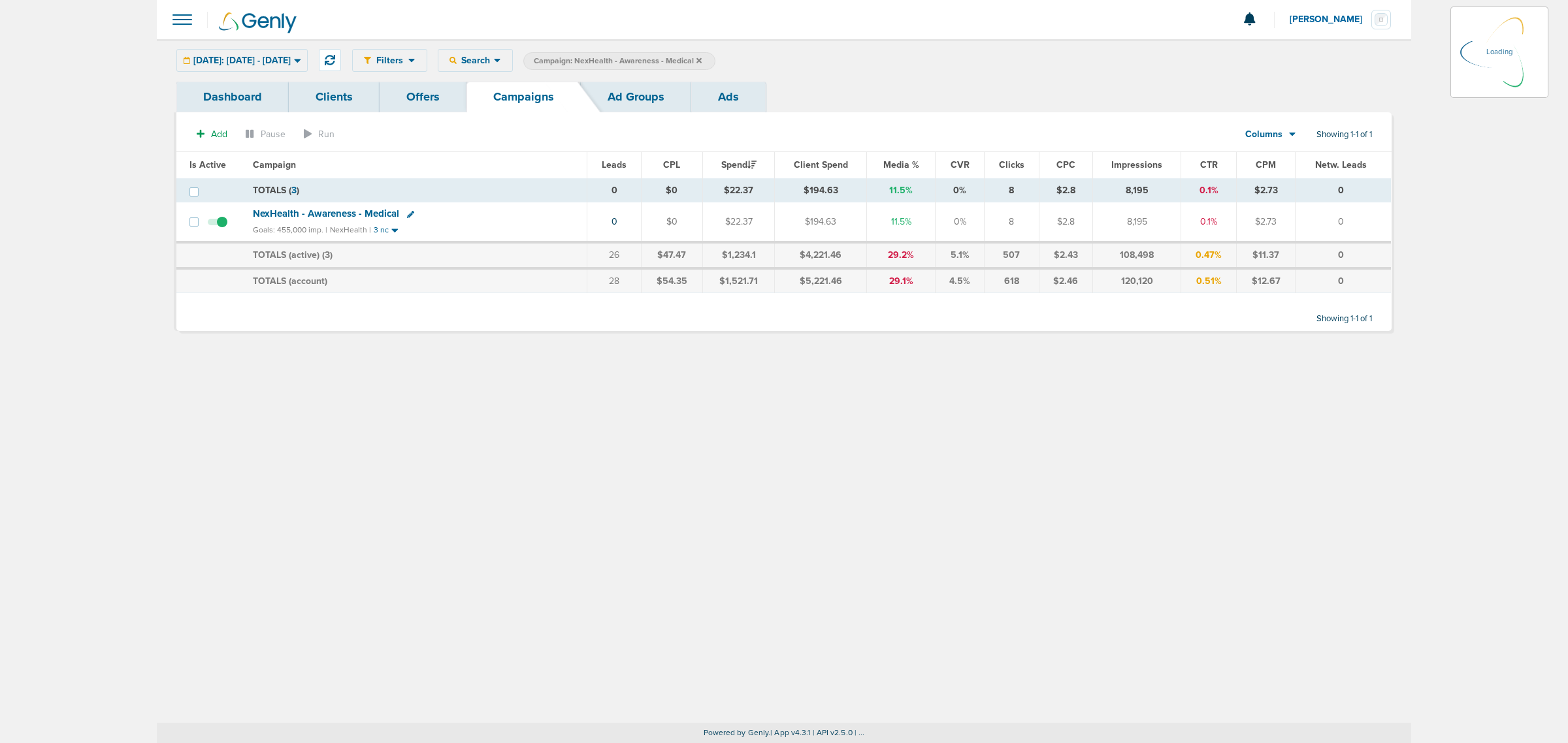
click at [702, 58] on icon at bounding box center [698, 61] width 5 height 8
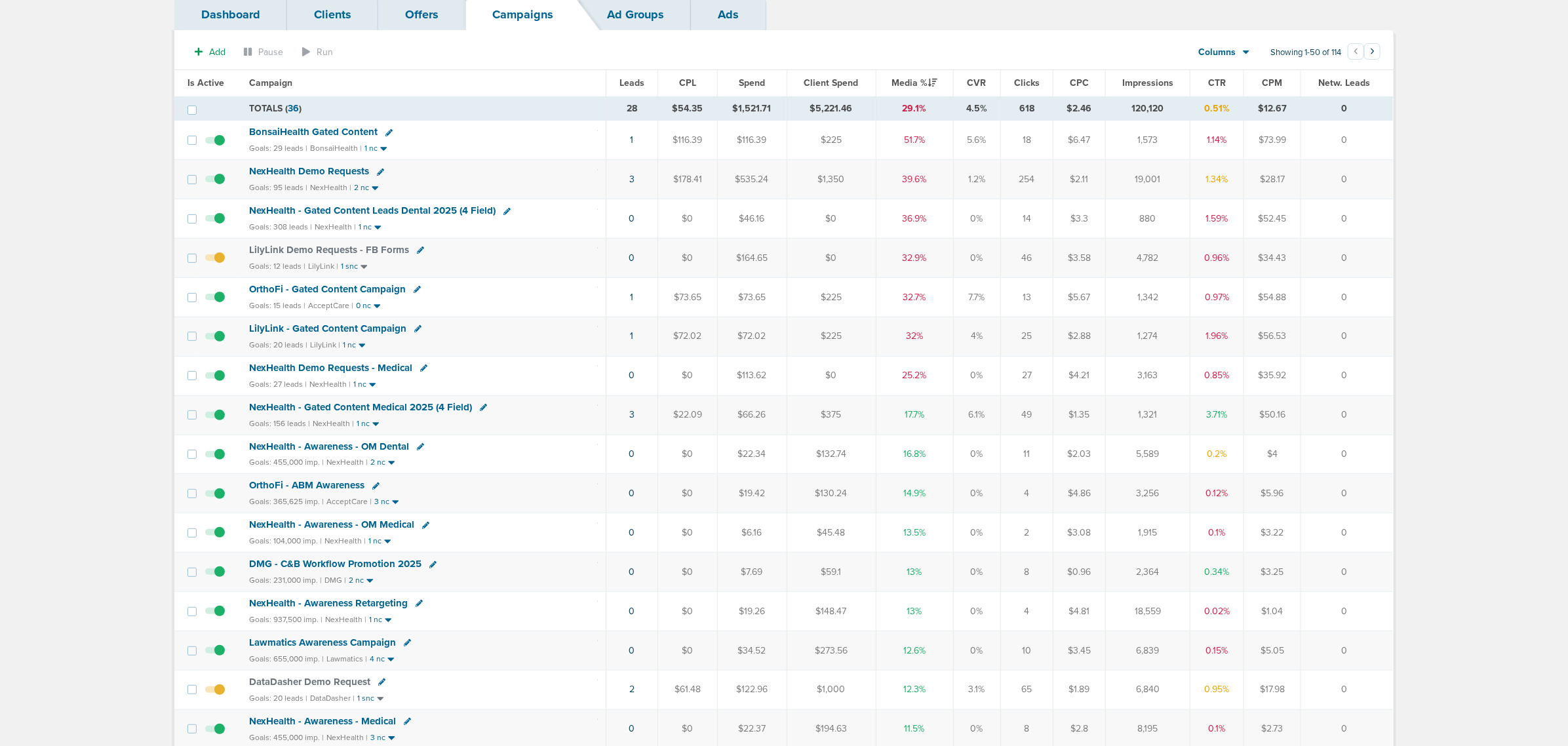
scroll to position [82, 0]
click at [369, 531] on span "NexHealth - Awareness - OM Medical" at bounding box center [332, 525] width 165 height 11
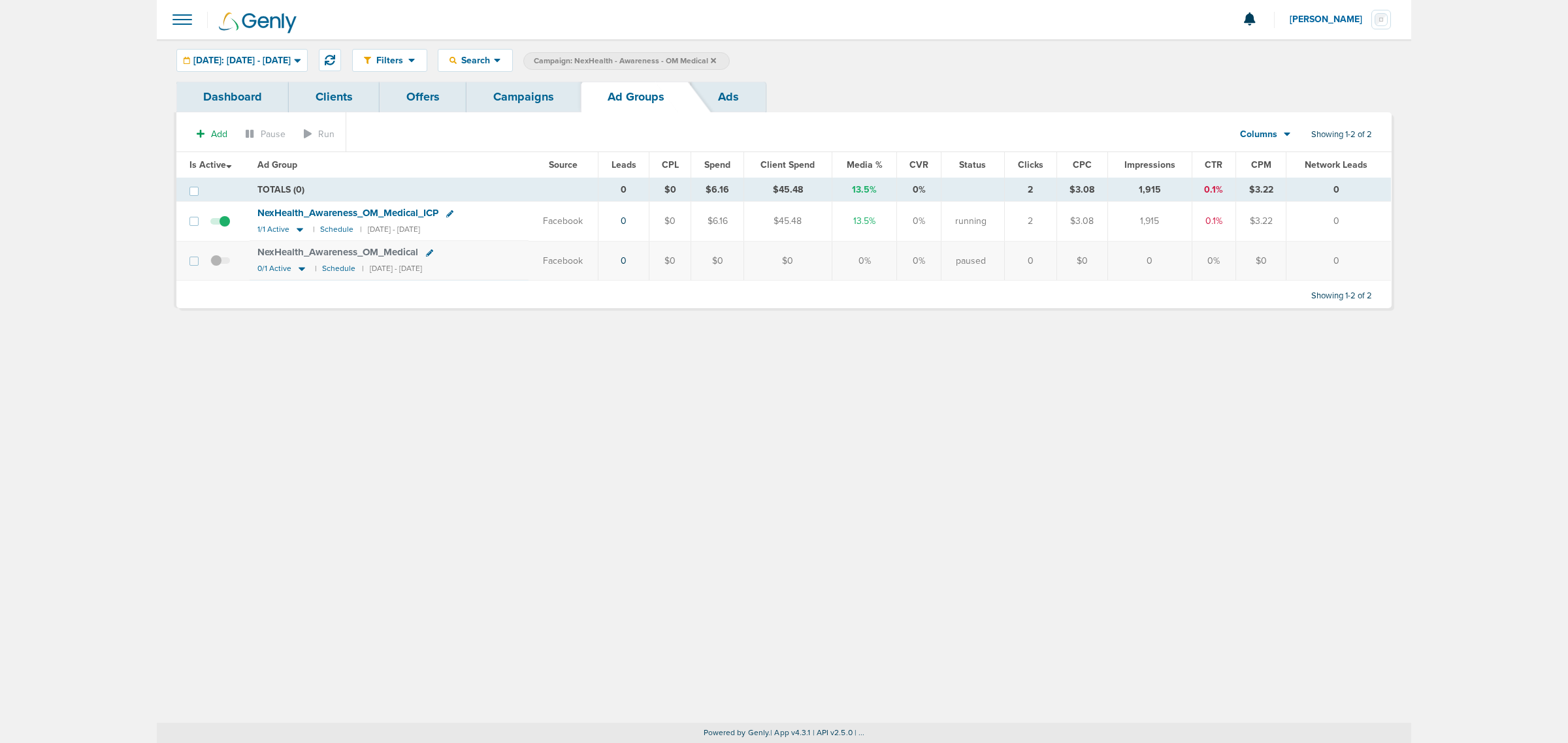
click at [452, 216] on icon at bounding box center [450, 214] width 7 height 7
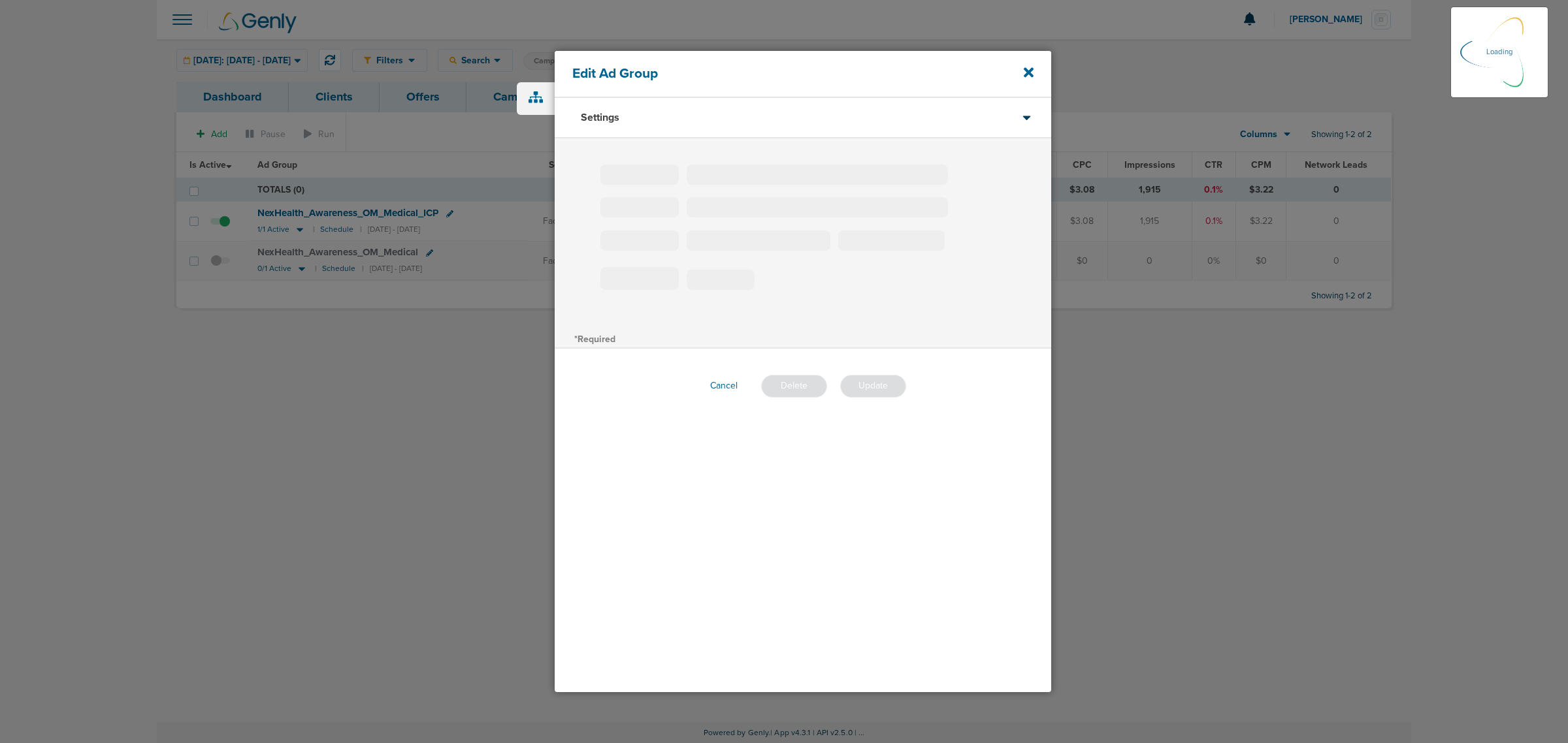
type input "NexHealth_Awareness_OM_Medical_ICP"
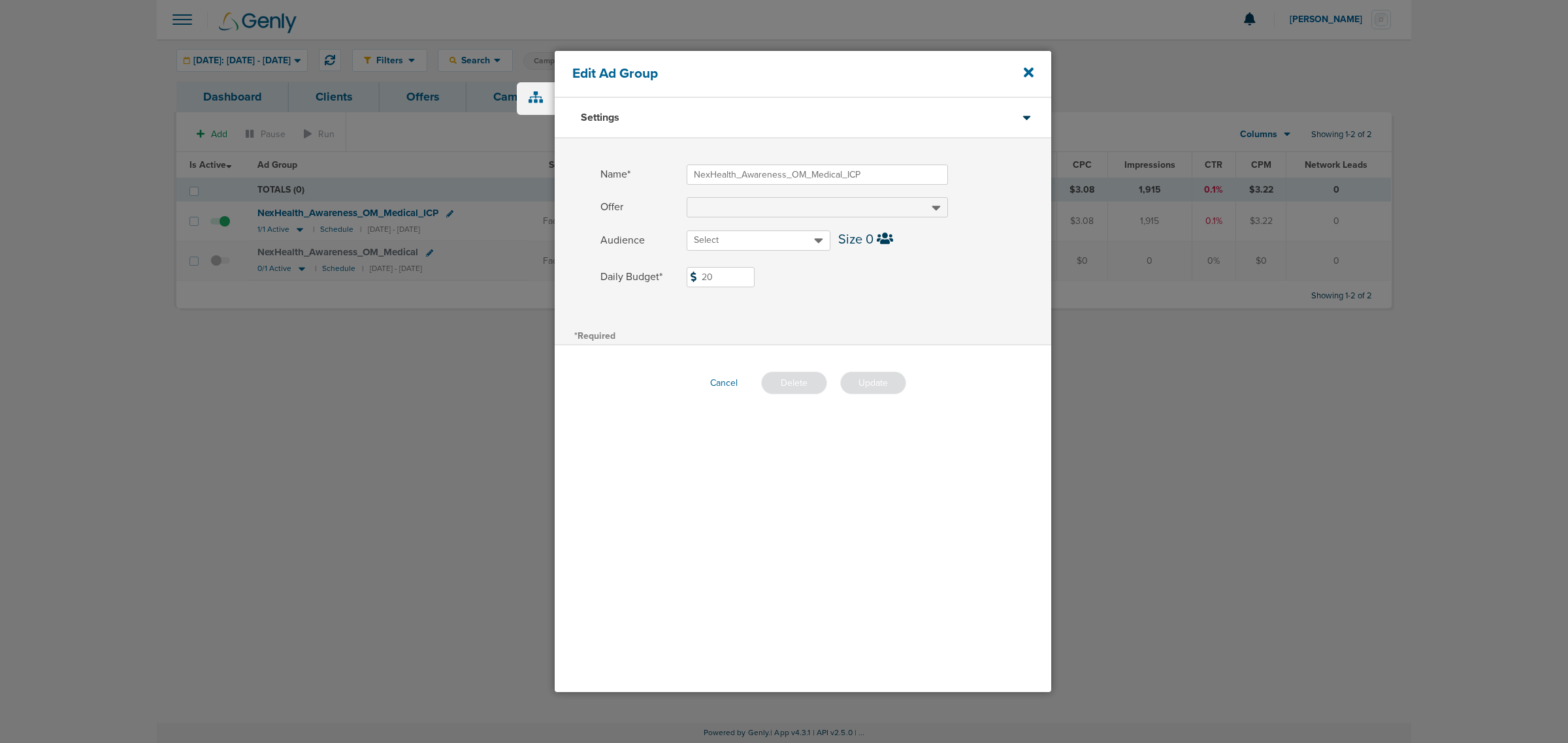
drag, startPoint x: 737, startPoint y: 273, endPoint x: 601, endPoint y: 260, distance: 136.6
click at [601, 260] on div "Name* NexHealth_Awareness_OM_Medical_ICP Offer Audience Select Size 0 Daily Bud…" at bounding box center [803, 233] width 496 height 188
type input "10"
drag, startPoint x: 954, startPoint y: 285, endPoint x: 917, endPoint y: 321, distance: 51.6
click at [954, 285] on label "Daily Budget* 10 $10" at bounding box center [825, 277] width 451 height 20
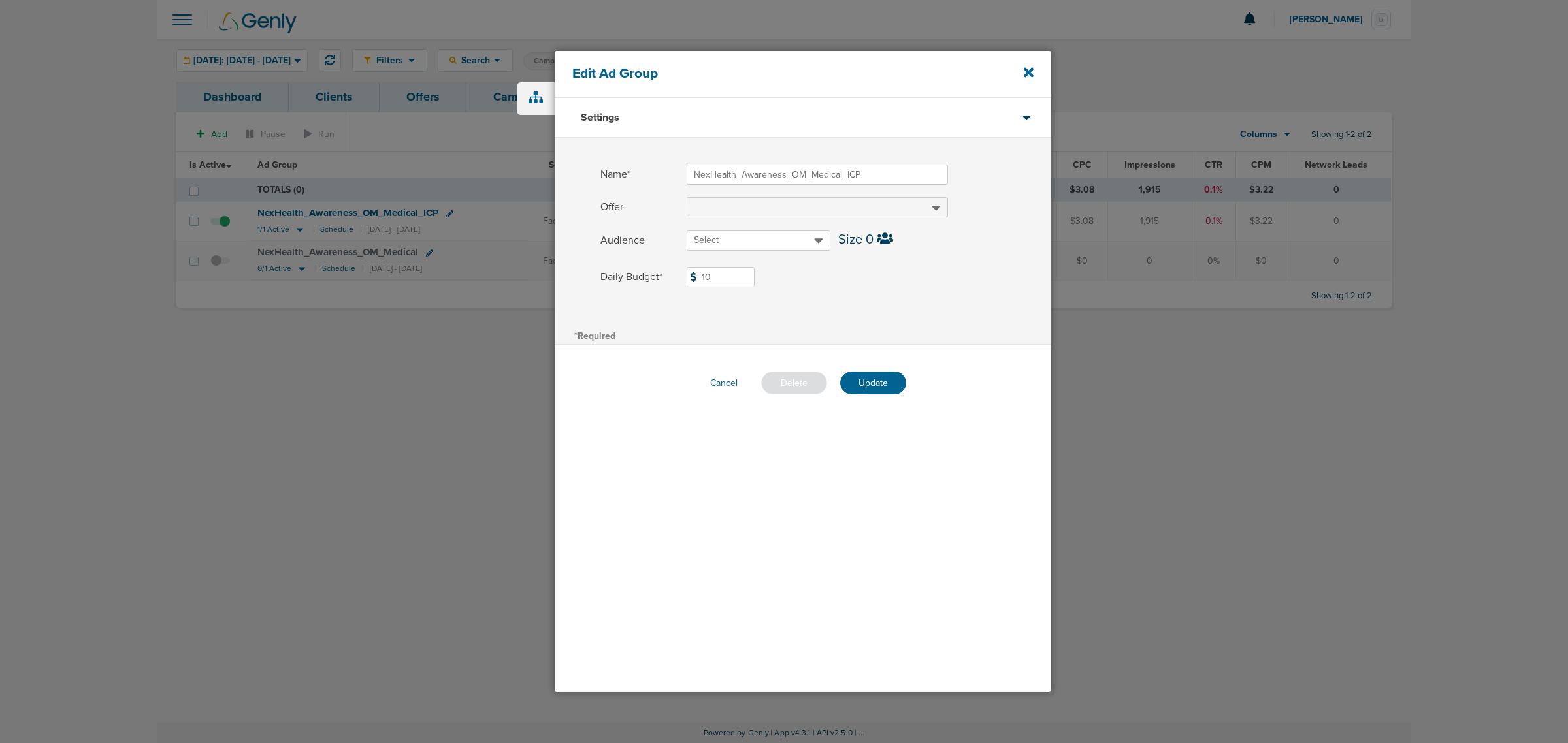
click at [755, 285] on input "10" at bounding box center [720, 277] width 68 height 20
click at [858, 383] on button "Update" at bounding box center [873, 383] width 66 height 23
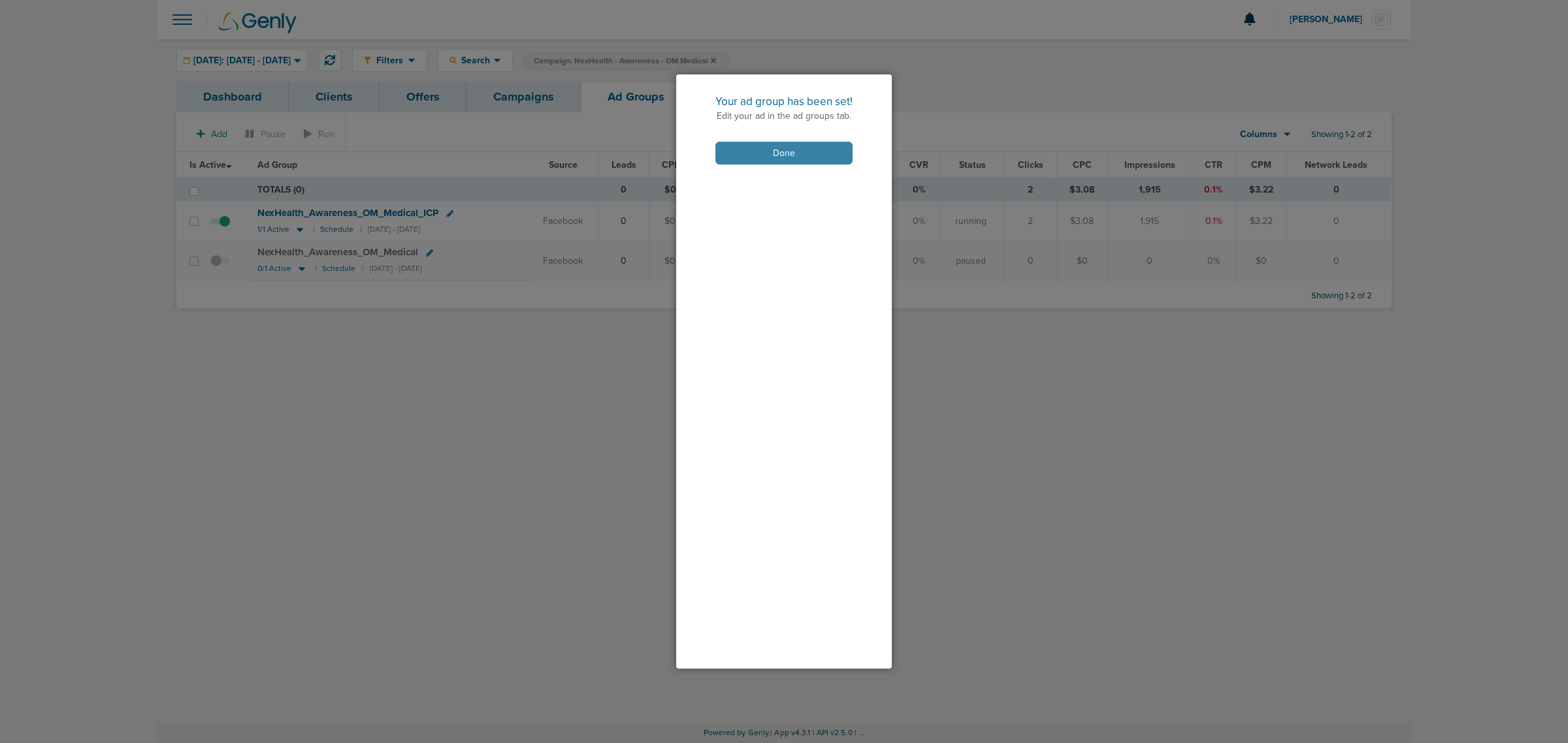
click at [834, 151] on button "Done" at bounding box center [784, 153] width 137 height 23
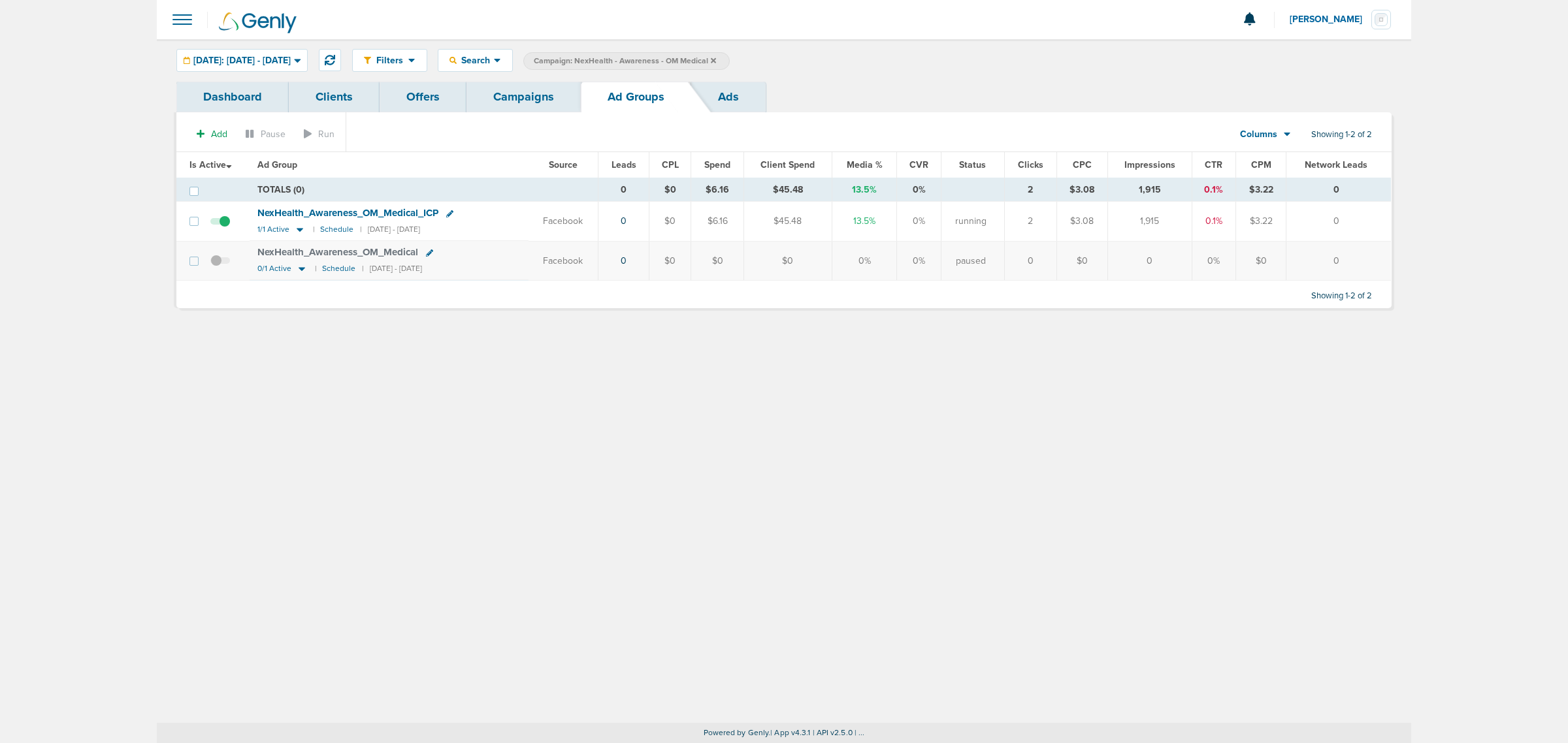
click at [513, 96] on link "Campaigns" at bounding box center [523, 96] width 114 height 31
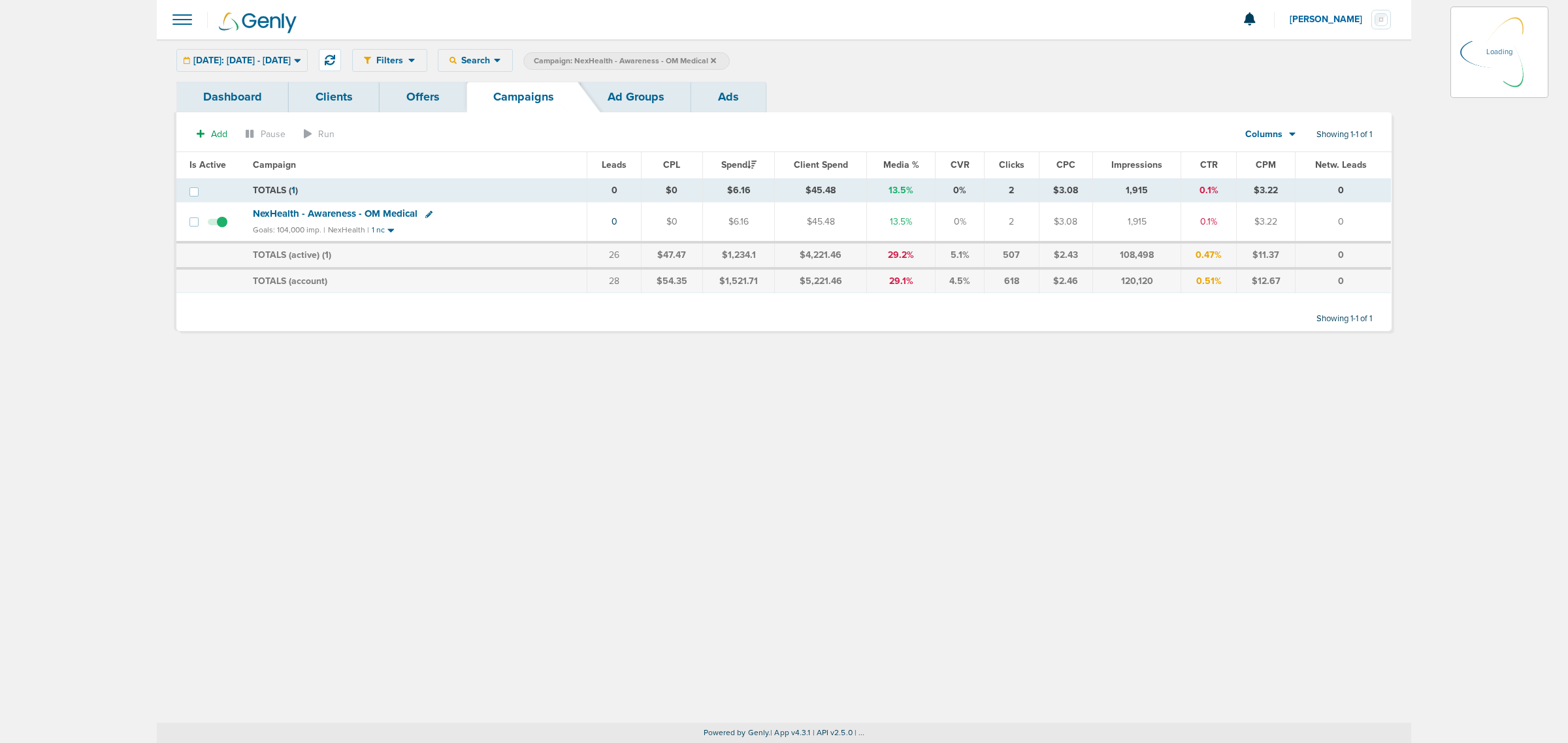
click at [730, 60] on label "Campaign: NexHealth - Awareness - OM Medical" at bounding box center [626, 61] width 206 height 18
click at [716, 60] on icon at bounding box center [713, 61] width 5 height 8
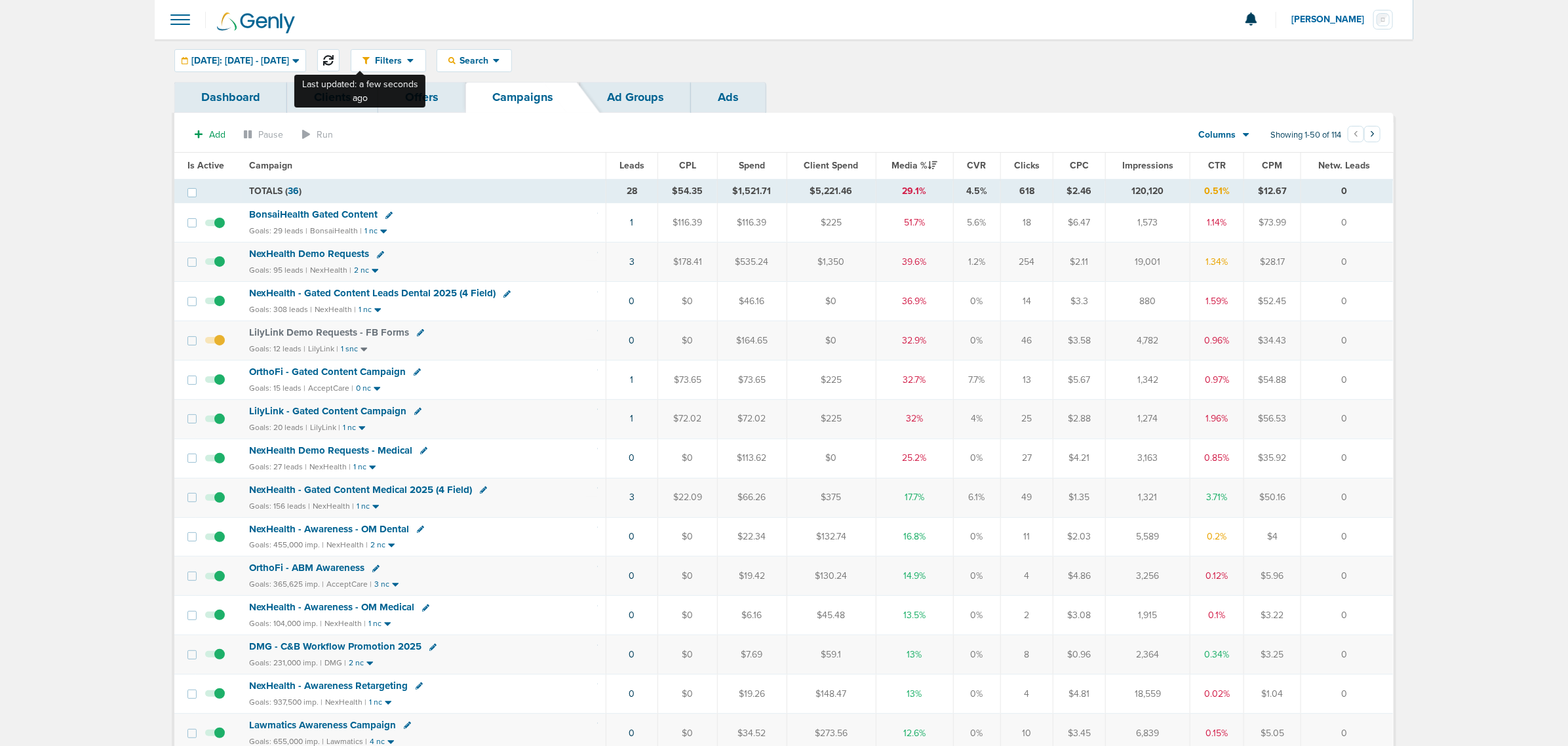
click at [340, 67] on button at bounding box center [328, 60] width 22 height 22
click at [633, 503] on link "3" at bounding box center [631, 497] width 5 height 11
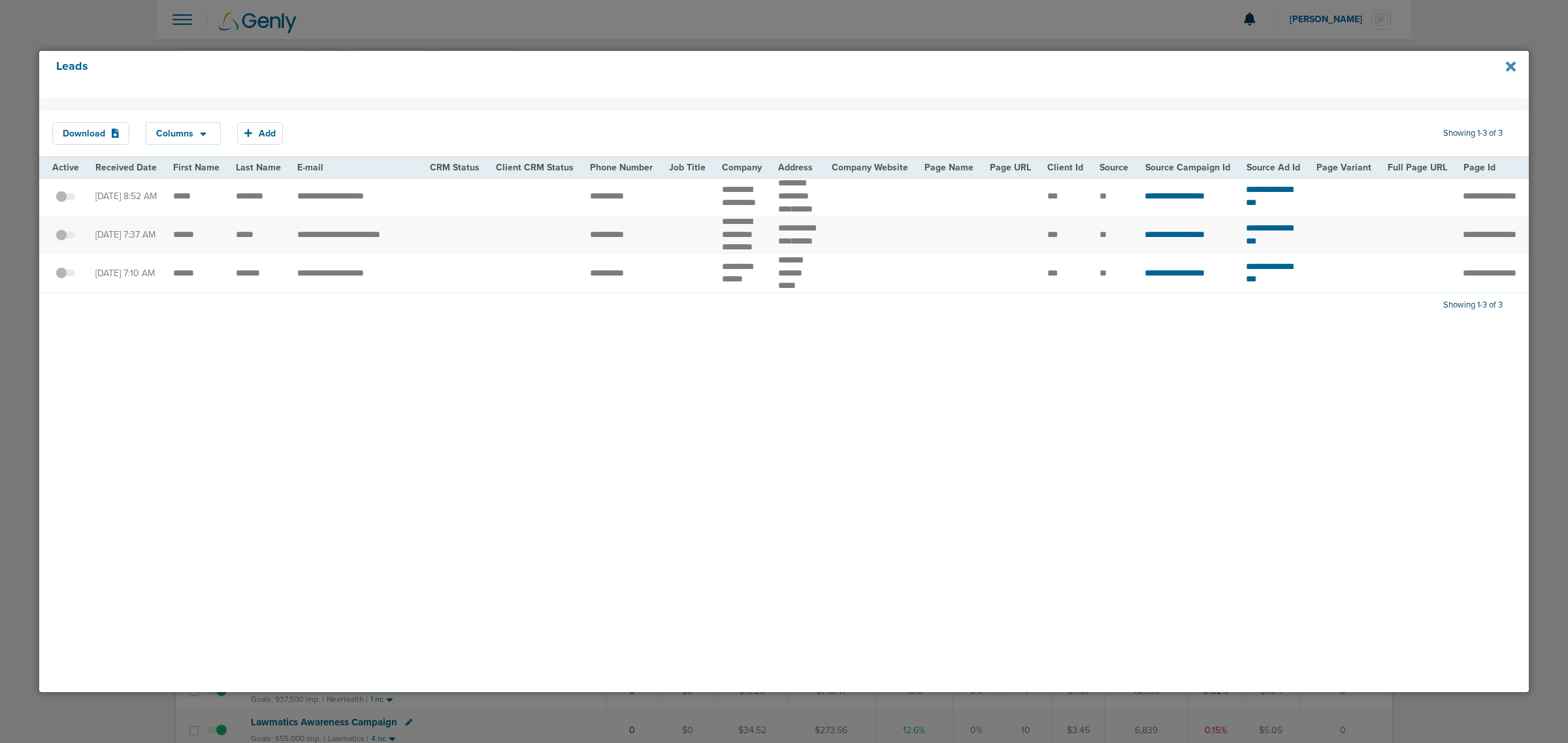
click at [1511, 66] on icon at bounding box center [1511, 66] width 10 height 10
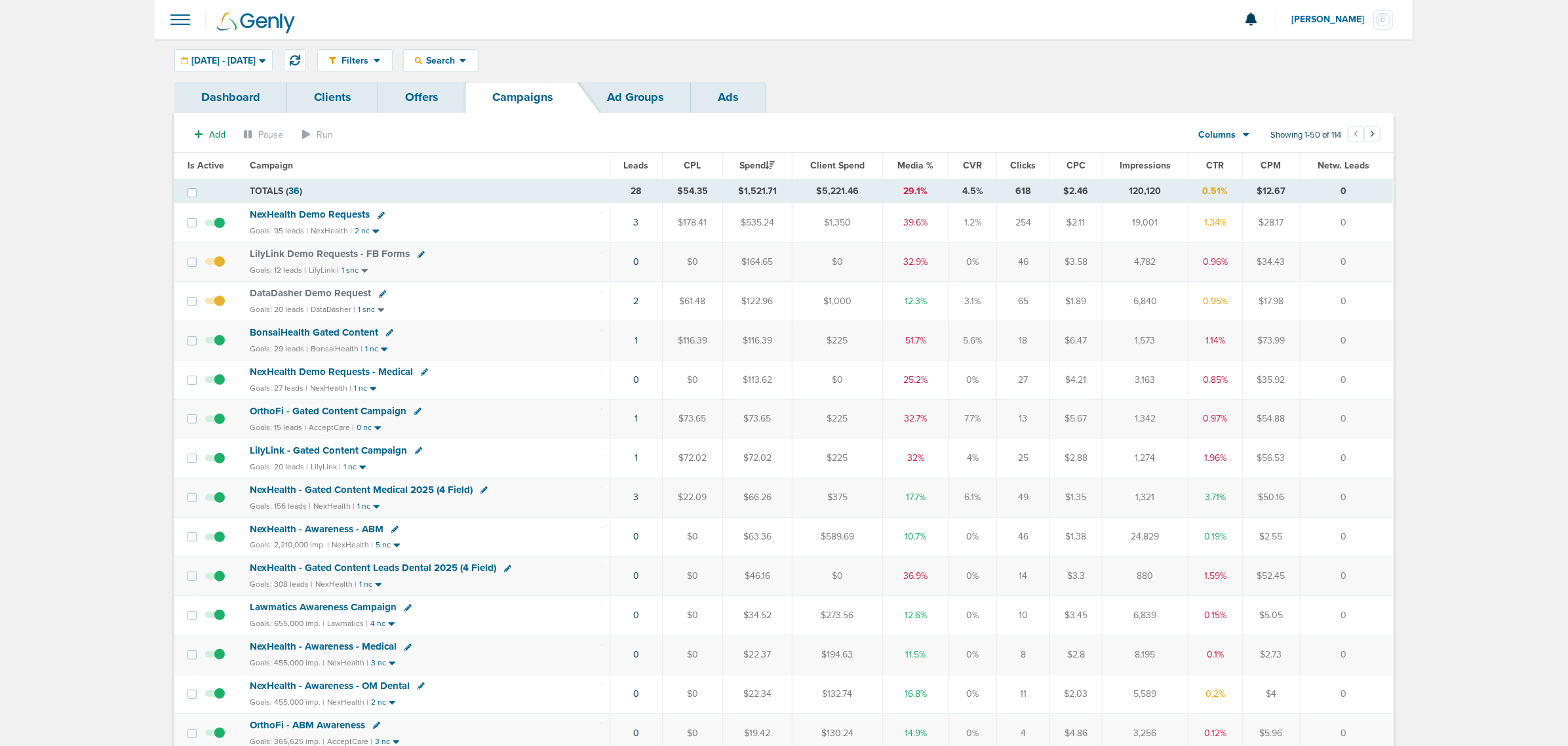
click at [909, 164] on span "Media %" at bounding box center [916, 166] width 36 height 11
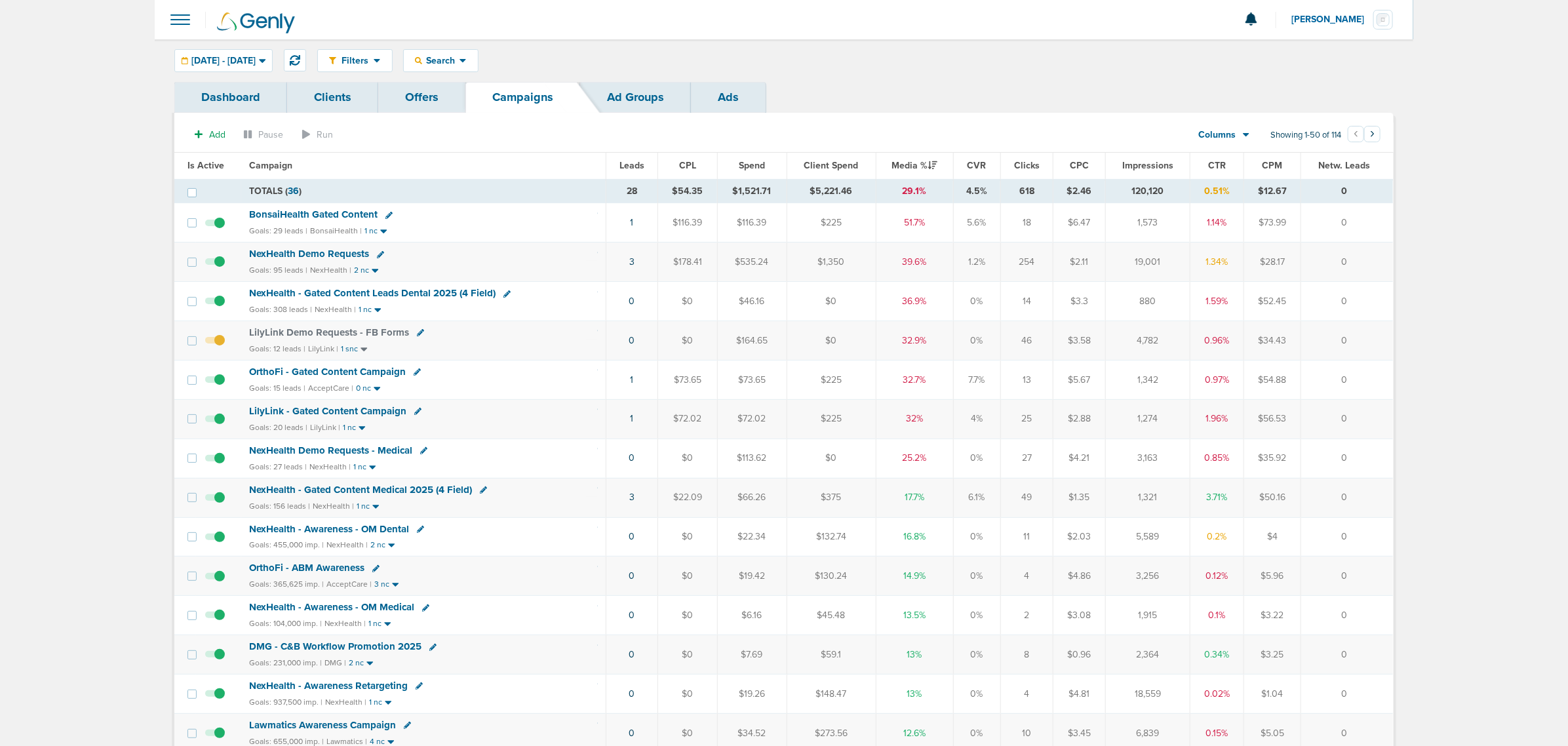
click at [451, 287] on td "NexHealth - Gated Content Leads Dental 2025 (4 Field) Goals: 308 leads | NexHea…" at bounding box center [423, 301] width 365 height 39
click at [449, 294] on span "NexHealth - Gated Content Leads Dental 2025 (4 Field)" at bounding box center [372, 293] width 246 height 11
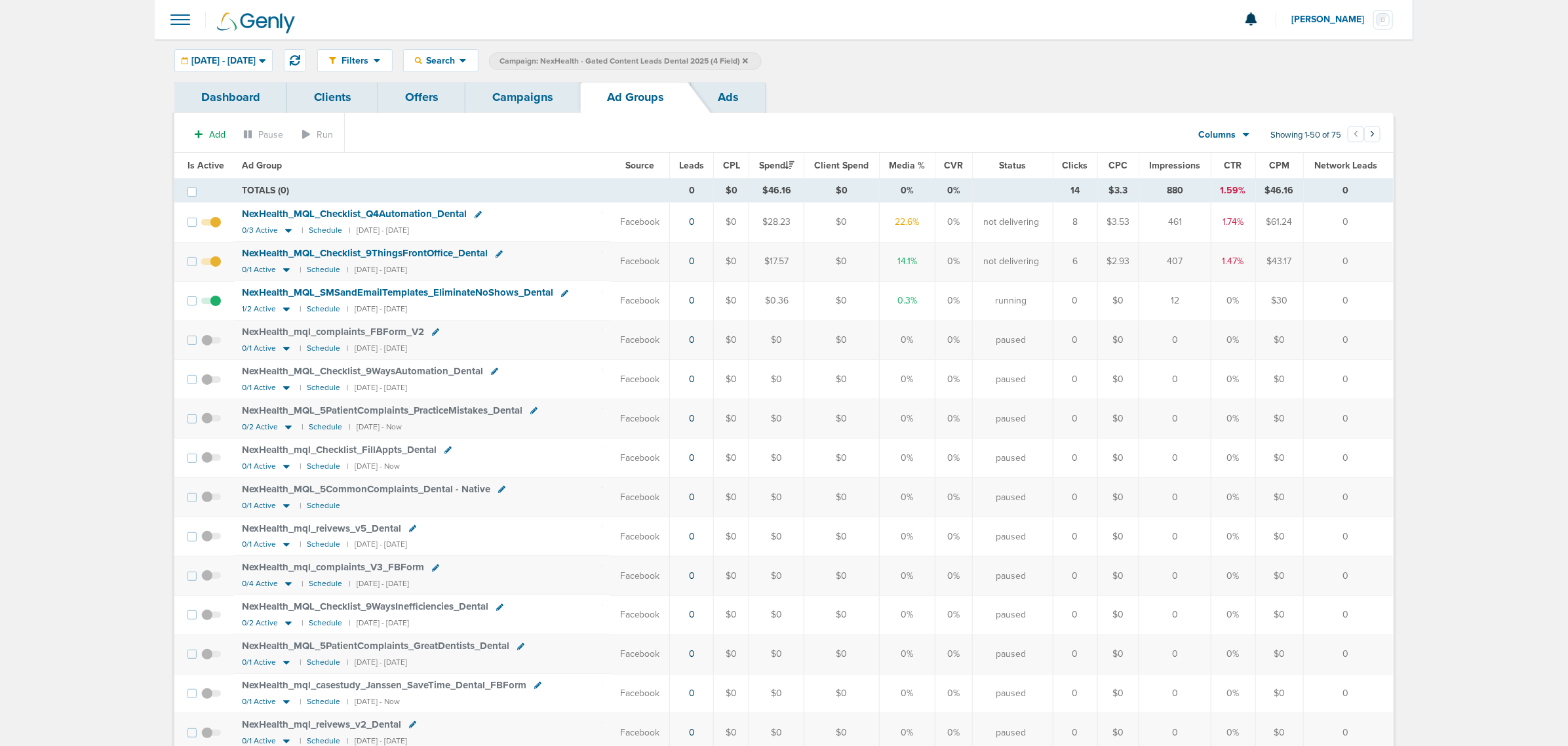
click at [516, 92] on link "Campaigns" at bounding box center [523, 97] width 115 height 31
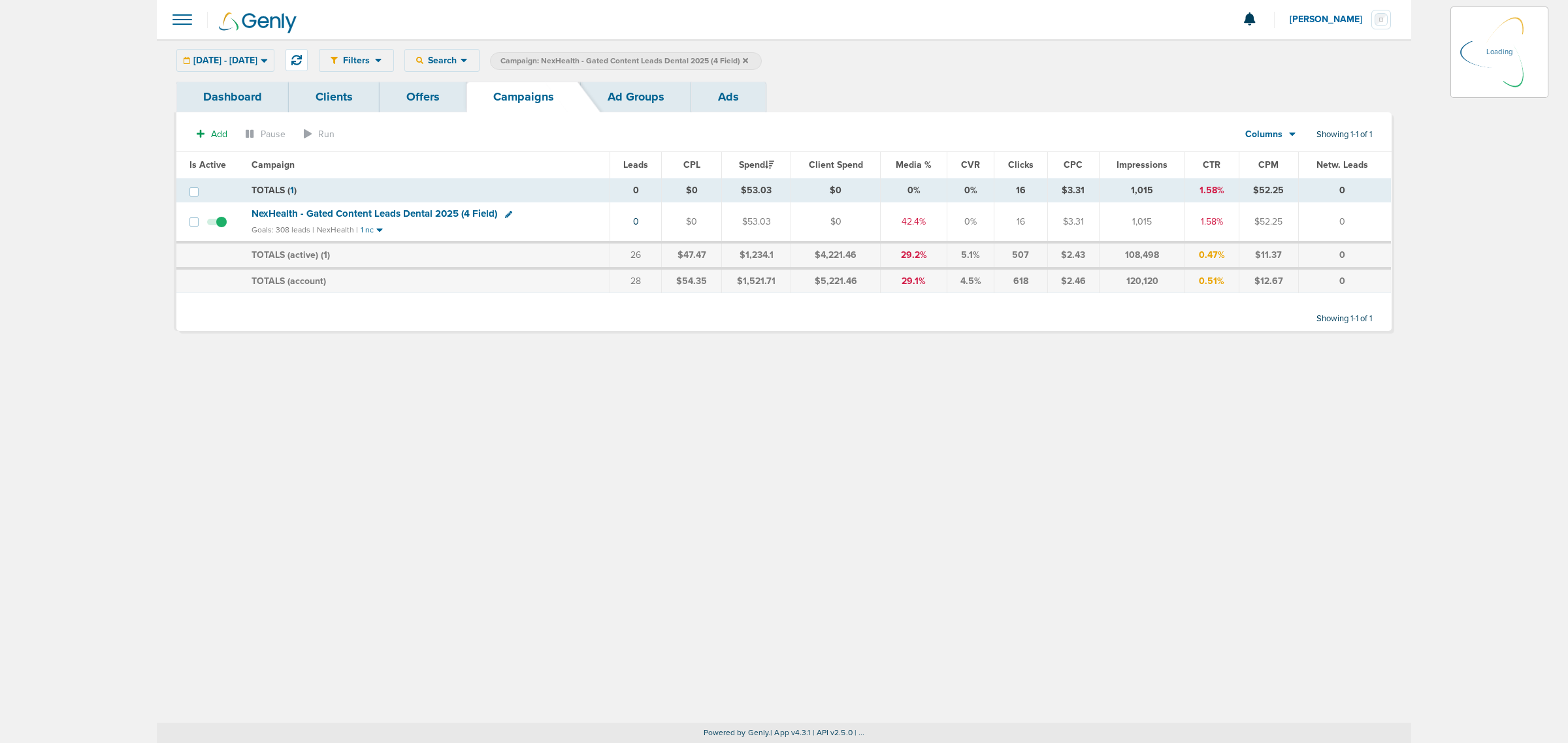
click at [748, 59] on icon at bounding box center [745, 60] width 5 height 5
click at [748, 61] on icon at bounding box center [745, 60] width 5 height 5
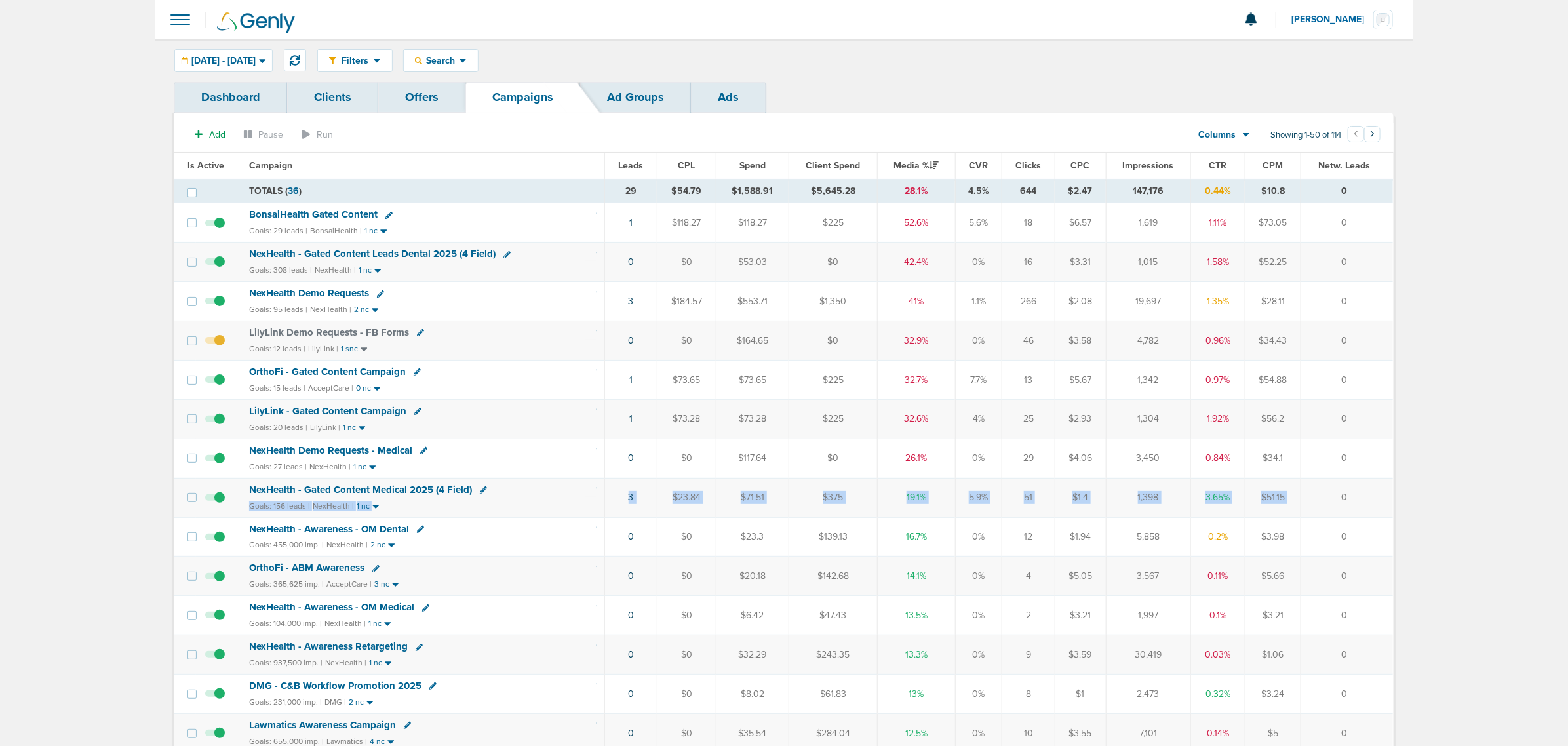
drag, startPoint x: 577, startPoint y: 499, endPoint x: 1319, endPoint y: 499, distance: 742.0
click at [1319, 499] on tr "NexHealth - Gated Content Medical 2025 (4 Field) Goals: 156 leads | NexHealth |…" at bounding box center [783, 497] width 1218 height 39
drag, startPoint x: 1367, startPoint y: 492, endPoint x: 980, endPoint y: 434, distance: 391.3
click at [1352, 492] on td "0" at bounding box center [1347, 497] width 92 height 39
click at [306, 54] on button at bounding box center [294, 60] width 22 height 22
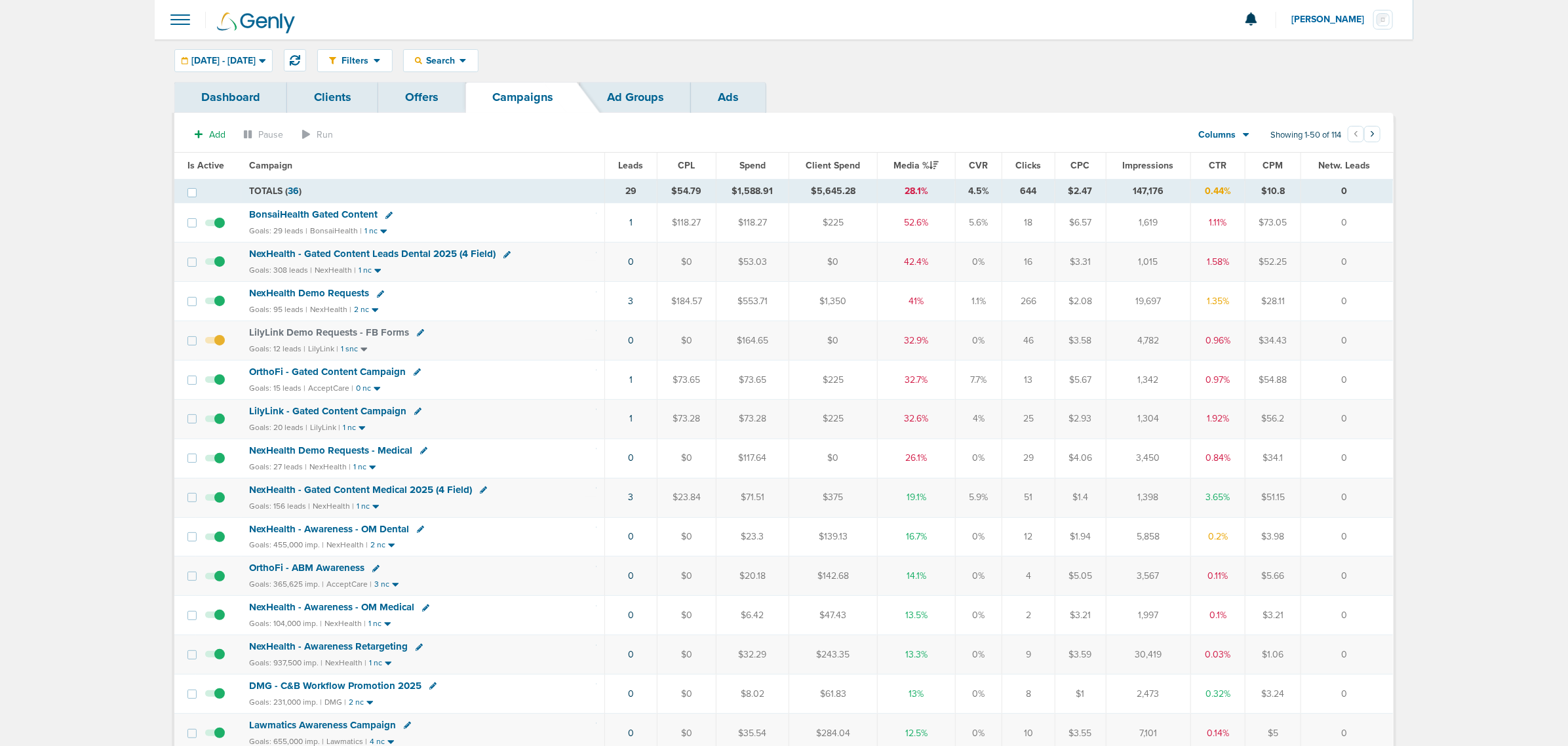
drag, startPoint x: 126, startPoint y: 156, endPoint x: 1513, endPoint y: 395, distance: 1407.4
click at [300, 64] on icon at bounding box center [294, 60] width 11 height 11
drag, startPoint x: 173, startPoint y: 166, endPoint x: 1363, endPoint y: 458, distance: 1225.3
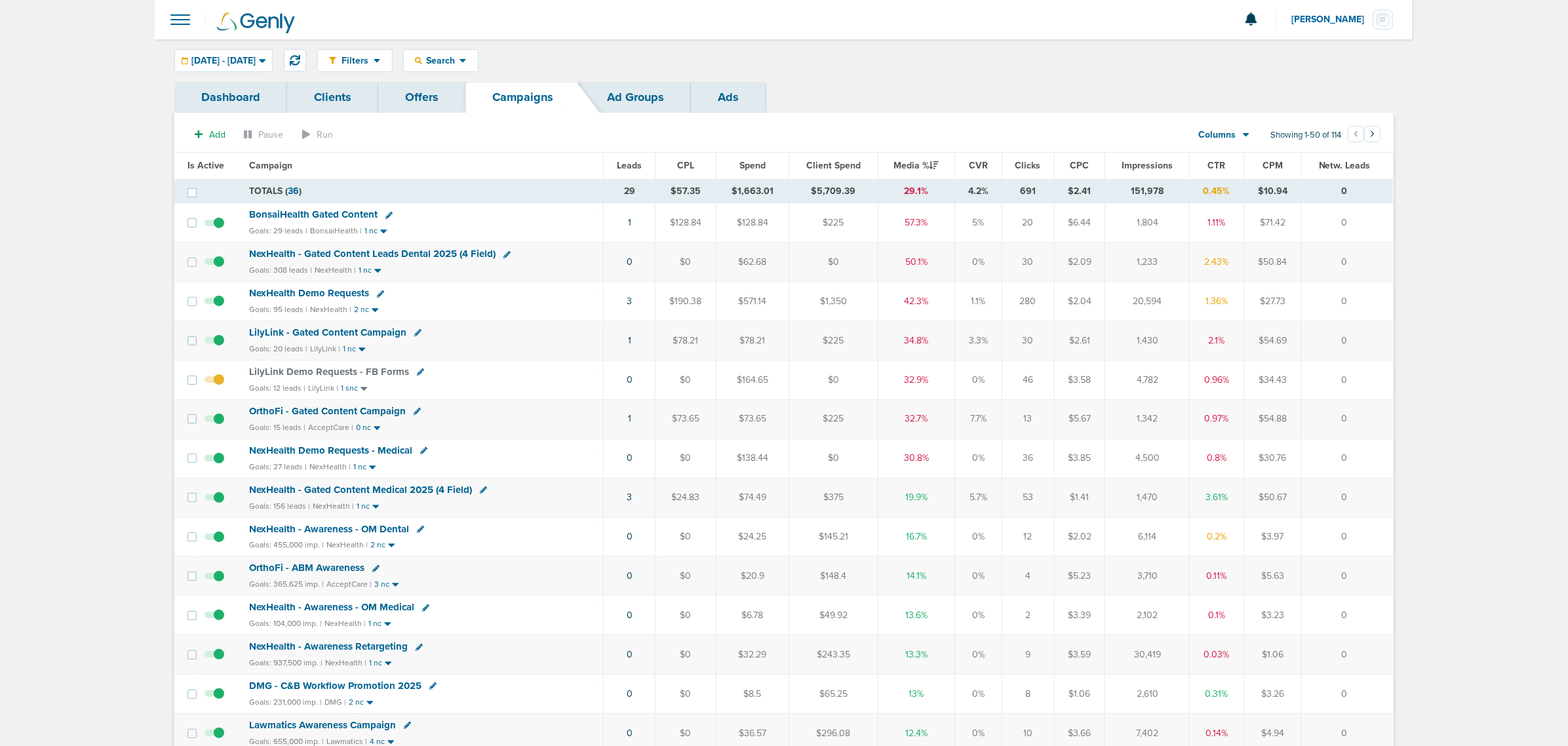
drag, startPoint x: 1372, startPoint y: 463, endPoint x: 76, endPoint y: 77, distance: 1352.3
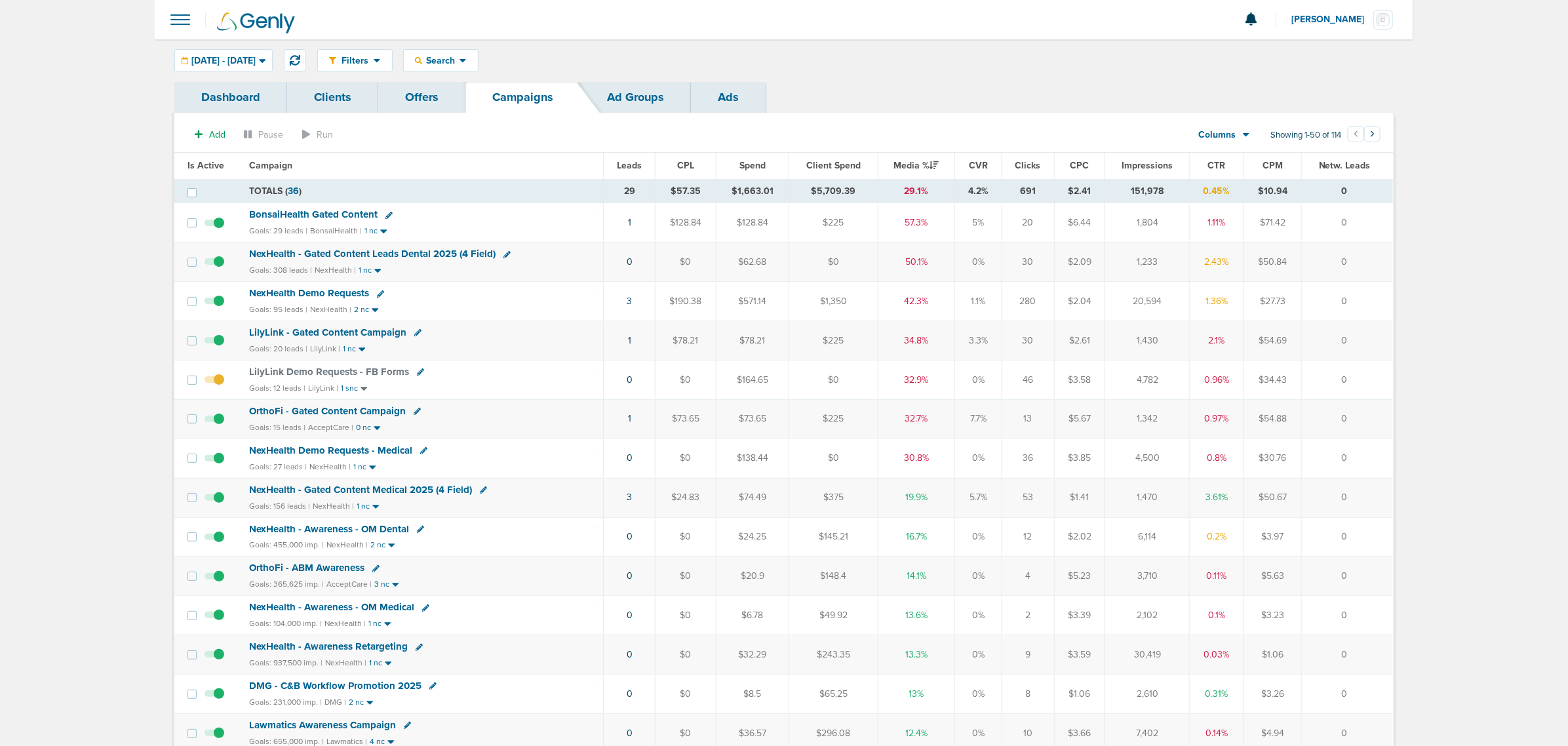
drag, startPoint x: 544, startPoint y: 177, endPoint x: 1457, endPoint y: 374, distance: 934.0
click at [1036, 54] on div "Filters Active Only Settings Status Active Inactive Objectives MQL SQL Traffic …" at bounding box center [855, 61] width 1077 height 23
click at [300, 61] on icon at bounding box center [294, 60] width 11 height 11
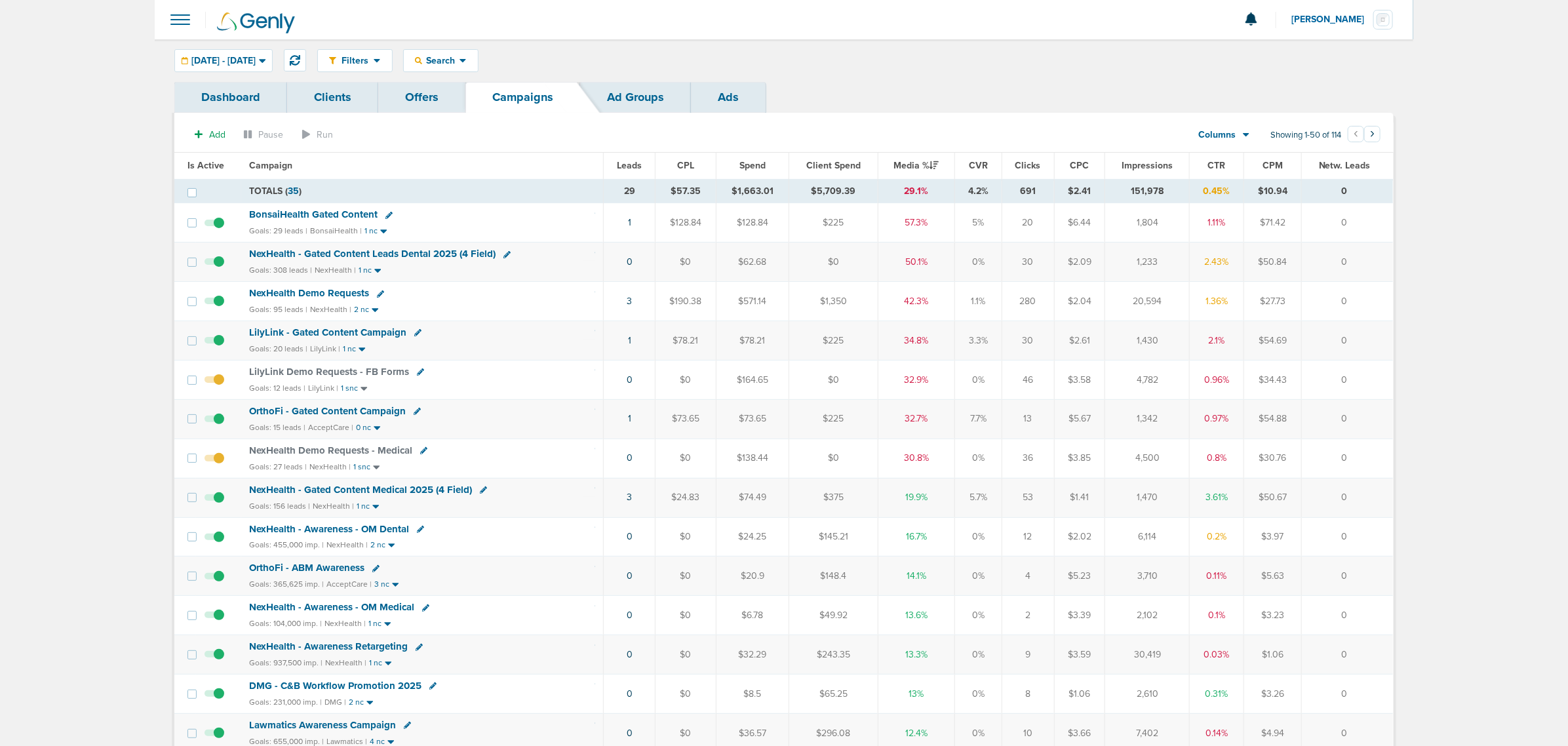
drag, startPoint x: 496, startPoint y: 183, endPoint x: 1408, endPoint y: 400, distance: 937.5
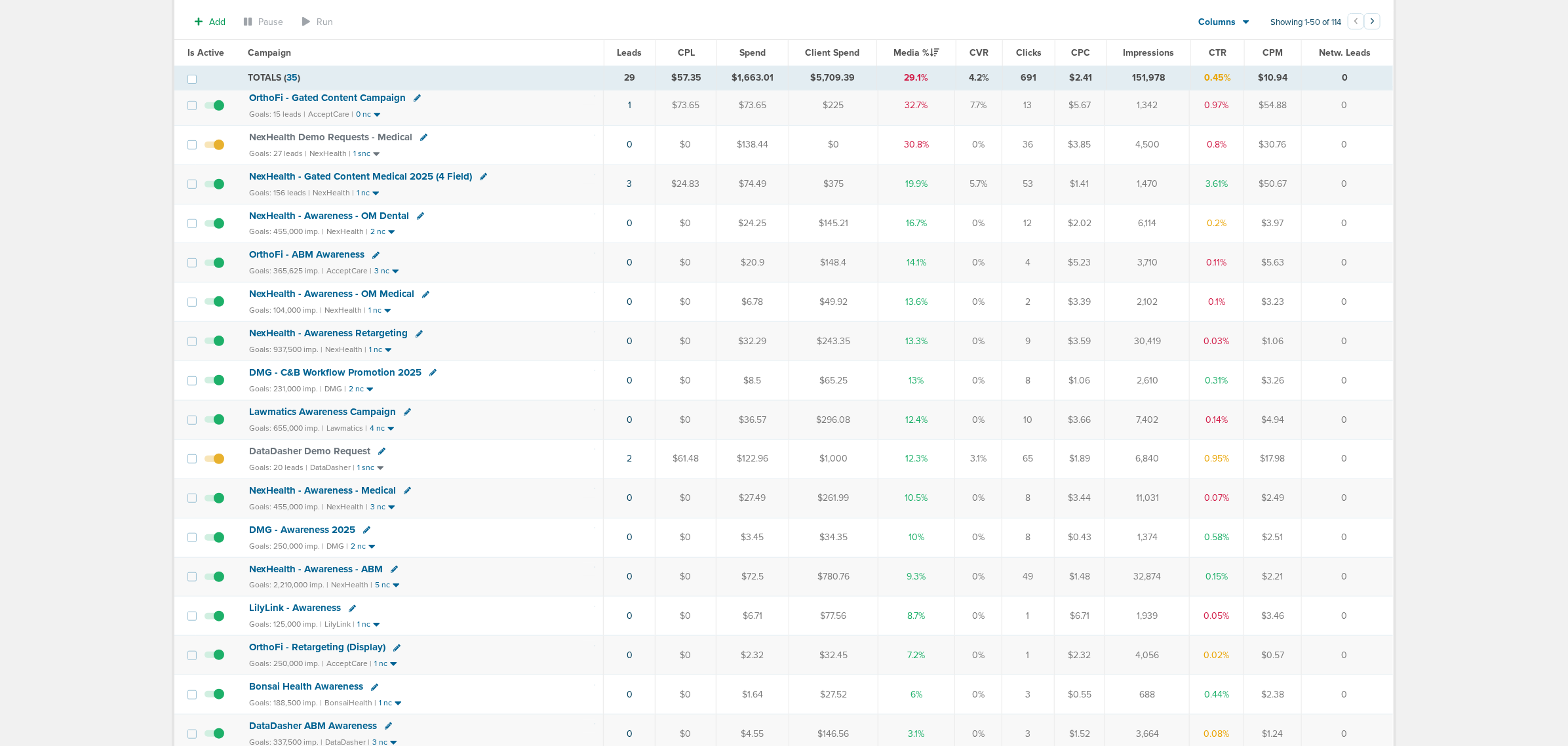
scroll to position [328, 0]
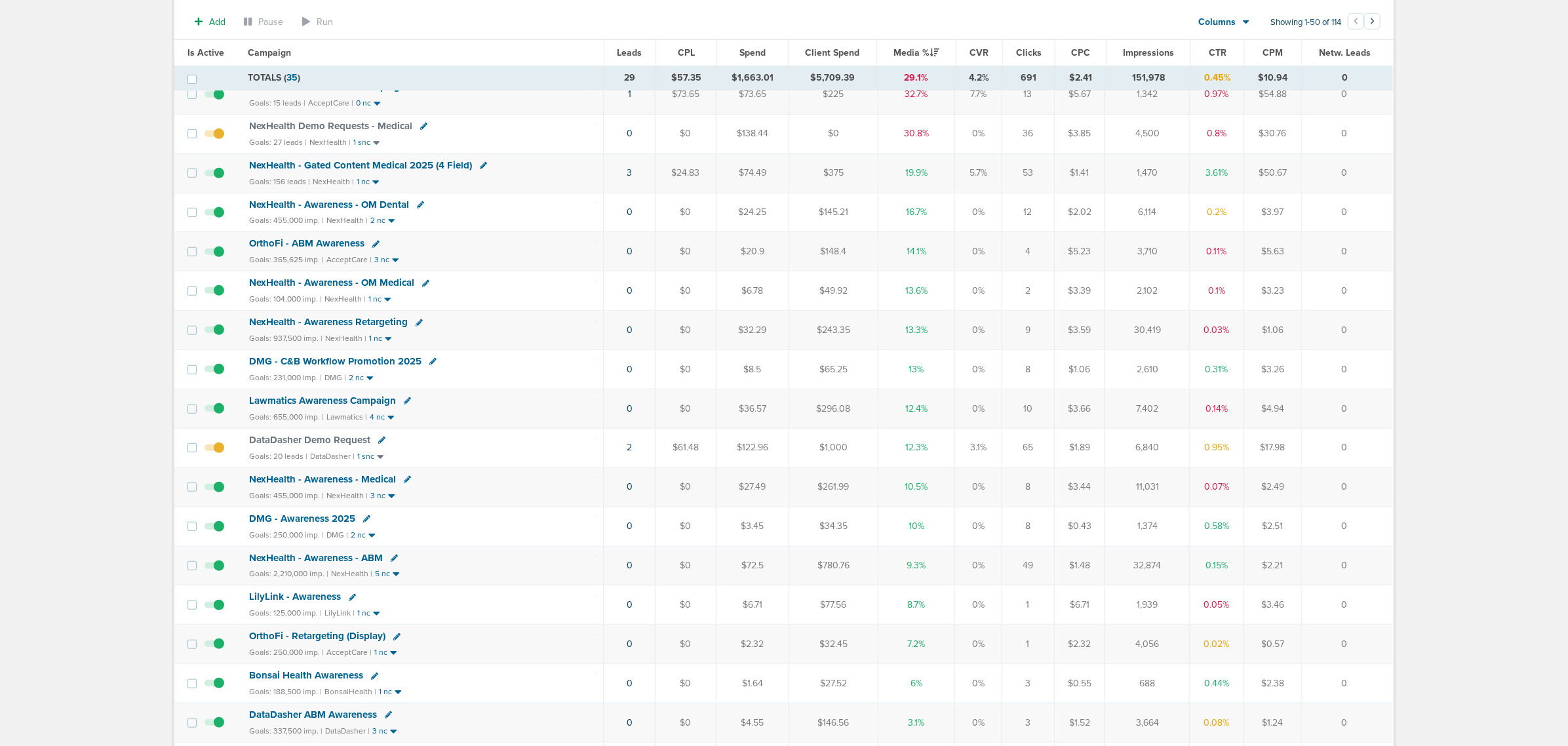
drag, startPoint x: 1377, startPoint y: 459, endPoint x: 85, endPoint y: 240, distance: 1310.4
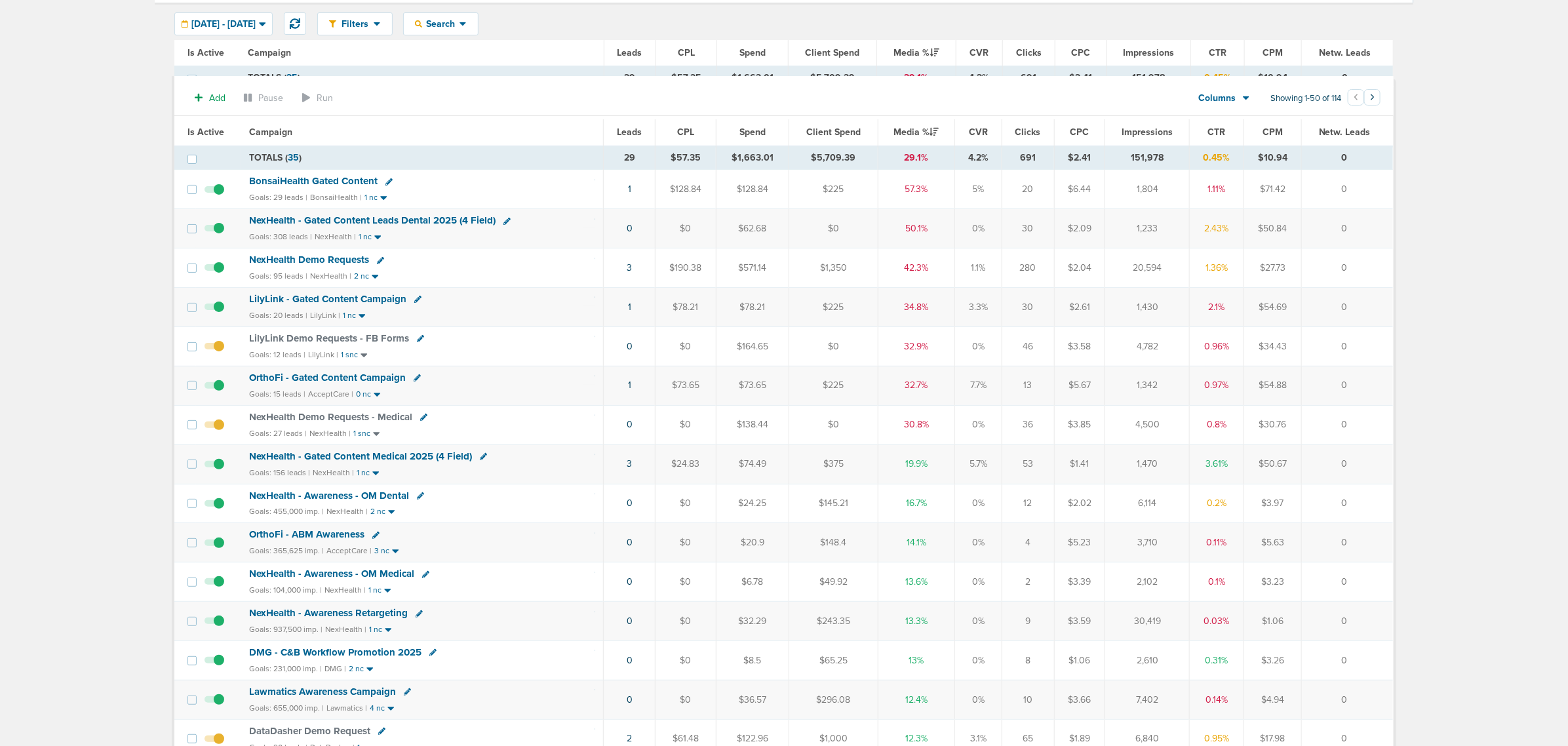
scroll to position [0, 0]
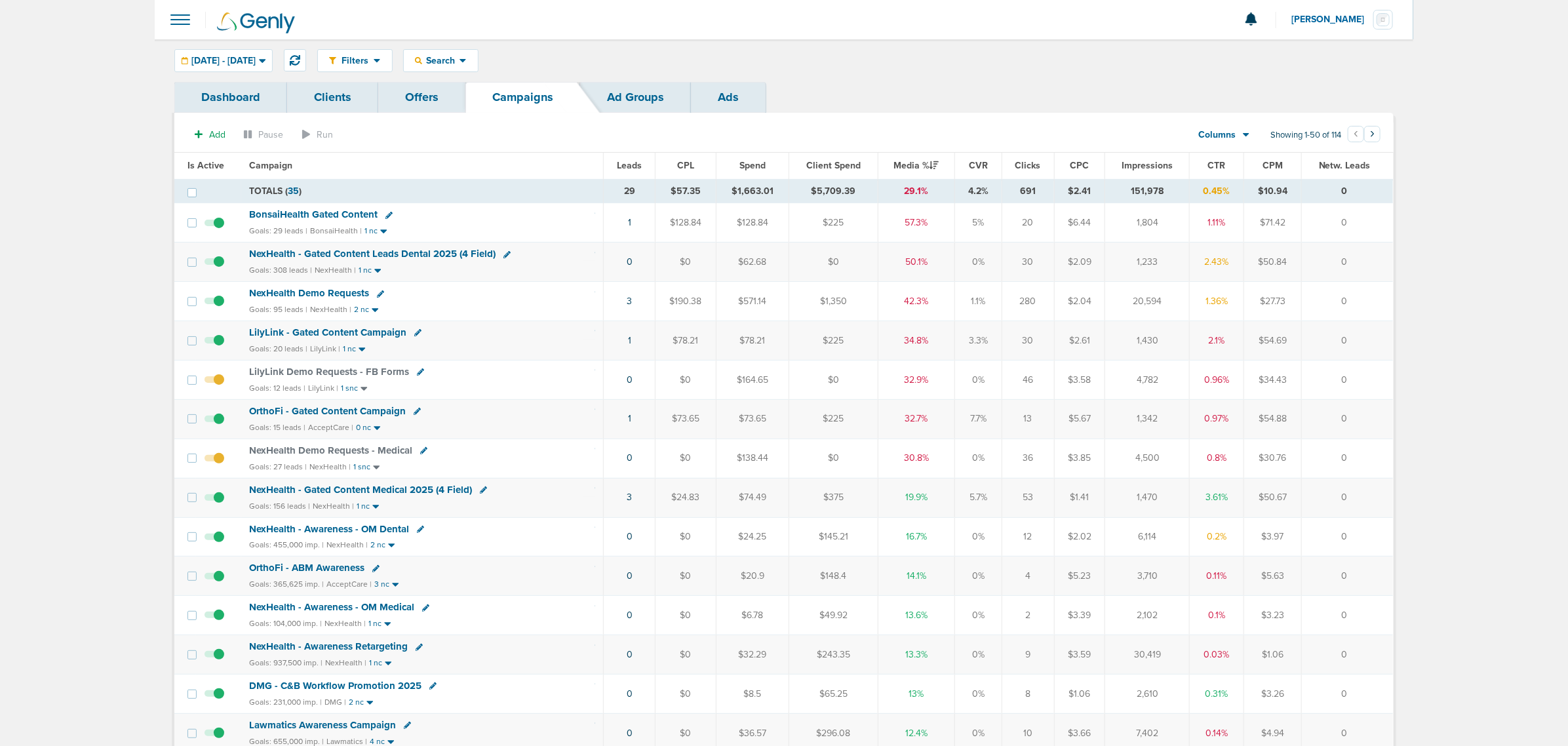
click at [1137, 42] on div "Filters Active Only Settings Status Active Inactive Objectives MQL SQL Traffic …" at bounding box center [784, 60] width 1259 height 42
drag, startPoint x: 864, startPoint y: 214, endPoint x: 1385, endPoint y: 382, distance: 547.4
click at [1385, 382] on td "0" at bounding box center [1347, 379] width 92 height 39
drag, startPoint x: 299, startPoint y: 187, endPoint x: 1516, endPoint y: 447, distance: 1244.5
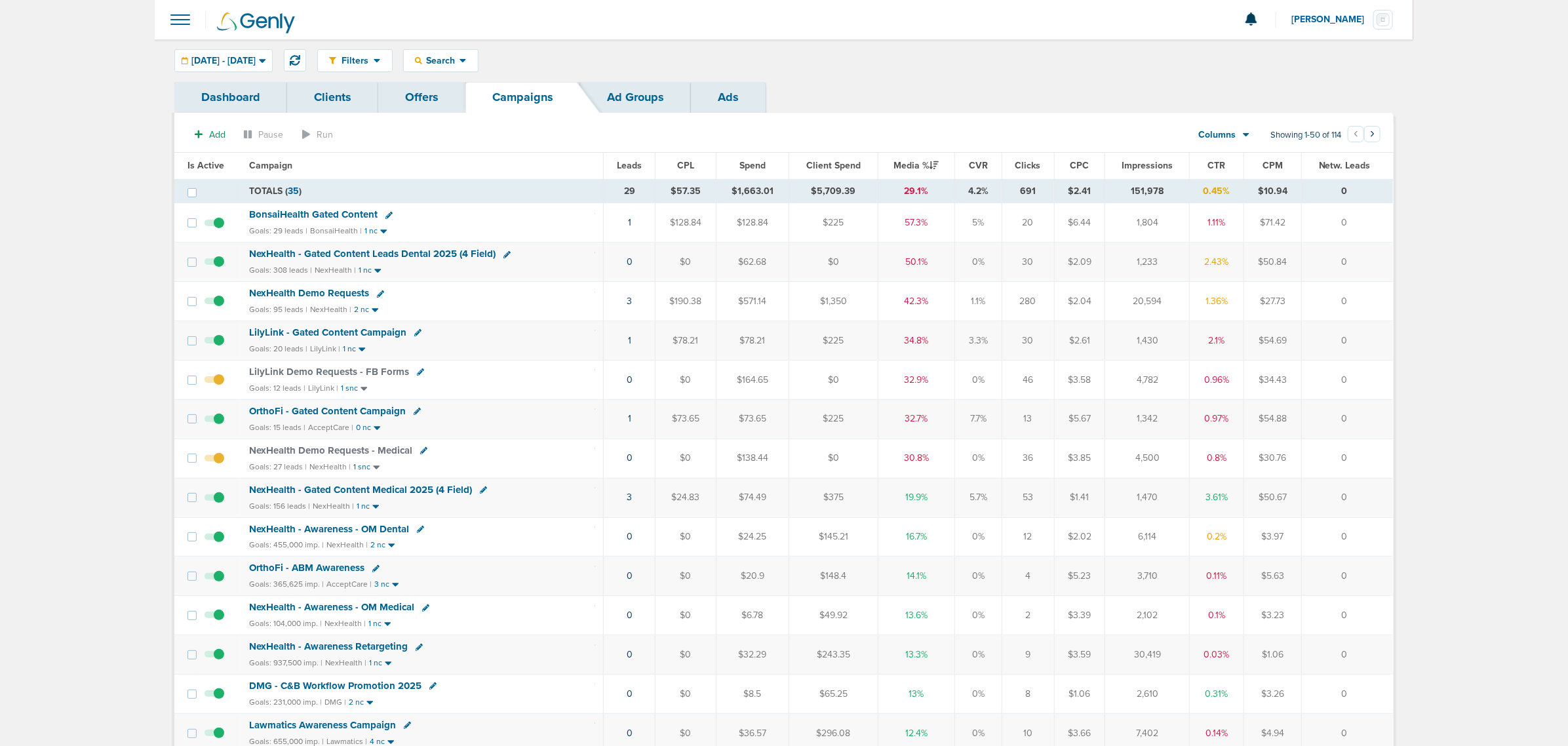
drag, startPoint x: 630, startPoint y: 172, endPoint x: 1459, endPoint y: 263, distance: 834.0
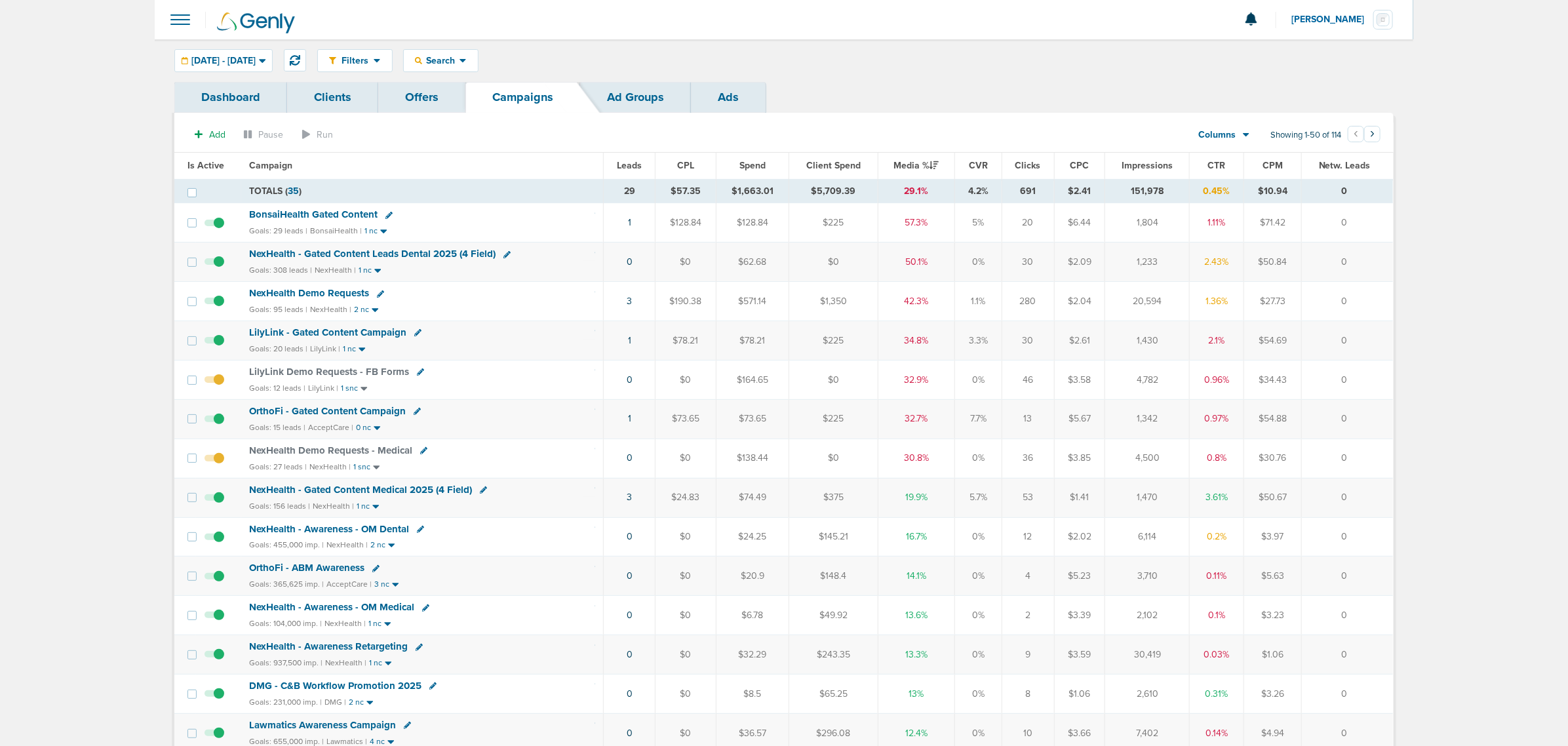
click at [463, 249] on span "NexHealth - Gated Content Leads Dental 2025 (4 Field)" at bounding box center [372, 254] width 246 height 11
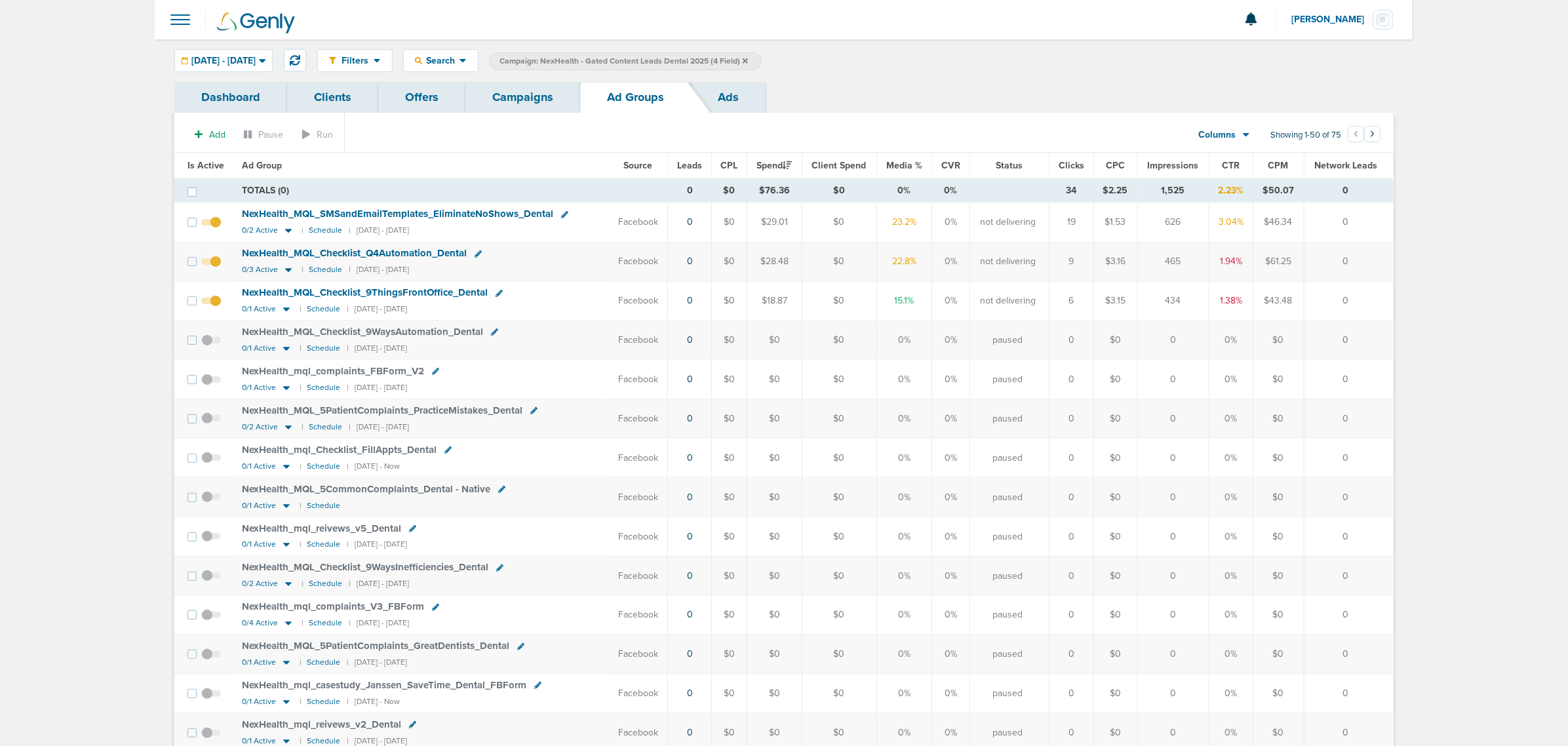
click at [505, 102] on link "Campaigns" at bounding box center [523, 97] width 115 height 31
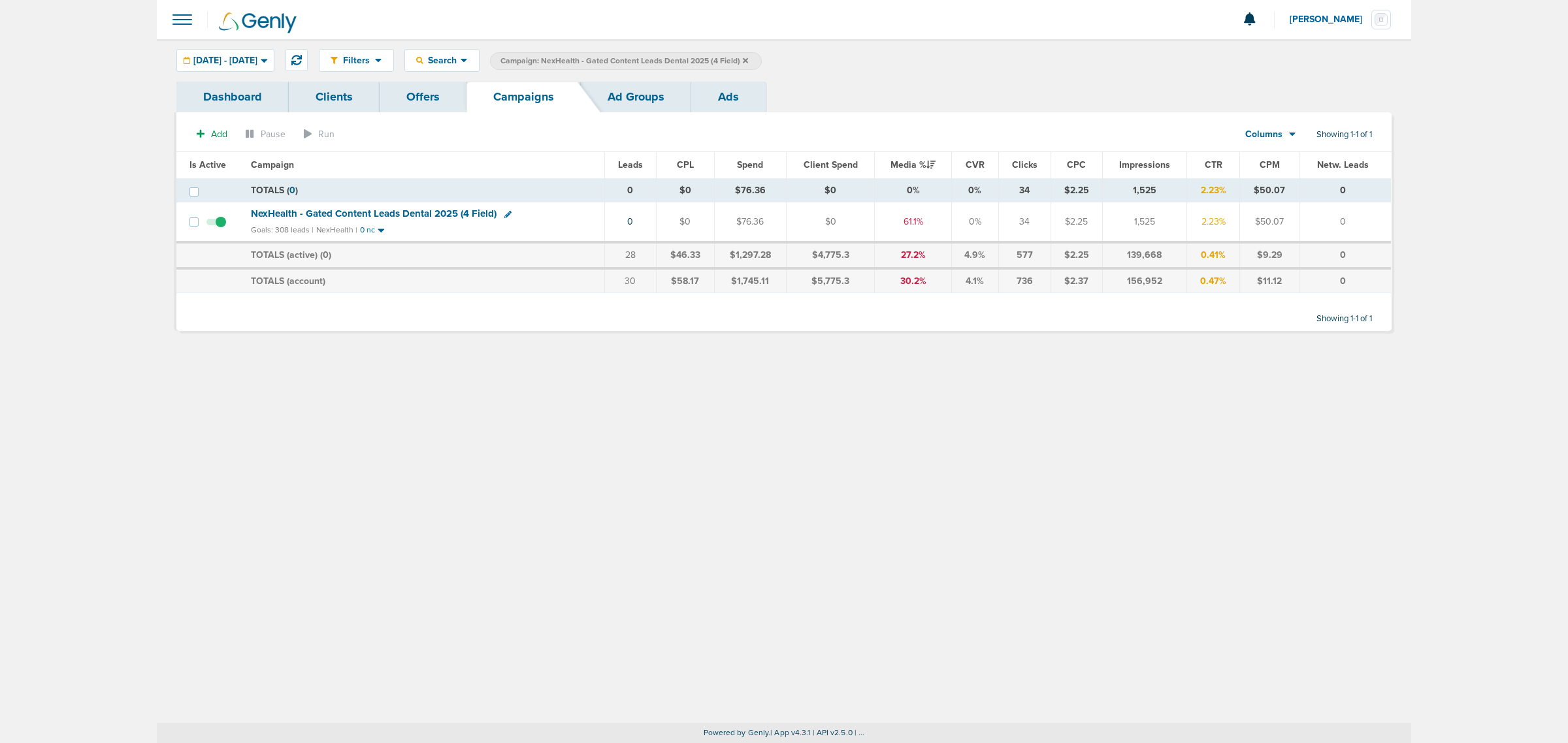
click at [748, 59] on icon at bounding box center [745, 60] width 5 height 5
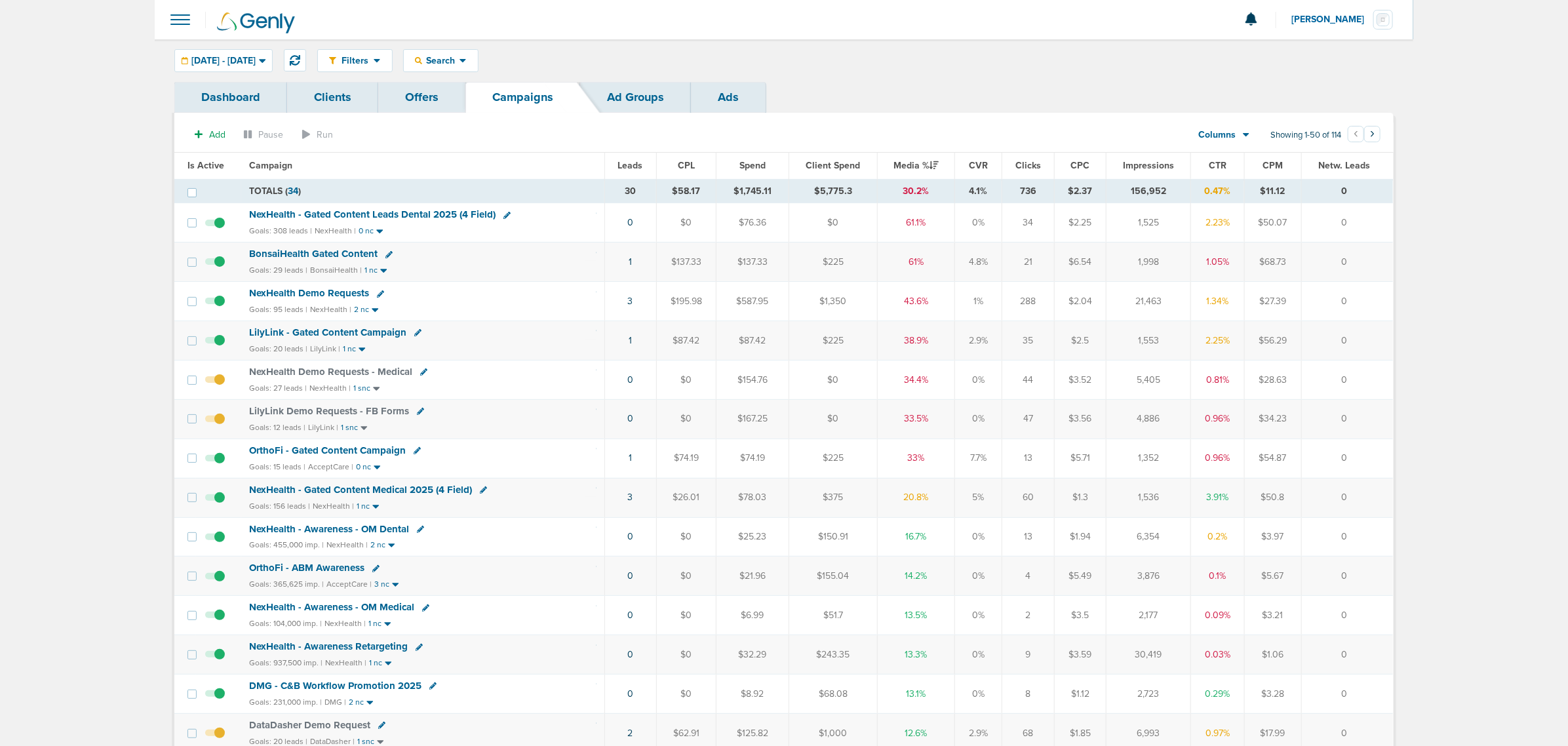
click at [745, 74] on div "Filters Active Only Settings Status Active Inactive Objectives MQL SQL Traffic …" at bounding box center [784, 60] width 1259 height 42
drag, startPoint x: 512, startPoint y: 384, endPoint x: 1387, endPoint y: 431, distance: 876.3
click at [1387, 431] on td "0" at bounding box center [1347, 419] width 92 height 39
click at [477, 386] on div "Goals: 27 leads | NexHealth | 1 snc" at bounding box center [423, 388] width 347 height 11
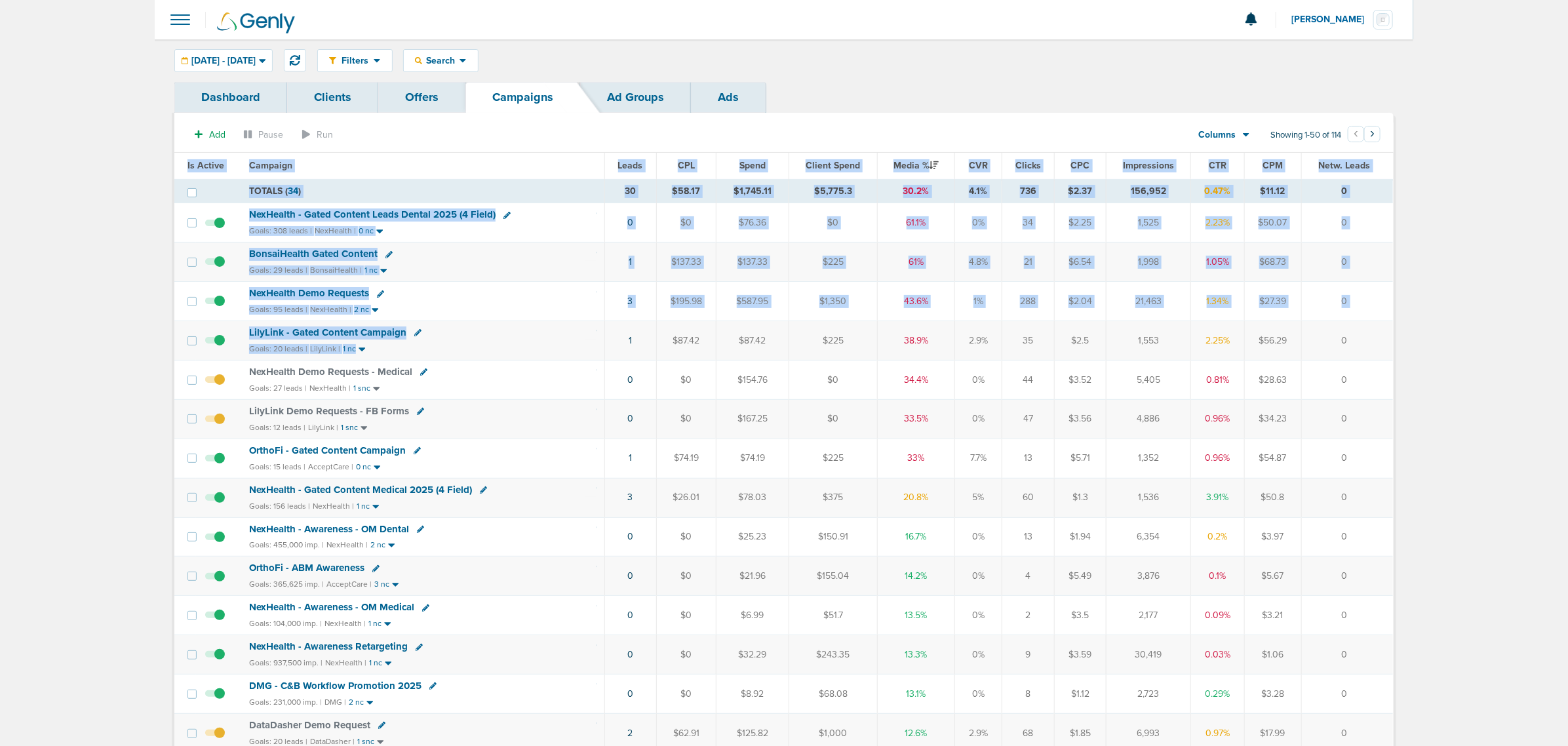
drag, startPoint x: 702, startPoint y: 344, endPoint x: 1462, endPoint y: 332, distance: 760.1
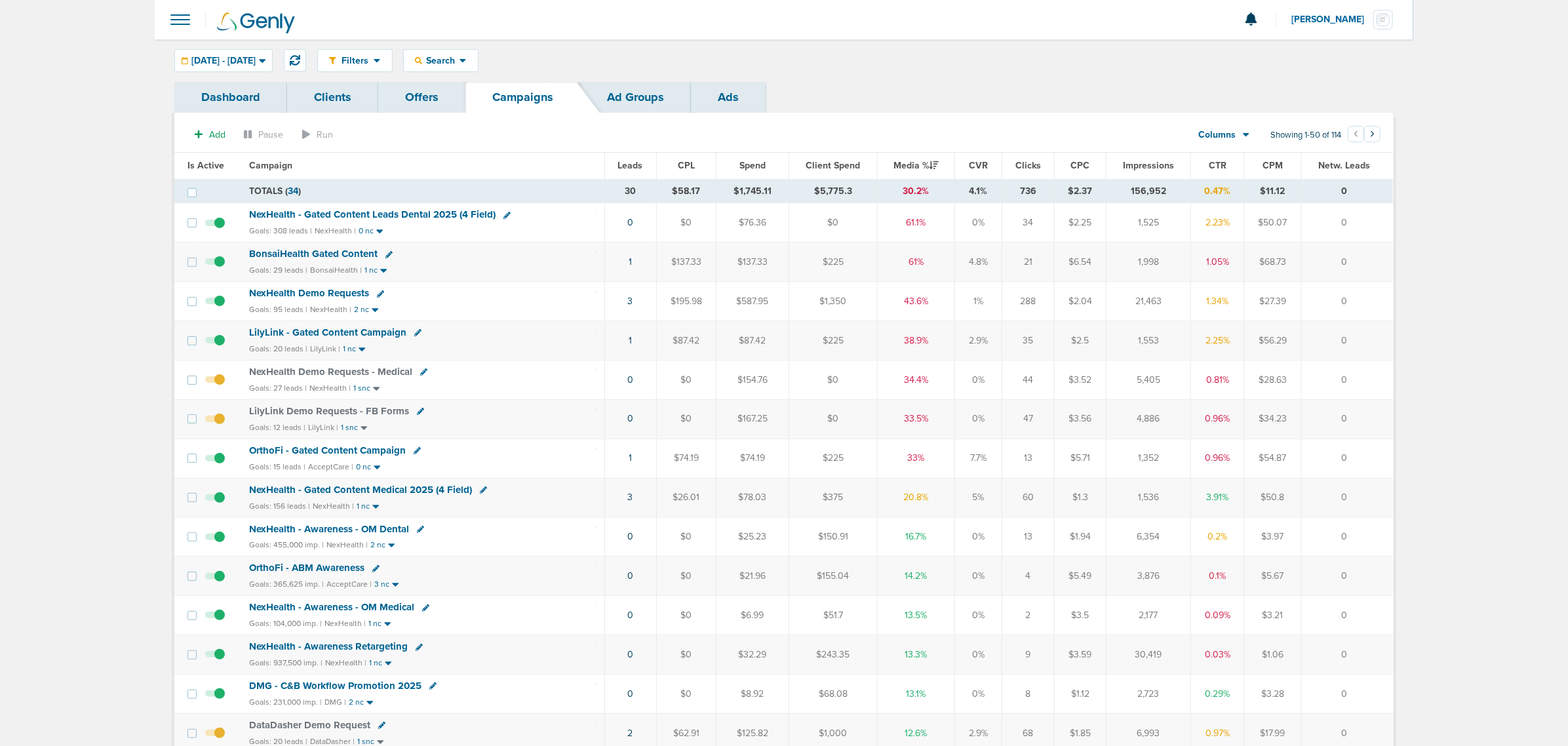
drag, startPoint x: 1358, startPoint y: 348, endPoint x: 449, endPoint y: 339, distance: 909.0
click at [449, 339] on tr "LilyLink - Gated Content Campaign Goals: 20 leads | LilyLink | 1 nc 1 $87.42 $8…" at bounding box center [783, 340] width 1218 height 39
click at [457, 336] on div "LilyLink - Gated Content Campaign" at bounding box center [423, 333] width 347 height 13
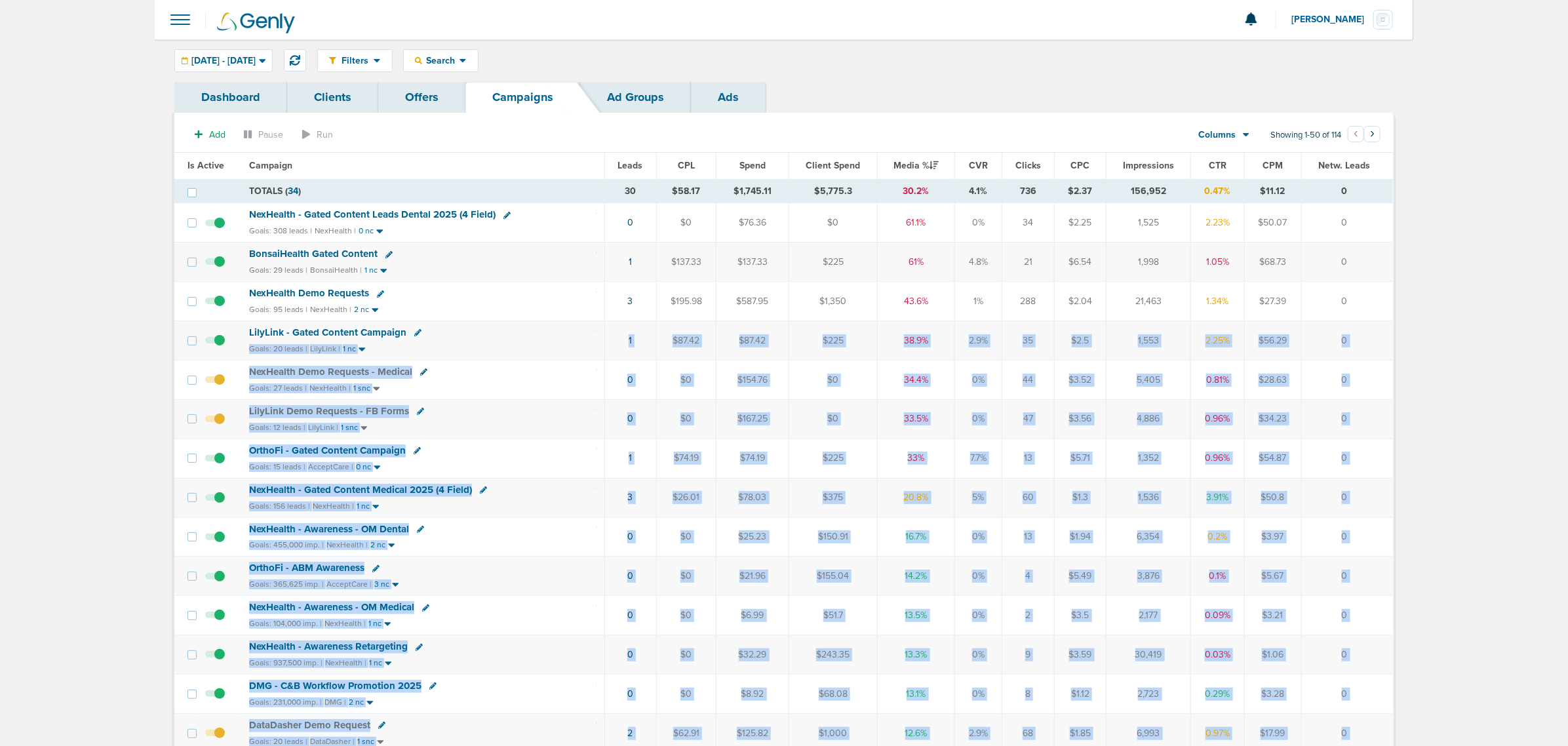
drag, startPoint x: 457, startPoint y: 336, endPoint x: 1427, endPoint y: 332, distance: 970.0
click at [1390, 326] on td "0" at bounding box center [1347, 340] width 92 height 39
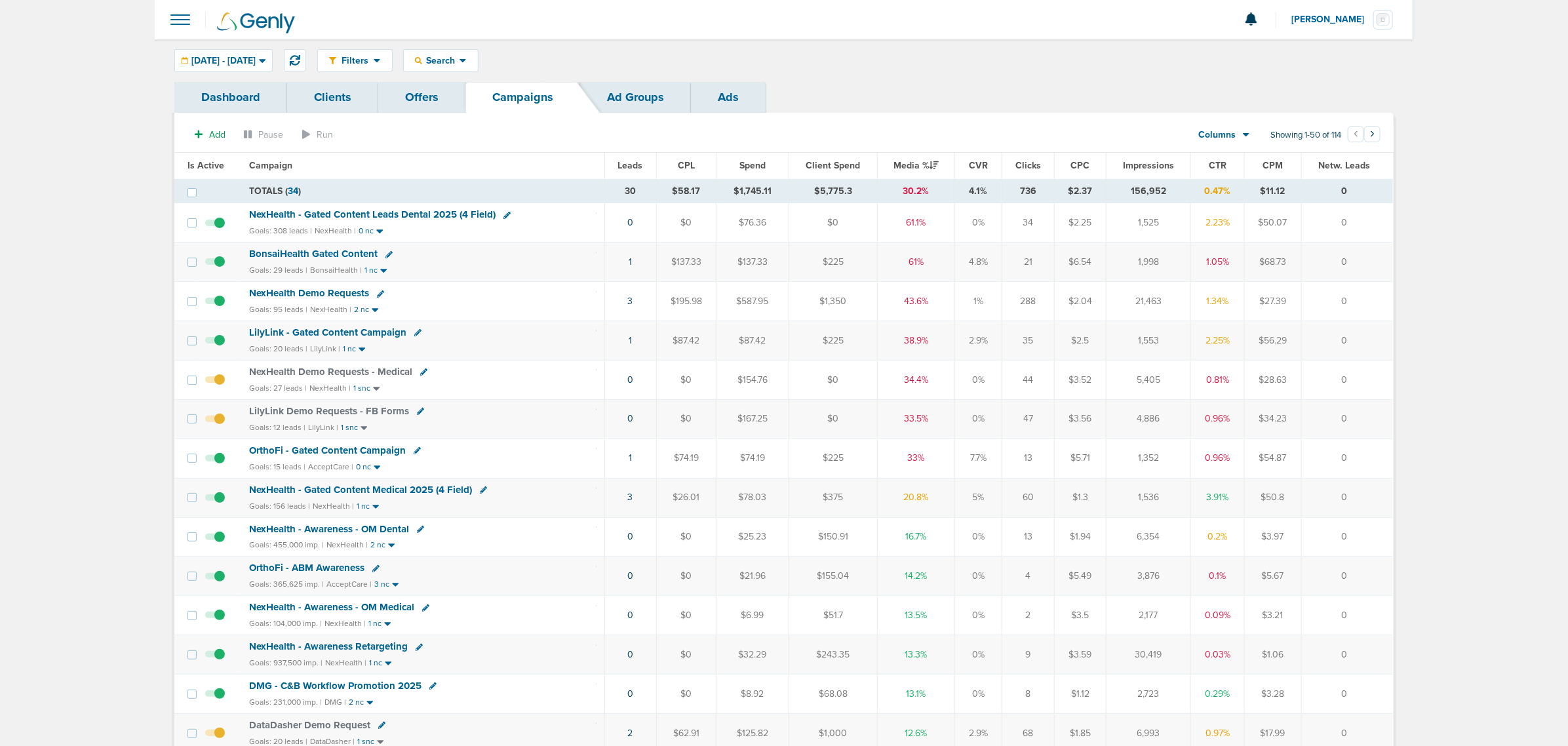
drag, startPoint x: 1363, startPoint y: 343, endPoint x: 456, endPoint y: 322, distance: 907.2
click at [459, 325] on tr "LilyLink - Gated Content Campaign Goals: 20 leads | LilyLink | 1 nc 1 $87.42 $8…" at bounding box center [783, 340] width 1218 height 39
click at [456, 322] on td "LilyLink - Gated Content Campaign Goals: 20 leads | LilyLink | 1 nc" at bounding box center [423, 340] width 363 height 39
drag, startPoint x: 501, startPoint y: 333, endPoint x: 1370, endPoint y: 348, distance: 869.1
click at [1370, 348] on tr "LilyLink - Gated Content Campaign Goals: 20 leads | LilyLink | 1 nc 1 $87.42 $8…" at bounding box center [783, 340] width 1218 height 39
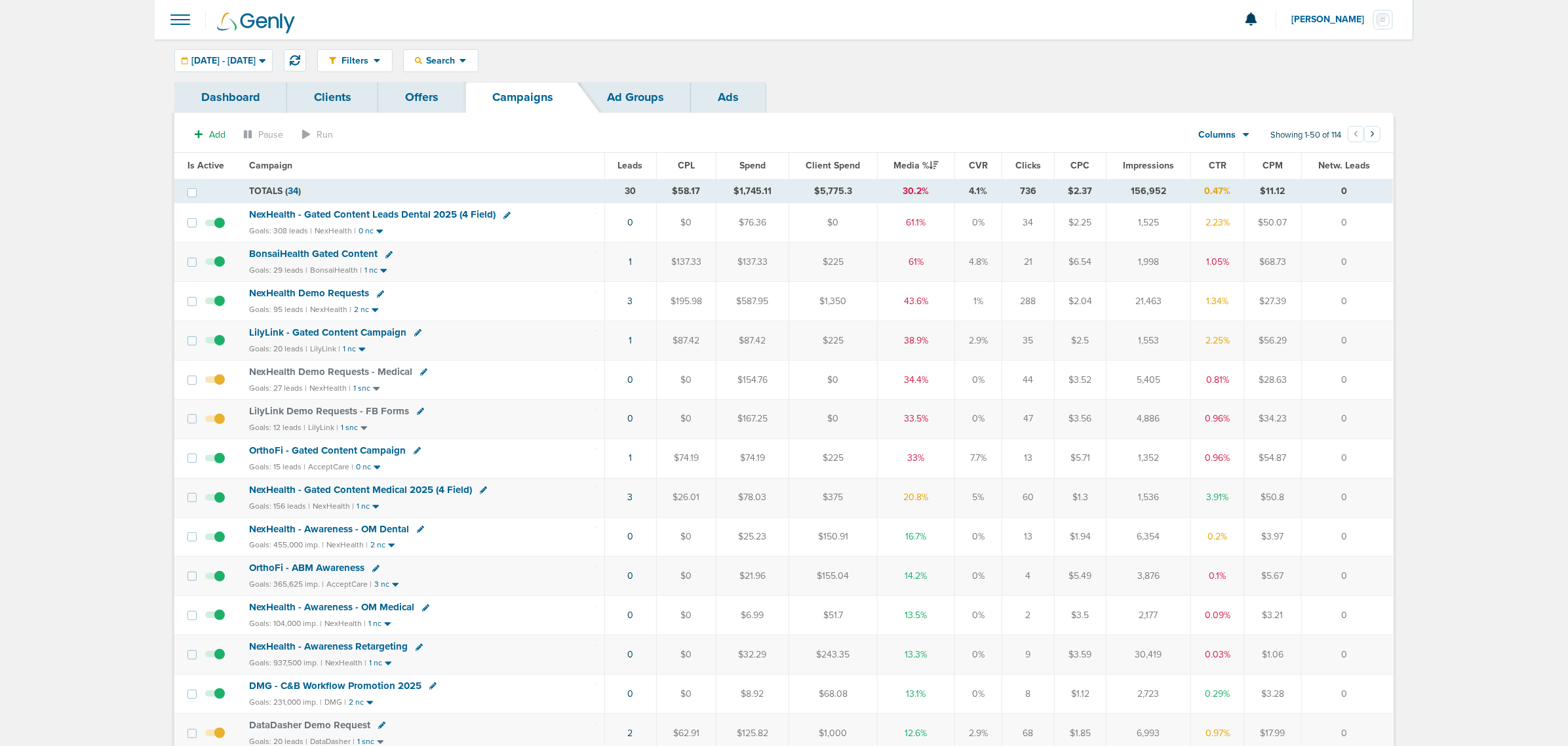
click at [1370, 348] on td "0" at bounding box center [1347, 340] width 92 height 39
click at [411, 413] on div "LilyLink Demo Requests - FB Forms" at bounding box center [333, 411] width 168 height 11
click at [418, 415] on icon at bounding box center [420, 411] width 7 height 7
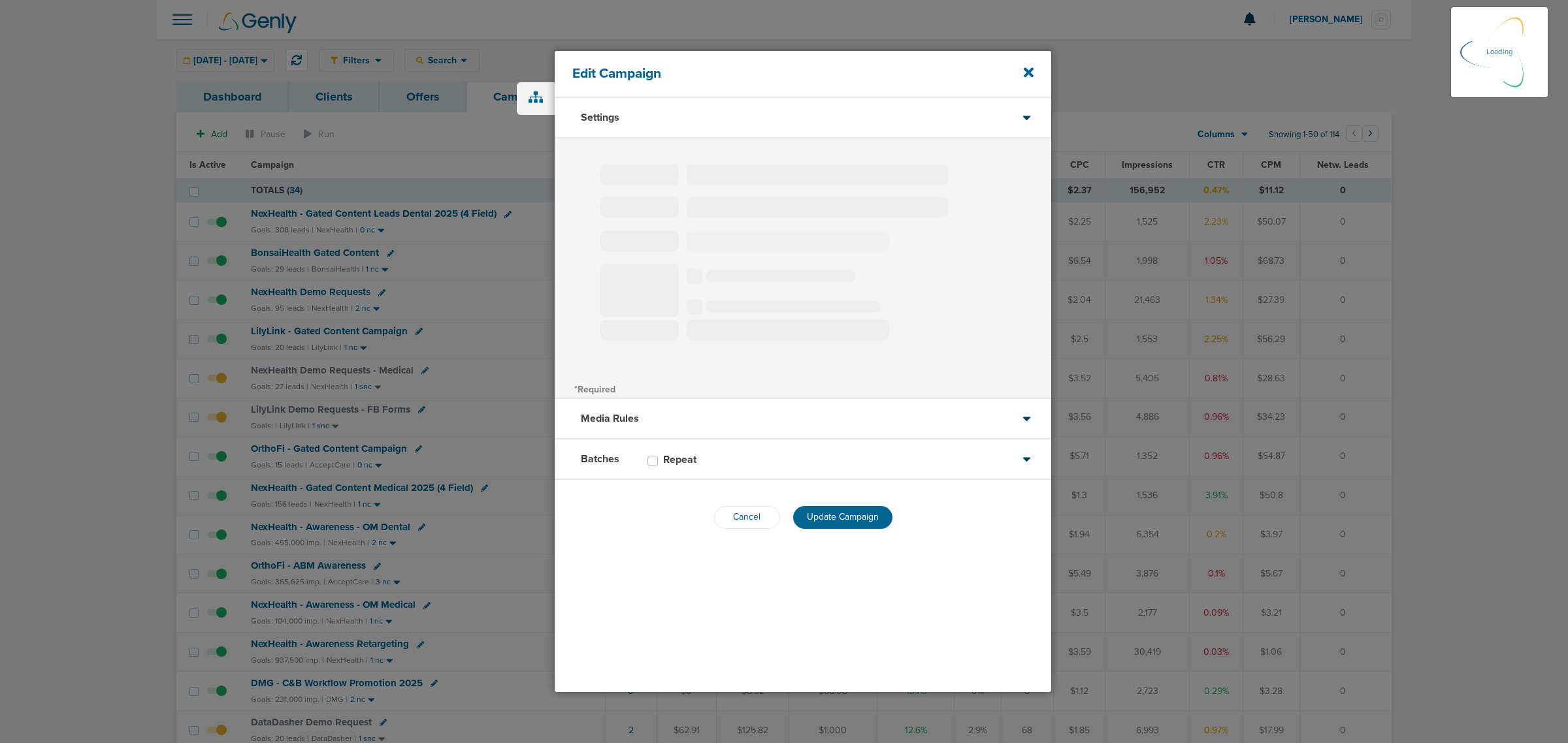
type input "LilyLink Demo Requests - FB Forms"
select select "Leads"
radio input "true"
select select "readOnly"
type input "35"
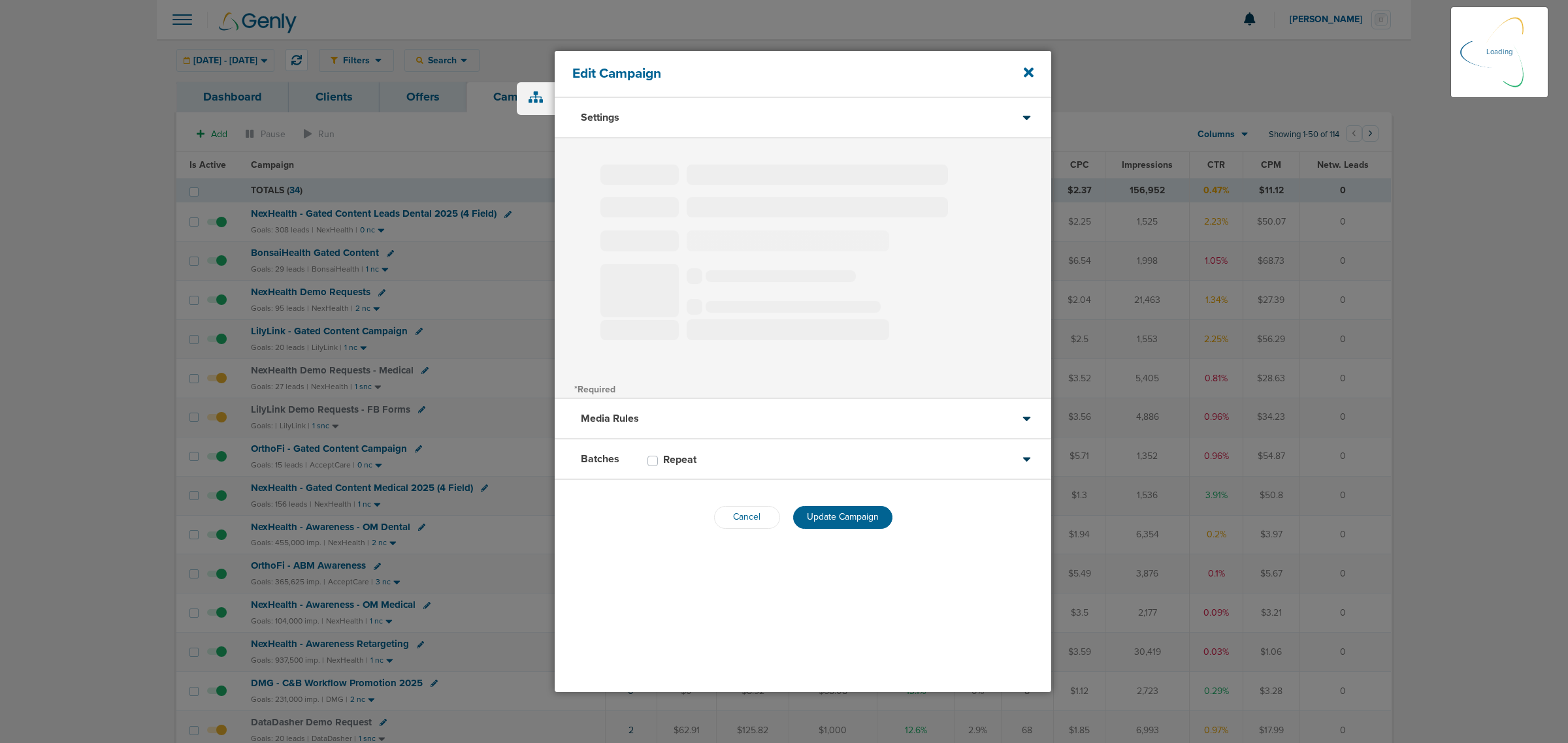
select select "1"
select select "2"
select select "3"
select select "4"
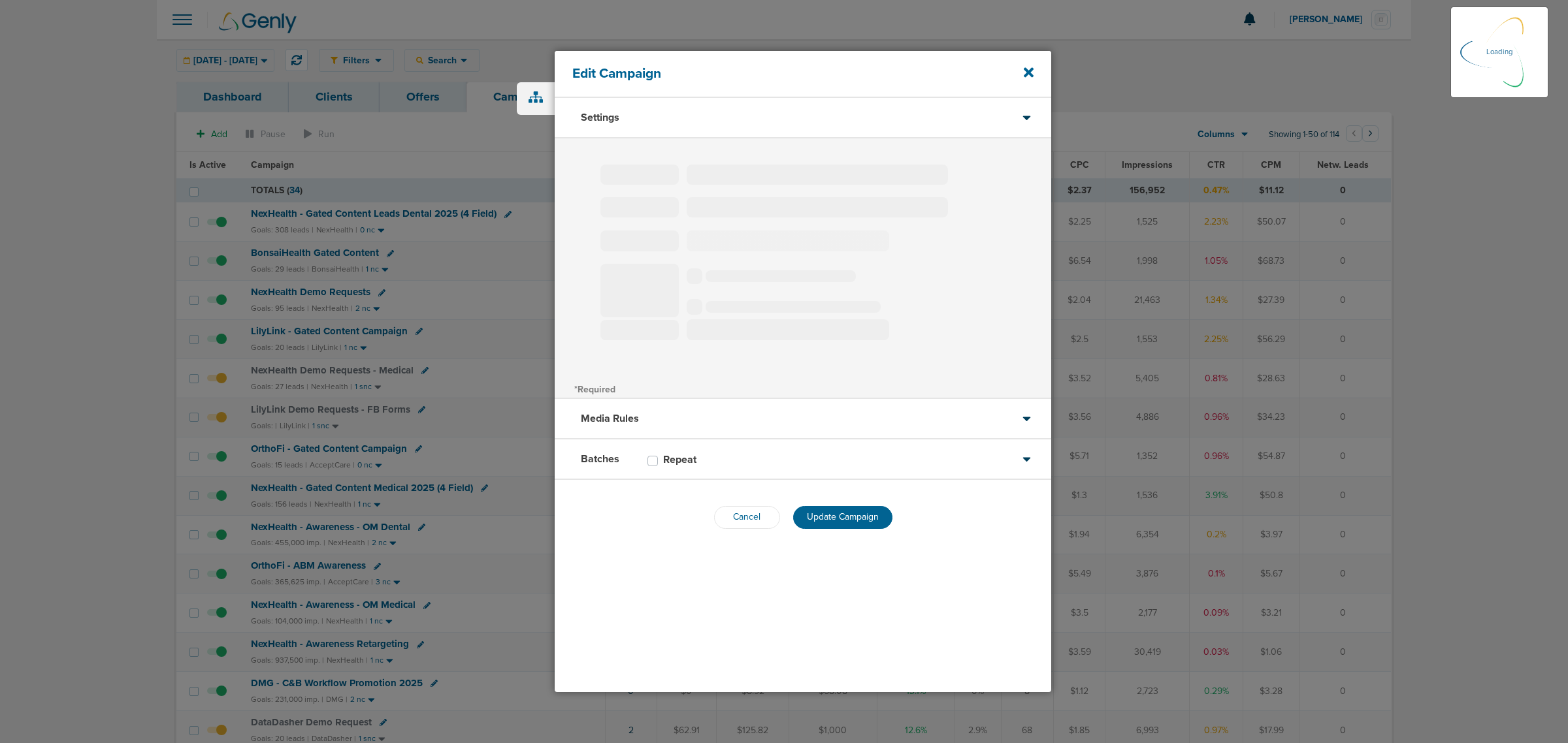
select select "6"
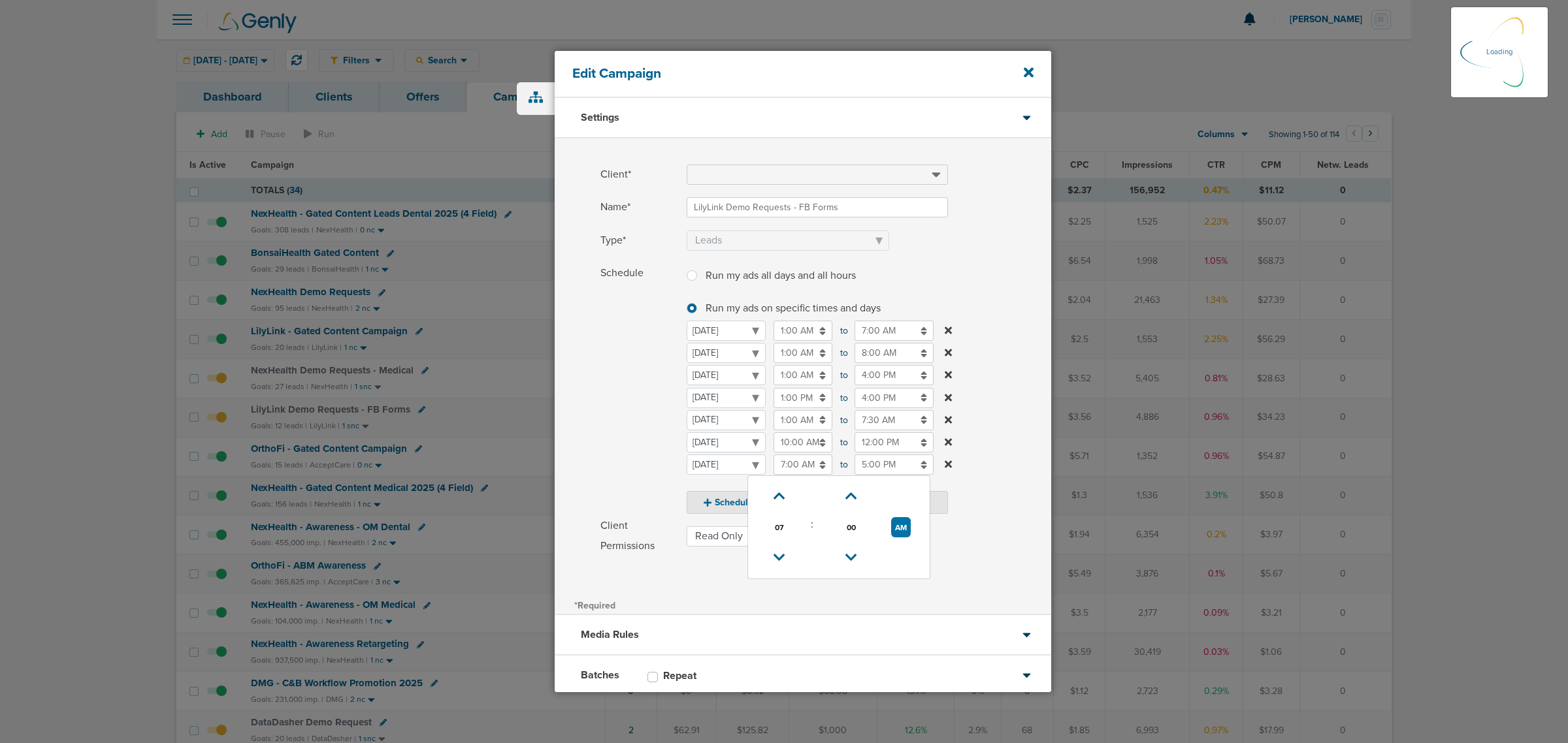
click at [805, 465] on input "7:00 AM" at bounding box center [803, 465] width 59 height 20
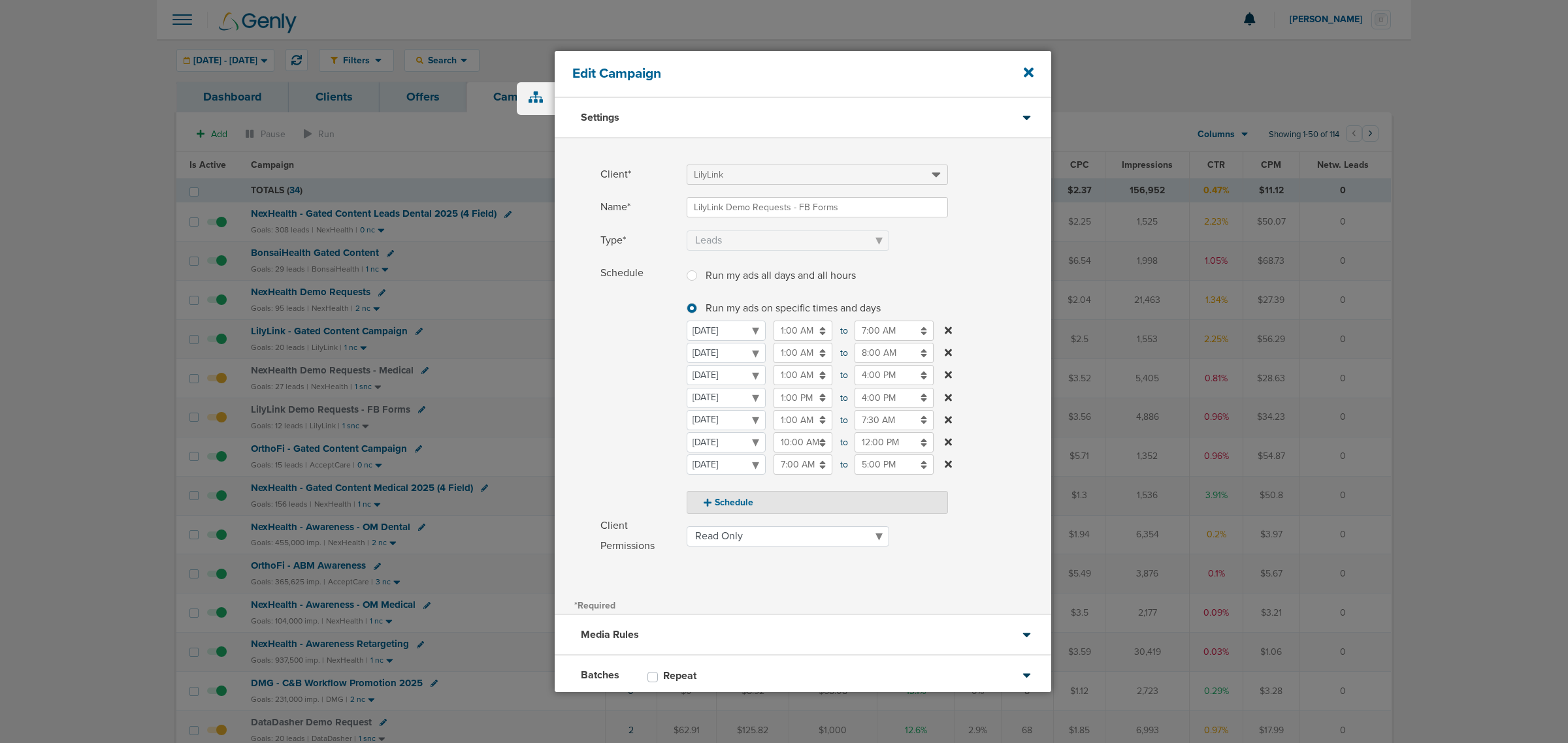
click at [637, 442] on span "Schedule" at bounding box center [640, 388] width 79 height 251
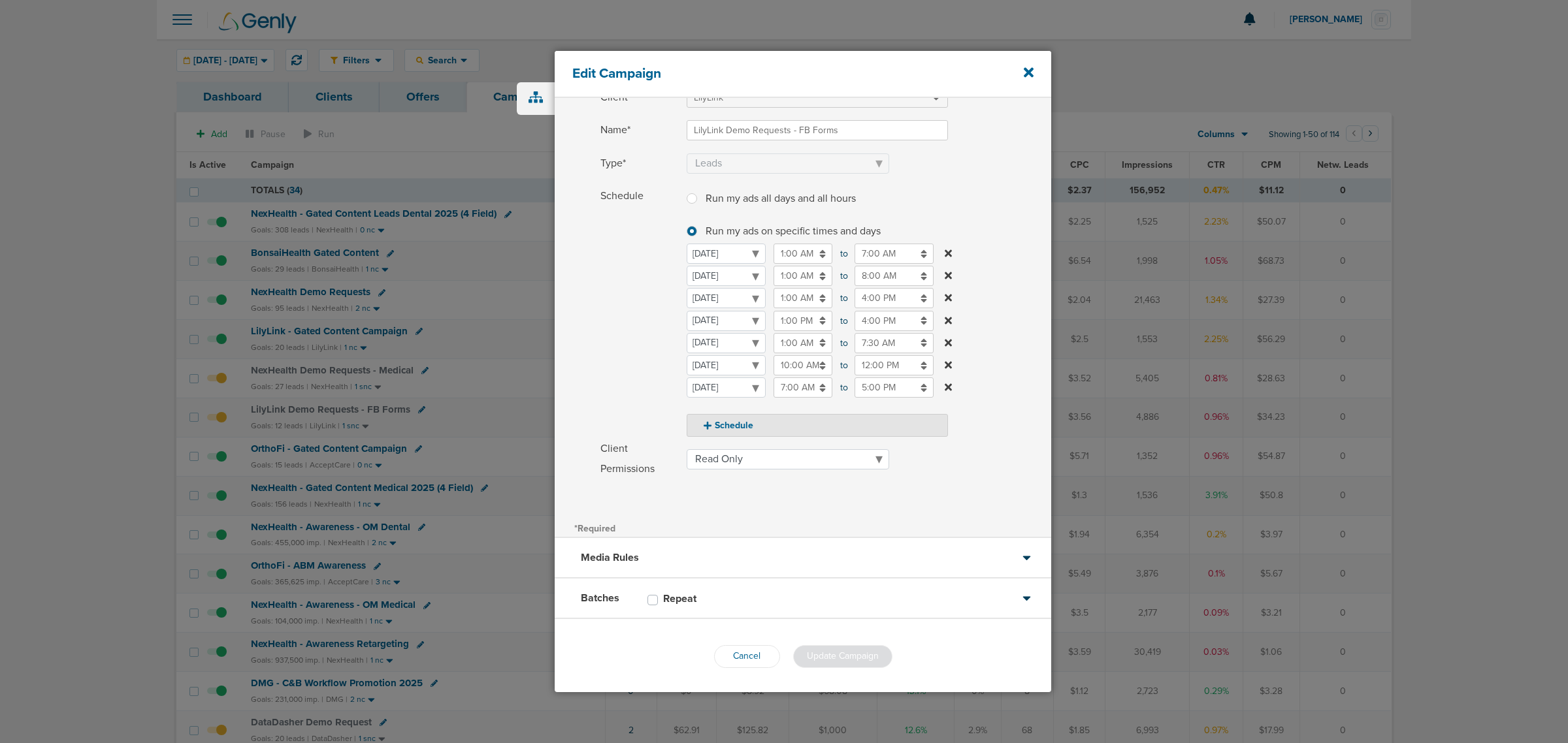
click at [808, 597] on div "Batches Repeat" at bounding box center [803, 599] width 496 height 41
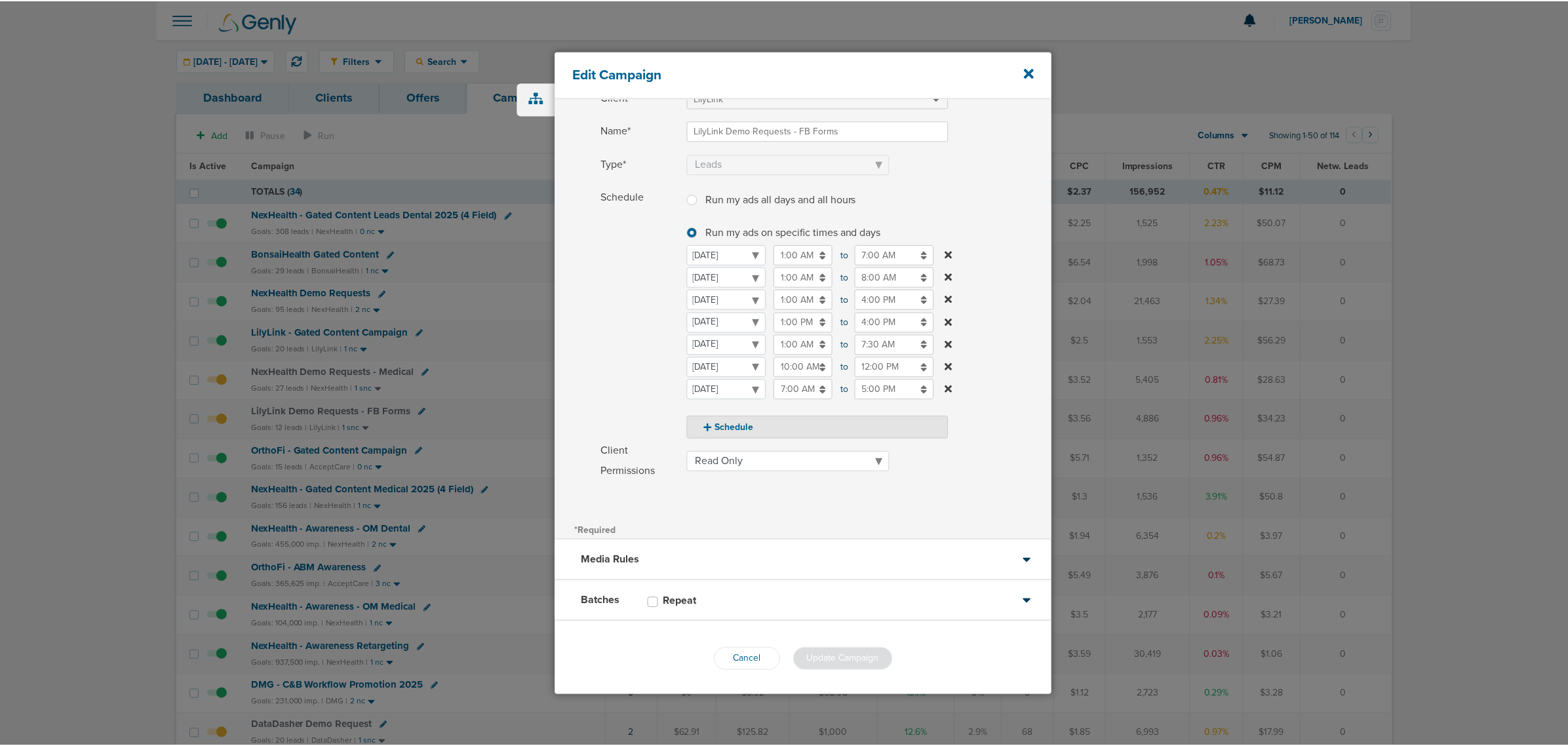
scroll to position [0, 0]
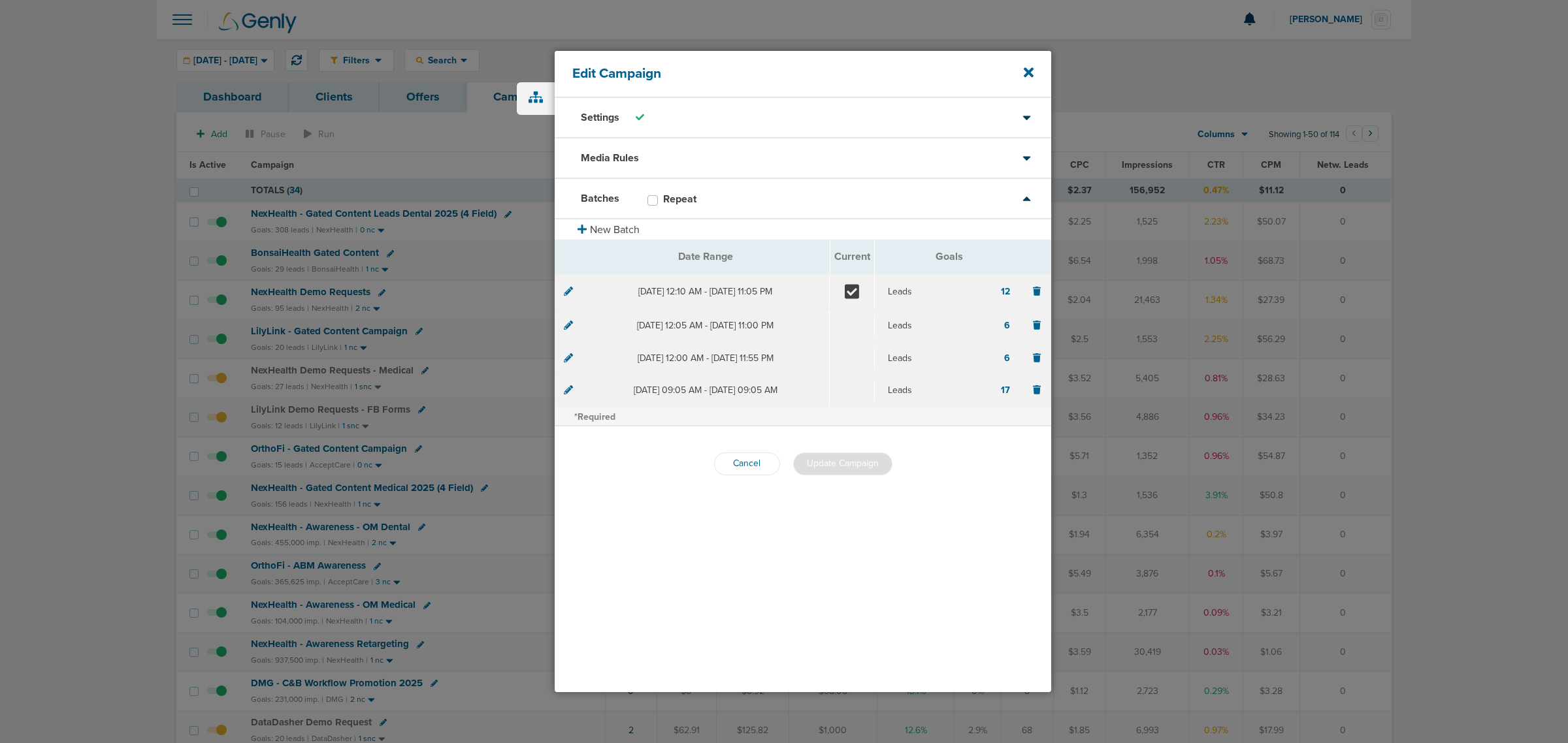
click at [696, 154] on div "Media Rules" at bounding box center [803, 158] width 496 height 41
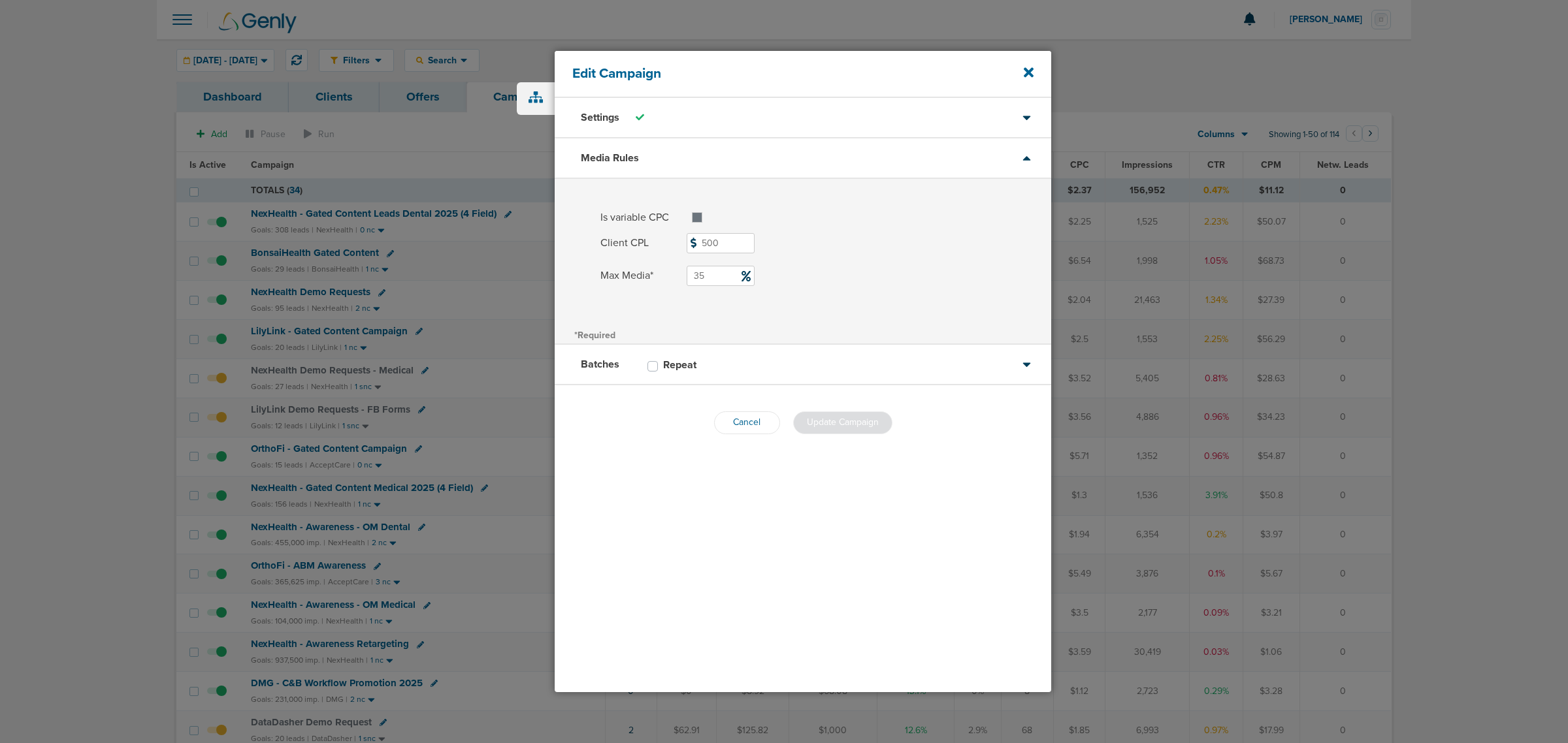
drag, startPoint x: 668, startPoint y: 279, endPoint x: 650, endPoint y: 279, distance: 18.0
click at [650, 279] on label "Max Media* 35" at bounding box center [825, 276] width 451 height 20
type input "20"
click at [1014, 253] on div "Client CPL 500" at bounding box center [803, 248] width 496 height 31
click at [823, 425] on span "Update Campaign" at bounding box center [843, 423] width 72 height 11
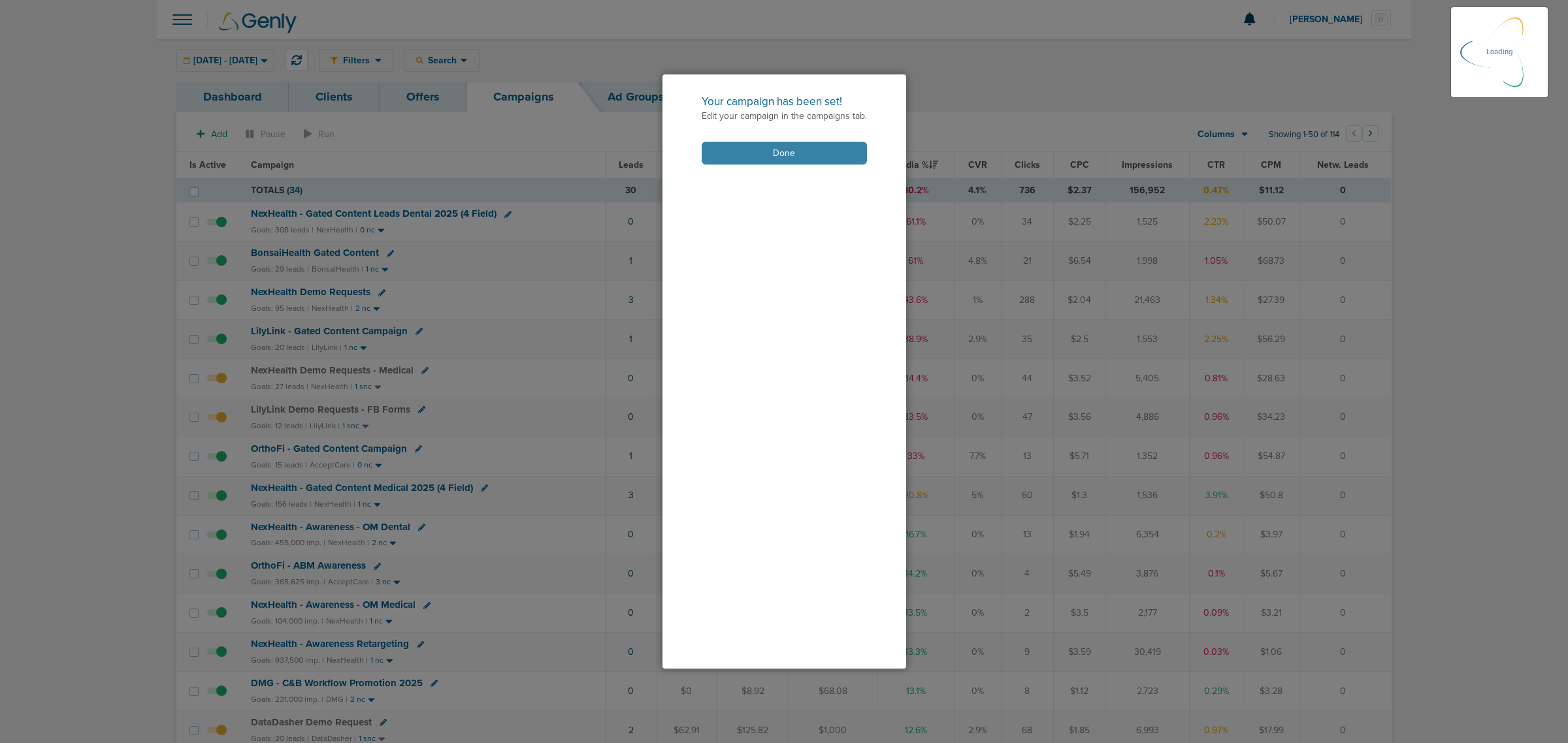
click at [786, 151] on button "Done" at bounding box center [785, 153] width 166 height 23
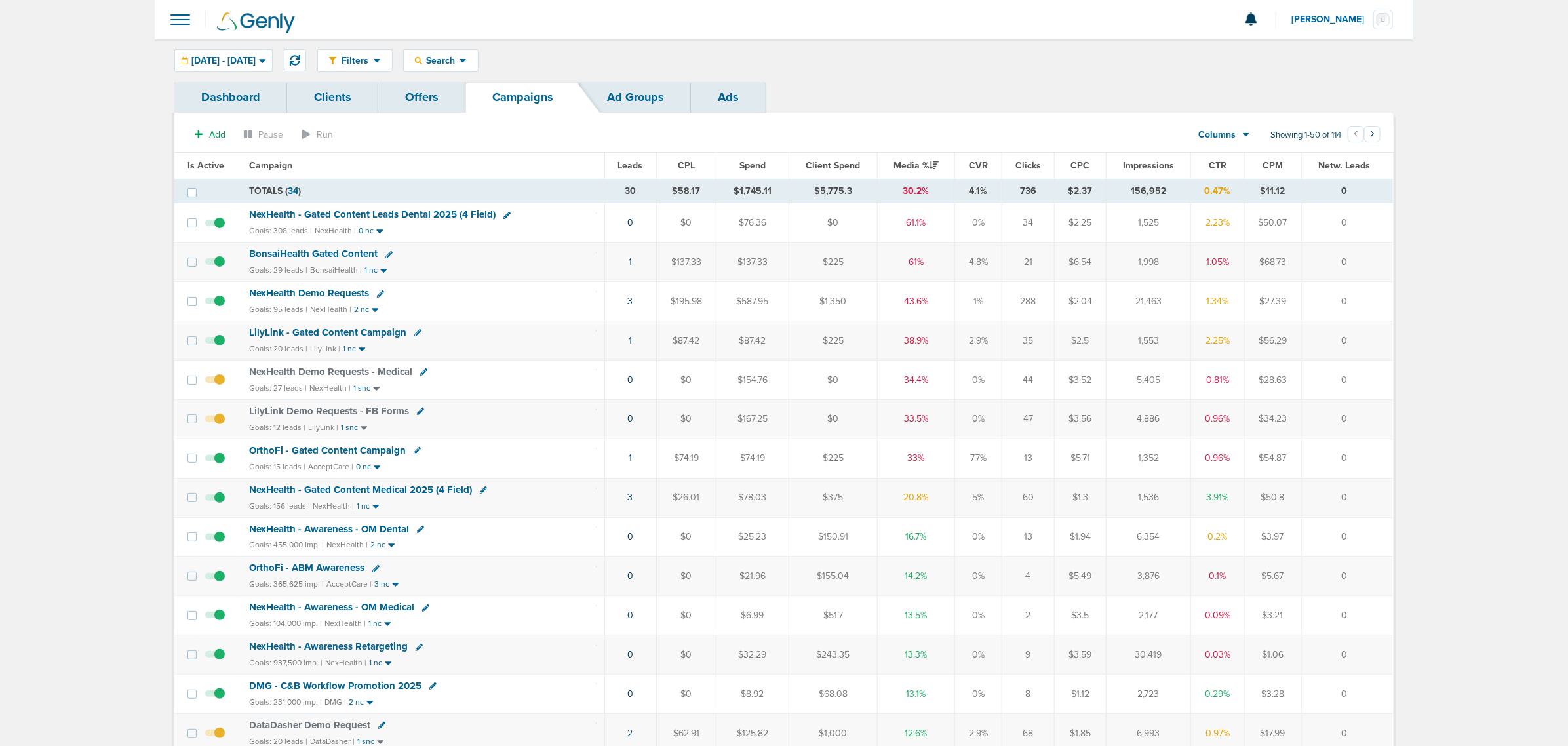
drag, startPoint x: 1375, startPoint y: 350, endPoint x: 221, endPoint y: 330, distance: 1154.2
click at [221, 330] on tr "LilyLink - Gated Content Campaign Goals: 20 leads | LilyLink | 1 nc 1 $87.42 $8…" at bounding box center [783, 340] width 1218 height 39
click at [235, 325] on td at bounding box center [218, 340] width 45 height 39
drag, startPoint x: 235, startPoint y: 325, endPoint x: 1393, endPoint y: 341, distance: 1158.1
click at [1393, 341] on tr "LilyLink - Gated Content Campaign Goals: 20 leads | LilyLink | 1 nc 1 $87.42 $8…" at bounding box center [783, 340] width 1218 height 39
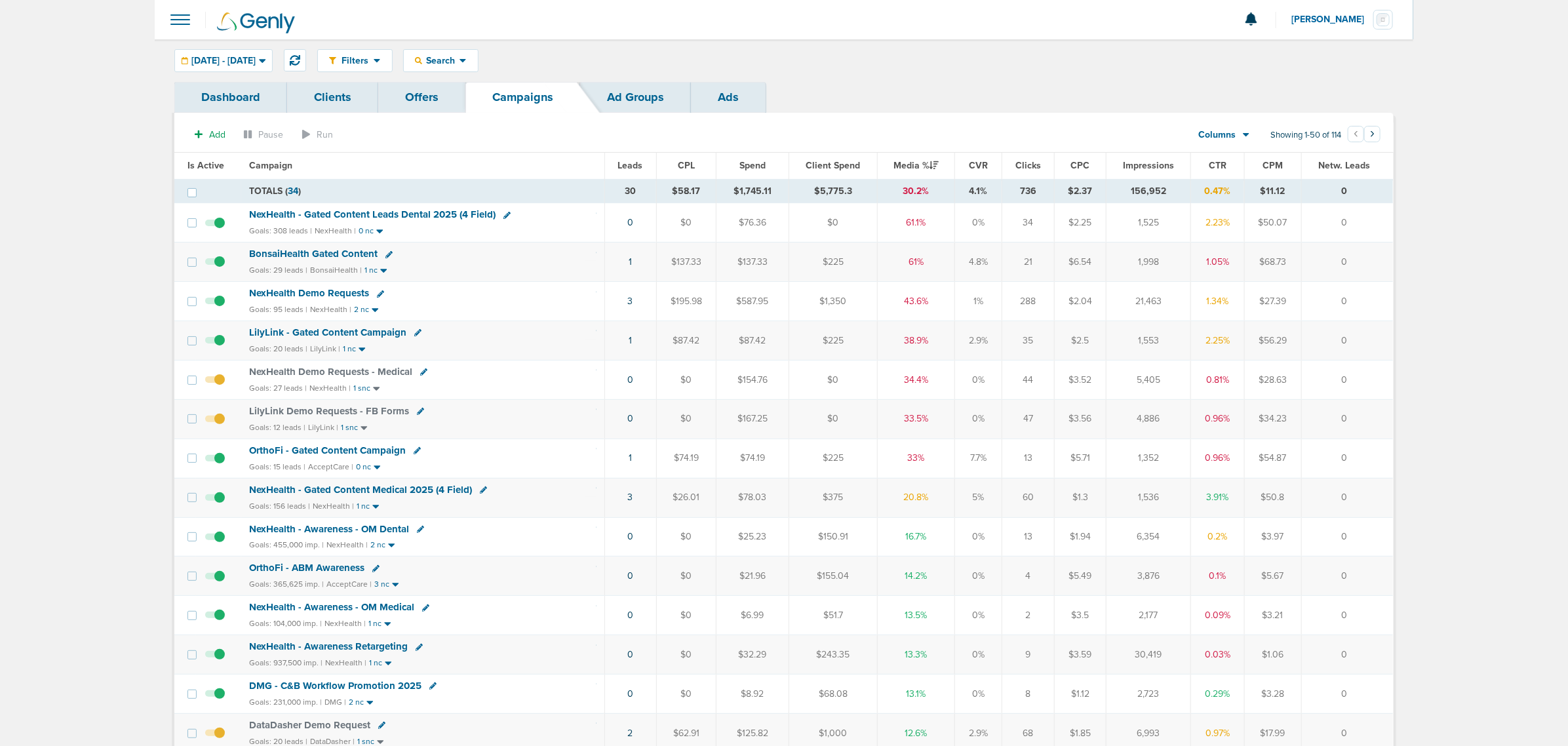
click at [1385, 339] on td "0" at bounding box center [1347, 340] width 92 height 39
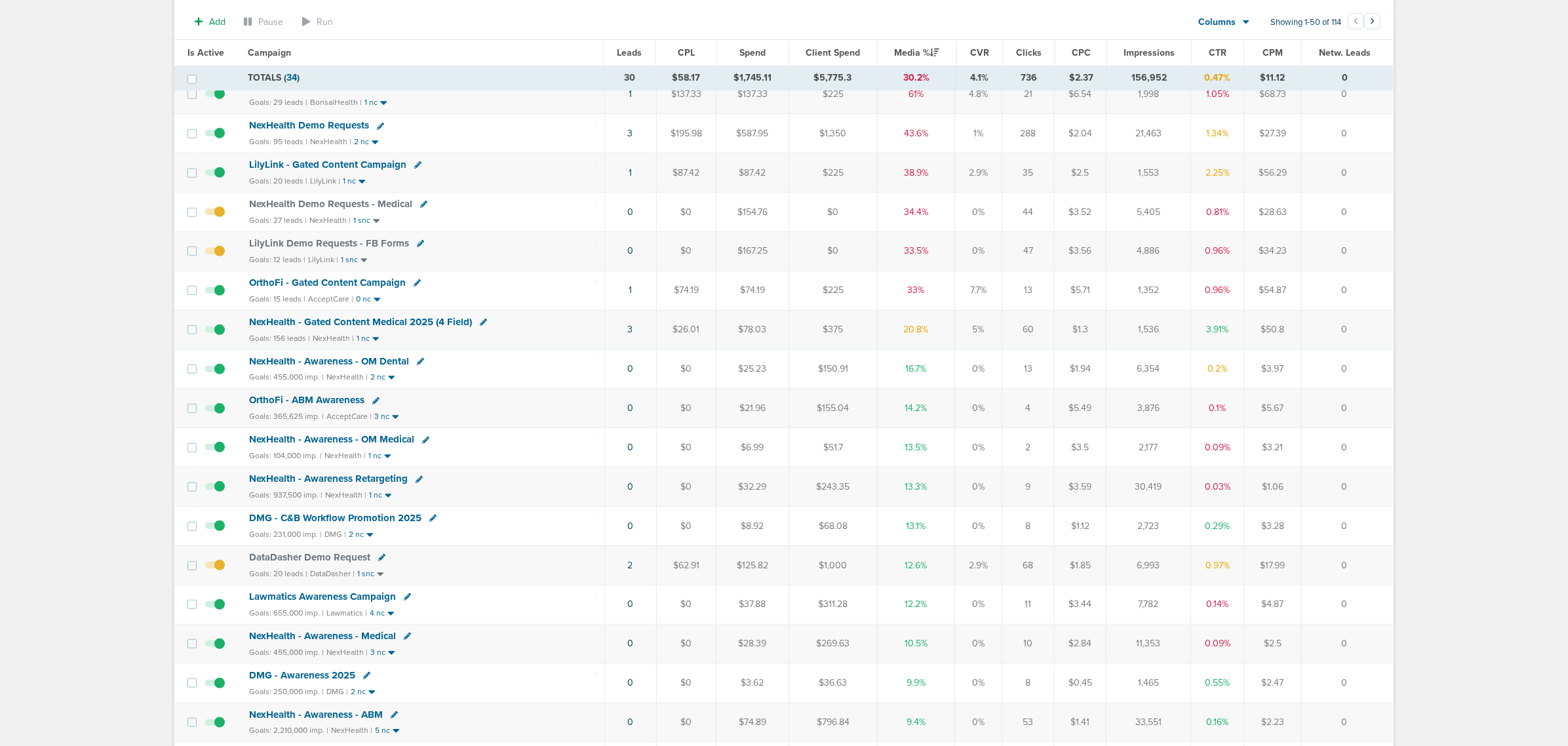
scroll to position [82, 0]
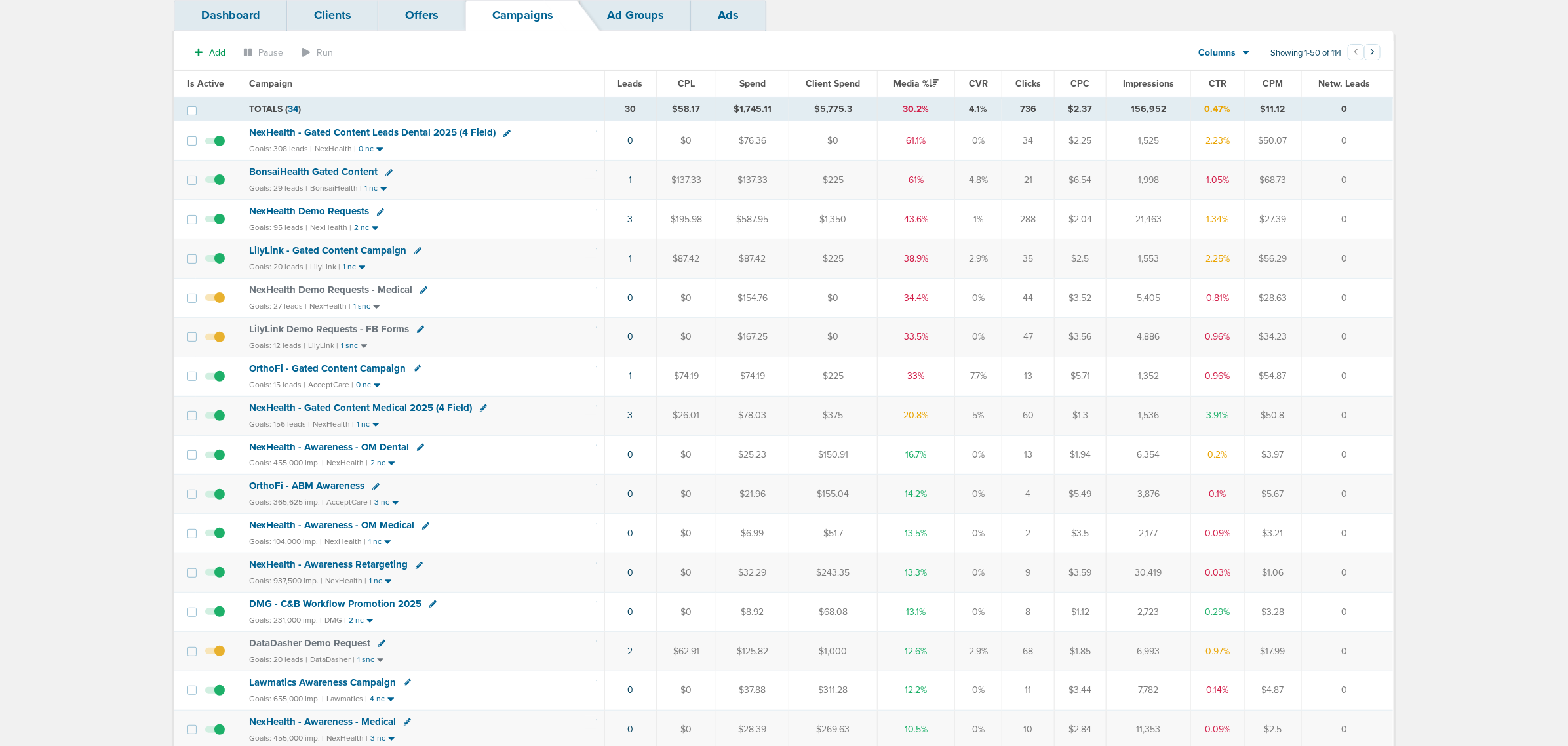
click at [372, 250] on span "LilyLink - Gated Content Campaign" at bounding box center [328, 250] width 158 height 11
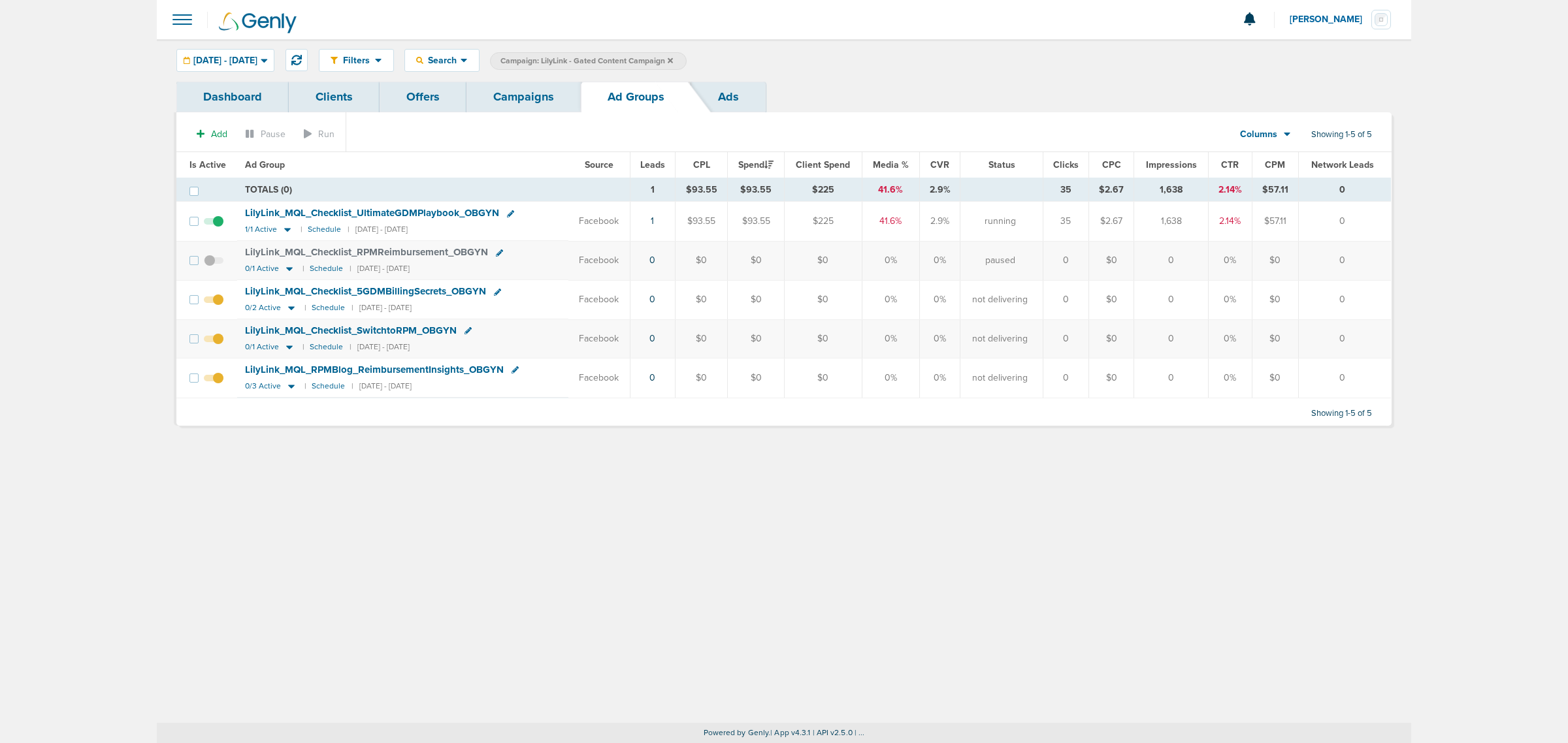
click at [519, 75] on div "Filters Active Only Settings Status Active Inactive Objectives MQL SQL Traffic …" at bounding box center [784, 60] width 1255 height 42
click at [273, 67] on div "[DATE] - [DATE]" at bounding box center [225, 61] width 96 height 21
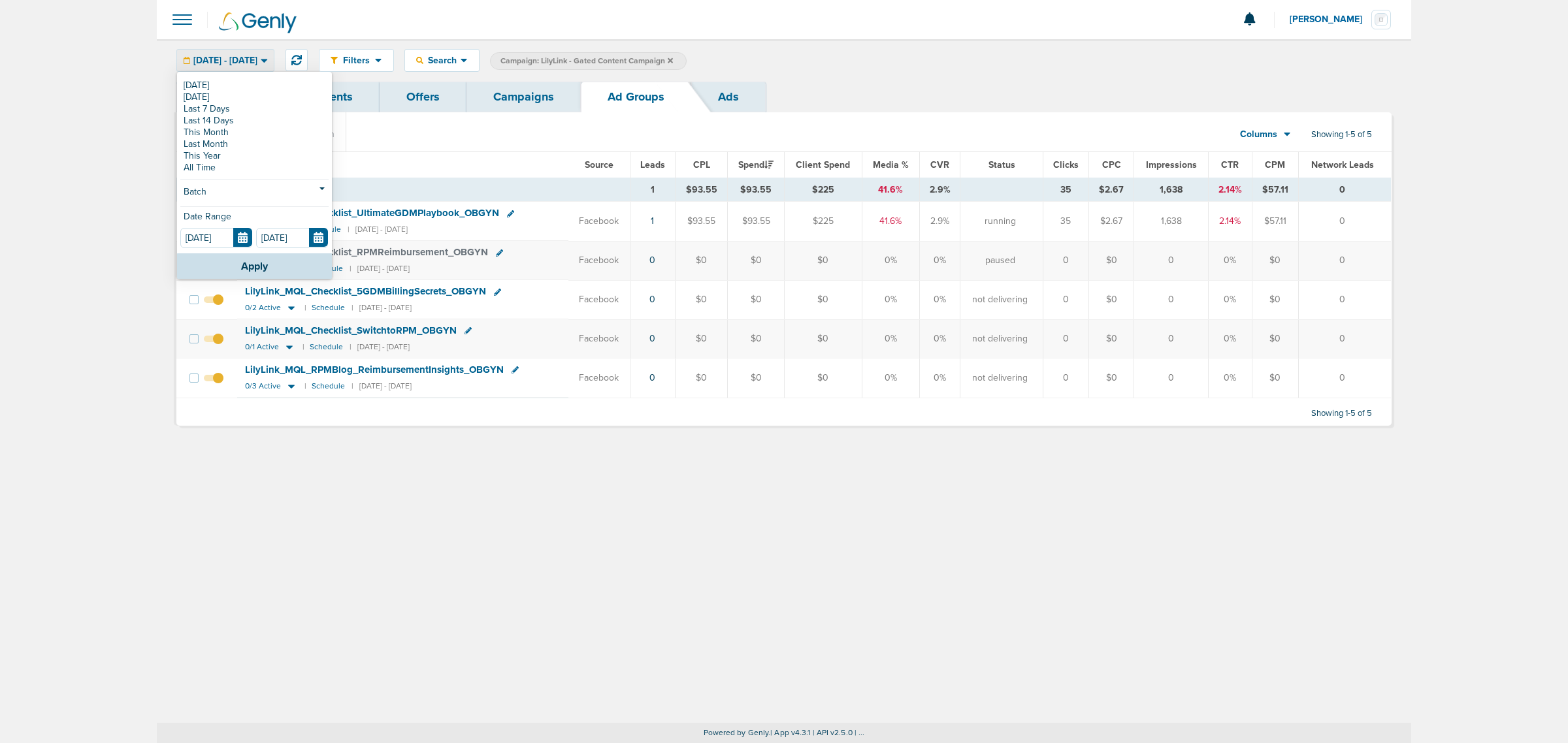
click at [927, 66] on div "Filters Active Only Settings Status Active Inactive Objectives MQL SQL Traffic …" at bounding box center [855, 61] width 1073 height 23
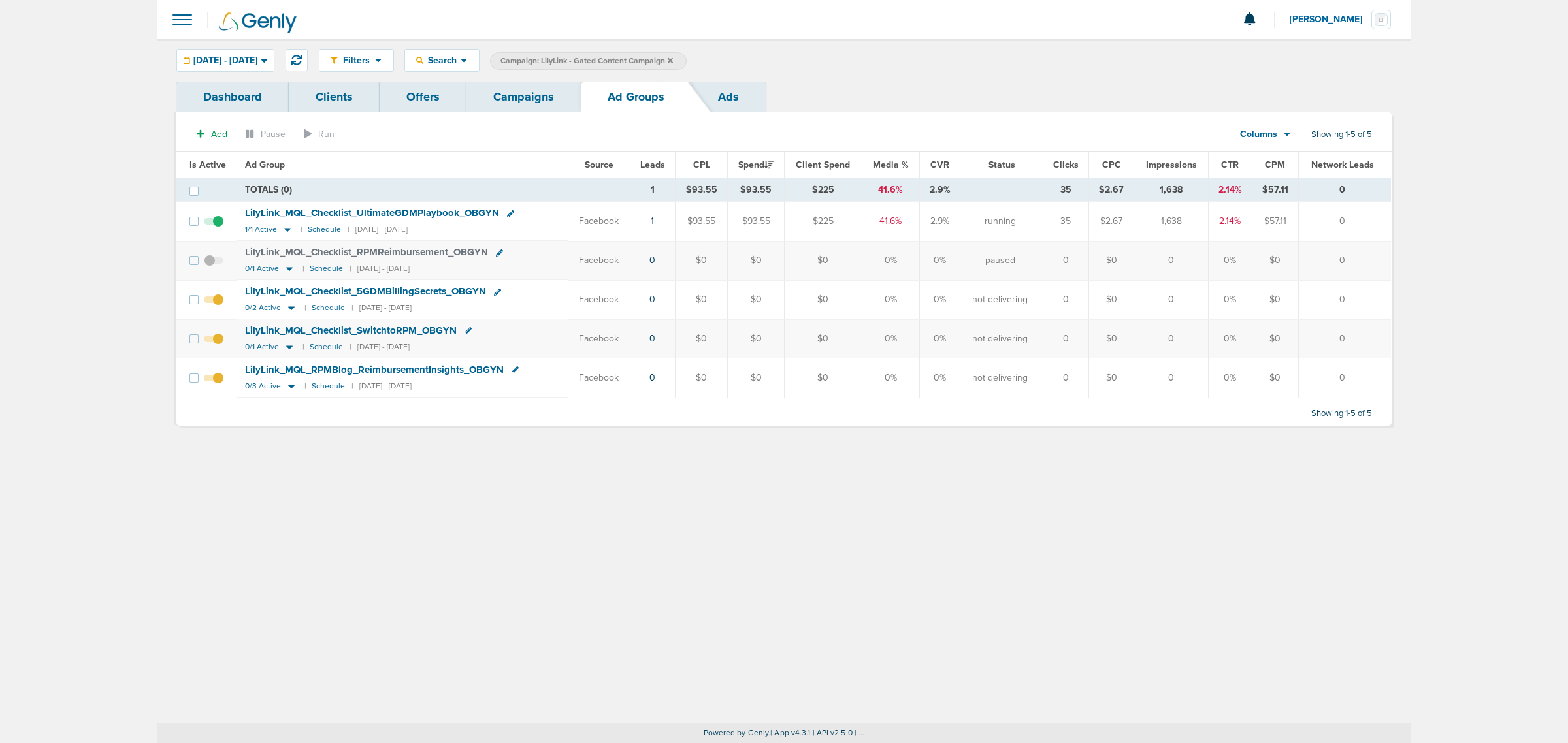
drag, startPoint x: 1393, startPoint y: 433, endPoint x: 129, endPoint y: 93, distance: 1308.9
click at [129, 93] on main "Notifications You have no unread notifications Lauren Mericle Profile Sign Out …" at bounding box center [784, 371] width 1568 height 743
drag, startPoint x: 496, startPoint y: 171, endPoint x: 696, endPoint y: 158, distance: 200.4
click at [696, 158] on tr "Is Active Ad Group Source Leads CPL Spend Client Spend Media % CVR Status Click…" at bounding box center [783, 165] width 1215 height 26
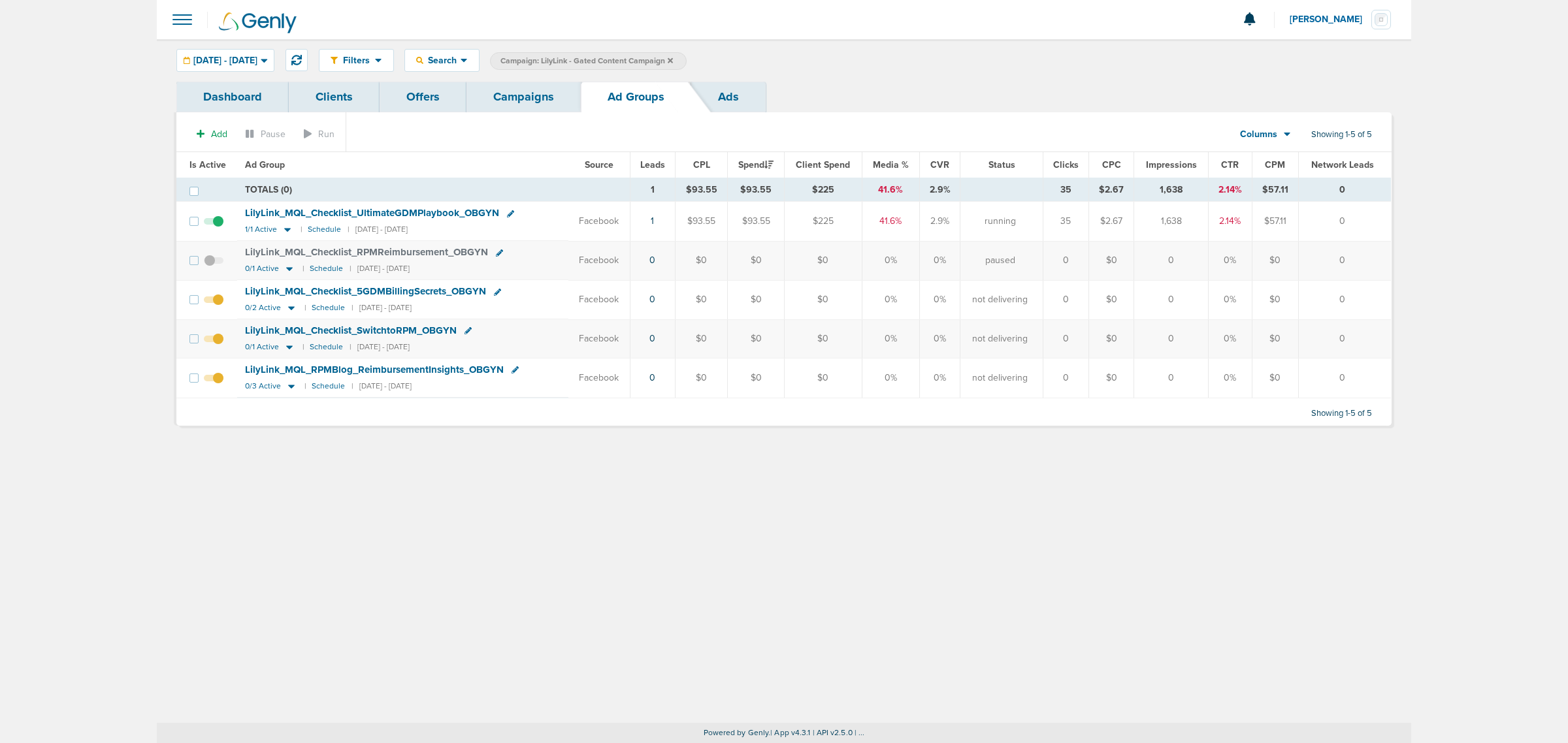
click at [518, 147] on section "Add Pause Run Columns Media Stats Sales Performance Custom Showing 1-5 of 5" at bounding box center [784, 137] width 1215 height 30
click at [513, 136] on section "Add Pause Run Columns Media Stats Sales Performance Custom Showing 1-5 of 5" at bounding box center [784, 137] width 1215 height 30
click at [256, 61] on span "[DATE] - [DATE]" at bounding box center [226, 61] width 64 height 9
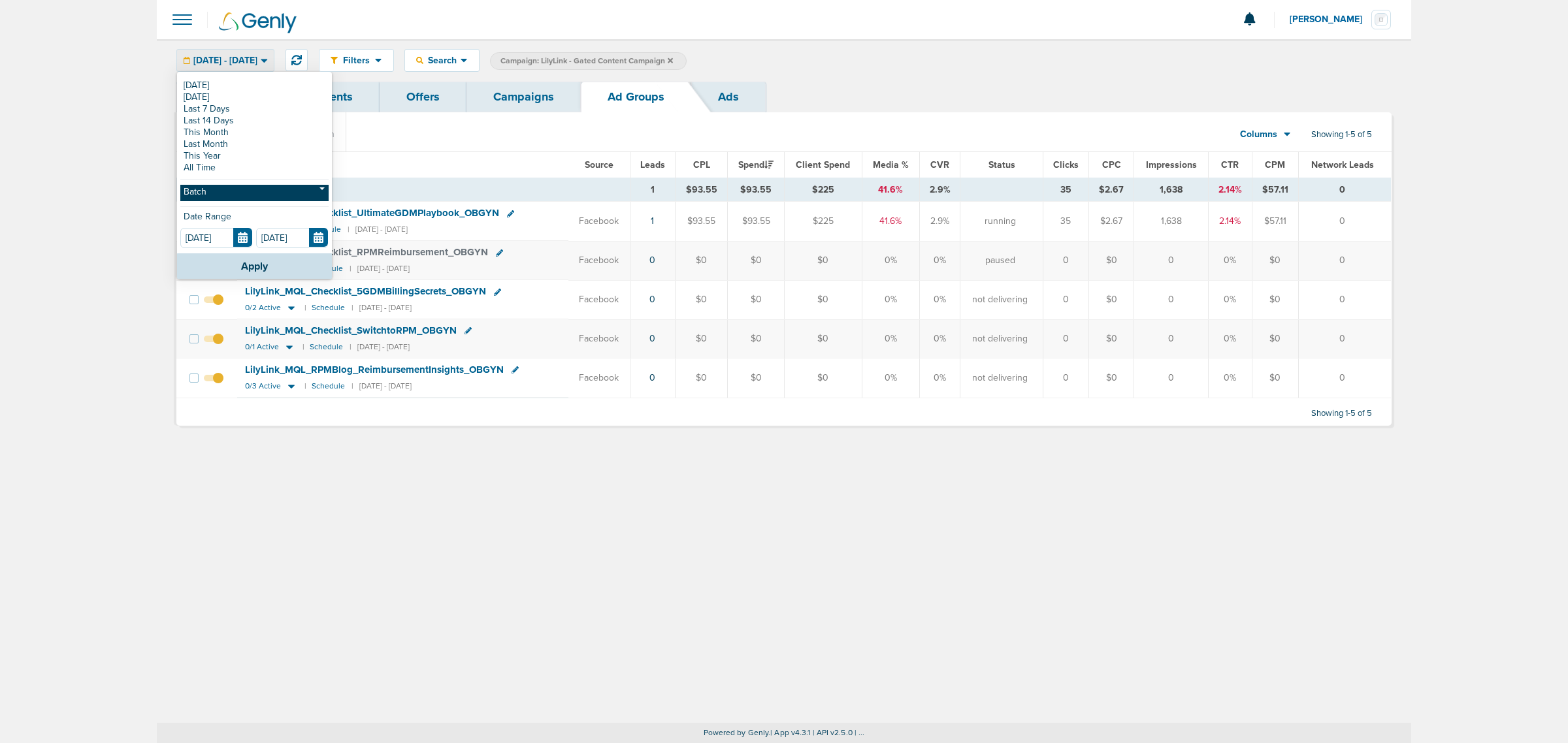
click at [223, 197] on link "Batch" at bounding box center [255, 193] width 149 height 16
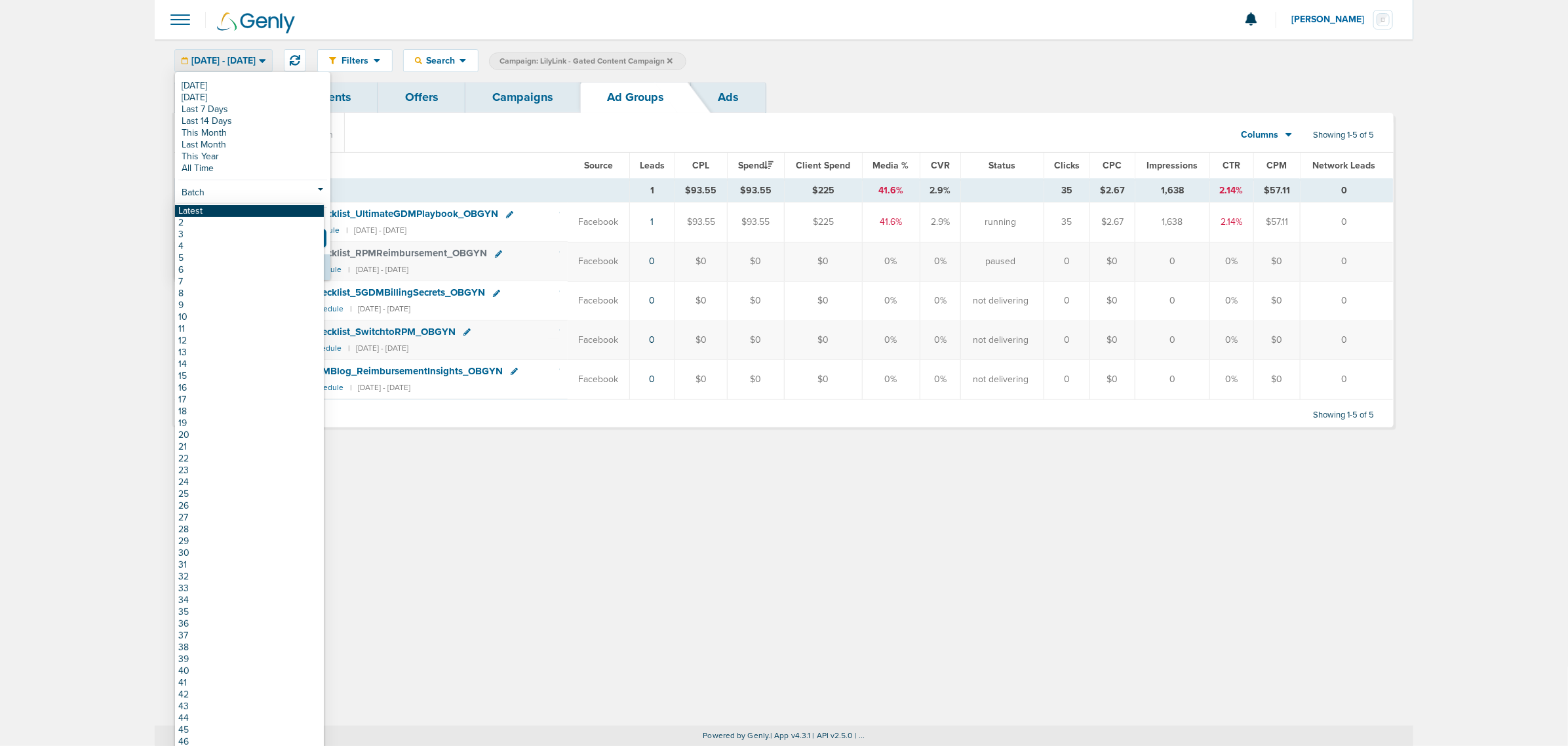
click at [191, 214] on link "Latest" at bounding box center [249, 211] width 149 height 11
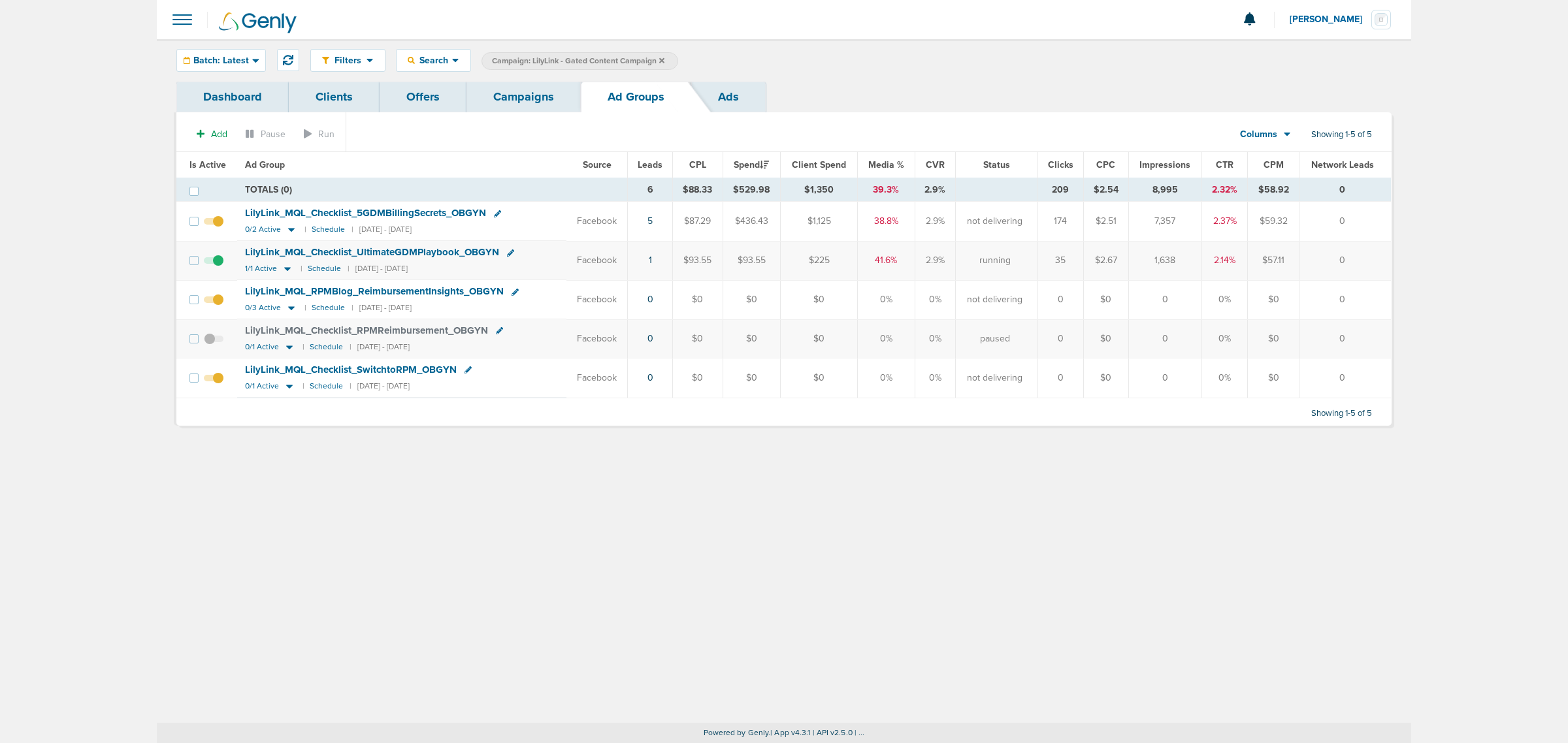
click at [658, 59] on span "Campaign: LilyLink - Gated Content Campaign" at bounding box center [578, 61] width 173 height 11
click at [660, 59] on icon at bounding box center [661, 61] width 5 height 8
click at [493, 103] on link "Campaigns" at bounding box center [523, 96] width 114 height 31
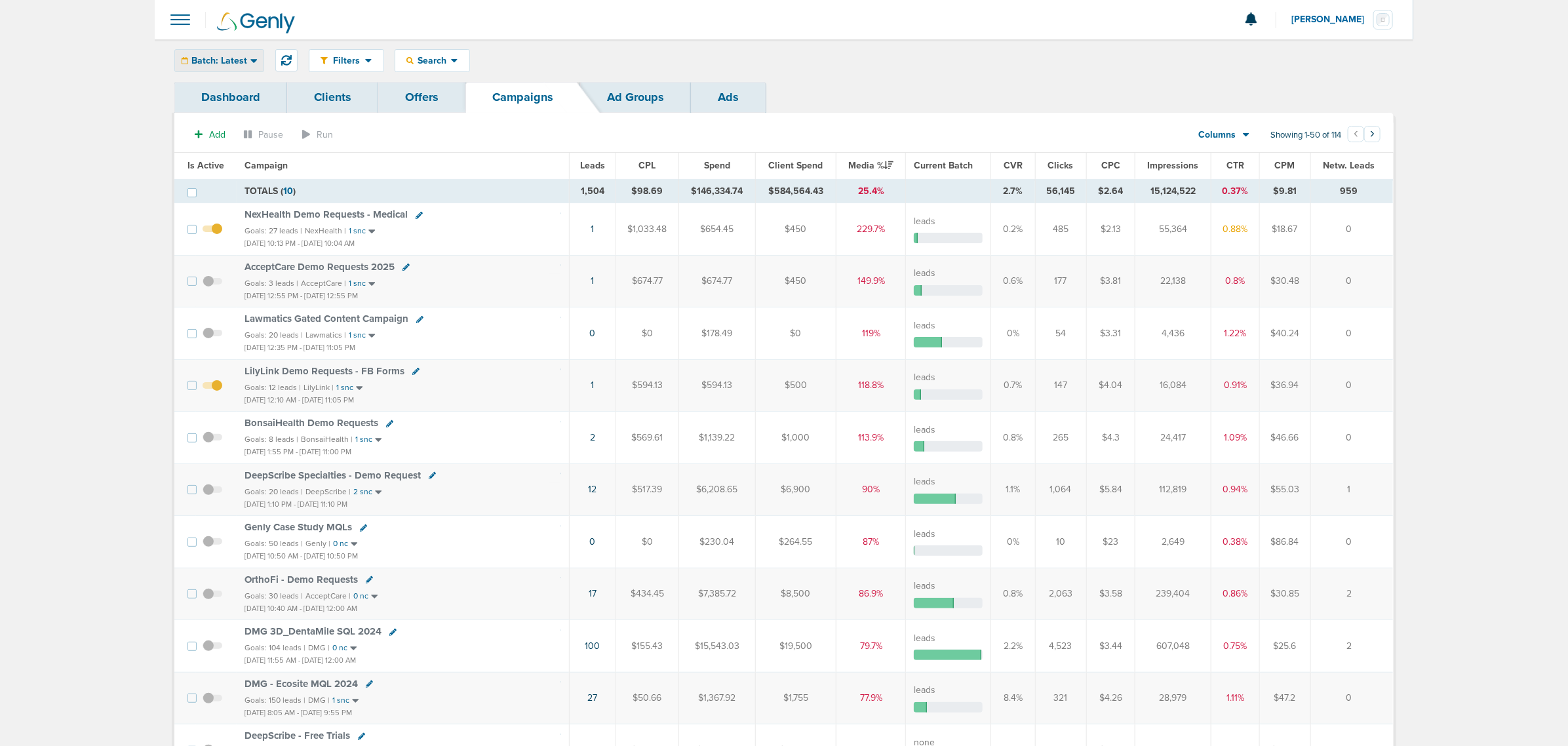
click at [231, 64] on span "Batch: Latest" at bounding box center [219, 61] width 56 height 9
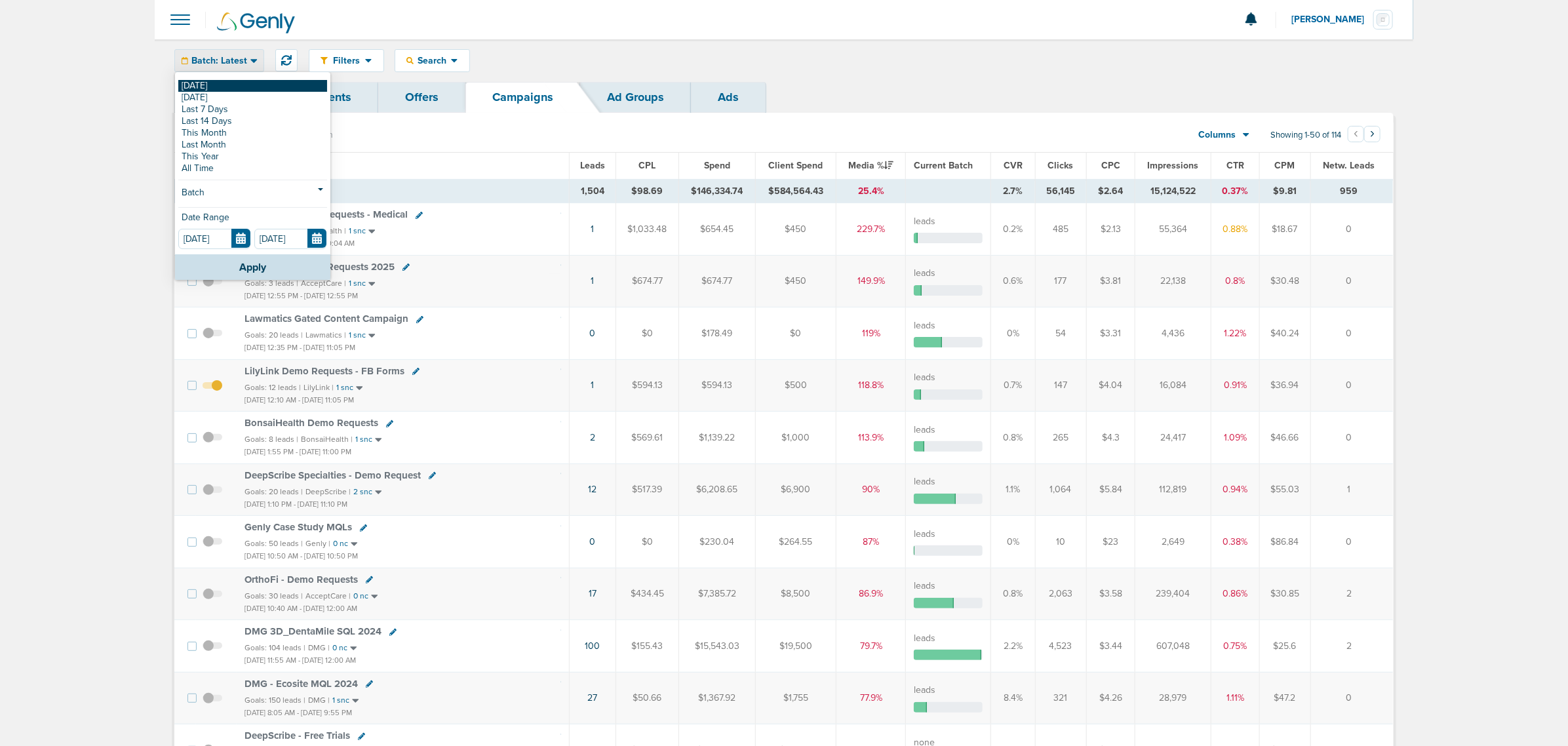
click at [213, 89] on link "[DATE]" at bounding box center [253, 86] width 149 height 11
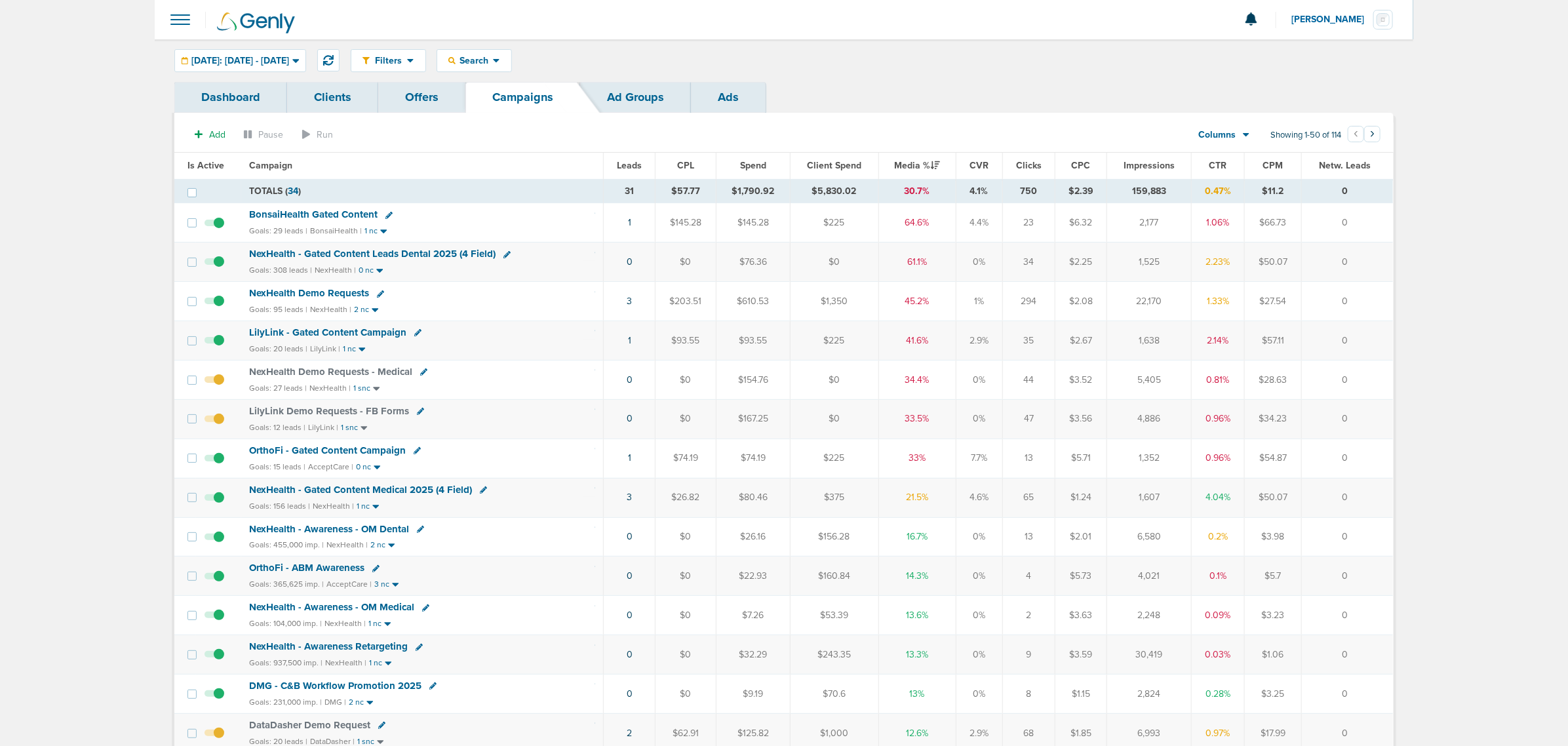
click at [332, 219] on span "BonsaiHealth Gated Content" at bounding box center [313, 214] width 128 height 11
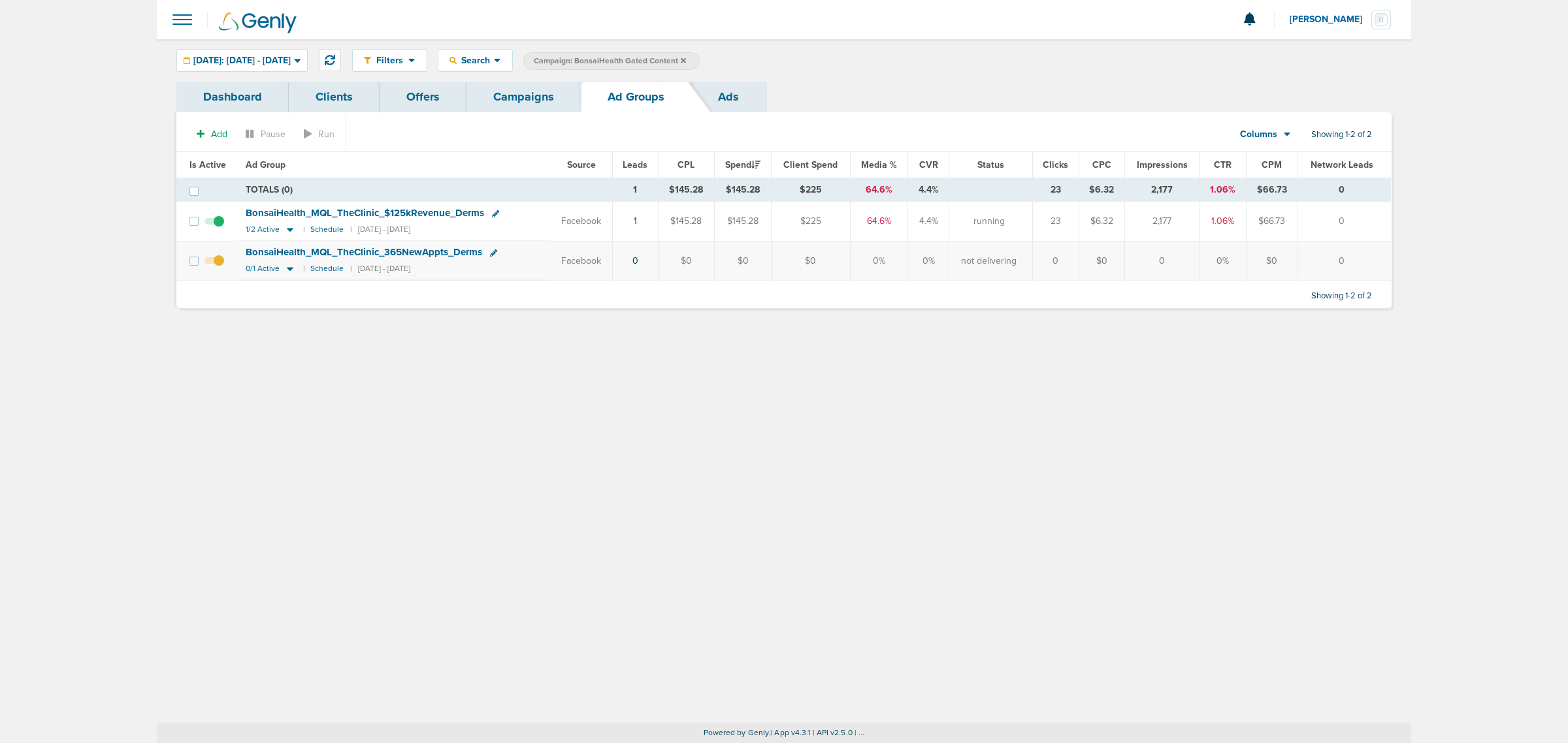
click at [245, 46] on div "Filters Active Only Settings Status Active Inactive Objectives MQL SQL Traffic …" at bounding box center [784, 60] width 1255 height 42
click at [242, 59] on span "[DATE]: [DATE] - [DATE]" at bounding box center [242, 61] width 97 height 9
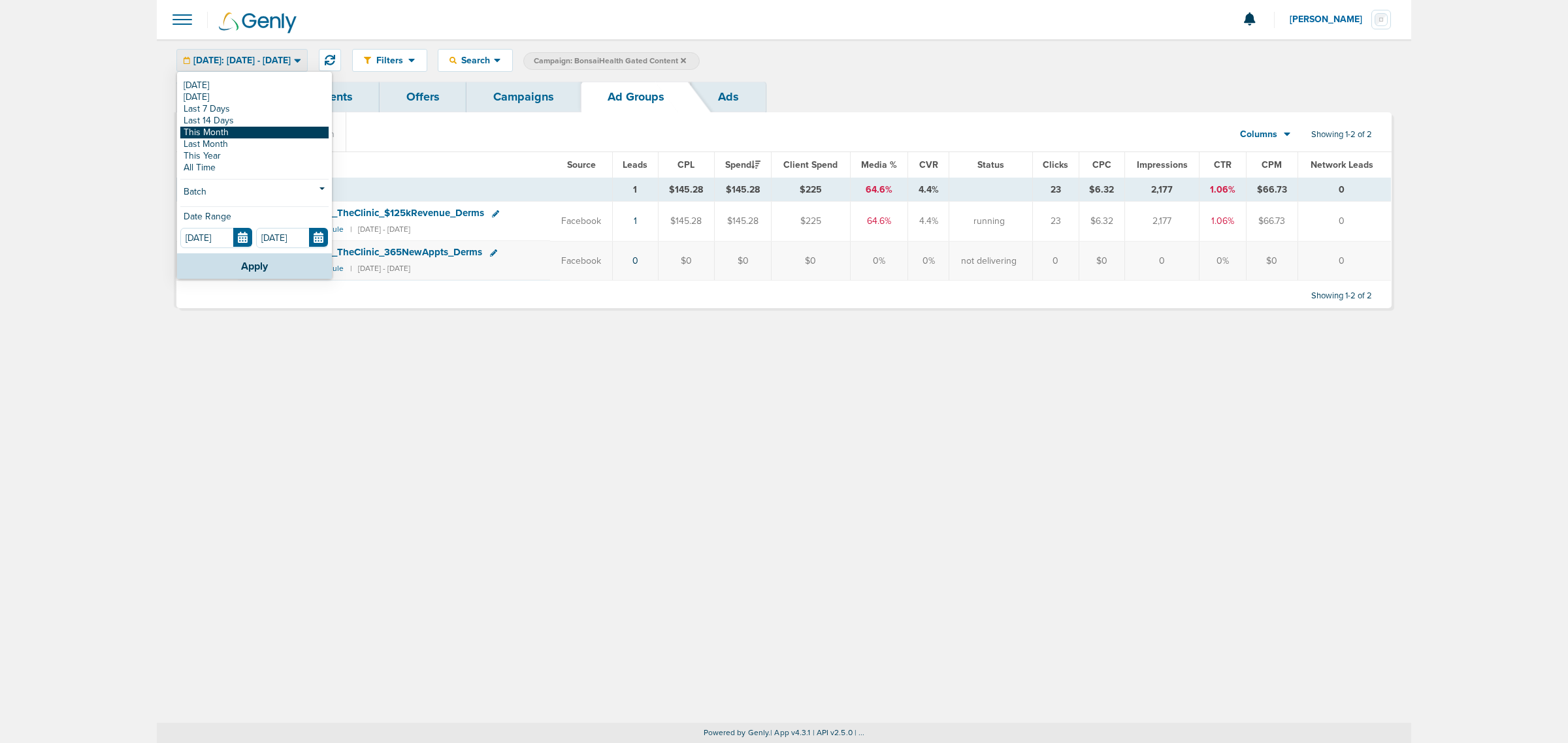
click at [233, 131] on link "This Month" at bounding box center [255, 133] width 149 height 11
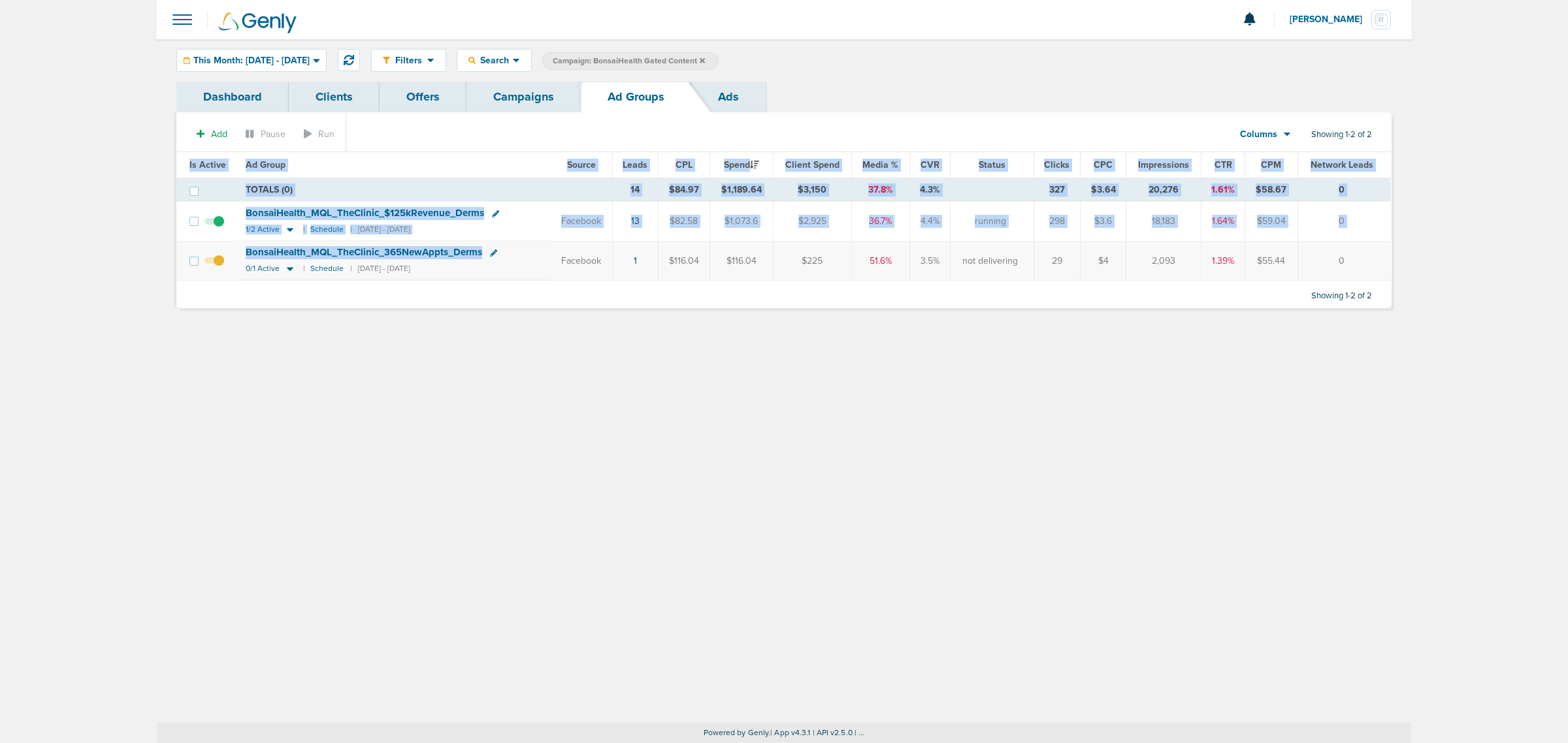
drag, startPoint x: 549, startPoint y: 272, endPoint x: 1398, endPoint y: 288, distance: 849.2
click at [1398, 286] on div "Dashboard Clients Offers Campaigns Ad Groups Ads Add Pause Run Columns Media St…" at bounding box center [783, 201] width 1235 height 240
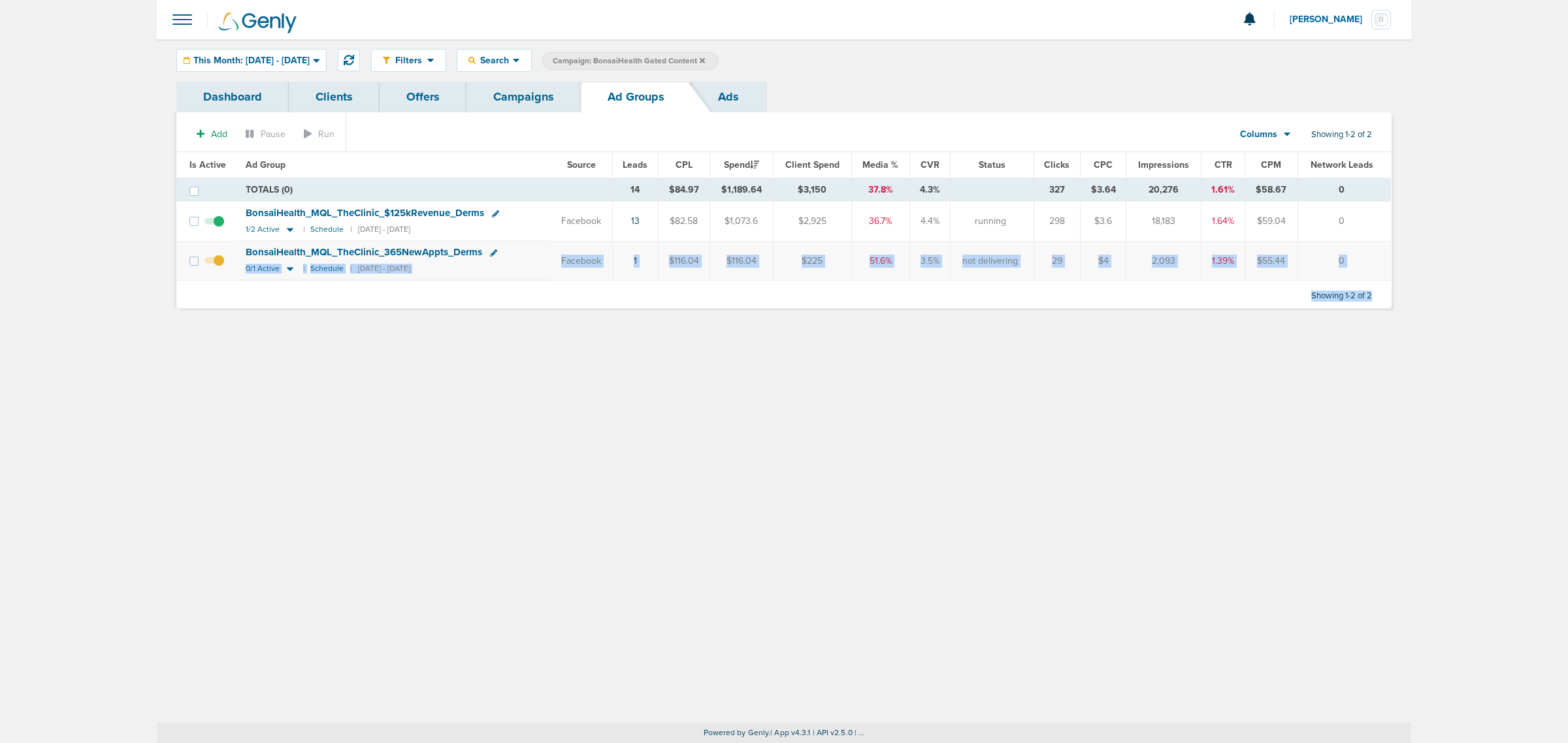
click at [1307, 363] on div "Filters Active Only Settings Status Active Inactive Objectives MQL SQL Traffic …" at bounding box center [784, 381] width 1255 height 684
click at [286, 228] on icon at bounding box center [290, 230] width 13 height 11
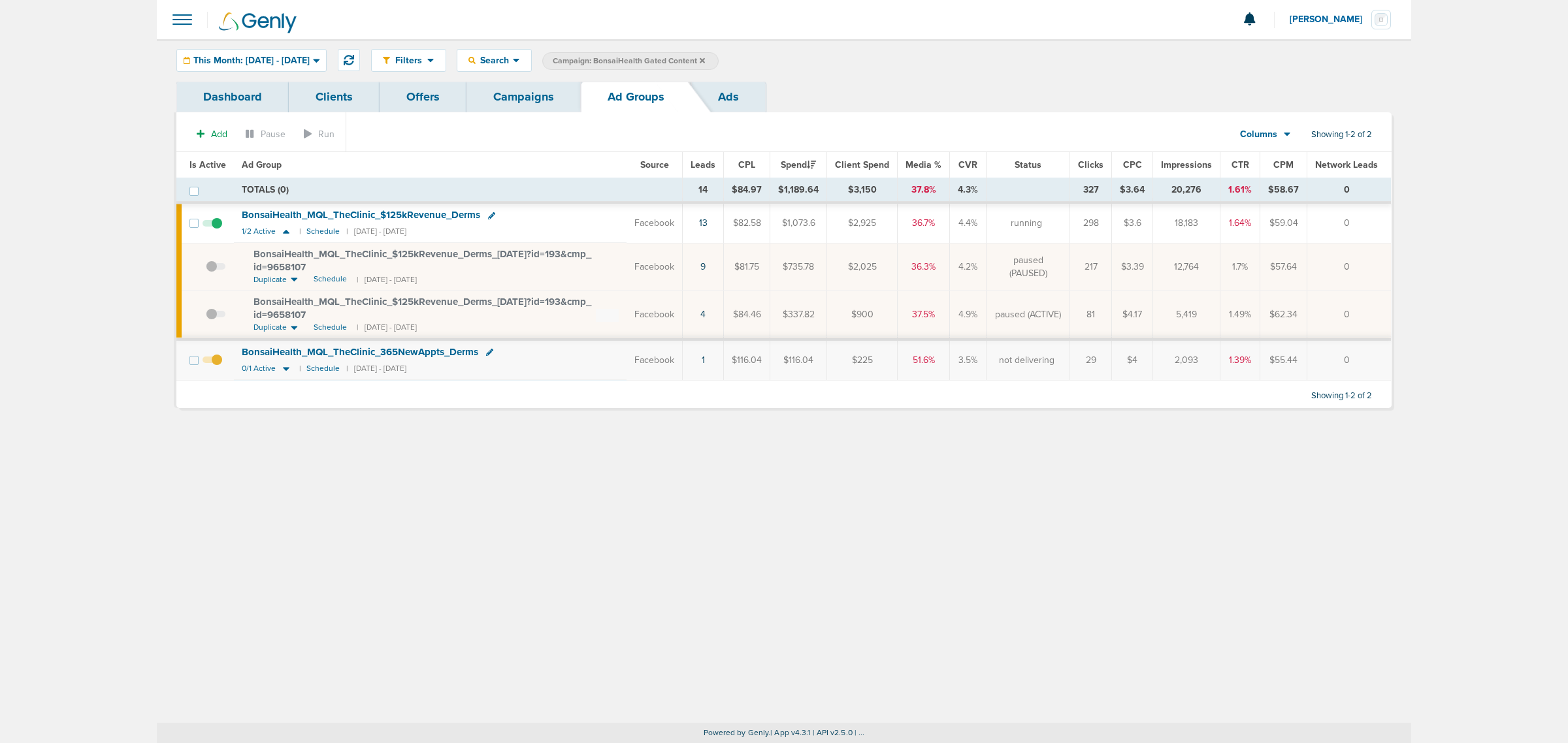
drag, startPoint x: 1352, startPoint y: 312, endPoint x: 139, endPoint y: 124, distance: 1227.5
click at [139, 124] on main "Notifications You have no unread notifications Lauren Mericle Profile Sign Out …" at bounding box center [784, 371] width 1568 height 743
click at [552, 96] on link "Campaigns" at bounding box center [523, 96] width 114 height 31
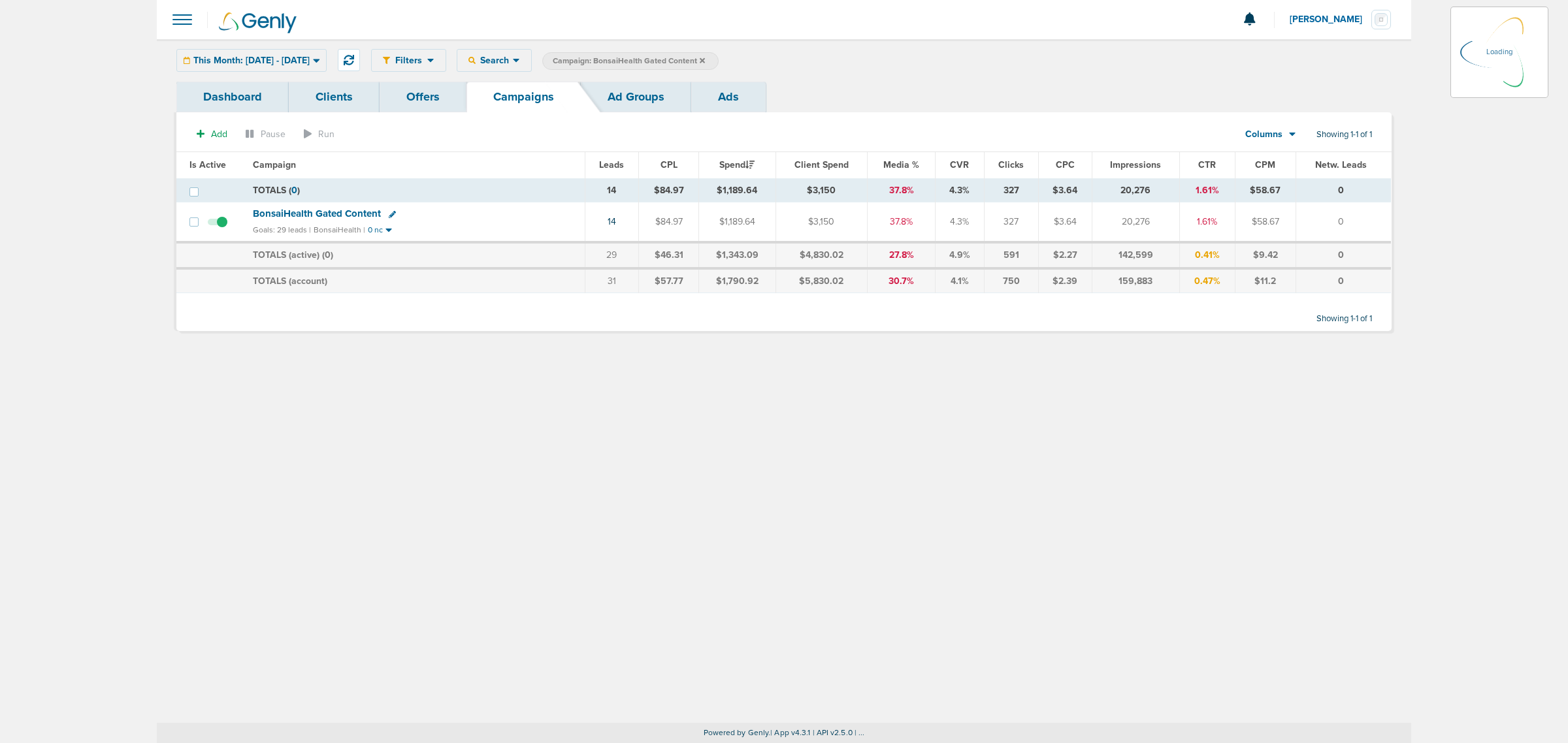
click at [705, 62] on span "Campaign: BonsaiHealth Gated Content" at bounding box center [628, 61] width 152 height 11
click at [705, 62] on icon at bounding box center [702, 61] width 5 height 8
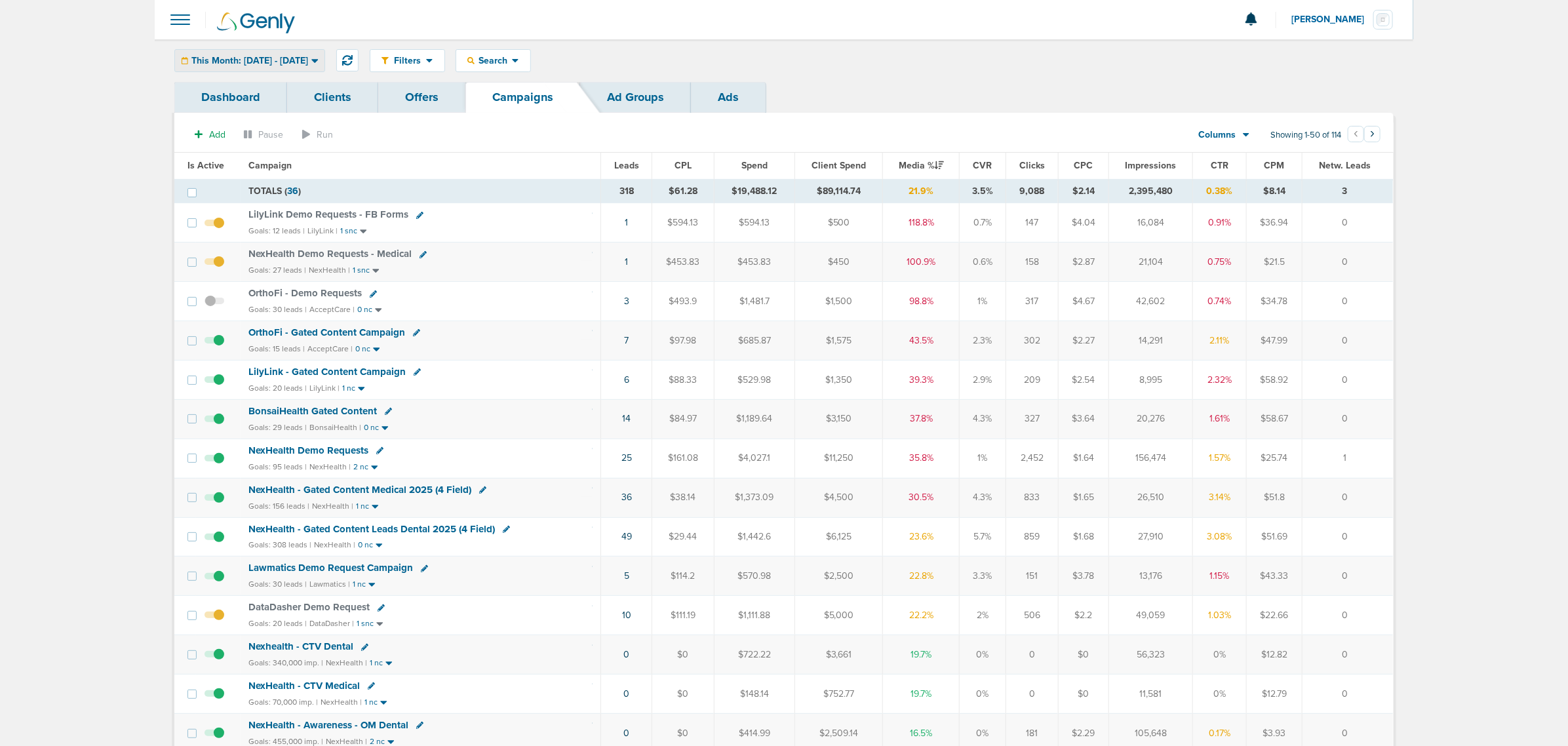
click at [236, 67] on div "This Month: 10.01.2025 - 10.31.2025" at bounding box center [249, 61] width 150 height 21
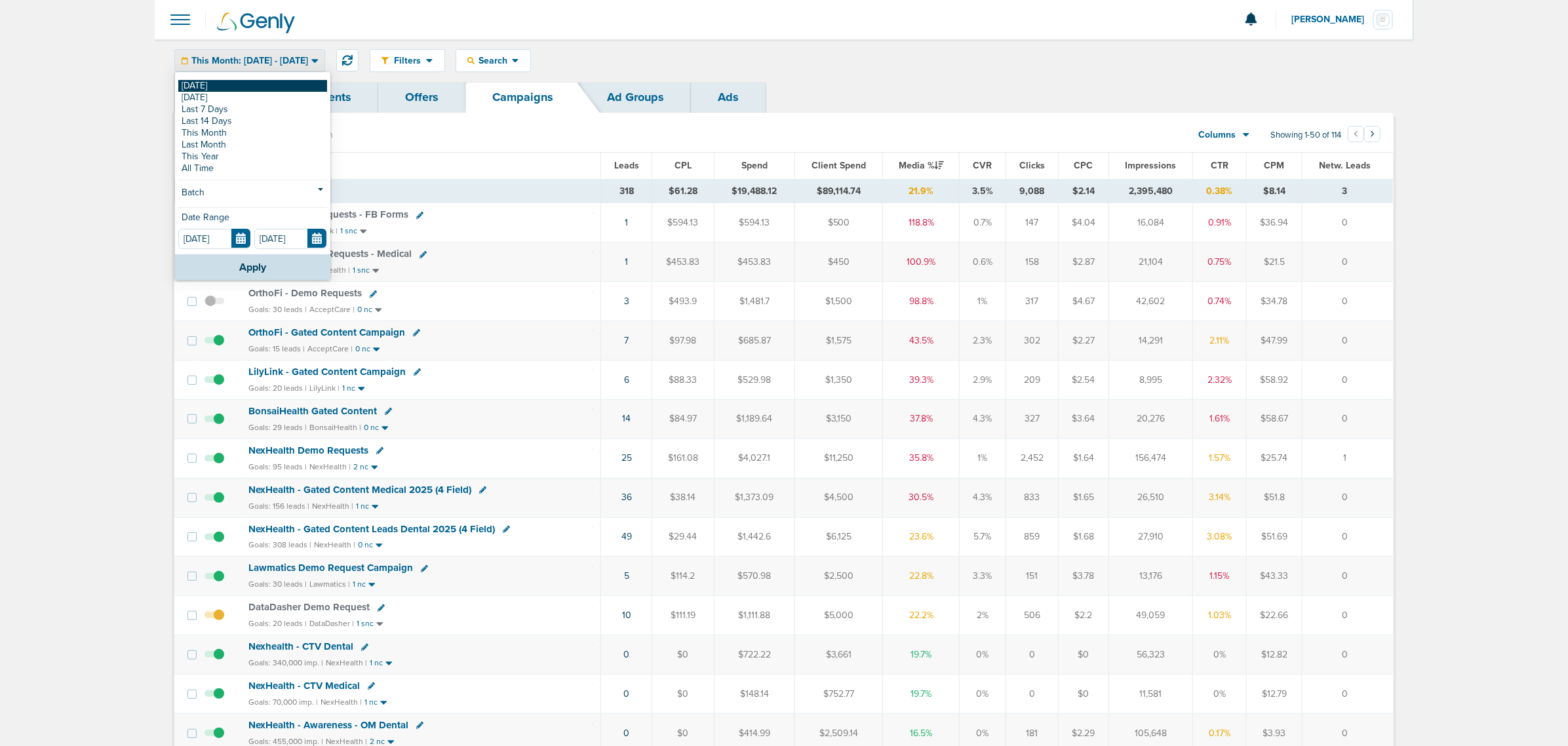
click at [213, 87] on link "[DATE]" at bounding box center [253, 86] width 149 height 11
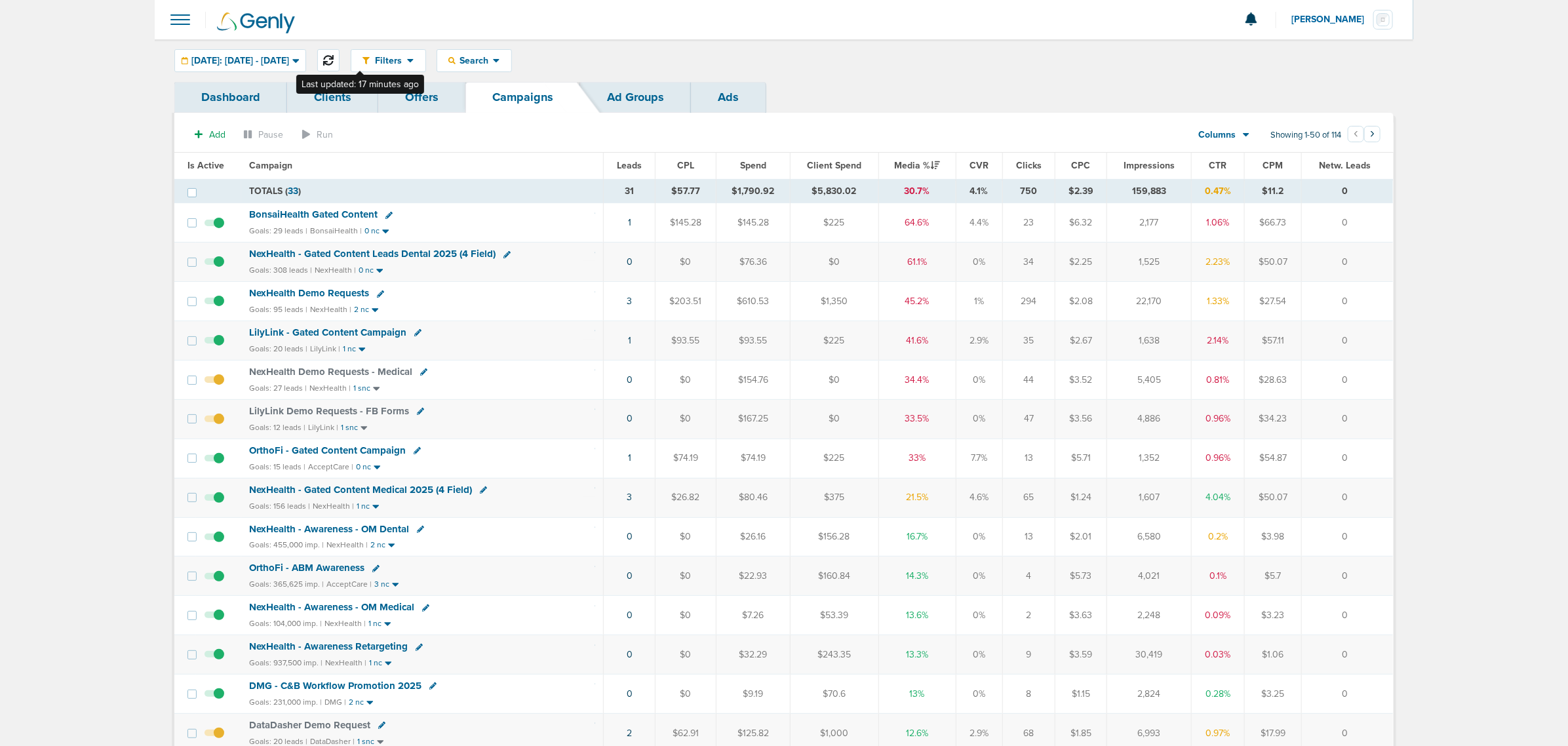
click at [340, 54] on button at bounding box center [328, 60] width 22 height 22
